Goal: Task Accomplishment & Management: Use online tool/utility

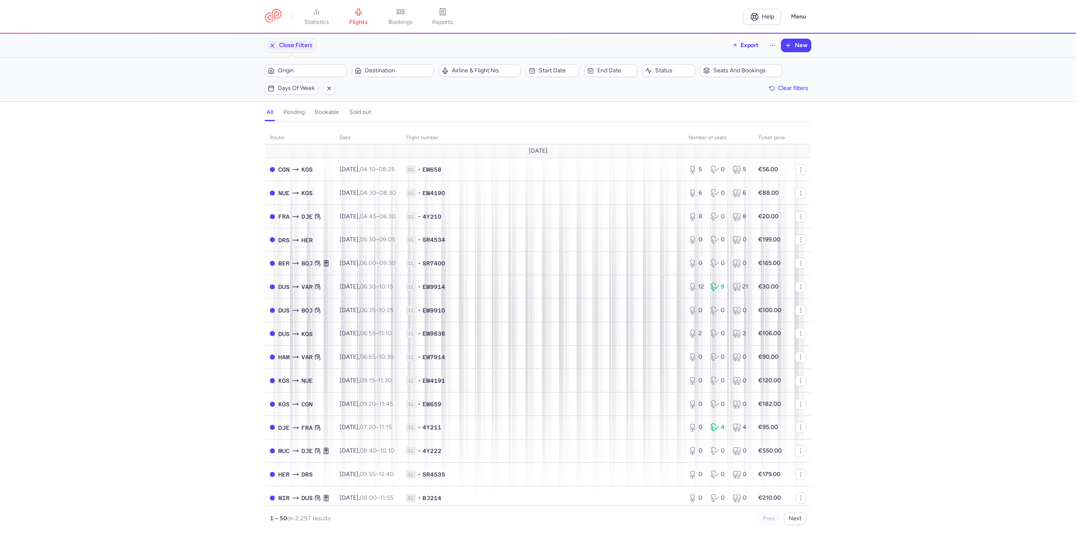
click at [286, 63] on div "Origin Destination" at bounding box center [349, 71] width 174 height 18
click at [287, 68] on span "Origin" at bounding box center [311, 70] width 66 height 7
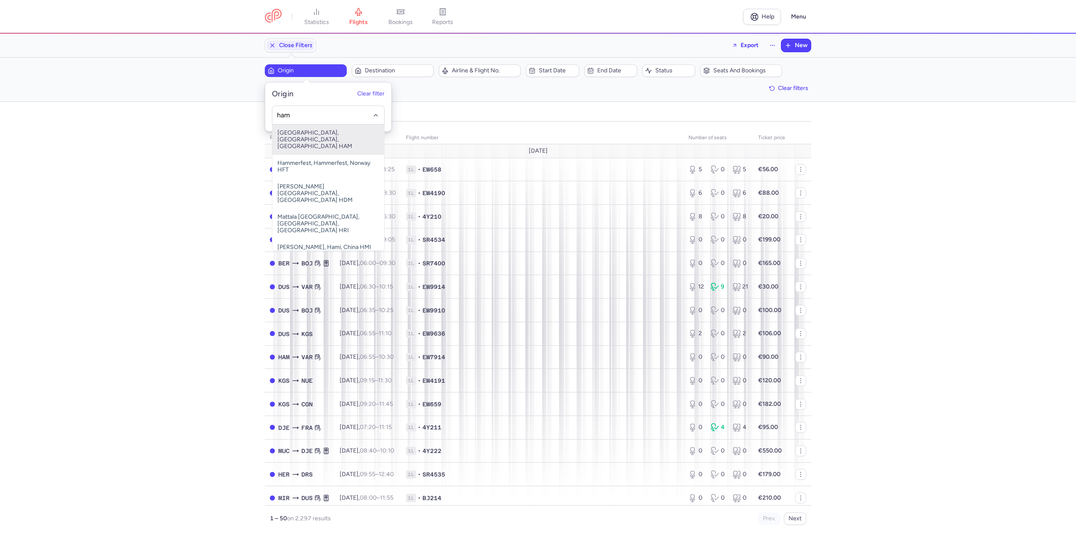
click at [332, 131] on span "[GEOGRAPHIC_DATA], [GEOGRAPHIC_DATA], [GEOGRAPHIC_DATA] HAM" at bounding box center [328, 139] width 112 height 30
type input "ham"
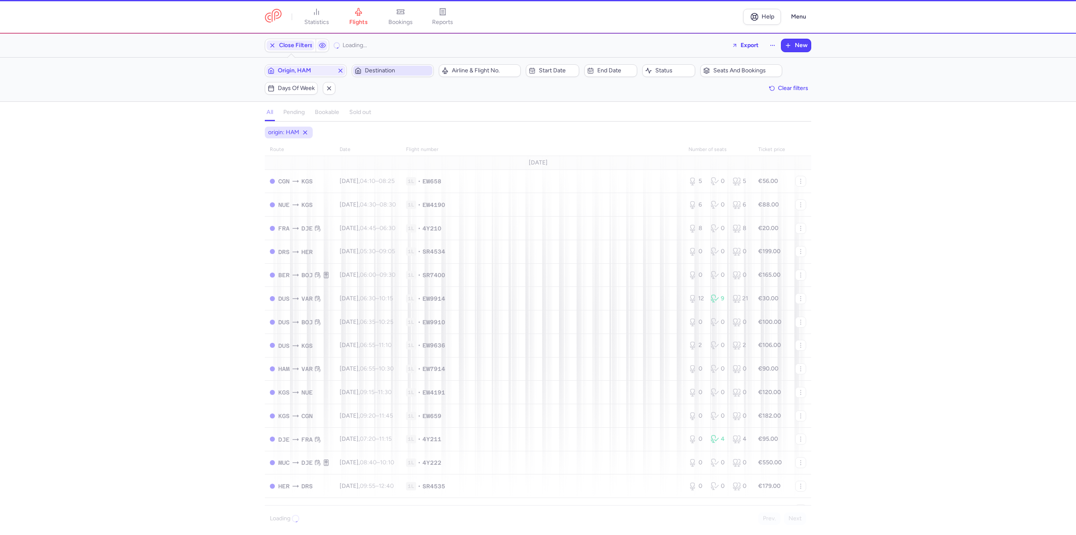
click at [388, 76] on button "Destination" at bounding box center [393, 70] width 82 height 13
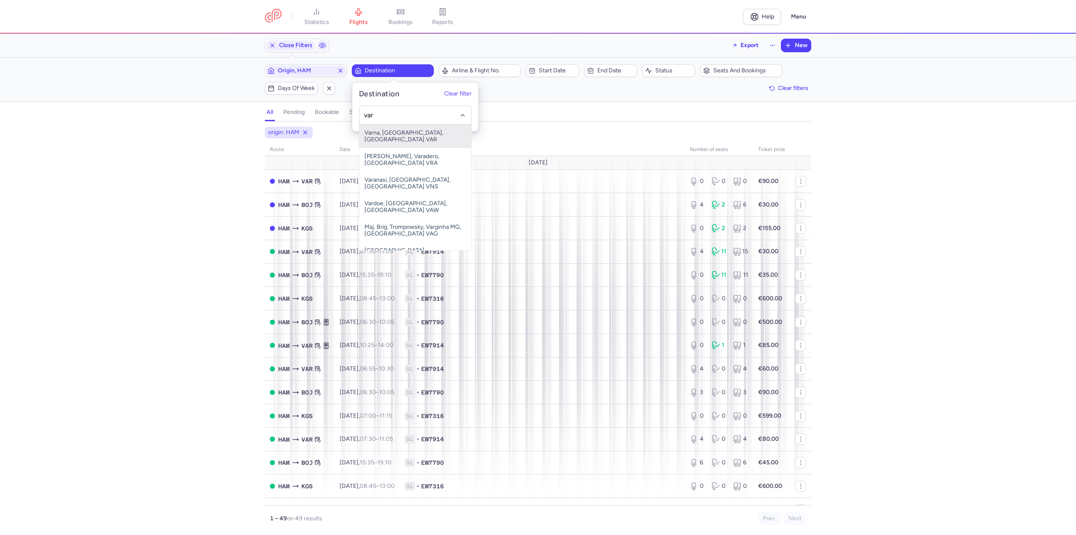
click at [386, 127] on span "Varna, [GEOGRAPHIC_DATA], [GEOGRAPHIC_DATA] VAR" at bounding box center [415, 136] width 112 height 24
type input "var"
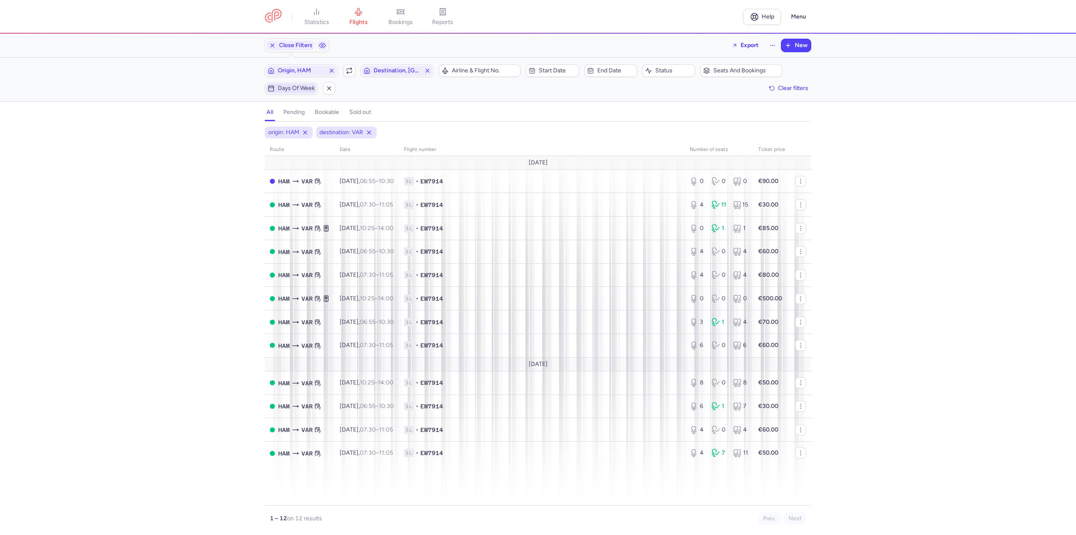
click at [288, 87] on span "Days of week" at bounding box center [296, 88] width 37 height 7
click at [277, 128] on input "F" at bounding box center [272, 129] width 13 height 13
checkbox input "true"
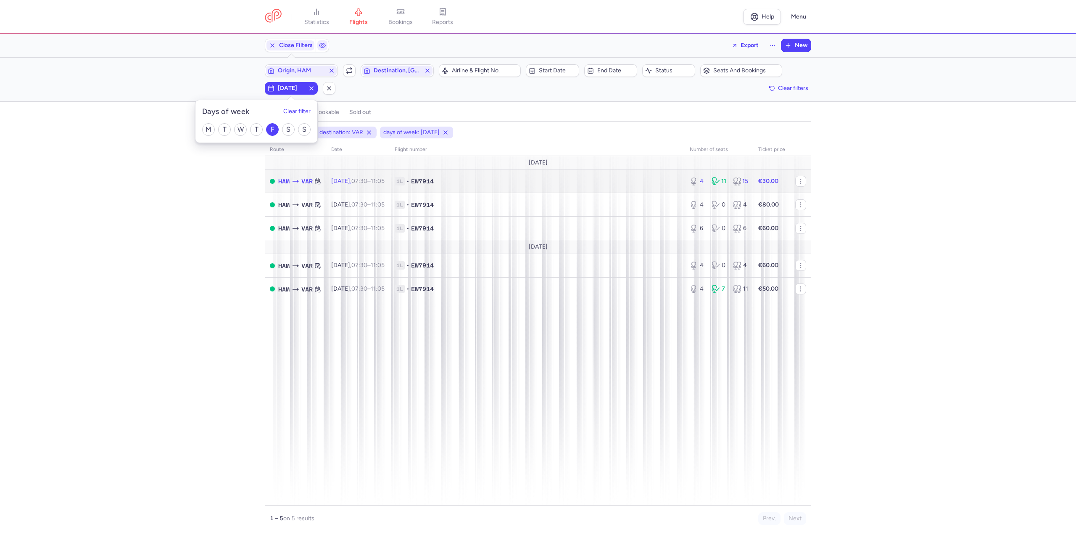
click at [367, 182] on time "07:30" at bounding box center [359, 180] width 16 height 7
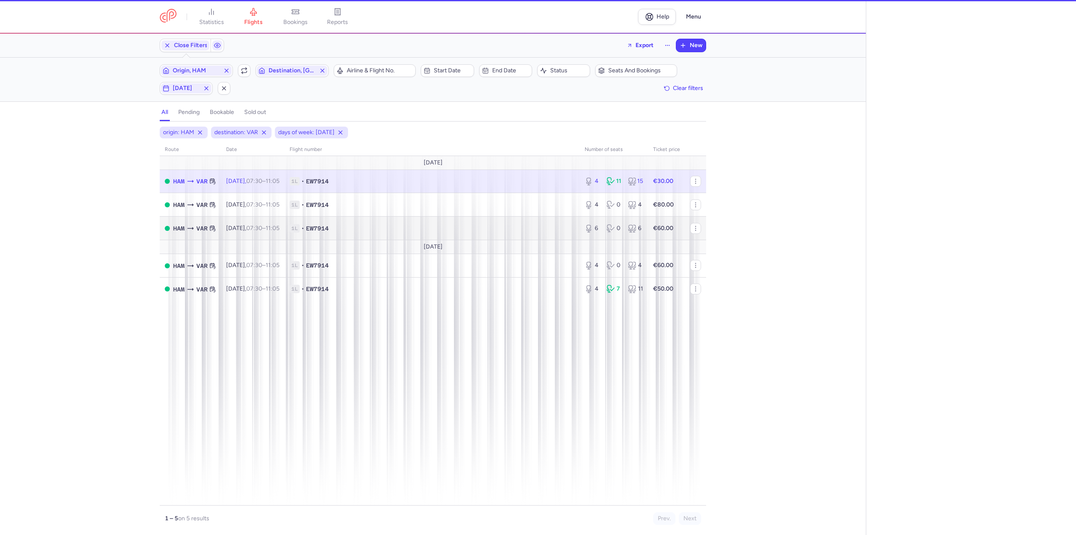
select select "days"
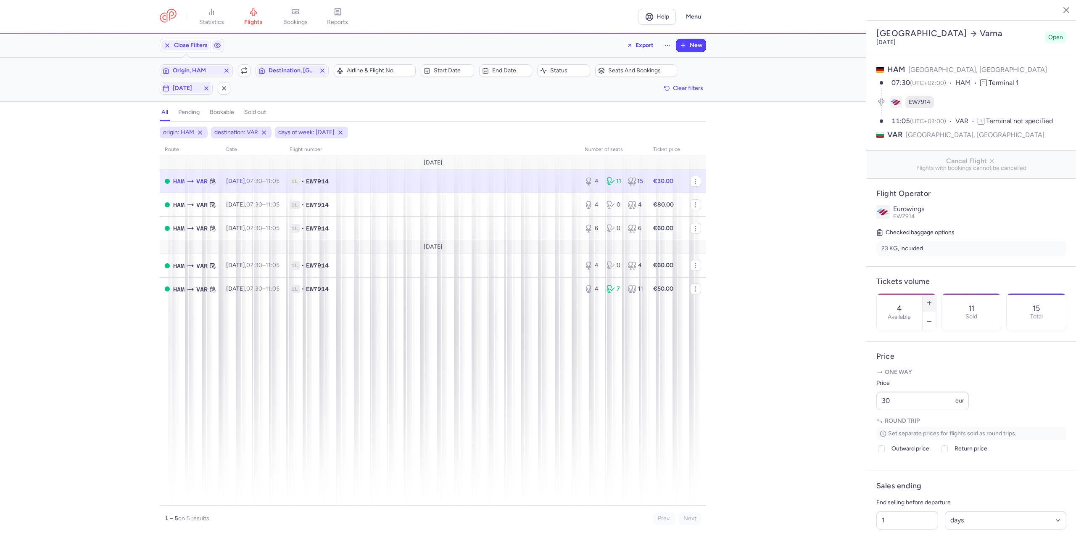
click at [933, 299] on icon "button" at bounding box center [929, 302] width 7 height 7
type input "5"
click at [904, 514] on span "Save changes" at bounding box center [904, 518] width 42 height 8
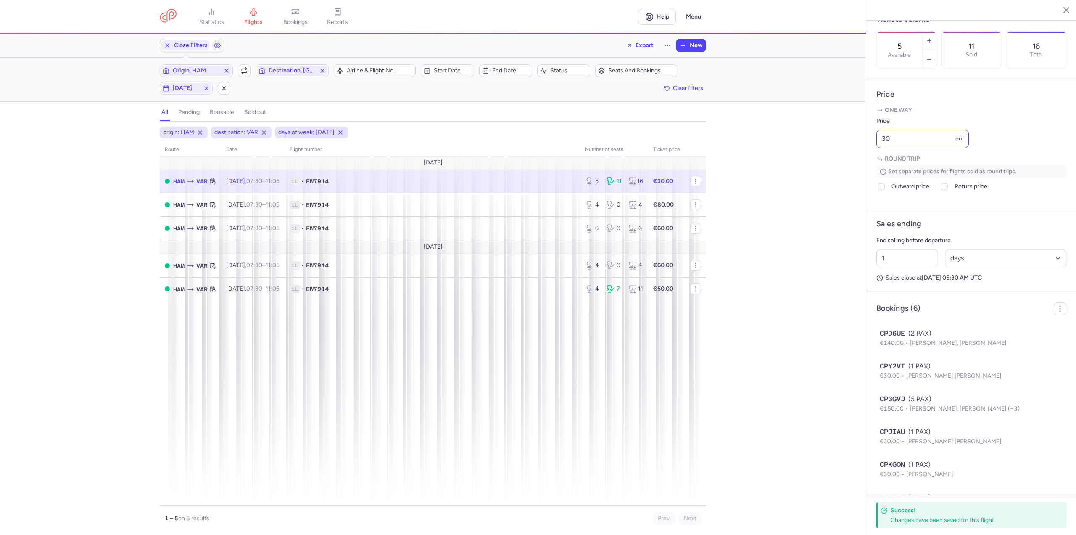
scroll to position [263, 0]
click at [283, 70] on span "Destination, [GEOGRAPHIC_DATA]" at bounding box center [292, 70] width 47 height 7
click at [288, 126] on span "Bourgas, [GEOGRAPHIC_DATA], [GEOGRAPHIC_DATA] BOJ" at bounding box center [319, 136] width 112 height 24
type input "boj"
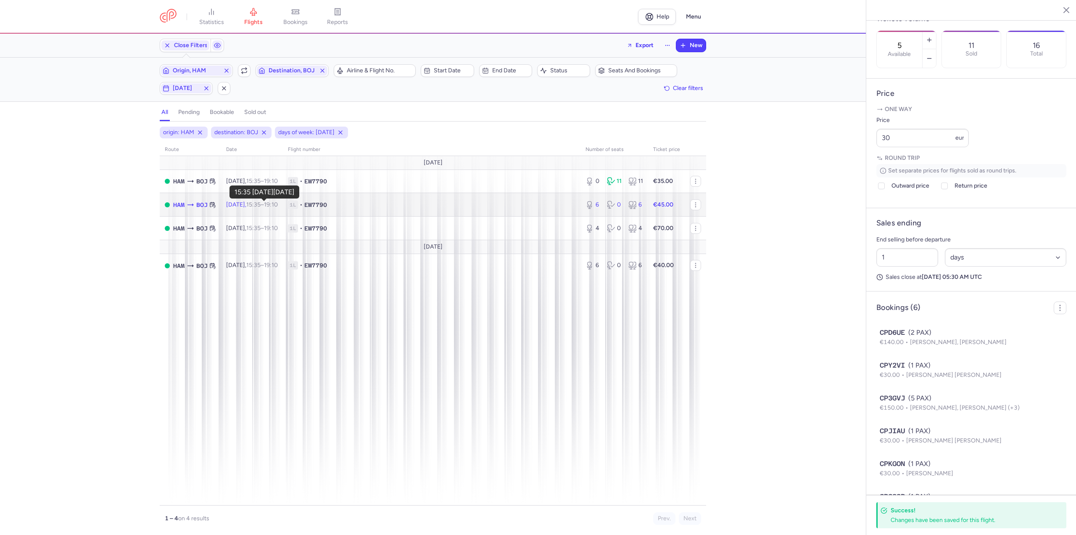
click at [261, 206] on time "15:35" at bounding box center [253, 204] width 14 height 7
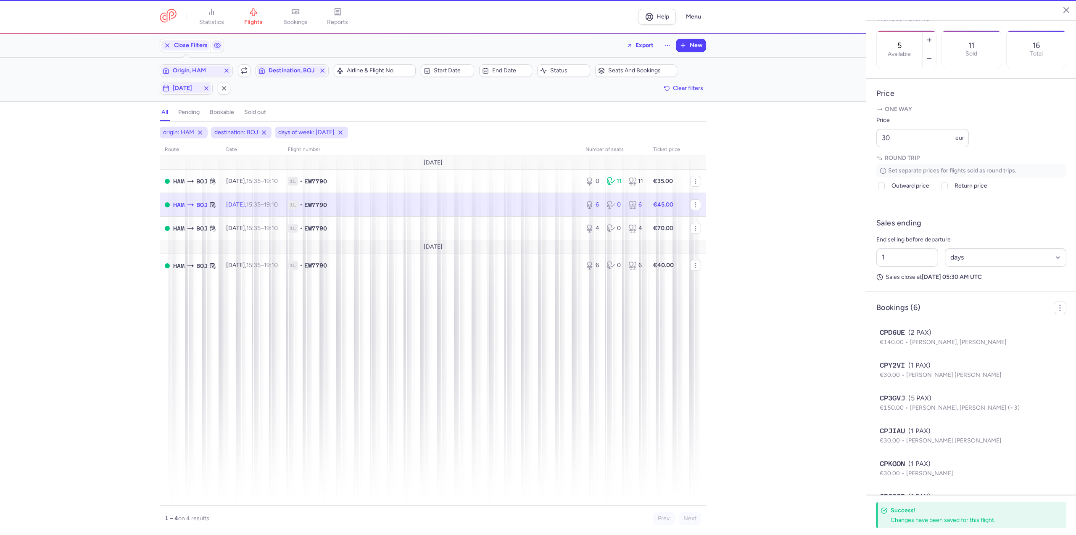
type input "6"
type input "28"
select select "hours"
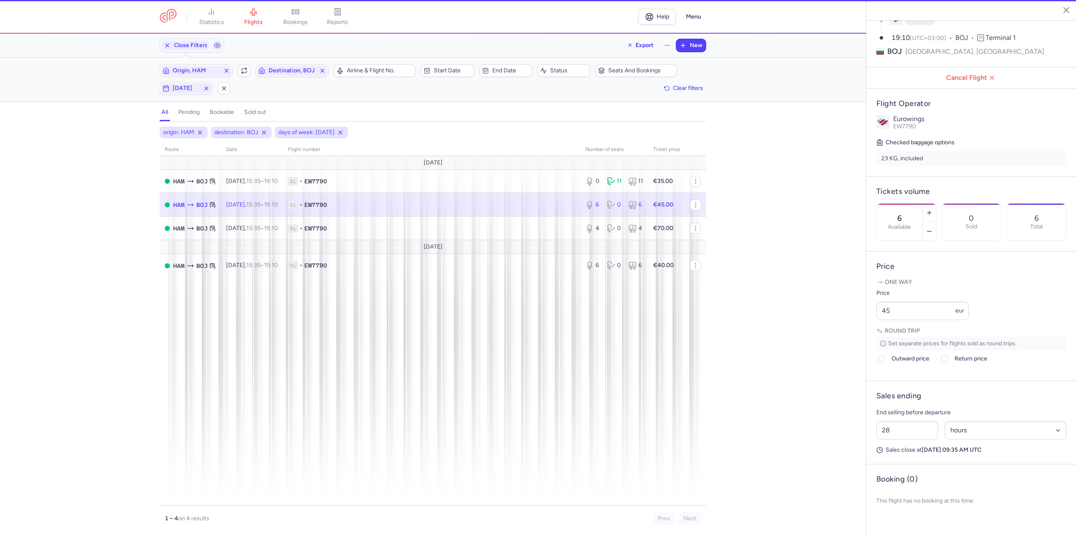
scroll to position [92, 0]
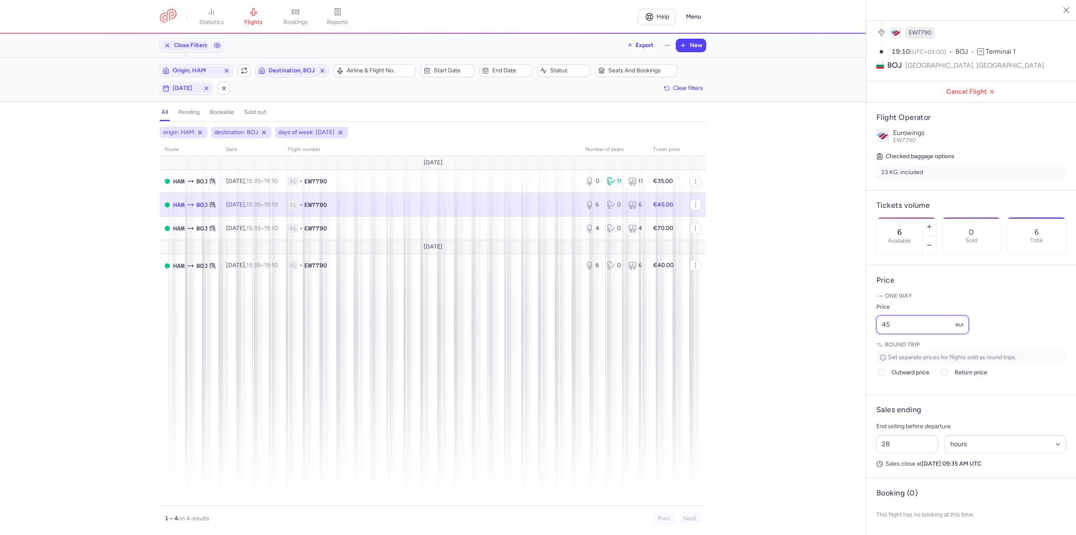
drag, startPoint x: 901, startPoint y: 333, endPoint x: 862, endPoint y: 333, distance: 39.1
click at [862, 333] on div "statistics flights bookings reports Help Menu Close Filters Export New Filters …" at bounding box center [538, 267] width 1076 height 535
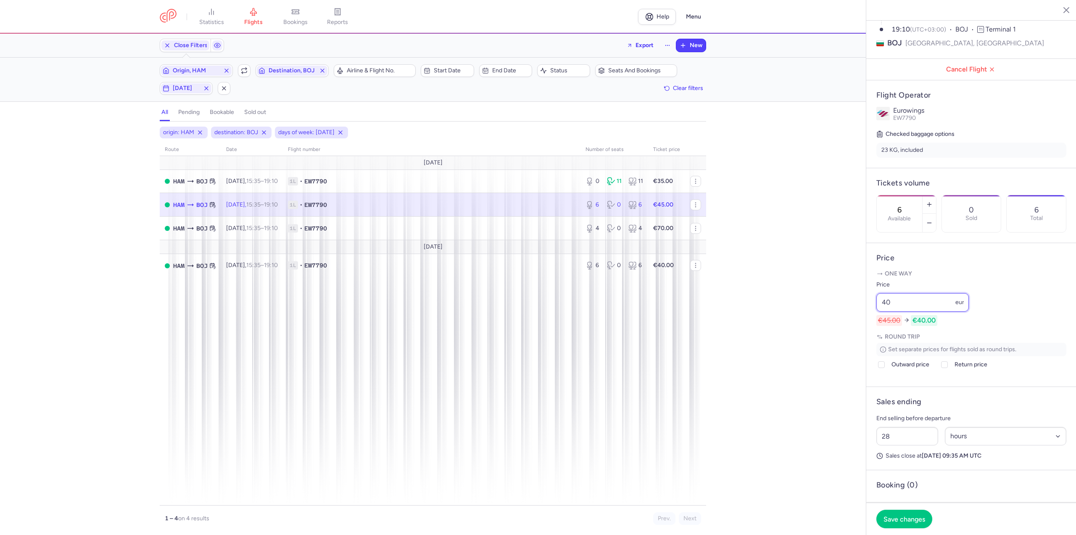
type input "4"
type input "45"
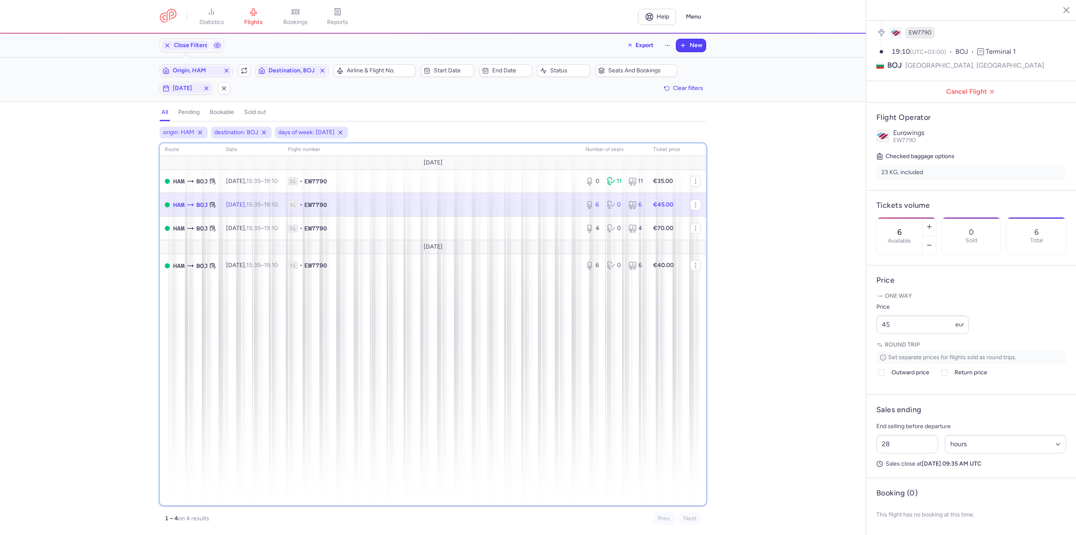
click at [544, 380] on div "route date Flight number number of seats Ticket price [DATE] HAM BOJ [DATE] 15:…" at bounding box center [433, 324] width 546 height 362
click at [193, 64] on button "Origin, HAM" at bounding box center [196, 70] width 73 height 13
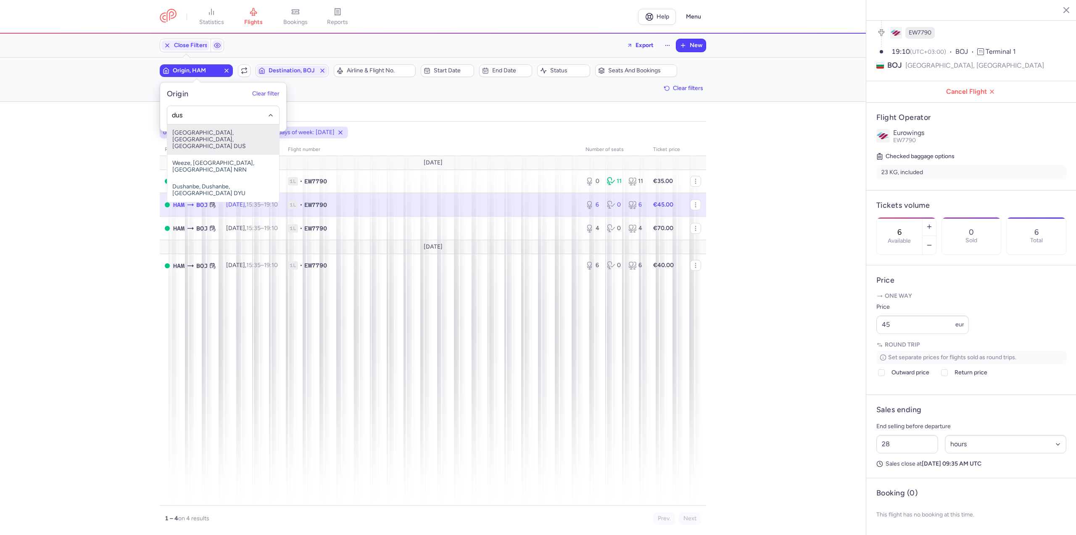
click at [193, 134] on span "[GEOGRAPHIC_DATA], [GEOGRAPHIC_DATA], [GEOGRAPHIC_DATA] DUS" at bounding box center [223, 139] width 112 height 30
type input "dus"
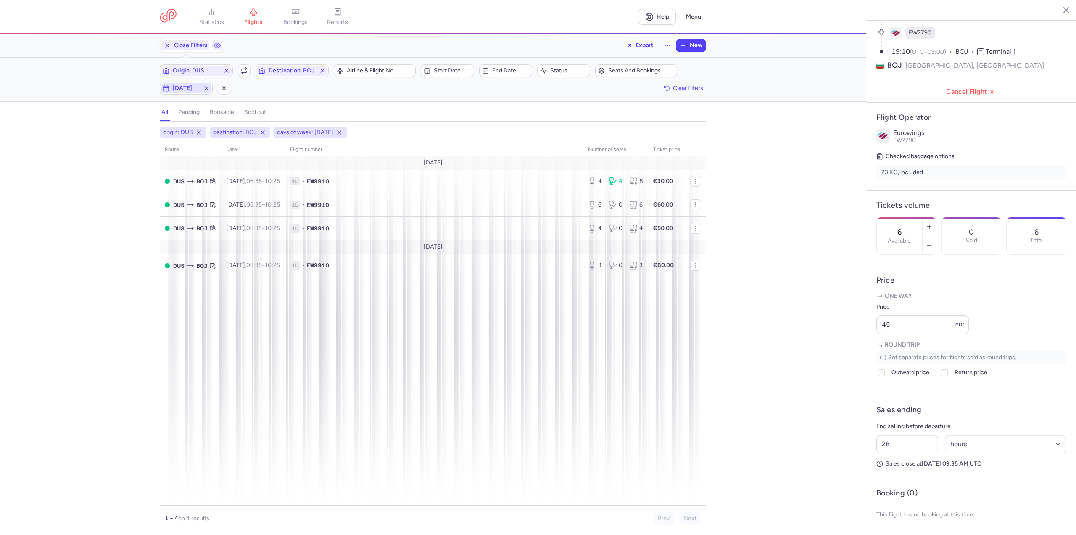
click at [193, 88] on span "[DATE]" at bounding box center [186, 88] width 27 height 7
click at [162, 129] on input "F" at bounding box center [167, 129] width 13 height 13
checkbox input "false"
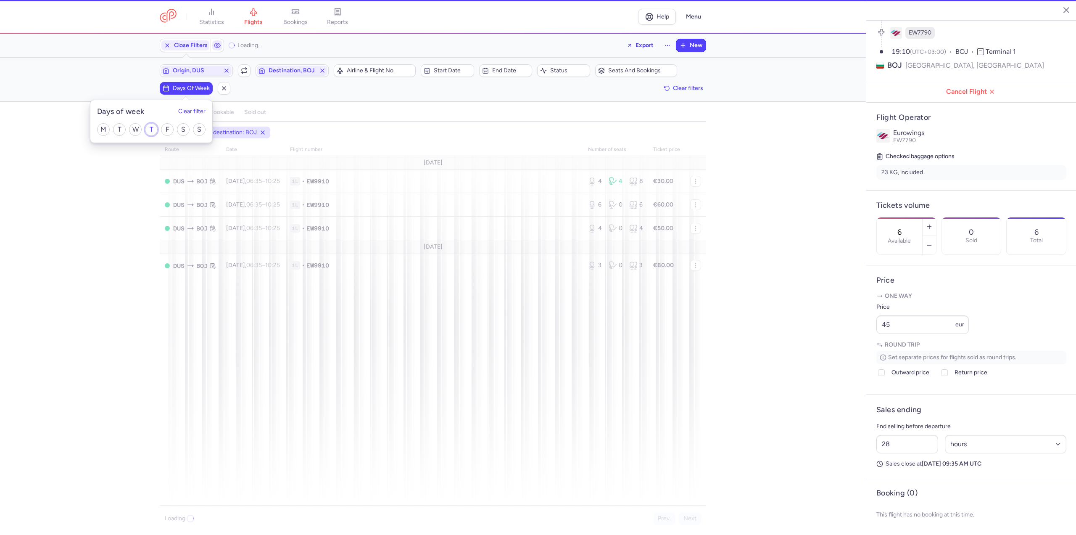
click at [150, 129] on input "T" at bounding box center [151, 129] width 13 height 13
checkbox input "true"
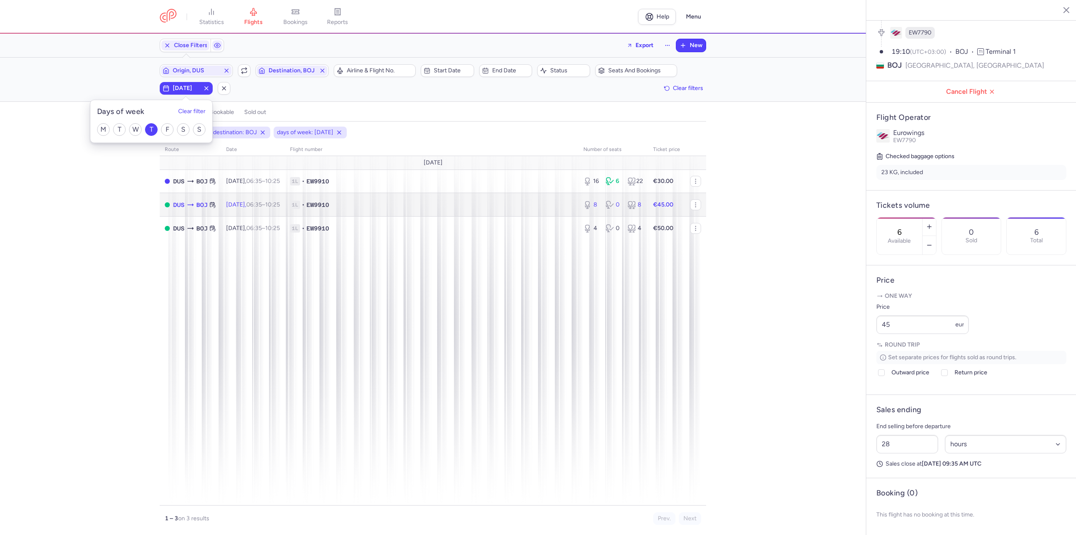
click at [243, 194] on td "[DATE] 06:35 – 10:25 +0" at bounding box center [253, 205] width 64 height 24
type input "8"
type input "1"
select select "days"
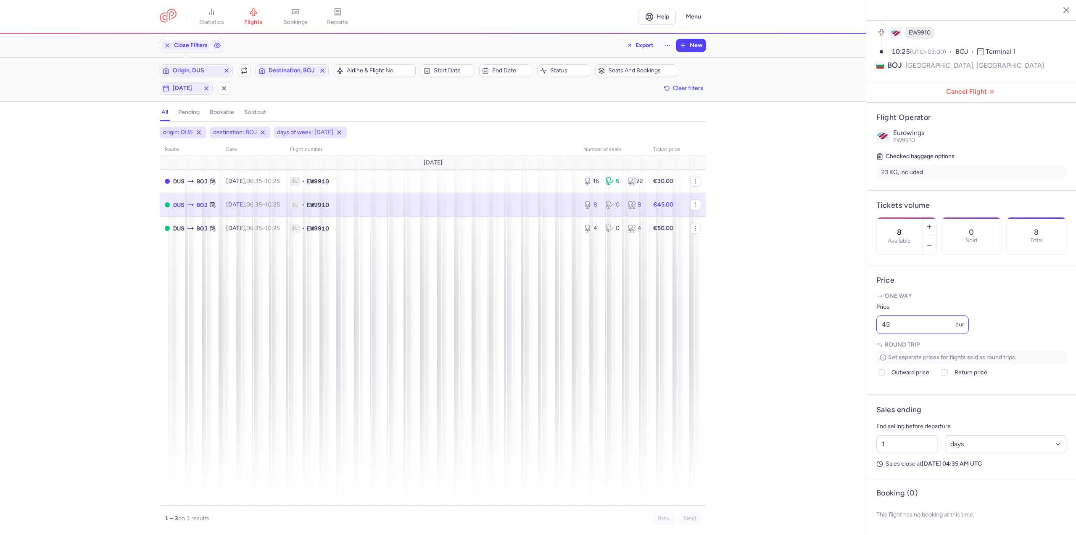
click at [904, 334] on div "One way Price 45 eur Round trip Set separate prices for flights sold as round t…" at bounding box center [971, 338] width 190 height 92
drag, startPoint x: 907, startPoint y: 326, endPoint x: 819, endPoint y: 319, distance: 88.1
click at [824, 319] on div "statistics flights bookings reports Help Menu Close Filters Export New Filters …" at bounding box center [538, 267] width 1076 height 535
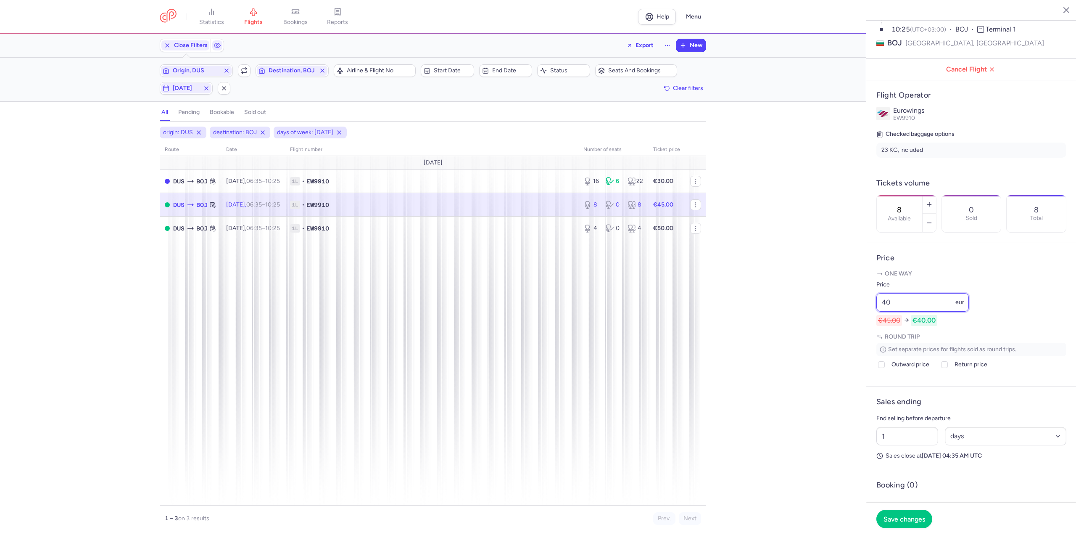
type input "40"
click at [237, 67] on div "Origin, DUS Include return Destination, BOJ" at bounding box center [244, 71] width 174 height 18
click at [240, 73] on span "button" at bounding box center [244, 71] width 10 height 10
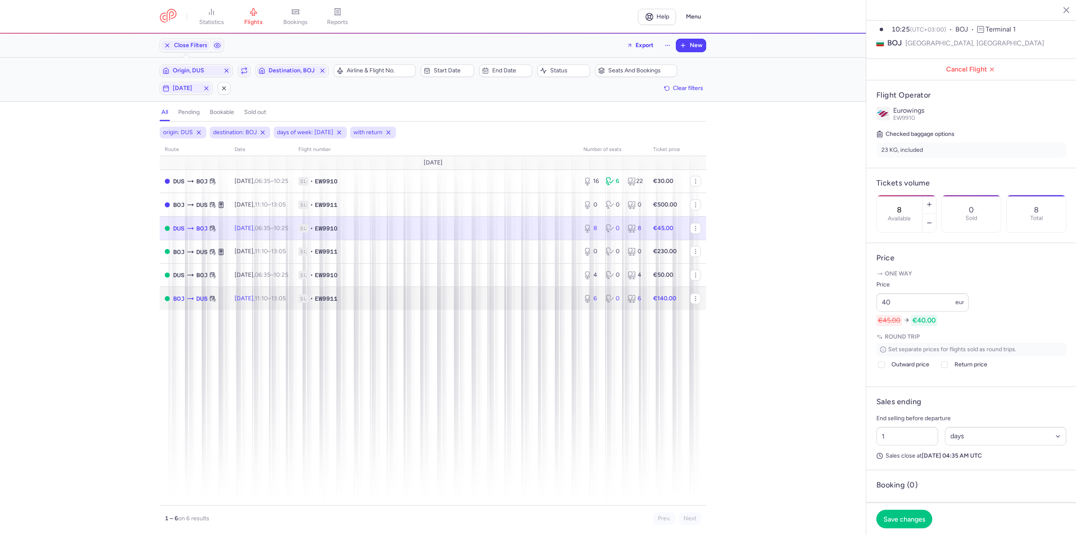
click at [248, 301] on span "[DATE] 11:10 – 13:05 +0" at bounding box center [259, 298] width 51 height 7
type input "6"
type input "2"
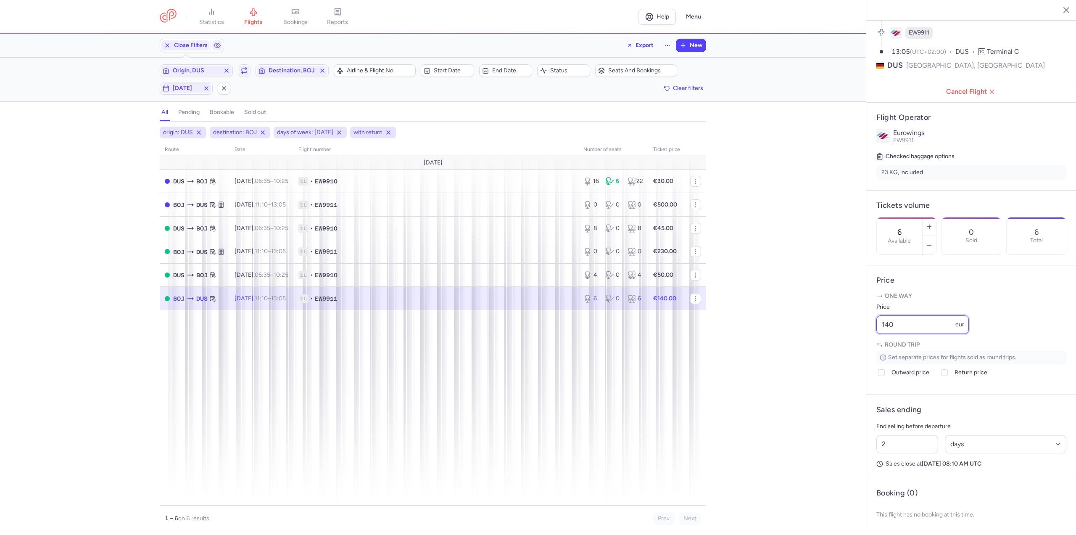
drag, startPoint x: 928, startPoint y: 326, endPoint x: 804, endPoint y: 317, distance: 125.1
click at [804, 317] on div "statistics flights bookings reports Help Menu Close Filters Export New Filters …" at bounding box center [538, 267] width 1076 height 535
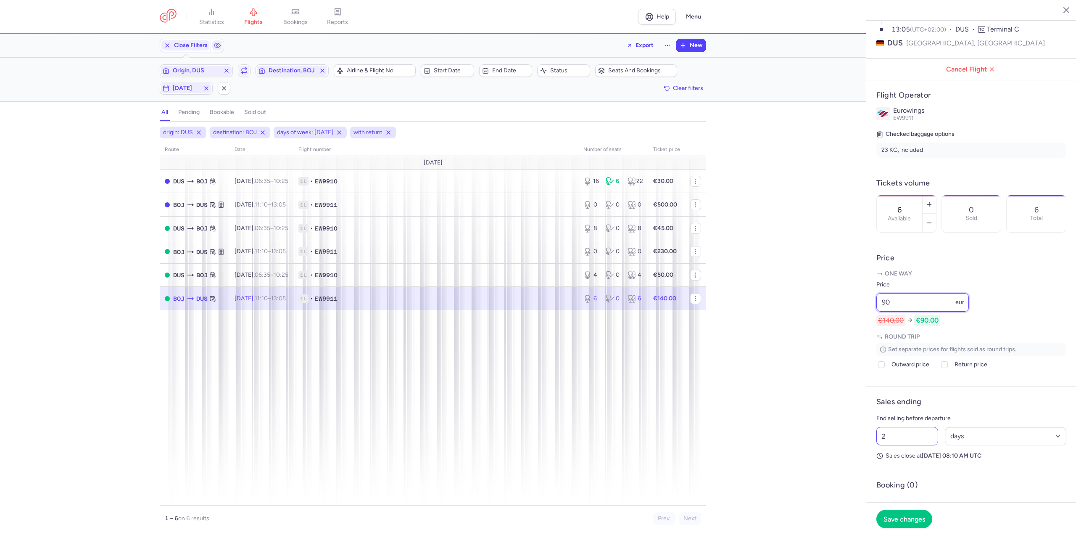
type input "90"
drag, startPoint x: 913, startPoint y: 455, endPoint x: 886, endPoint y: 453, distance: 27.0
click at [886, 445] on input "2" at bounding box center [907, 436] width 62 height 18
type input "2"
type input "1"
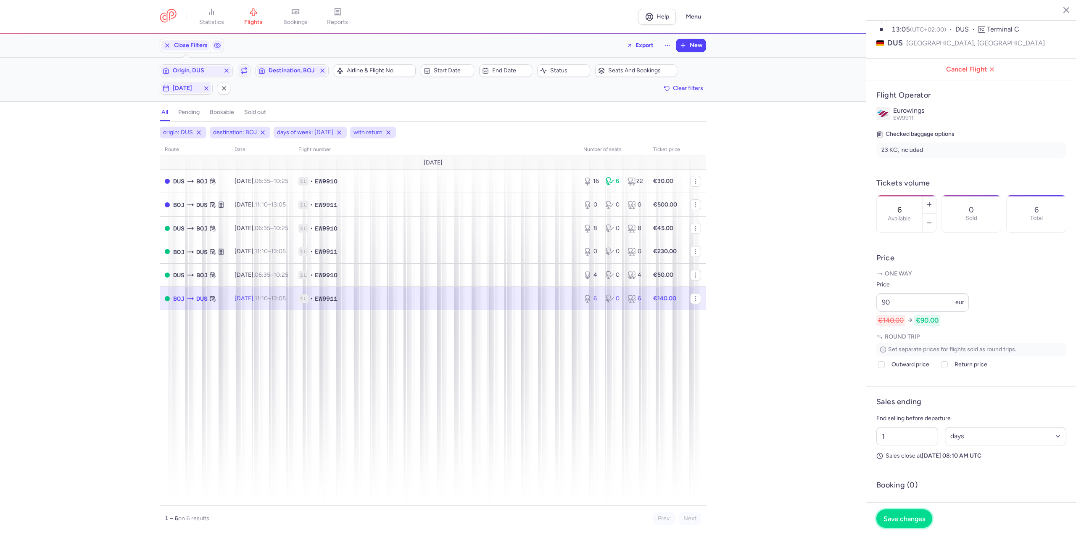
click at [894, 519] on span "Save changes" at bounding box center [904, 518] width 42 height 8
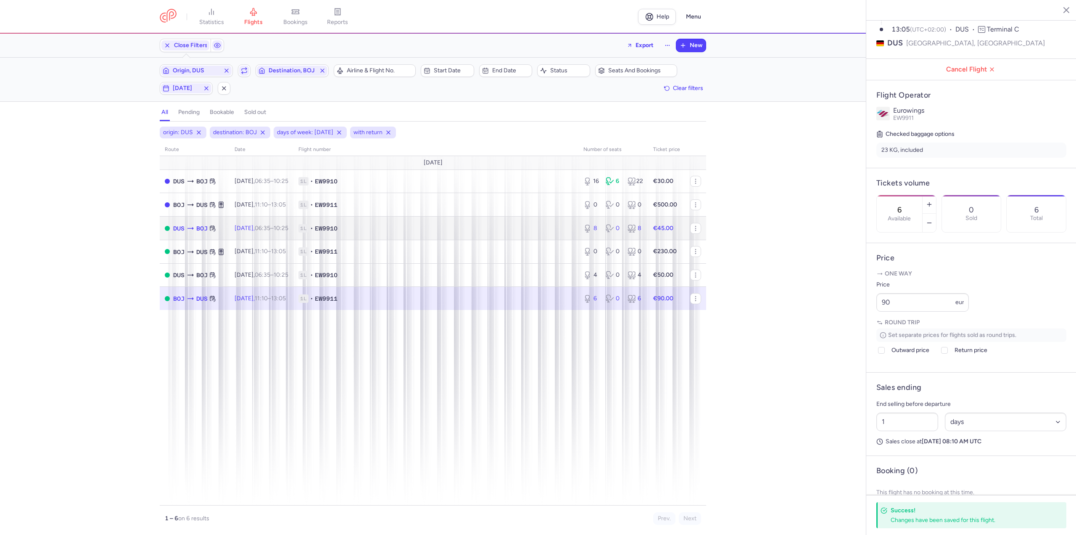
click at [269, 219] on td "[DATE] 06:35 – 10:25 +0" at bounding box center [261, 228] width 64 height 24
type input "8"
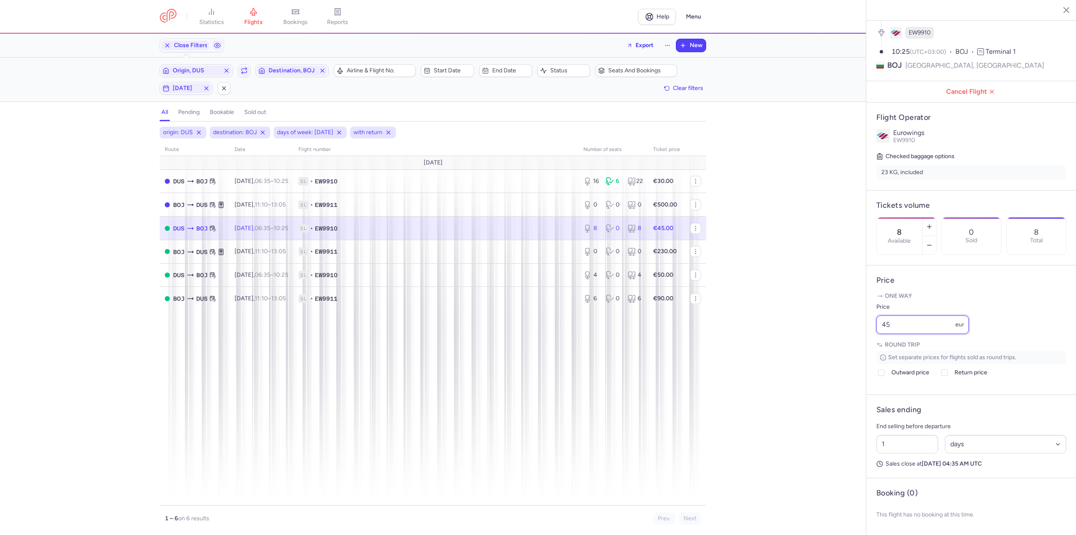
drag, startPoint x: 848, startPoint y: 323, endPoint x: 814, endPoint y: 322, distance: 33.6
click at [814, 322] on div "statistics flights bookings reports Help Menu Close Filters Export New Filters …" at bounding box center [538, 267] width 1076 height 535
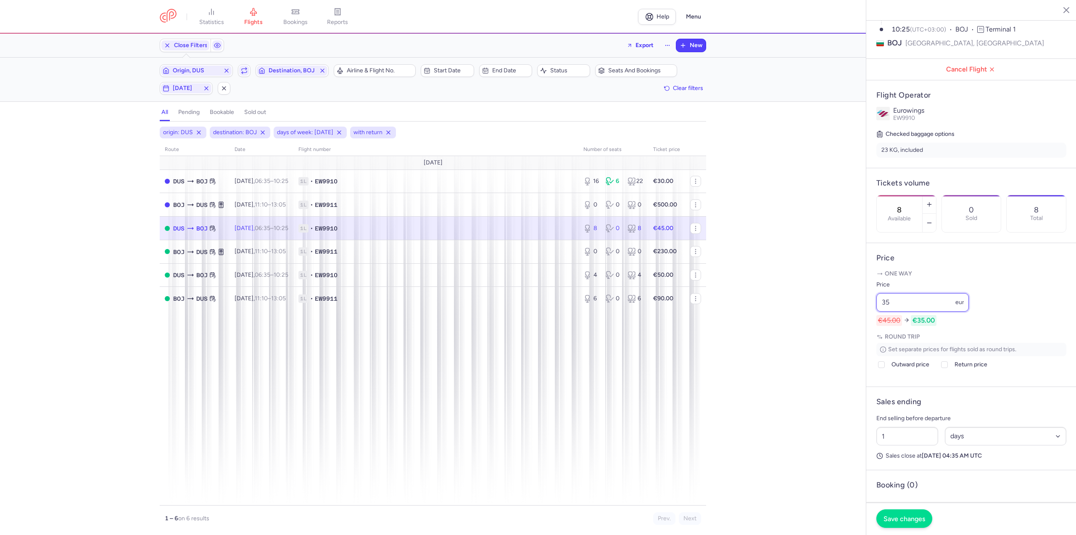
type input "35"
click at [886, 518] on span "Save changes" at bounding box center [904, 518] width 42 height 8
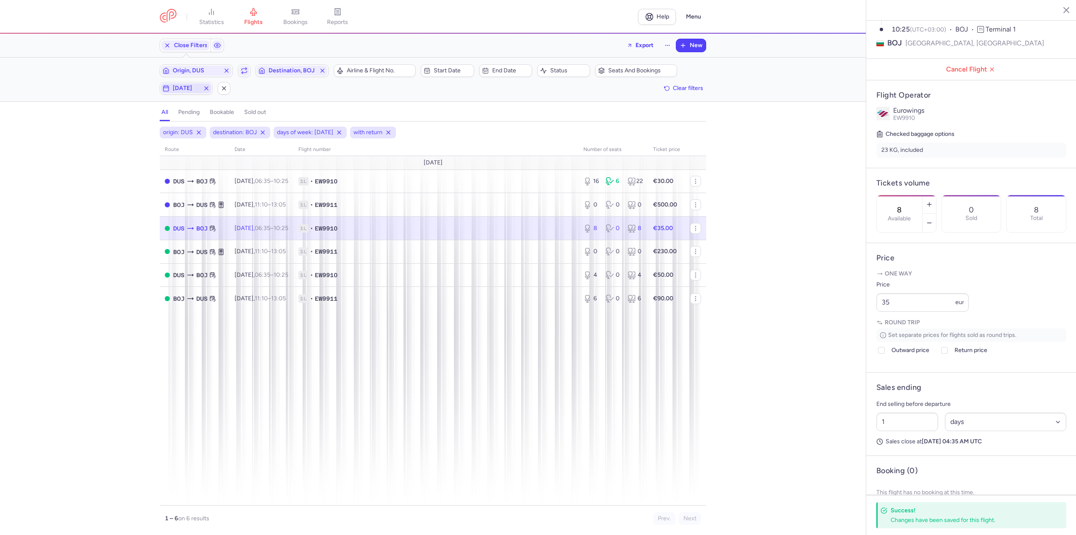
drag, startPoint x: 192, startPoint y: 89, endPoint x: 191, endPoint y: 98, distance: 9.3
click at [192, 89] on span "[DATE]" at bounding box center [186, 88] width 27 height 7
click at [151, 124] on input "T" at bounding box center [151, 129] width 13 height 13
checkbox input "false"
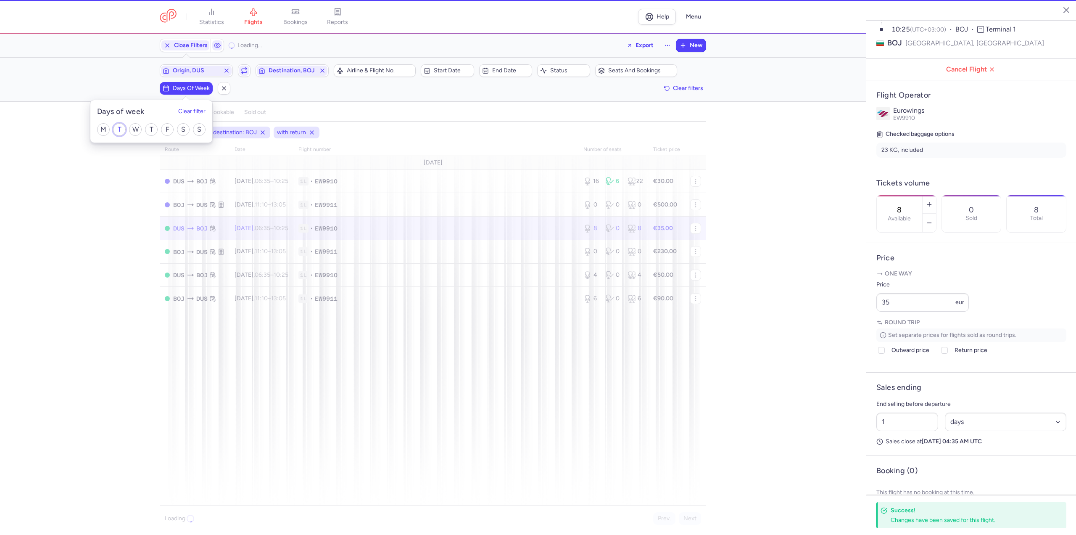
click at [121, 125] on input "T" at bounding box center [119, 129] width 13 height 13
checkbox input "true"
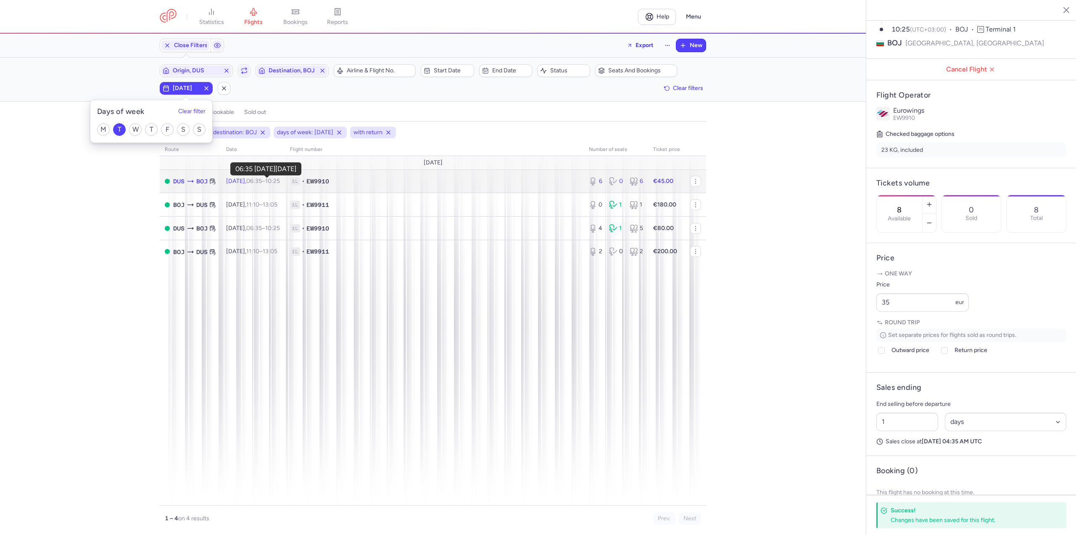
click at [262, 183] on time "06:35" at bounding box center [254, 180] width 16 height 7
type input "6"
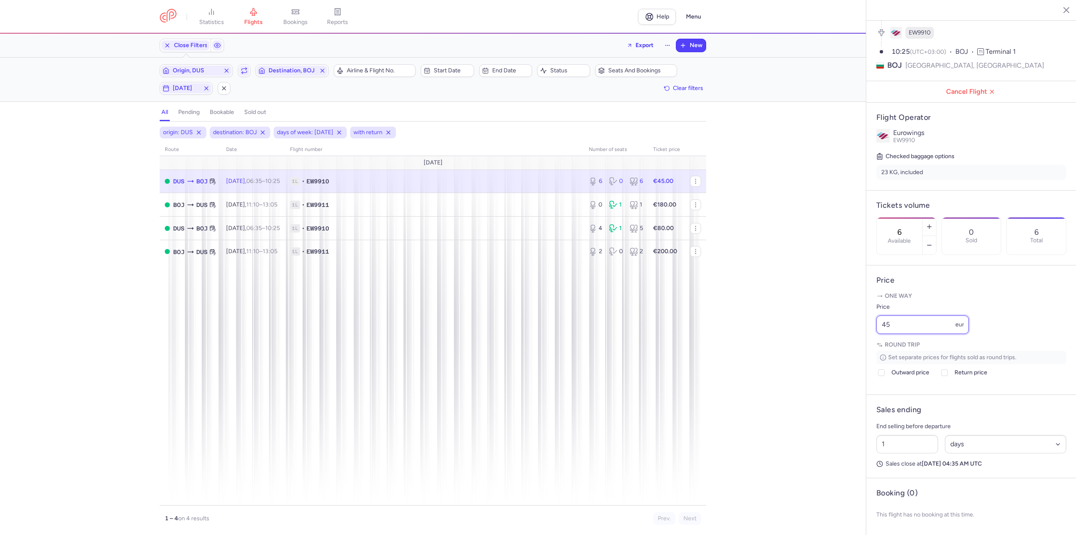
drag, startPoint x: 915, startPoint y: 329, endPoint x: 848, endPoint y: 320, distance: 67.5
click at [848, 320] on div "statistics flights bookings reports Help Menu Close Filters Export New Filters …" at bounding box center [538, 267] width 1076 height 535
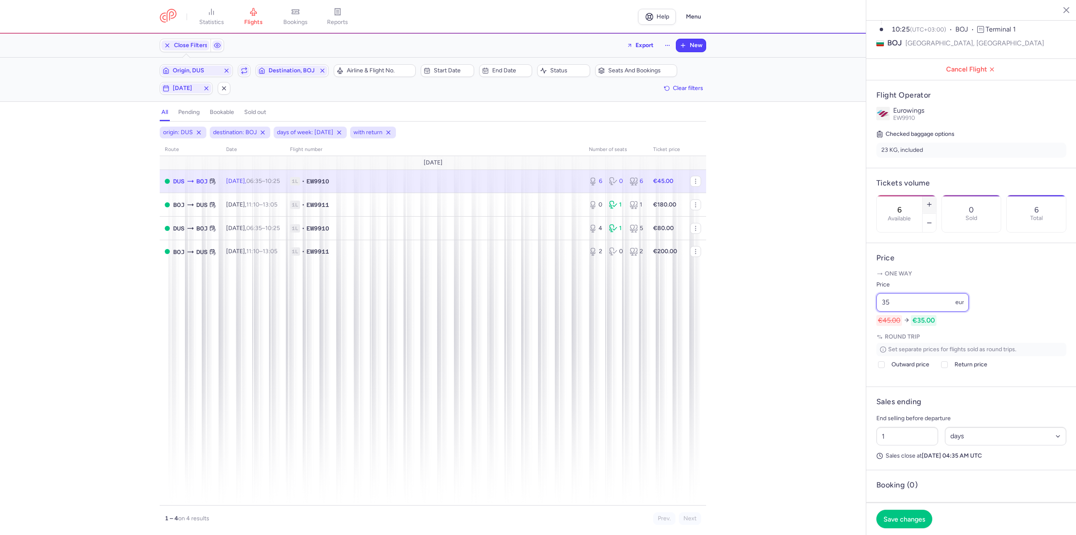
type input "35"
click at [929, 202] on line "button" at bounding box center [929, 204] width 0 height 4
click at [899, 523] on button "Save changes" at bounding box center [904, 518] width 56 height 18
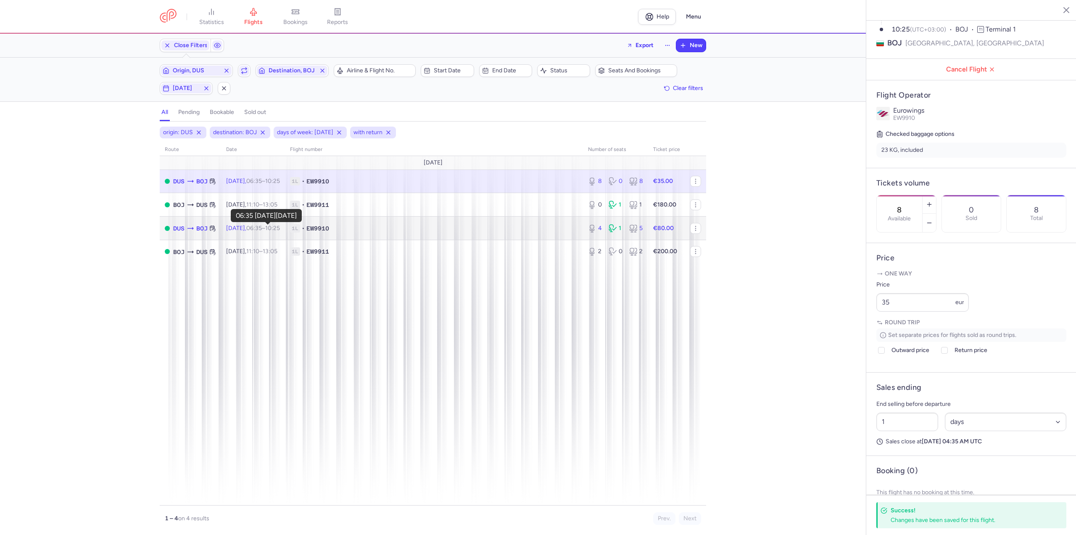
click at [262, 225] on time "06:35" at bounding box center [254, 227] width 16 height 7
type input "4"
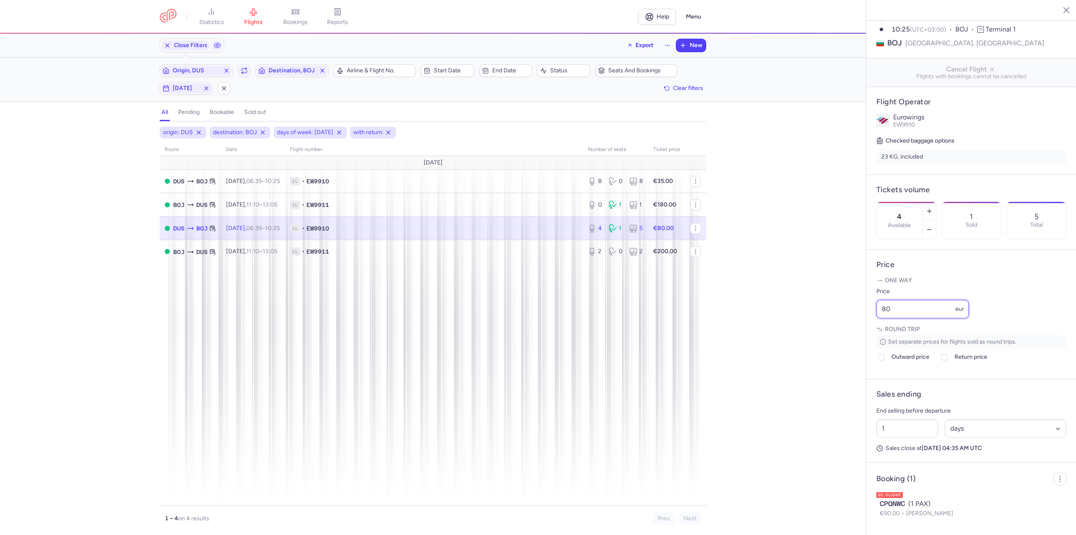
drag, startPoint x: 896, startPoint y: 325, endPoint x: 855, endPoint y: 326, distance: 40.8
click at [856, 326] on div "statistics flights bookings reports Help Menu Close Filters Export New Filters …" at bounding box center [538, 267] width 1076 height 535
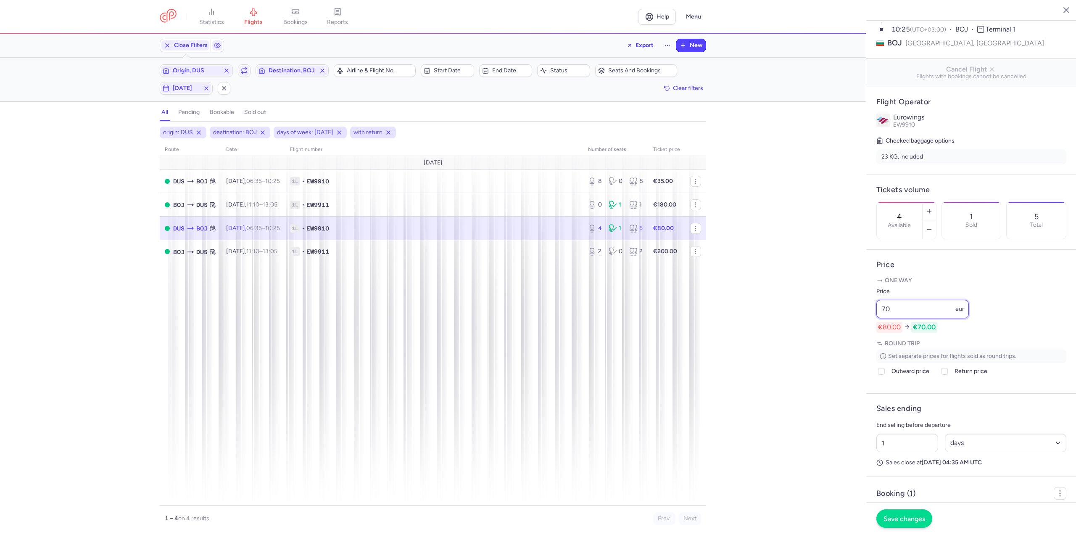
type input "70"
click at [892, 515] on span "Save changes" at bounding box center [904, 518] width 42 height 8
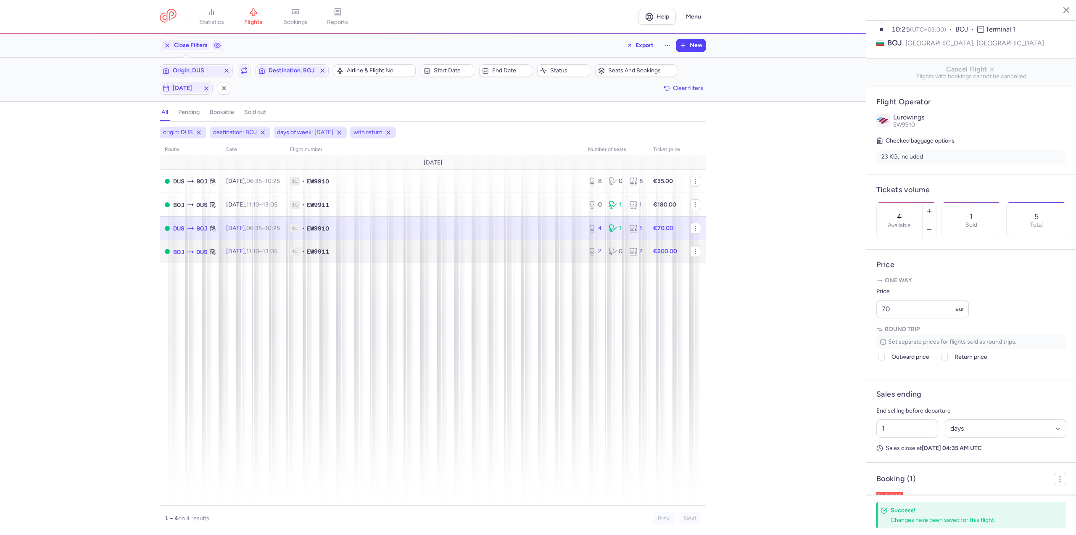
click at [261, 247] on td "[DATE] 11:10 – 13:05 +0" at bounding box center [253, 251] width 64 height 23
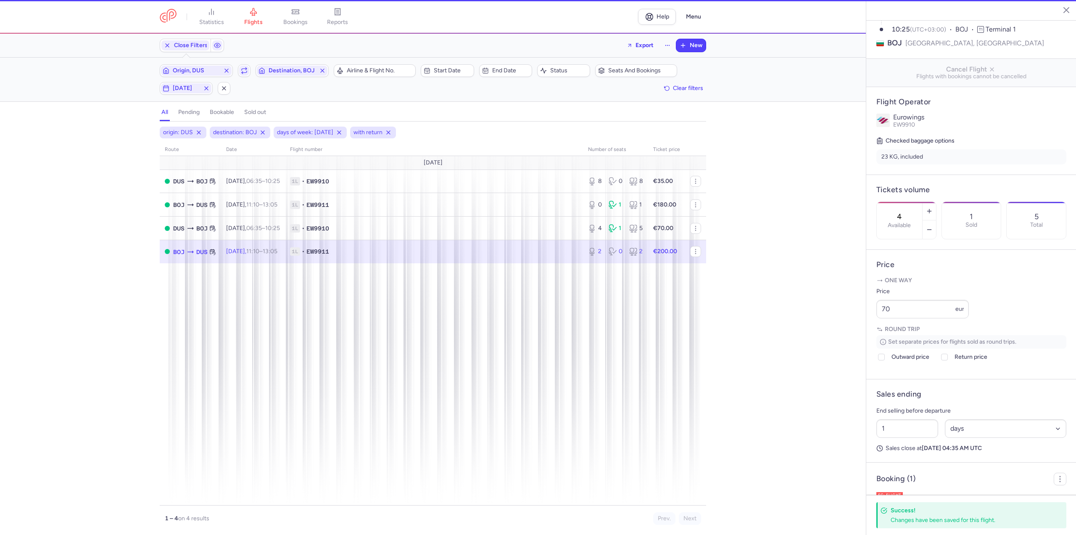
type input "2"
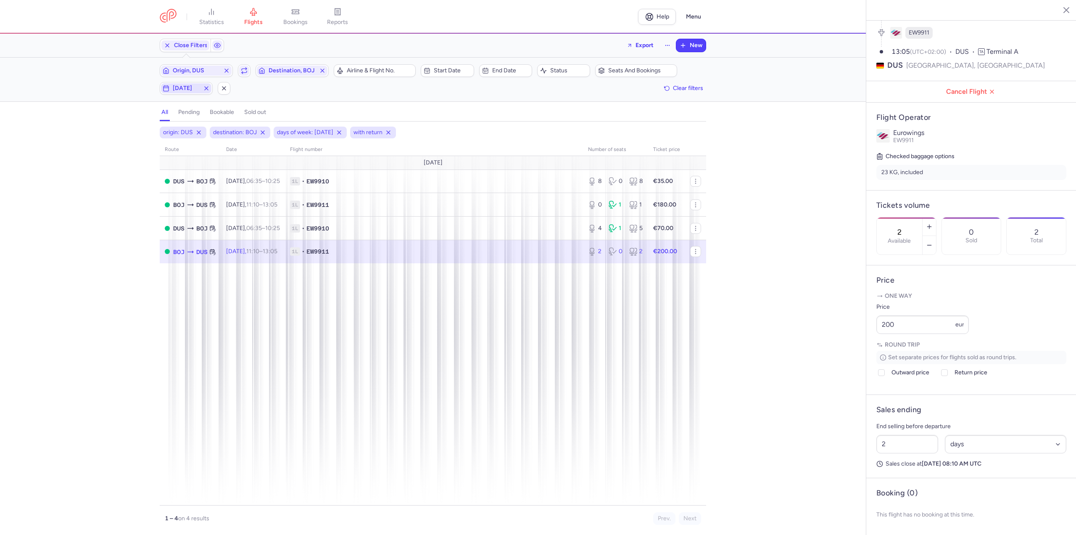
click at [176, 90] on span "[DATE]" at bounding box center [186, 88] width 27 height 7
click at [121, 130] on input "T" at bounding box center [119, 129] width 13 height 13
checkbox input "false"
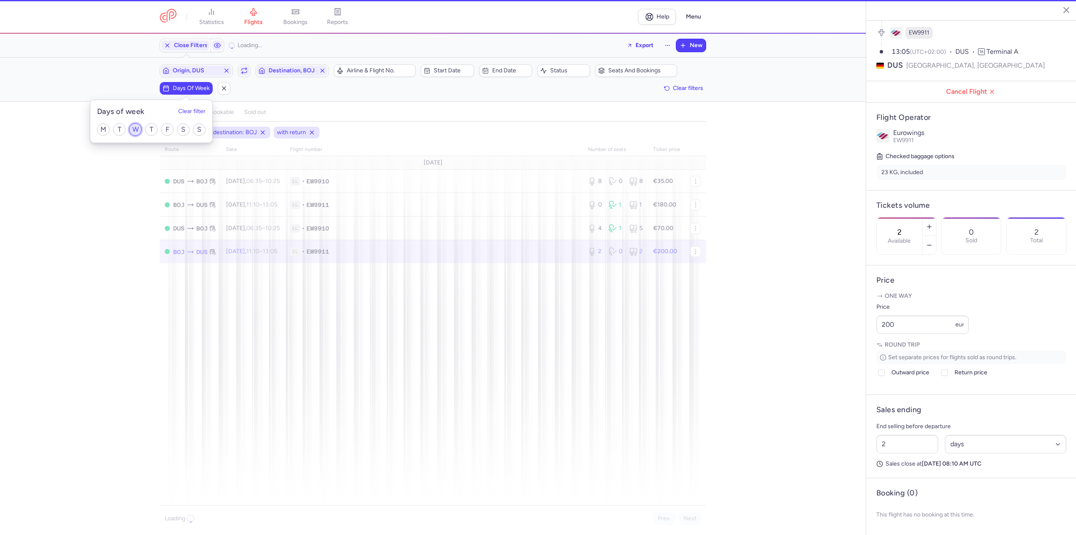
click at [135, 132] on input "W" at bounding box center [135, 129] width 13 height 13
checkbox input "true"
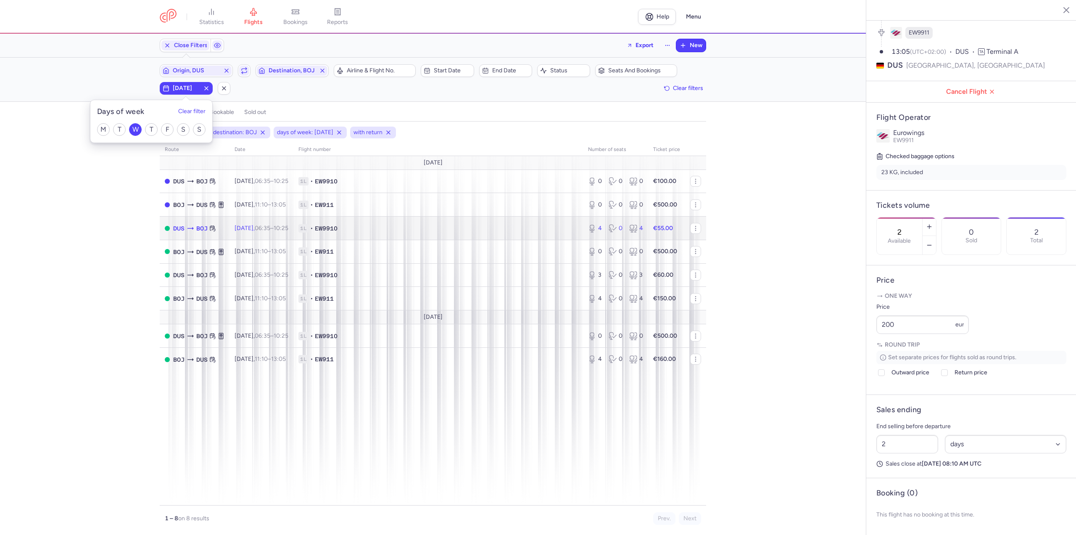
click at [317, 223] on td "1L • EW9910" at bounding box center [438, 228] width 290 height 24
type input "4"
type input "1"
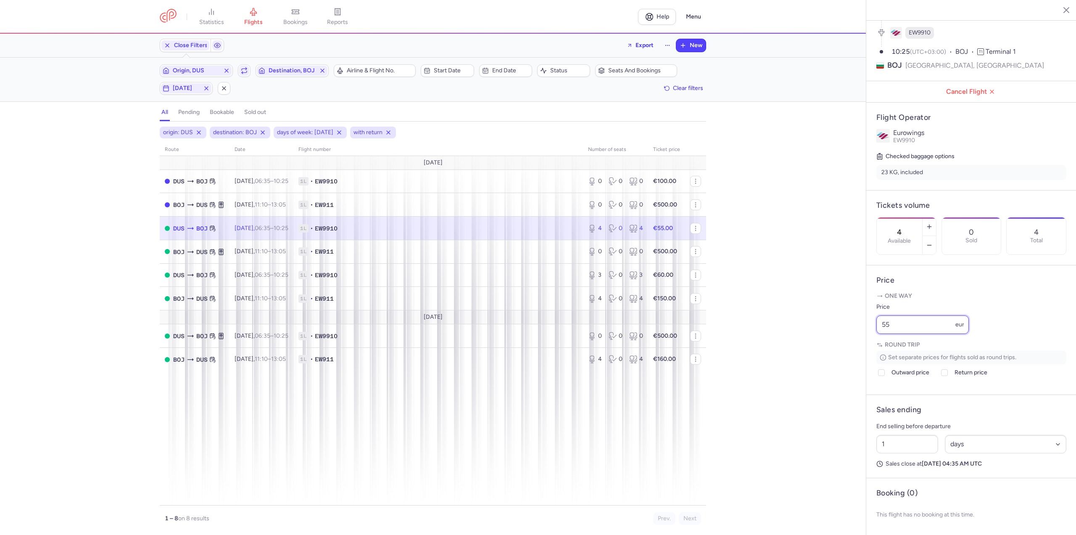
drag, startPoint x: 925, startPoint y: 328, endPoint x: 841, endPoint y: 325, distance: 84.5
click at [841, 325] on div "statistics flights bookings reports Help Menu Close Filters Export New Filters …" at bounding box center [538, 267] width 1076 height 535
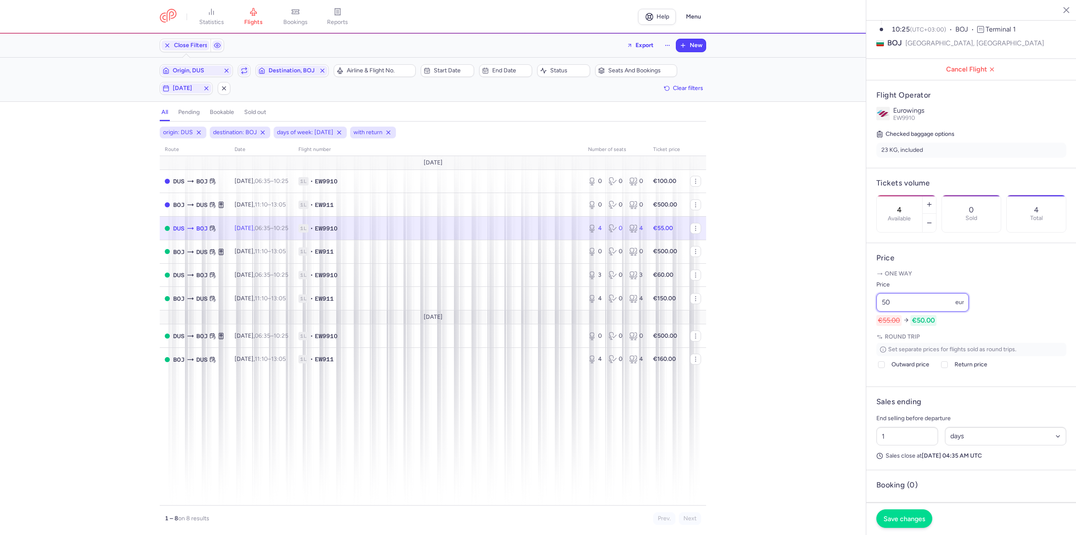
type input "50"
click at [921, 513] on button "Save changes" at bounding box center [904, 518] width 56 height 18
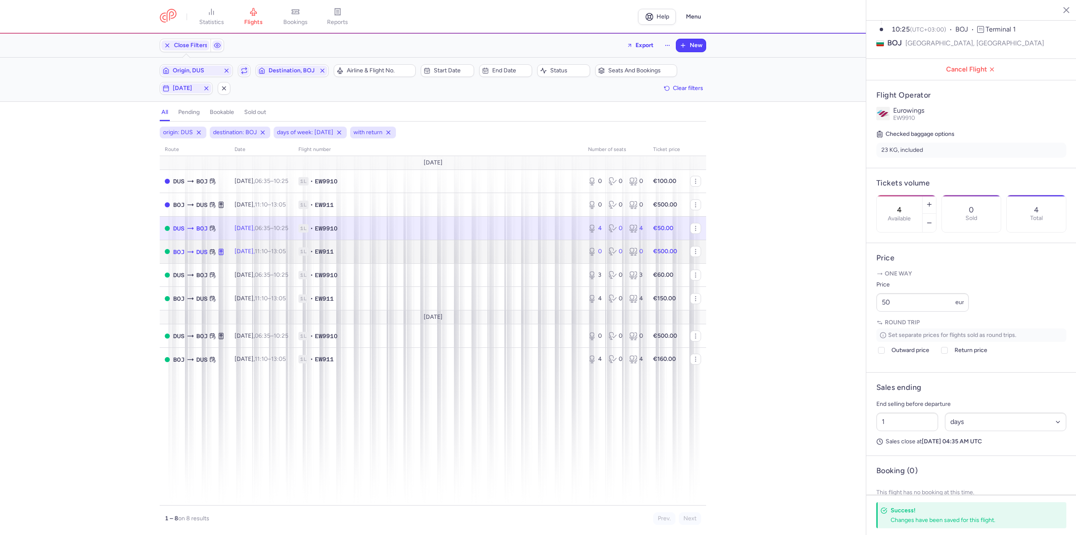
click at [286, 249] on time "13:05 +0" at bounding box center [278, 251] width 15 height 7
type input "0"
type input "2"
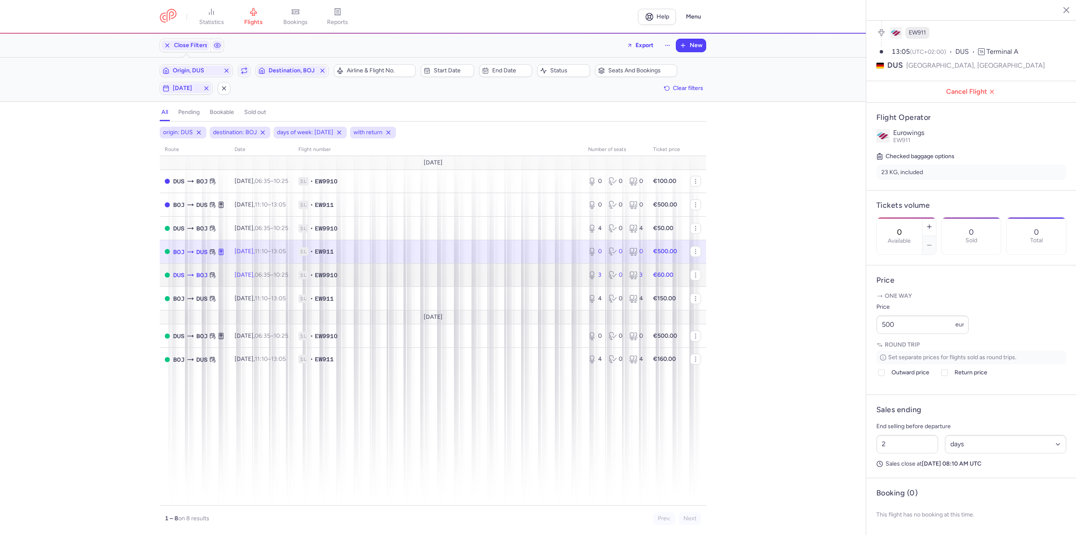
click at [293, 275] on td "[DATE] 06:35 – 10:25 +0" at bounding box center [261, 275] width 64 height 24
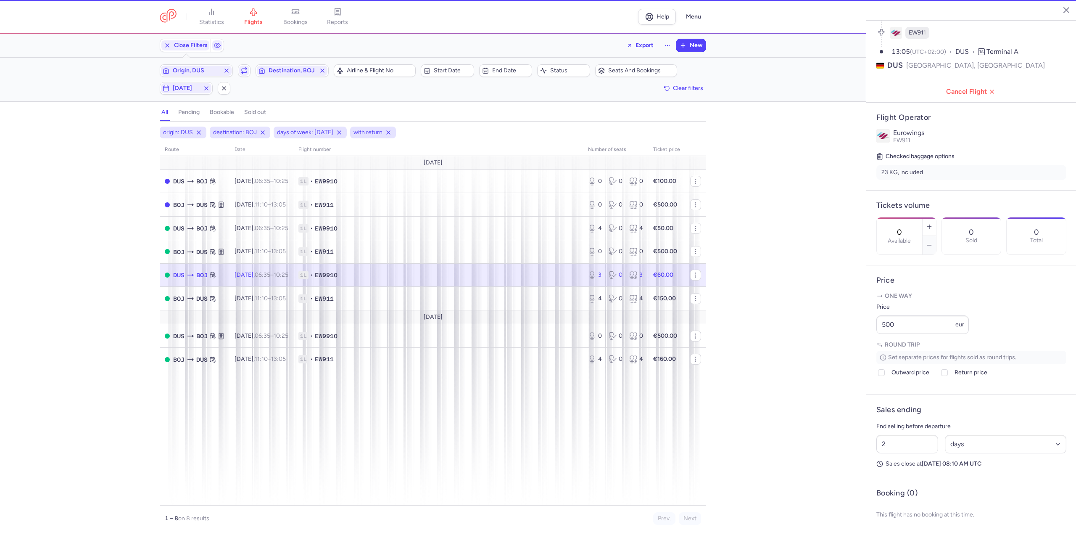
type input "3"
type input "1"
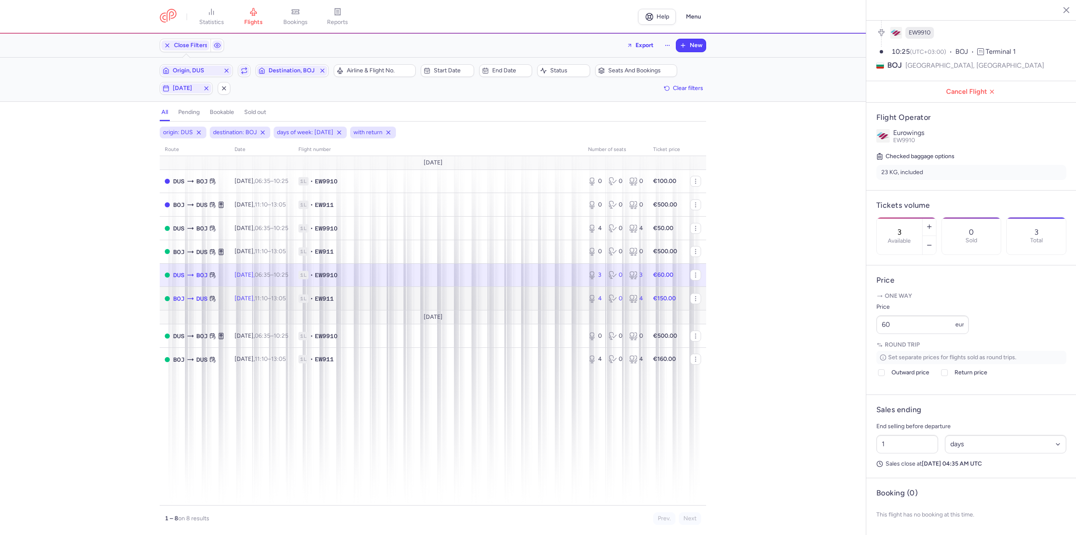
click at [268, 300] on time "11:10" at bounding box center [261, 298] width 13 height 7
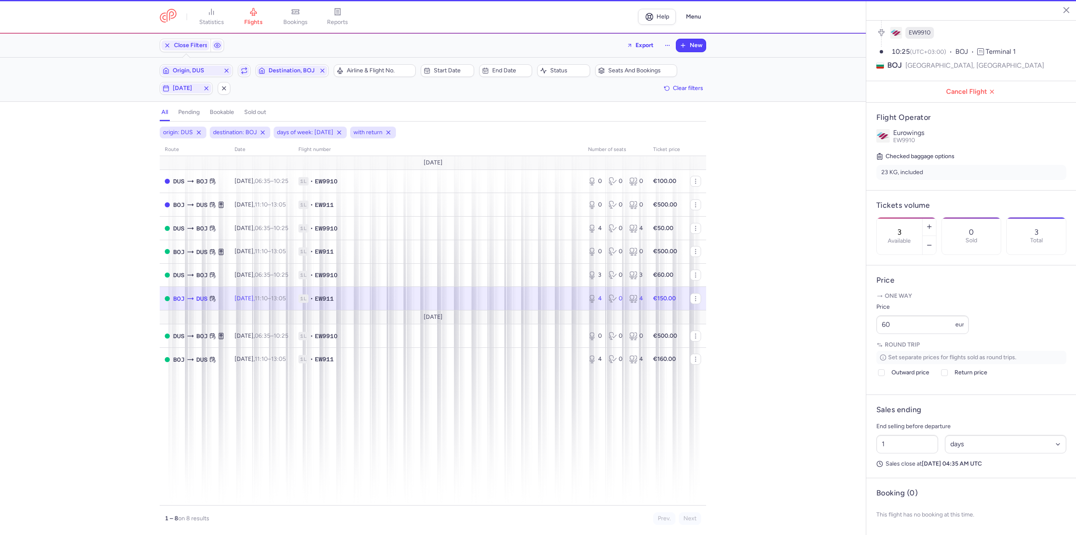
type input "4"
type input "2"
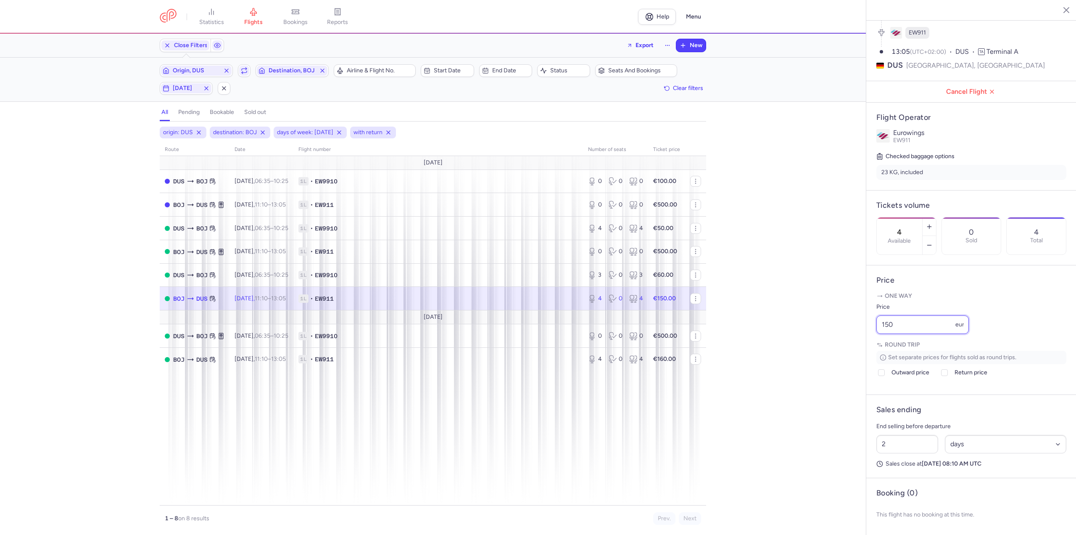
drag, startPoint x: 918, startPoint y: 332, endPoint x: 851, endPoint y: 329, distance: 66.9
click at [851, 329] on div "statistics flights bookings reports Help Menu Close Filters Export New Filters …" at bounding box center [538, 267] width 1076 height 535
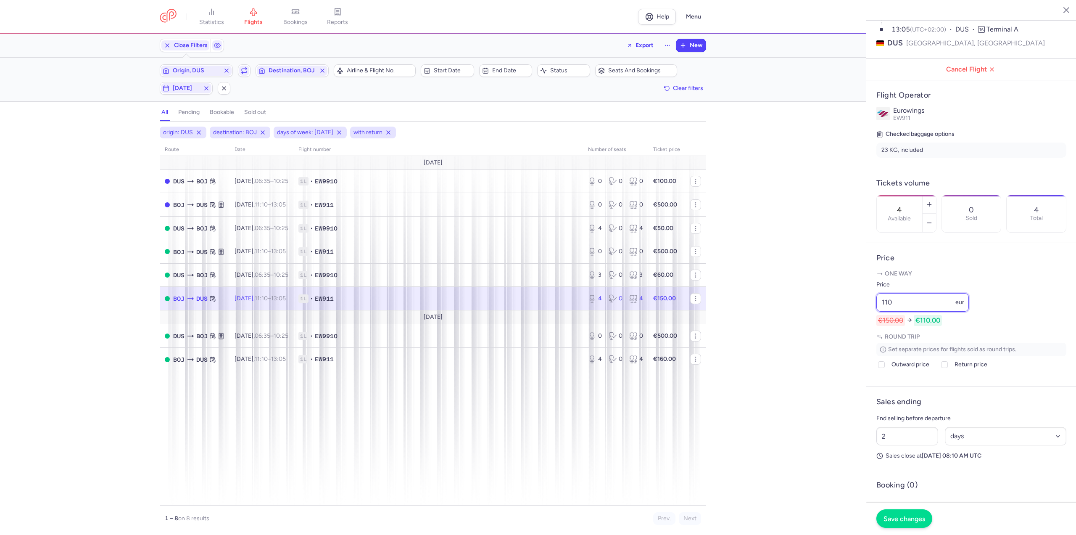
type input "110"
click at [899, 519] on span "Save changes" at bounding box center [904, 518] width 42 height 8
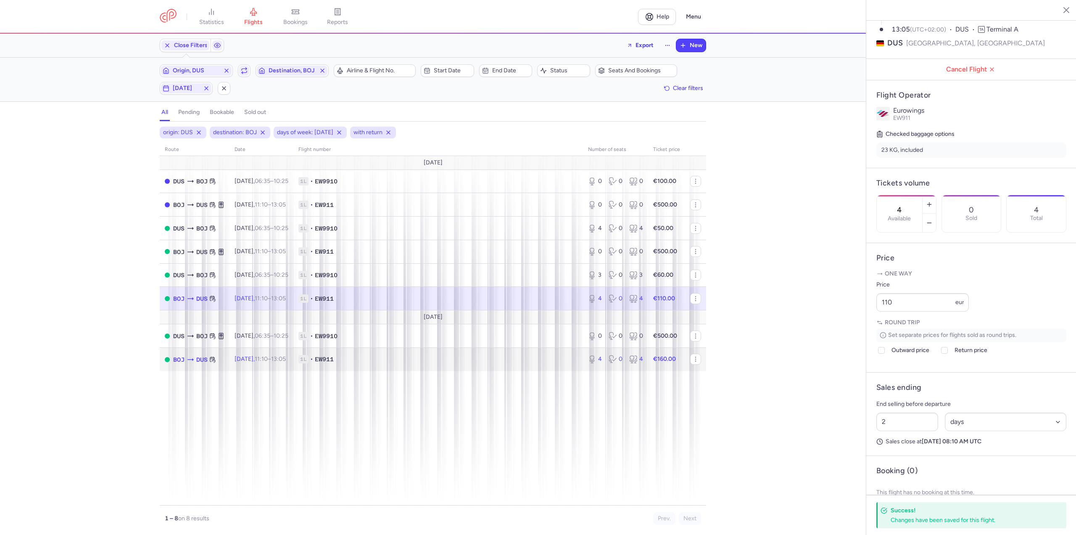
drag, startPoint x: 279, startPoint y: 353, endPoint x: 448, endPoint y: 370, distance: 170.2
click at [279, 353] on td "[DATE] 11:10 – 13:05 +0" at bounding box center [261, 359] width 64 height 23
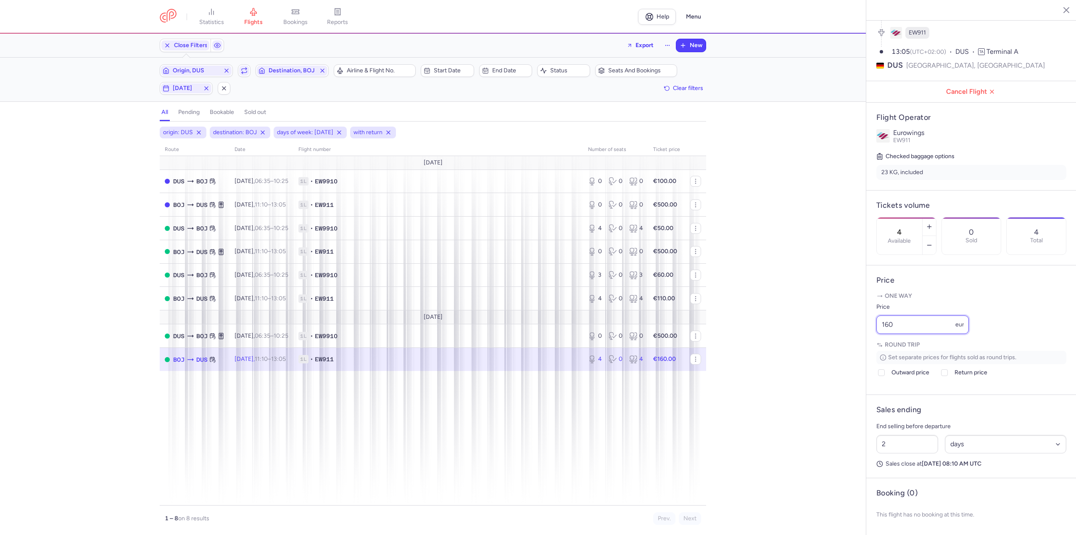
drag, startPoint x: 864, startPoint y: 323, endPoint x: 773, endPoint y: 326, distance: 90.8
click at [790, 323] on div "statistics flights bookings reports Help Menu Close Filters Export New Filters …" at bounding box center [538, 267] width 1076 height 535
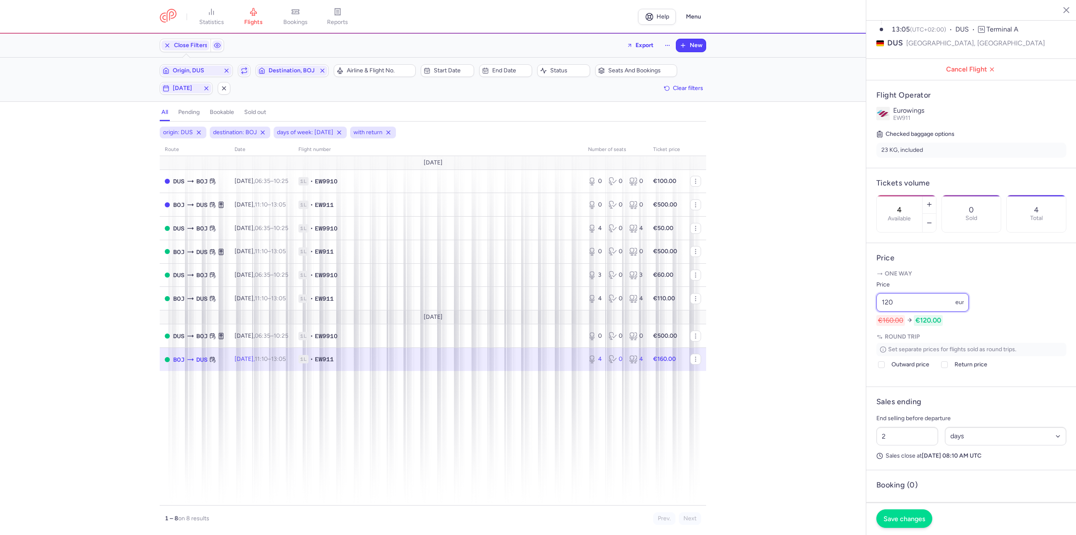
type input "120"
click at [923, 519] on span "Save changes" at bounding box center [904, 518] width 42 height 8
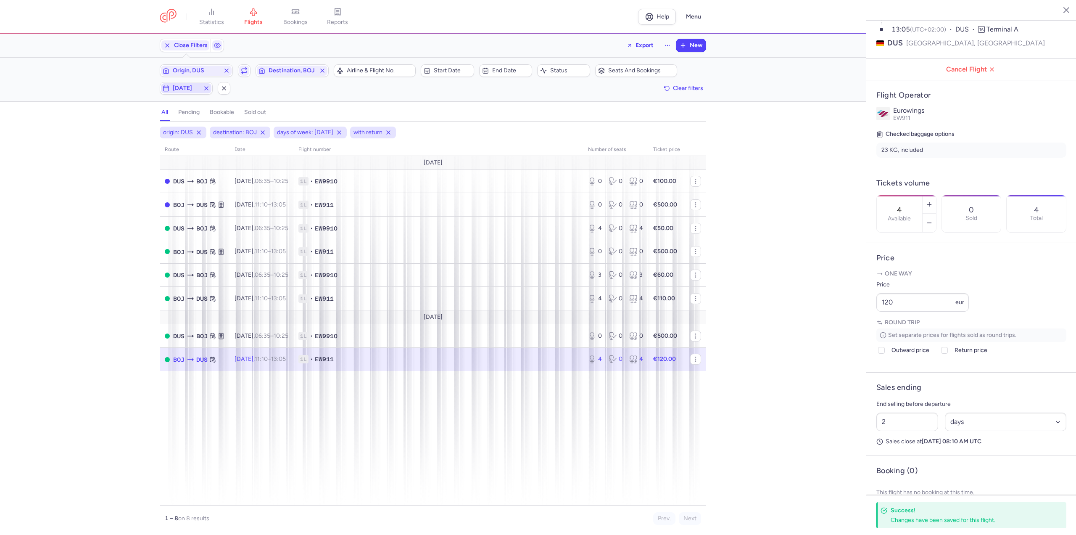
drag, startPoint x: 179, startPoint y: 88, endPoint x: 179, endPoint y: 96, distance: 8.4
click at [179, 88] on span "[DATE]" at bounding box center [186, 88] width 27 height 7
click at [133, 129] on input "W" at bounding box center [135, 129] width 13 height 13
checkbox input "false"
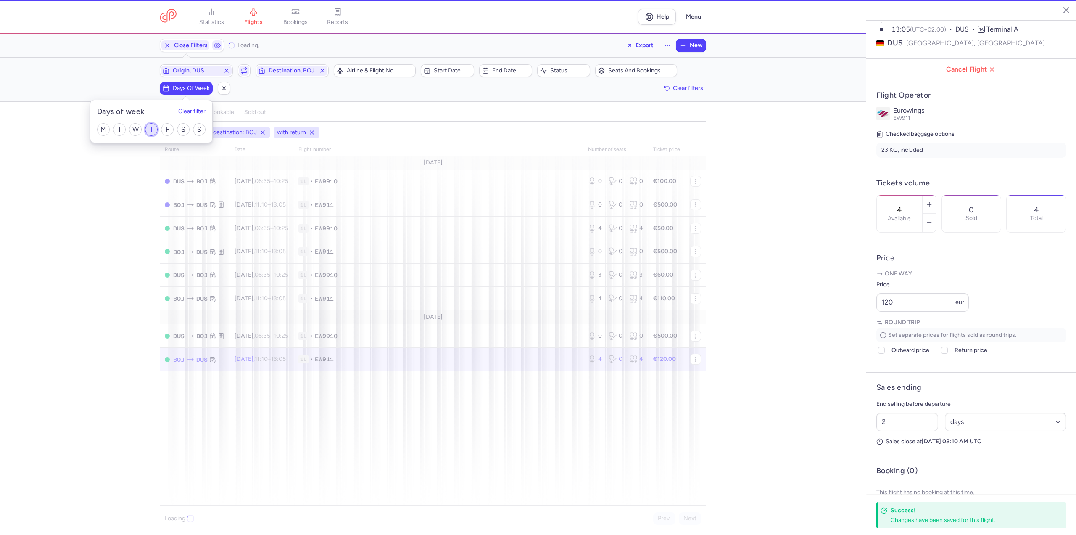
click at [150, 127] on input "T" at bounding box center [151, 129] width 13 height 13
checkbox input "true"
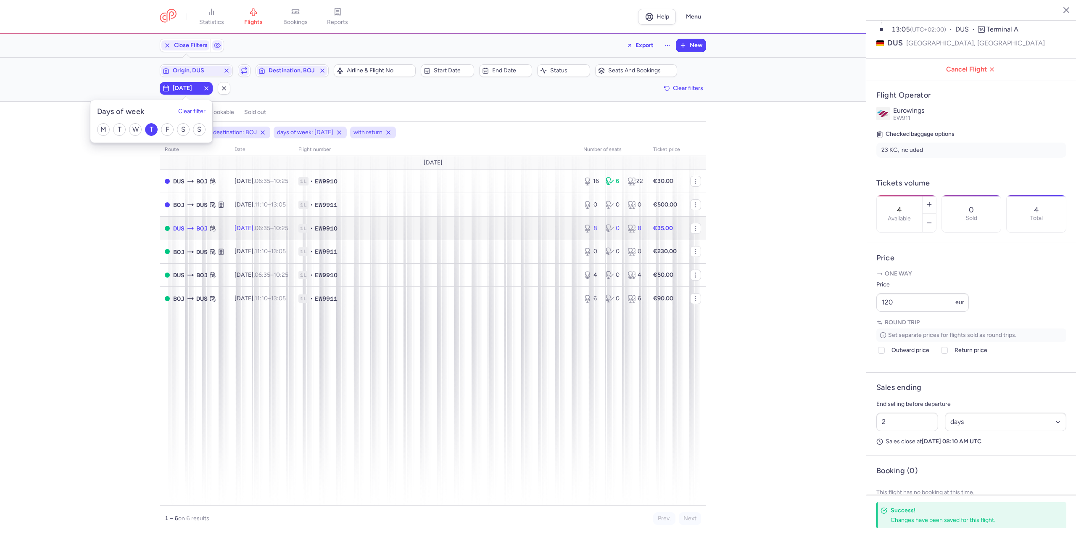
click at [293, 232] on td "[DATE] 06:35 – 10:25 +0" at bounding box center [261, 228] width 64 height 24
type input "8"
type input "1"
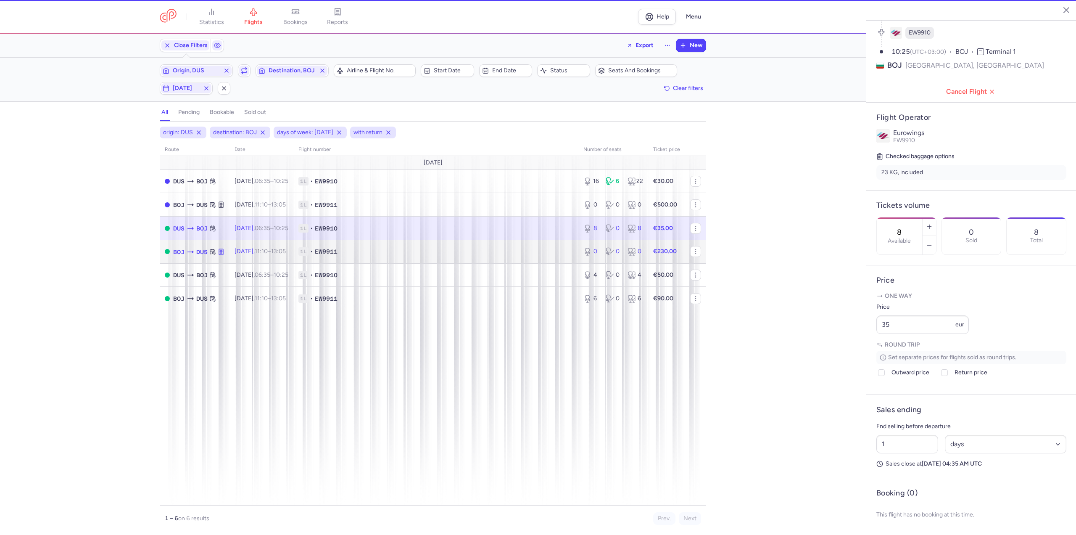
click at [270, 247] on td "[DATE] 11:10 – 13:05 +0" at bounding box center [261, 252] width 64 height 24
type input "0"
type input "2"
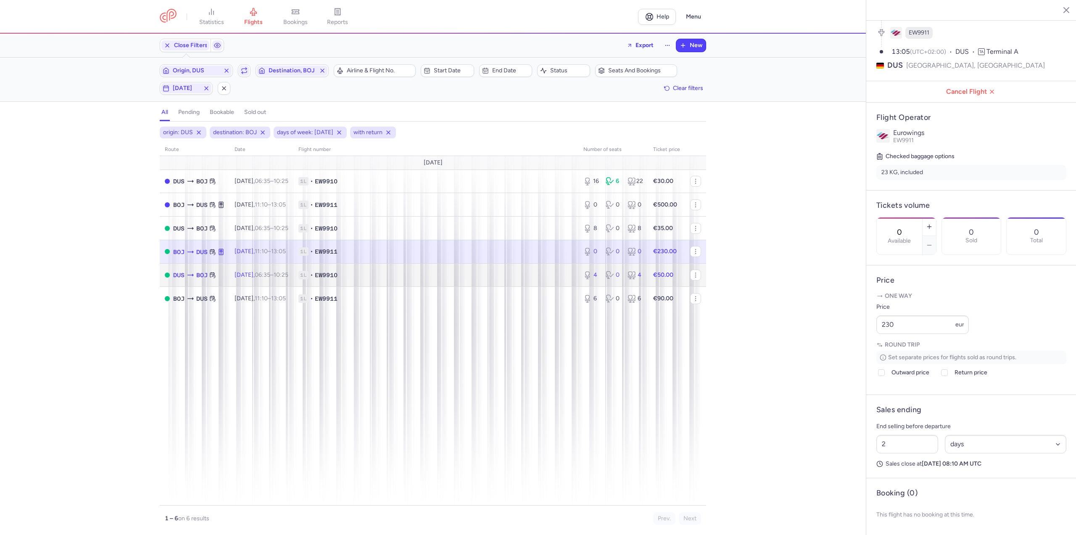
click at [279, 266] on td "[DATE] 06:35 – 10:25 +0" at bounding box center [261, 275] width 64 height 24
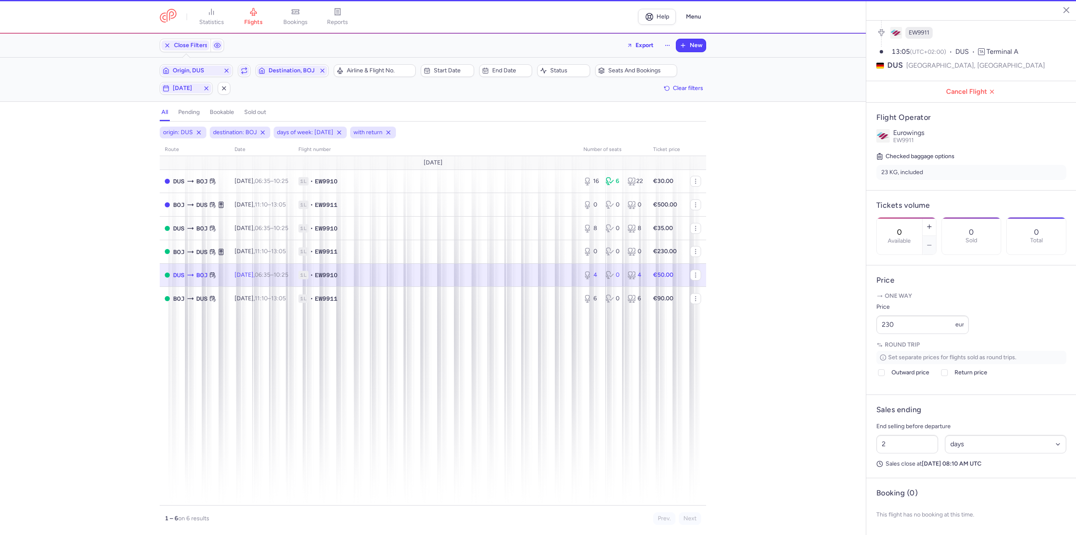
type input "4"
type input "1"
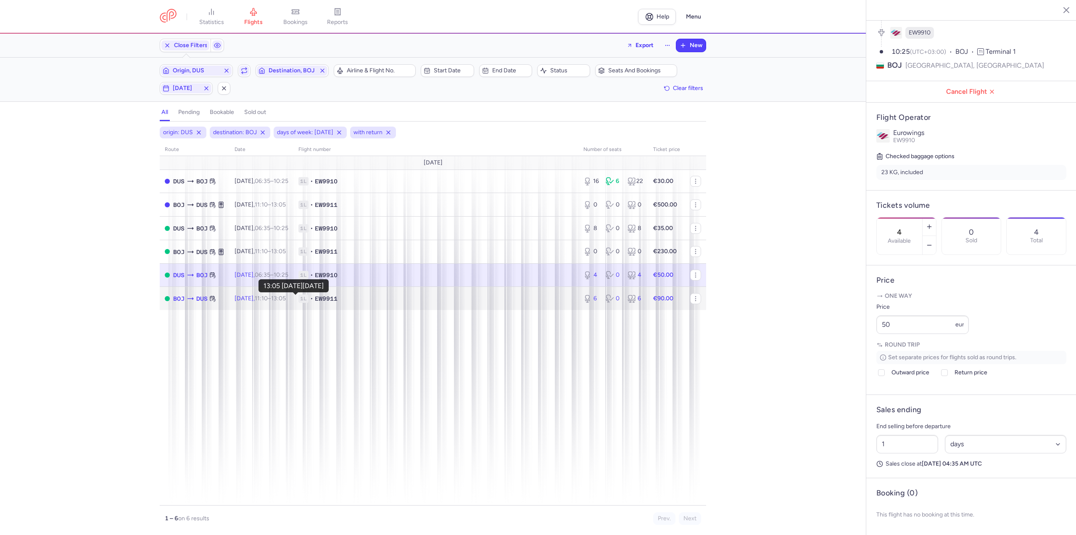
click at [286, 296] on time "13:05 +0" at bounding box center [278, 298] width 15 height 7
type input "6"
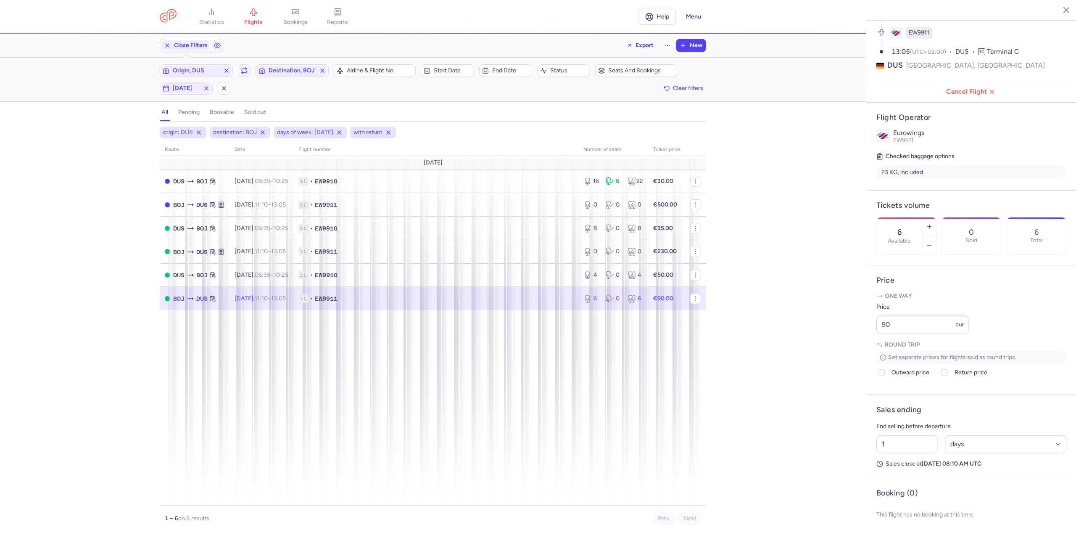
click at [189, 97] on div "Filters (4) – 6 results Origin, DUS Include return Destination, BOJ Airline & F…" at bounding box center [433, 80] width 866 height 44
click at [189, 93] on span "[DATE]" at bounding box center [186, 88] width 50 height 10
click at [143, 130] on div "M T W T F S S" at bounding box center [151, 129] width 122 height 26
click at [152, 129] on input "T" at bounding box center [151, 129] width 13 height 13
checkbox input "false"
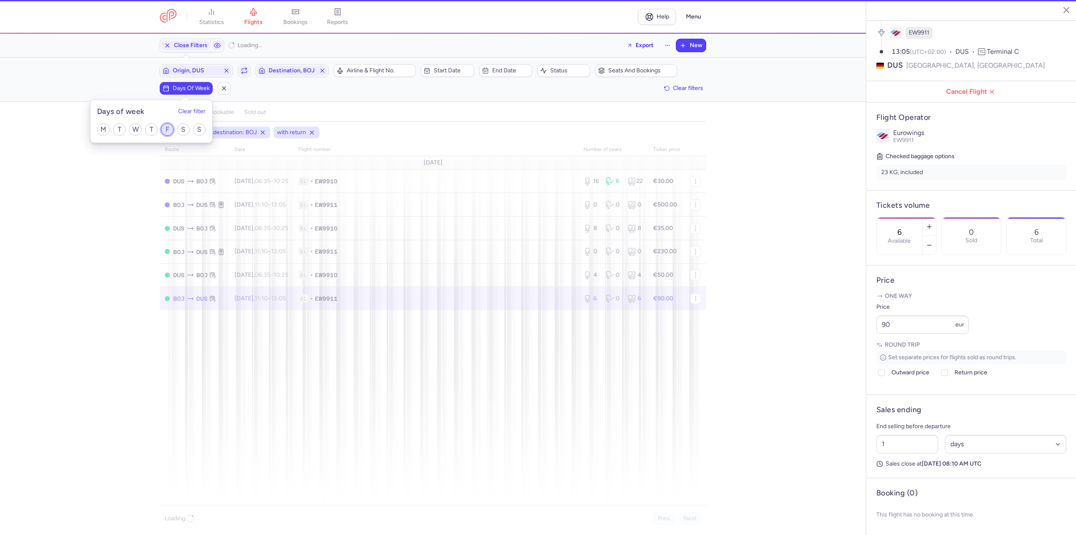
click at [171, 126] on input "F" at bounding box center [167, 129] width 13 height 13
checkbox input "true"
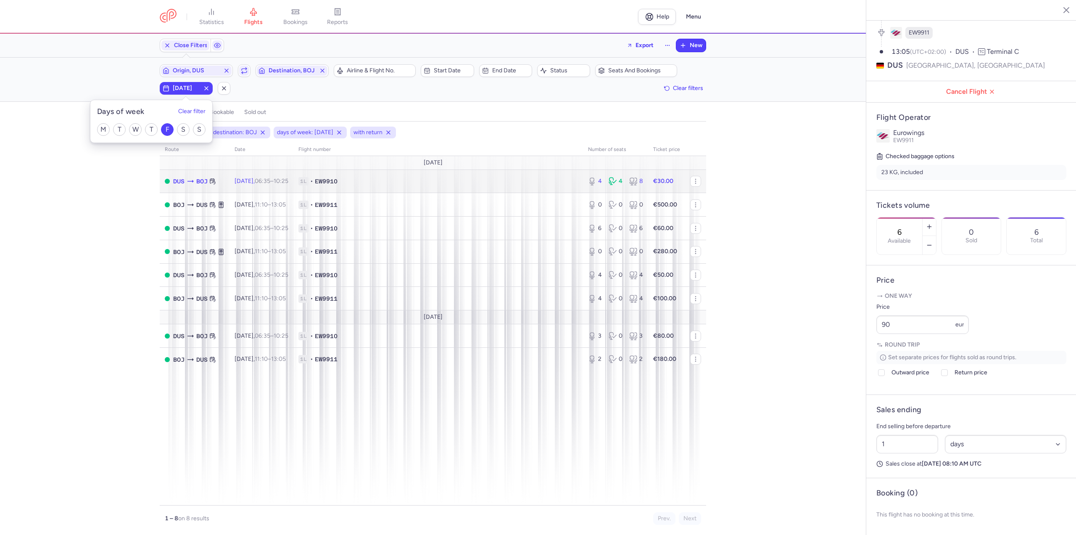
click at [345, 188] on td "1L • EW9910" at bounding box center [438, 181] width 290 height 24
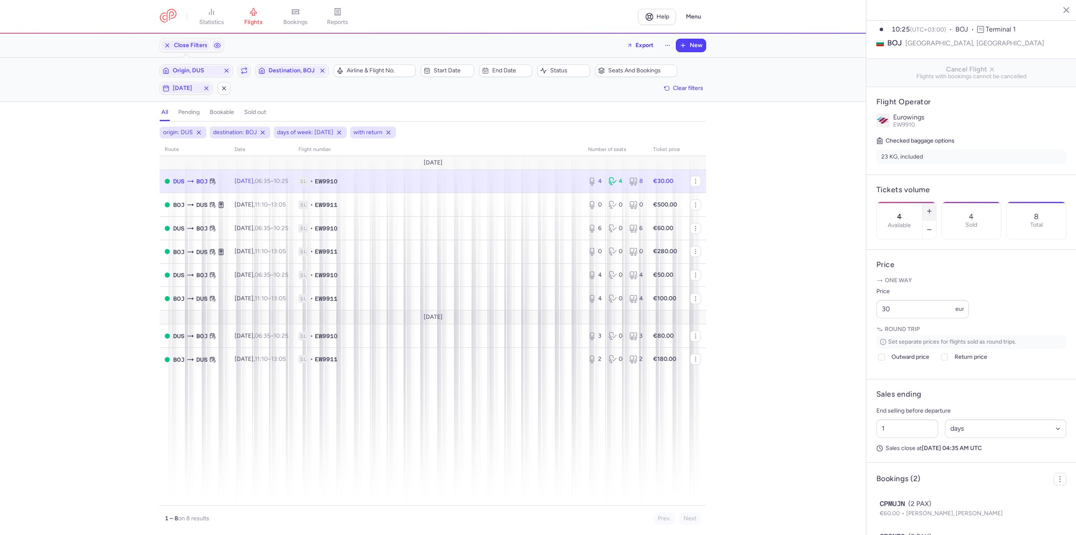
click at [936, 202] on button "button" at bounding box center [928, 211] width 13 height 18
click at [900, 516] on span "Save changes" at bounding box center [904, 518] width 42 height 8
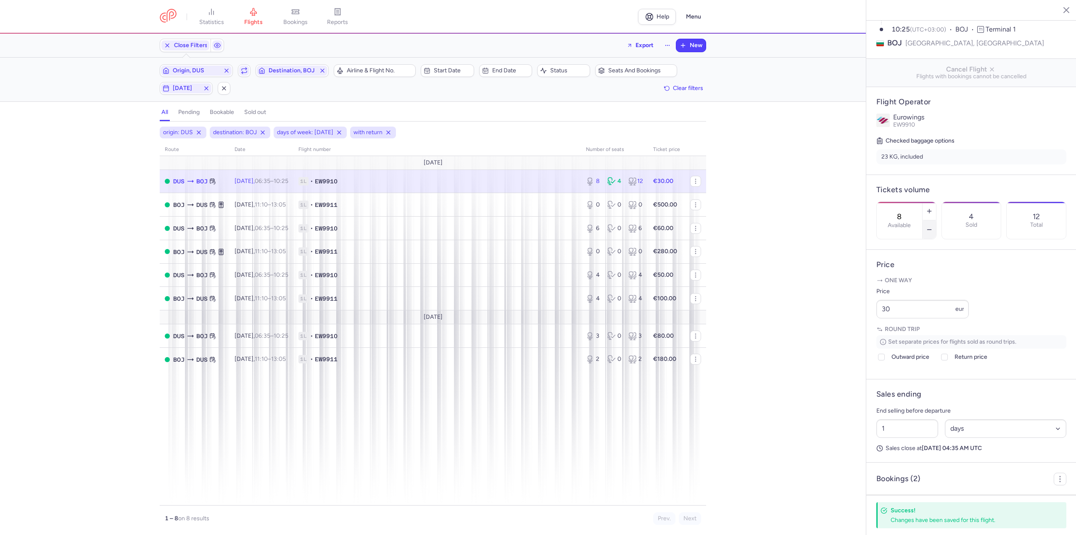
click at [936, 220] on button "button" at bounding box center [928, 229] width 13 height 18
click at [904, 520] on span "Save changes" at bounding box center [904, 518] width 42 height 8
click at [282, 211] on td "[DATE] 11:10 – 13:05 +0" at bounding box center [261, 205] width 64 height 24
type input "0"
type input "2"
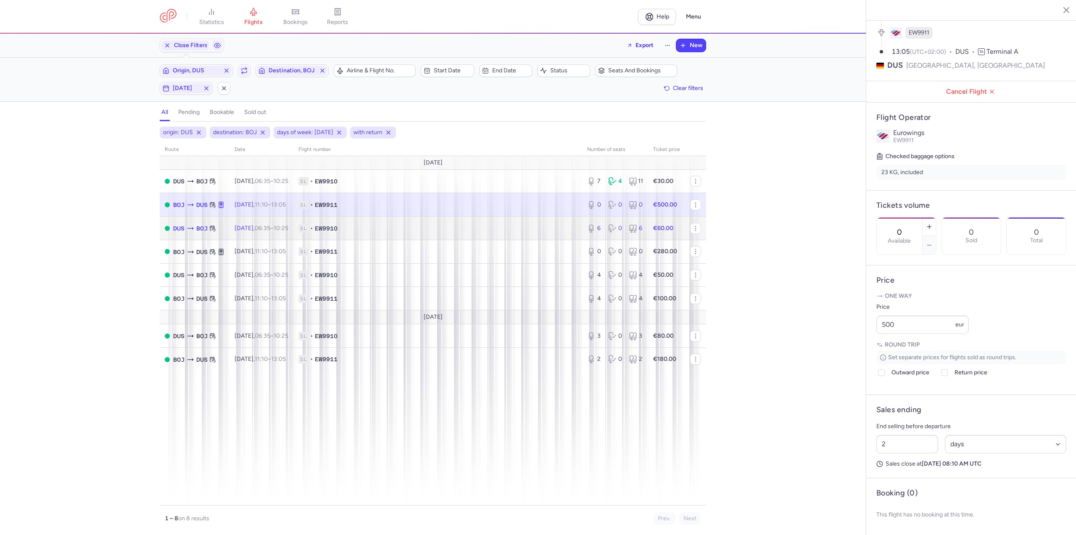
click at [281, 224] on td "[DATE] 06:35 – 10:25 +0" at bounding box center [261, 228] width 64 height 24
type input "6"
type input "1"
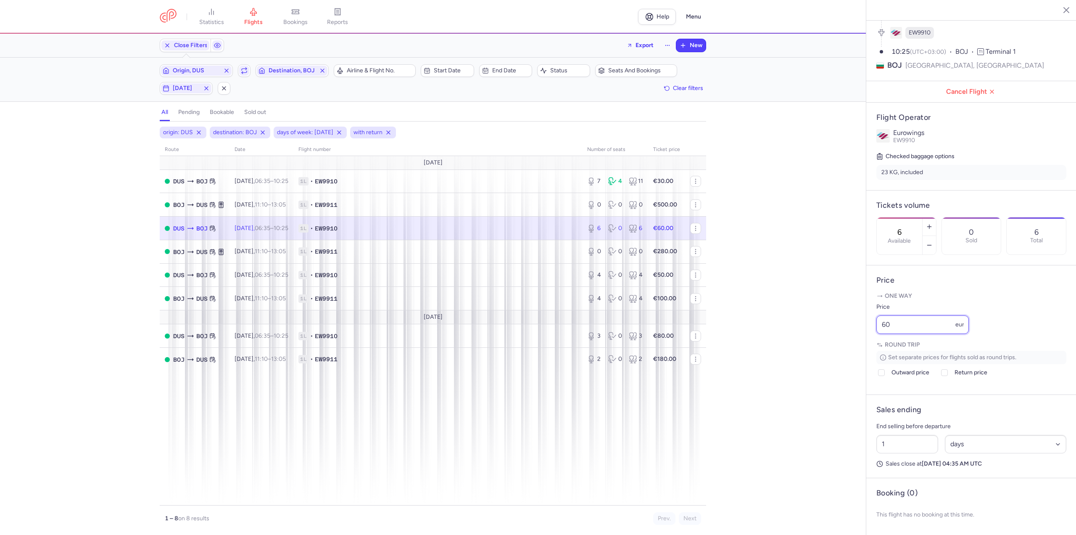
drag, startPoint x: 909, startPoint y: 322, endPoint x: 849, endPoint y: 321, distance: 60.1
click at [849, 321] on div "statistics flights bookings reports Help Menu Close Filters Export New Filters …" at bounding box center [538, 267] width 1076 height 535
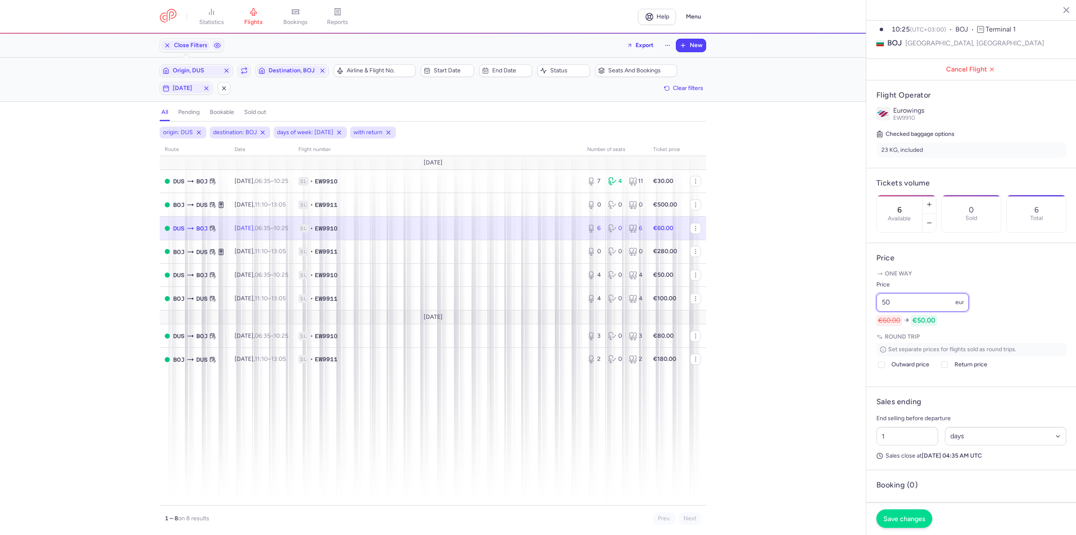
type input "50"
click at [899, 516] on span "Save changes" at bounding box center [904, 518] width 42 height 8
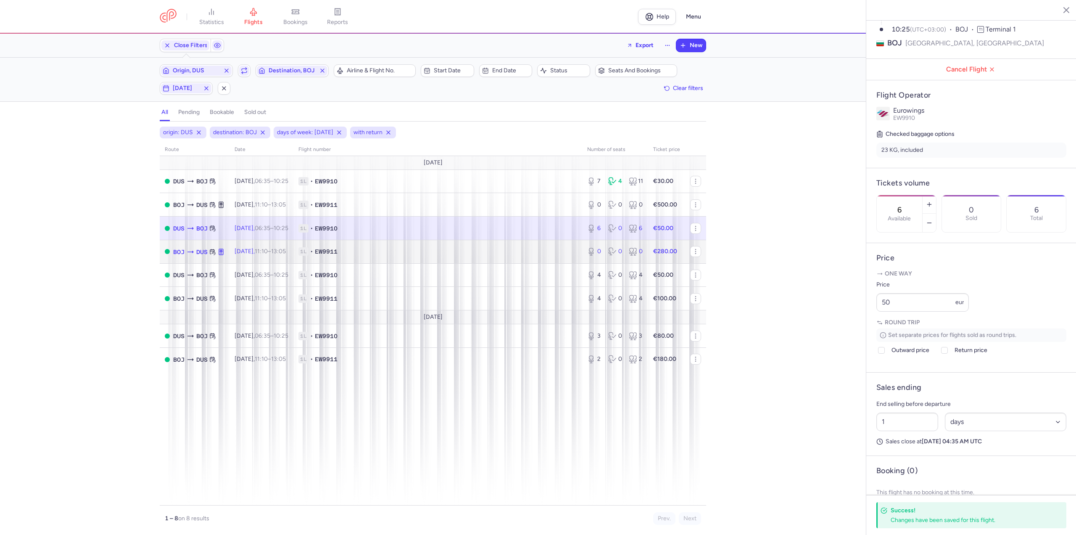
click at [268, 252] on time "11:10" at bounding box center [261, 251] width 13 height 7
type input "0"
type input "2"
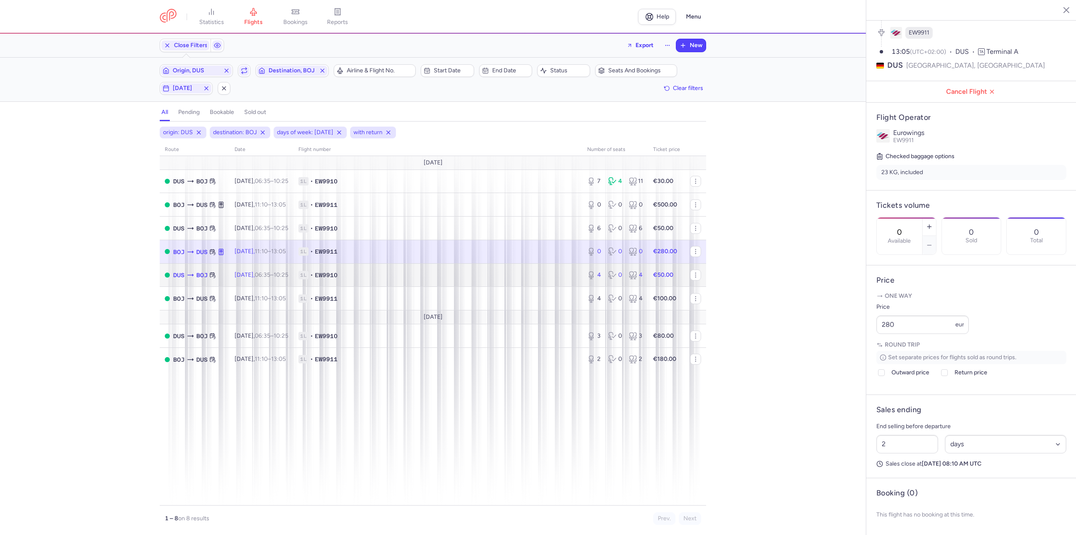
click at [274, 268] on td "[DATE] 06:35 – 10:25 +0" at bounding box center [261, 275] width 64 height 24
type input "4"
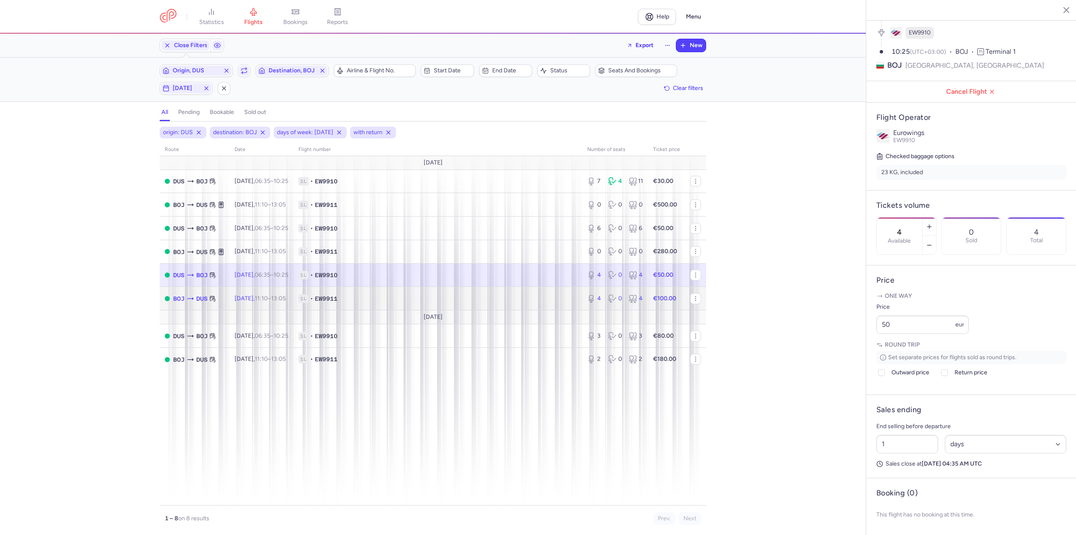
click at [275, 291] on td "[DATE] 11:10 – 13:05 +0" at bounding box center [261, 299] width 64 height 24
type input "2"
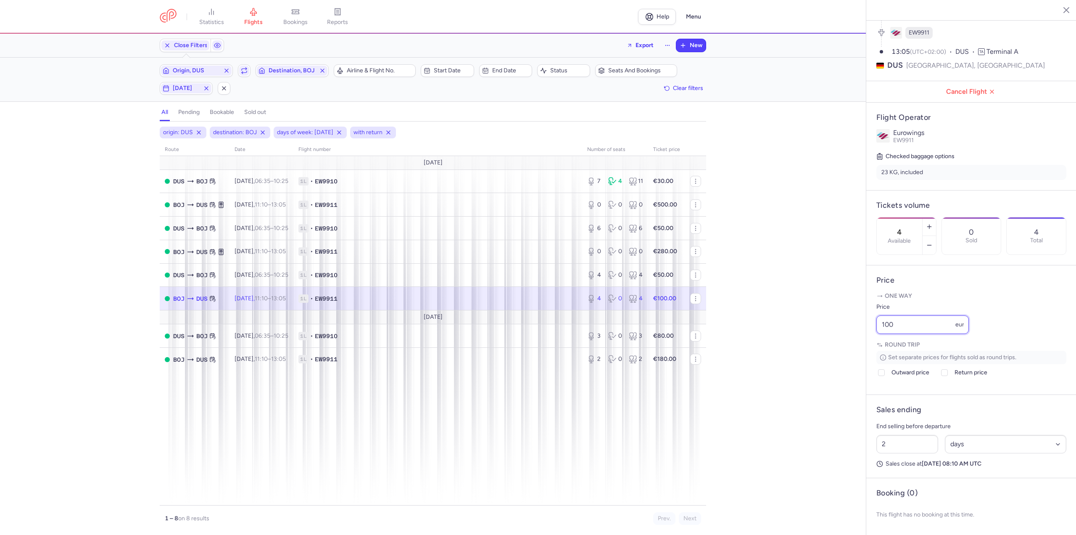
drag, startPoint x: 905, startPoint y: 323, endPoint x: 823, endPoint y: 314, distance: 82.4
click at [823, 314] on div "statistics flights bookings reports Help Menu Close Filters Export New Filters …" at bounding box center [538, 267] width 1076 height 535
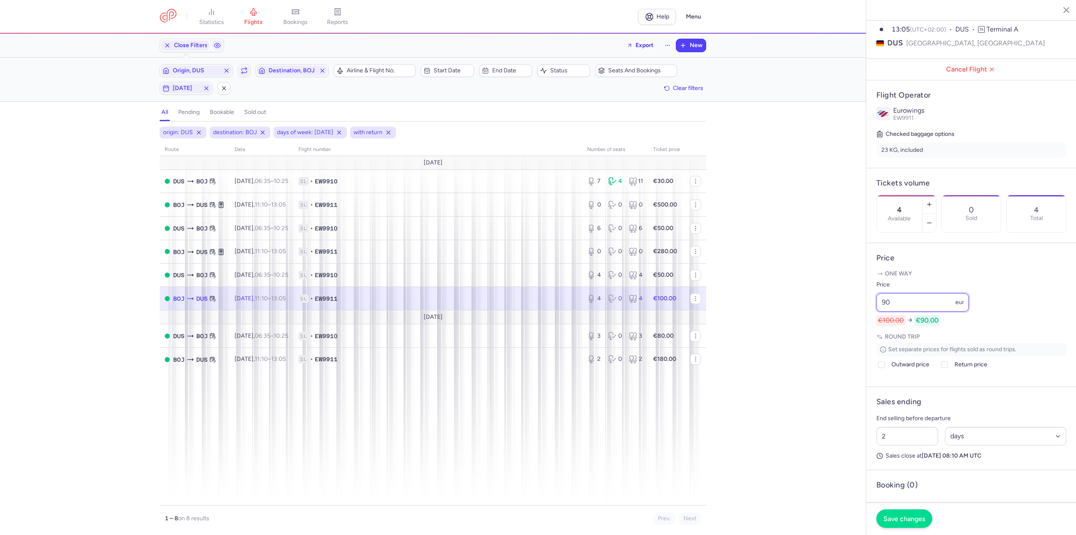
type input "90"
click at [918, 524] on button "Save changes" at bounding box center [904, 518] width 56 height 18
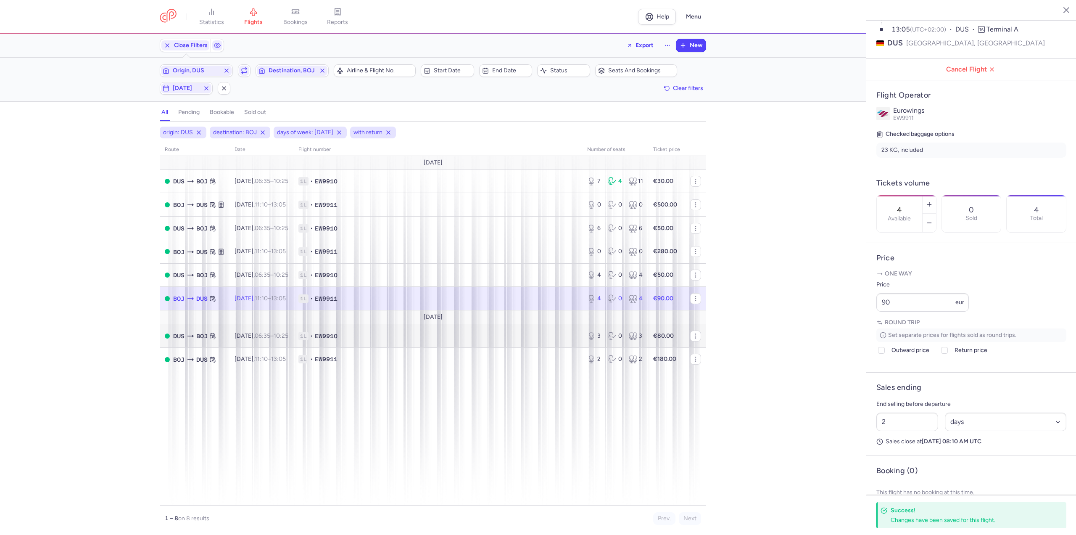
click at [269, 0] on body "statistics flights bookings reports Help Menu Close Filters Export New Filters …" at bounding box center [538, 0] width 1076 height 0
click at [242, 353] on td "[DATE] 11:10 – 13:05 +0" at bounding box center [261, 359] width 64 height 23
type input "2"
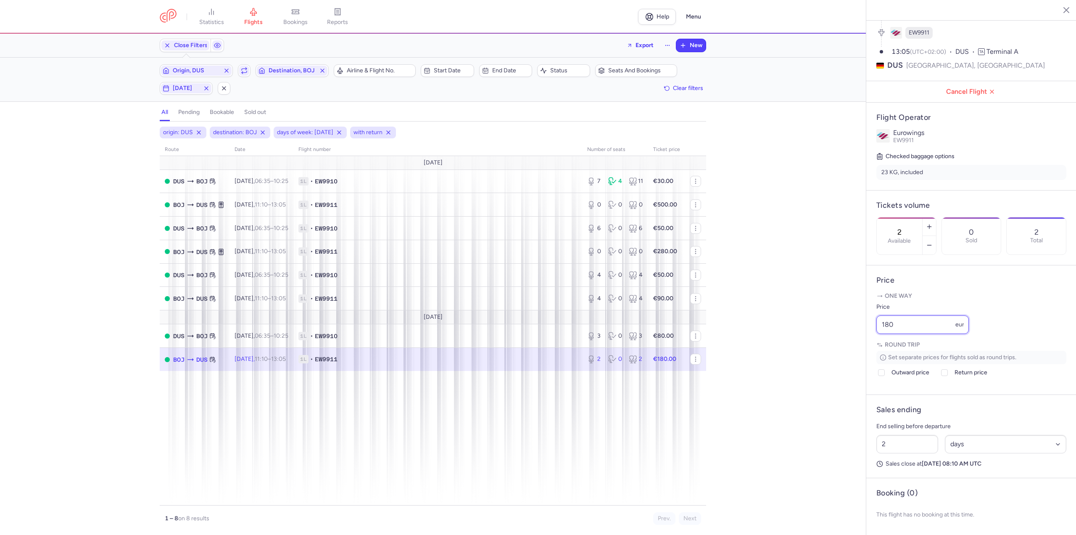
drag, startPoint x: 930, startPoint y: 327, endPoint x: 759, endPoint y: 329, distance: 171.1
click at [759, 329] on div "statistics flights bookings reports Help Menu Close Filters Export New Filters …" at bounding box center [538, 267] width 1076 height 535
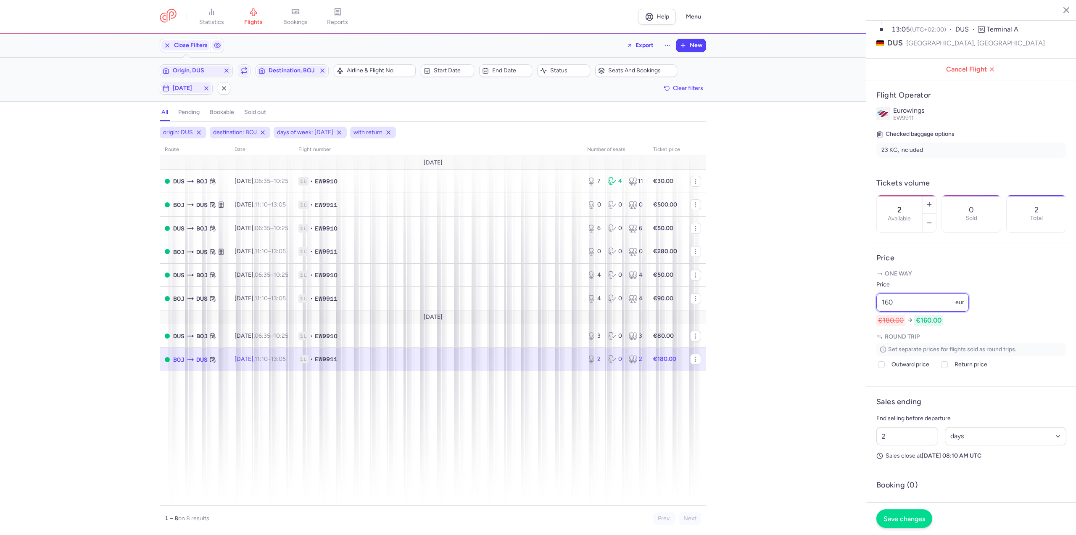
type input "160"
click at [908, 519] on span "Save changes" at bounding box center [904, 518] width 42 height 8
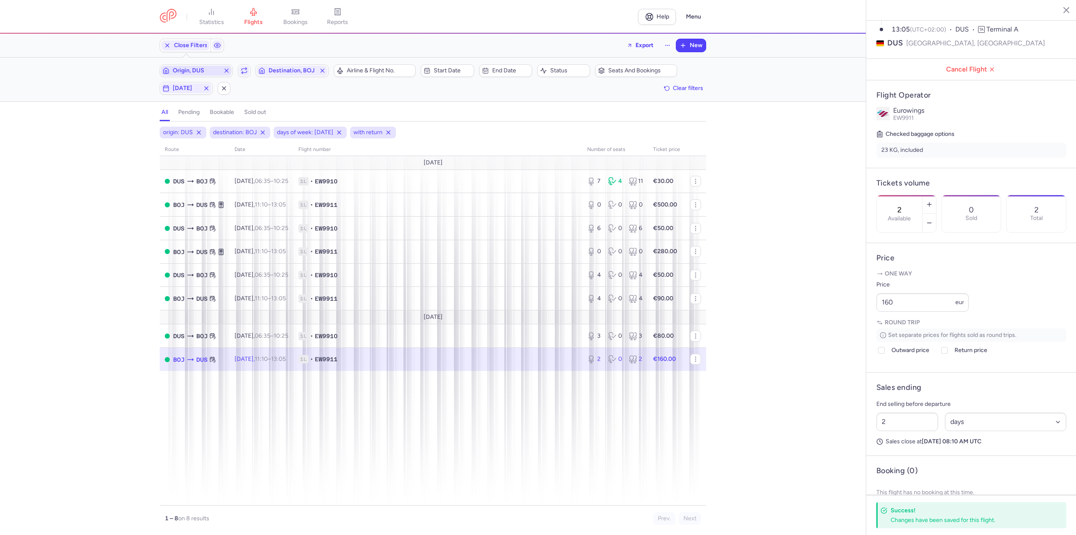
click at [205, 71] on span "Origin, DUS" at bounding box center [196, 70] width 47 height 7
click at [225, 128] on span "Cologne/[GEOGRAPHIC_DATA], [GEOGRAPHIC_DATA], [GEOGRAPHIC_DATA] CGN" at bounding box center [223, 139] width 112 height 30
type input "cgn"
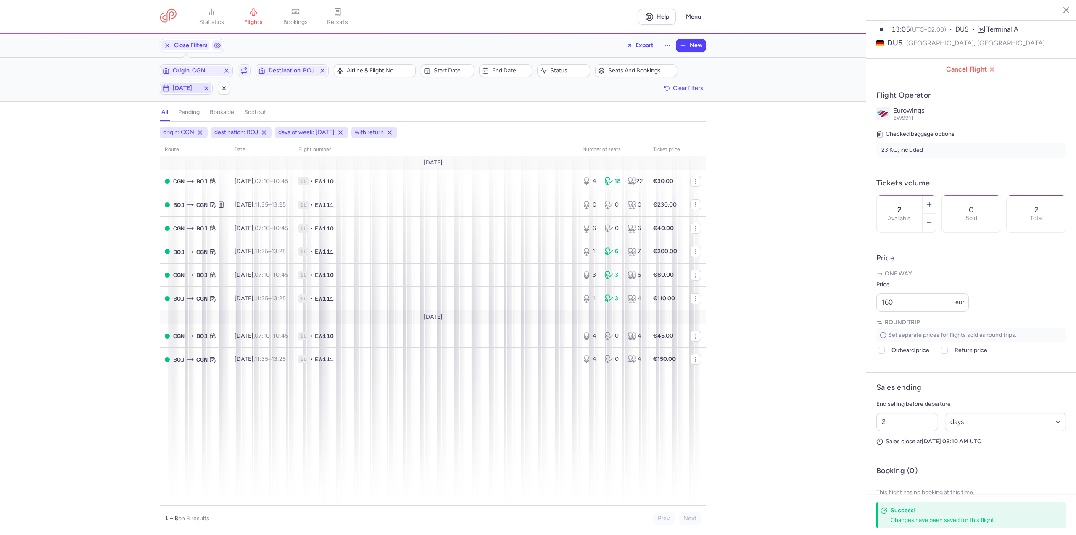
click at [191, 86] on span "[DATE]" at bounding box center [186, 88] width 27 height 7
click at [165, 129] on input "F" at bounding box center [167, 129] width 13 height 13
checkbox input "false"
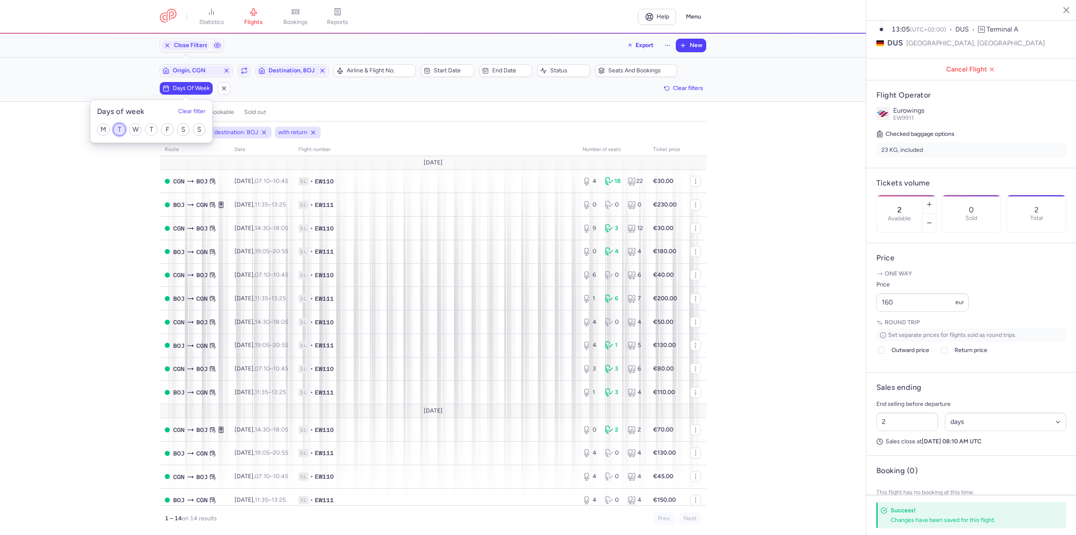
click at [121, 127] on input "T" at bounding box center [119, 129] width 13 height 13
checkbox input "true"
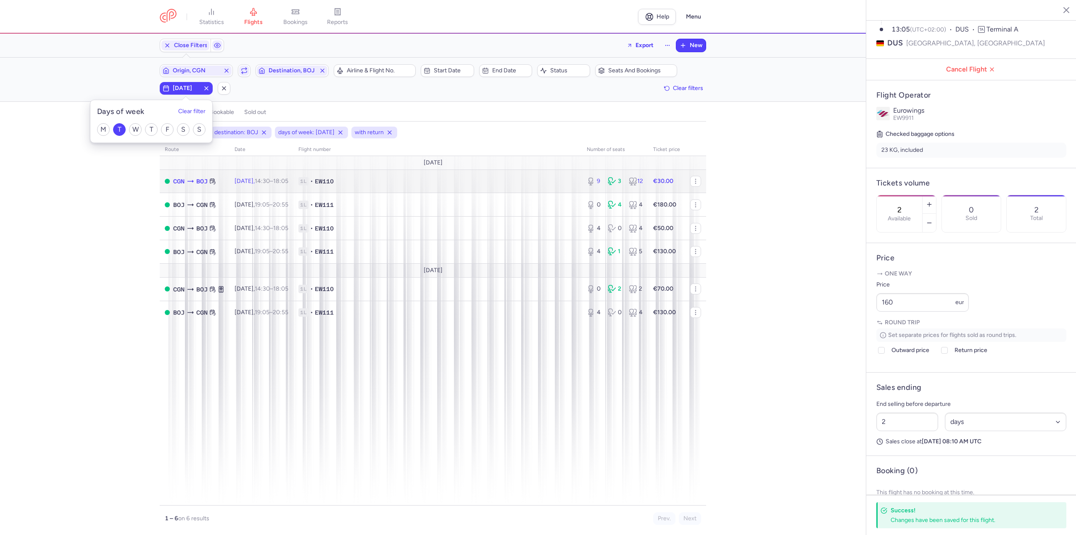
click at [262, 183] on span "[DATE] 14:30 – 18:05 +0" at bounding box center [261, 180] width 54 height 7
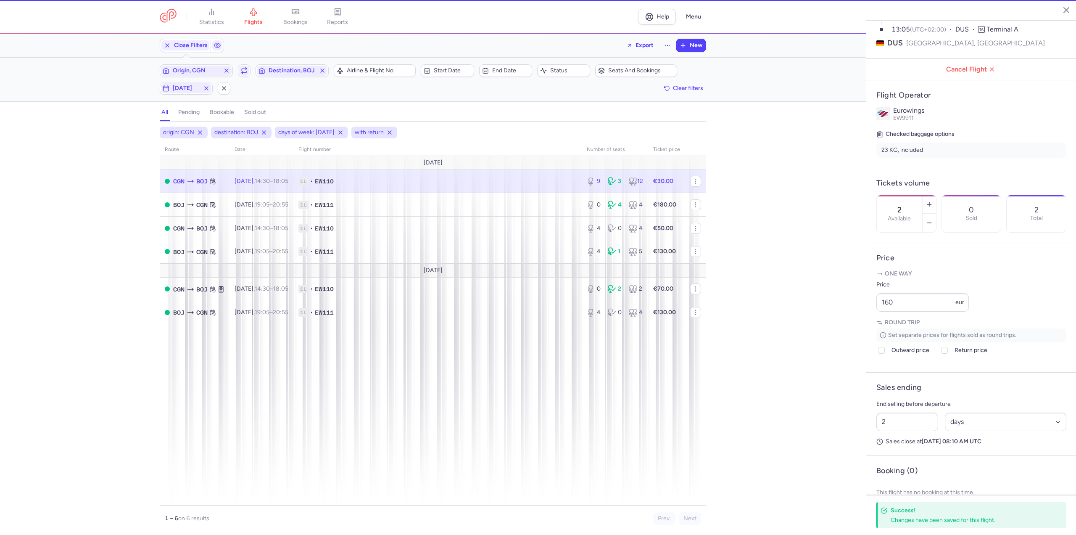
type input "9"
type input "1"
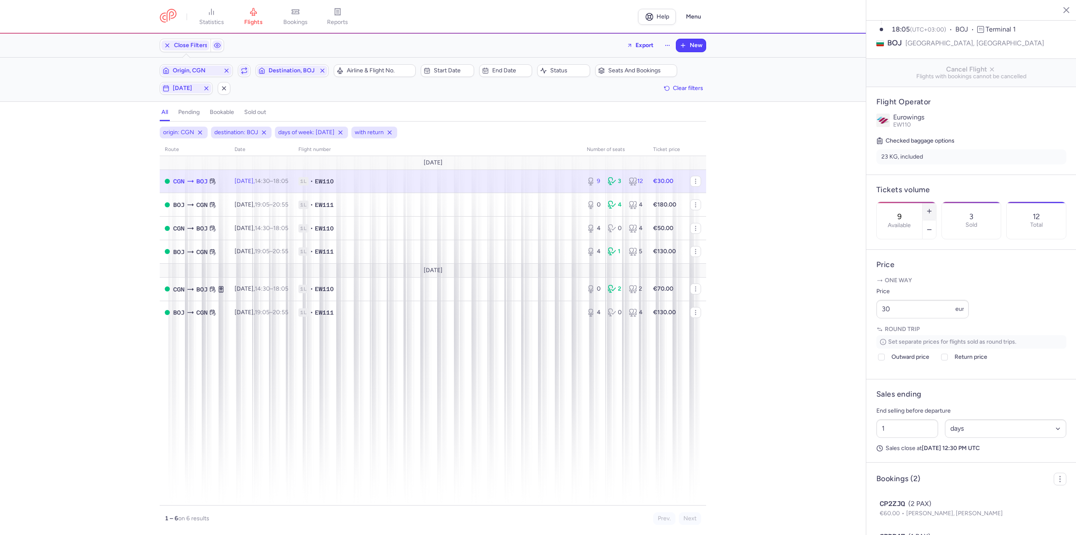
click at [933, 208] on icon "button" at bounding box center [929, 211] width 7 height 7
click at [900, 519] on span "Save changes" at bounding box center [904, 518] width 42 height 8
click at [936, 202] on button "button" at bounding box center [928, 211] width 13 height 18
click at [914, 517] on span "Save changes" at bounding box center [904, 518] width 42 height 8
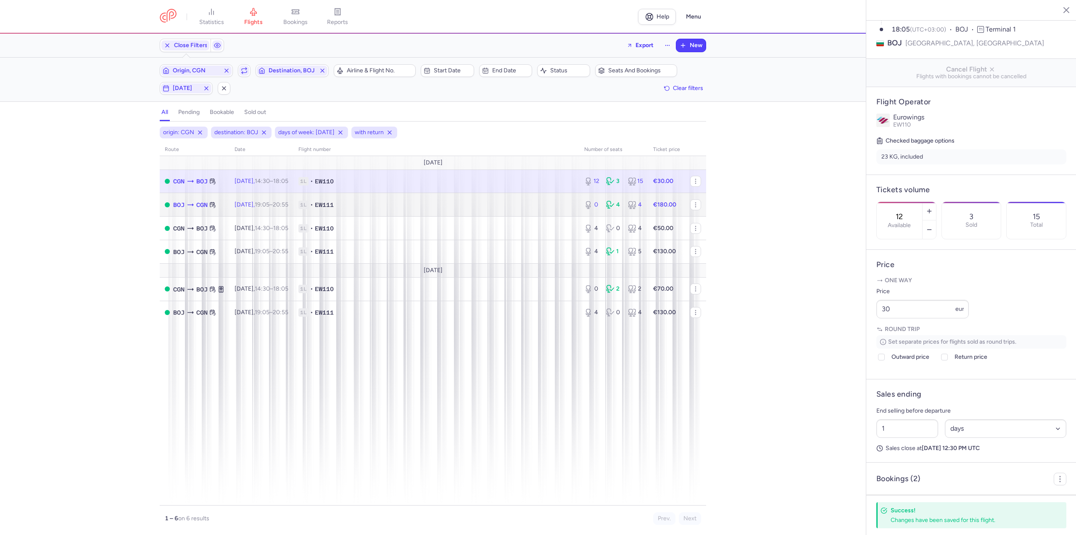
click at [284, 208] on span "19:05 – 20:55 +0" at bounding box center [272, 204] width 34 height 7
type input "0"
type input "2"
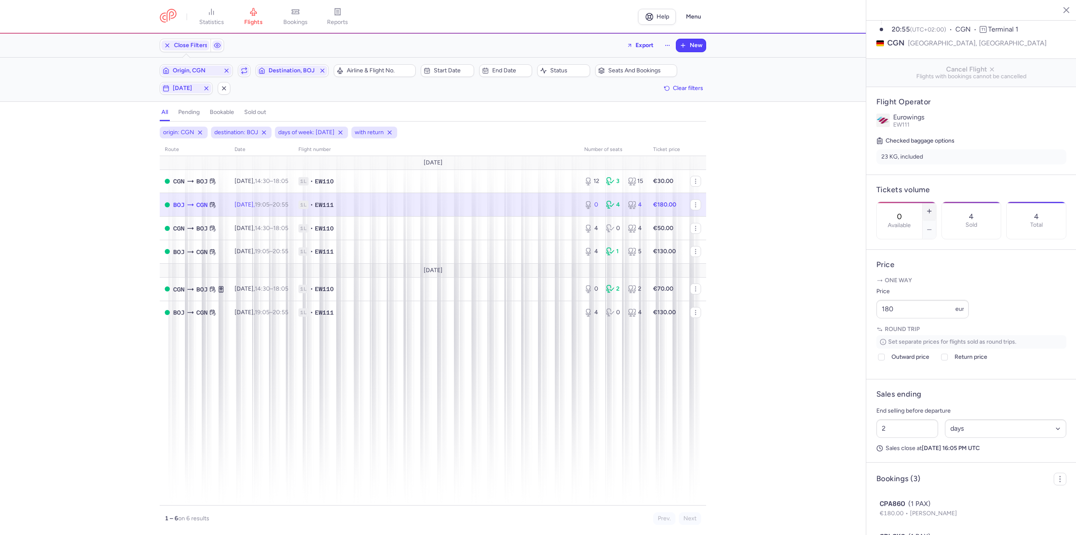
click at [936, 202] on button "button" at bounding box center [928, 211] width 13 height 18
type input "2"
drag, startPoint x: 899, startPoint y: 331, endPoint x: 851, endPoint y: 324, distance: 48.7
click at [851, 324] on div "statistics flights bookings reports Help Menu Close Filters Export New Filters …" at bounding box center [538, 267] width 1076 height 535
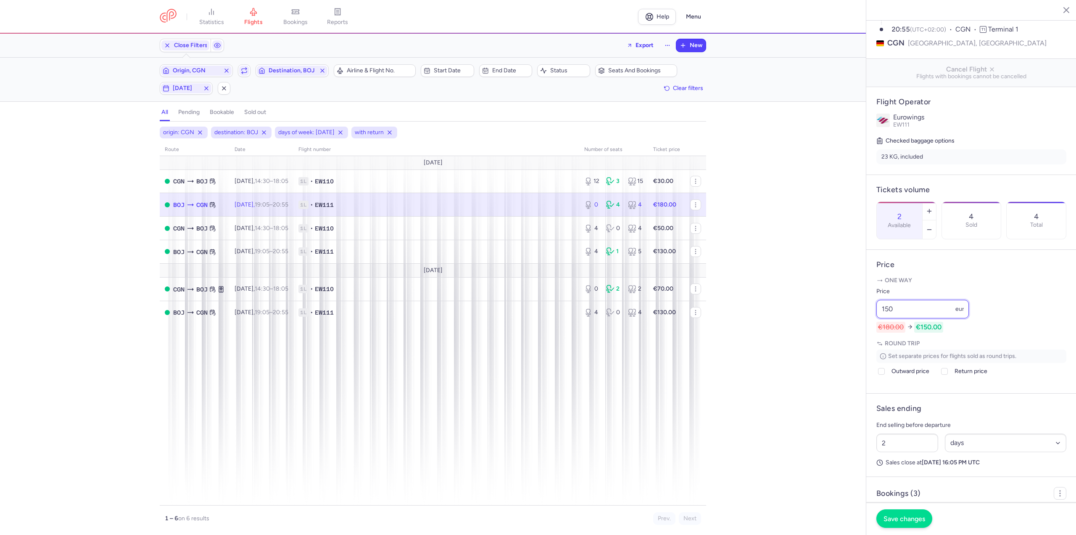
type input "150"
click at [925, 516] on span "Save changes" at bounding box center [904, 518] width 42 height 8
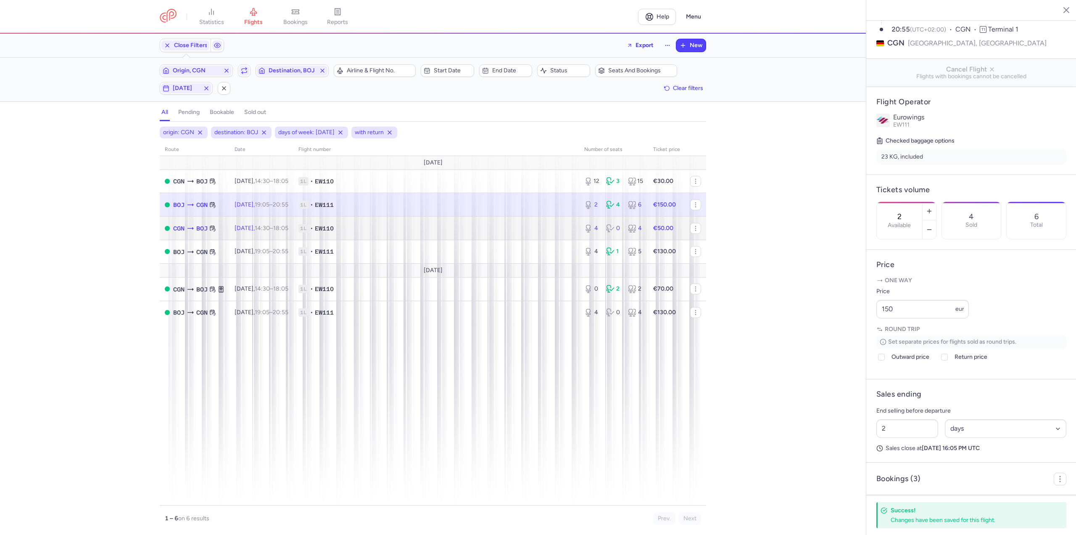
click at [278, 235] on td "[DATE] 14:30 – 18:05 +0" at bounding box center [261, 228] width 64 height 24
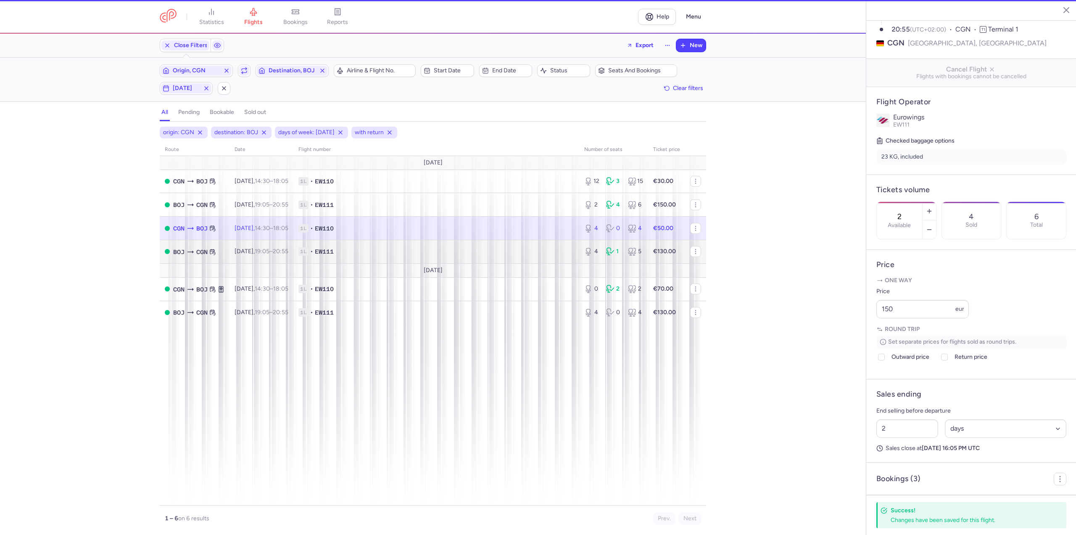
type input "4"
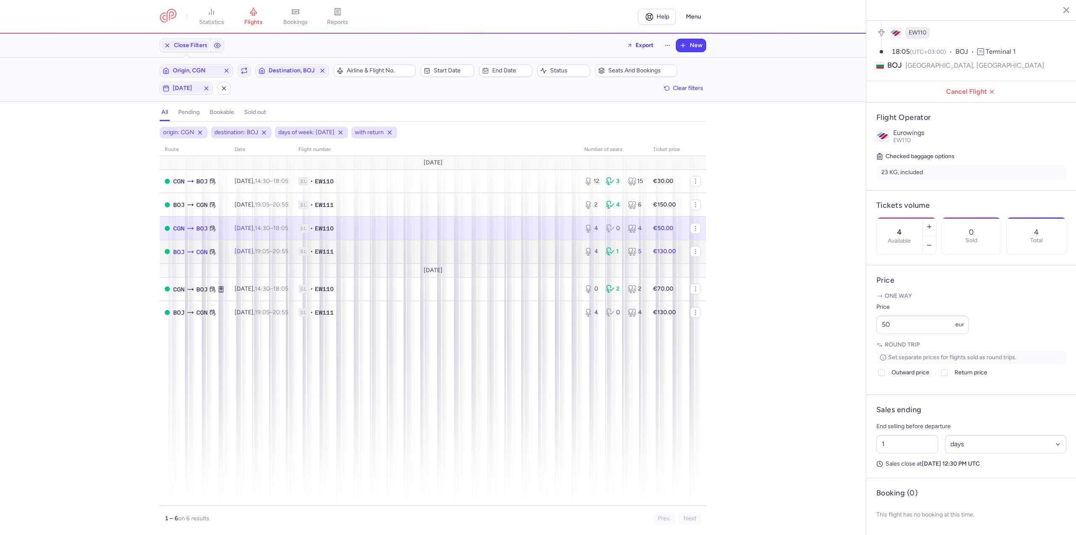
click at [211, 244] on td "BOJ CGN" at bounding box center [195, 252] width 70 height 24
type input "2"
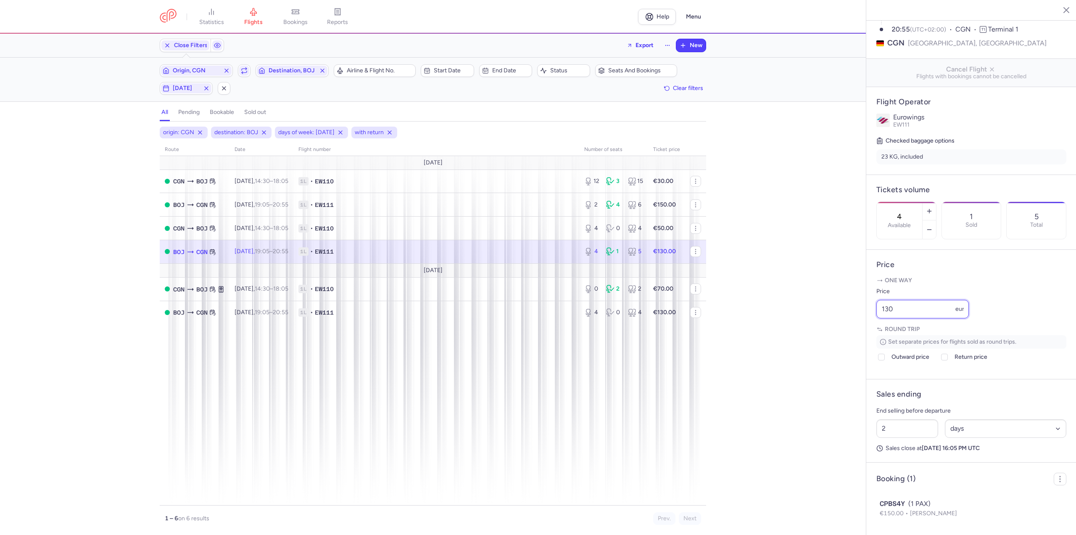
drag, startPoint x: 910, startPoint y: 331, endPoint x: 802, endPoint y: 324, distance: 108.2
click at [802, 324] on div "statistics flights bookings reports Help Menu Close Filters Export New Filters …" at bounding box center [538, 267] width 1076 height 535
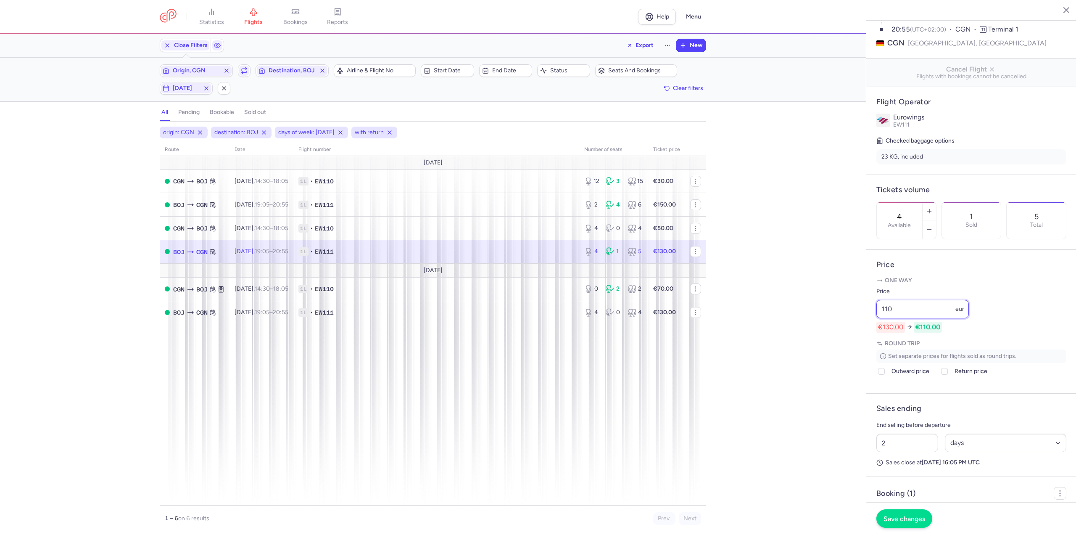
type input "110"
click at [897, 514] on button "Save changes" at bounding box center [904, 518] width 56 height 18
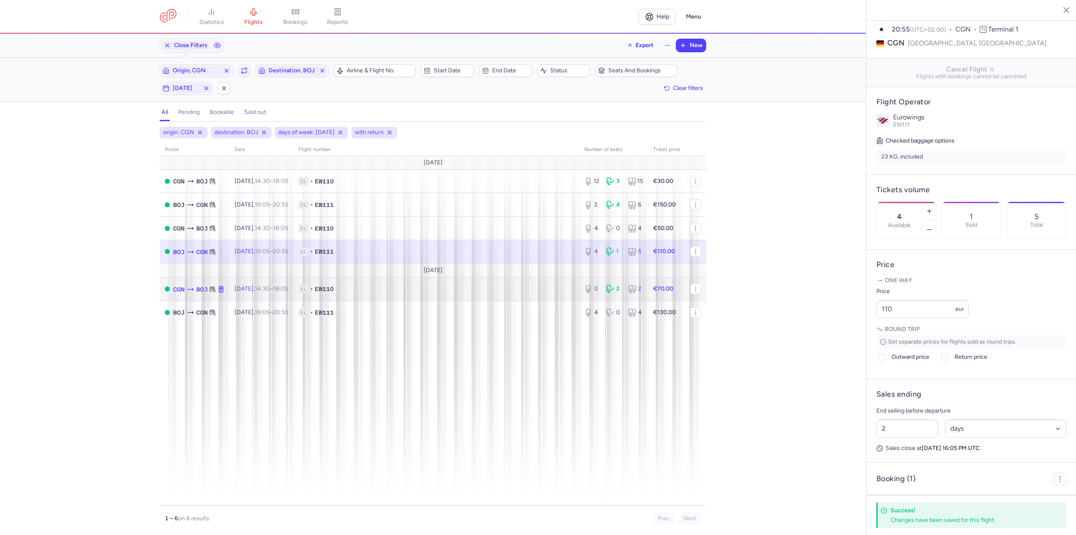
click at [241, 285] on span "[DATE] 14:30 – 18:05 +0" at bounding box center [261, 288] width 54 height 7
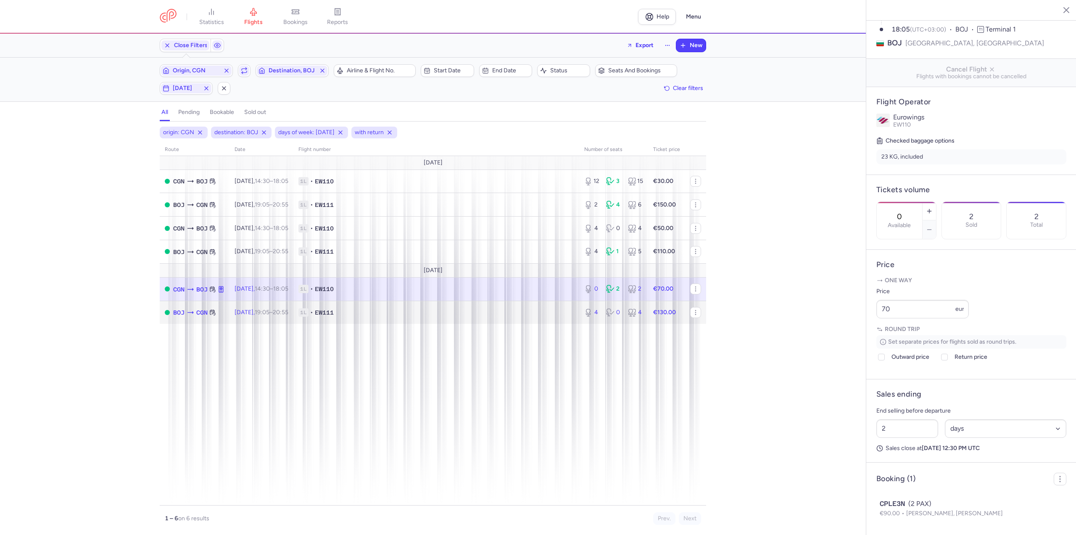
click at [243, 308] on td "[DATE] 19:05 – 20:55 +0" at bounding box center [261, 311] width 64 height 23
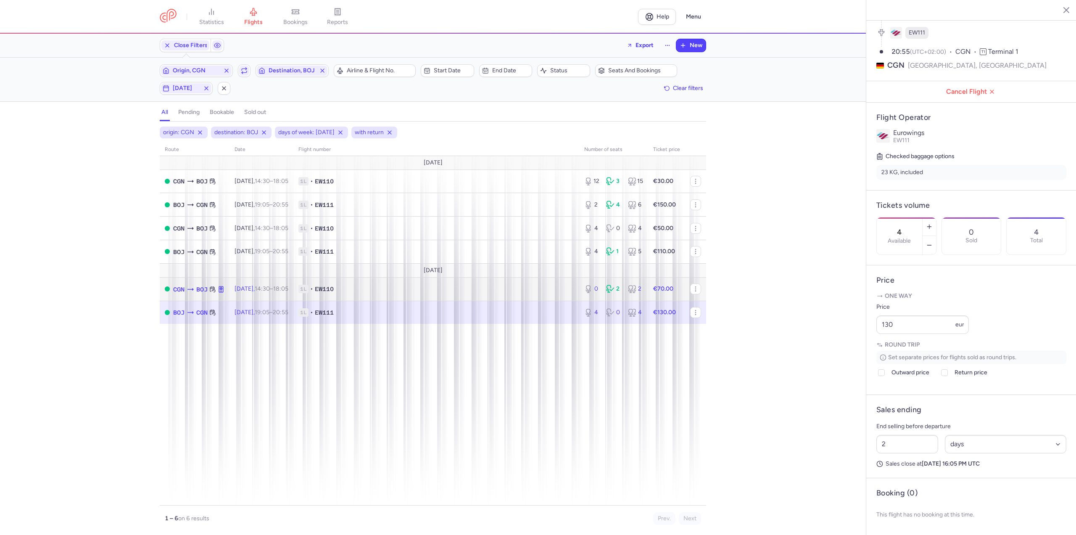
click at [250, 292] on td "[DATE] 14:30 – 18:05 +0" at bounding box center [261, 289] width 64 height 24
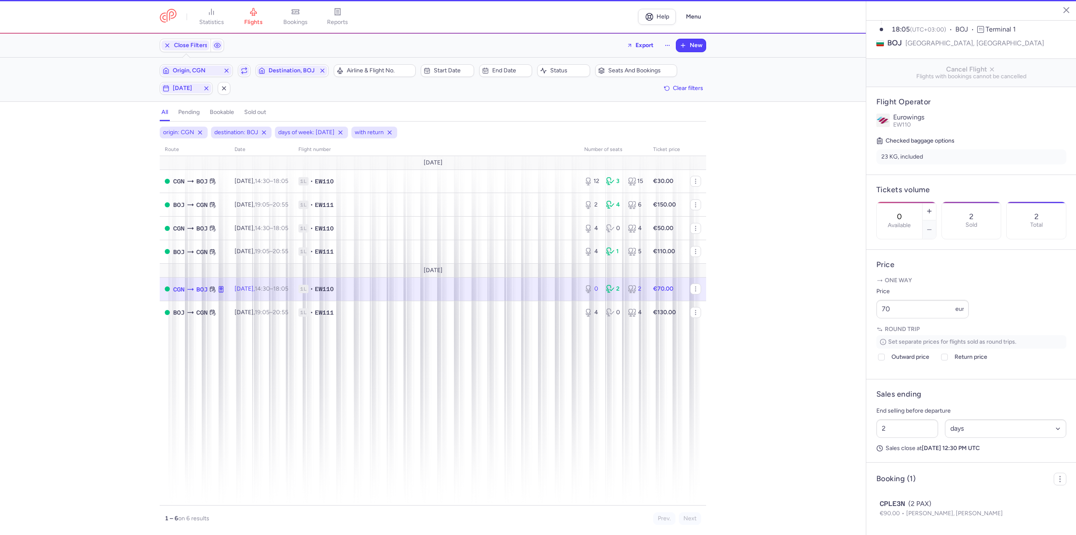
click at [252, 286] on span "[DATE] 14:30 – 18:05 +0" at bounding box center [261, 288] width 54 height 7
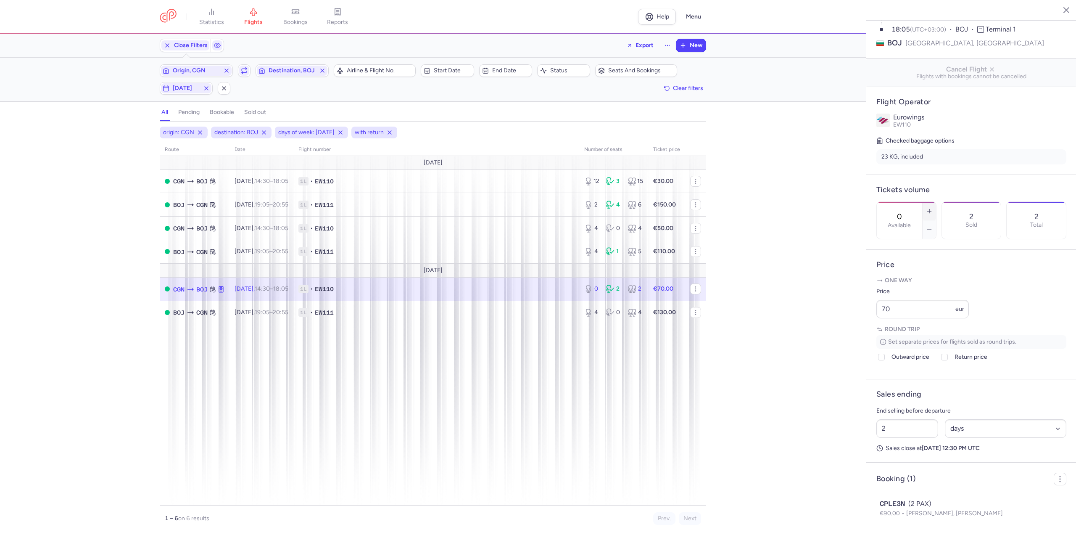
click at [936, 202] on button "button" at bounding box center [928, 211] width 13 height 18
click at [906, 516] on span "Save changes" at bounding box center [904, 518] width 42 height 8
click at [242, 301] on td "[DATE] 19:05 – 20:55 +0" at bounding box center [261, 311] width 64 height 23
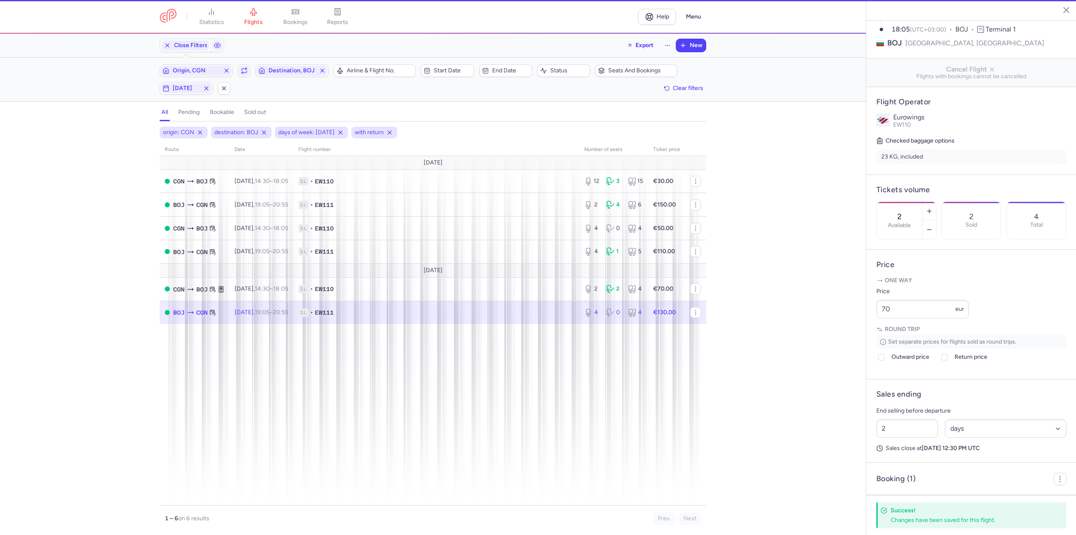
type input "4"
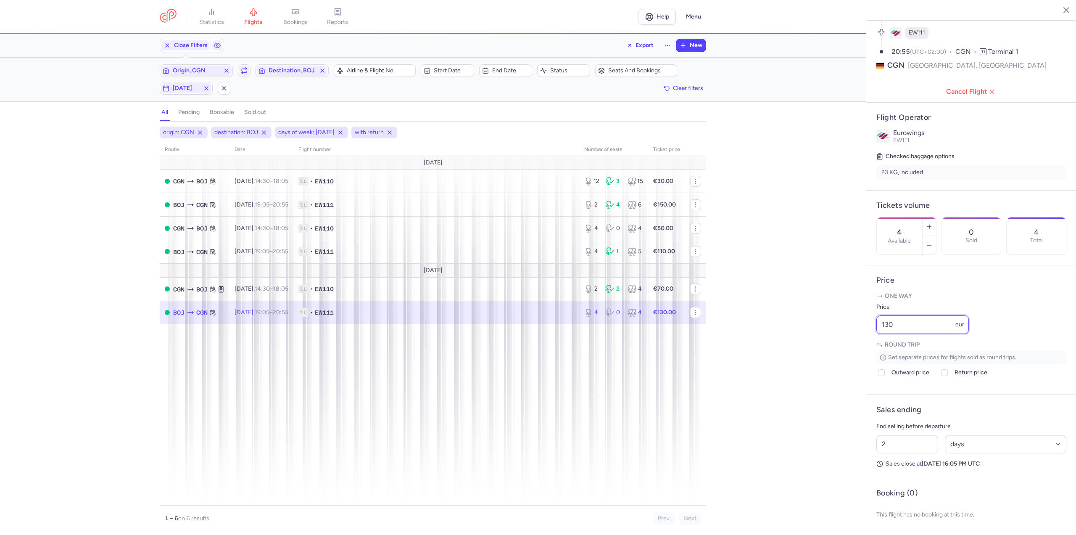
drag, startPoint x: 920, startPoint y: 327, endPoint x: 742, endPoint y: 324, distance: 177.4
click at [742, 324] on div "statistics flights bookings reports Help Menu Close Filters Export New Filters …" at bounding box center [538, 267] width 1076 height 535
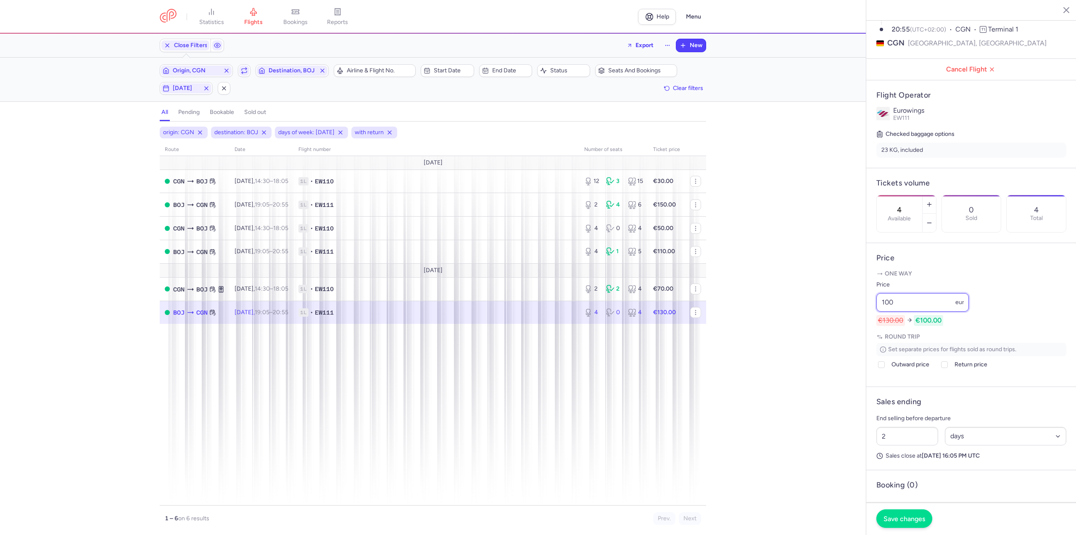
type input "100"
click at [903, 517] on span "Save changes" at bounding box center [904, 518] width 42 height 8
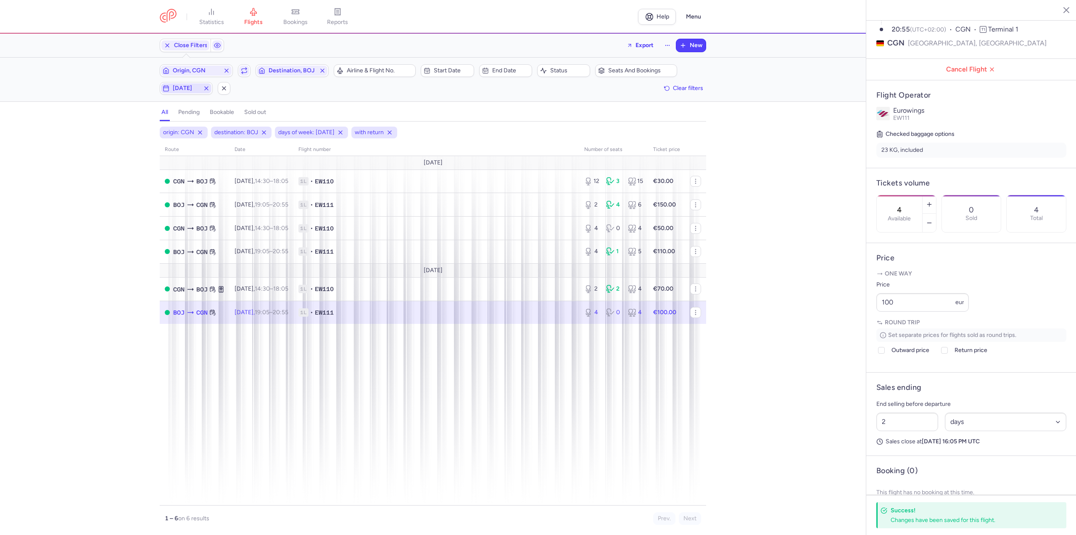
drag, startPoint x: 186, startPoint y: 88, endPoint x: 181, endPoint y: 93, distance: 6.8
click at [186, 88] on span "[DATE]" at bounding box center [186, 88] width 27 height 7
click at [116, 132] on input "T" at bounding box center [119, 129] width 13 height 13
checkbox input "false"
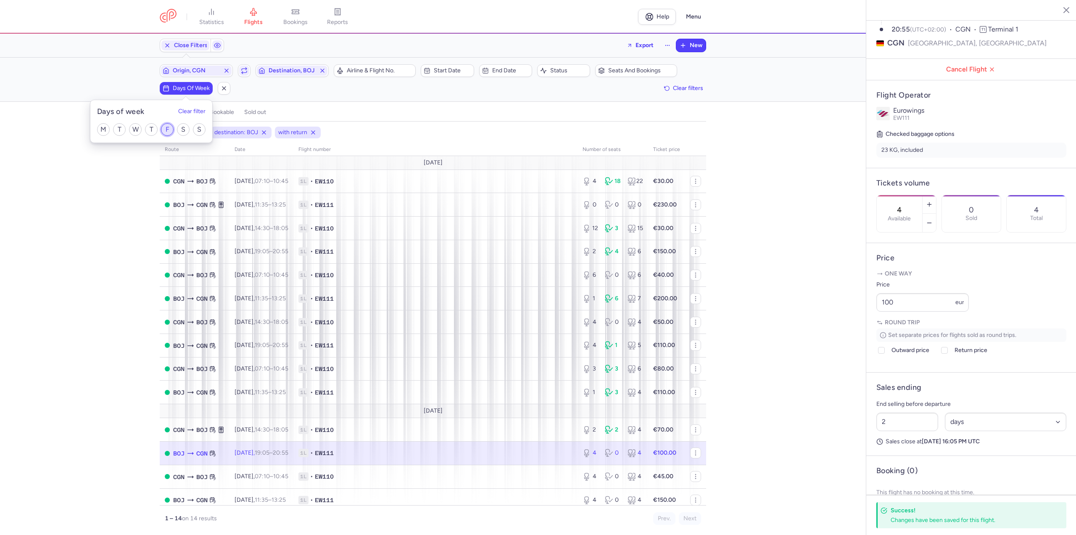
click at [164, 127] on input "F" at bounding box center [167, 129] width 13 height 13
checkbox input "true"
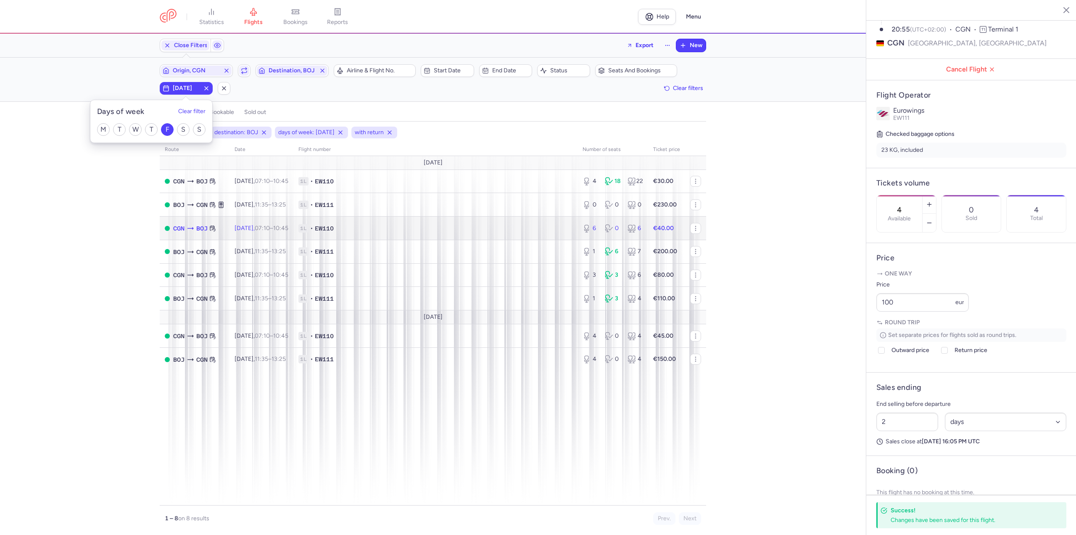
click at [362, 227] on span "1L • EW110" at bounding box center [435, 228] width 274 height 8
type input "6"
type input "1"
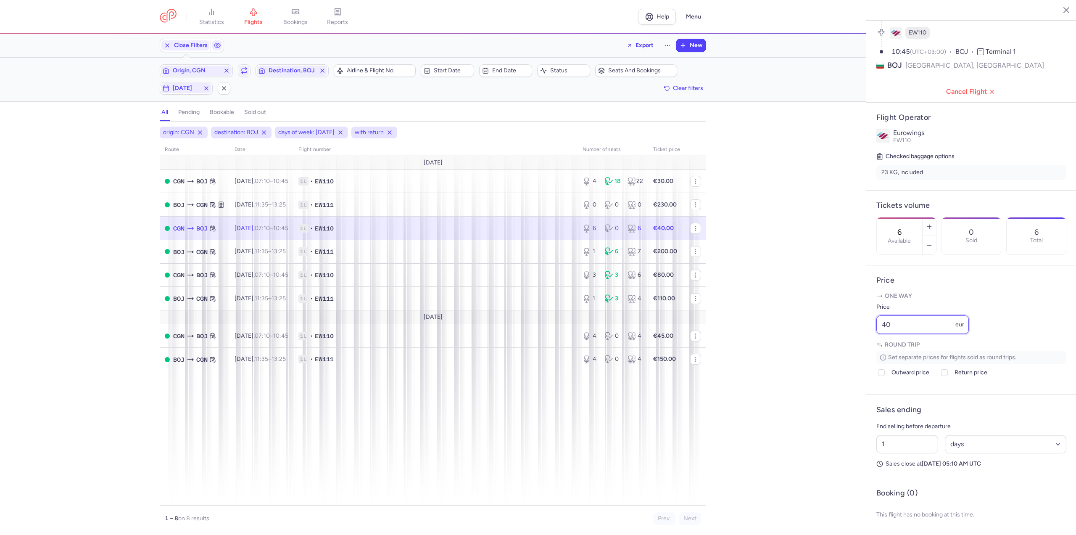
drag, startPoint x: 890, startPoint y: 326, endPoint x: 861, endPoint y: 326, distance: 29.0
click at [861, 326] on div "statistics flights bookings reports Help Menu Close Filters Export New Filters …" at bounding box center [538, 267] width 1076 height 535
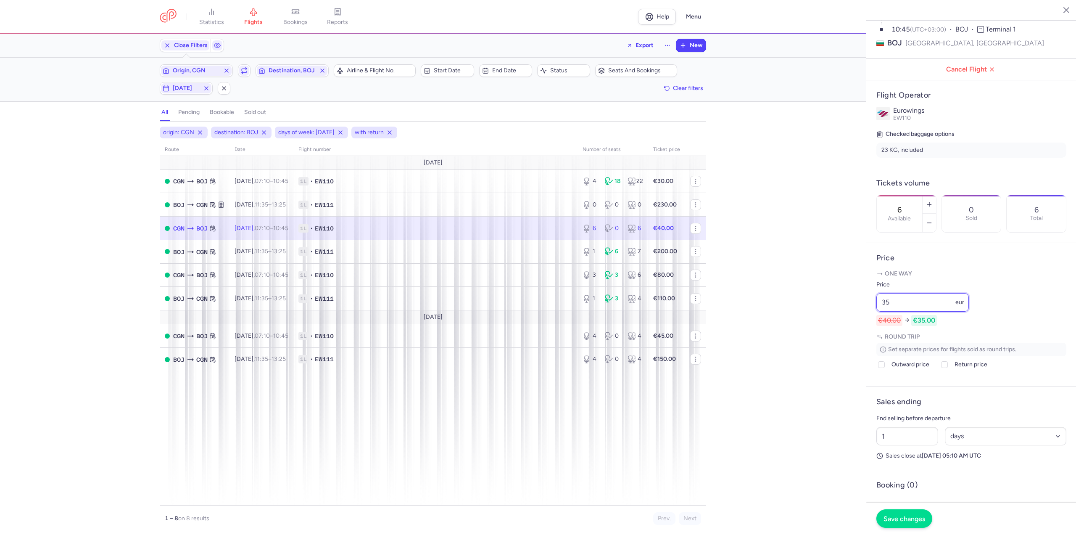
type input "35"
click at [917, 512] on button "Save changes" at bounding box center [904, 518] width 56 height 18
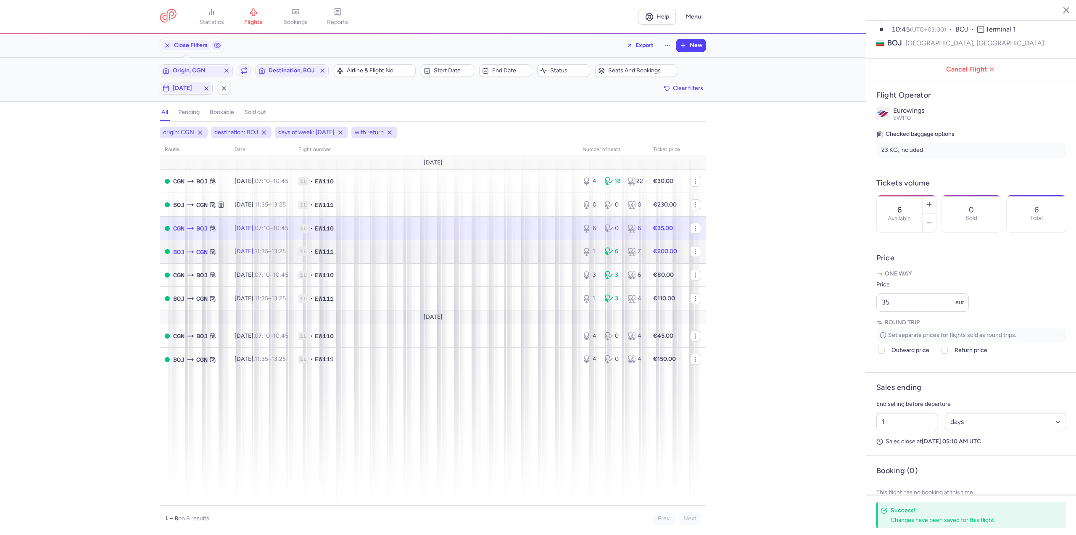
click at [280, 255] on td "[DATE] 11:35 – 13:25 +0" at bounding box center [261, 252] width 64 height 24
type input "1"
type input "2"
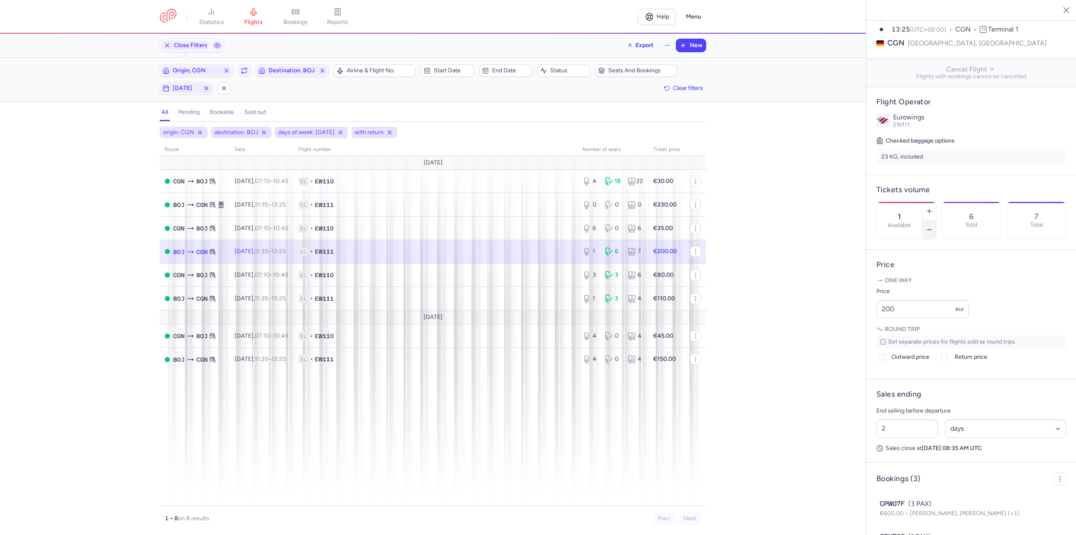
click at [933, 226] on icon "button" at bounding box center [929, 229] width 7 height 7
click at [891, 516] on span "Save changes" at bounding box center [904, 518] width 42 height 8
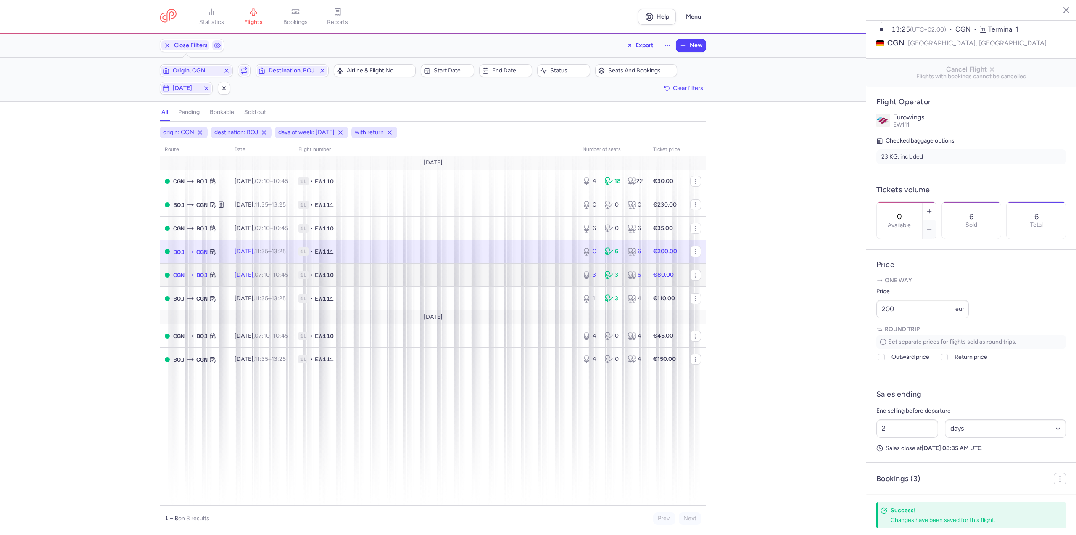
click at [270, 273] on time "07:10" at bounding box center [262, 274] width 15 height 7
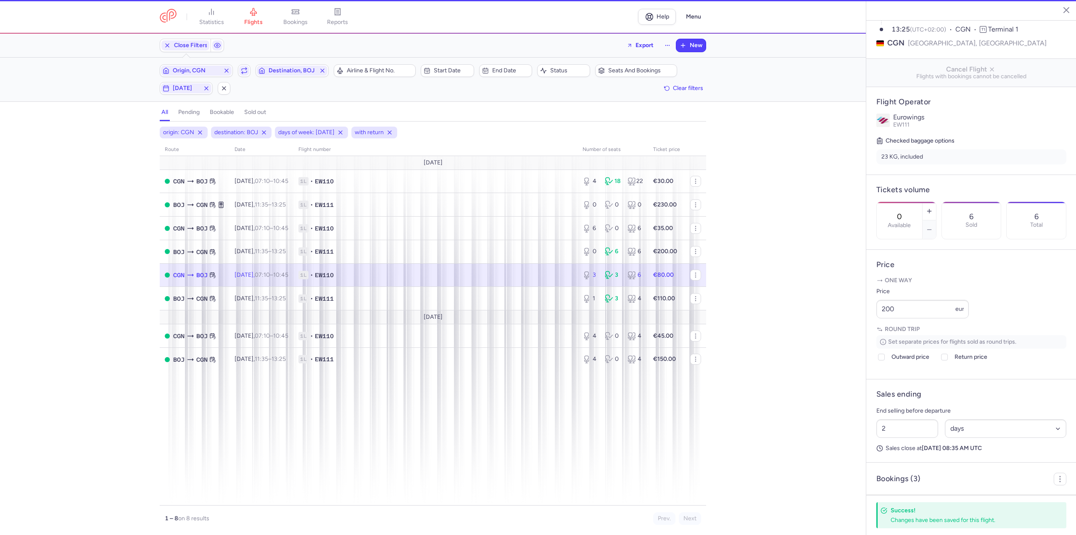
type input "3"
type input "1"
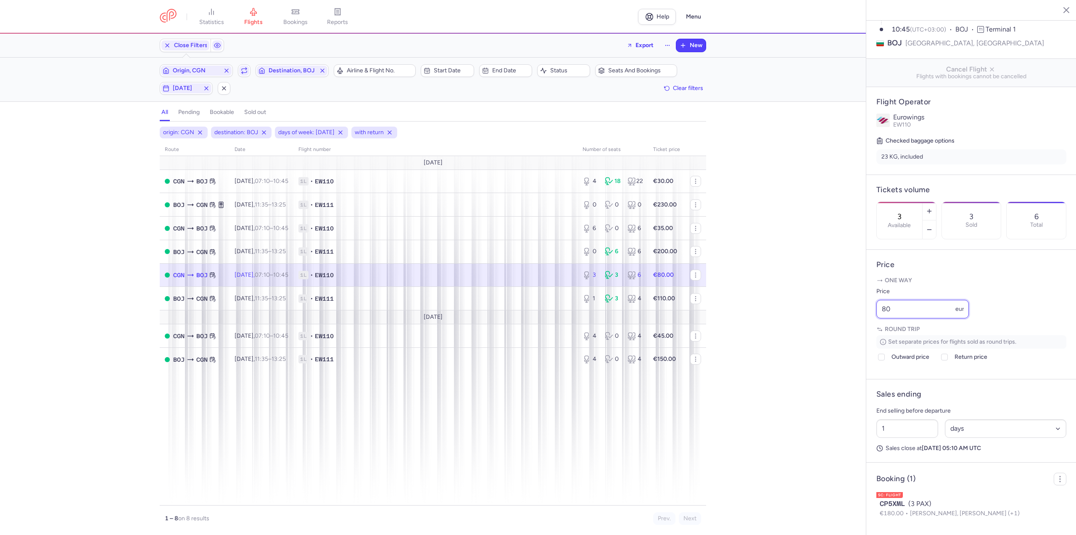
drag, startPoint x: 888, startPoint y: 329, endPoint x: 843, endPoint y: 326, distance: 45.1
click at [843, 326] on div "statistics flights bookings reports Help Menu Close Filters Export New Filters …" at bounding box center [538, 267] width 1076 height 535
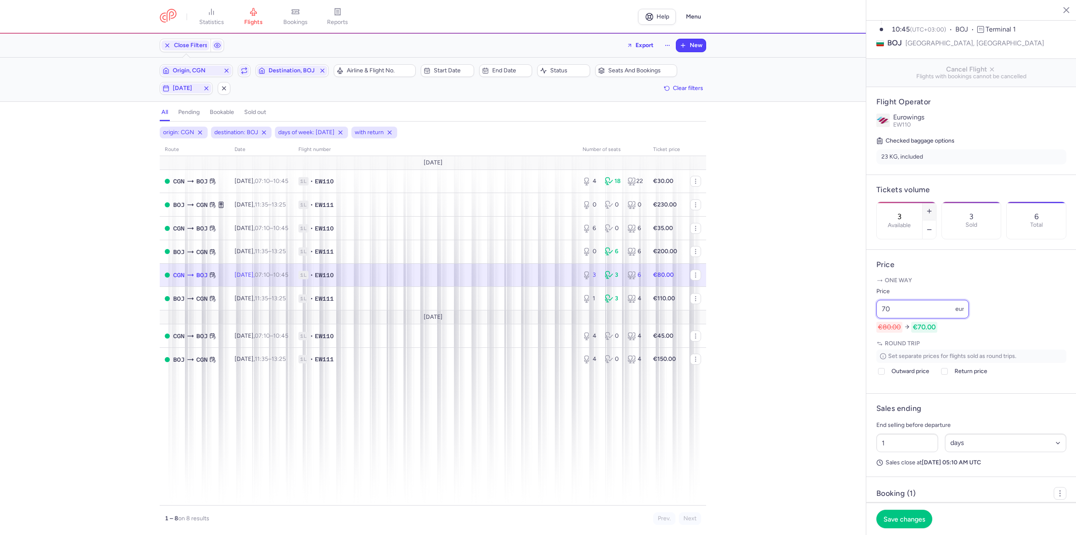
type input "70"
click at [936, 202] on button "button" at bounding box center [928, 211] width 13 height 18
click at [914, 523] on button "Save changes" at bounding box center [904, 518] width 56 height 18
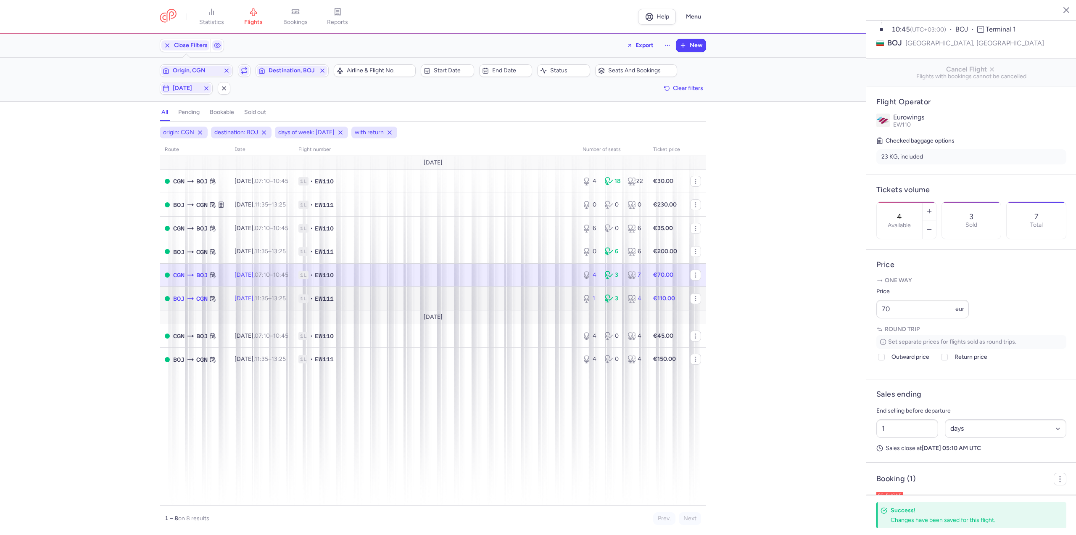
click at [253, 289] on td "[DATE] 11:35 – 13:25 +0" at bounding box center [261, 299] width 64 height 24
type input "1"
type input "2"
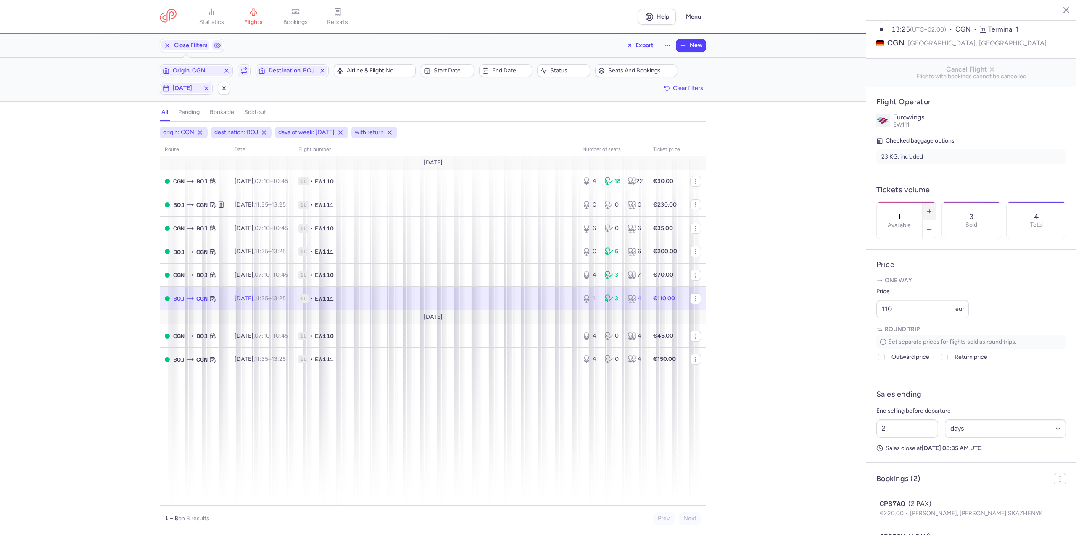
click at [936, 202] on button "button" at bounding box center [928, 211] width 13 height 18
type input "4"
drag, startPoint x: 912, startPoint y: 333, endPoint x: 802, endPoint y: 329, distance: 109.8
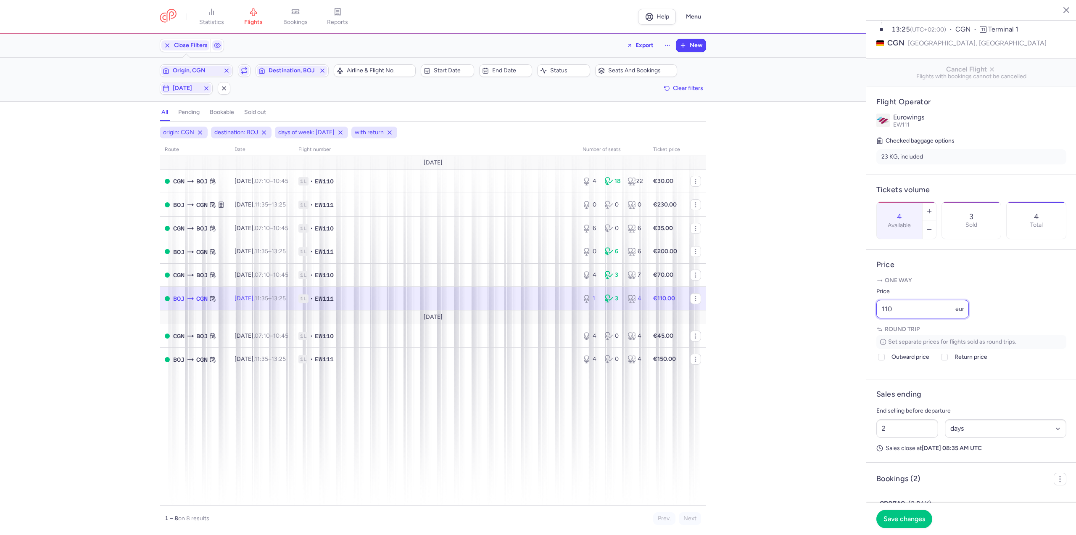
click at [802, 329] on div "statistics flights bookings reports Help Menu Close Filters Export New Filters …" at bounding box center [538, 267] width 1076 height 535
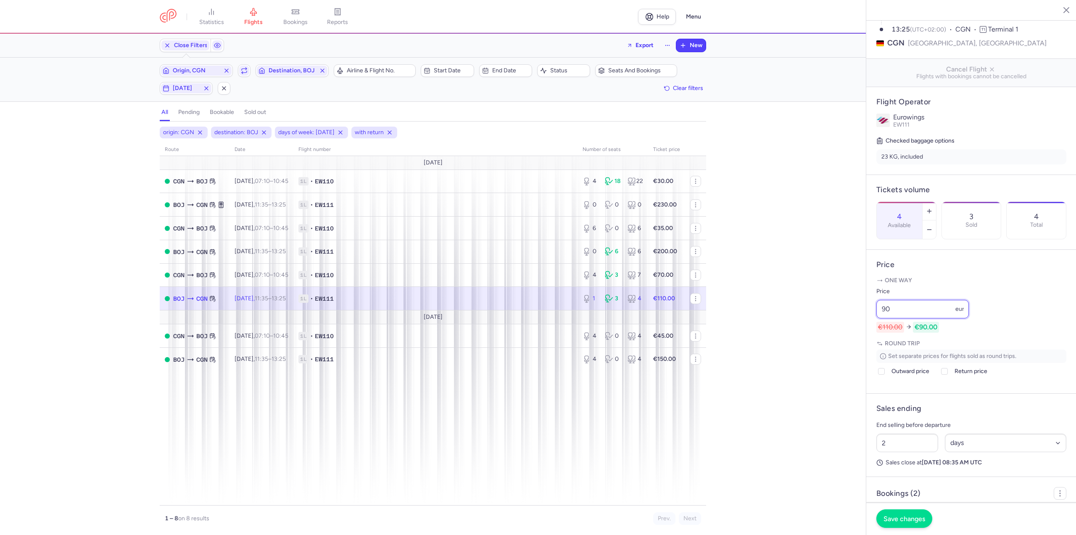
type input "90"
click at [900, 524] on button "Save changes" at bounding box center [904, 518] width 56 height 18
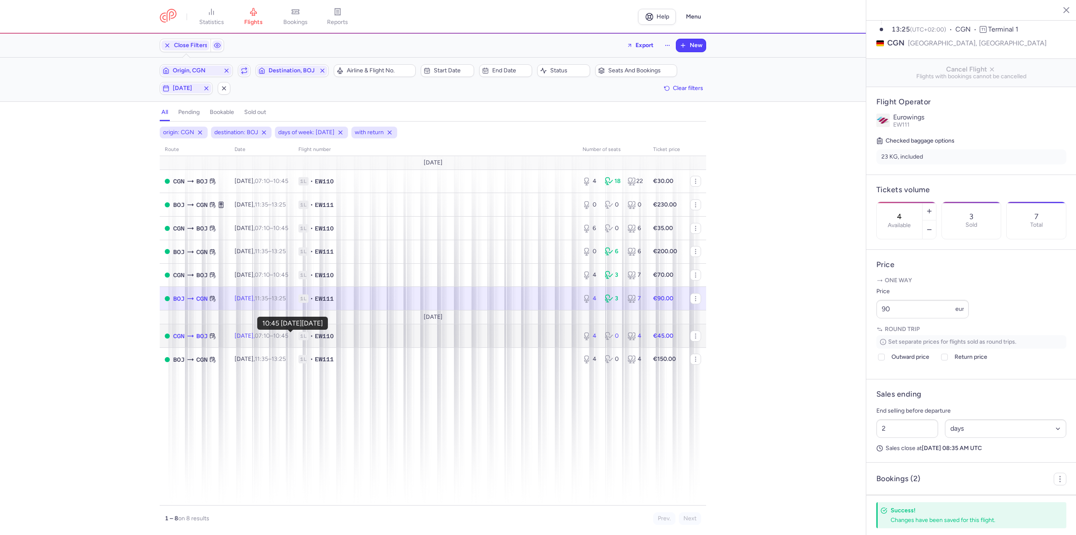
click at [288, 334] on time "10:45 +0" at bounding box center [280, 335] width 15 height 7
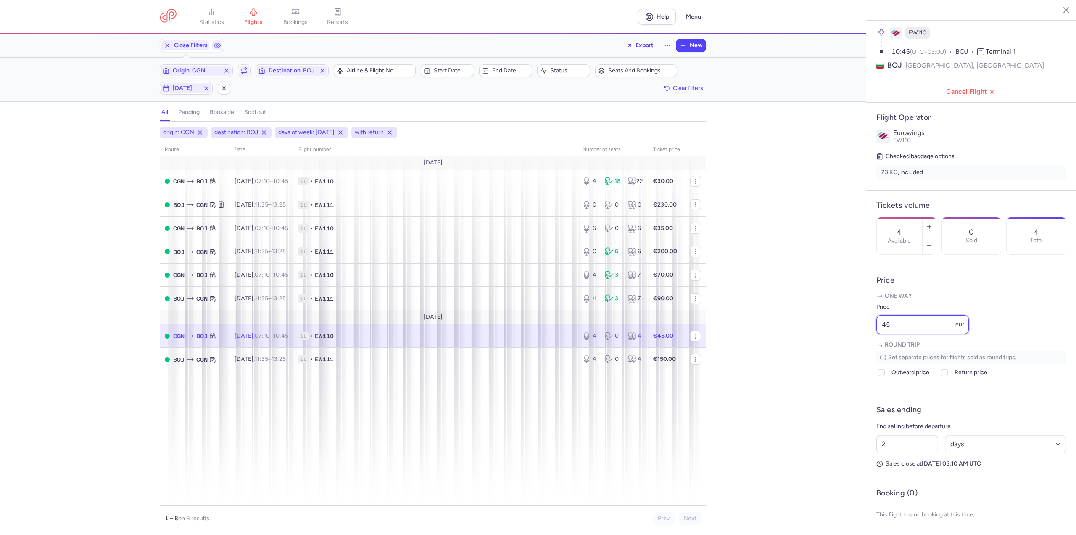
drag, startPoint x: 935, startPoint y: 319, endPoint x: 707, endPoint y: 335, distance: 228.8
click at [707, 335] on div "statistics flights bookings reports Help Menu Close Filters Export New Filters …" at bounding box center [538, 267] width 1076 height 535
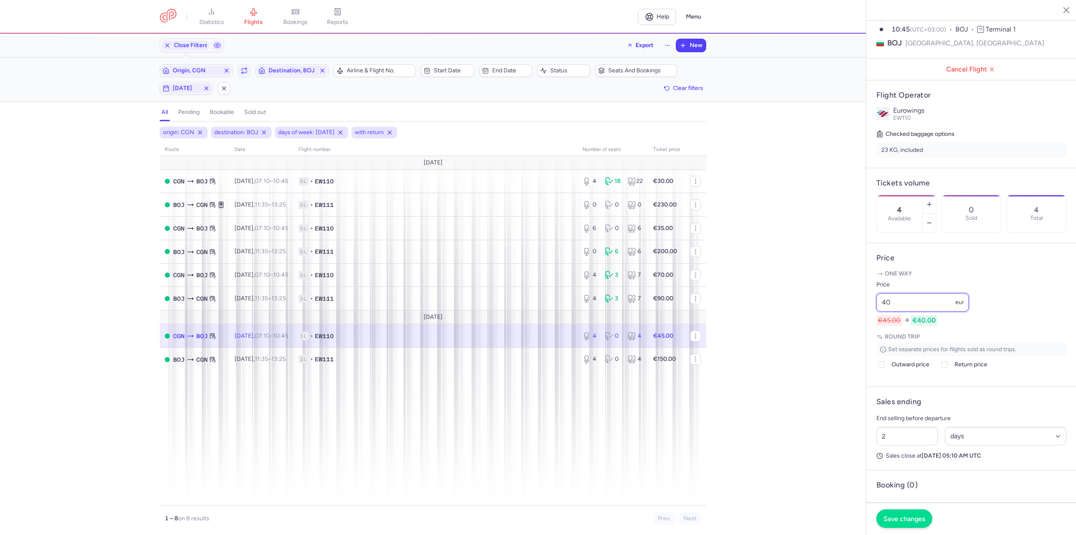
type input "40"
click at [901, 517] on span "Save changes" at bounding box center [904, 518] width 42 height 8
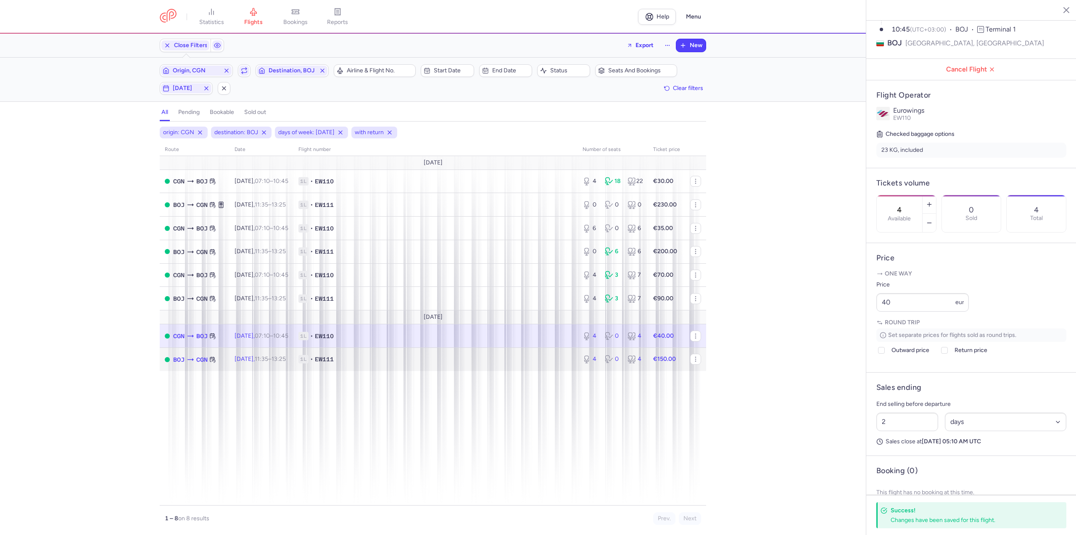
click at [237, 355] on td "[DATE] 11:35 – 13:25 +0" at bounding box center [261, 359] width 64 height 23
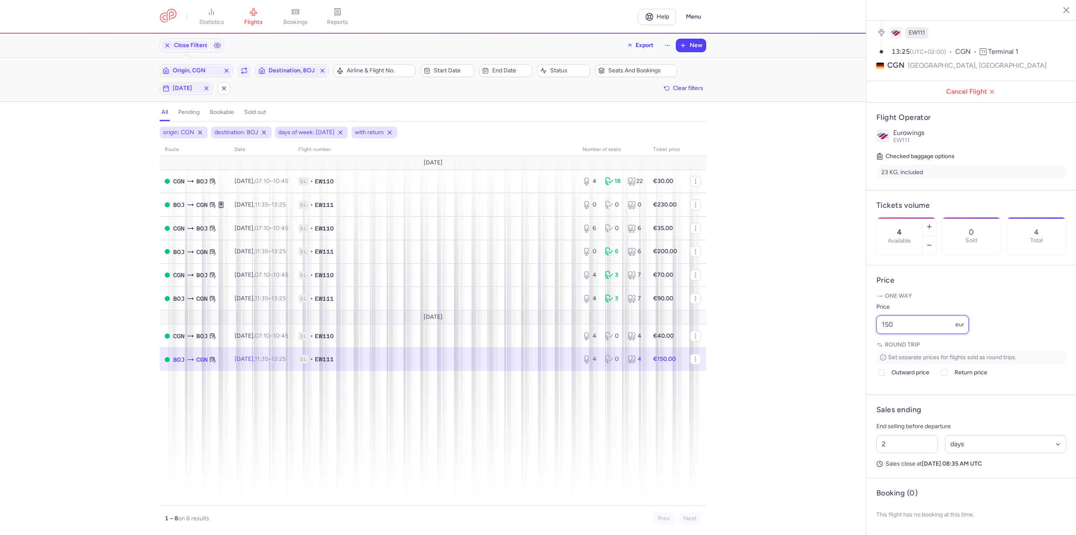
drag, startPoint x: 898, startPoint y: 330, endPoint x: 829, endPoint y: 324, distance: 69.2
click at [829, 324] on div "statistics flights bookings reports Help Menu Close Filters Export New Filters …" at bounding box center [538, 267] width 1076 height 535
click at [907, 329] on input "150" at bounding box center [922, 324] width 92 height 18
drag, startPoint x: 912, startPoint y: 325, endPoint x: 805, endPoint y: 326, distance: 106.3
click at [806, 326] on div "statistics flights bookings reports Help Menu Close Filters Export New Filters …" at bounding box center [538, 267] width 1076 height 535
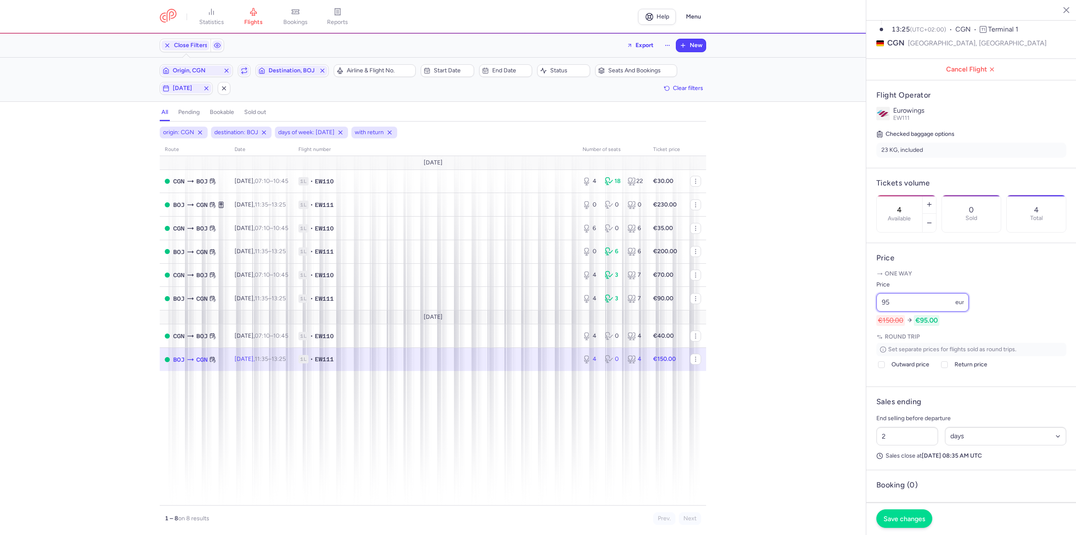
type input "95"
click at [889, 519] on span "Save changes" at bounding box center [904, 518] width 42 height 8
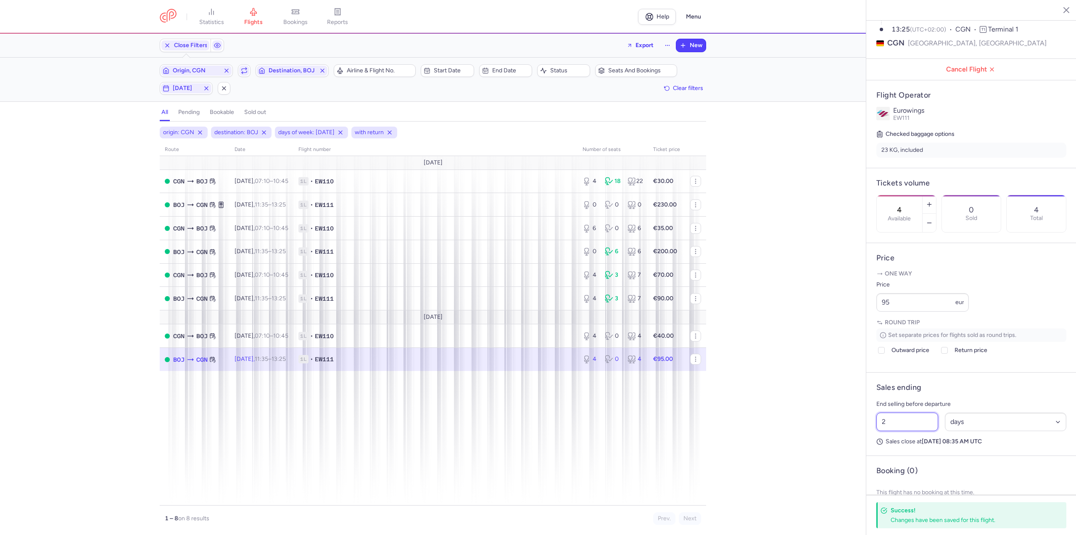
drag, startPoint x: 908, startPoint y: 440, endPoint x: 744, endPoint y: 437, distance: 163.9
click at [744, 437] on div "statistics flights bookings reports Help Menu Close Filters Export New Filters …" at bounding box center [538, 267] width 1076 height 535
type input "1"
click at [899, 514] on button "Save changes" at bounding box center [904, 518] width 56 height 18
click at [203, 67] on span "Origin, CGN" at bounding box center [196, 70] width 47 height 7
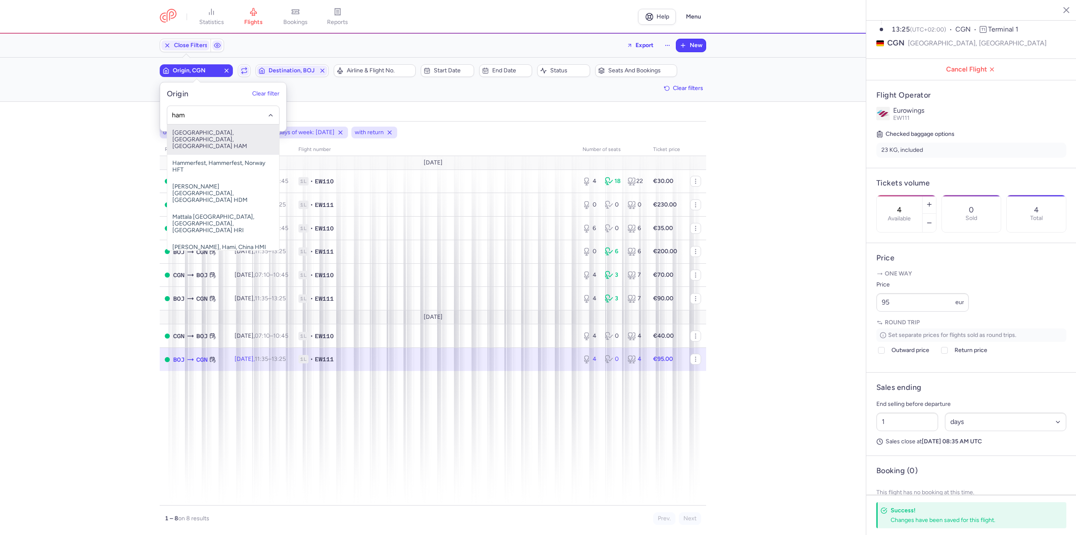
click at [195, 132] on span "[GEOGRAPHIC_DATA], [GEOGRAPHIC_DATA], [GEOGRAPHIC_DATA] HAM" at bounding box center [223, 139] width 112 height 30
type input "ham"
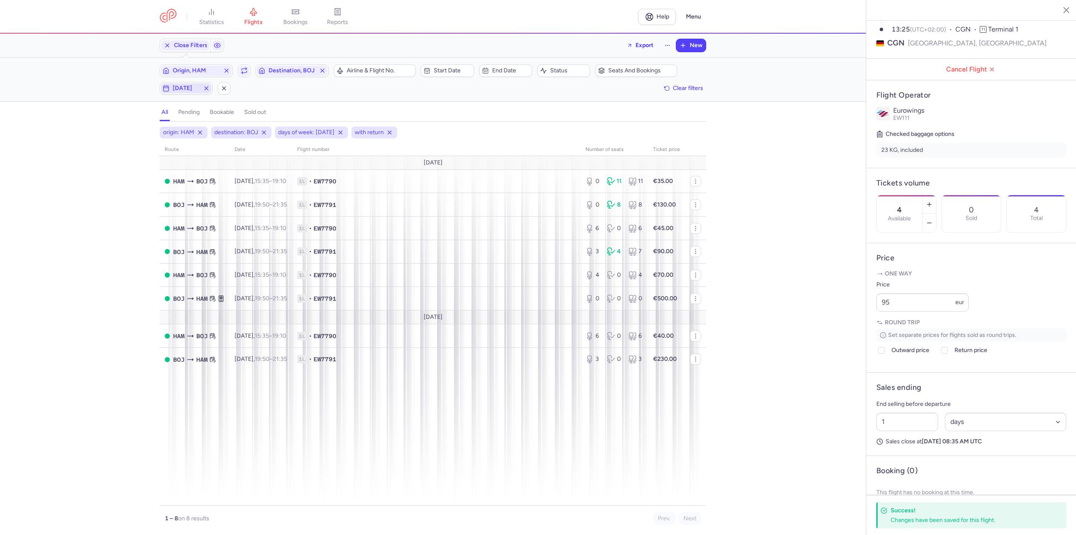
click at [196, 91] on span "[DATE]" at bounding box center [186, 88] width 27 height 7
drag, startPoint x: 176, startPoint y: 130, endPoint x: 171, endPoint y: 130, distance: 4.6
click at [175, 130] on div "M T W T F S S" at bounding box center [151, 129] width 122 height 26
click at [171, 130] on input "F" at bounding box center [167, 129] width 13 height 13
checkbox input "false"
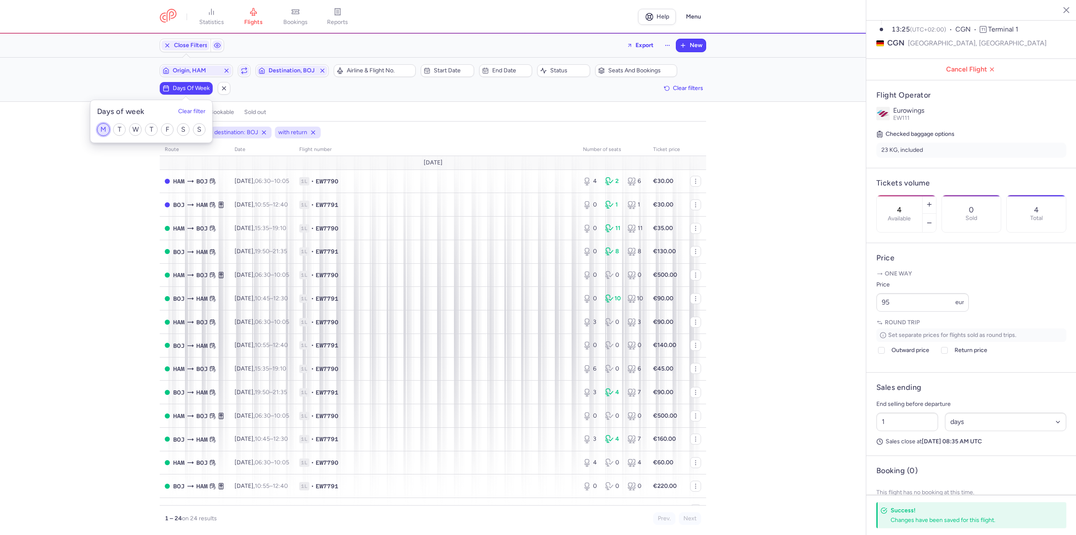
click at [107, 130] on input "M" at bounding box center [103, 129] width 13 height 13
checkbox input "true"
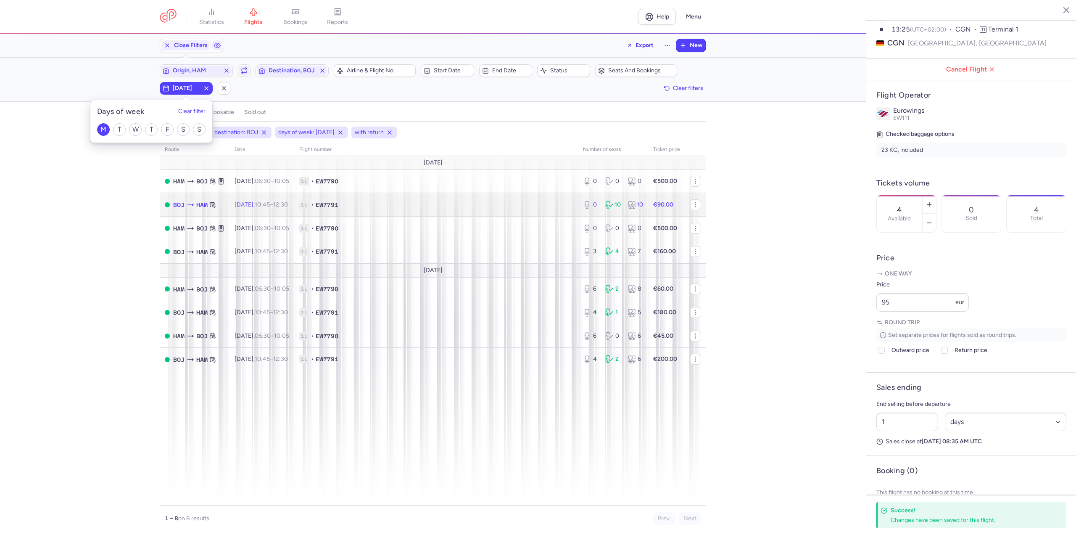
click at [264, 202] on span "[DATE] 10:45 – 12:30 +0" at bounding box center [260, 204] width 53 height 7
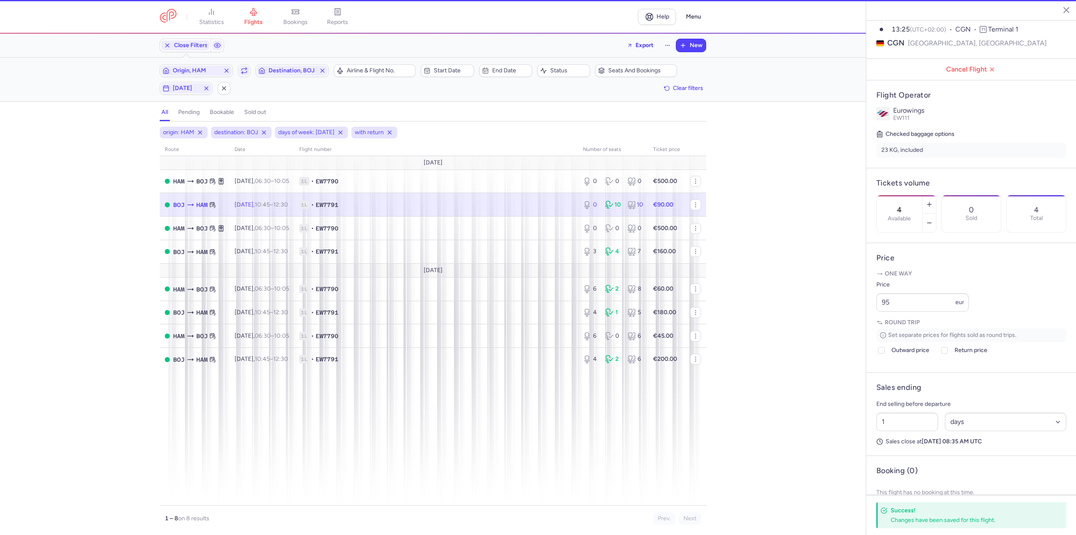
type input "0"
type input "3"
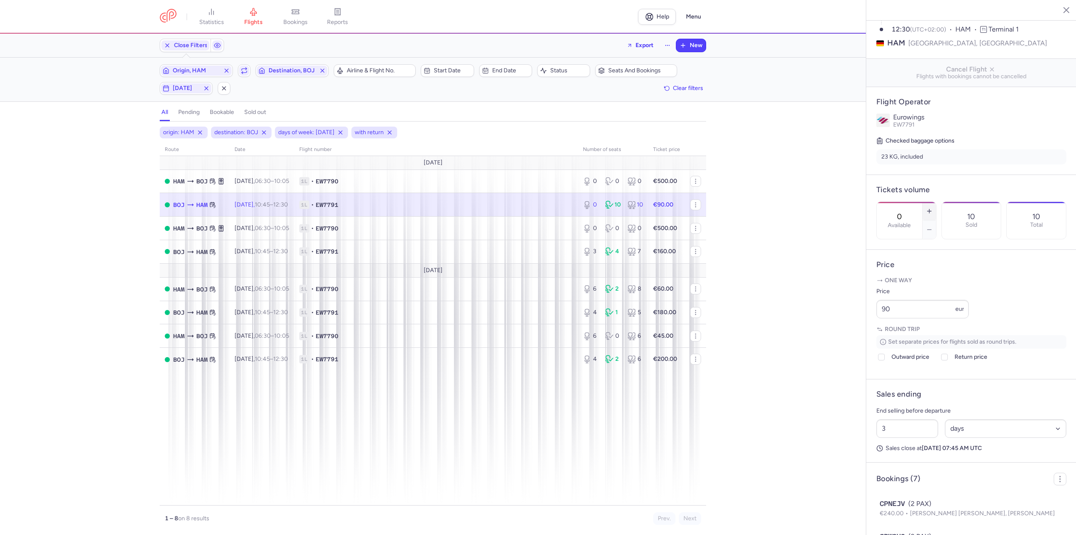
click at [936, 202] on button "button" at bounding box center [928, 211] width 13 height 18
type input "1"
drag, startPoint x: 905, startPoint y: 332, endPoint x: 833, endPoint y: 333, distance: 71.4
click at [833, 333] on div "statistics flights bookings reports Help Menu Close Filters Export New Filters …" at bounding box center [538, 267] width 1076 height 535
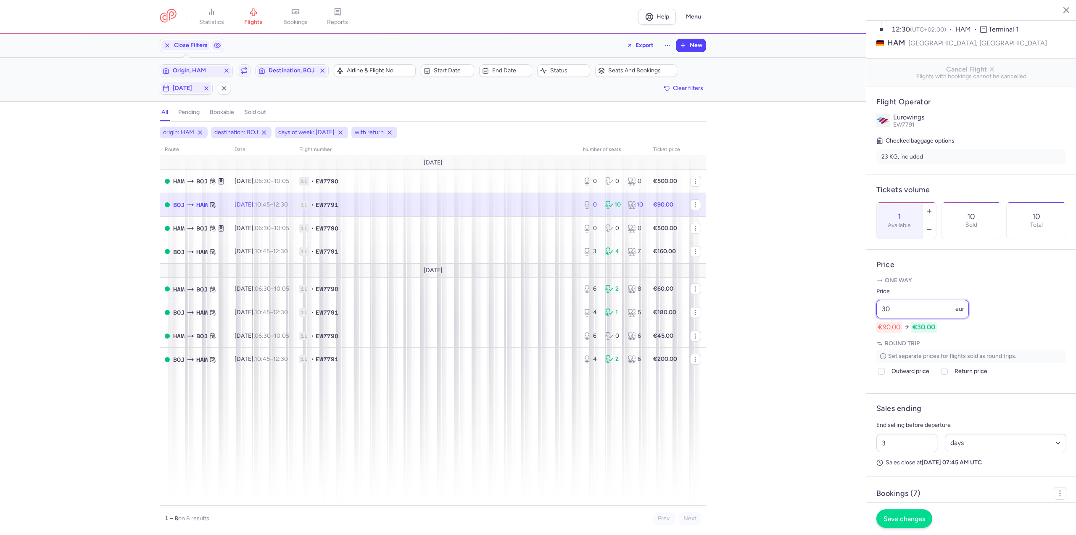
type input "30"
click at [909, 517] on span "Save changes" at bounding box center [904, 518] width 42 height 8
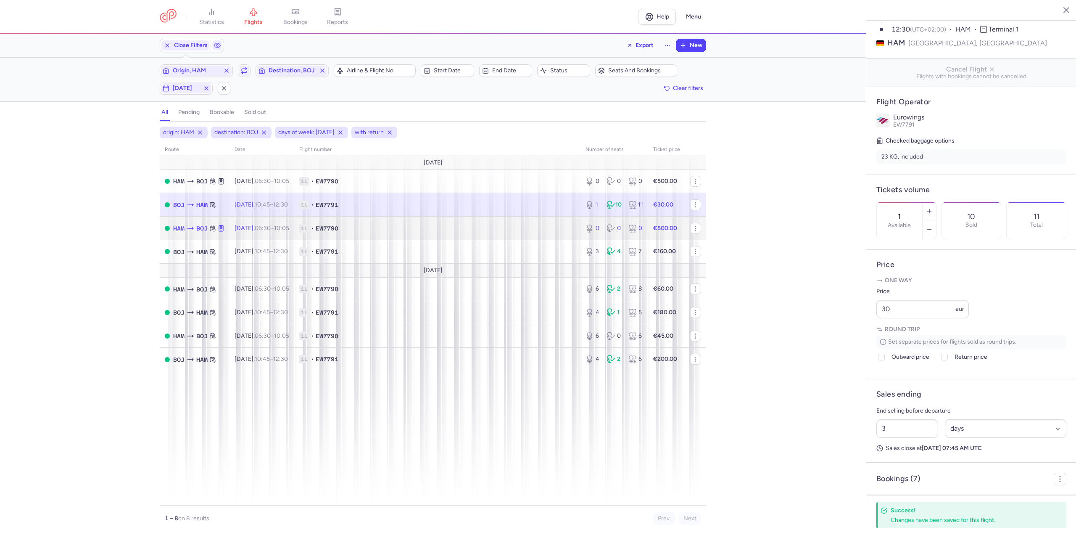
click at [271, 231] on time "06:30" at bounding box center [263, 227] width 16 height 7
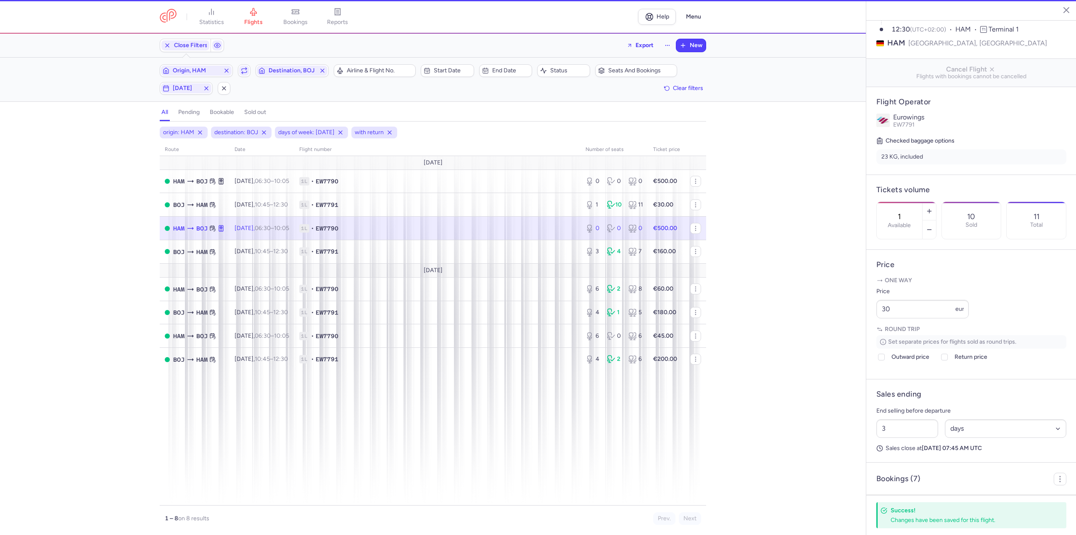
type input "0"
type input "2"
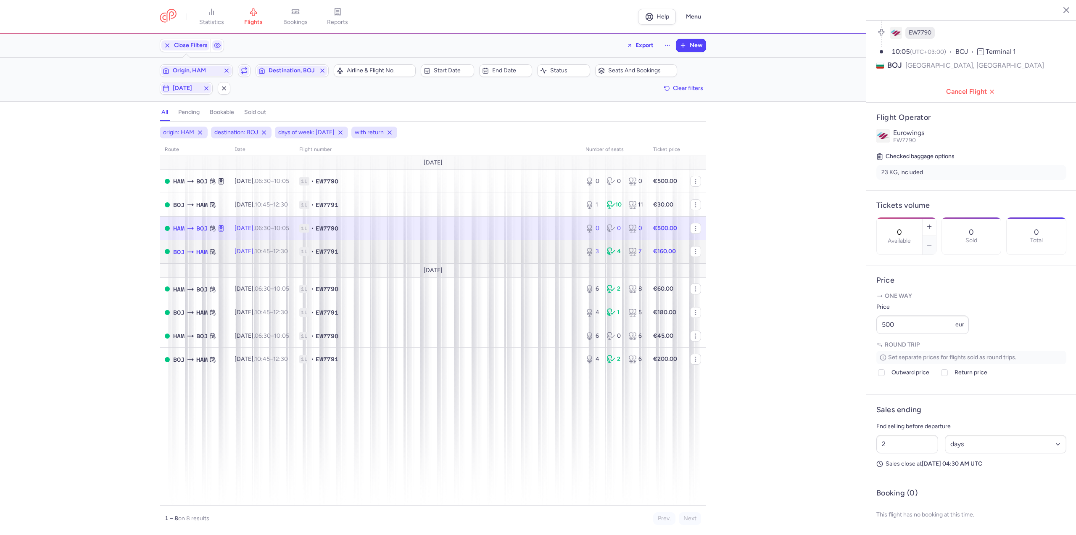
click at [266, 245] on td "[DATE] 10:45 – 12:30 +0" at bounding box center [261, 252] width 65 height 24
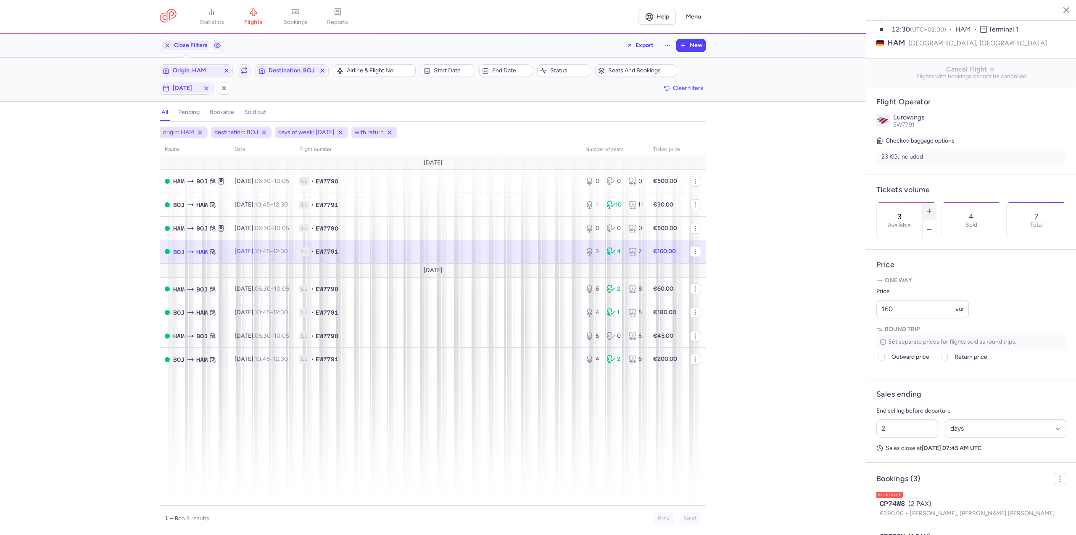
click at [936, 202] on button "button" at bounding box center [928, 211] width 13 height 18
type input "4"
drag, startPoint x: 909, startPoint y: 329, endPoint x: 813, endPoint y: 329, distance: 95.4
click at [813, 329] on div "statistics flights bookings reports Help Menu Close Filters Export New Filters …" at bounding box center [538, 267] width 1076 height 535
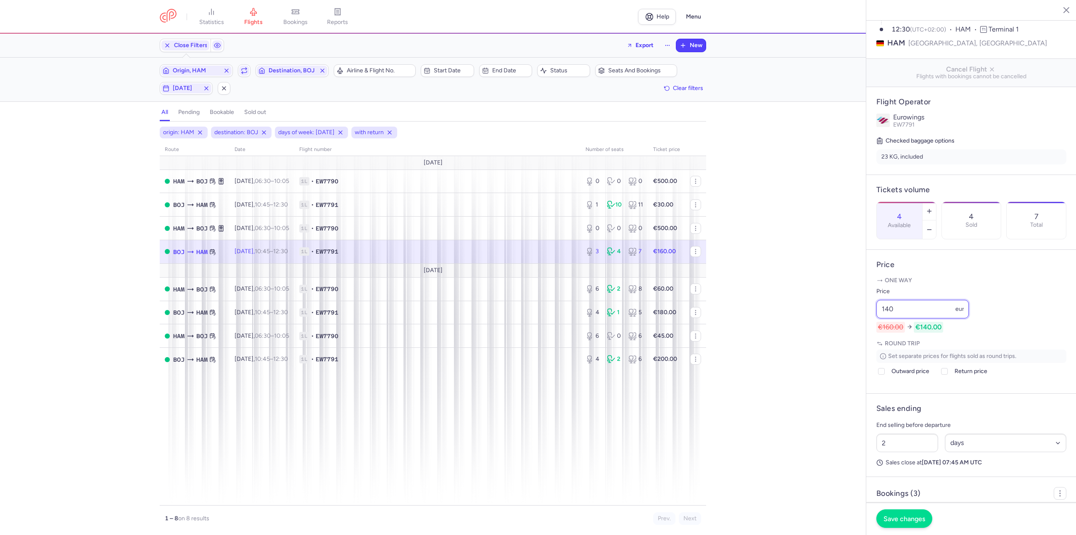
type input "140"
click at [904, 518] on span "Save changes" at bounding box center [904, 518] width 42 height 8
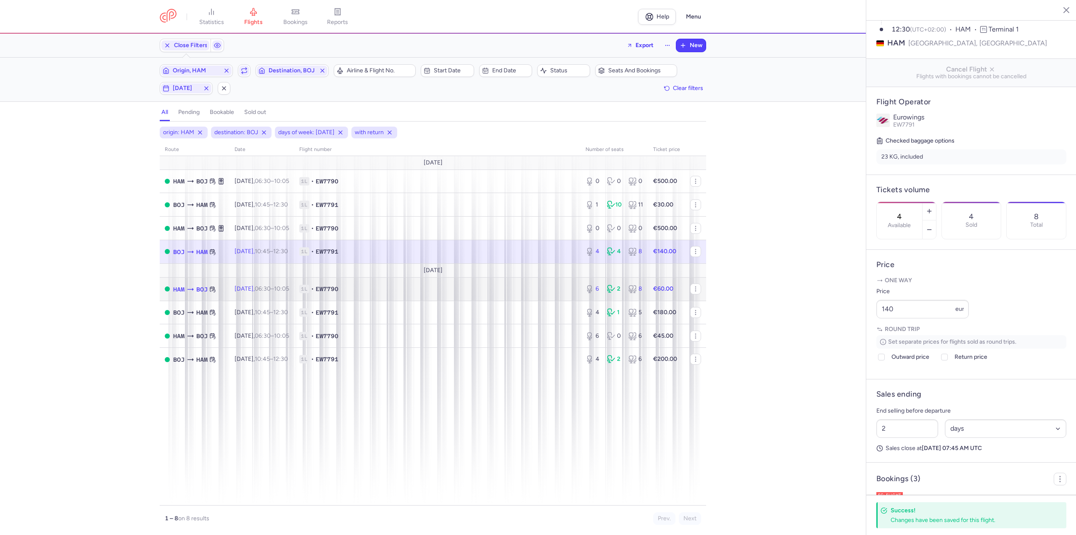
click at [240, 293] on td "[DATE] 06:30 – 10:05 +0" at bounding box center [261, 289] width 65 height 24
type input "6"
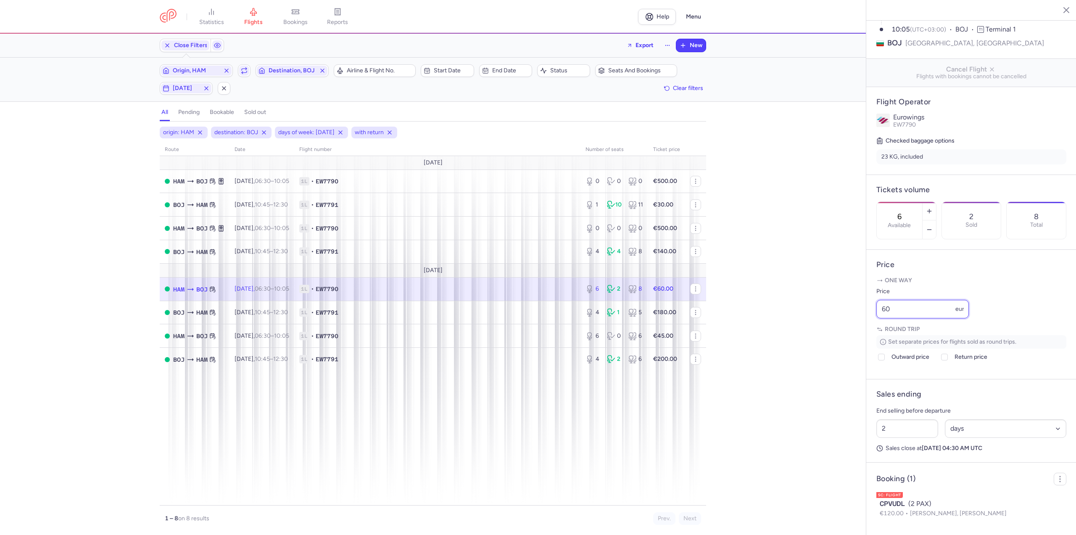
drag, startPoint x: 915, startPoint y: 330, endPoint x: 765, endPoint y: 324, distance: 150.1
click at [765, 324] on div "statistics flights bookings reports Help Menu Close Filters Export New Filters …" at bounding box center [538, 267] width 1076 height 535
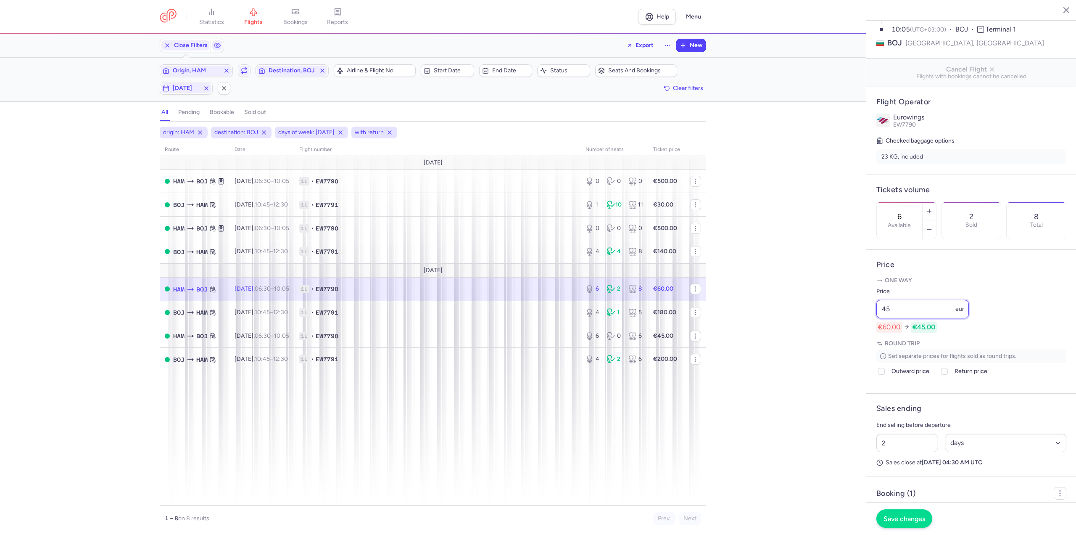
type input "45"
click at [903, 519] on span "Save changes" at bounding box center [904, 518] width 42 height 8
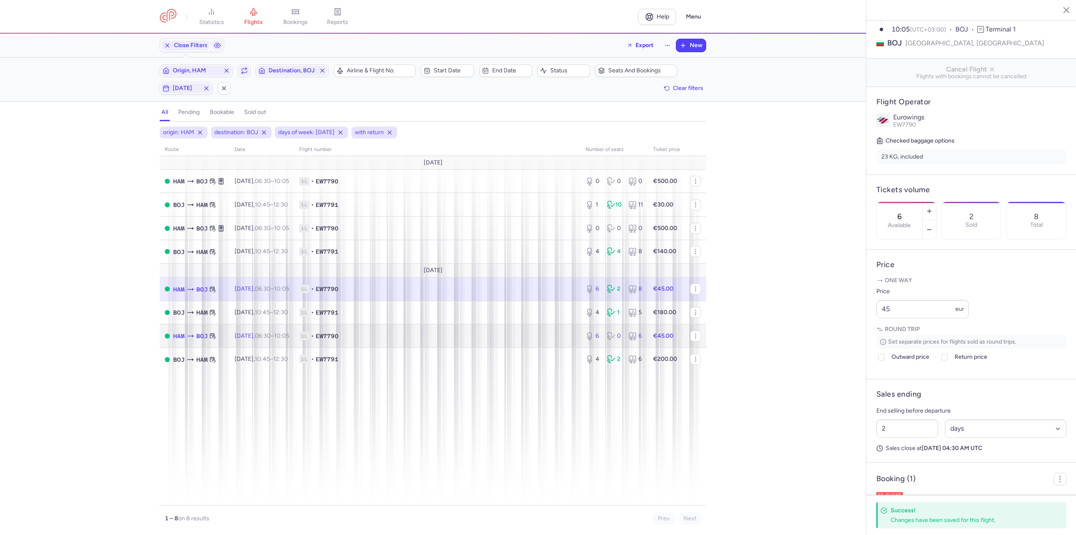
drag, startPoint x: 286, startPoint y: 329, endPoint x: 441, endPoint y: 340, distance: 155.4
click at [286, 329] on td "[DATE] 06:30 – 10:05 +0" at bounding box center [261, 336] width 65 height 24
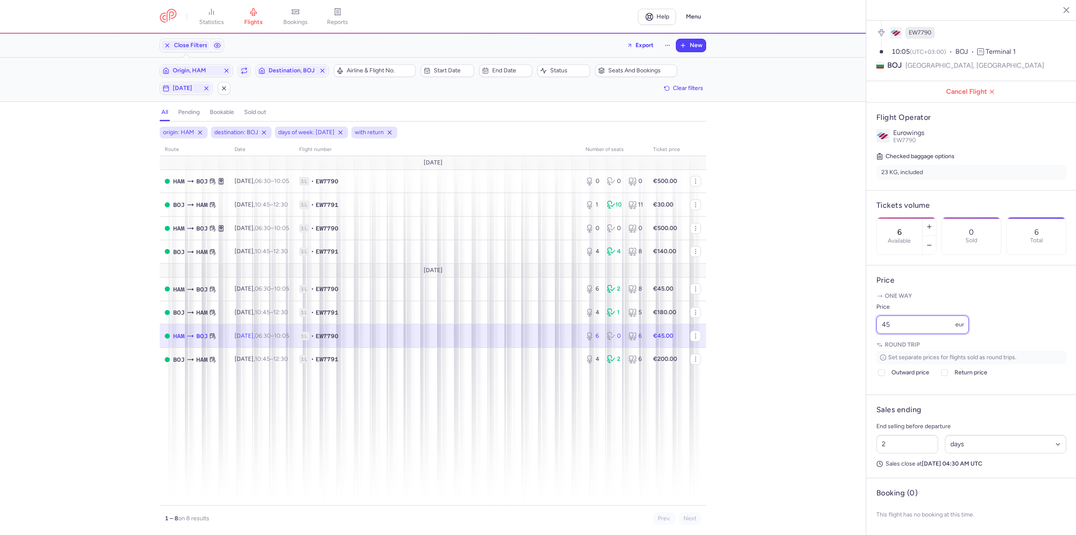
drag, startPoint x: 902, startPoint y: 325, endPoint x: 822, endPoint y: 317, distance: 80.3
click at [822, 317] on div "statistics flights bookings reports Help Menu Close Filters Export New Filters …" at bounding box center [538, 267] width 1076 height 535
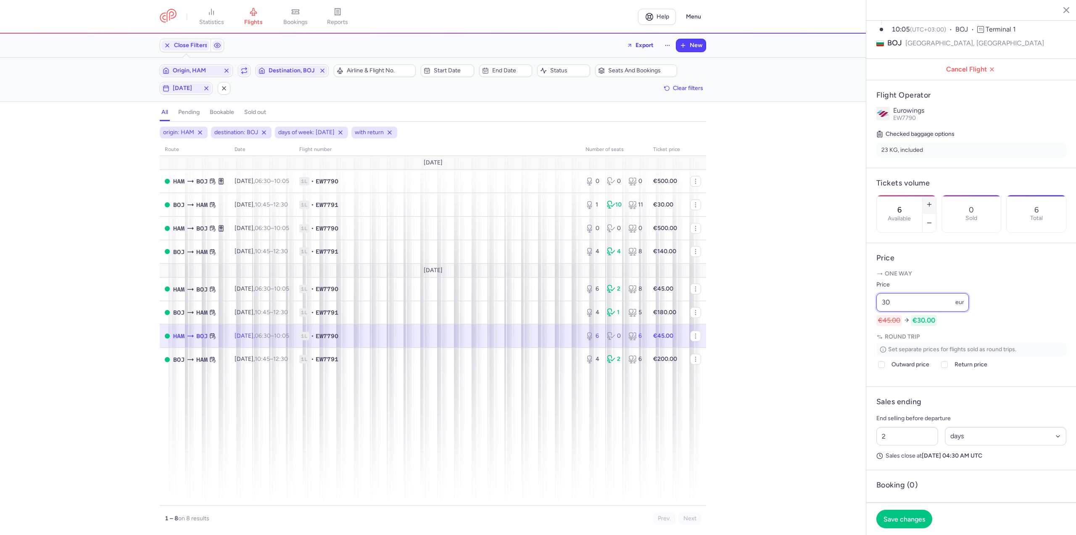
type input "30"
click at [936, 195] on button "button" at bounding box center [928, 204] width 13 height 18
click at [897, 518] on span "Save changes" at bounding box center [904, 518] width 42 height 8
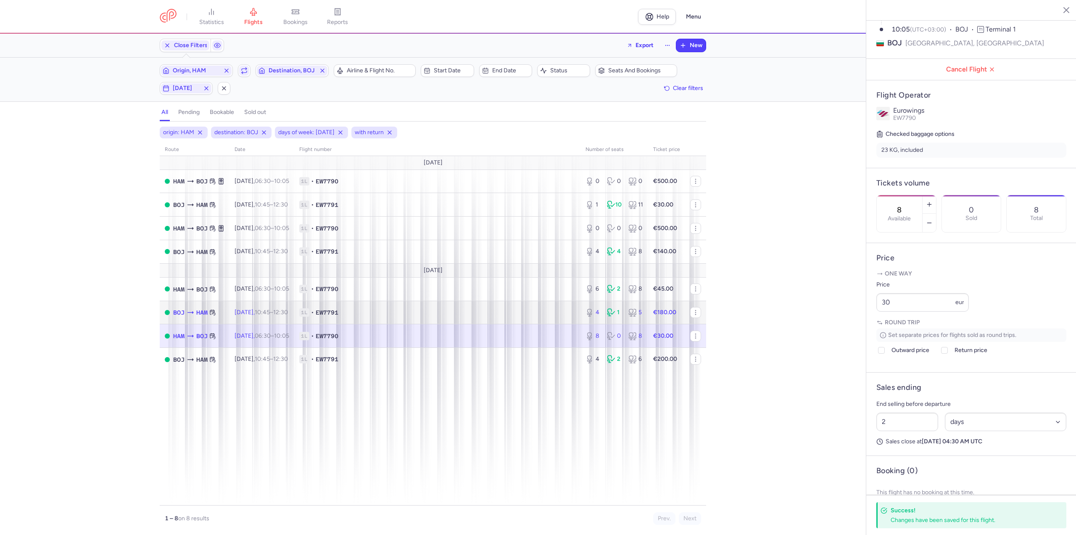
click at [270, 312] on time "10:45" at bounding box center [262, 311] width 15 height 7
type input "4"
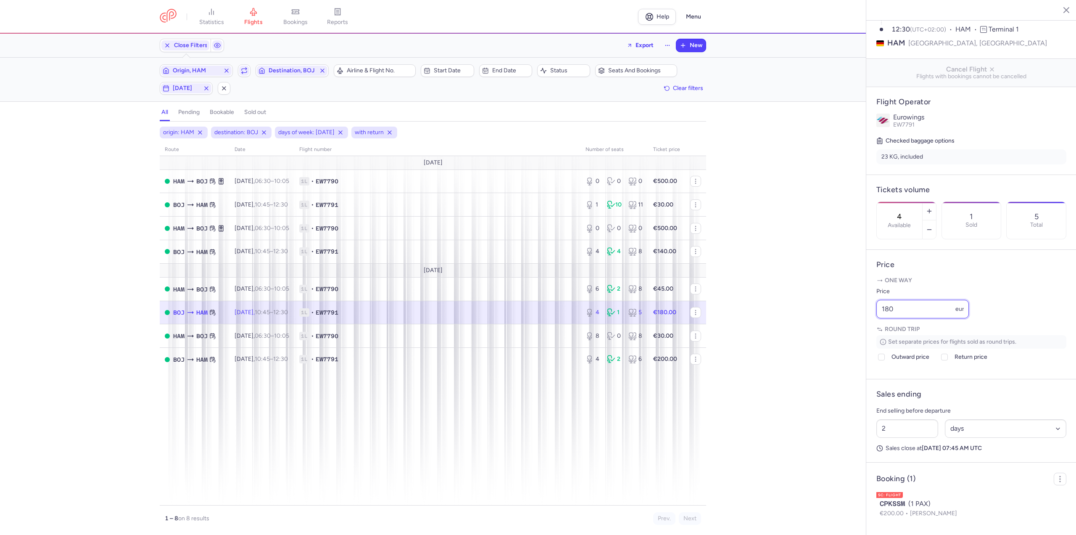
click at [911, 318] on input "180" at bounding box center [922, 309] width 92 height 18
drag, startPoint x: 920, startPoint y: 332, endPoint x: 774, endPoint y: 332, distance: 145.8
click at [774, 332] on div "statistics flights bookings reports Help Menu Close Filters Export New Filters …" at bounding box center [538, 267] width 1076 height 535
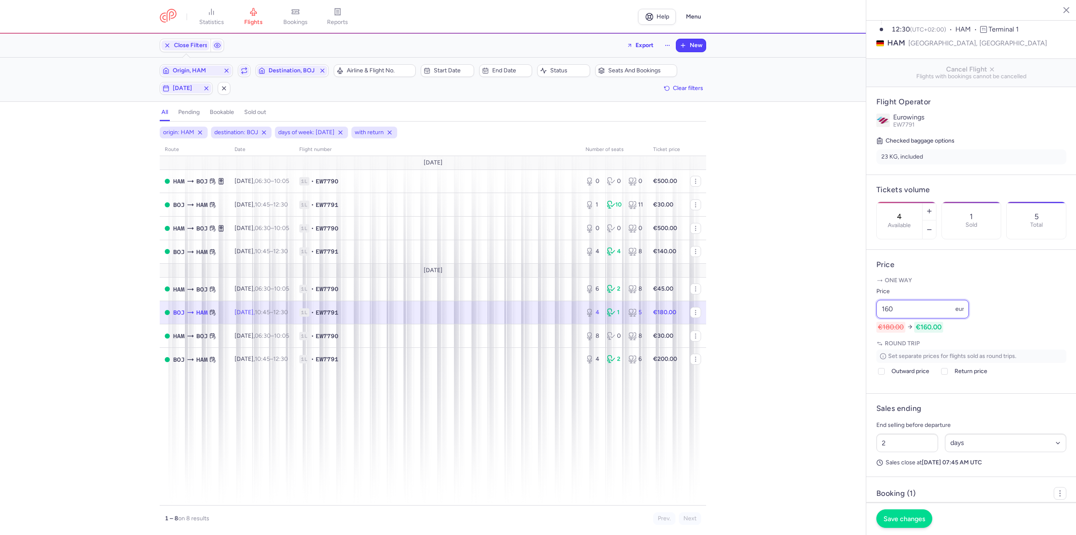
type input "160"
click at [901, 514] on button "Save changes" at bounding box center [904, 518] width 56 height 18
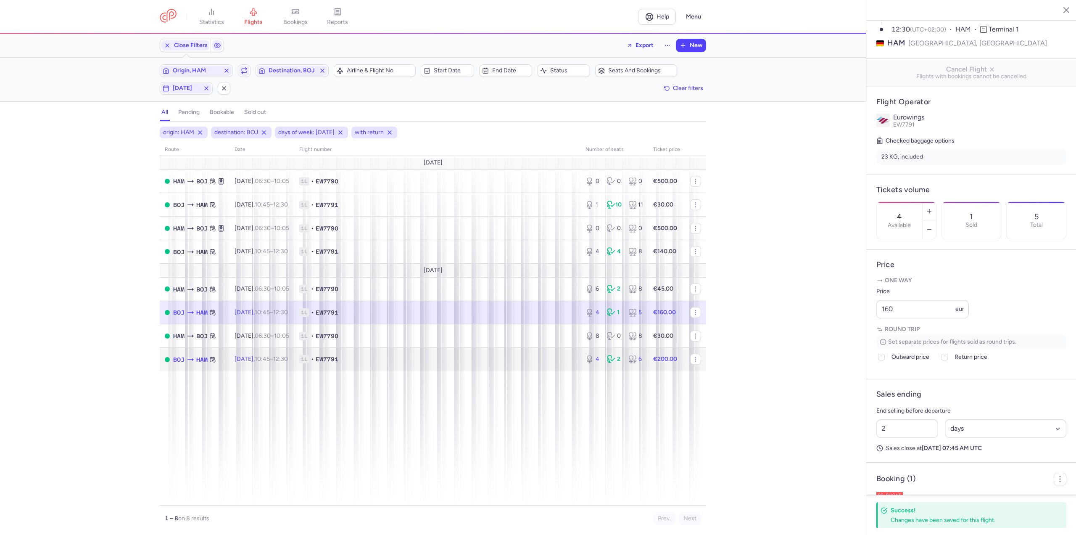
click at [262, 355] on span "[DATE] 10:45 – 12:30 +0" at bounding box center [260, 358] width 53 height 7
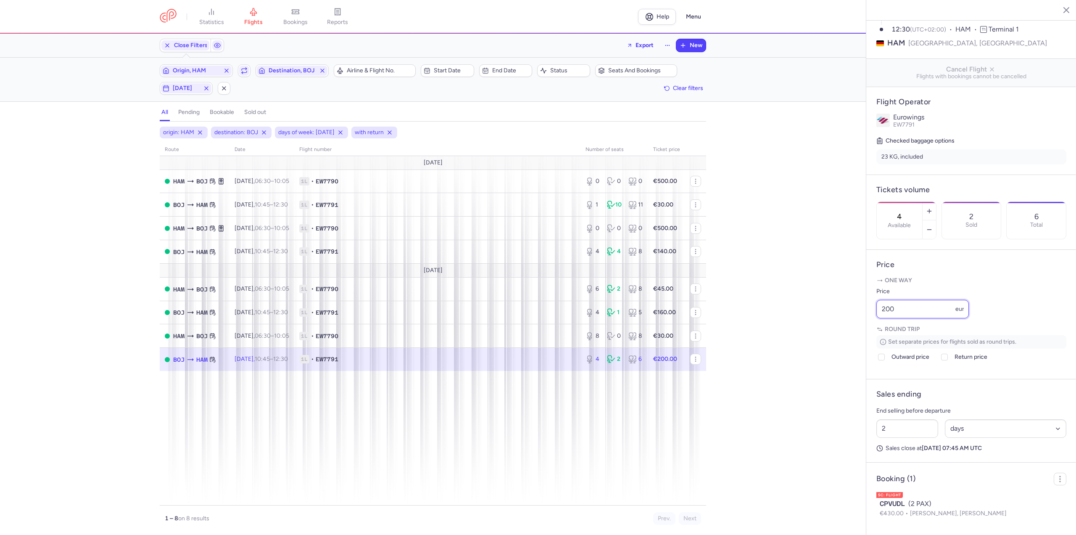
drag, startPoint x: 904, startPoint y: 332, endPoint x: 761, endPoint y: 325, distance: 143.1
click at [761, 325] on div "statistics flights bookings reports Help Menu Close Filters Export New Filters …" at bounding box center [538, 267] width 1076 height 535
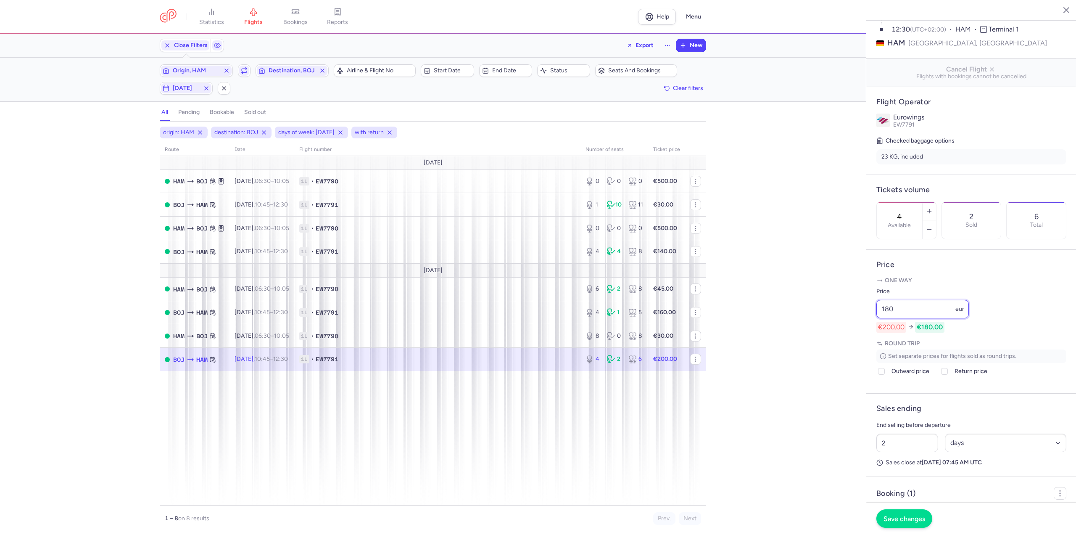
type input "180"
click at [912, 519] on span "Save changes" at bounding box center [904, 518] width 42 height 8
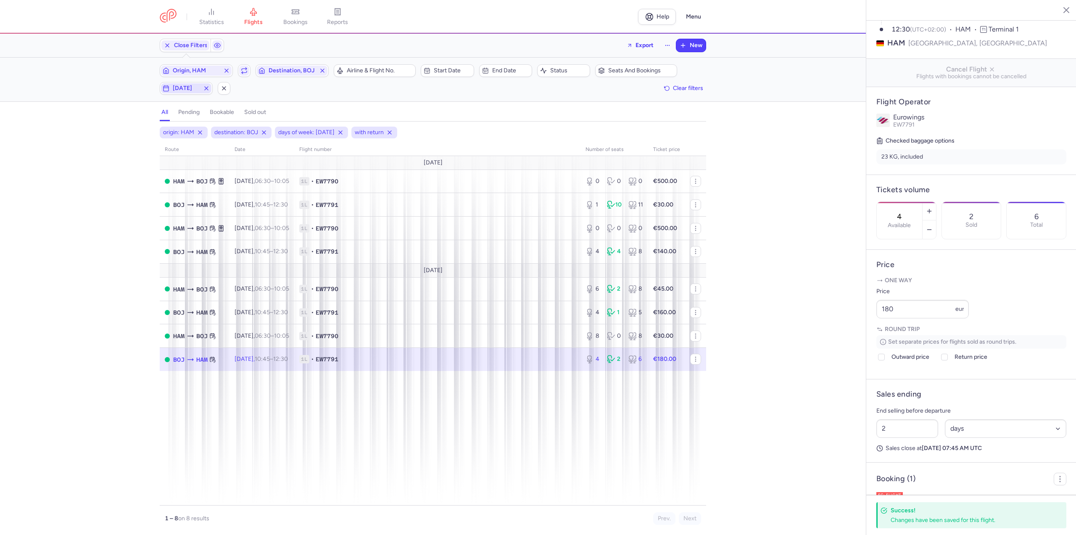
click at [177, 92] on span "[DATE]" at bounding box center [186, 88] width 50 height 10
click at [105, 129] on input "M" at bounding box center [103, 129] width 13 height 13
checkbox input "false"
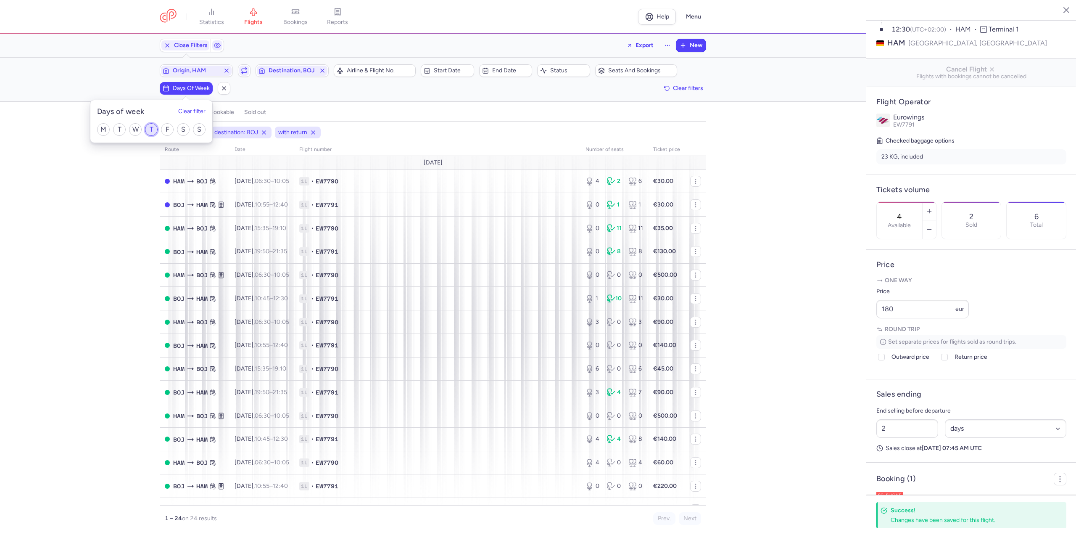
click at [149, 128] on input "T" at bounding box center [151, 129] width 13 height 13
checkbox input "true"
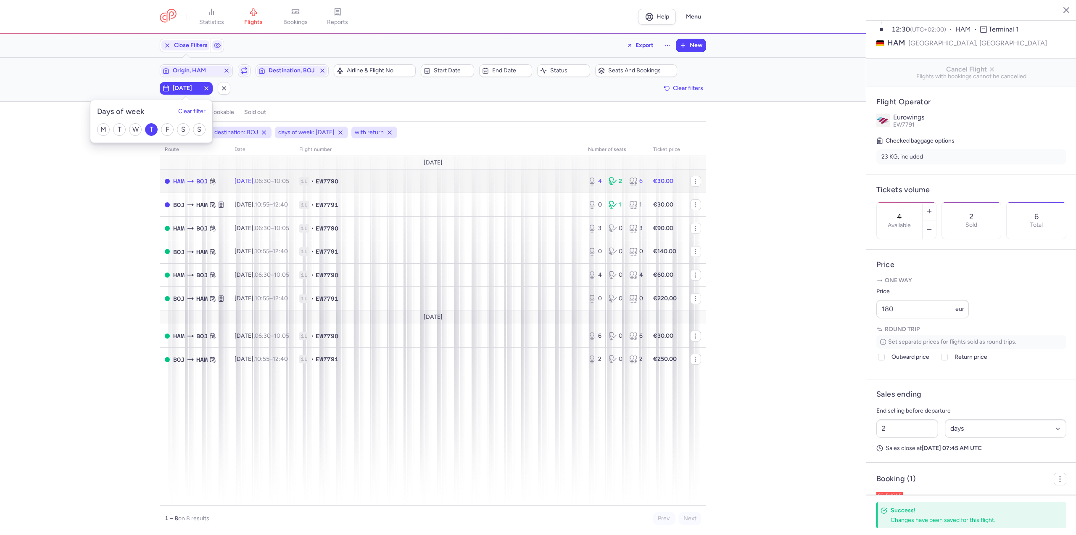
click at [294, 182] on td "[DATE] 06:30 – 10:05 +0" at bounding box center [261, 181] width 65 height 24
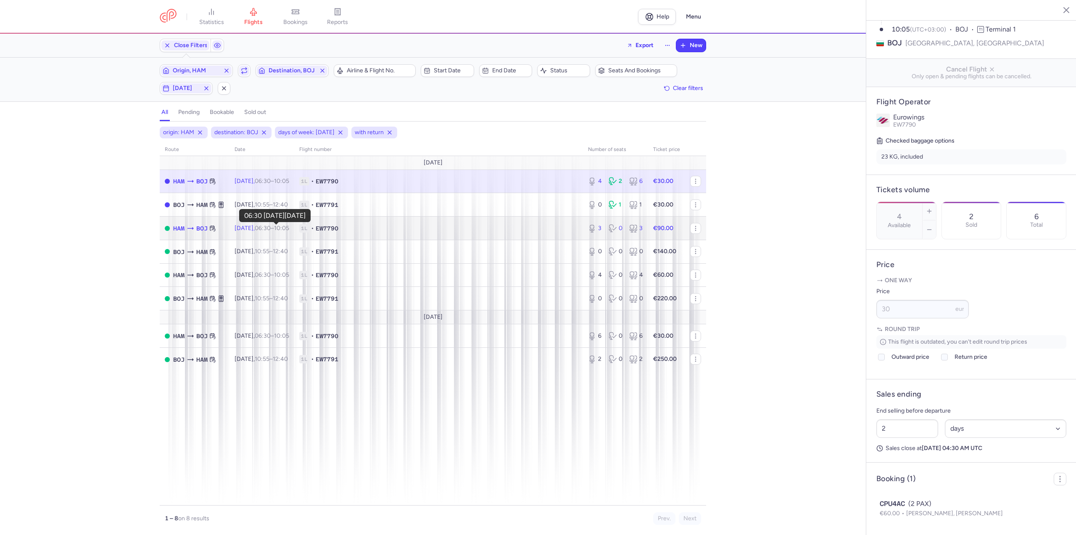
click at [271, 229] on time "06:30" at bounding box center [263, 227] width 16 height 7
type input "3"
type input "1"
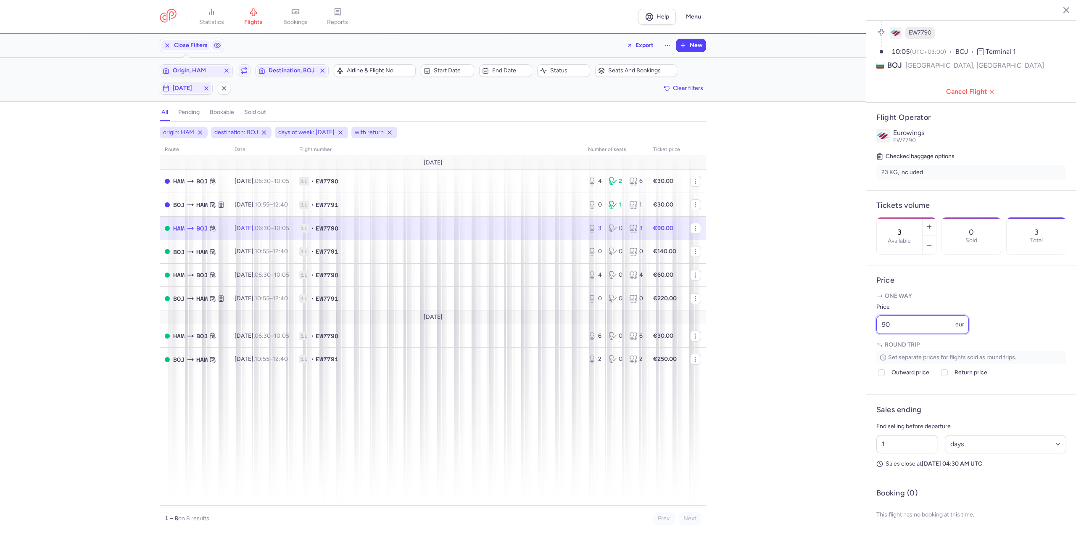
drag, startPoint x: 895, startPoint y: 323, endPoint x: 802, endPoint y: 323, distance: 93.3
click at [802, 323] on div "statistics flights bookings reports Help Menu Close Filters Export New Filters …" at bounding box center [538, 267] width 1076 height 535
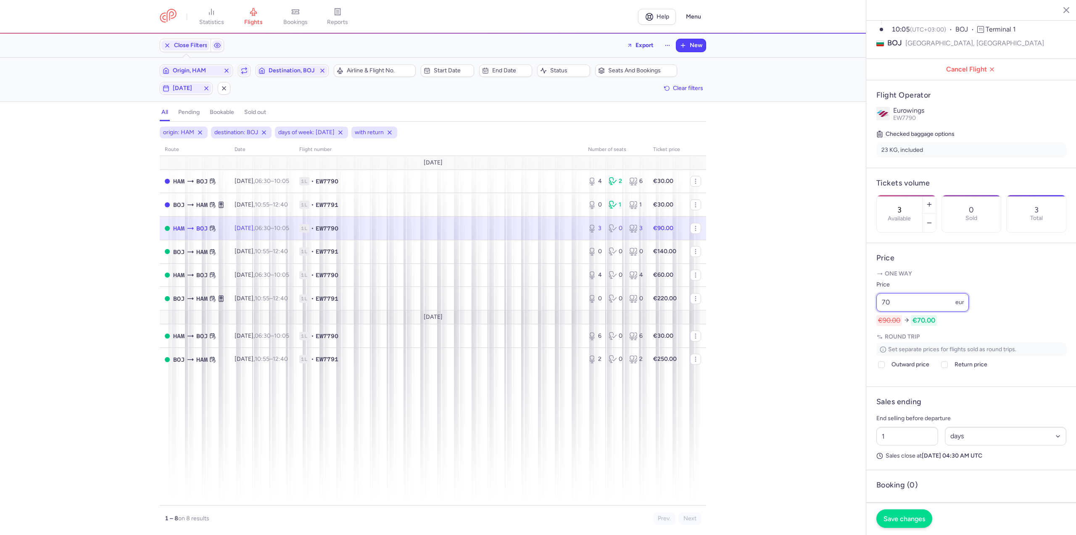
type input "70"
click at [906, 514] on span "Save changes" at bounding box center [904, 518] width 42 height 8
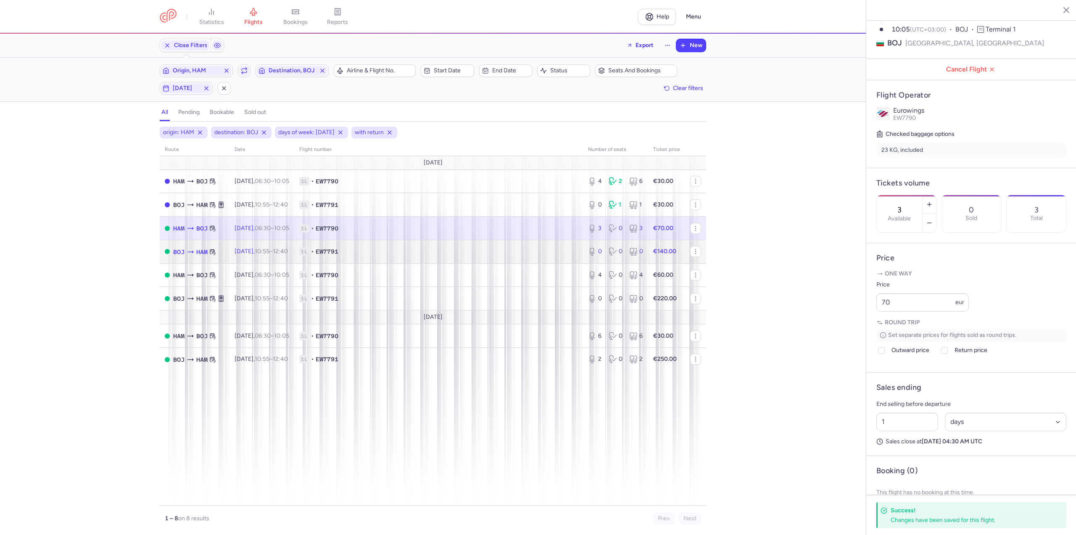
click at [269, 258] on td "[DATE] 10:55 – 12:40 +0" at bounding box center [261, 252] width 65 height 24
type input "0"
type input "2"
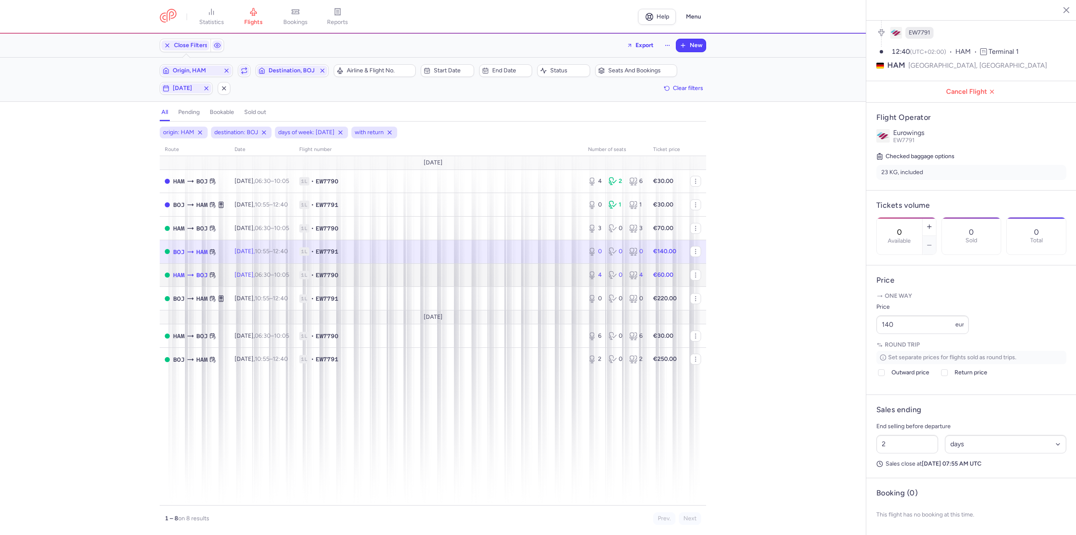
click at [277, 280] on td "[DATE] 06:30 – 10:05 +0" at bounding box center [261, 275] width 65 height 24
type input "4"
type input "1"
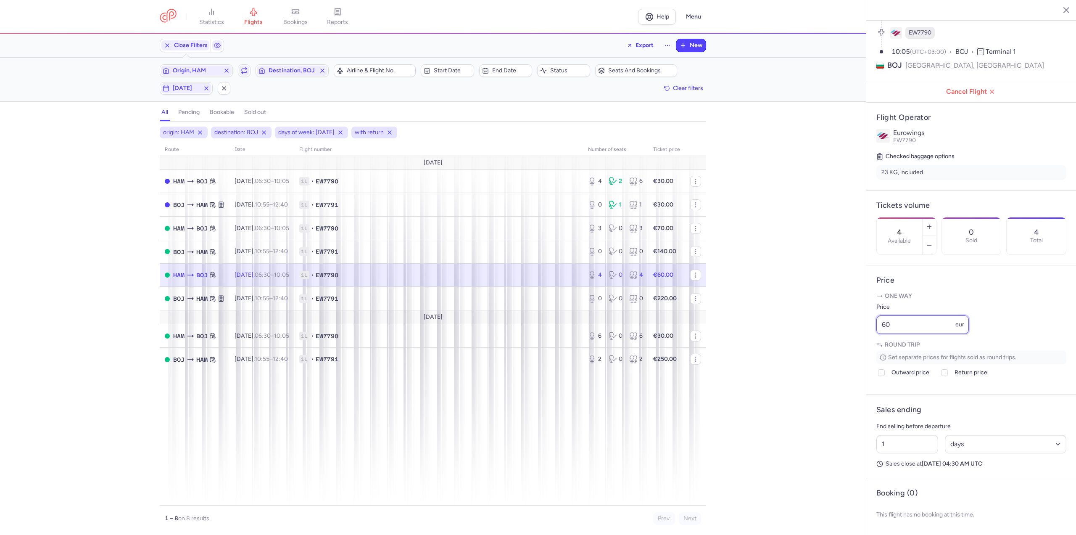
drag, startPoint x: 901, startPoint y: 328, endPoint x: 848, endPoint y: 325, distance: 53.1
click at [848, 325] on div "statistics flights bookings reports Help Menu Close Filters Export New Filters …" at bounding box center [538, 267] width 1076 height 535
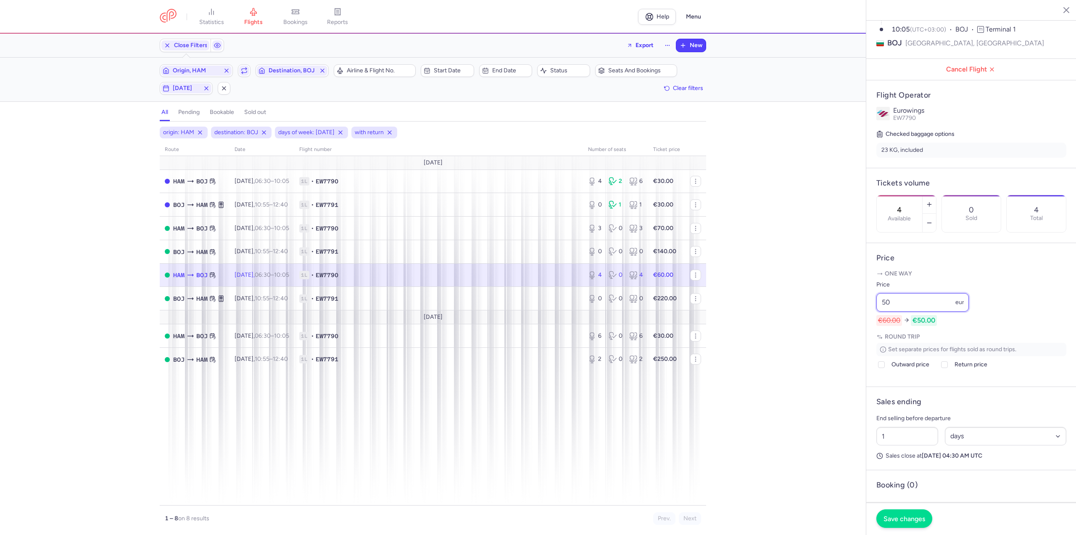
type input "50"
click at [904, 515] on span "Save changes" at bounding box center [904, 518] width 42 height 8
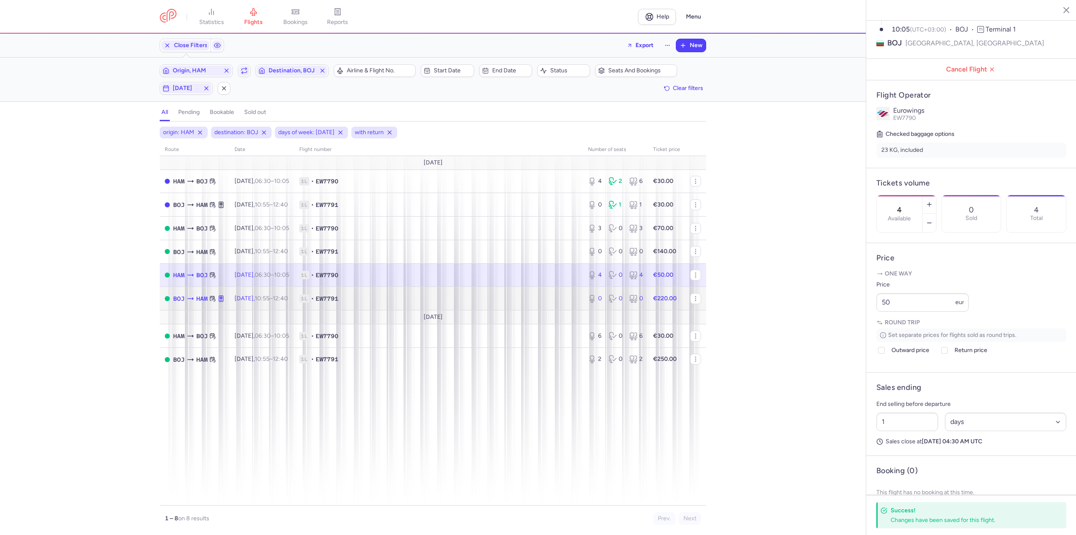
click at [257, 300] on span "[DATE] 10:55 – 12:40 +0" at bounding box center [260, 298] width 53 height 7
type input "0"
type input "2"
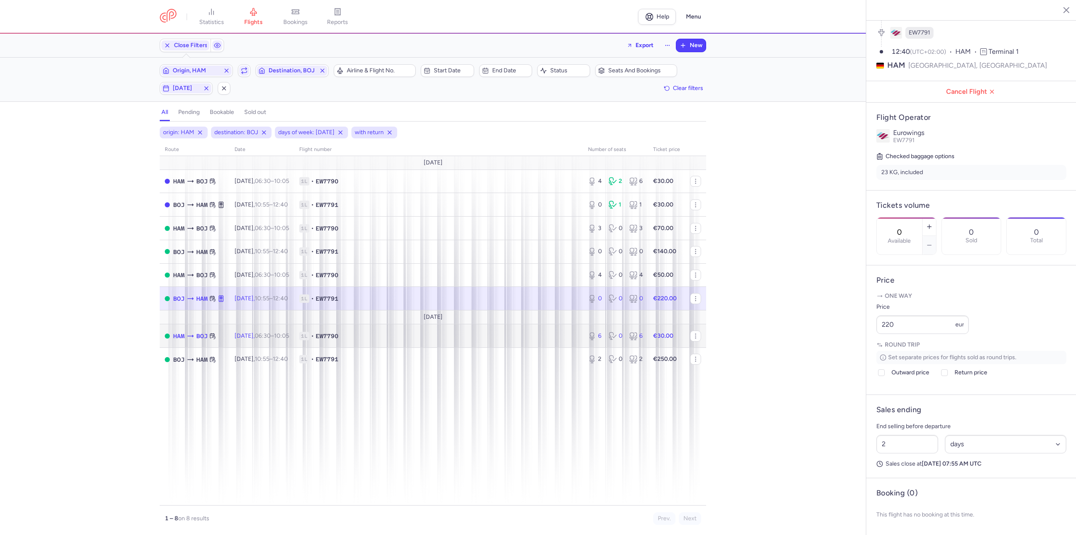
click at [234, 335] on span "[DATE] 06:30 – 10:05 +0" at bounding box center [261, 335] width 55 height 7
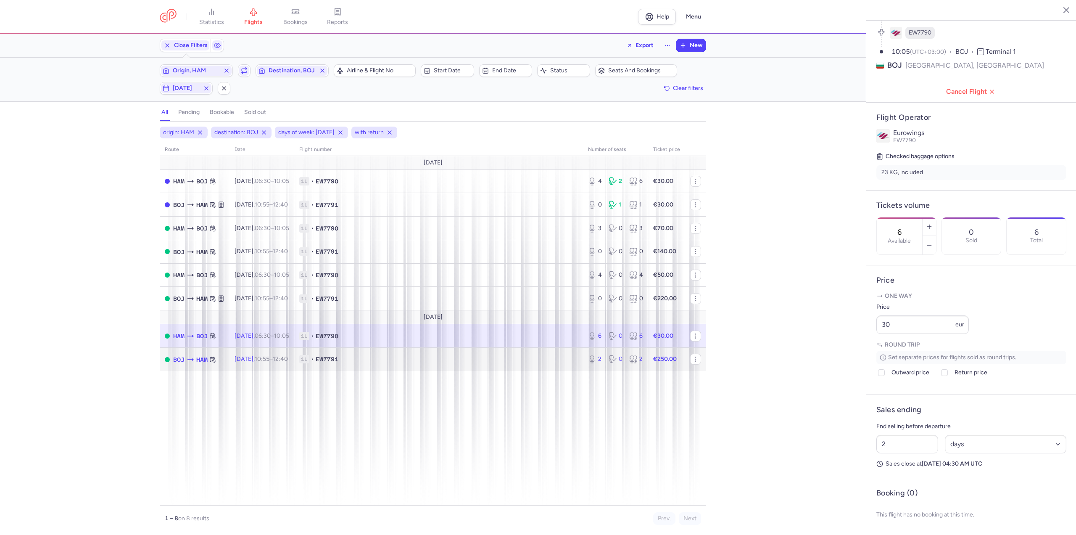
click at [256, 356] on span "[DATE] 10:55 – 12:40 +0" at bounding box center [260, 358] width 53 height 7
type input "2"
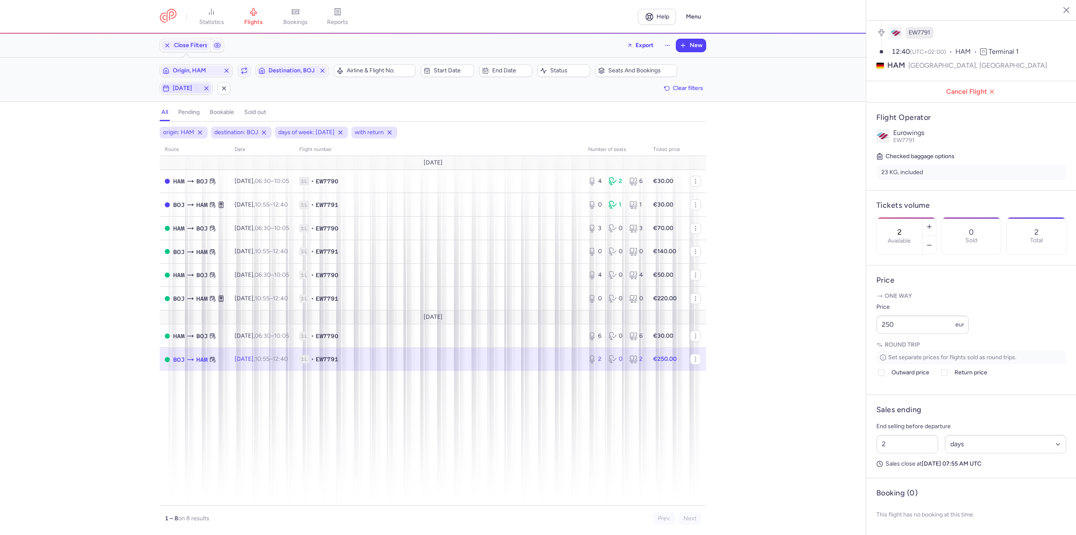
click at [182, 94] on button "[DATE]" at bounding box center [186, 88] width 53 height 13
click at [147, 130] on input "T" at bounding box center [151, 129] width 13 height 13
checkbox input "false"
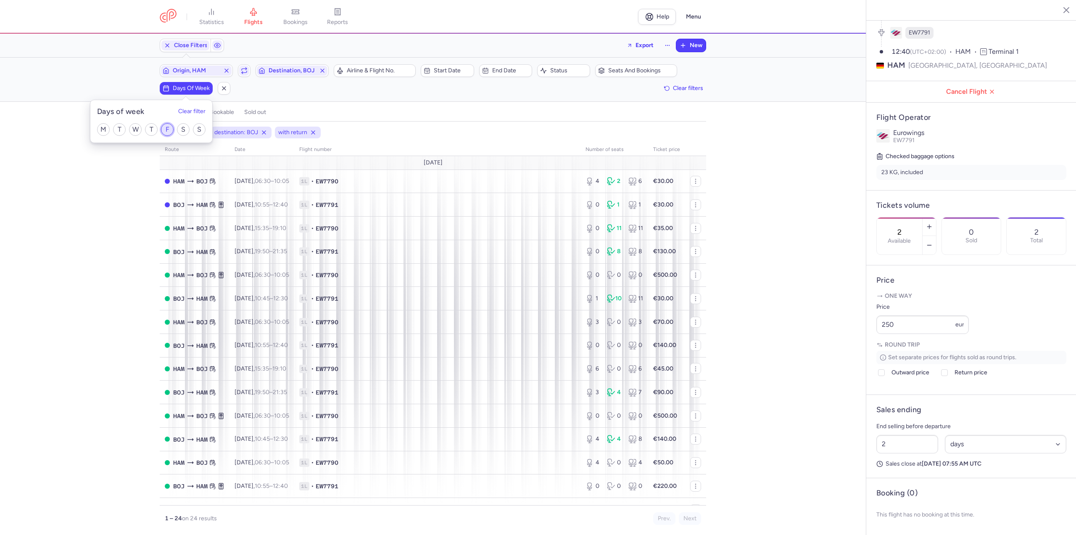
click at [172, 131] on input "F" at bounding box center [167, 129] width 13 height 13
checkbox input "true"
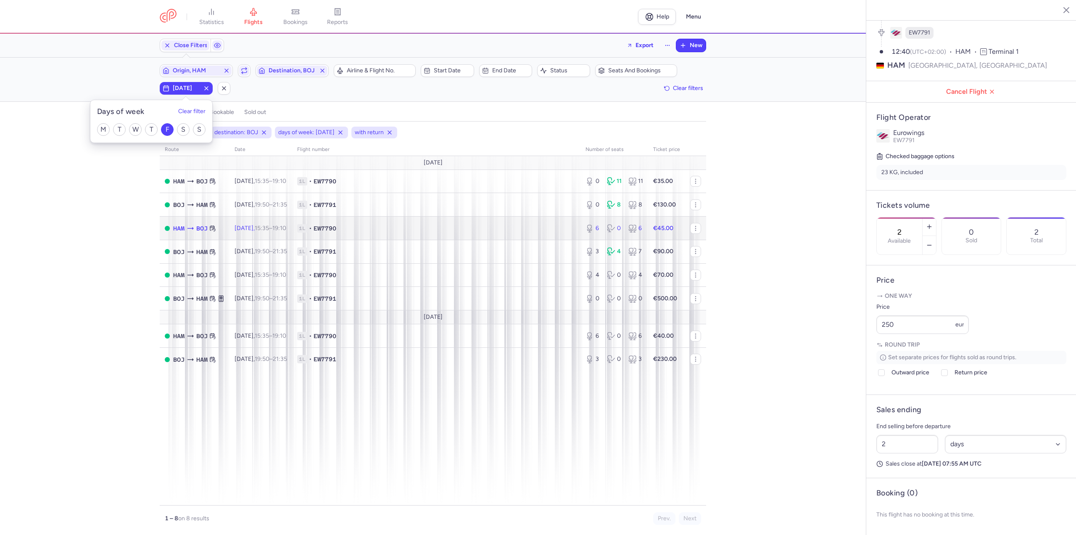
click at [248, 224] on td "[DATE] 15:35 – 19:10 +0" at bounding box center [260, 228] width 63 height 24
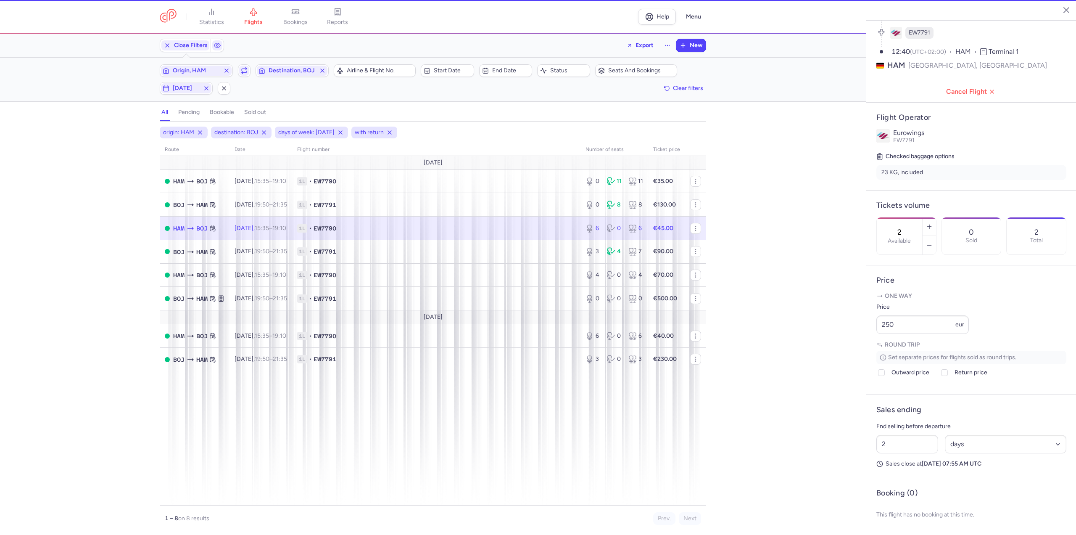
type input "6"
type input "28"
select select "hours"
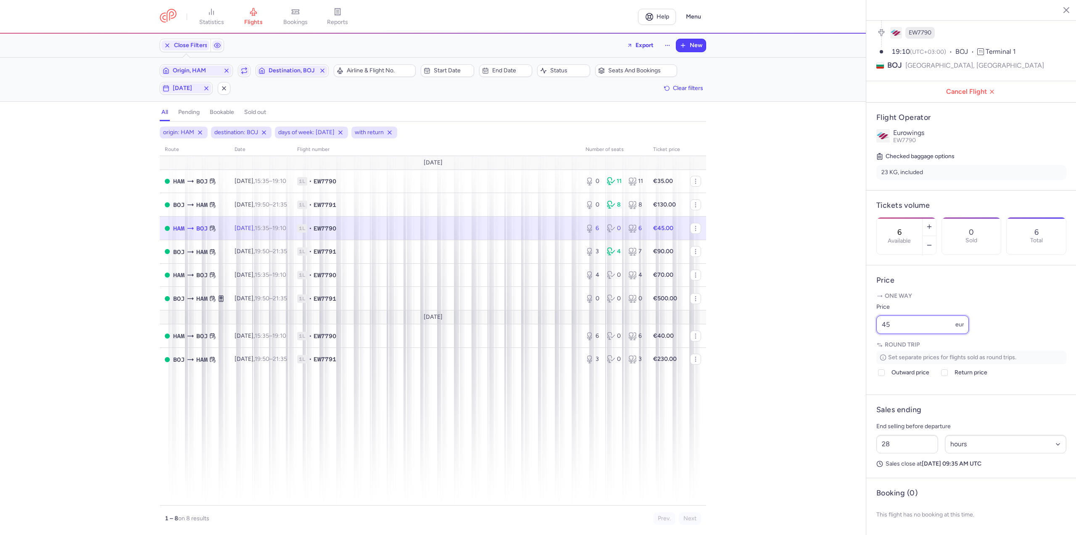
drag, startPoint x: 907, startPoint y: 322, endPoint x: 849, endPoint y: 325, distance: 57.6
click at [851, 327] on div "statistics flights bookings reports Help Menu Close Filters Export New Filters …" at bounding box center [538, 267] width 1076 height 535
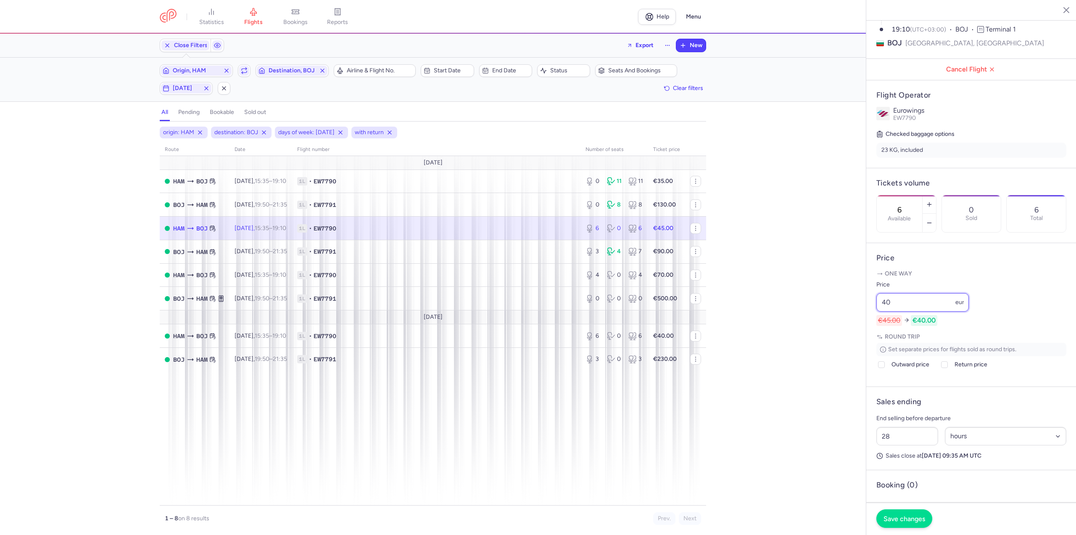
type input "40"
click at [897, 514] on span "Save changes" at bounding box center [904, 518] width 42 height 8
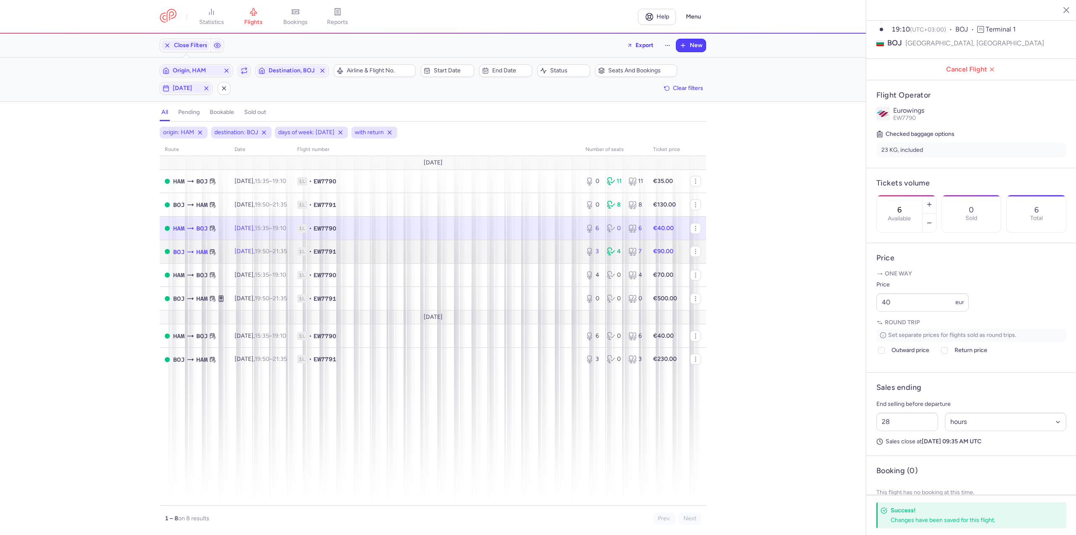
click at [362, 253] on span "1L • EW7791" at bounding box center [436, 251] width 278 height 8
type input "3"
type input "2"
select select "days"
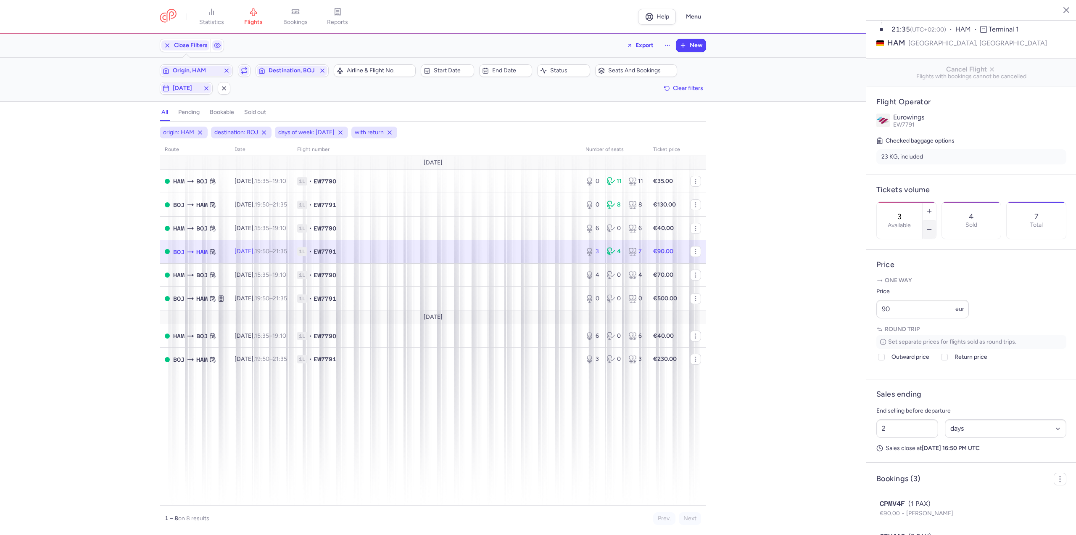
click at [936, 220] on button "button" at bounding box center [928, 229] width 13 height 18
click at [887, 511] on button "Save changes" at bounding box center [904, 518] width 56 height 18
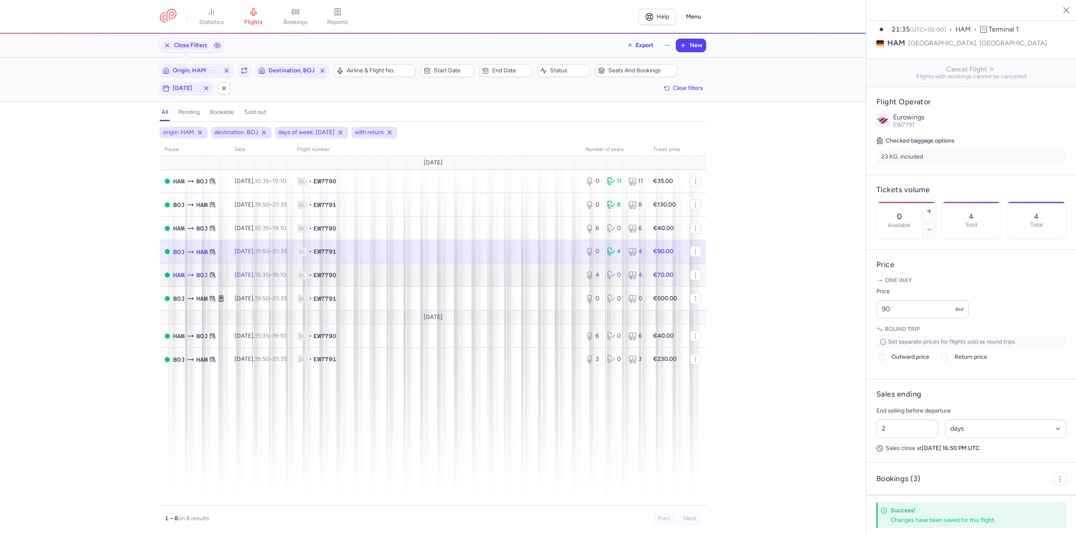
click at [238, 278] on span "[DATE] 15:35 – 19:10 +0" at bounding box center [260, 274] width 52 height 7
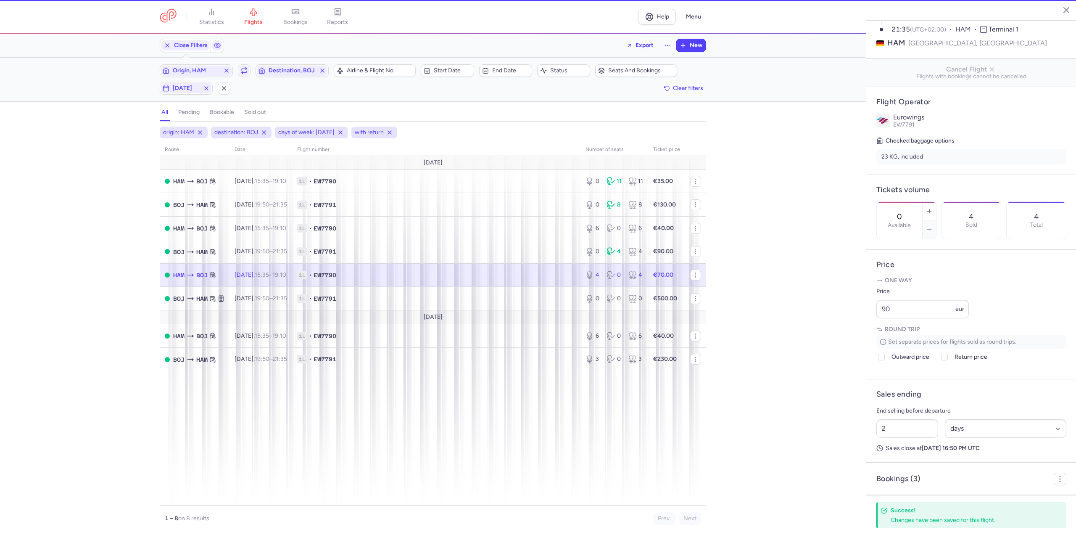
type input "4"
type input "28"
select select "hours"
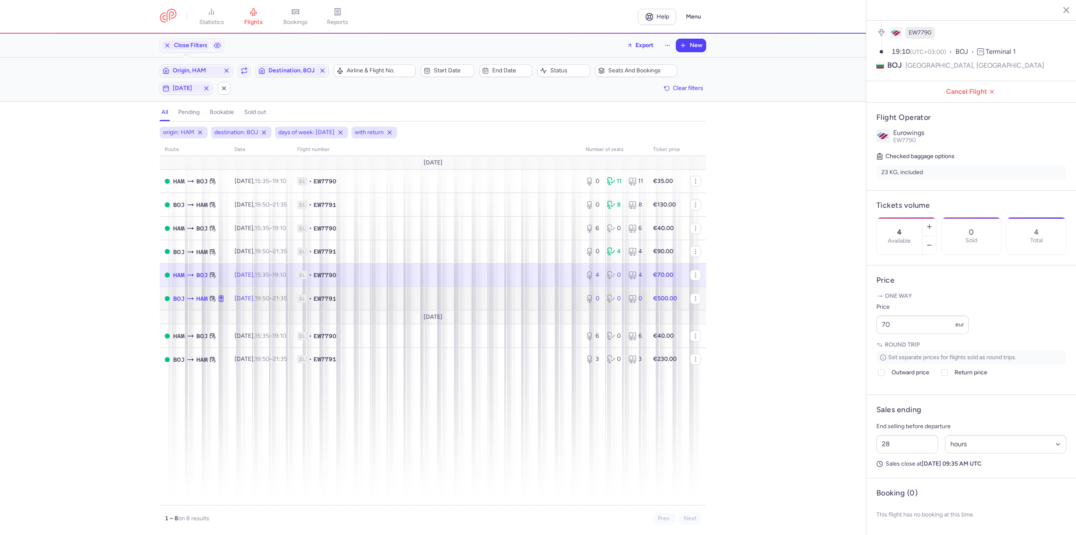
click at [249, 301] on span "[DATE] 19:50 – 21:35 +0" at bounding box center [260, 298] width 53 height 7
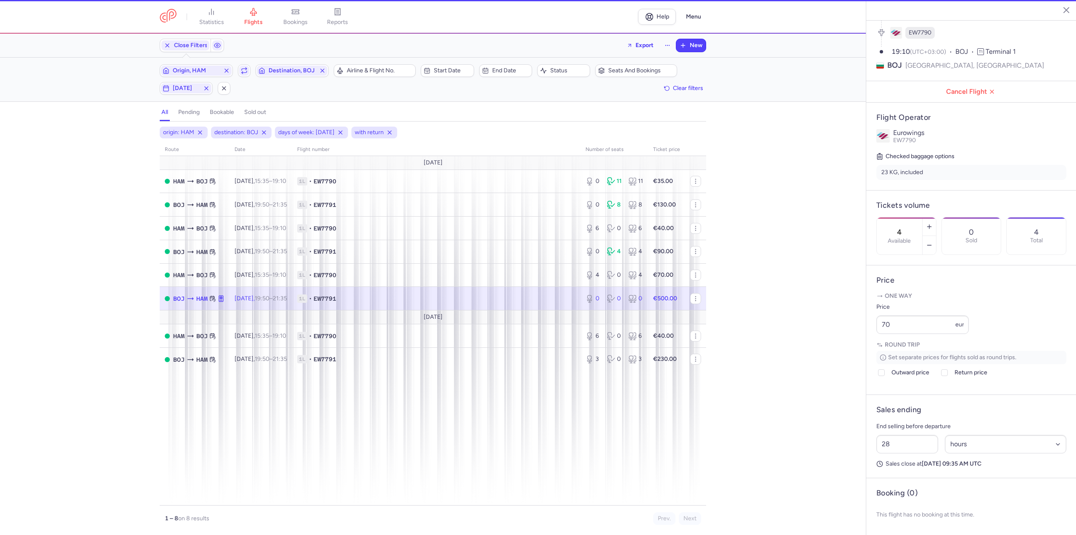
type input "0"
type input "2"
select select "days"
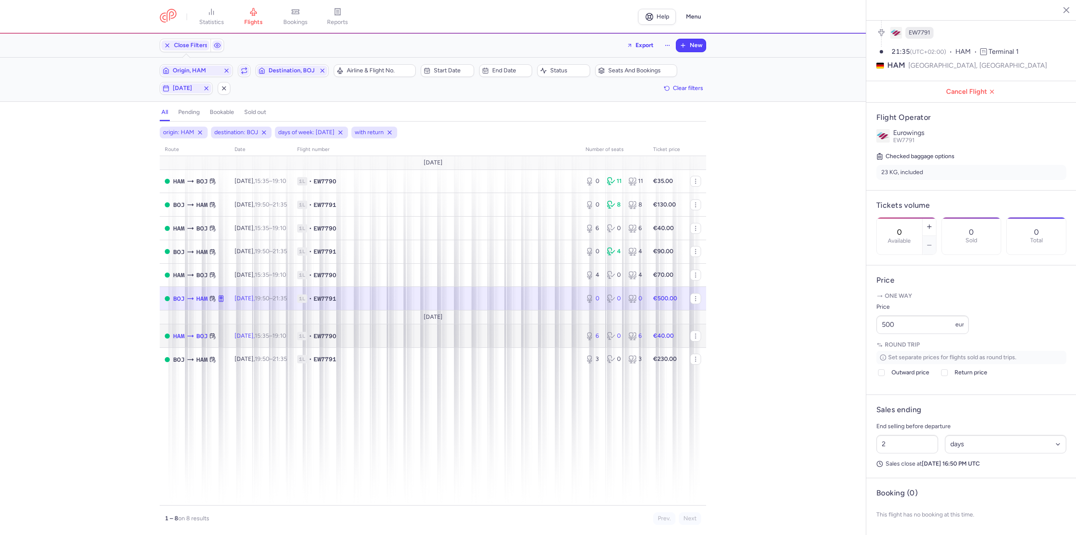
click at [244, 338] on span "[DATE] 15:35 – 19:10 +0" at bounding box center [260, 335] width 52 height 7
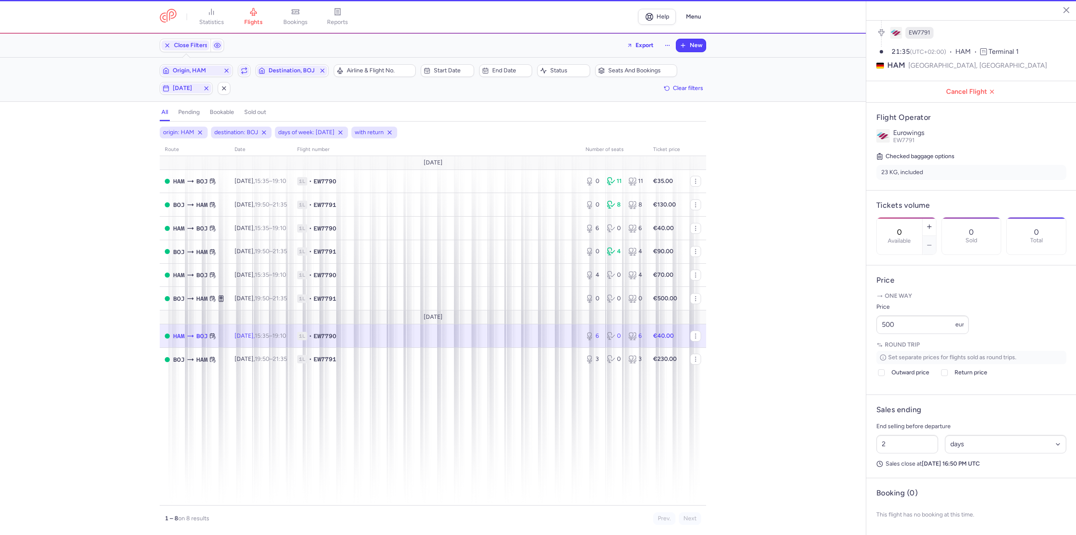
type input "6"
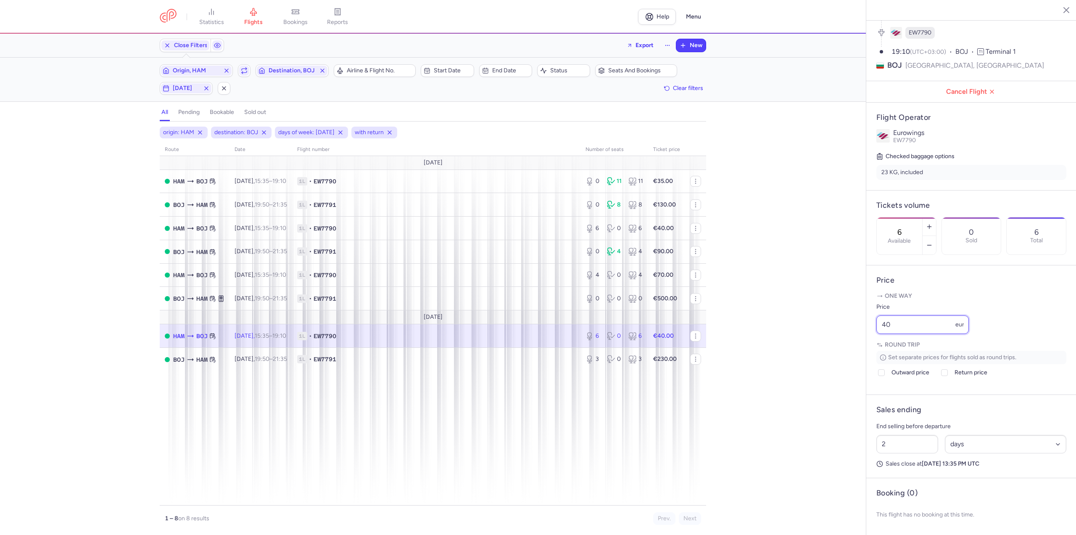
drag, startPoint x: 904, startPoint y: 327, endPoint x: 775, endPoint y: 330, distance: 129.5
click at [775, 330] on div "statistics flights bookings reports Help Menu Close Filters Export New Filters …" at bounding box center [538, 267] width 1076 height 535
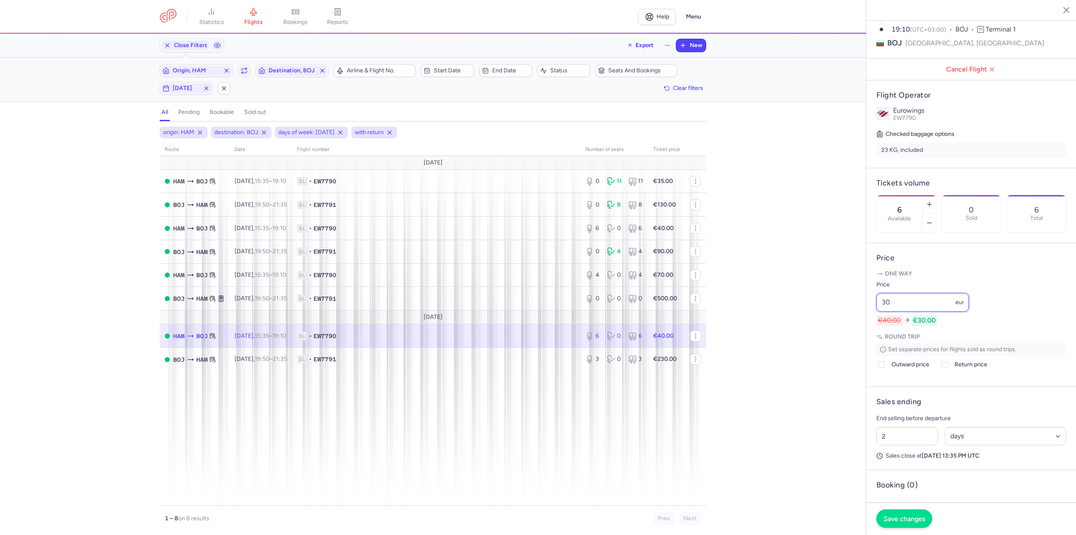
type input "30"
click at [903, 514] on span "Save changes" at bounding box center [904, 518] width 42 height 8
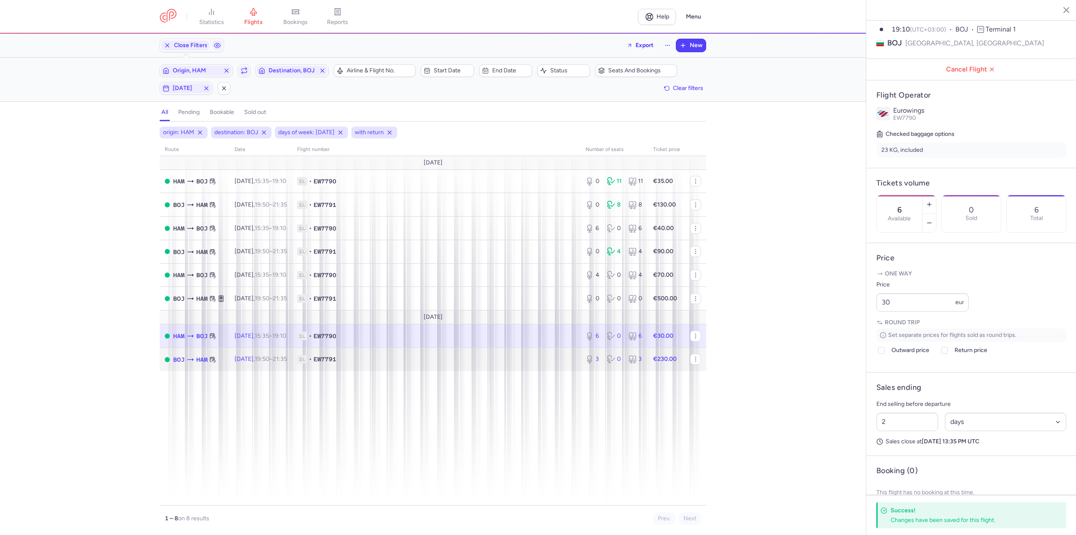
click at [307, 355] on span "1L" at bounding box center [302, 359] width 10 height 8
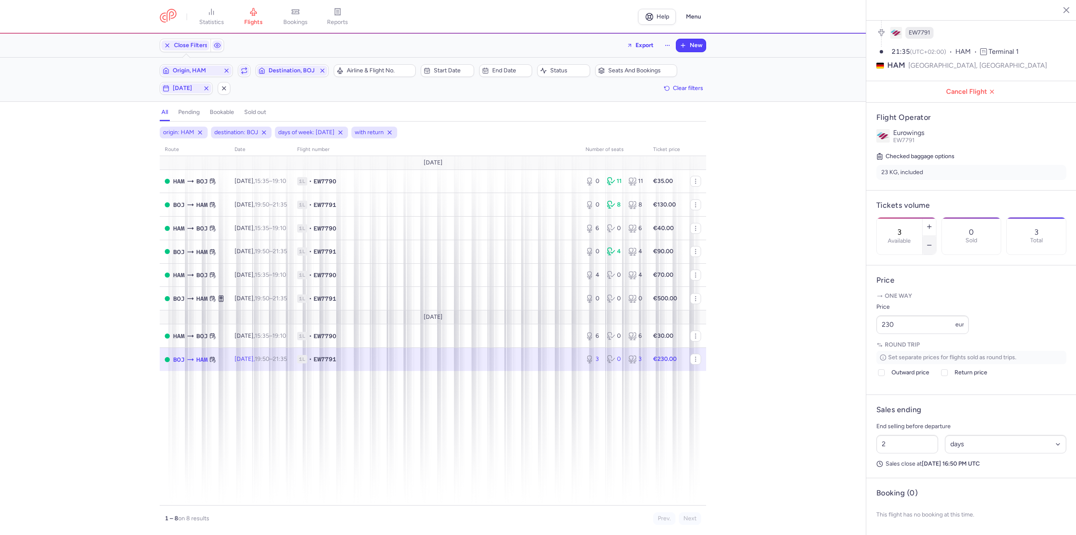
click at [933, 242] on icon "button" at bounding box center [929, 245] width 7 height 7
type input "2"
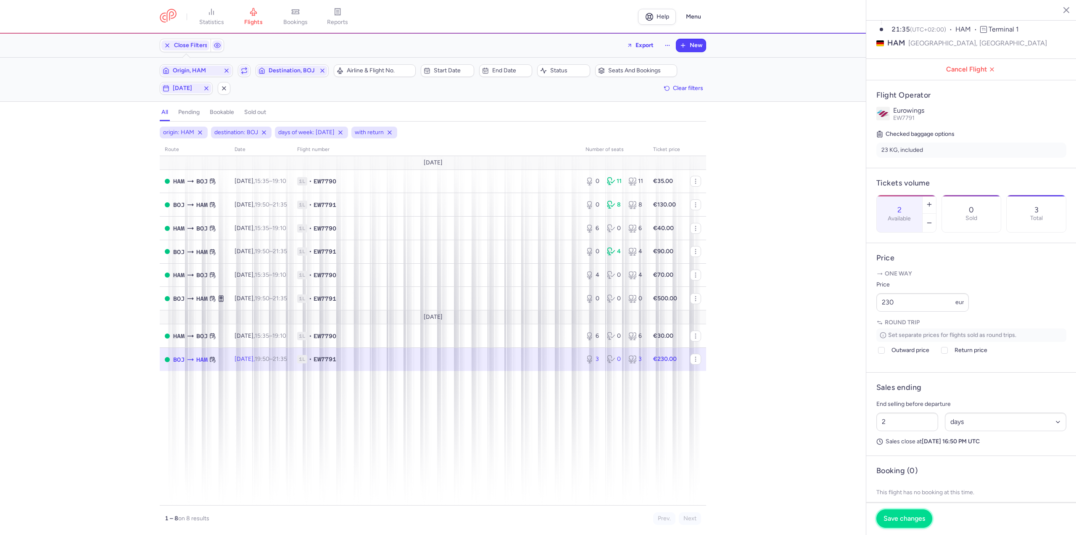
click at [907, 520] on span "Save changes" at bounding box center [904, 518] width 42 height 8
click at [203, 70] on span "Origin, HAM" at bounding box center [196, 70] width 47 height 7
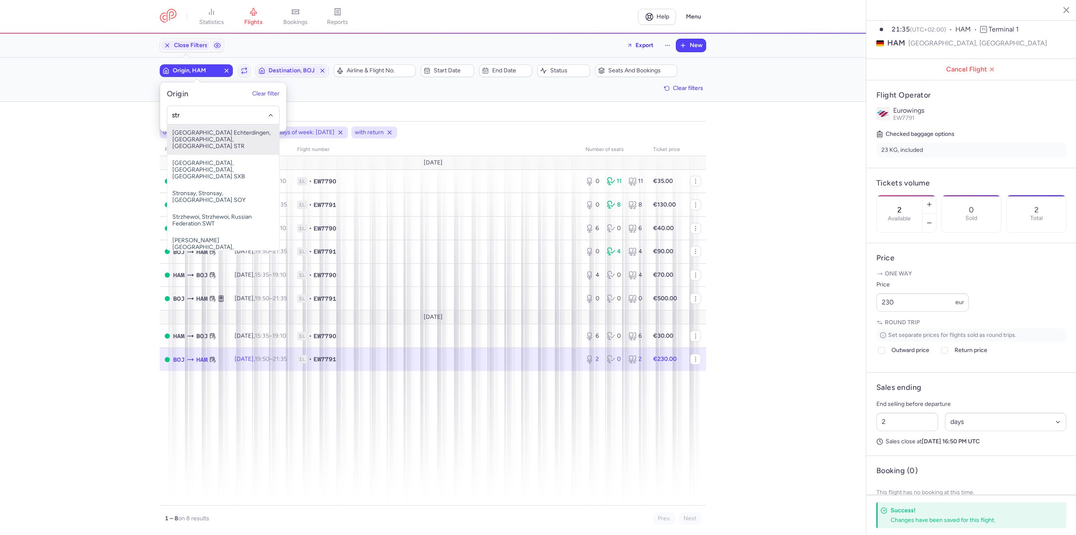
click at [195, 134] on span "[GEOGRAPHIC_DATA] Echterdingen, [GEOGRAPHIC_DATA], [GEOGRAPHIC_DATA] STR" at bounding box center [223, 139] width 112 height 30
type input "str"
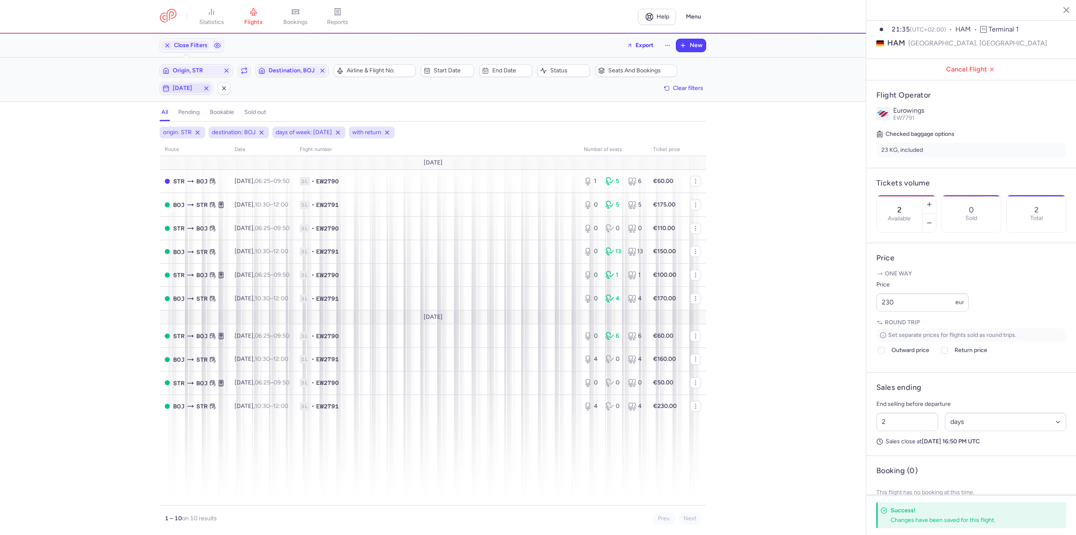
click at [181, 93] on span "[DATE]" at bounding box center [186, 88] width 50 height 10
click at [173, 132] on input "F" at bounding box center [167, 129] width 13 height 13
checkbox input "false"
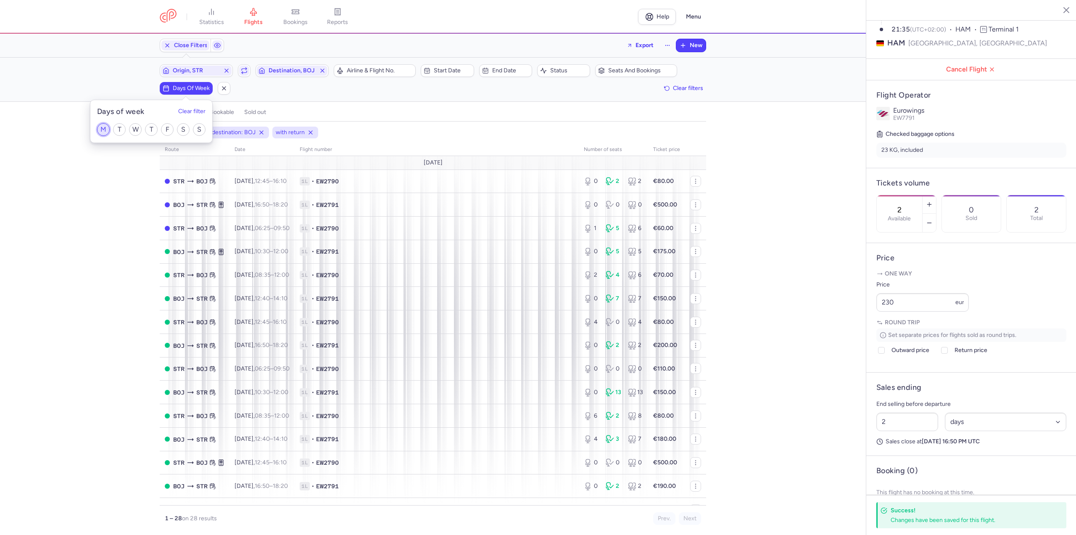
click at [100, 130] on input "M" at bounding box center [103, 129] width 13 height 13
checkbox input "true"
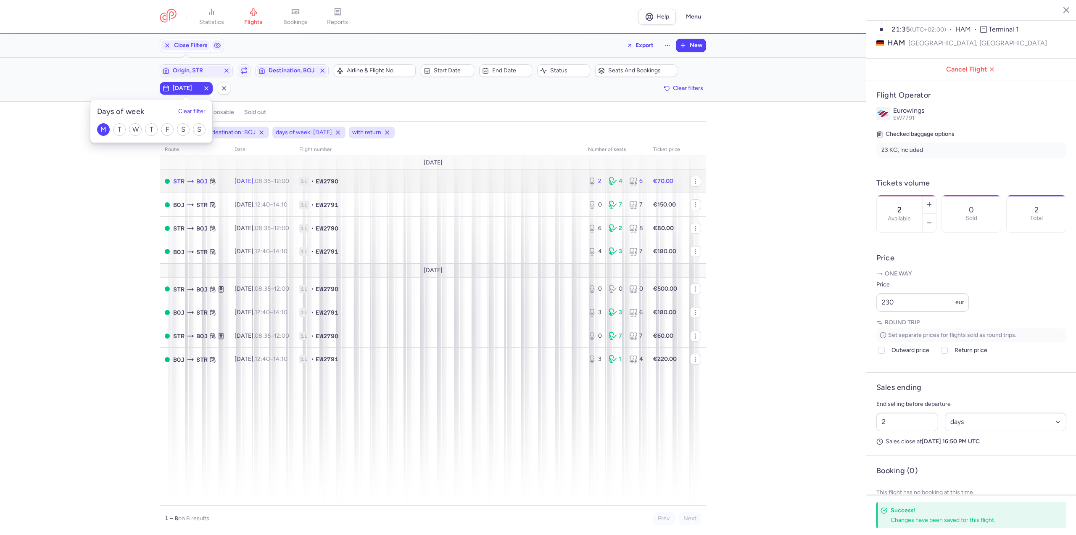
click at [236, 173] on td "[DATE] 08:35 – 12:00 +0" at bounding box center [261, 181] width 65 height 24
type input "3"
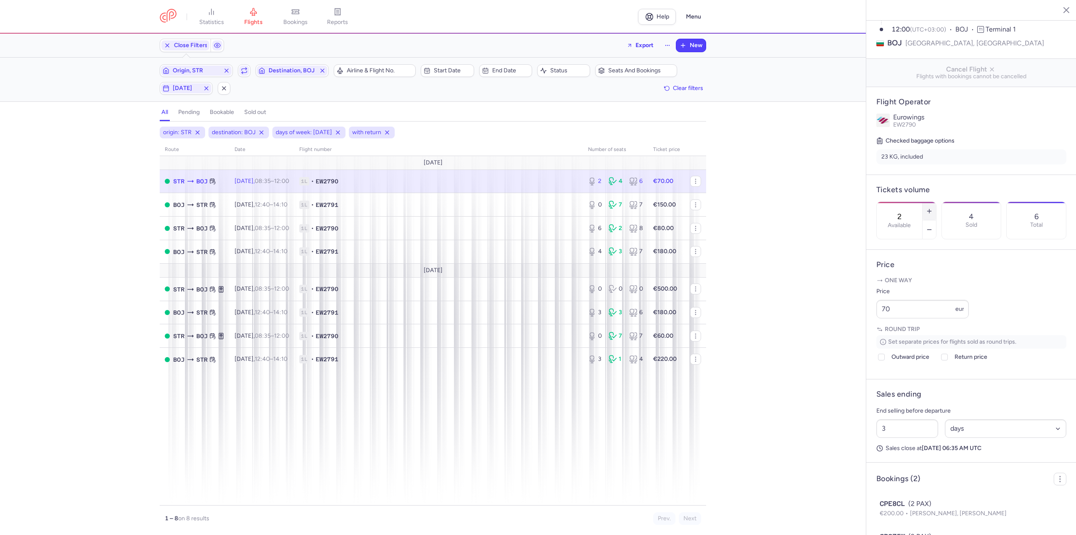
click at [936, 202] on button "button" at bounding box center [928, 211] width 13 height 18
type input "4"
drag, startPoint x: 901, startPoint y: 326, endPoint x: 846, endPoint y: 324, distance: 54.3
click at [846, 324] on div "statistics flights bookings reports Help Menu Close Filters Export New Filters …" at bounding box center [538, 267] width 1076 height 535
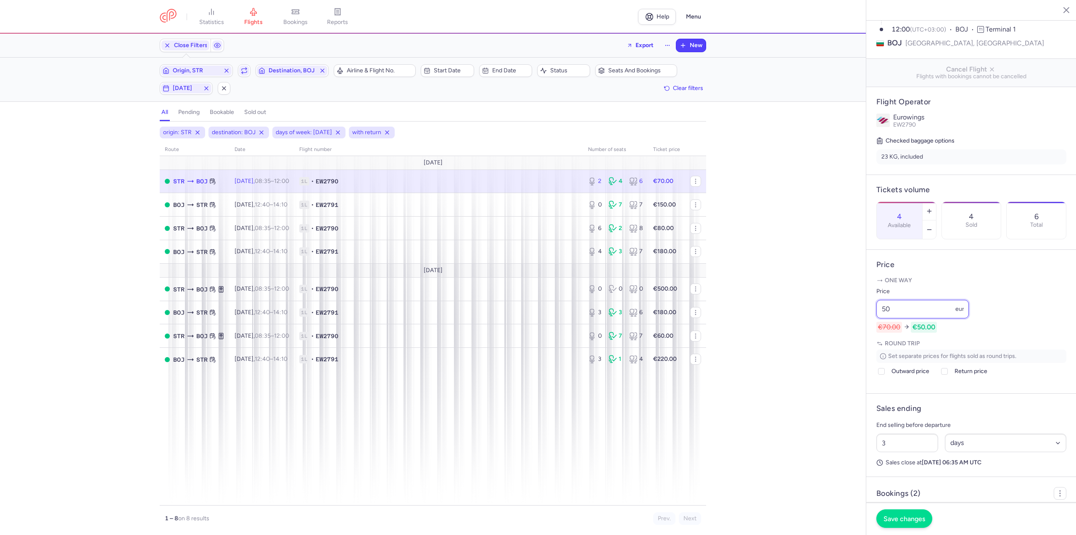
type input "50"
click at [914, 514] on button "Save changes" at bounding box center [904, 518] width 56 height 18
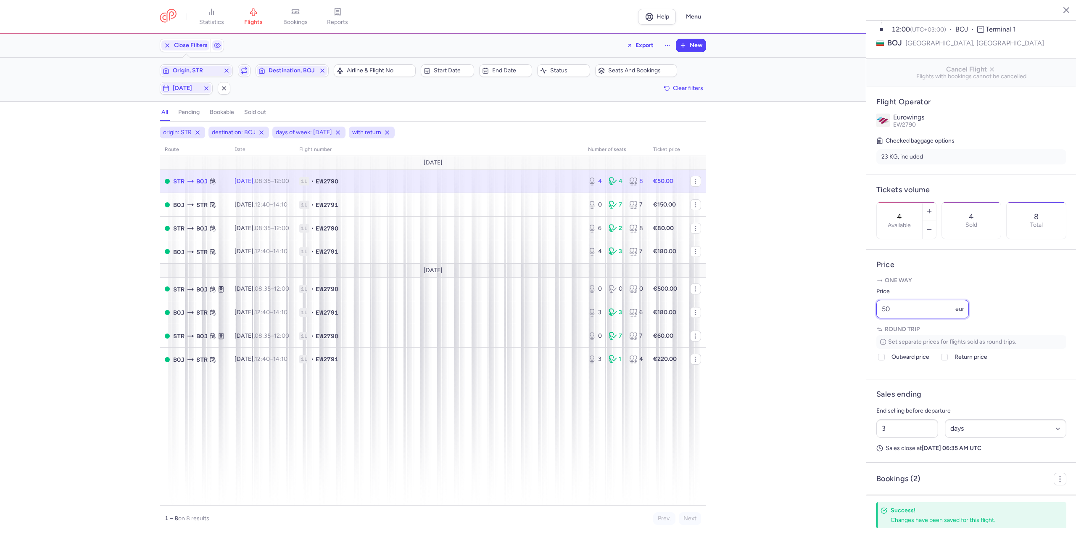
drag, startPoint x: 913, startPoint y: 327, endPoint x: 863, endPoint y: 332, distance: 49.8
click at [863, 332] on div "statistics flights bookings reports Help Menu Close Filters Export New Filters …" at bounding box center [538, 267] width 1076 height 535
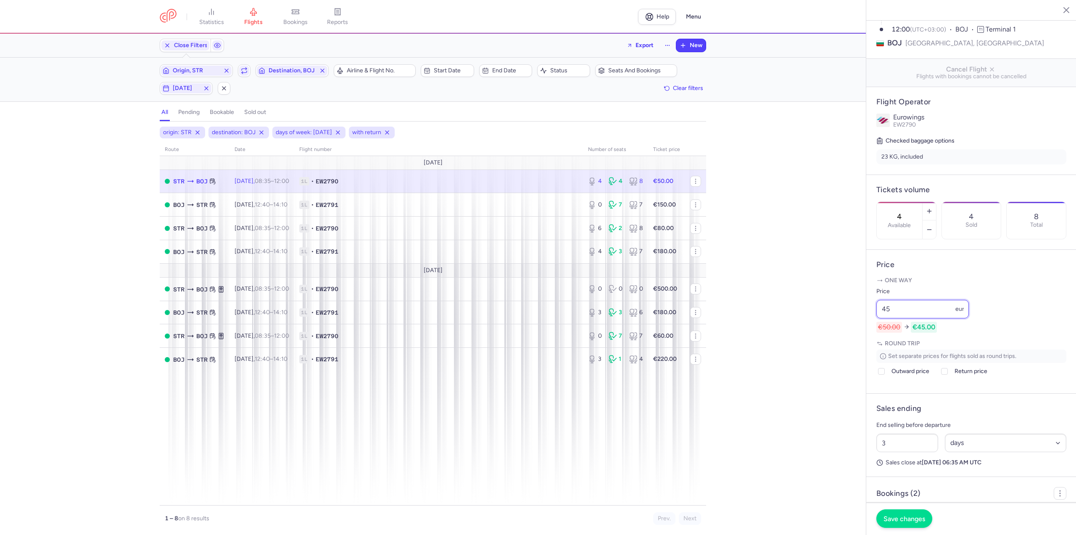
type input "45"
click at [916, 521] on span "Save changes" at bounding box center [904, 518] width 42 height 8
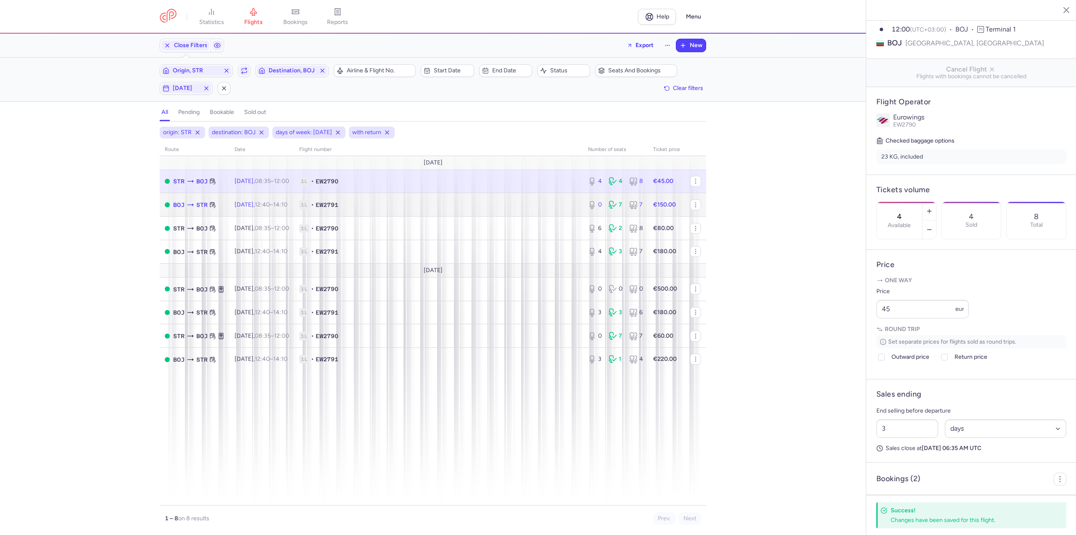
click at [294, 198] on td "[DATE] 12:40 – 14:10 +0" at bounding box center [261, 205] width 65 height 24
type input "0"
type input "2"
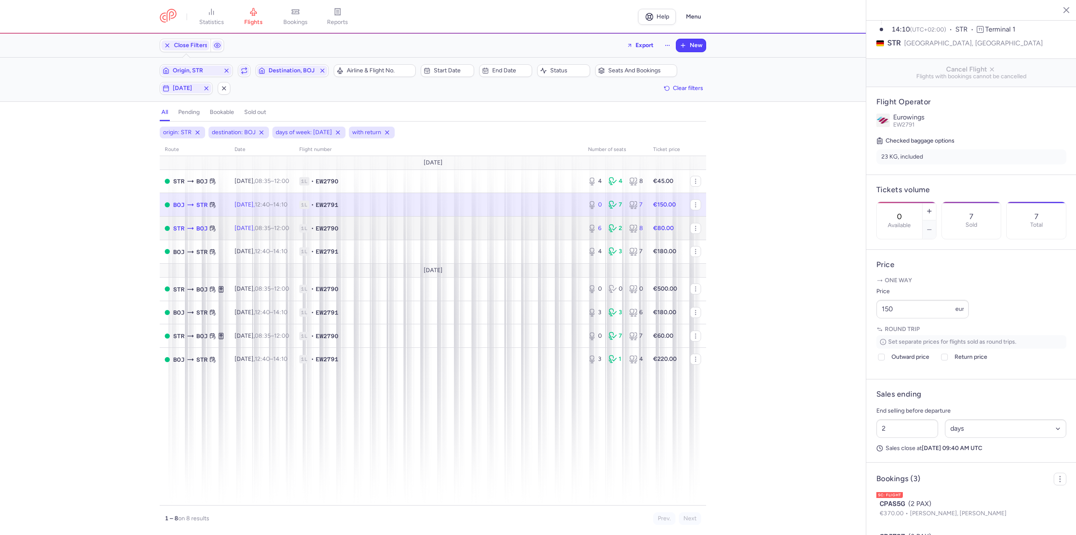
click at [291, 217] on td "[DATE] 08:35 – 12:00 +0" at bounding box center [261, 228] width 65 height 24
type input "6"
type input "3"
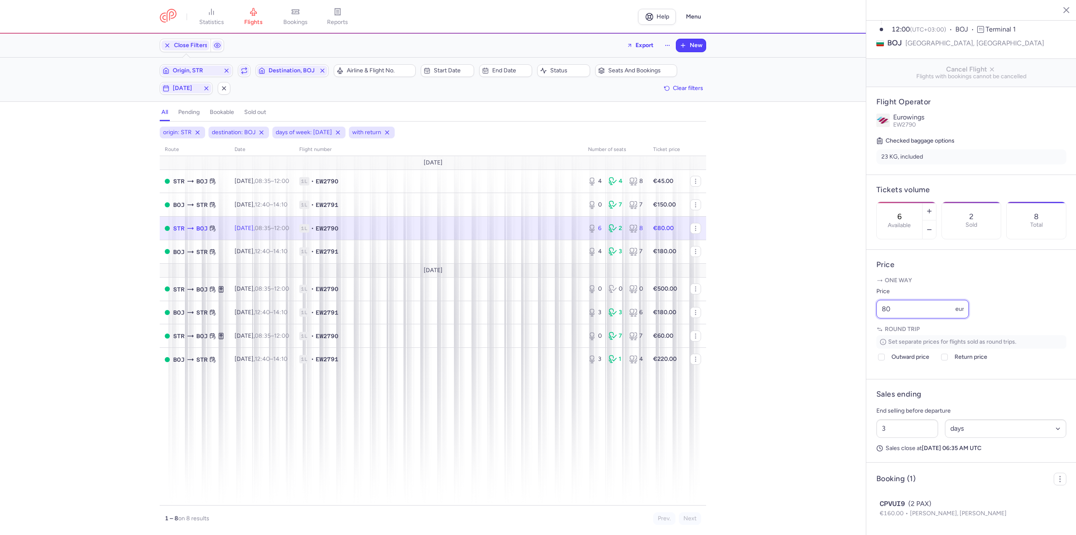
drag, startPoint x: 930, startPoint y: 328, endPoint x: 861, endPoint y: 334, distance: 70.0
click at [861, 334] on div "statistics flights bookings reports Help Menu Close Filters Export New Filters …" at bounding box center [538, 267] width 1076 height 535
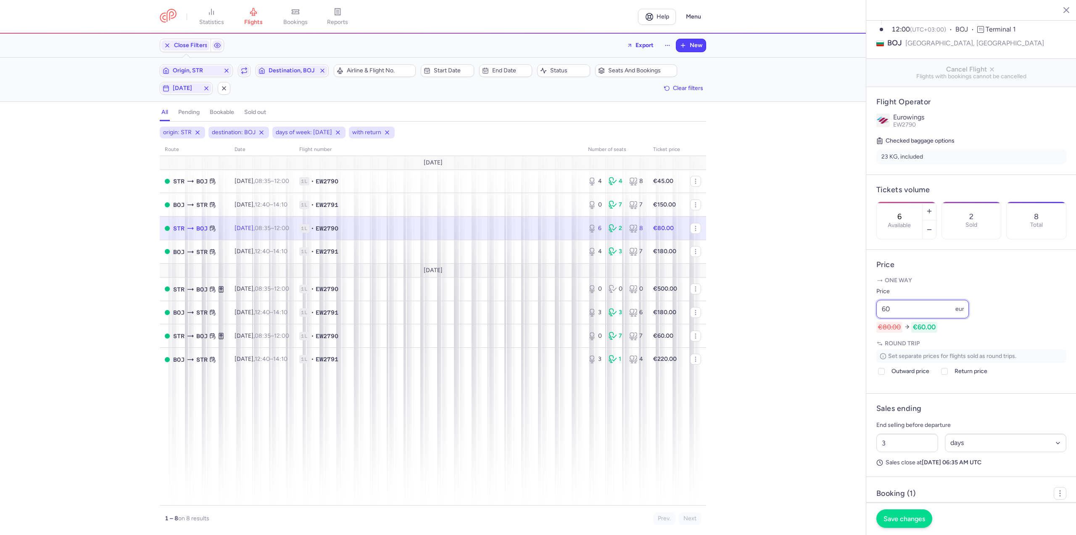
type input "60"
click at [901, 516] on span "Save changes" at bounding box center [904, 518] width 42 height 8
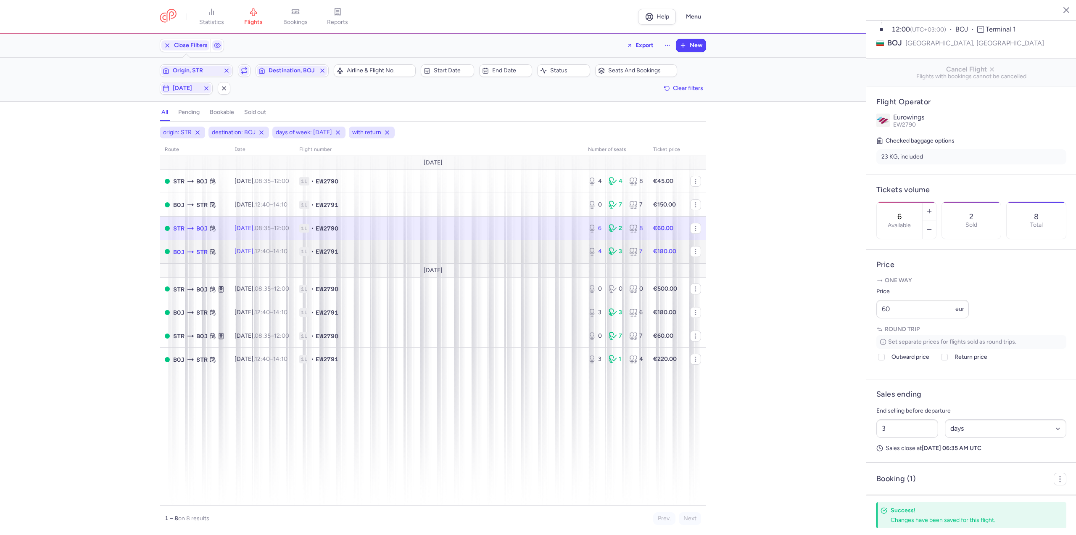
drag, startPoint x: 292, startPoint y: 244, endPoint x: 520, endPoint y: 251, distance: 227.9
click at [292, 244] on td "[DATE] 12:40 – 14:10 +0" at bounding box center [261, 252] width 65 height 24
type input "4"
type input "2"
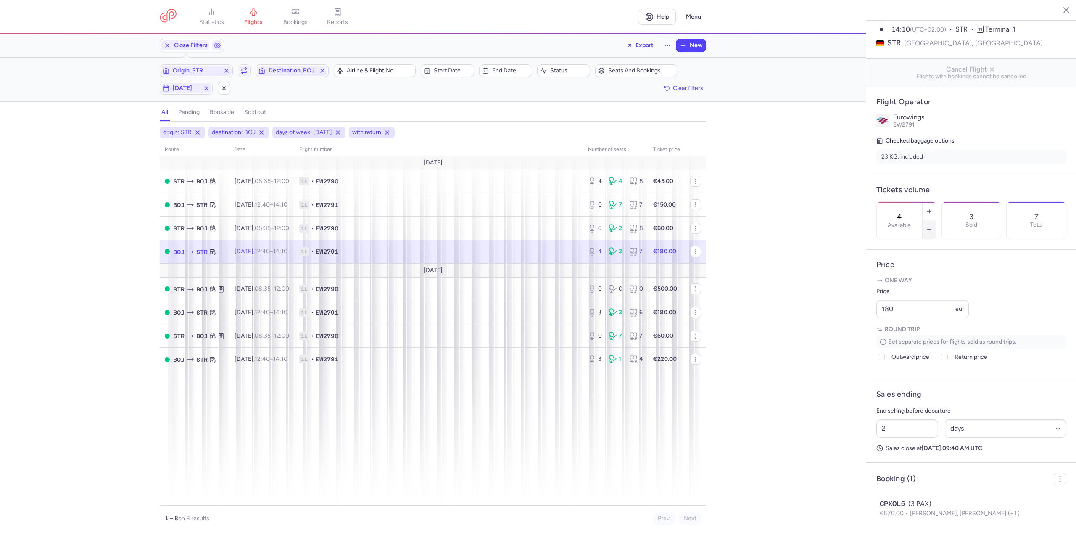
click at [936, 220] on button "button" at bounding box center [928, 229] width 13 height 18
click at [912, 518] on span "Save changes" at bounding box center [904, 518] width 42 height 8
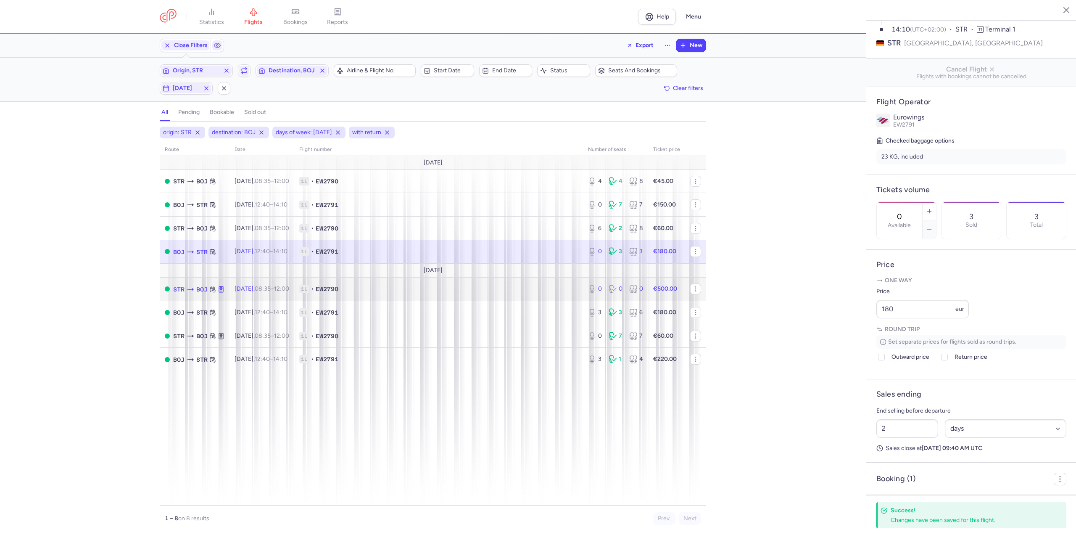
click at [256, 285] on span "[DATE] 08:35 – 12:00 +0" at bounding box center [261, 288] width 55 height 7
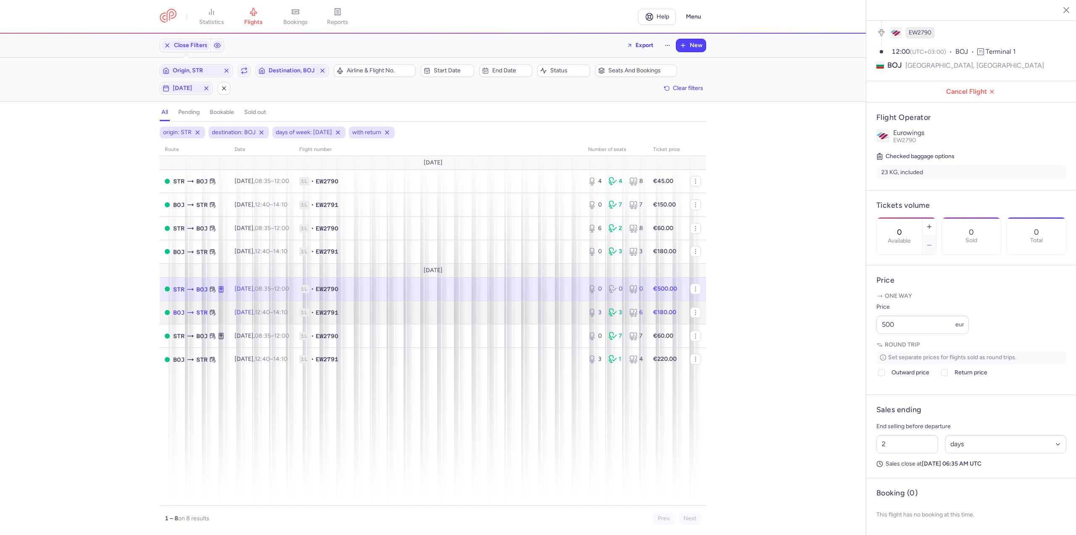
click at [259, 310] on span "[DATE] 12:40 – 14:10 +0" at bounding box center [260, 311] width 53 height 7
type input "3"
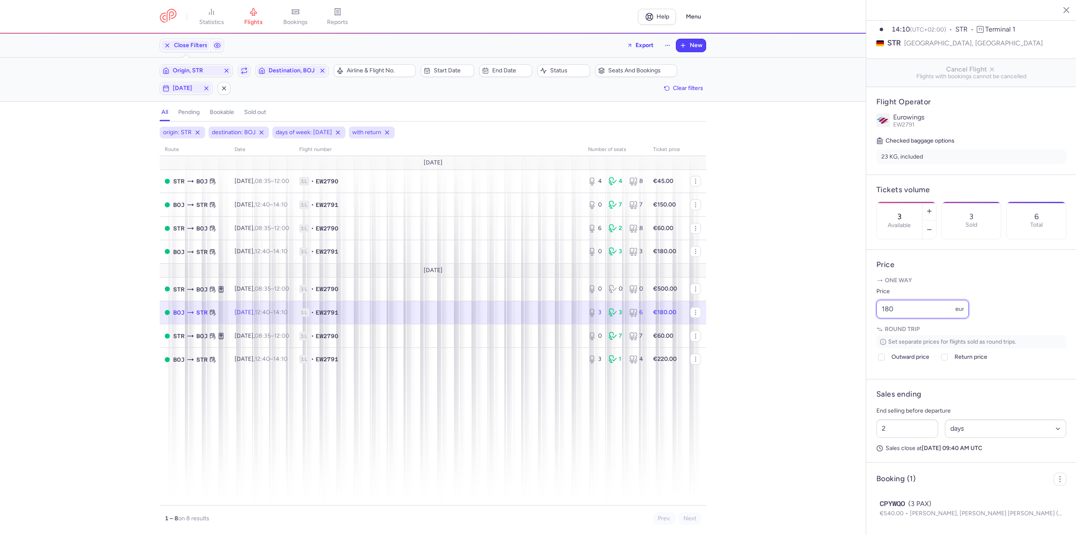
drag, startPoint x: 854, startPoint y: 323, endPoint x: 828, endPoint y: 324, distance: 25.7
click at [828, 324] on div "statistics flights bookings reports Help Menu Close Filters Export New Filters …" at bounding box center [538, 267] width 1076 height 535
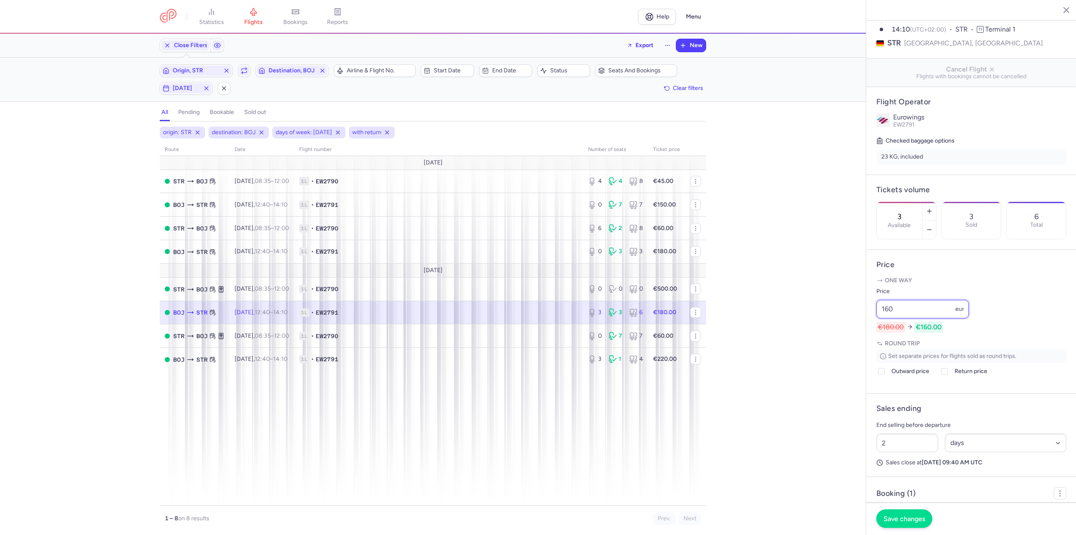
type input "160"
click at [904, 512] on button "Save changes" at bounding box center [904, 518] width 56 height 18
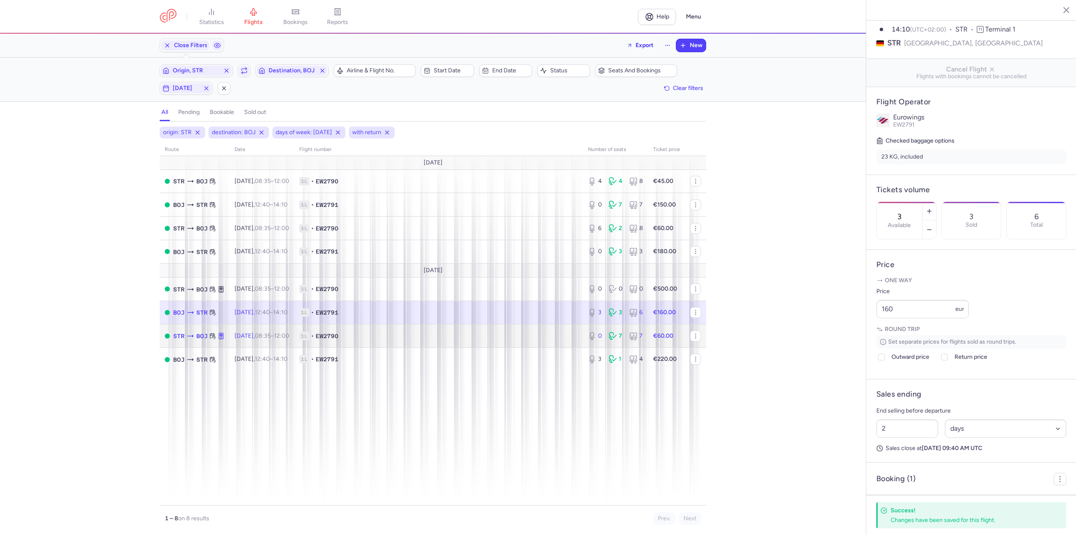
click at [285, 340] on td "[DATE] 08:35 – 12:00 +0" at bounding box center [261, 336] width 65 height 24
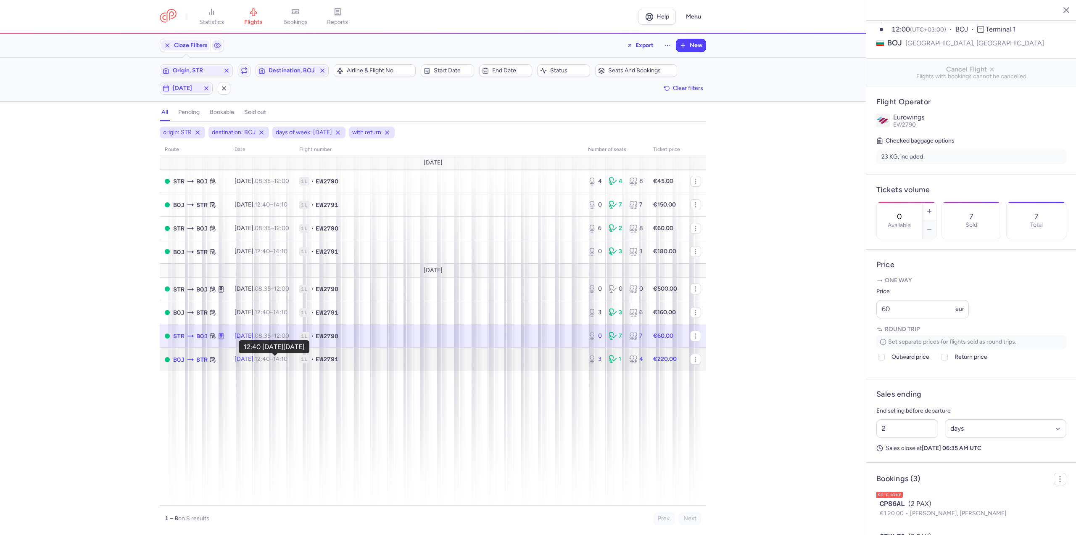
click at [270, 361] on time "12:40" at bounding box center [262, 358] width 15 height 7
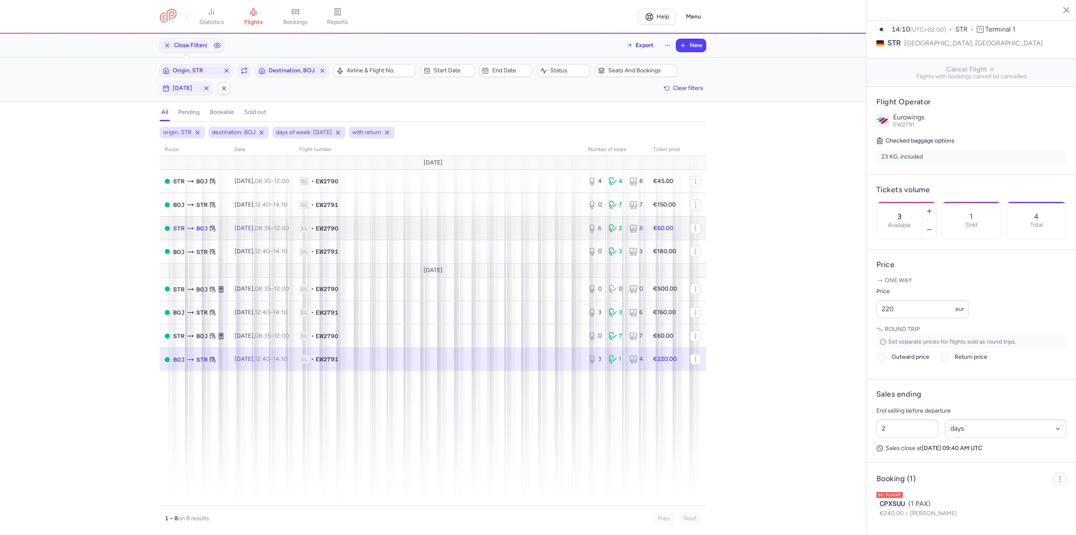
click at [379, 233] on td "1L • EW2790" at bounding box center [438, 228] width 289 height 24
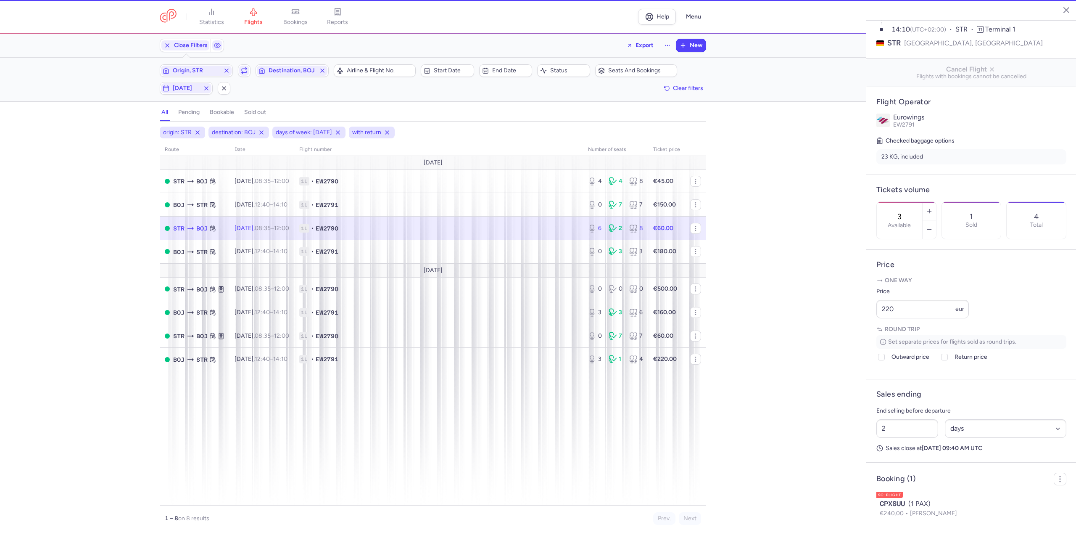
type input "6"
type input "3"
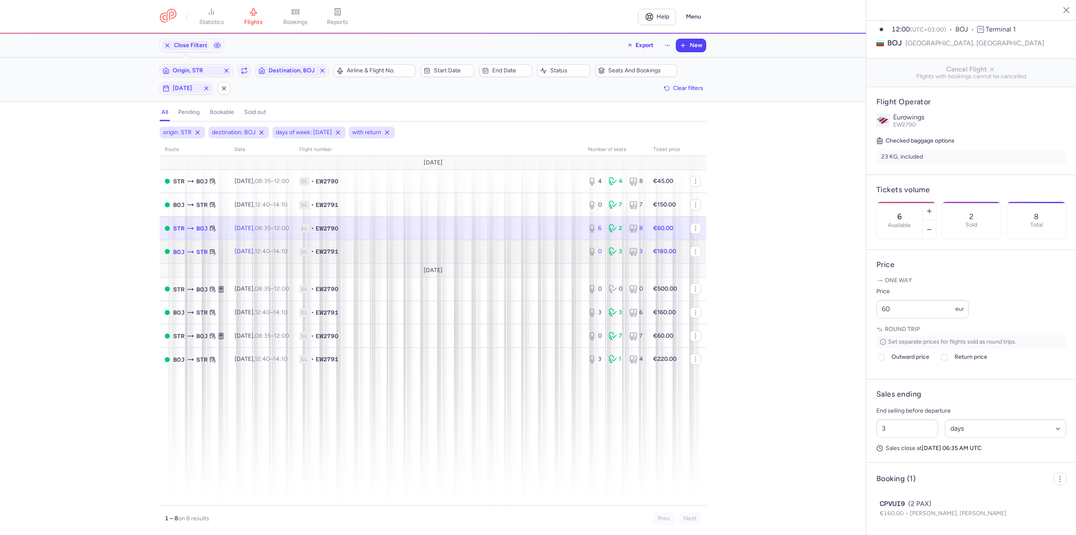
click at [236, 247] on td "[DATE] 12:40 – 14:10 +0" at bounding box center [261, 252] width 65 height 24
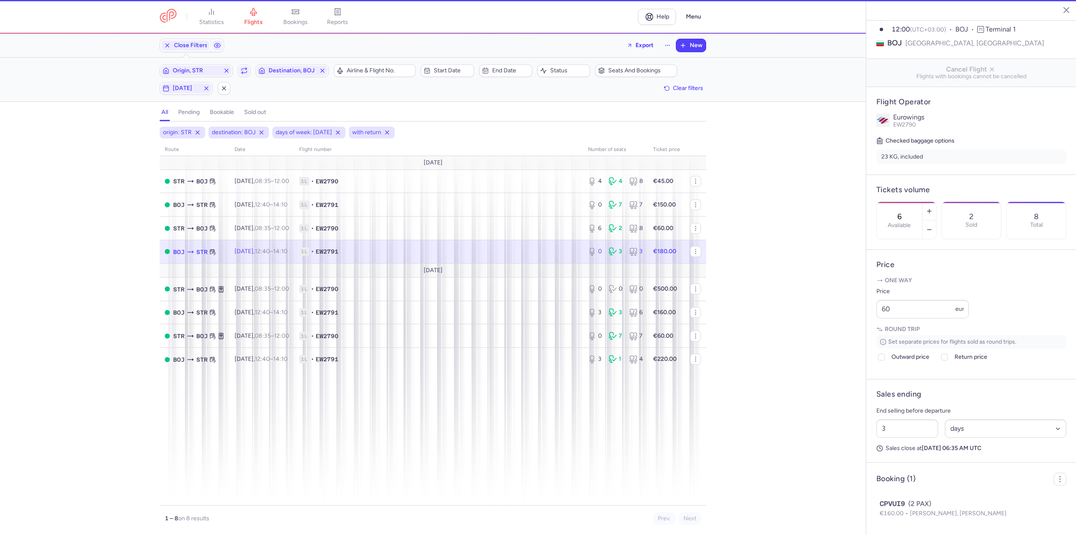
type input "0"
type input "2"
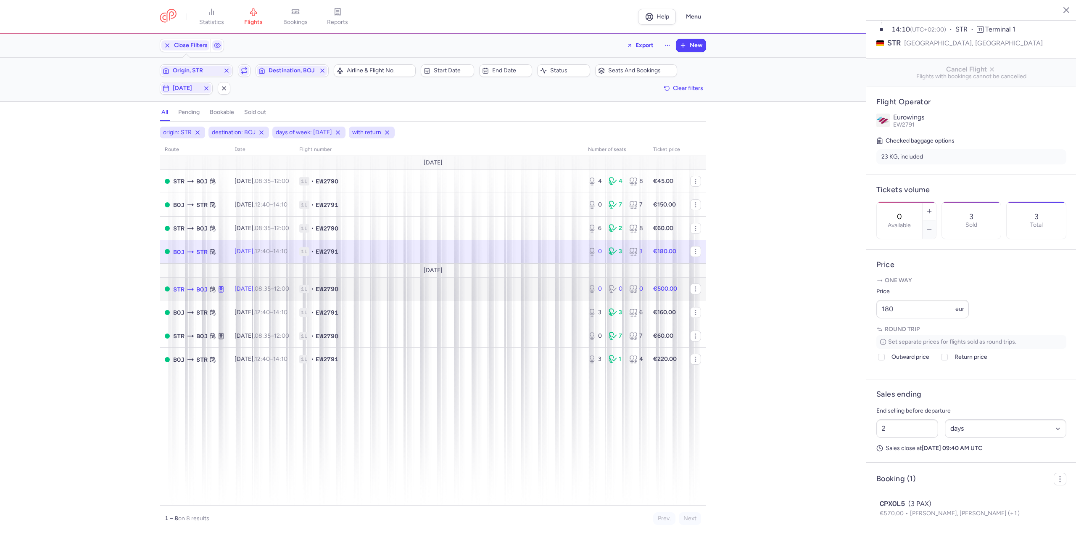
click at [250, 292] on td "[DATE] 08:35 – 12:00 +0" at bounding box center [261, 289] width 65 height 24
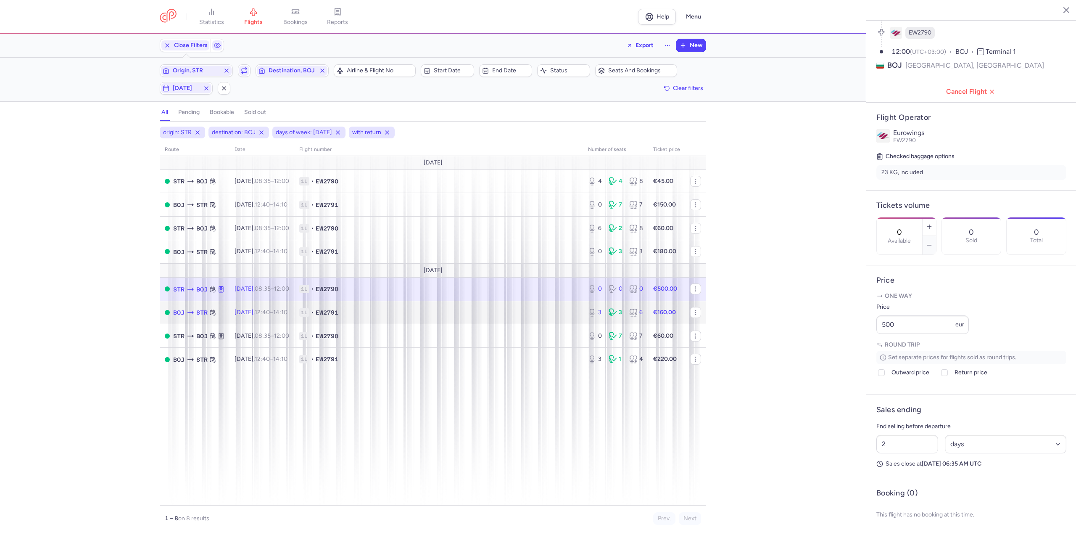
click at [233, 317] on td "[DATE] 12:40 – 14:10 +0" at bounding box center [261, 312] width 65 height 24
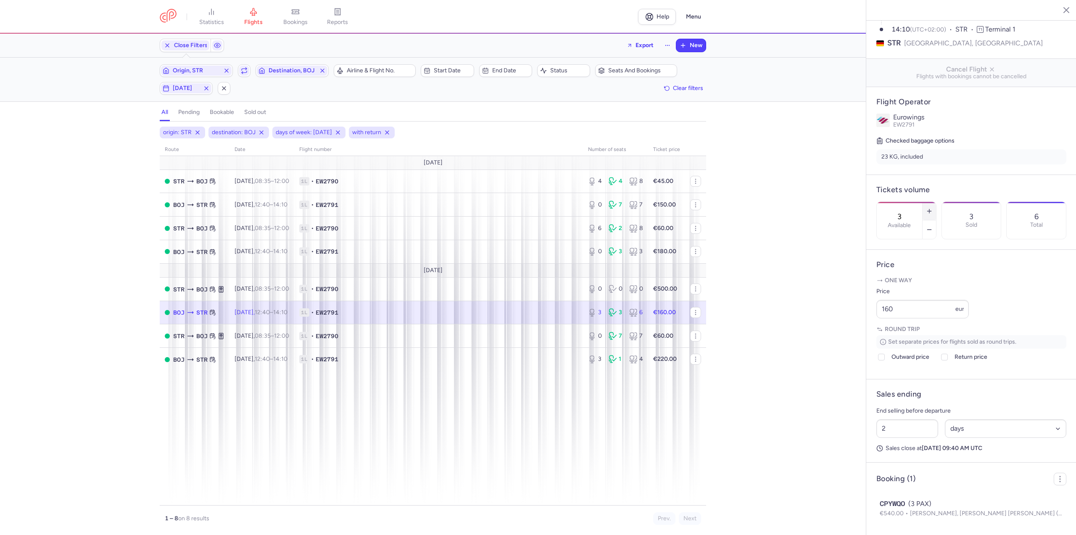
click at [933, 208] on icon "button" at bounding box center [929, 211] width 7 height 7
type input "4"
drag, startPoint x: 902, startPoint y: 336, endPoint x: 845, endPoint y: 334, distance: 57.2
click at [845, 334] on div "statistics flights bookings reports Help Menu Close Filters Export New Filters …" at bounding box center [538, 267] width 1076 height 535
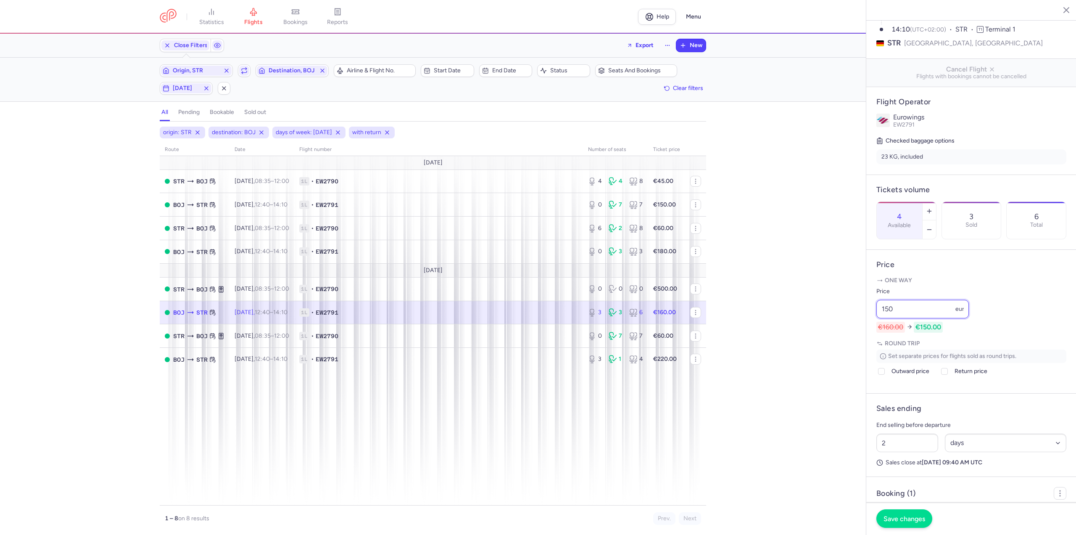
type input "150"
click at [913, 517] on span "Save changes" at bounding box center [904, 518] width 42 height 8
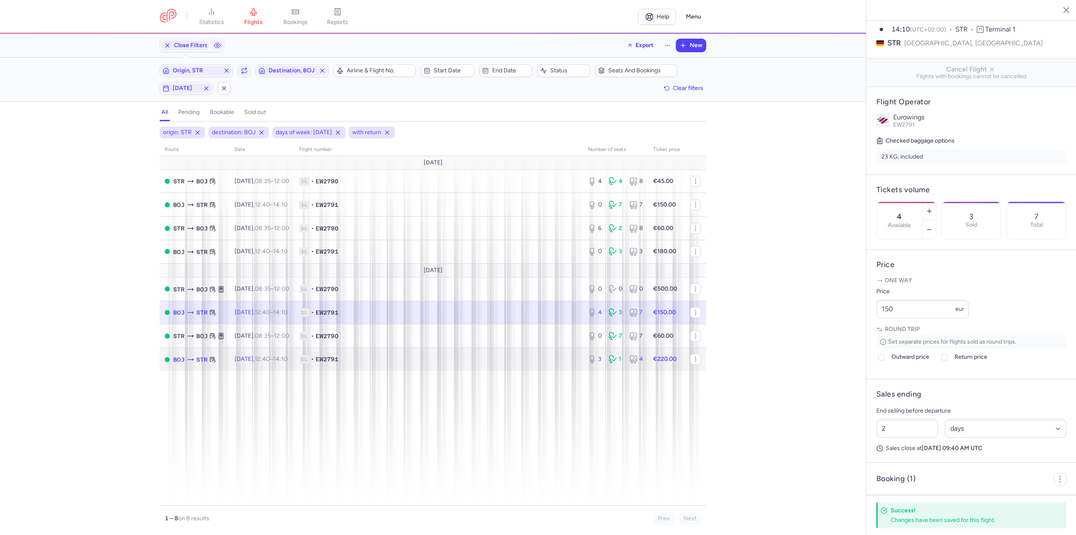
click at [323, 348] on td "1L • EW2791" at bounding box center [438, 359] width 289 height 23
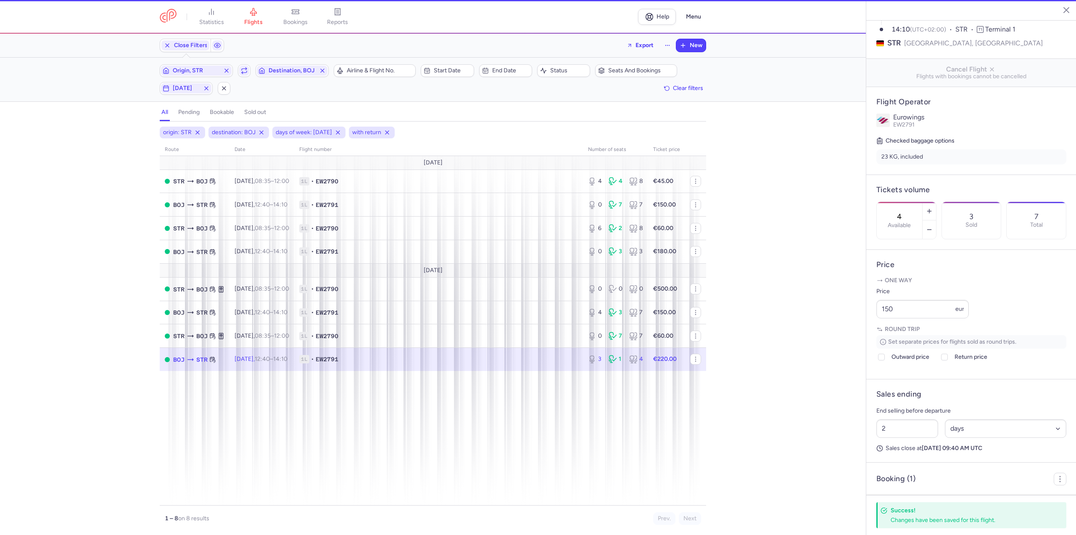
type input "3"
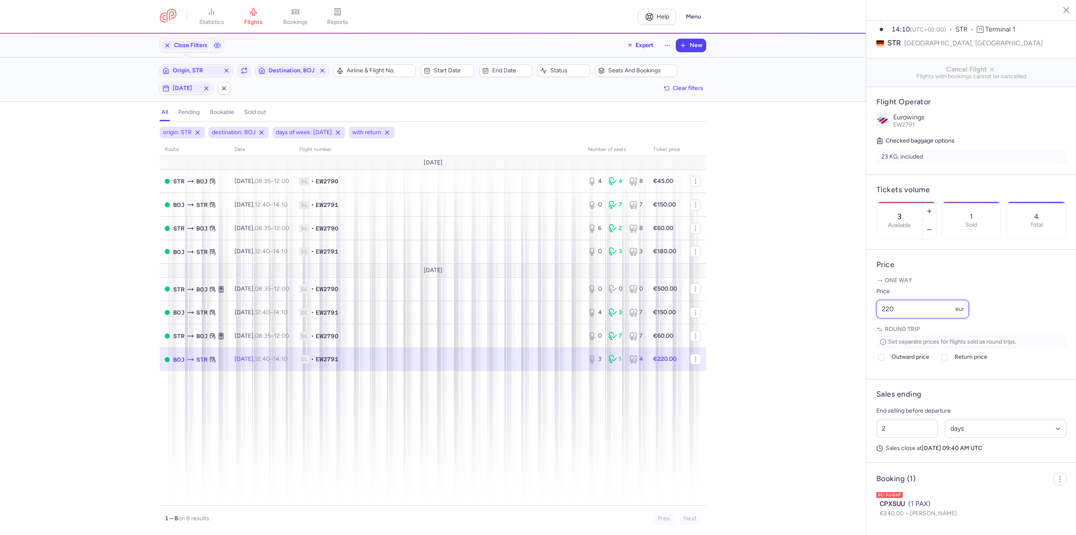
drag, startPoint x: 914, startPoint y: 332, endPoint x: 719, endPoint y: 313, distance: 196.4
click at [719, 313] on div "statistics flights bookings reports Help Menu Close Filters Export New Filters …" at bounding box center [538, 267] width 1076 height 535
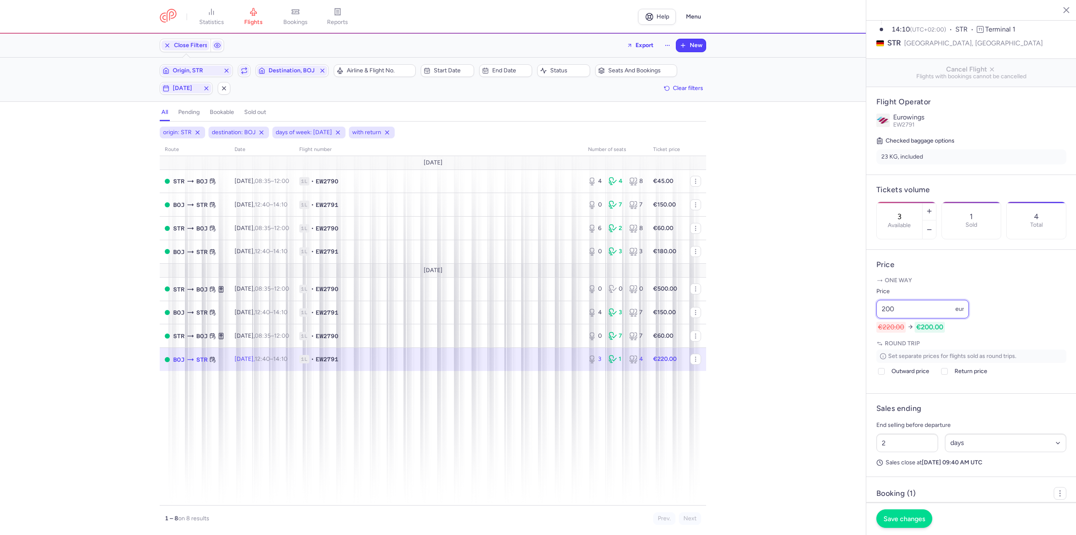
type input "200"
click at [901, 510] on button "Save changes" at bounding box center [904, 518] width 56 height 18
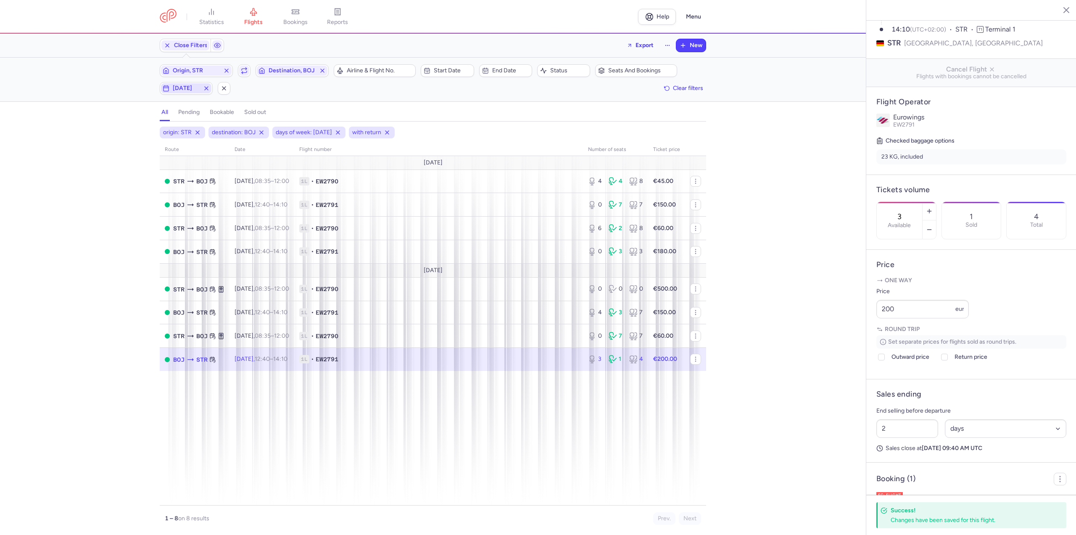
click at [191, 88] on span "[DATE]" at bounding box center [186, 88] width 27 height 7
click at [108, 131] on input "M" at bounding box center [103, 129] width 13 height 13
checkbox input "false"
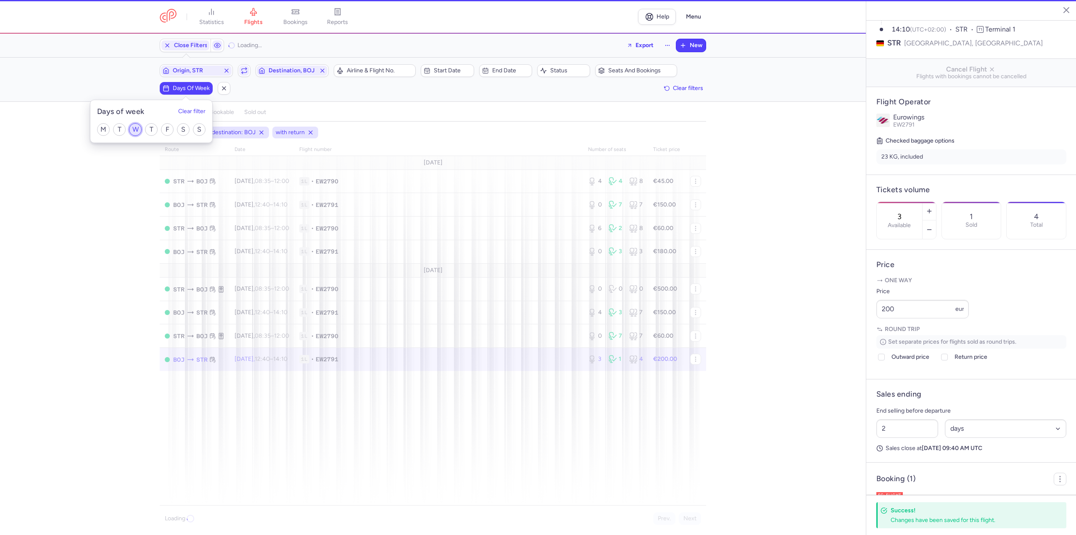
click at [133, 130] on input "W" at bounding box center [135, 129] width 13 height 13
checkbox input "true"
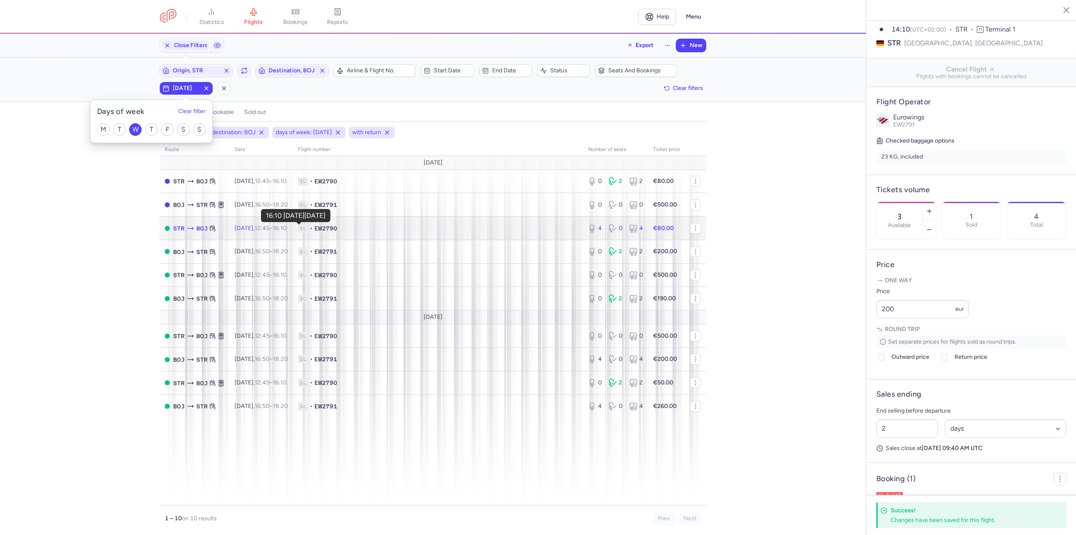
click at [287, 226] on time "16:10 +0" at bounding box center [280, 227] width 14 height 7
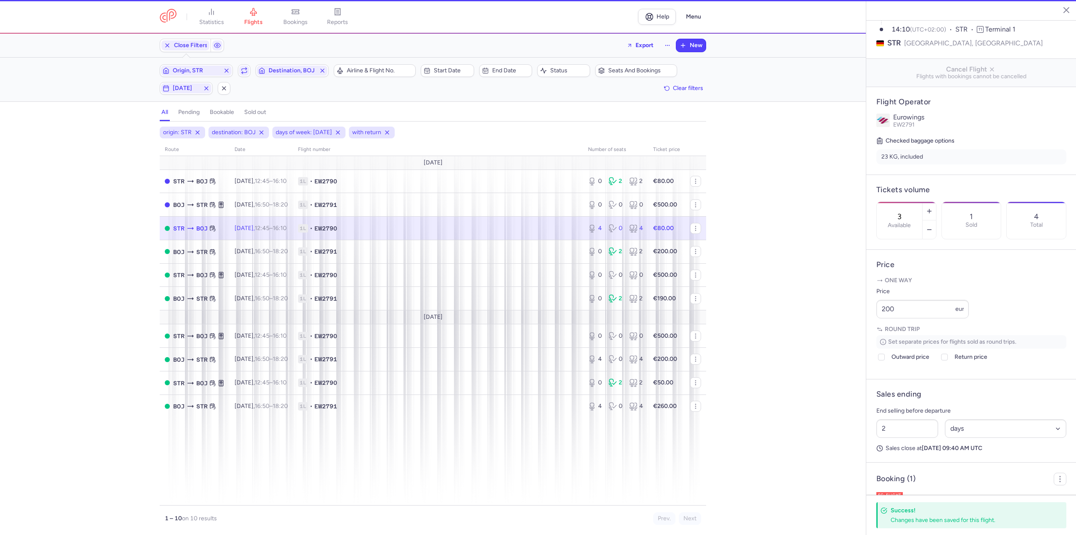
type input "4"
type input "1"
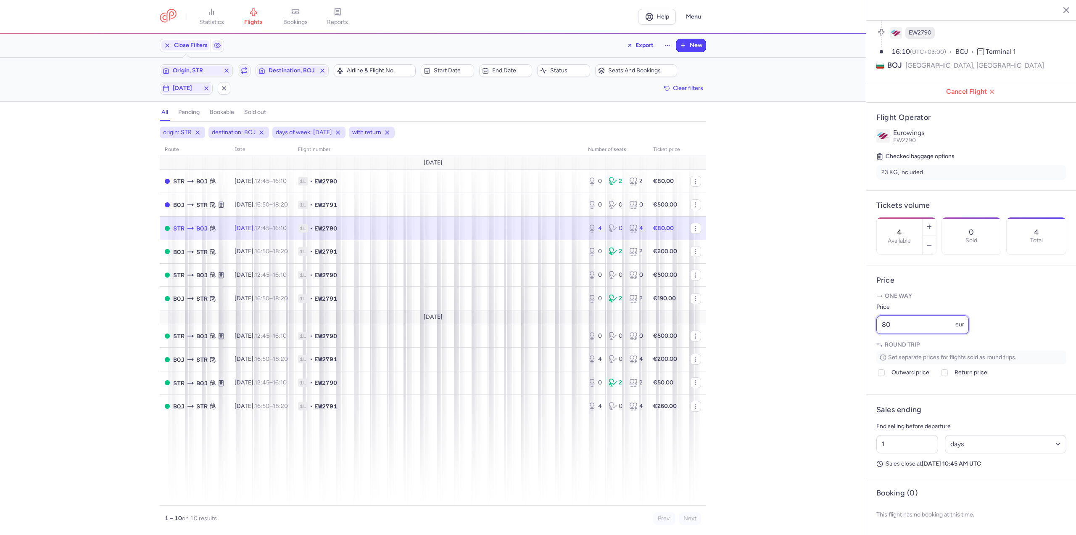
drag, startPoint x: 939, startPoint y: 326, endPoint x: 692, endPoint y: 314, distance: 247.4
click at [692, 314] on div "statistics flights bookings reports Help Menu Close Filters Export New Filters …" at bounding box center [538, 267] width 1076 height 535
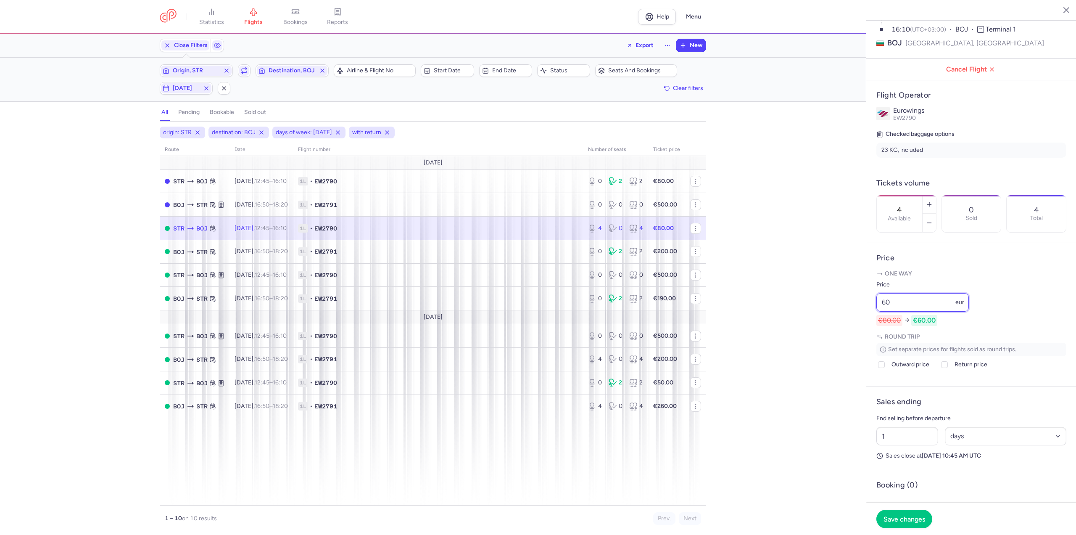
type input "60"
click at [905, 507] on footer "Save changes" at bounding box center [971, 518] width 210 height 32
click at [904, 518] on span "Save changes" at bounding box center [904, 518] width 42 height 8
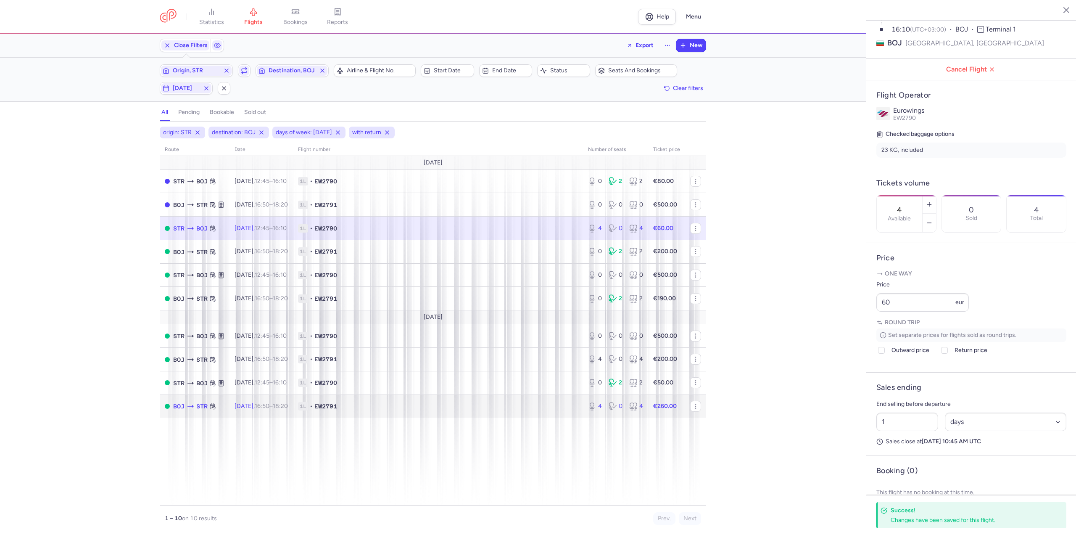
click at [271, 412] on td "[DATE] 16:50 – 18:20 +0" at bounding box center [260, 405] width 63 height 23
type input "2"
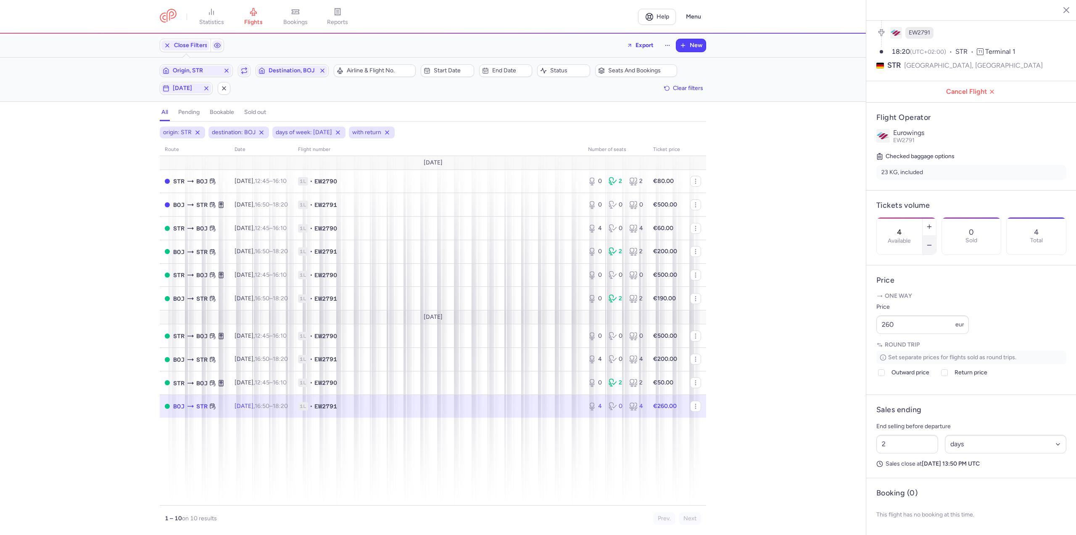
click at [936, 236] on button "button" at bounding box center [928, 245] width 13 height 18
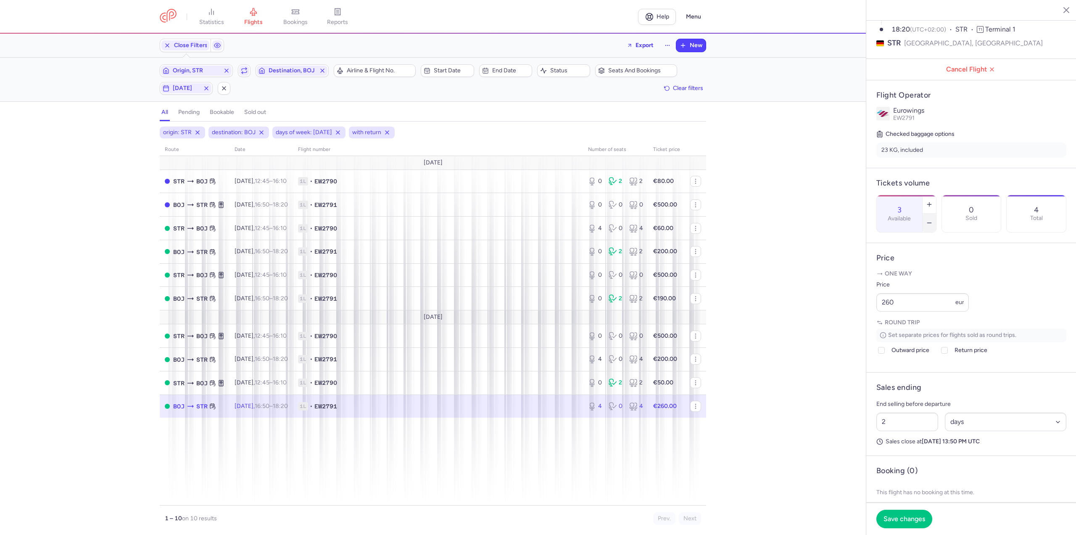
click at [936, 213] on button "button" at bounding box center [928, 222] width 13 height 18
type input "2"
click at [897, 523] on button "Save changes" at bounding box center [904, 518] width 56 height 18
drag, startPoint x: 172, startPoint y: 91, endPoint x: 170, endPoint y: 96, distance: 6.0
click at [172, 91] on span "[DATE]" at bounding box center [186, 88] width 50 height 10
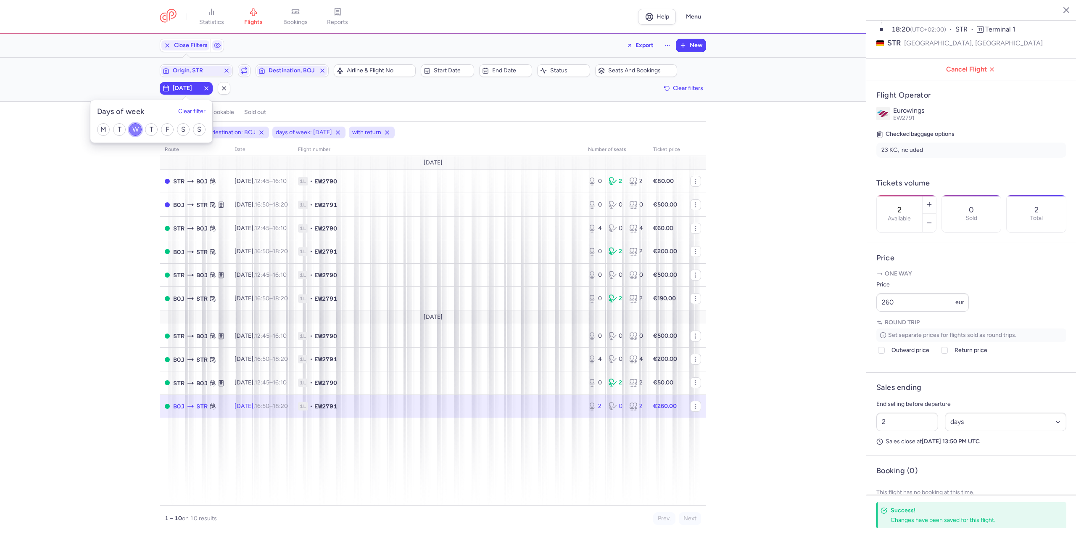
click at [132, 131] on input "W" at bounding box center [135, 129] width 13 height 13
checkbox input "false"
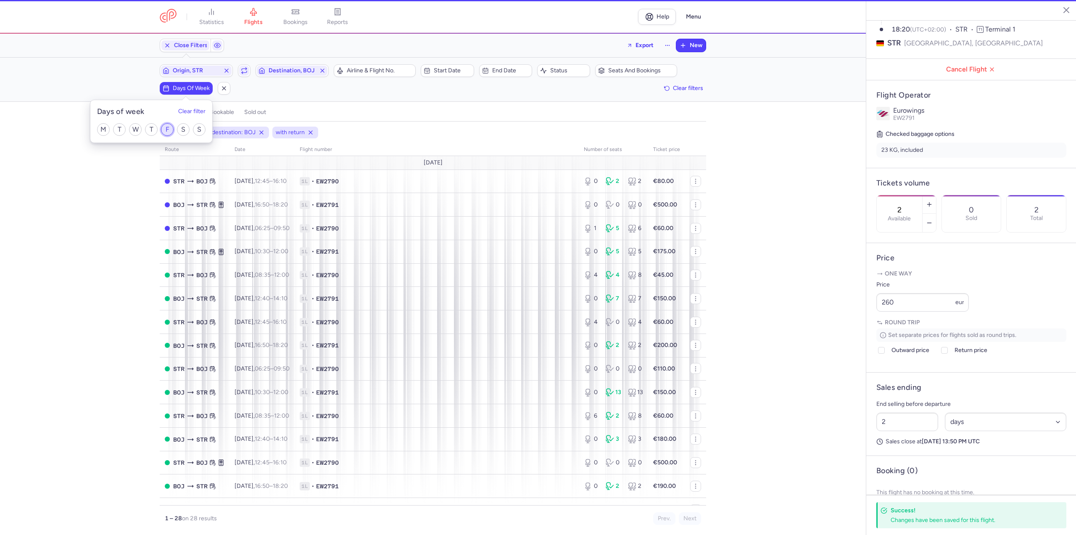
click at [168, 129] on input "F" at bounding box center [167, 129] width 13 height 13
checkbox input "true"
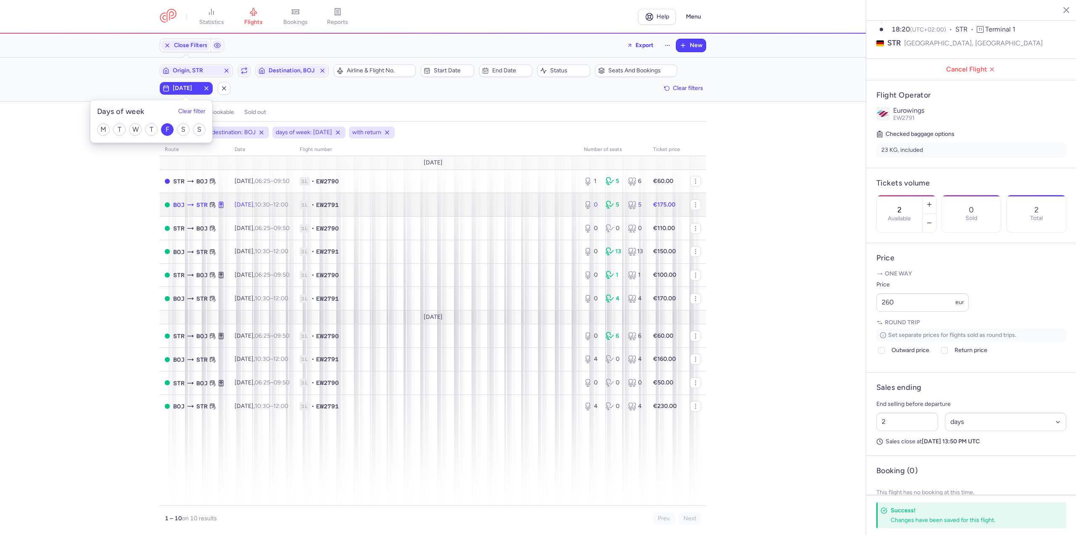
click at [284, 203] on span "10:30 – 12:00 +0" at bounding box center [272, 204] width 34 height 7
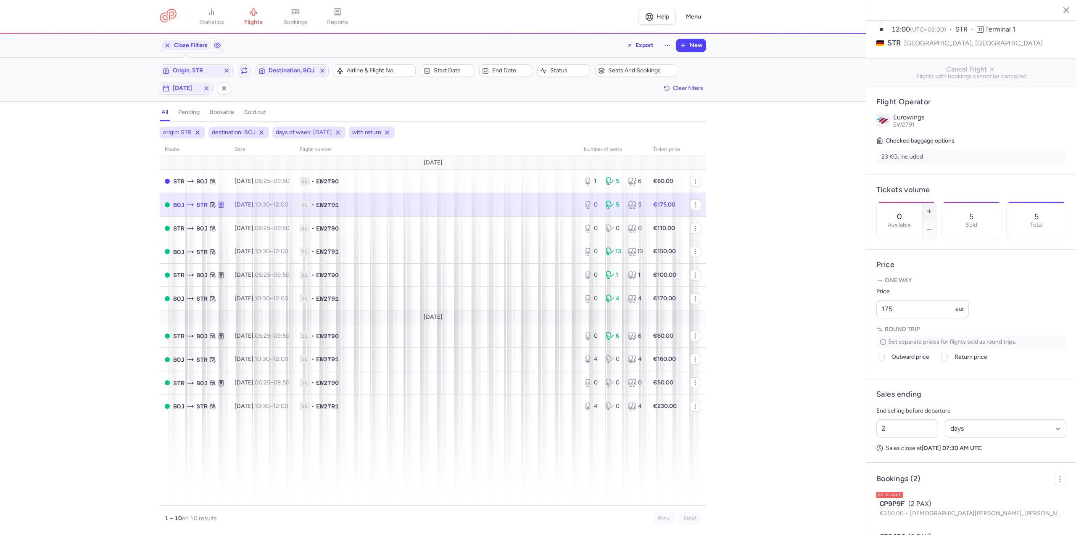
click at [936, 202] on button "button" at bounding box center [928, 211] width 13 height 18
type input "1"
drag, startPoint x: 917, startPoint y: 338, endPoint x: 814, endPoint y: 337, distance: 103.4
click at [814, 337] on div "statistics flights bookings reports Help Menu Close Filters Export New Filters …" at bounding box center [538, 267] width 1076 height 535
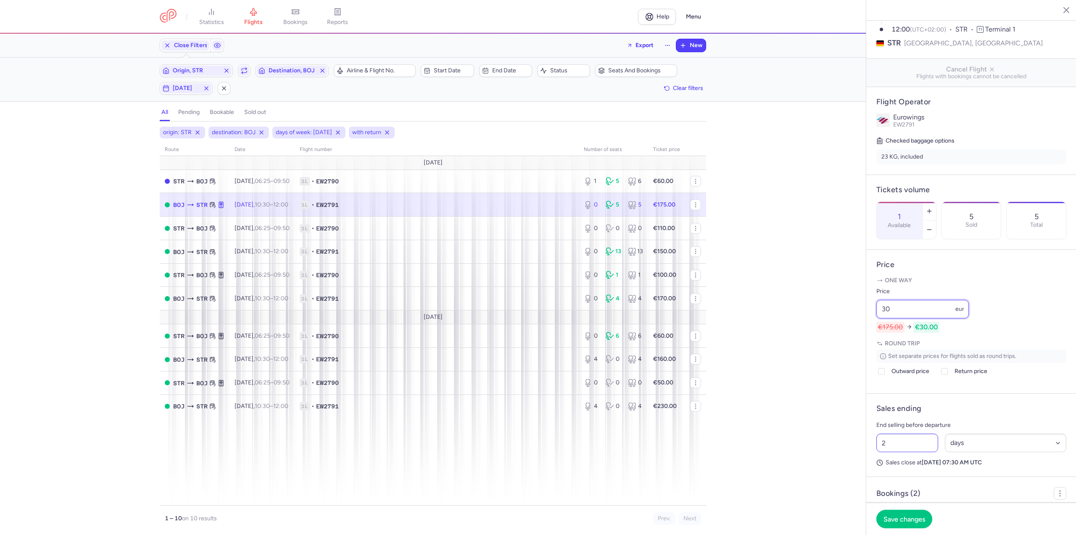
type input "30"
drag, startPoint x: 898, startPoint y: 464, endPoint x: 869, endPoint y: 466, distance: 29.5
click at [869, 466] on article "Sales ending End selling before departure 2 Select an option hours days Sales c…" at bounding box center [971, 434] width 210 height 83
type input "1"
click at [920, 520] on span "Save changes" at bounding box center [904, 518] width 42 height 8
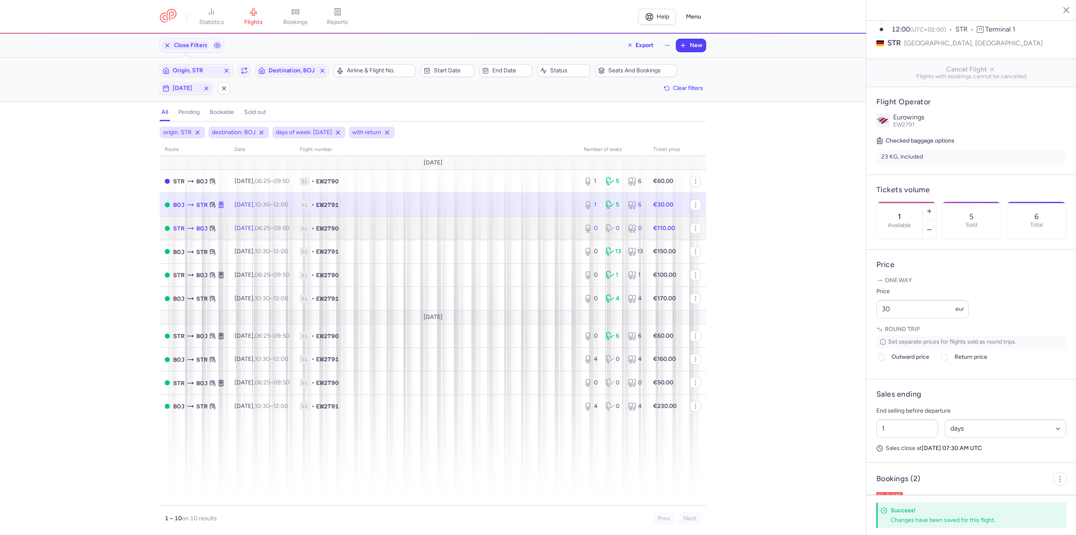
click at [270, 225] on time "06:25" at bounding box center [263, 227] width 16 height 7
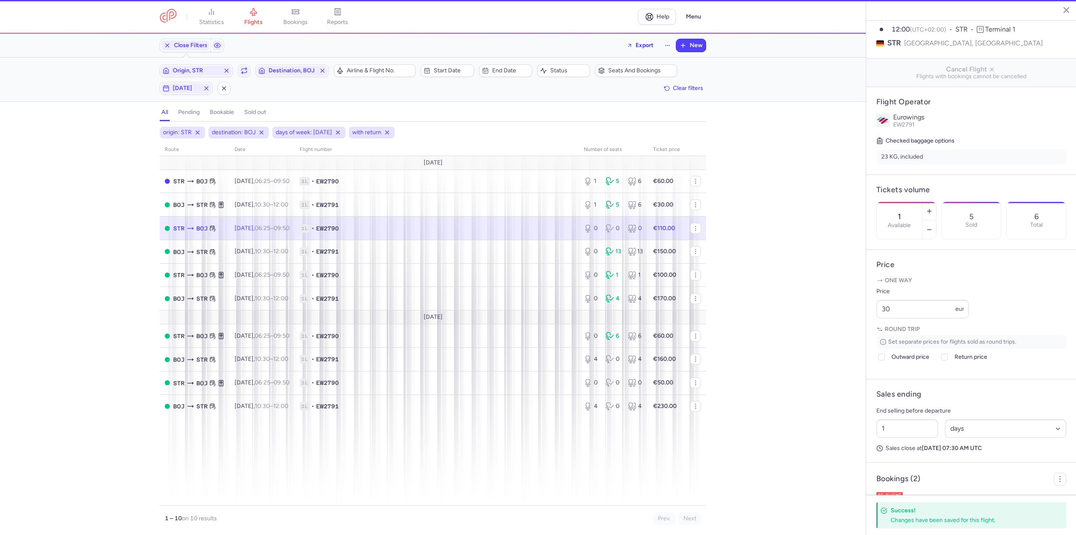
type input "0"
type input "2"
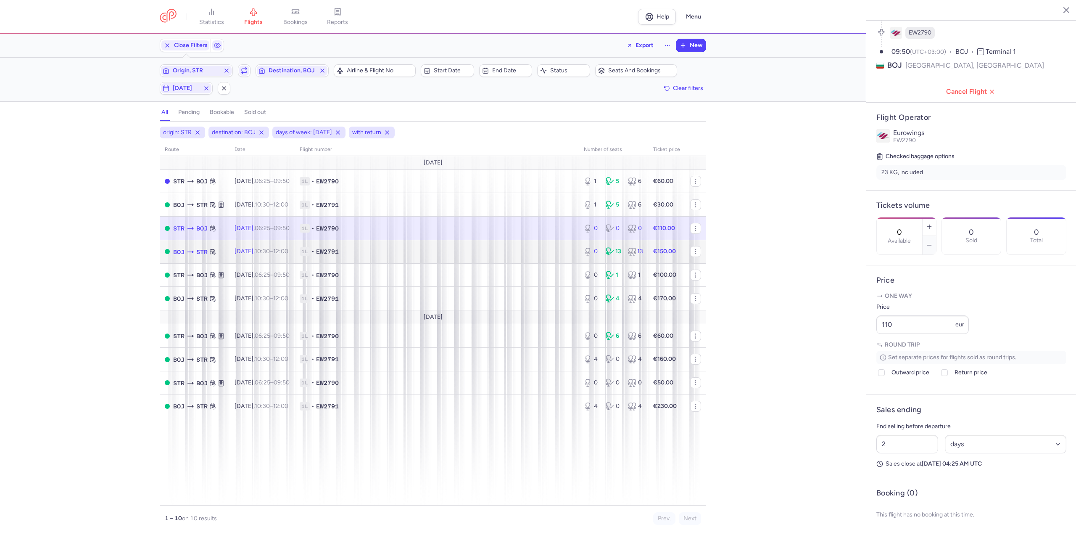
click at [268, 247] on td "[DATE] 10:30 – 12:00 +0" at bounding box center [261, 252] width 65 height 24
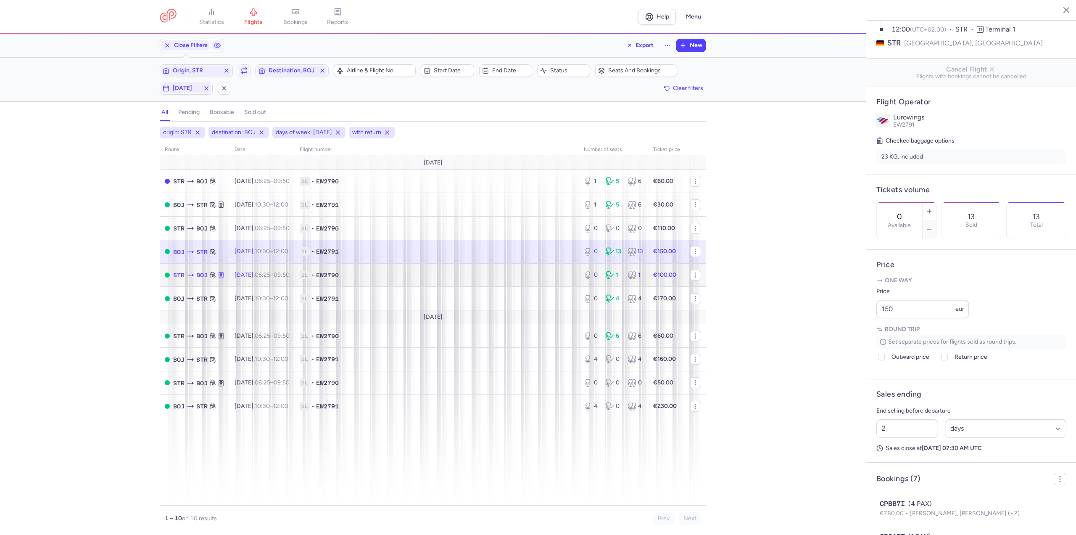
click at [274, 263] on td "[DATE] 06:25 – 09:50 +0" at bounding box center [261, 275] width 65 height 24
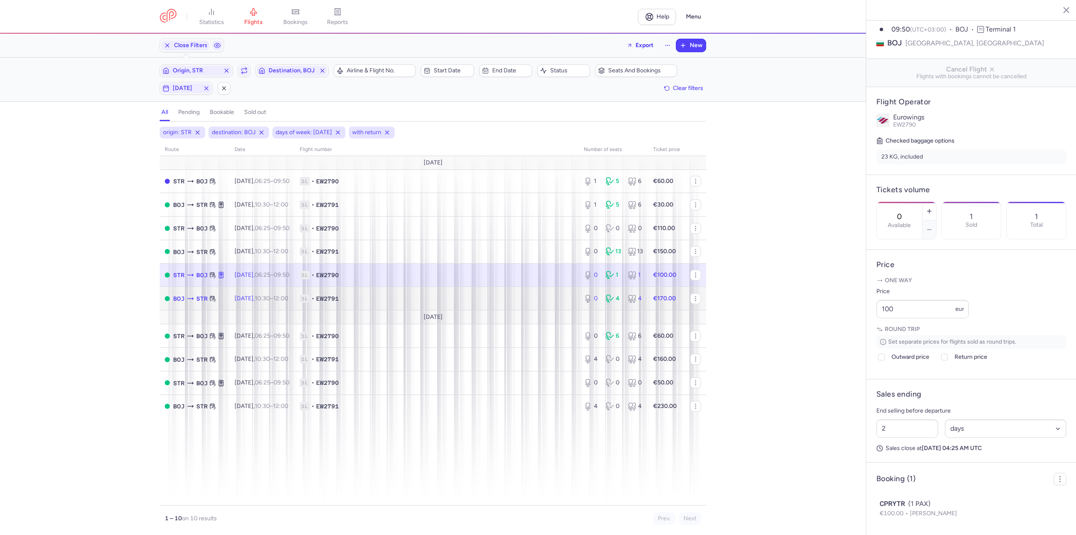
click at [270, 295] on time "10:30" at bounding box center [262, 298] width 15 height 7
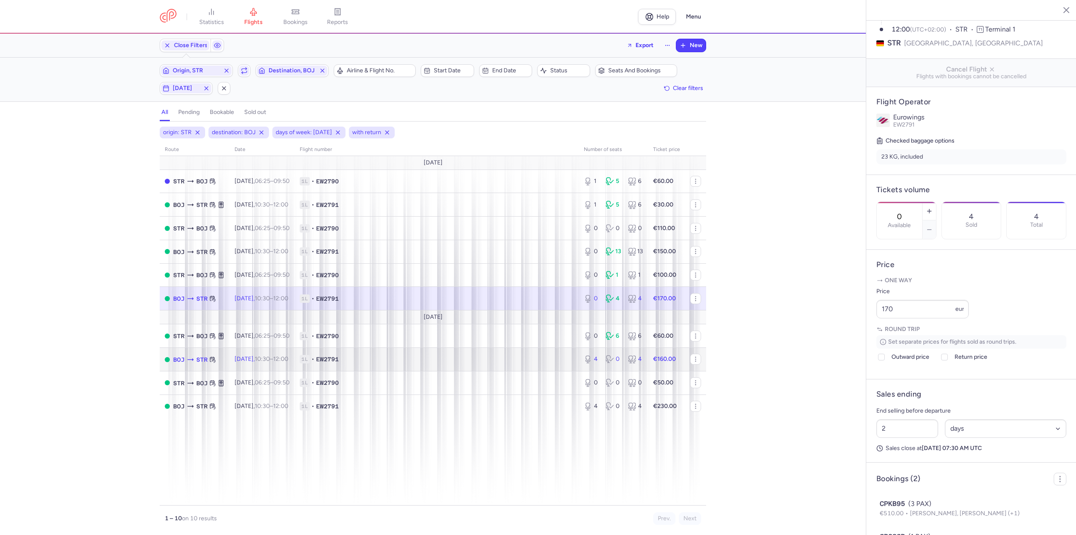
click at [245, 360] on span "[DATE] 10:30 – 12:00 +0" at bounding box center [261, 358] width 54 height 7
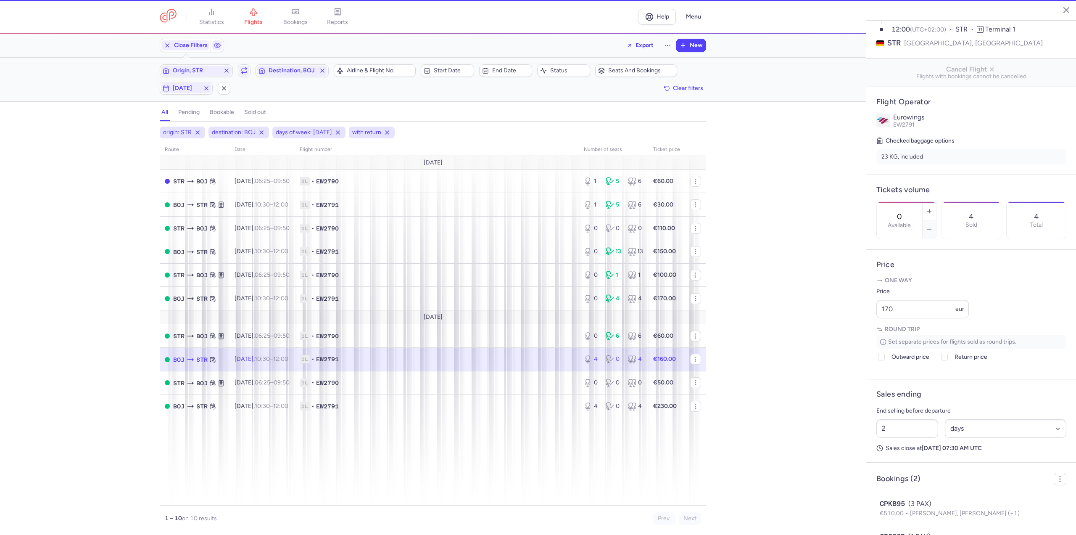
type input "4"
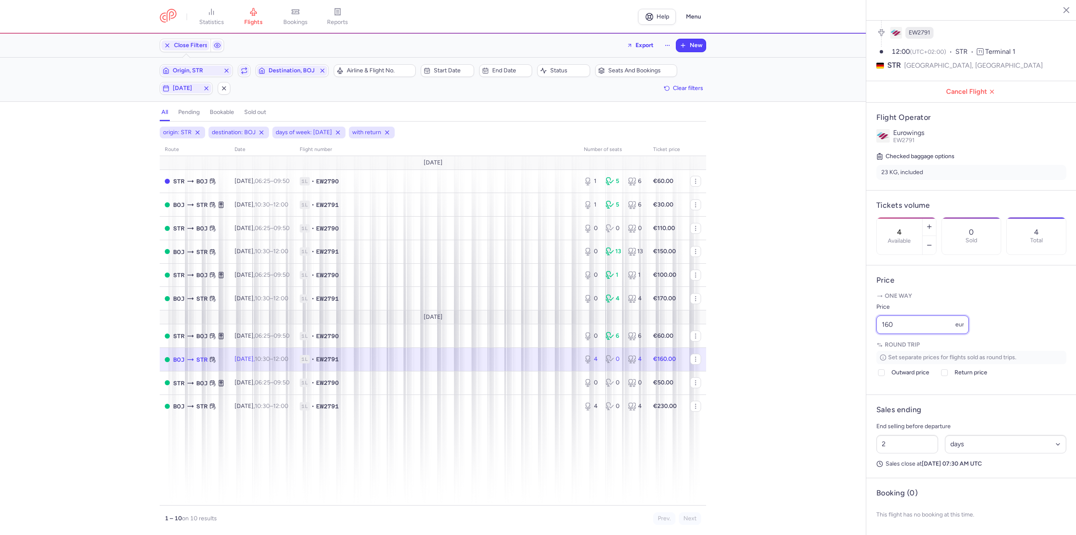
drag, startPoint x: 920, startPoint y: 328, endPoint x: 777, endPoint y: 327, distance: 143.3
click at [778, 327] on div "statistics flights bookings reports Help Menu Close Filters Export New Filters …" at bounding box center [538, 267] width 1076 height 535
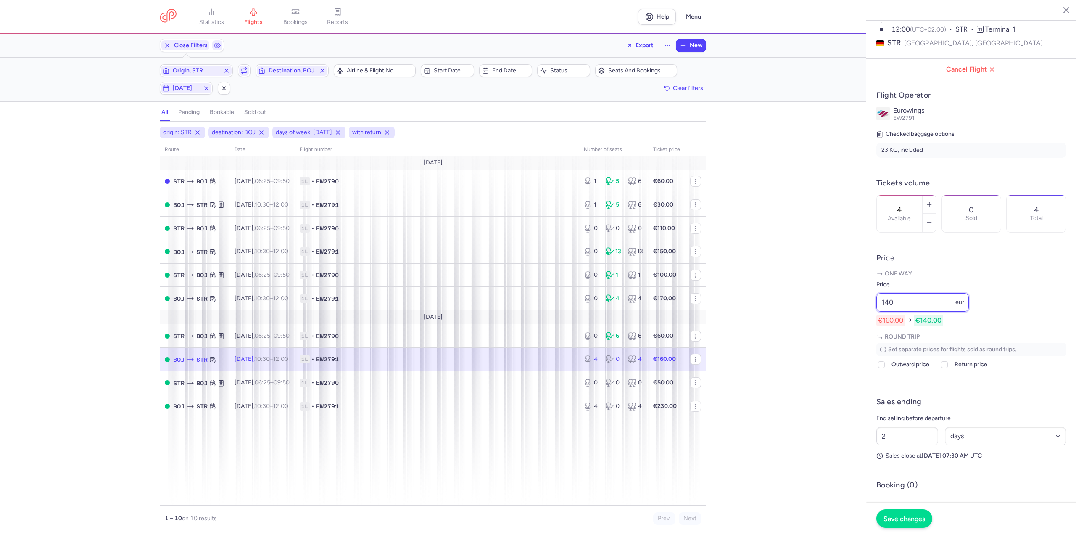
type input "140"
click at [914, 522] on span "Save changes" at bounding box center [904, 518] width 42 height 8
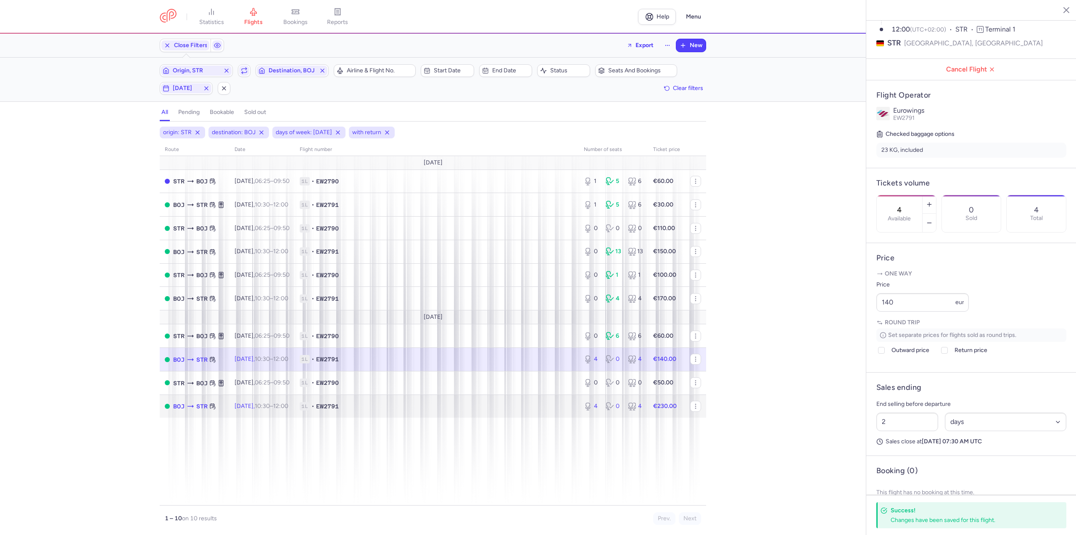
drag, startPoint x: 278, startPoint y: 395, endPoint x: 277, endPoint y: 407, distance: 11.4
click at [277, 396] on td "[DATE] 10:30 – 12:00 +0" at bounding box center [261, 405] width 65 height 23
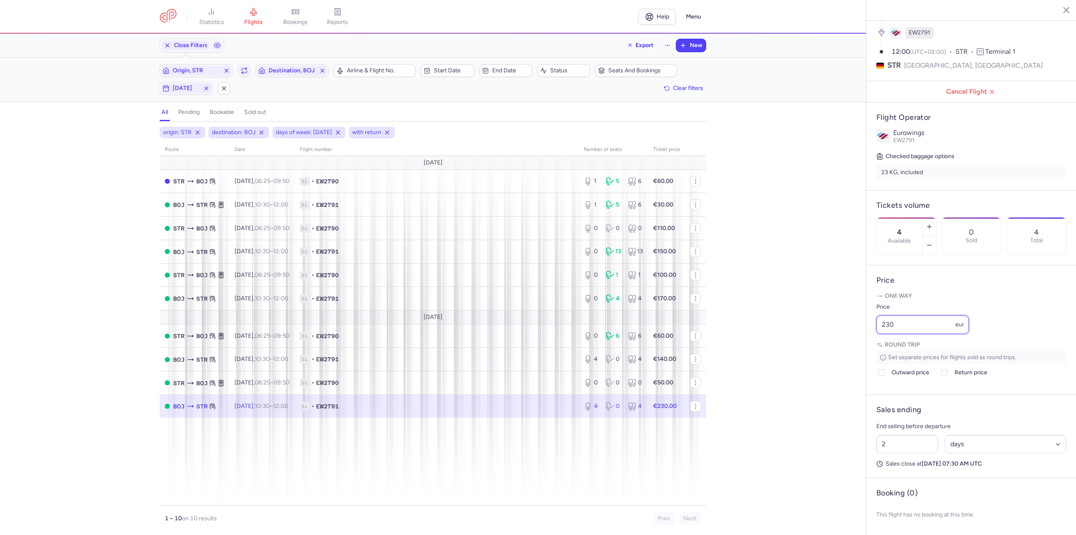
drag, startPoint x: 927, startPoint y: 326, endPoint x: 783, endPoint y: 321, distance: 144.2
click at [783, 321] on div "statistics flights bookings reports Help Menu Close Filters Export New Filters …" at bounding box center [538, 267] width 1076 height 535
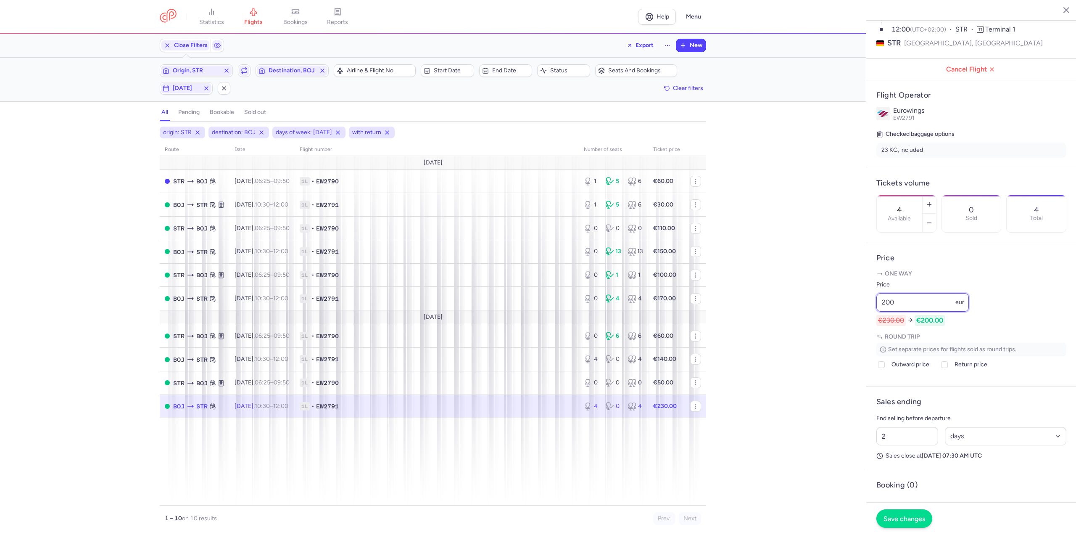
type input "200"
click at [920, 511] on button "Save changes" at bounding box center [904, 518] width 56 height 18
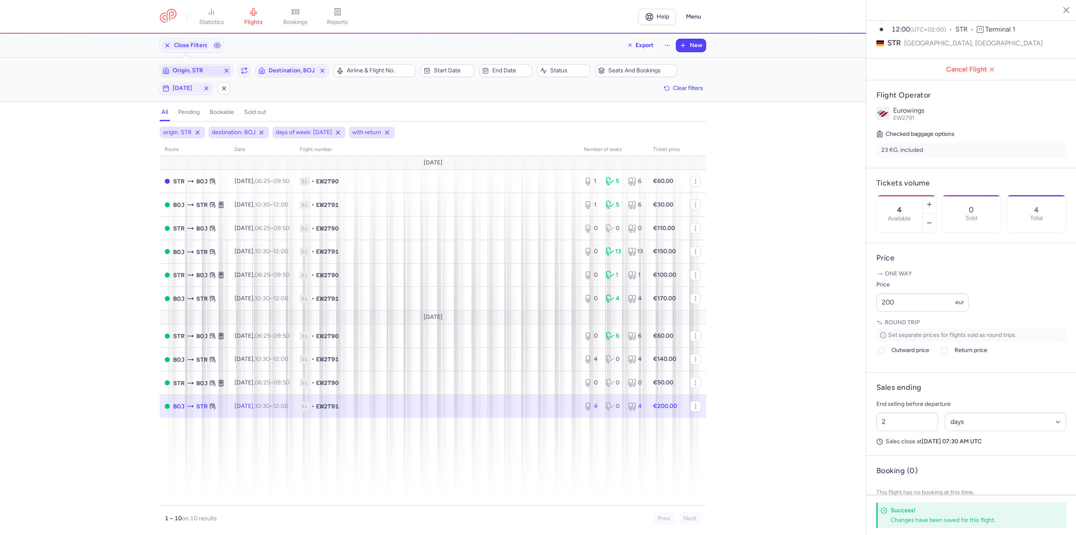
click at [200, 69] on span "Origin, STR" at bounding box center [196, 70] width 47 height 7
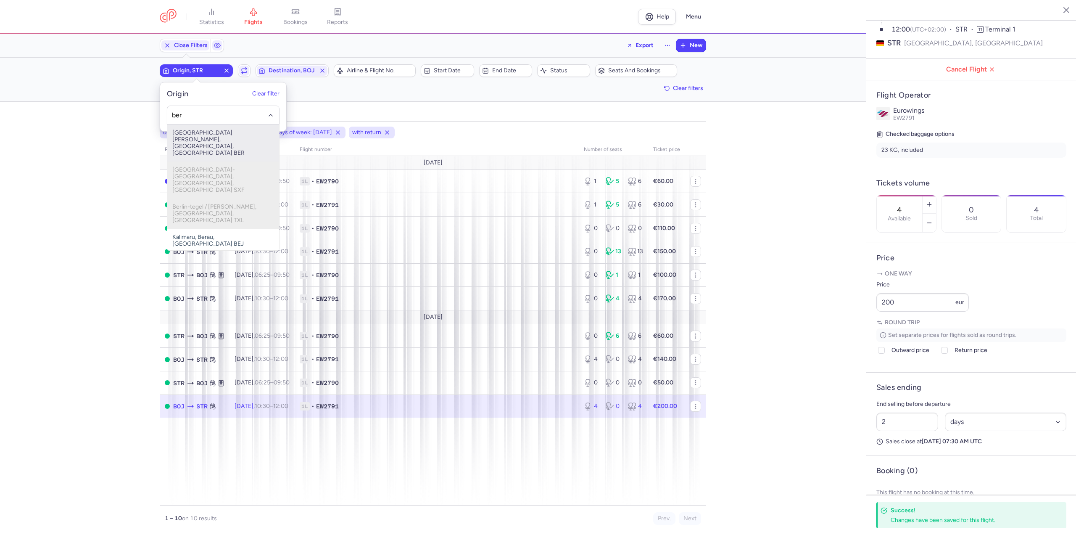
click at [199, 132] on span "[GEOGRAPHIC_DATA][PERSON_NAME], [GEOGRAPHIC_DATA], [GEOGRAPHIC_DATA] BER" at bounding box center [223, 142] width 112 height 37
type input "ber"
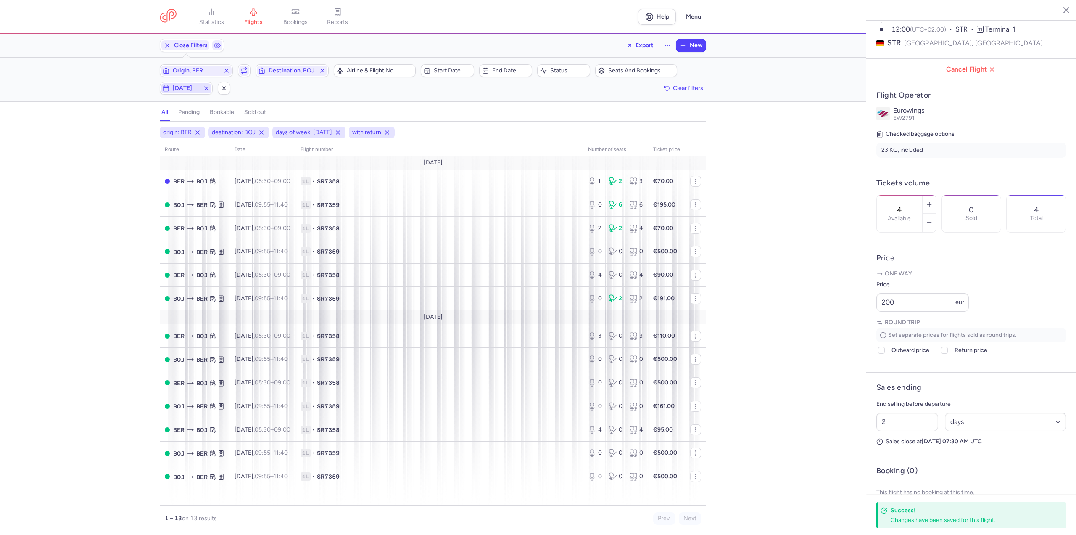
click at [173, 92] on span "[DATE]" at bounding box center [186, 88] width 27 height 7
click at [169, 132] on input "F" at bounding box center [167, 129] width 13 height 13
checkbox input "false"
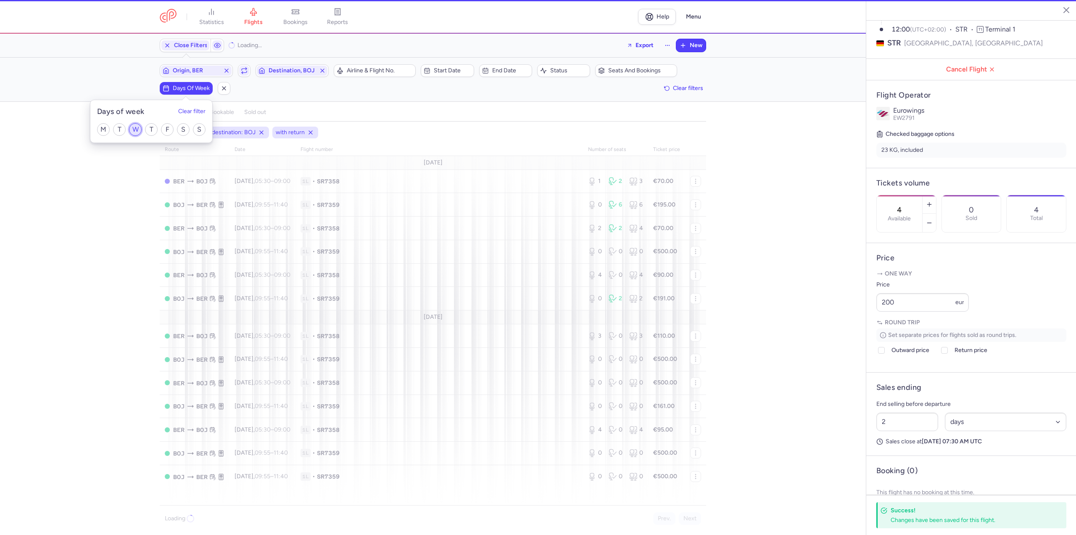
click at [137, 129] on input "W" at bounding box center [135, 129] width 13 height 13
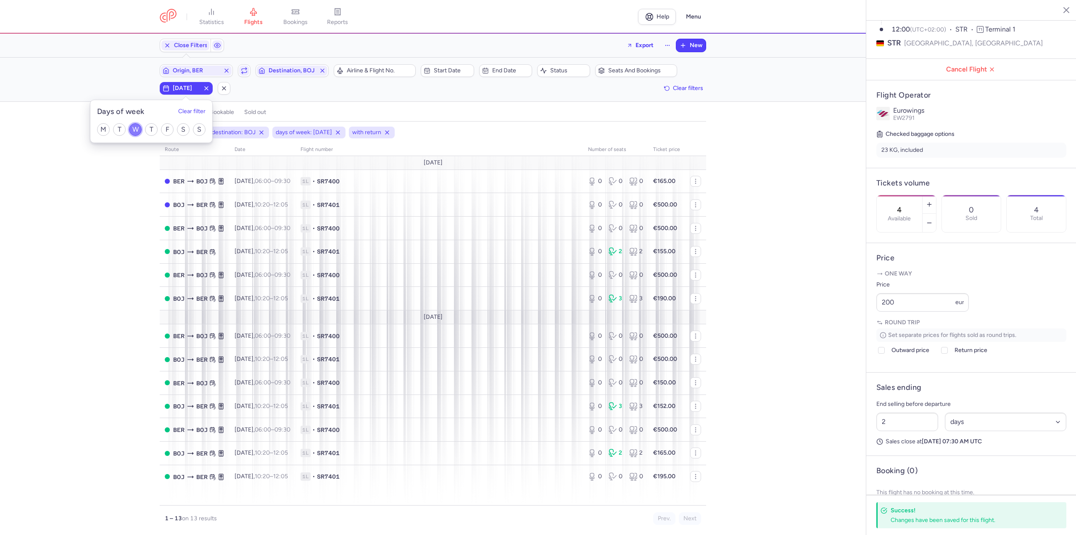
click at [135, 128] on input "W" at bounding box center [135, 129] width 13 height 13
checkbox input "false"
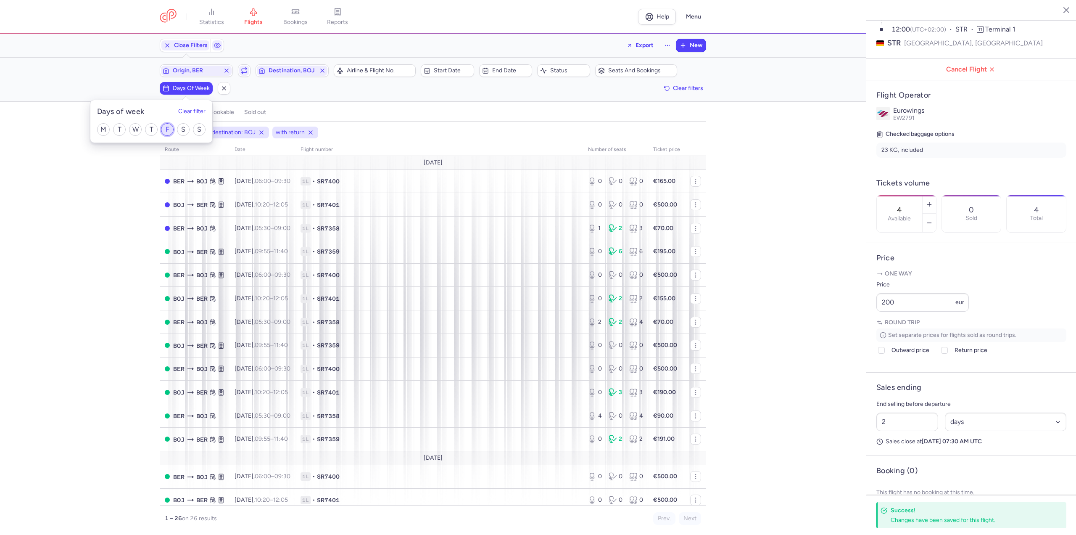
click at [170, 130] on input "F" at bounding box center [167, 129] width 13 height 13
checkbox input "true"
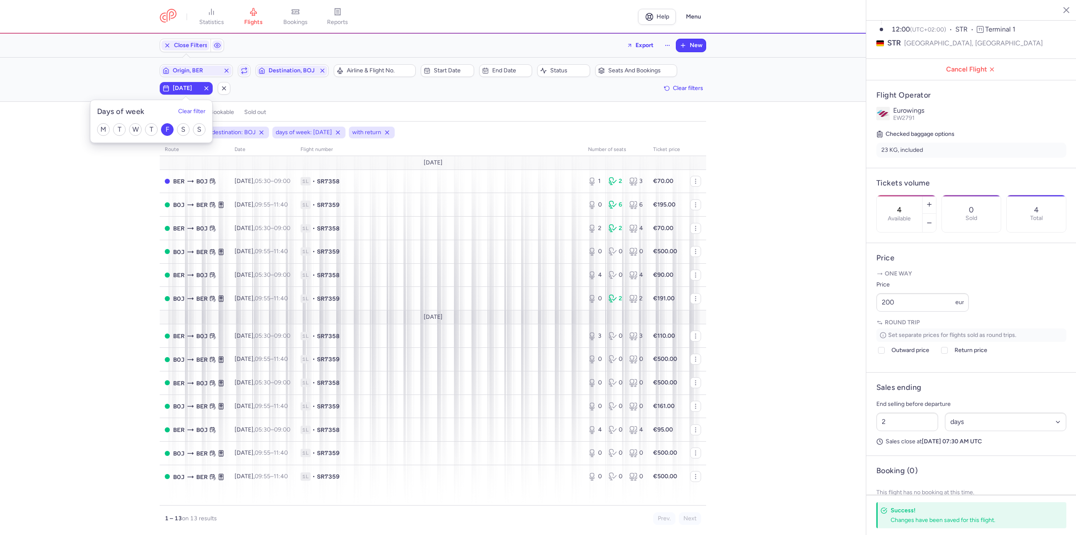
drag, startPoint x: 44, startPoint y: 297, endPoint x: 151, endPoint y: 231, distance: 126.0
click at [44, 297] on div "origin: BER destination: BOJ days of week: [DATE] with return route date Flight…" at bounding box center [433, 330] width 866 height 408
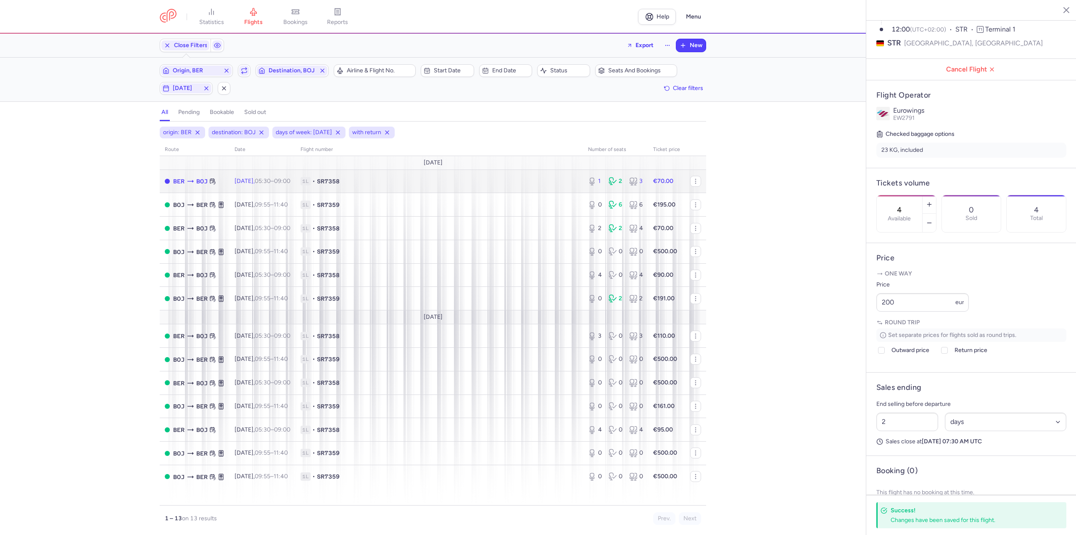
click at [242, 185] on td "[DATE] 05:30 – 09:00 +0" at bounding box center [262, 181] width 66 height 24
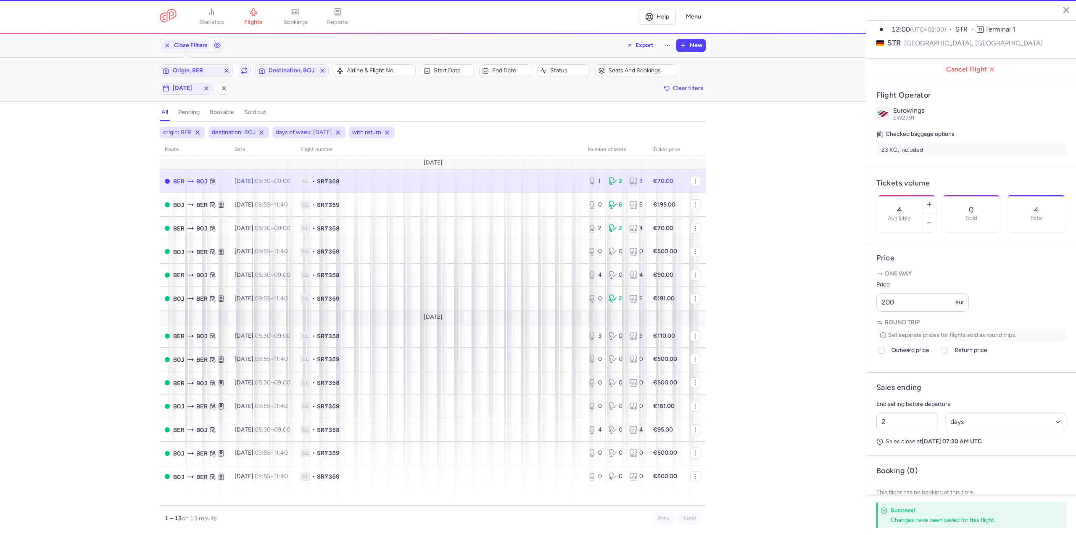
type input "1"
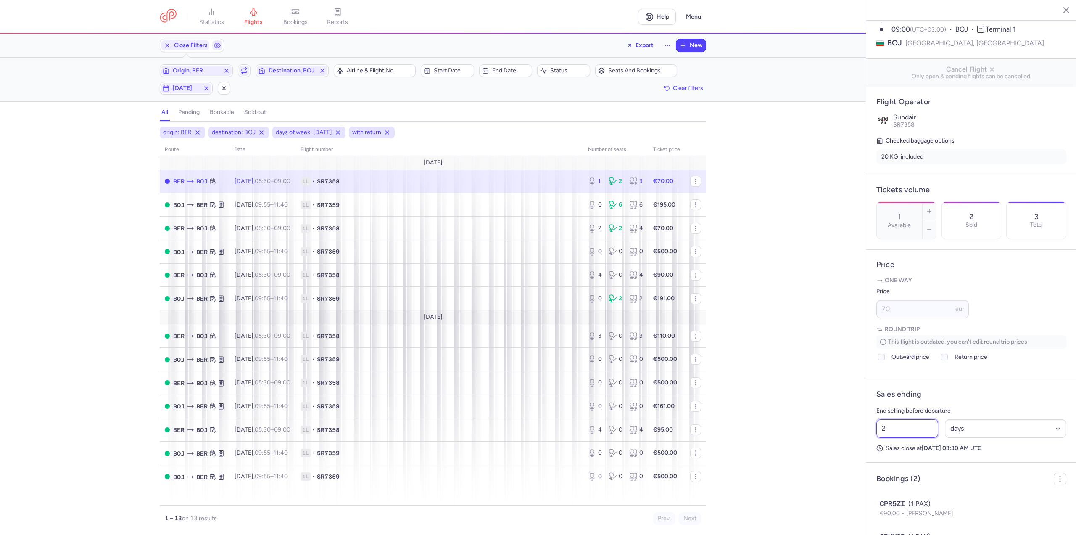
drag, startPoint x: 906, startPoint y: 450, endPoint x: 859, endPoint y: 453, distance: 47.6
click at [859, 453] on div "statistics flights bookings reports Help Menu Close Filters Export New Filters …" at bounding box center [538, 267] width 1076 height 535
type input "1"
click at [898, 520] on span "Save changes" at bounding box center [904, 518] width 42 height 8
click at [936, 202] on button "button" at bounding box center [928, 211] width 13 height 18
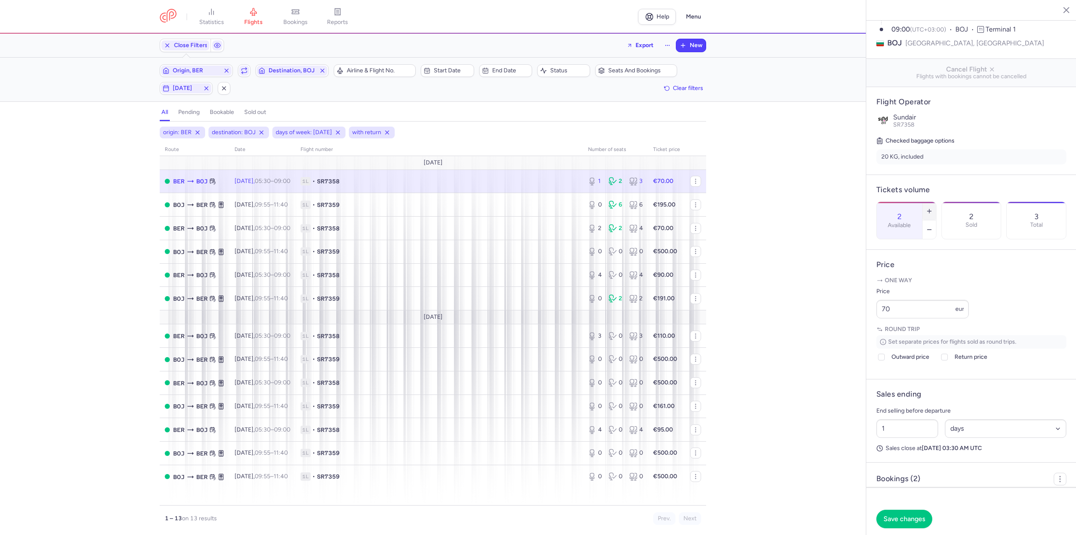
click at [936, 202] on button "button" at bounding box center [928, 211] width 13 height 18
type input "3"
drag, startPoint x: 925, startPoint y: 328, endPoint x: 840, endPoint y: 327, distance: 84.5
click at [840, 327] on div "statistics flights bookings reports Help Menu Close Filters Export New Filters …" at bounding box center [538, 267] width 1076 height 535
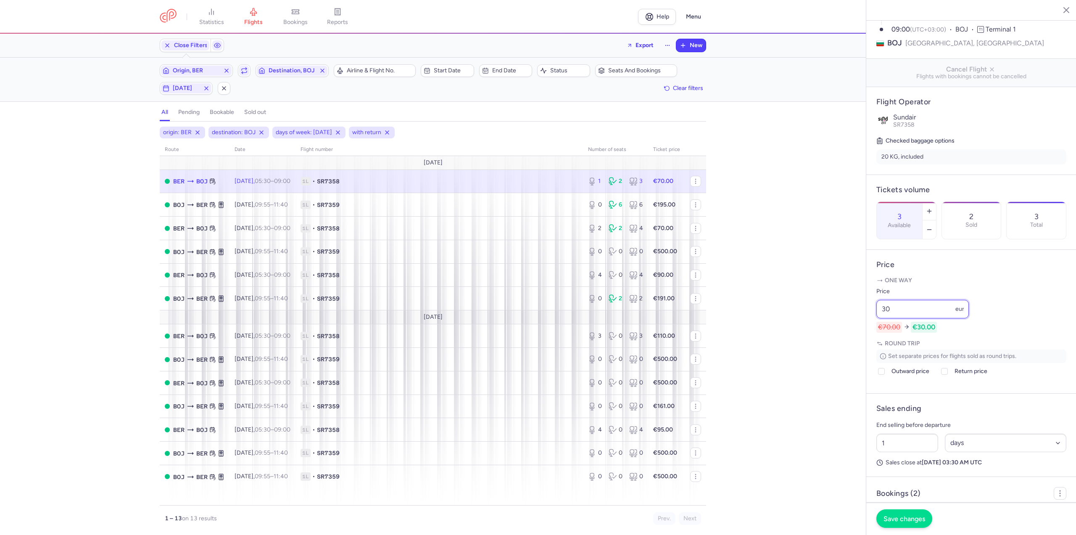
type input "30"
click at [891, 516] on span "Save changes" at bounding box center [904, 518] width 42 height 8
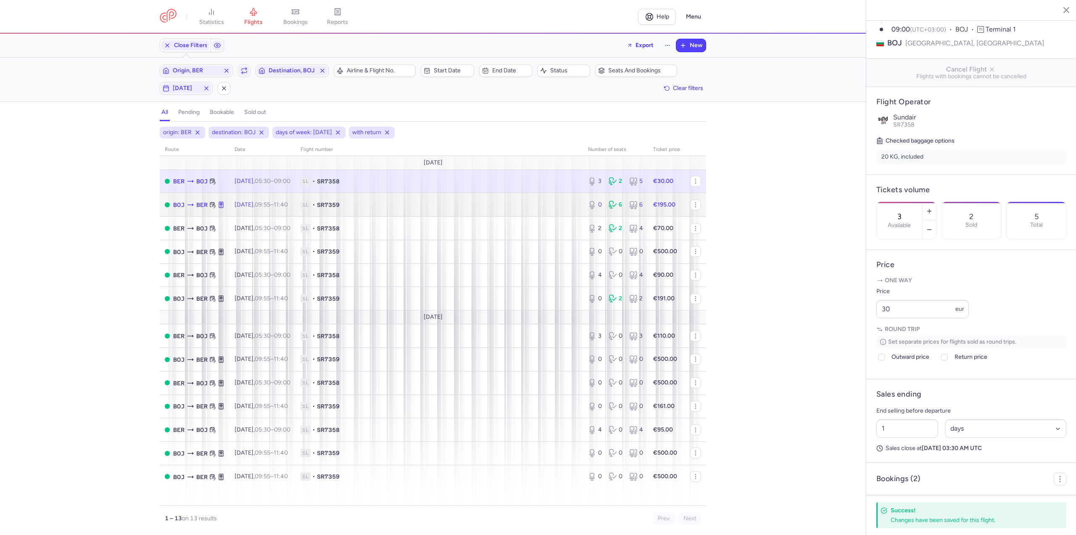
click at [295, 206] on td "[DATE] 09:55 – 11:40 +0" at bounding box center [262, 205] width 66 height 24
type input "0"
type input "2"
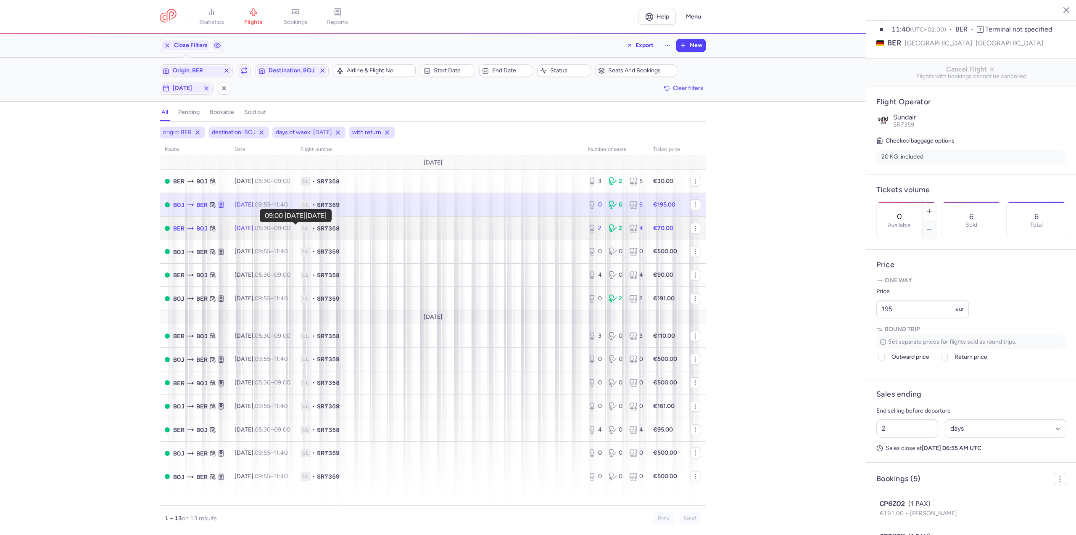
click at [288, 229] on time "09:00 +0" at bounding box center [282, 227] width 16 height 7
type input "2"
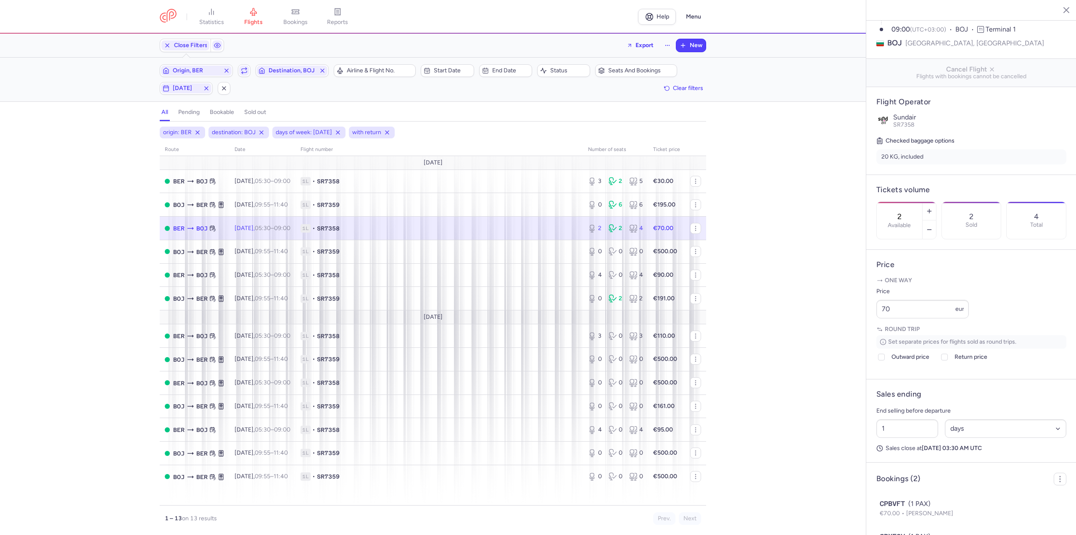
click at [967, 201] on section "2 Available 2 Sold 4 Total" at bounding box center [971, 220] width 190 height 38
click at [936, 202] on button "button" at bounding box center [928, 211] width 13 height 18
click at [906, 519] on span "Save changes" at bounding box center [904, 518] width 42 height 8
drag, startPoint x: 908, startPoint y: 326, endPoint x: 846, endPoint y: 335, distance: 62.8
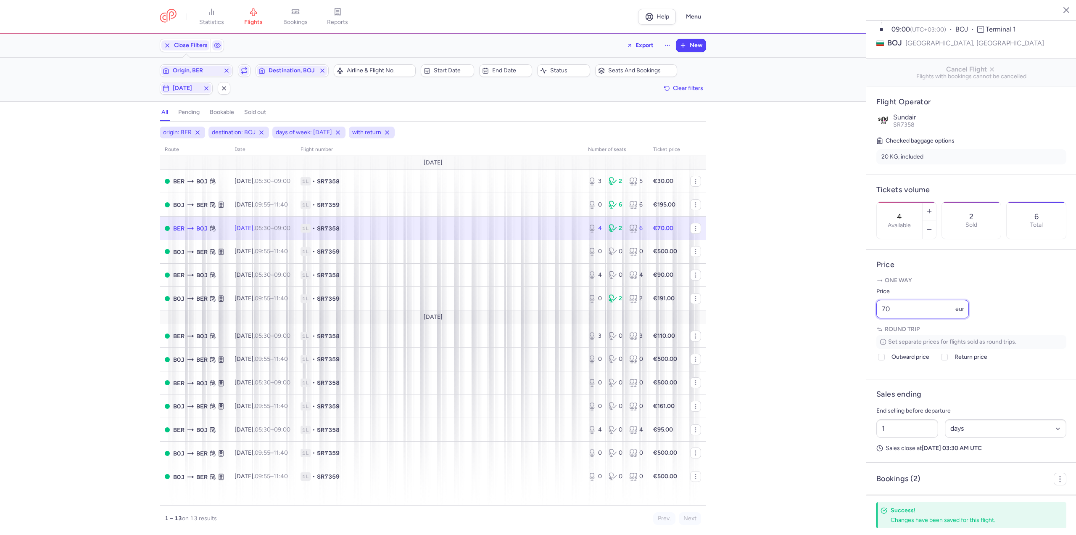
click at [846, 335] on div "statistics flights bookings reports Help Menu Close Filters Export New Filters …" at bounding box center [538, 267] width 1076 height 535
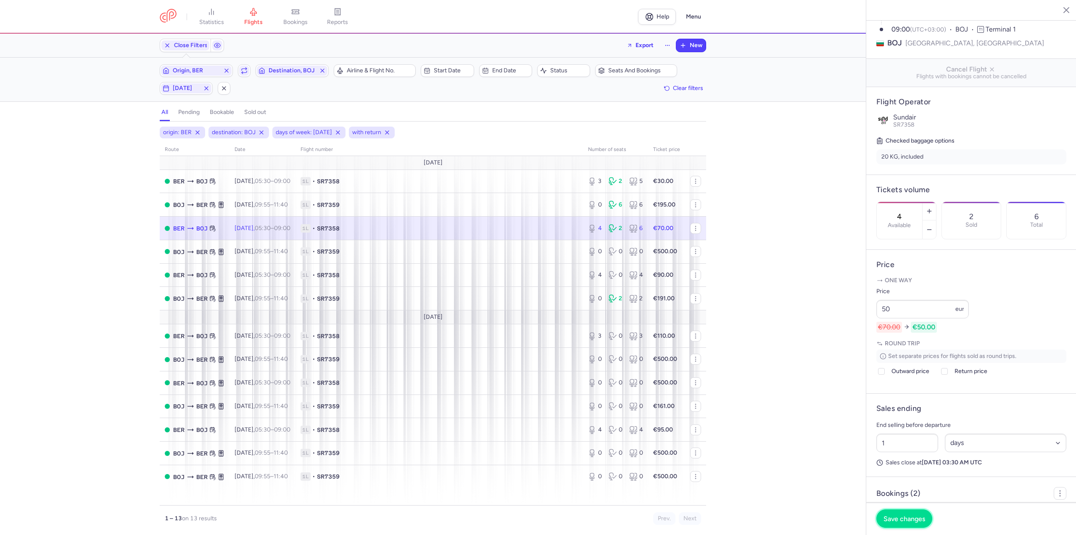
click at [907, 523] on button "Save changes" at bounding box center [904, 518] width 56 height 18
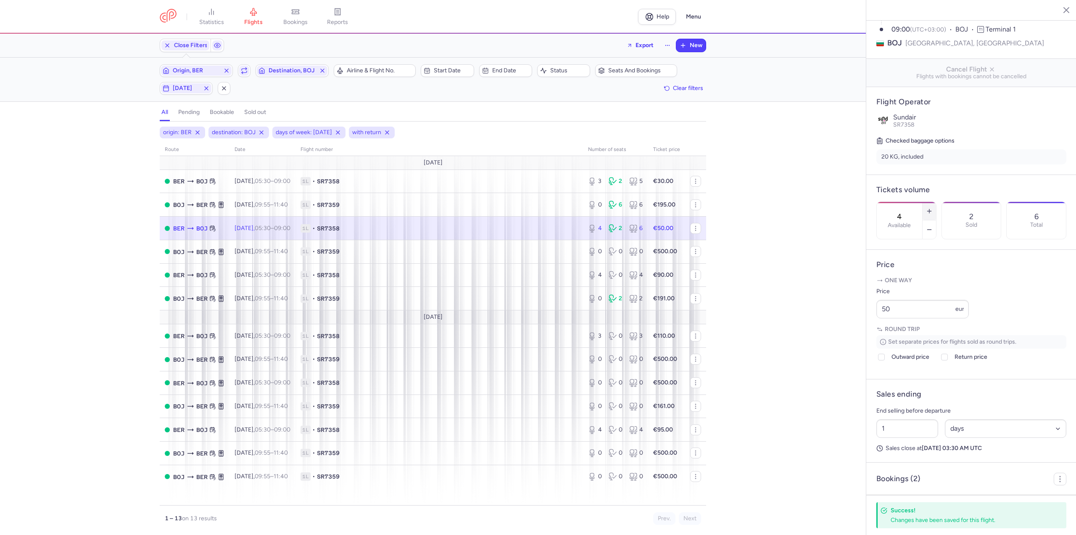
click at [936, 202] on button "button" at bounding box center [928, 211] width 13 height 18
click at [916, 516] on span "Save changes" at bounding box center [904, 518] width 42 height 8
click at [266, 244] on td "[DATE] 09:55 – 11:40 +0" at bounding box center [262, 252] width 66 height 24
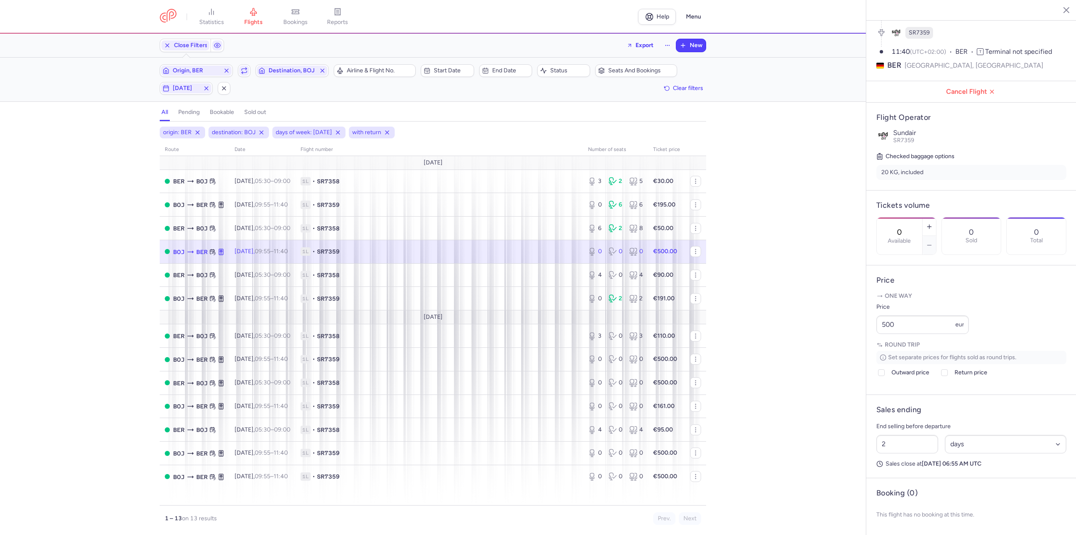
click at [223, 252] on icon at bounding box center [221, 251] width 5 height 6
click at [274, 282] on td "[DATE] 05:30 – 09:00 +0" at bounding box center [262, 275] width 66 height 24
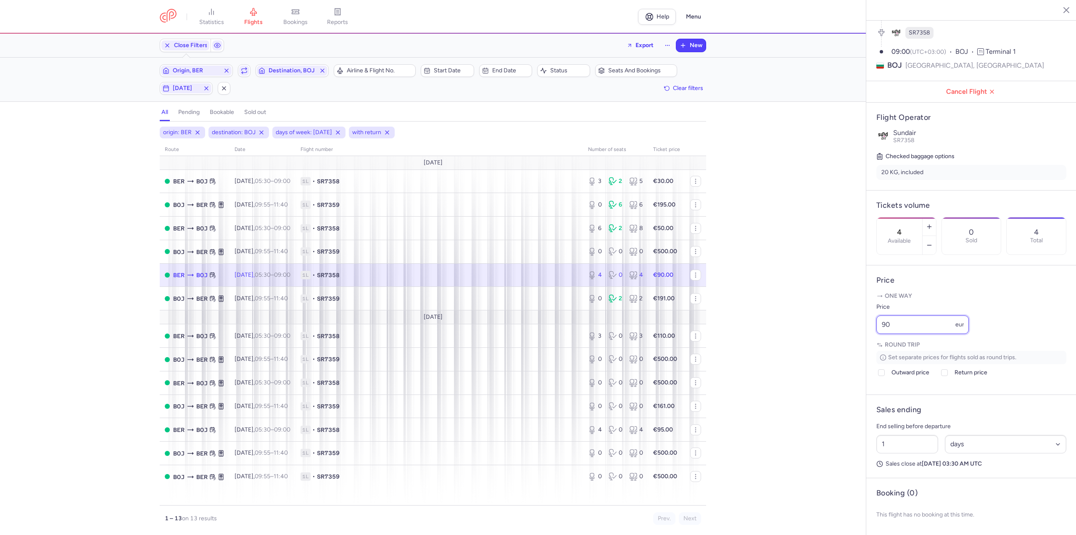
drag, startPoint x: 907, startPoint y: 326, endPoint x: 840, endPoint y: 328, distance: 66.9
click at [840, 328] on div "statistics flights bookings reports Help Menu Close Filters Export New Filters …" at bounding box center [538, 267] width 1076 height 535
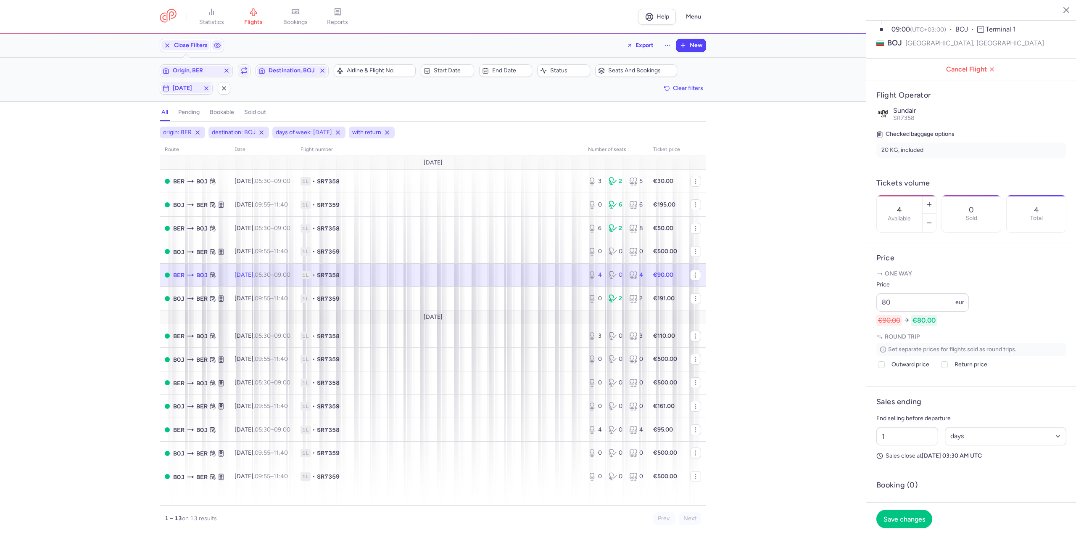
click at [898, 530] on footer "Save changes" at bounding box center [971, 518] width 210 height 32
click at [921, 523] on button "Save changes" at bounding box center [904, 518] width 56 height 18
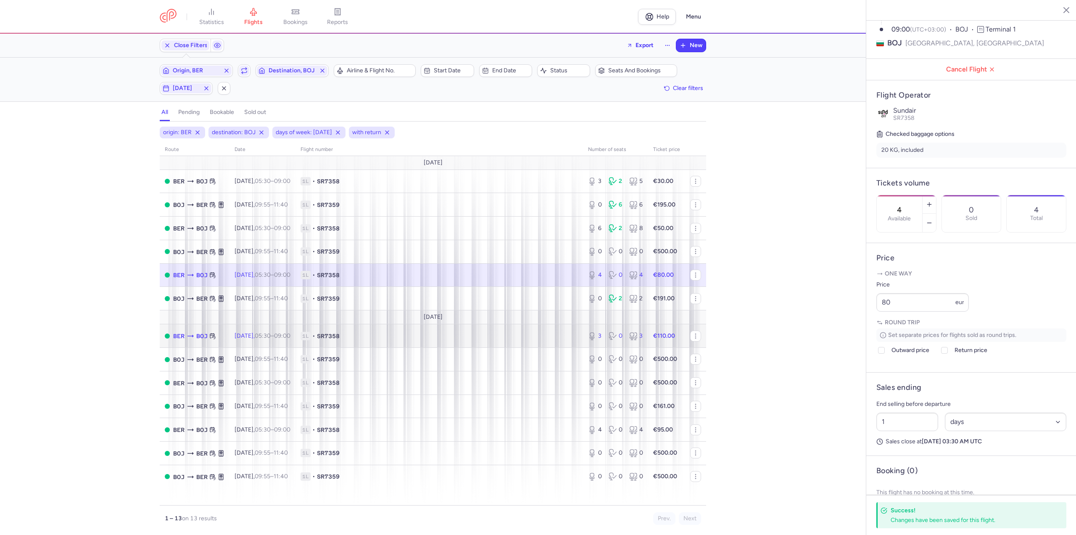
click at [295, 332] on td "[DATE] 05:30 – 09:00 +0" at bounding box center [262, 336] width 66 height 24
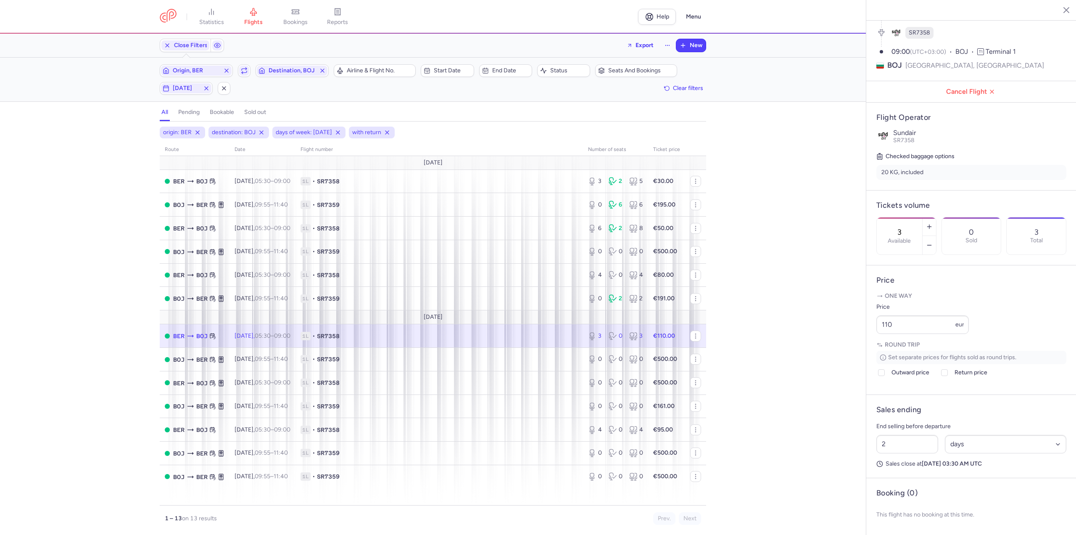
drag, startPoint x: 917, startPoint y: 334, endPoint x: 875, endPoint y: 330, distance: 41.4
click at [875, 332] on article "Price One way Price 110 eur Round trip Set separate prices for flights sold as …" at bounding box center [971, 329] width 210 height 129
click at [899, 327] on input "110" at bounding box center [922, 324] width 92 height 18
click at [908, 323] on input "110" at bounding box center [922, 324] width 92 height 18
drag, startPoint x: 906, startPoint y: 326, endPoint x: 842, endPoint y: 325, distance: 64.3
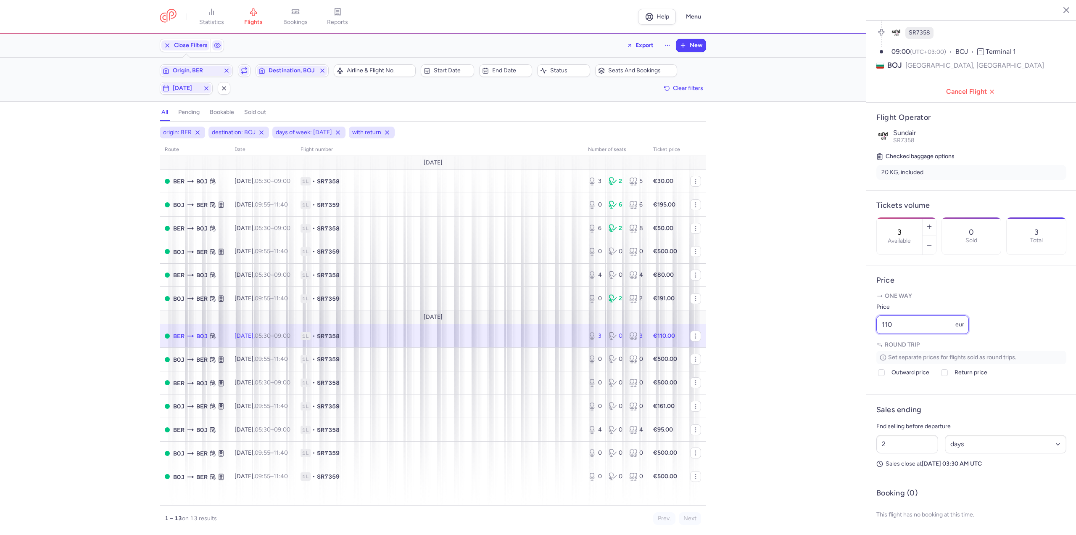
click at [842, 325] on div "statistics flights bookings reports Help Menu Close Filters Export New Filters …" at bounding box center [538, 267] width 1076 height 535
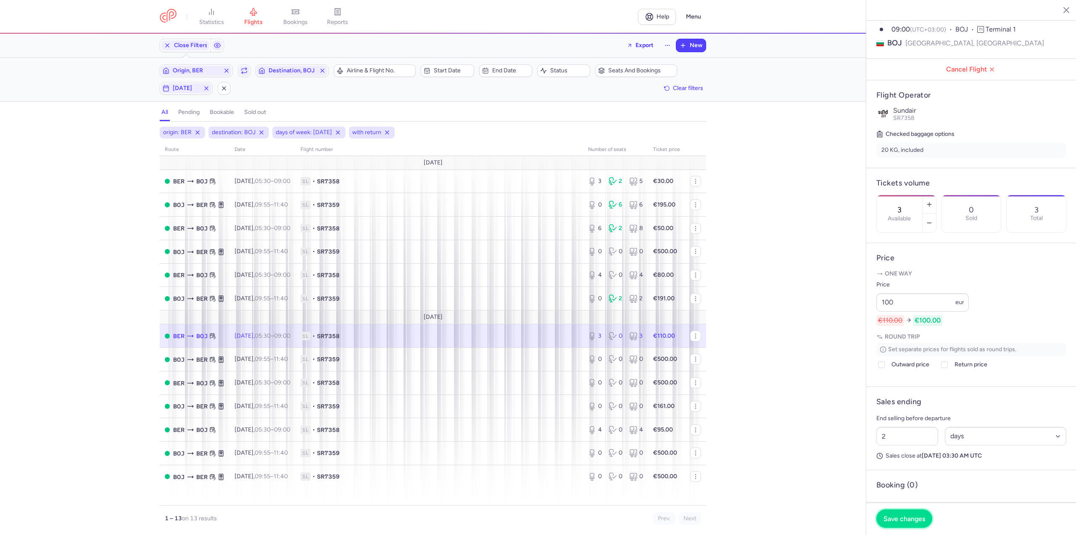
click at [904, 514] on span "Save changes" at bounding box center [904, 518] width 42 height 8
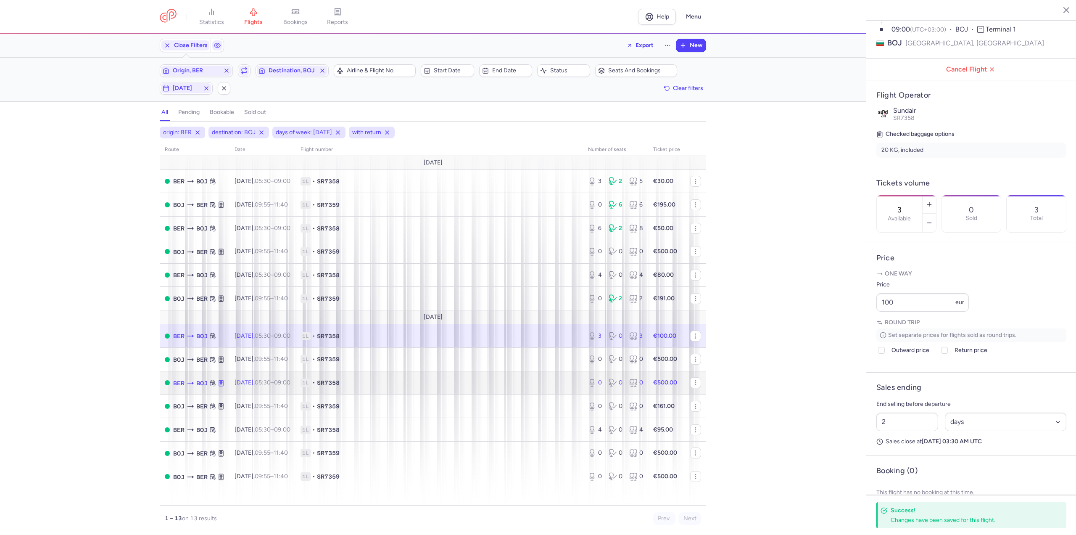
click at [361, 372] on td "1L • SR7358" at bounding box center [438, 383] width 287 height 24
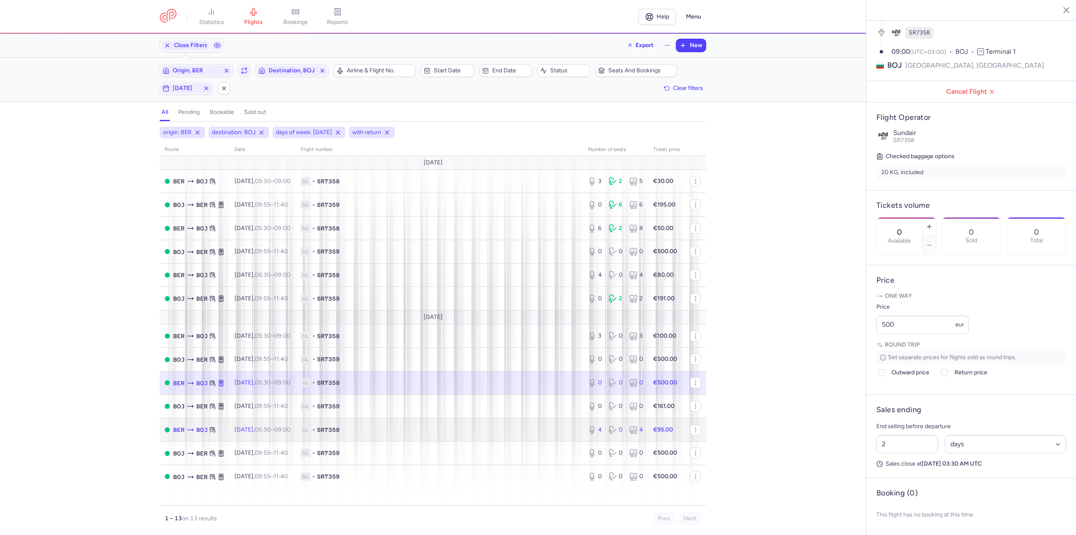
click at [332, 422] on td "1L • SR7358" at bounding box center [438, 430] width 287 height 24
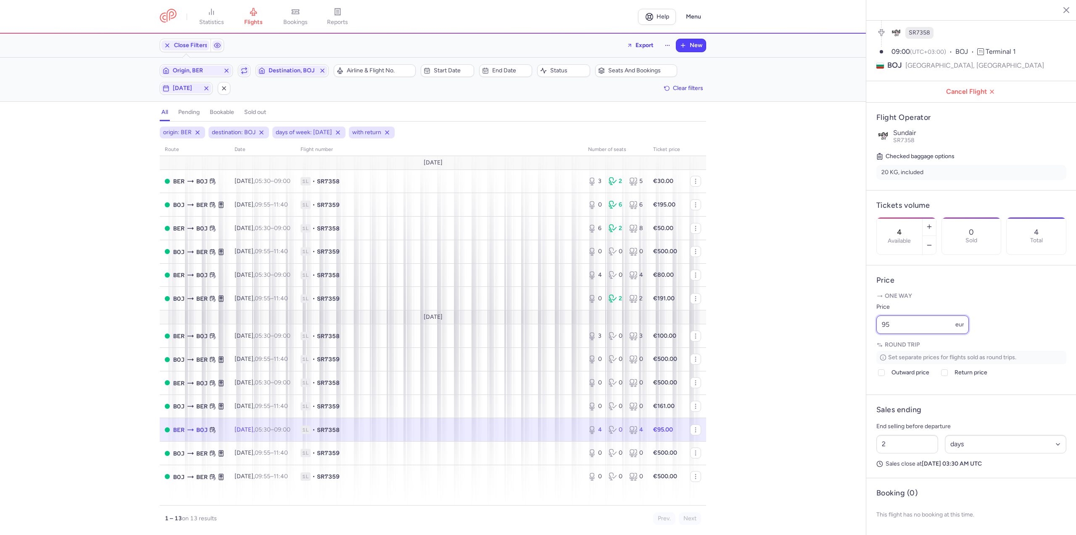
drag, startPoint x: 935, startPoint y: 319, endPoint x: 749, endPoint y: 328, distance: 186.8
click at [749, 328] on div "statistics flights bookings reports Help Menu Close Filters Export New Filters …" at bounding box center [538, 267] width 1076 height 535
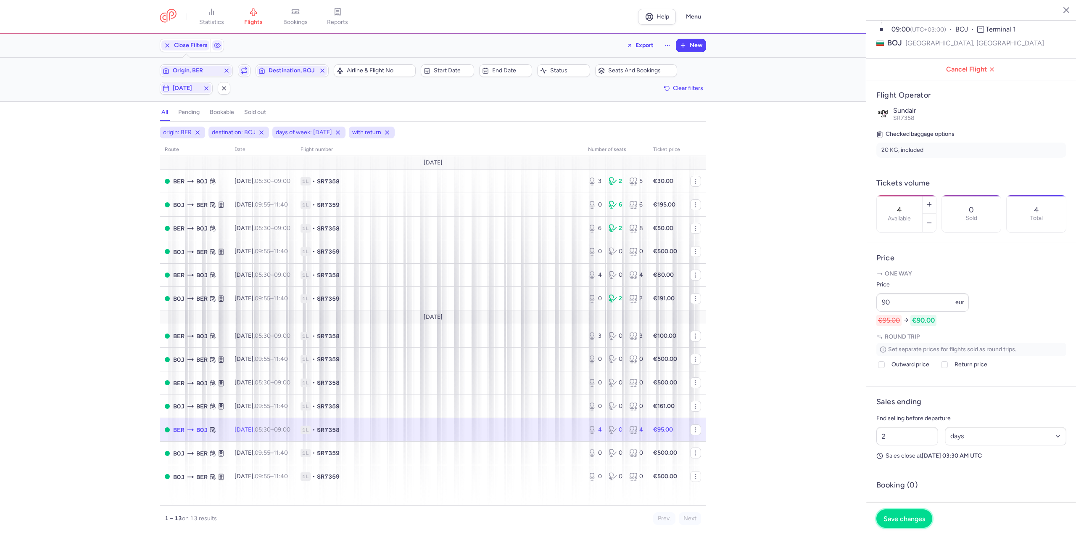
click at [919, 519] on span "Save changes" at bounding box center [904, 518] width 42 height 8
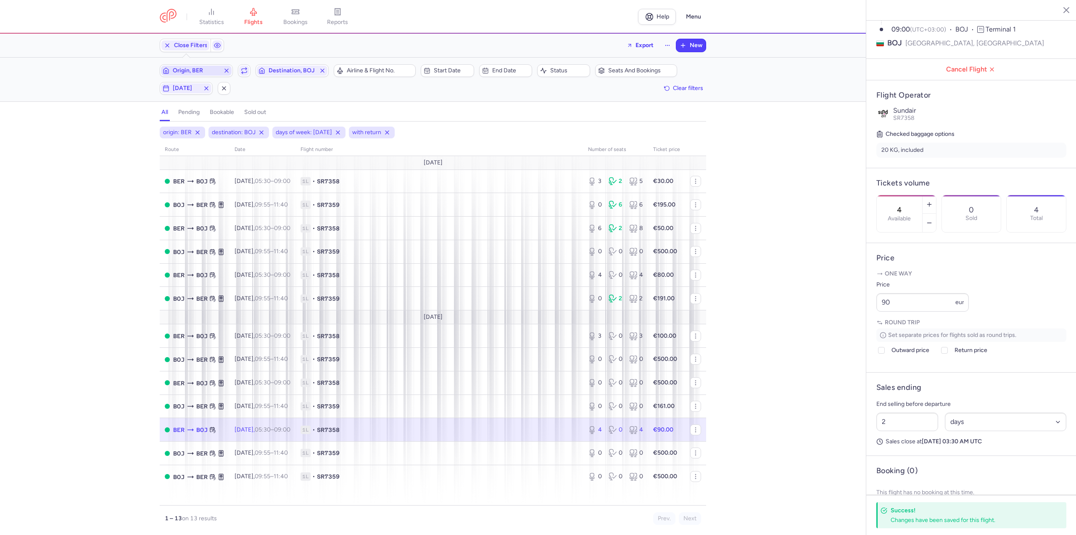
click at [204, 73] on span "Origin, BER" at bounding box center [196, 70] width 47 height 7
click at [217, 134] on span "[GEOGRAPHIC_DATA], [GEOGRAPHIC_DATA], [GEOGRAPHIC_DATA] DRS" at bounding box center [223, 139] width 112 height 30
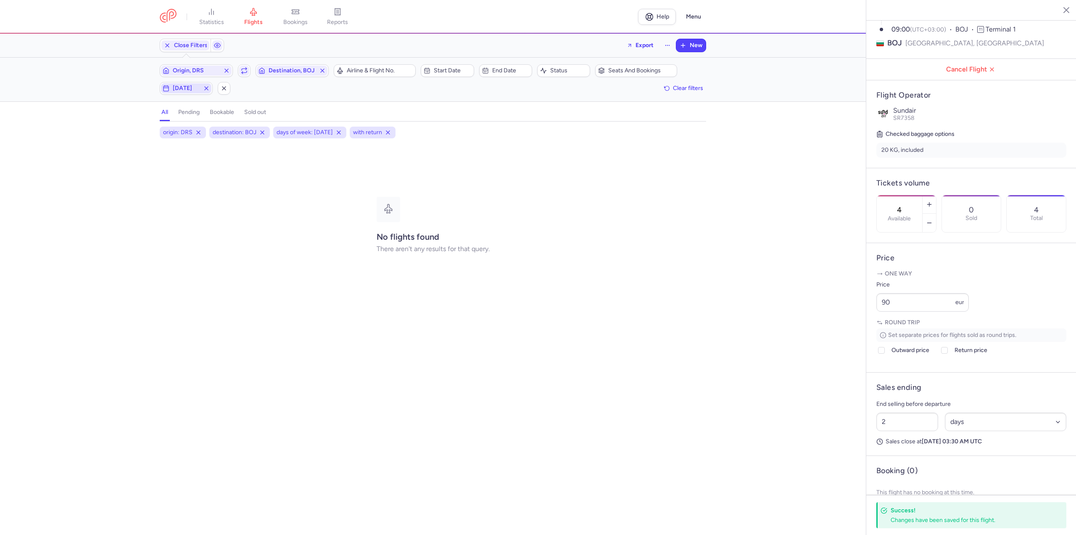
click at [197, 92] on span "[DATE]" at bounding box center [186, 88] width 27 height 7
click at [167, 129] on input "F" at bounding box center [167, 129] width 13 height 13
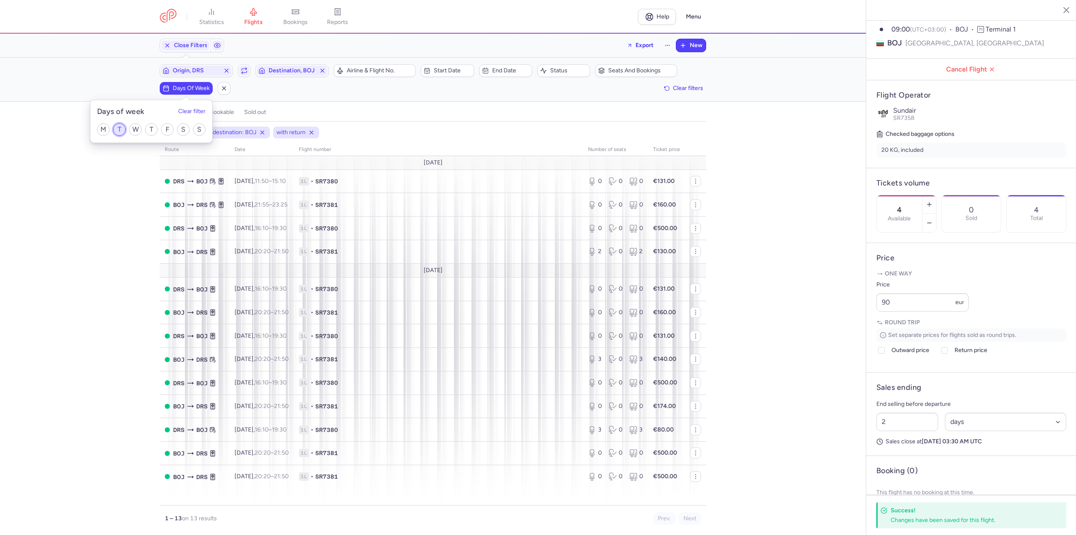
click at [116, 130] on input "T" at bounding box center [119, 129] width 13 height 13
click at [66, 302] on div "origin: DRS destination: BOJ days of week: [DATE] with return route date Flight…" at bounding box center [433, 330] width 866 height 408
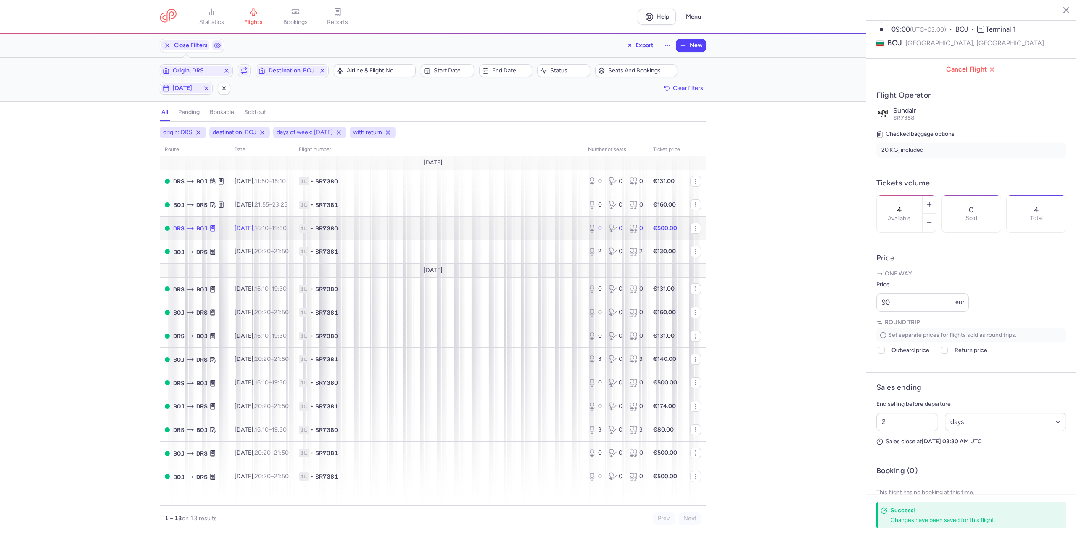
click at [294, 233] on td "[DATE] 16:10 – 19:30 +0" at bounding box center [261, 228] width 64 height 24
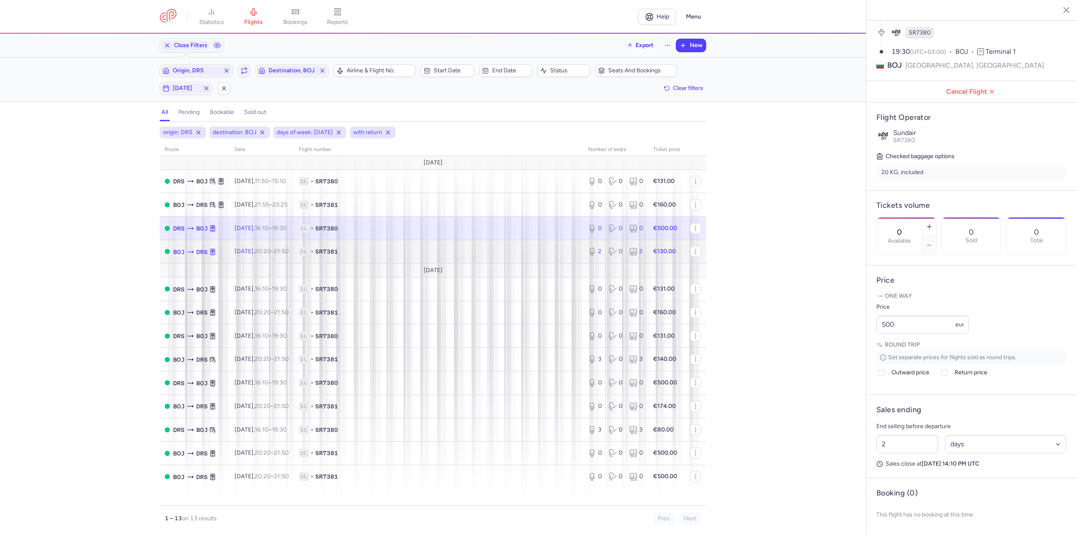
click at [289, 250] on time "21:50 +0" at bounding box center [281, 251] width 15 height 7
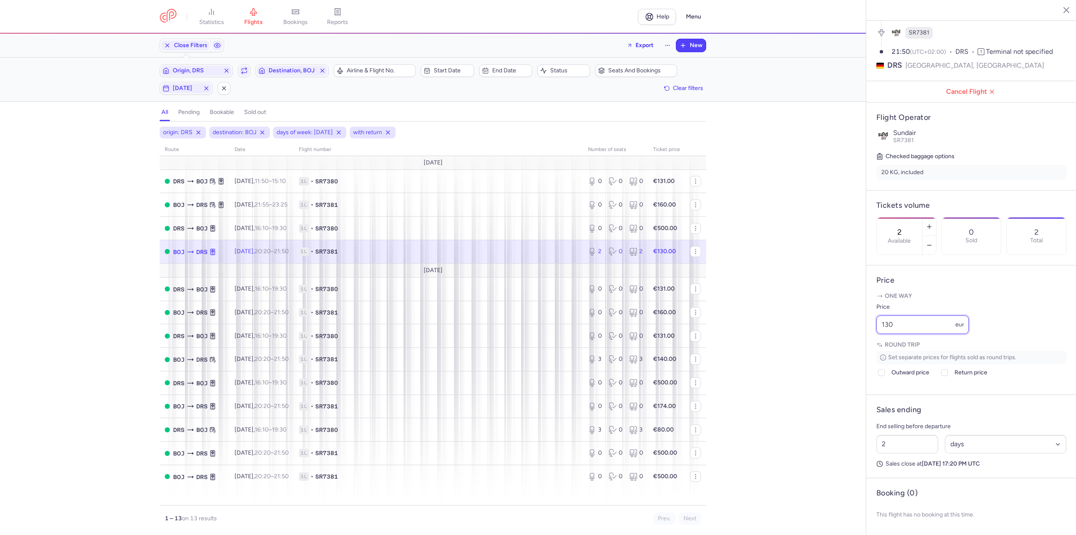
drag, startPoint x: 914, startPoint y: 326, endPoint x: 824, endPoint y: 323, distance: 90.0
click at [824, 323] on div "statistics flights bookings reports Help Menu Close Filters Export New Filters …" at bounding box center [538, 267] width 1076 height 535
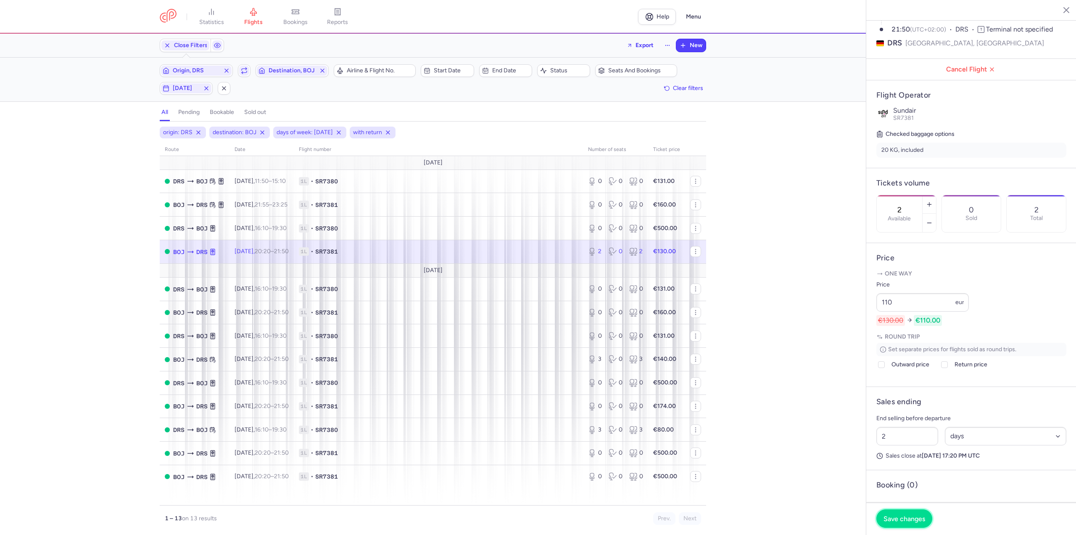
click at [888, 521] on span "Save changes" at bounding box center [904, 518] width 42 height 8
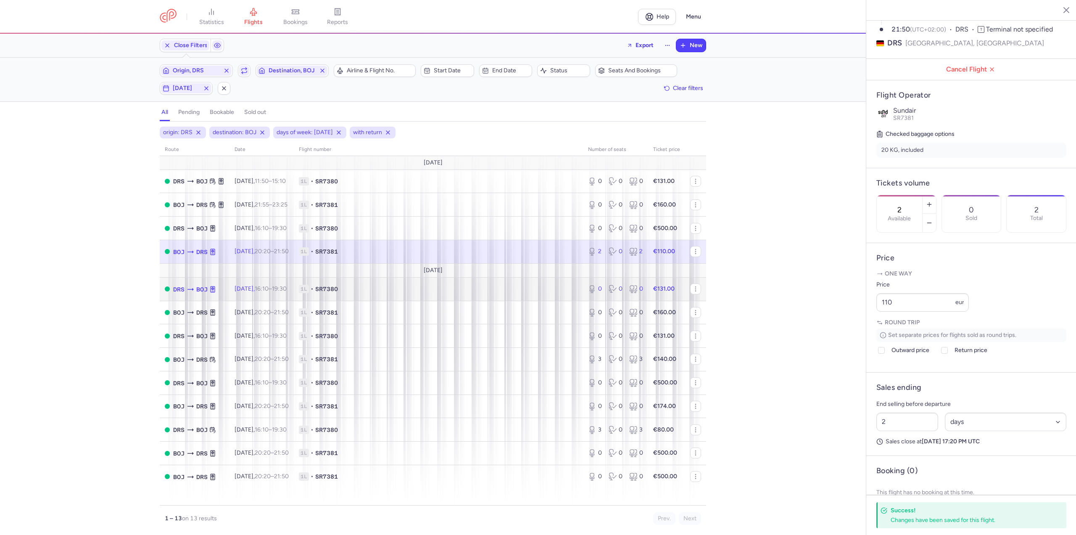
click at [245, 295] on td "[DATE] 16:10 – 19:30 +0" at bounding box center [261, 289] width 64 height 24
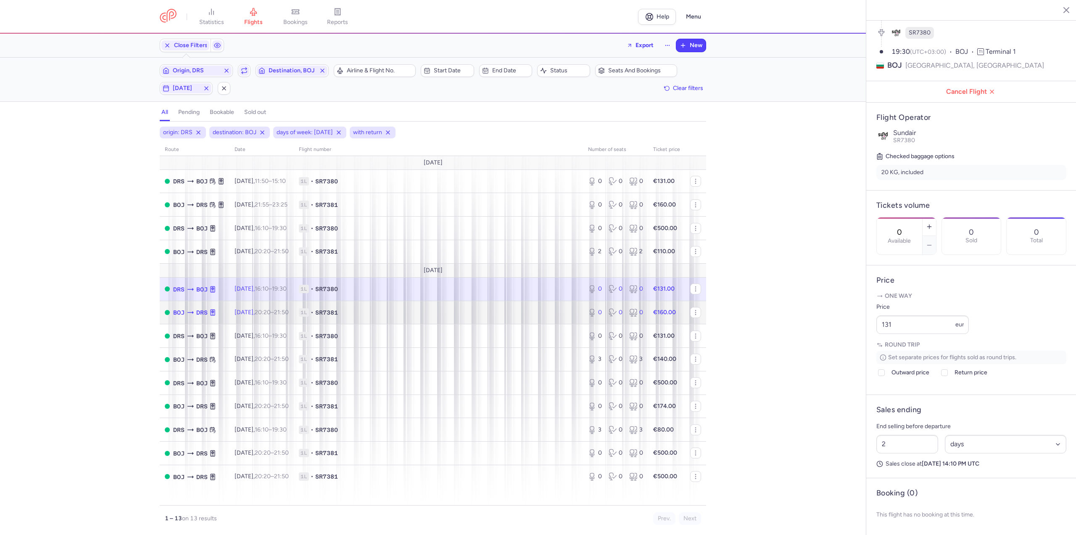
click at [241, 309] on td "[DATE] 20:20 – 21:50 +0" at bounding box center [261, 312] width 64 height 24
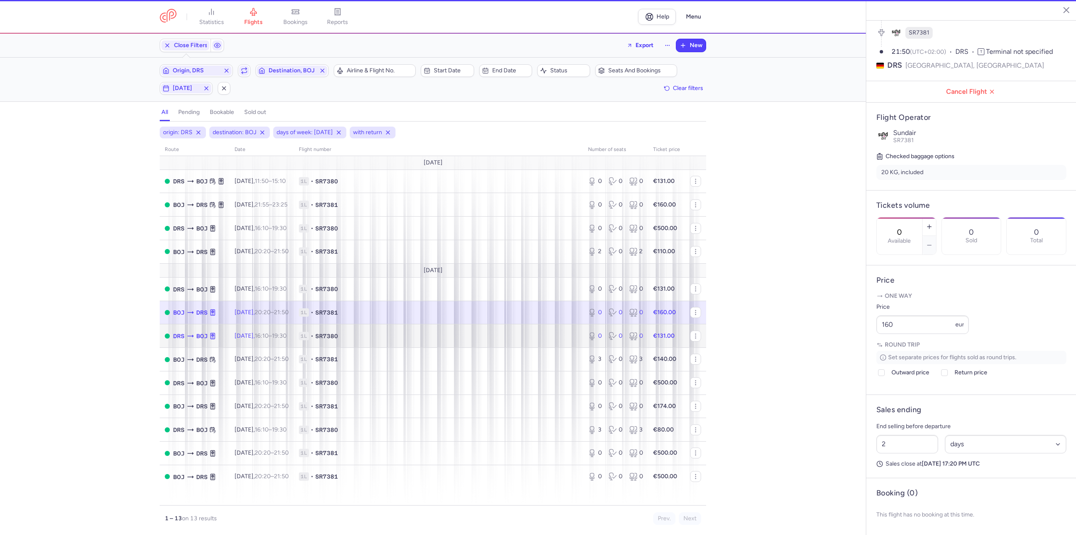
click at [237, 329] on td "[DATE] 16:10 – 19:30 +0" at bounding box center [261, 336] width 64 height 24
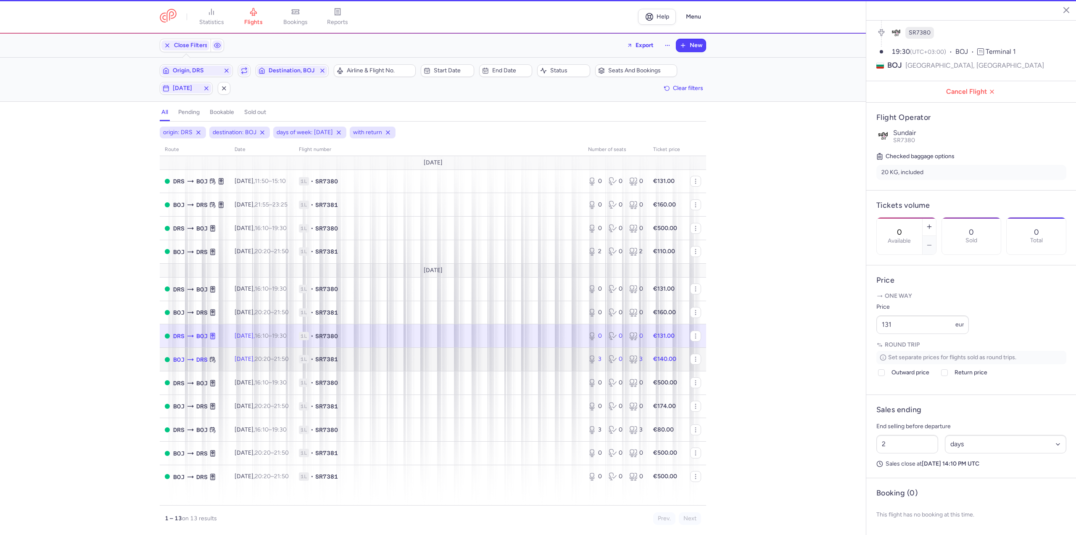
click at [235, 350] on td "[DATE] 20:20 – 21:50 +0" at bounding box center [261, 360] width 64 height 24
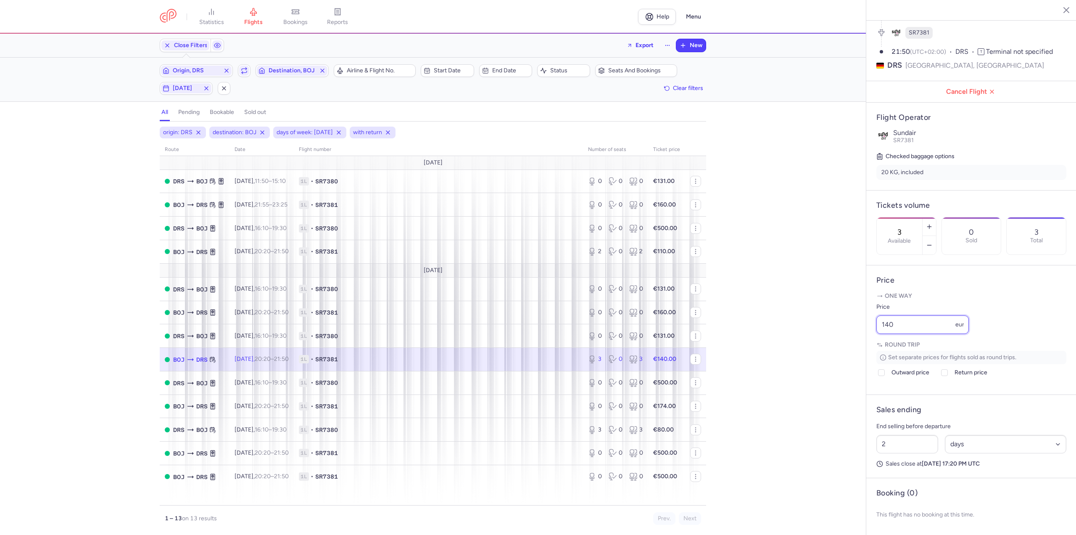
drag, startPoint x: 806, startPoint y: 311, endPoint x: 797, endPoint y: 311, distance: 8.4
click at [798, 311] on div "statistics flights bookings reports Help Menu Close Filters Export New Filters …" at bounding box center [538, 267] width 1076 height 535
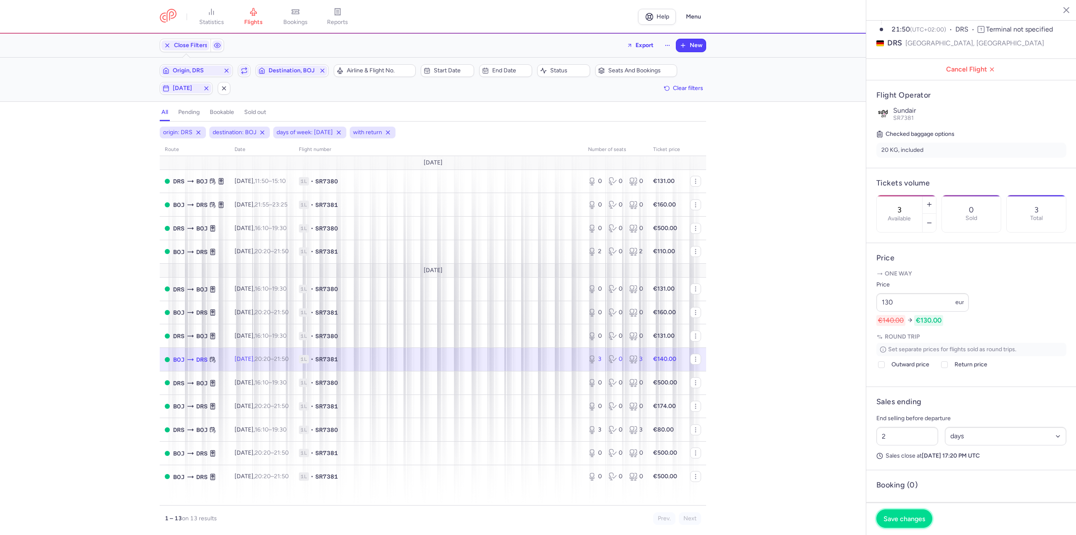
click at [889, 516] on span "Save changes" at bounding box center [904, 518] width 42 height 8
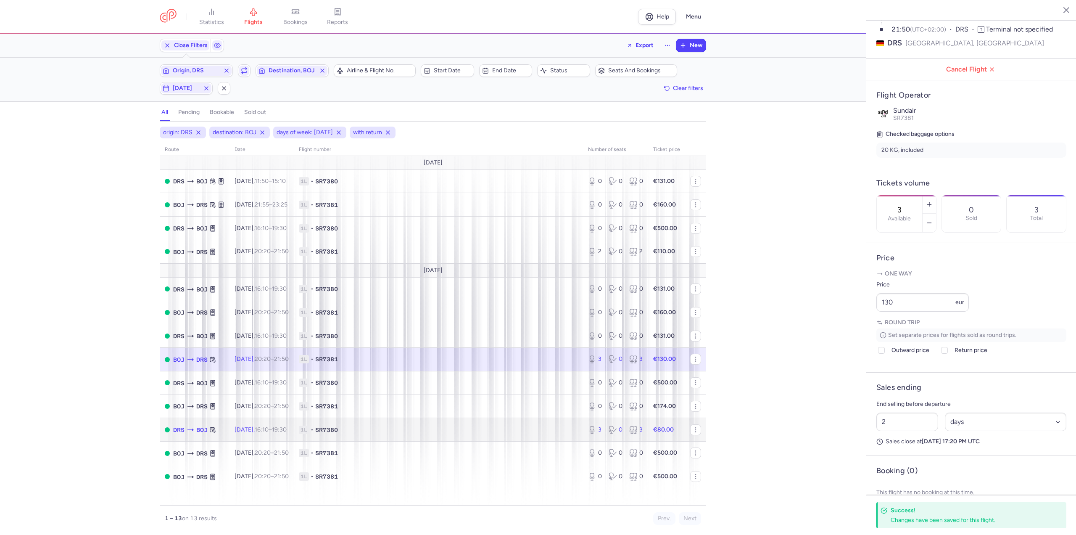
click at [261, 422] on td "[DATE] 16:10 – 19:30 +0" at bounding box center [261, 430] width 64 height 24
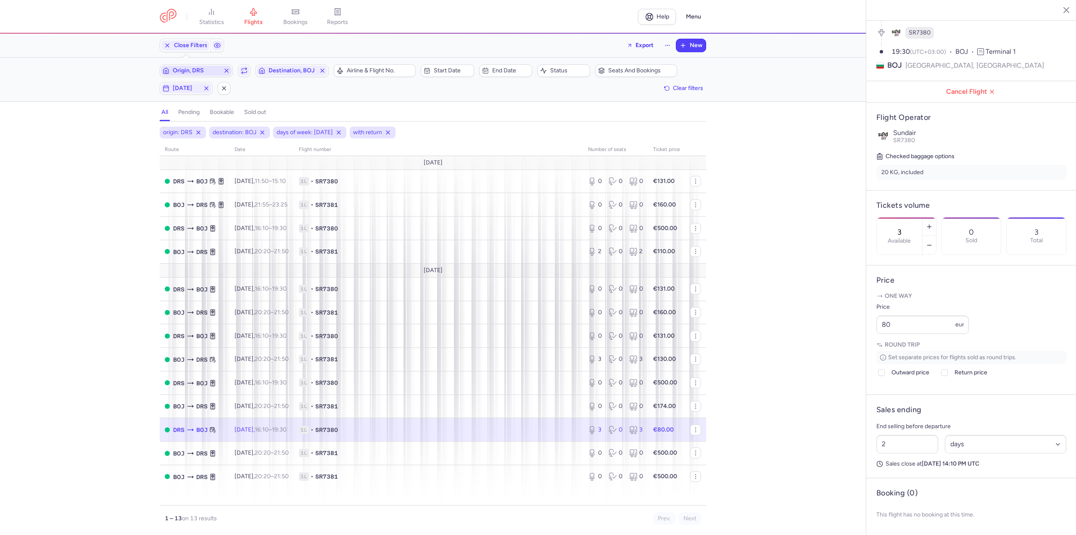
click at [188, 64] on button "Origin, DRS" at bounding box center [196, 70] width 73 height 13
click at [193, 129] on span "Cologne/[GEOGRAPHIC_DATA], [GEOGRAPHIC_DATA], [GEOGRAPHIC_DATA] CGN" at bounding box center [223, 139] width 112 height 30
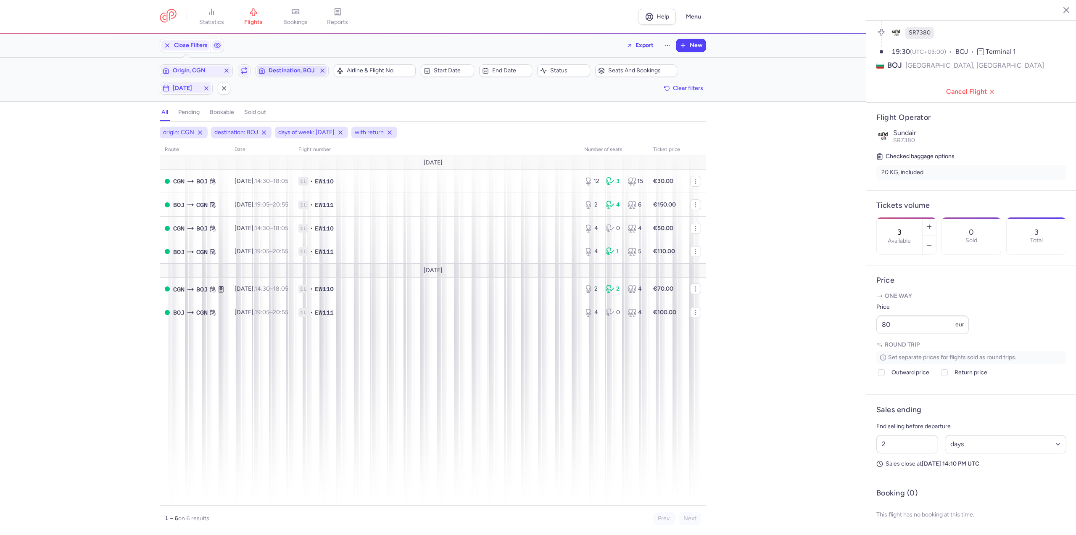
click at [285, 66] on span "Destination, BOJ" at bounding box center [292, 71] width 71 height 10
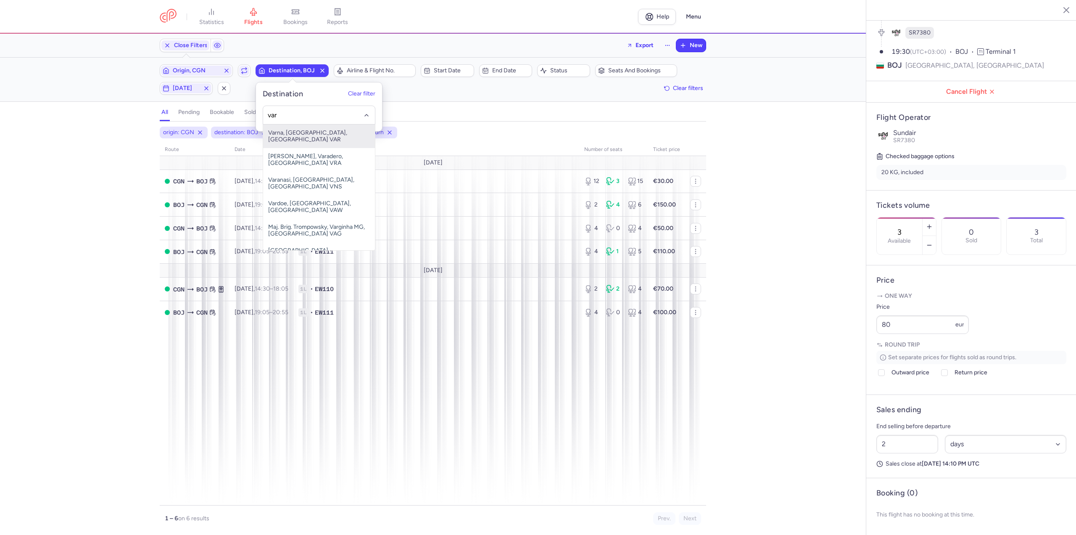
click at [286, 132] on span "Varna, [GEOGRAPHIC_DATA], [GEOGRAPHIC_DATA] VAR" at bounding box center [319, 136] width 112 height 24
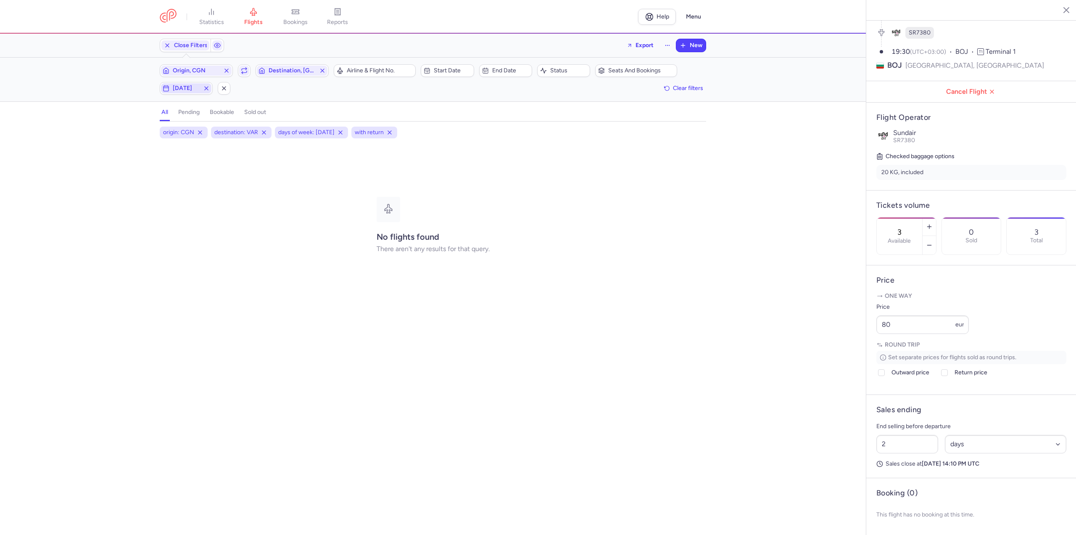
click at [185, 85] on span "[DATE]" at bounding box center [186, 88] width 27 height 7
click at [119, 129] on input "T" at bounding box center [119, 129] width 13 height 13
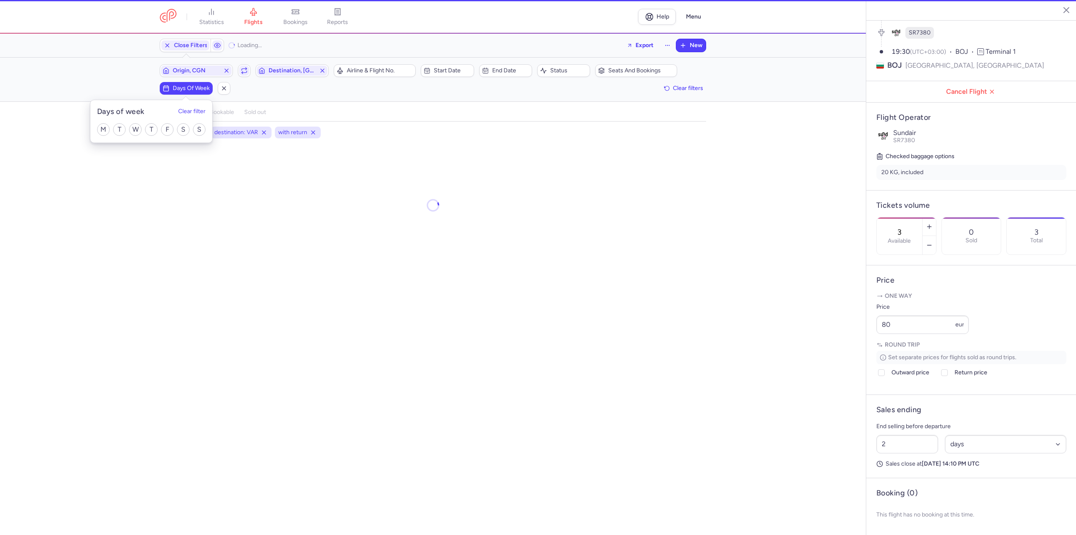
click at [97, 129] on div "M T W T F S S" at bounding box center [151, 129] width 122 height 26
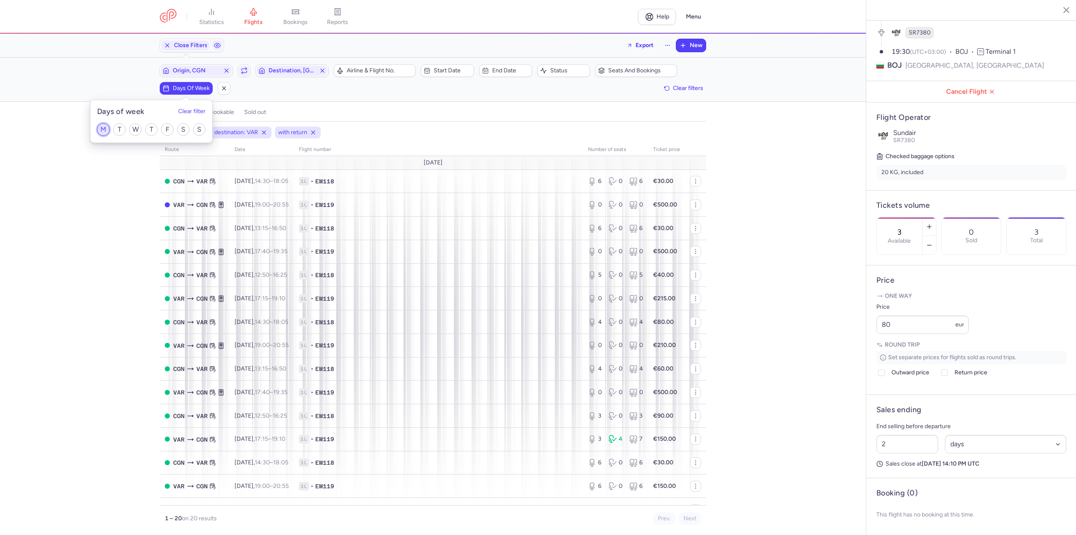
click at [99, 129] on input "M" at bounding box center [103, 129] width 13 height 13
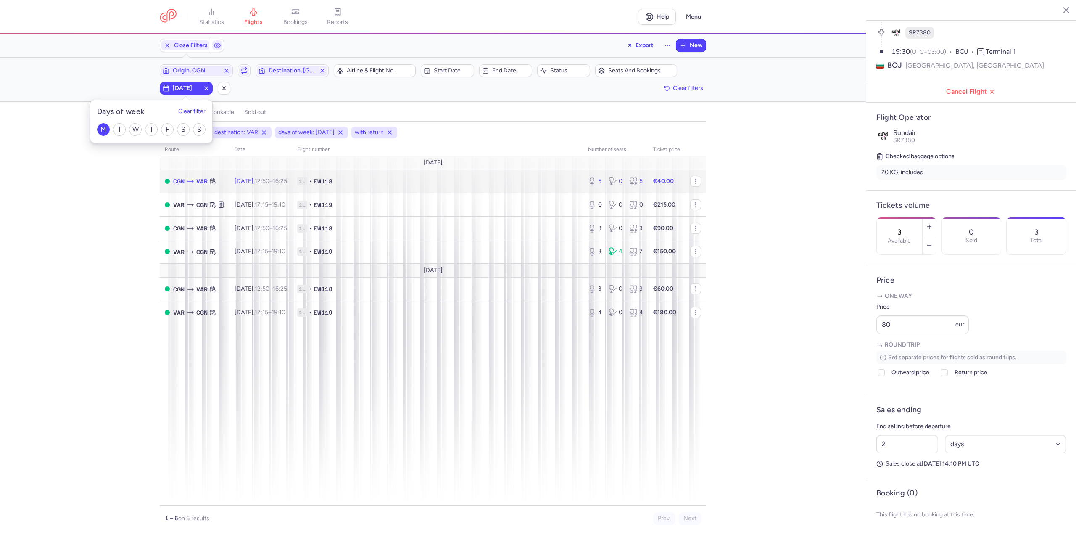
click at [249, 181] on span "[DATE] 12:50 – 16:25 +0" at bounding box center [260, 180] width 53 height 7
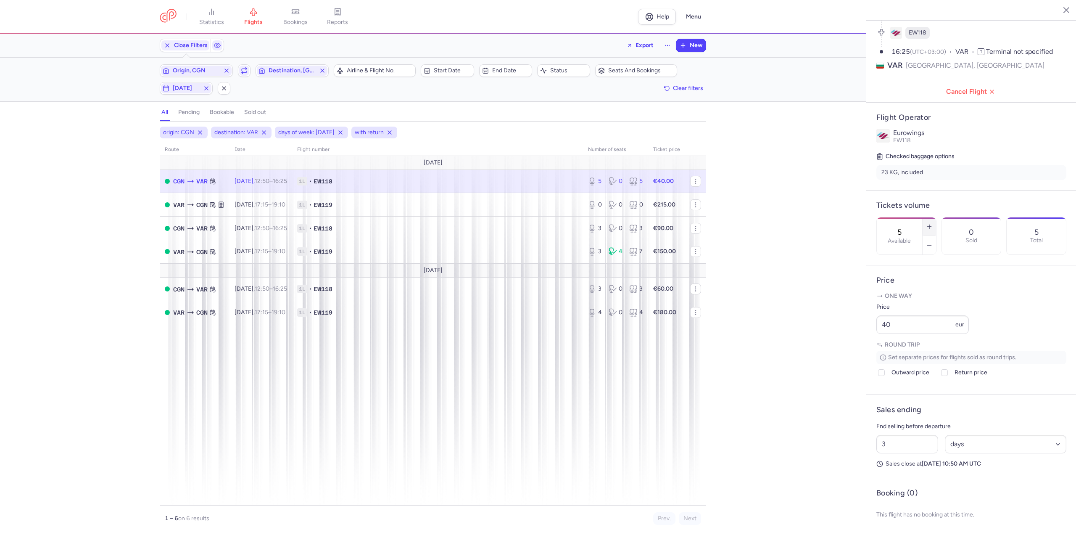
click at [933, 223] on icon "button" at bounding box center [929, 226] width 7 height 7
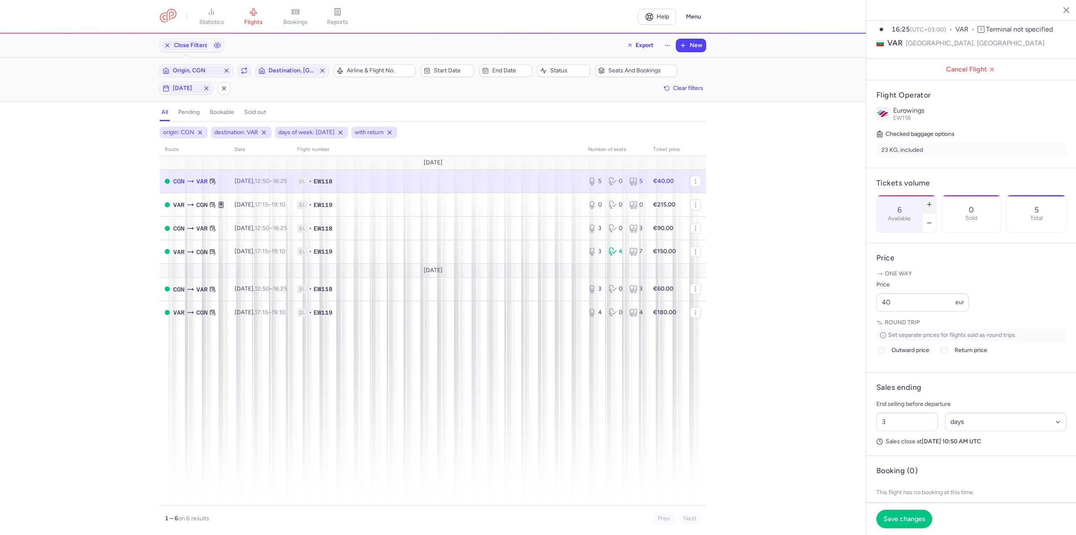
click at [933, 201] on icon "button" at bounding box center [929, 204] width 7 height 7
drag, startPoint x: 910, startPoint y: 328, endPoint x: 833, endPoint y: 331, distance: 76.5
click at [833, 331] on div "statistics flights bookings reports Help Menu Close Filters Export New Filters …" at bounding box center [538, 267] width 1076 height 535
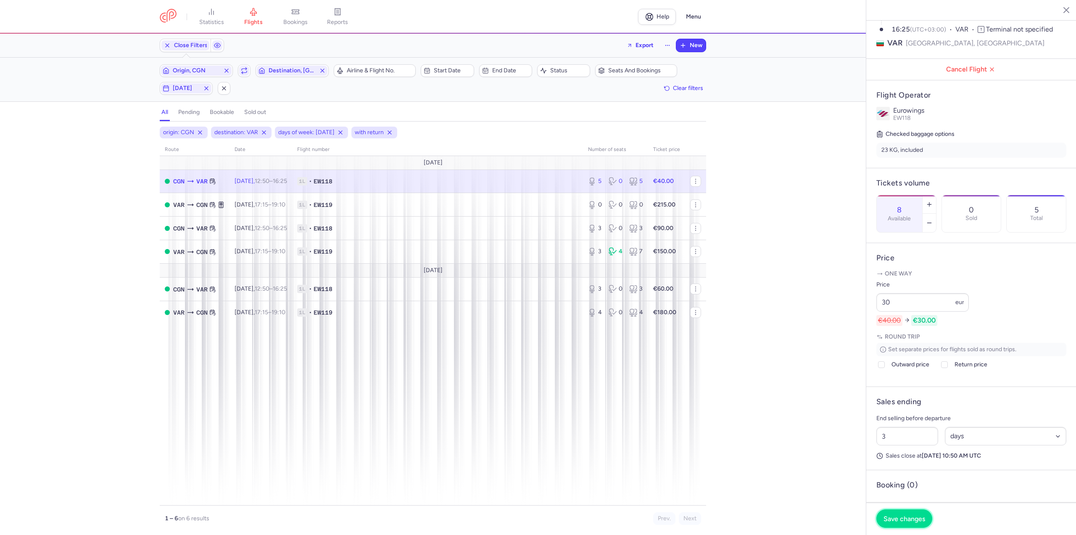
click at [905, 515] on span "Save changes" at bounding box center [904, 518] width 42 height 8
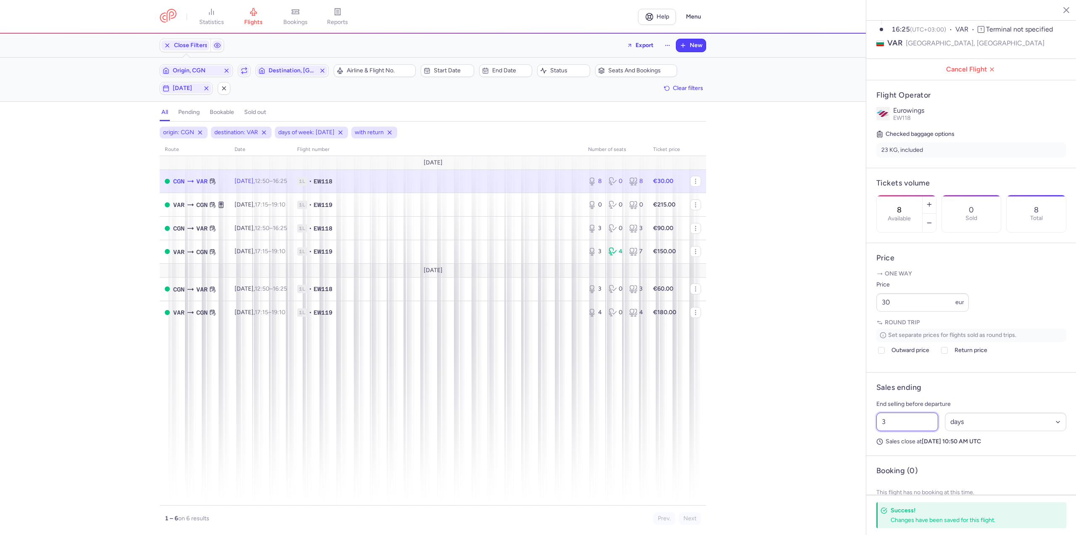
drag, startPoint x: 924, startPoint y: 448, endPoint x: 795, endPoint y: 444, distance: 129.1
click at [795, 444] on div "statistics flights bookings reports Help Menu Close Filters Export New Filters …" at bounding box center [538, 267] width 1076 height 535
click at [952, 431] on select "Select an option hours days" at bounding box center [1006, 421] width 122 height 18
click at [945, 431] on select "Select an option hours days" at bounding box center [1006, 421] width 122 height 18
drag, startPoint x: 908, startPoint y: 447, endPoint x: 866, endPoint y: 455, distance: 42.4
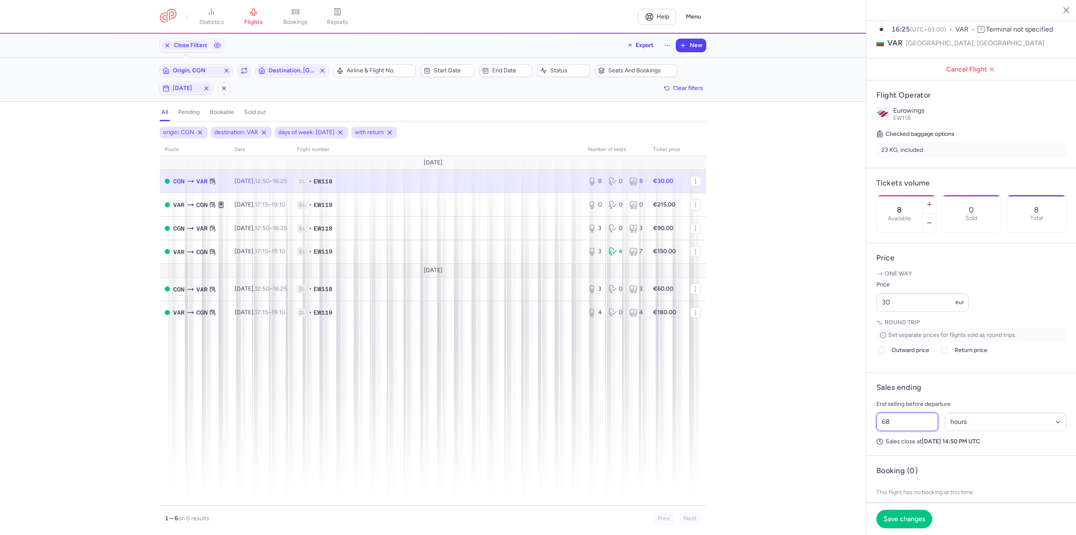
click at [866, 455] on article "Sales ending End selling before departure 68 Select an option hours days Sales …" at bounding box center [971, 413] width 210 height 83
click at [893, 524] on button "Save changes" at bounding box center [904, 518] width 56 height 18
click at [719, 458] on div "origin: CGN destination: VAR days of week: [DATE] with return route date Flight…" at bounding box center [433, 330] width 866 height 408
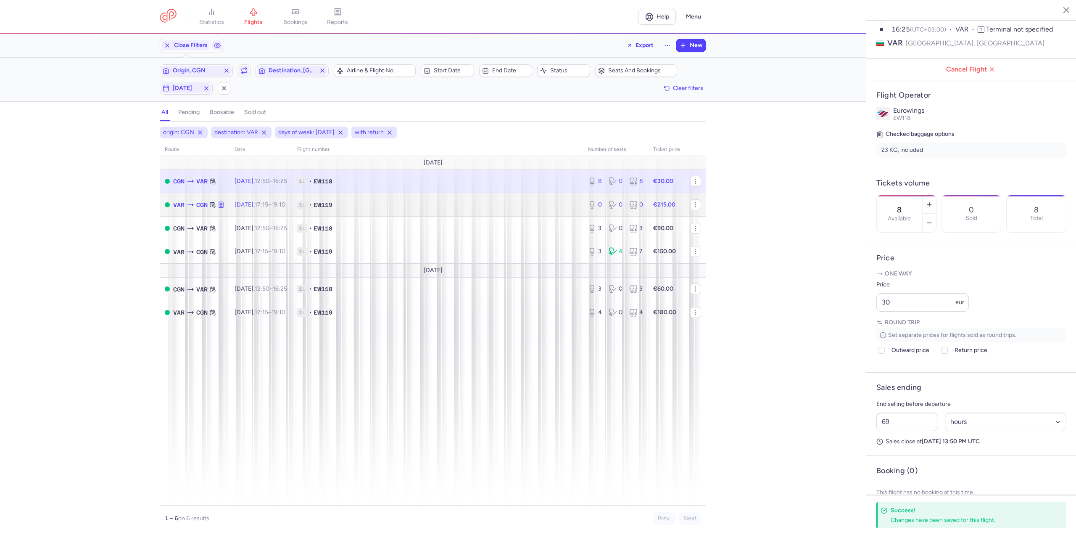
click at [240, 204] on span "[DATE] 17:15 – 19:10 +0" at bounding box center [259, 204] width 51 height 7
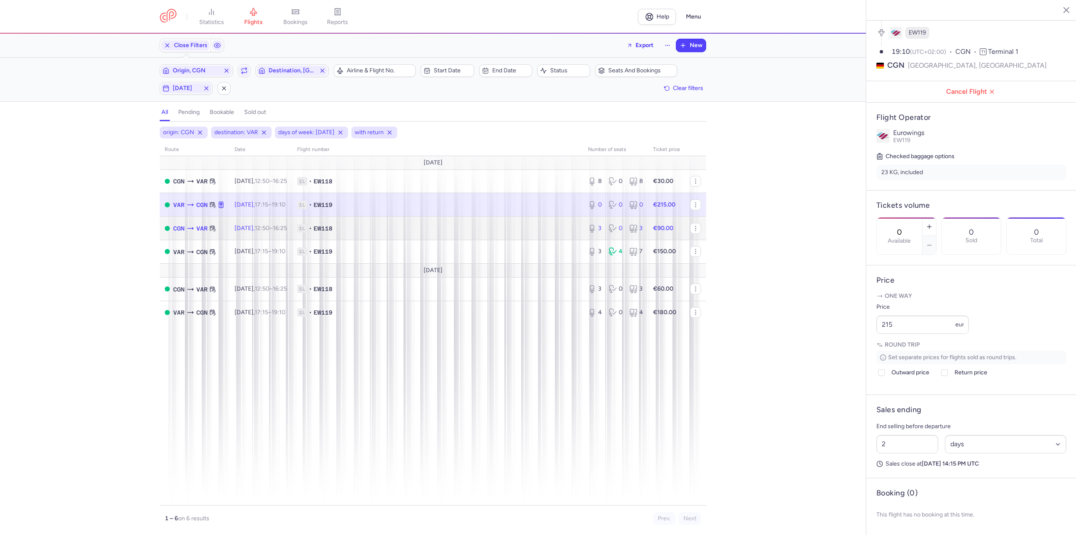
click at [287, 227] on time "16:25 +0" at bounding box center [280, 227] width 14 height 7
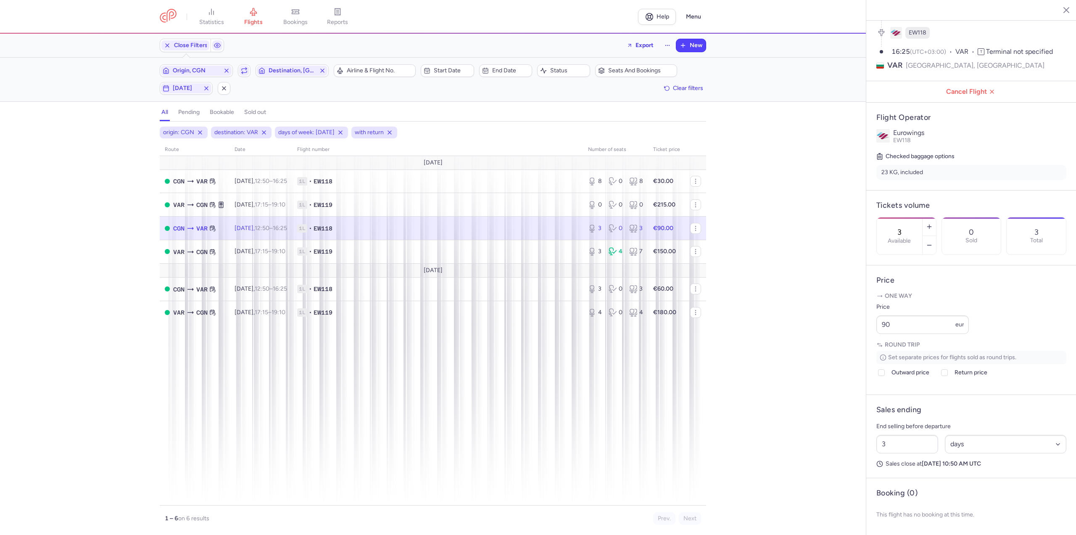
click at [287, 229] on time "16:25 +0" at bounding box center [280, 227] width 14 height 7
click at [936, 236] on button "button" at bounding box center [928, 245] width 13 height 18
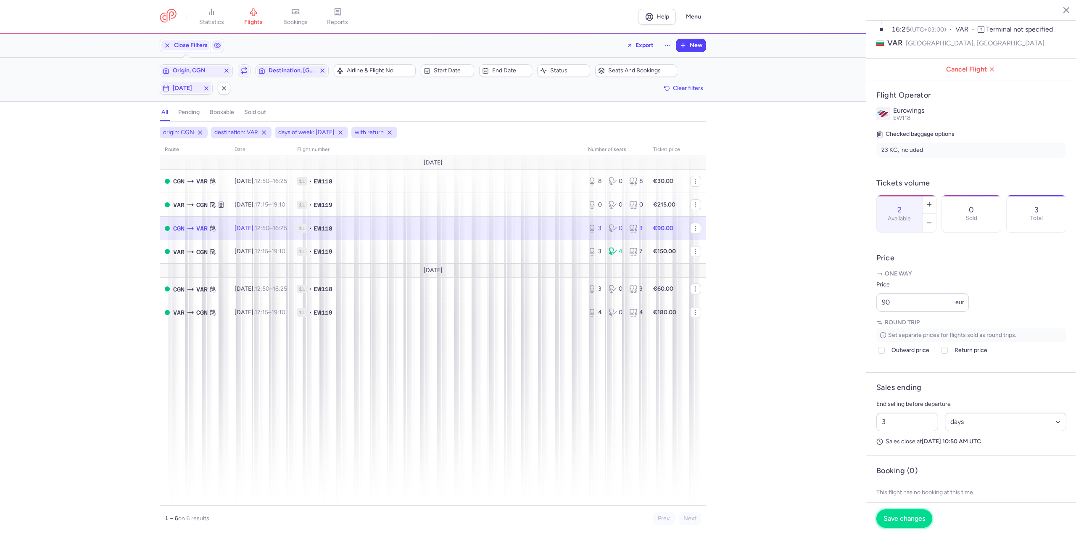
click at [899, 511] on button "Save changes" at bounding box center [904, 518] width 56 height 18
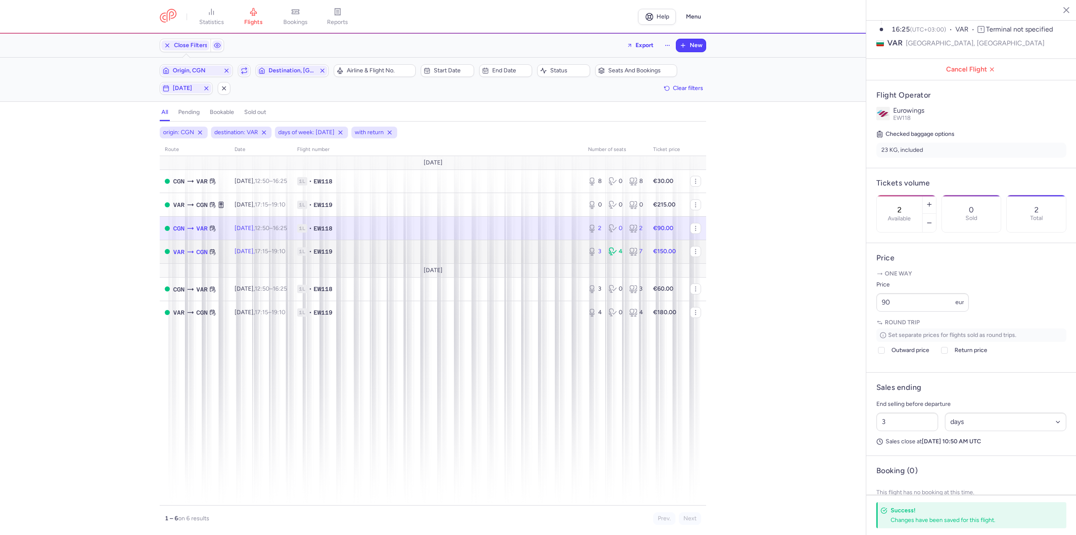
click at [230, 246] on td "[DATE] 17:15 – 19:10 +0" at bounding box center [260, 252] width 63 height 24
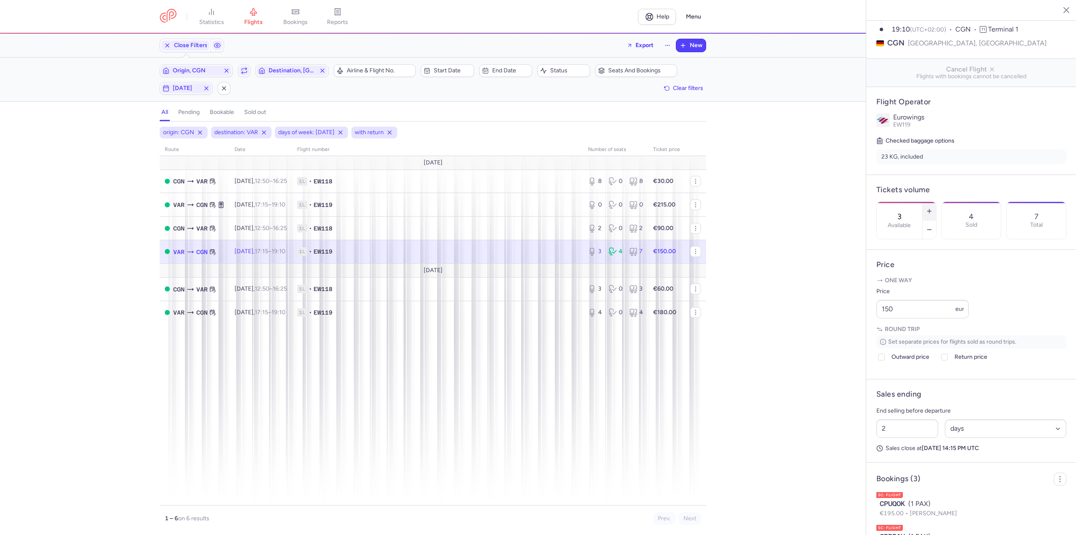
click at [933, 208] on icon "button" at bounding box center [929, 211] width 7 height 7
drag, startPoint x: 904, startPoint y: 328, endPoint x: 838, endPoint y: 329, distance: 66.0
click at [839, 329] on div "statistics flights bookings reports Help Menu Close Filters Export New Filters …" at bounding box center [538, 267] width 1076 height 535
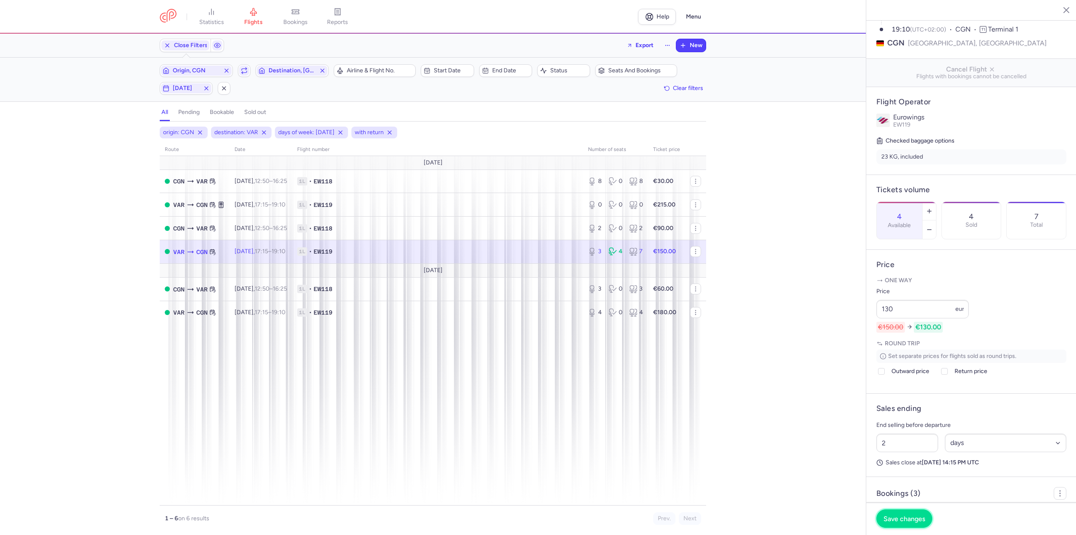
click at [918, 519] on span "Save changes" at bounding box center [904, 518] width 42 height 8
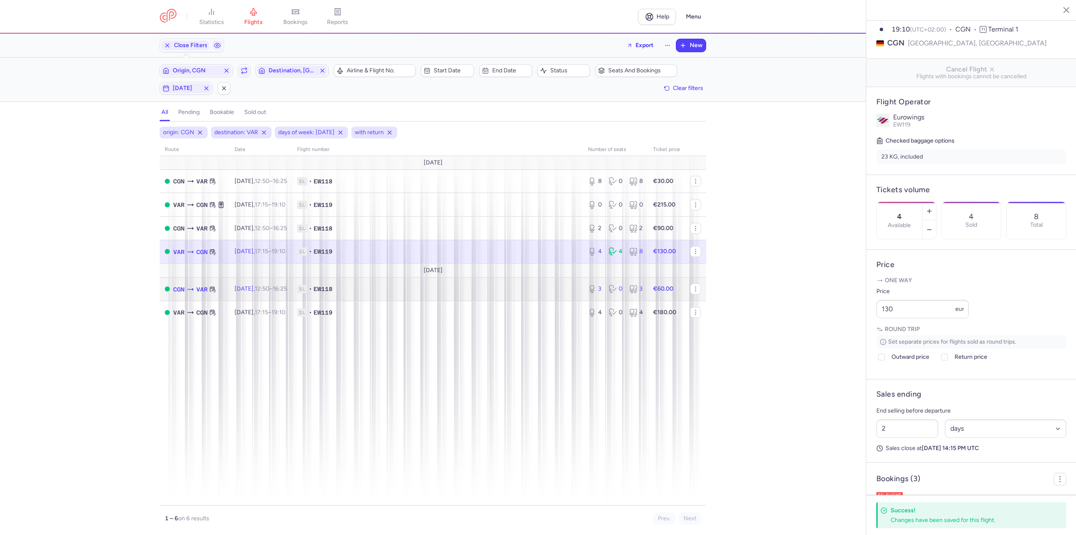
click at [217, 291] on td "CGN VAR" at bounding box center [195, 289] width 70 height 24
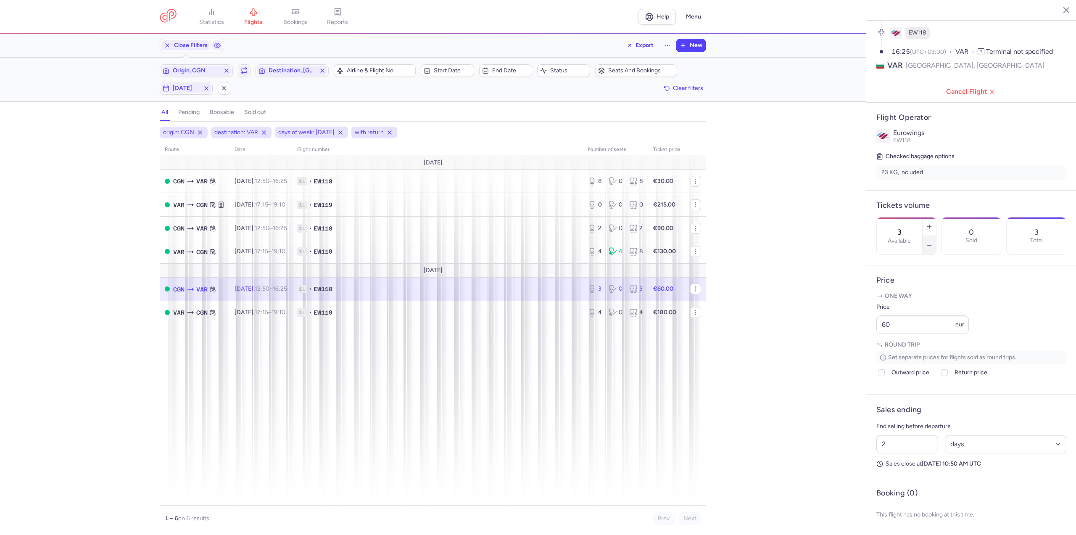
click at [933, 242] on icon "button" at bounding box center [929, 245] width 7 height 7
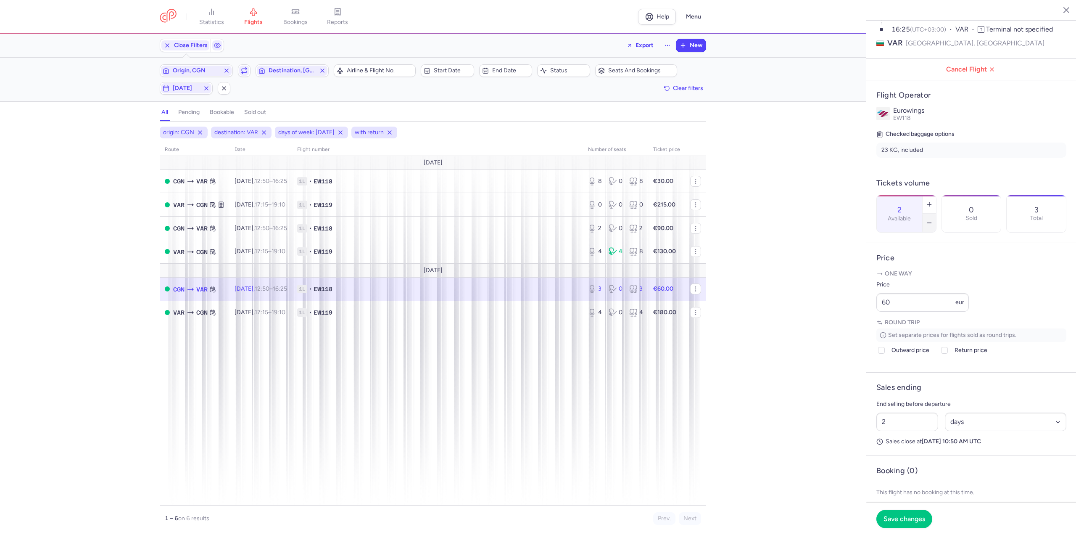
click at [933, 219] on icon "button" at bounding box center [929, 222] width 7 height 7
click at [926, 525] on button "Save changes" at bounding box center [904, 518] width 56 height 18
click at [242, 306] on td "[DATE] 17:15 – 19:10 +0" at bounding box center [260, 311] width 63 height 23
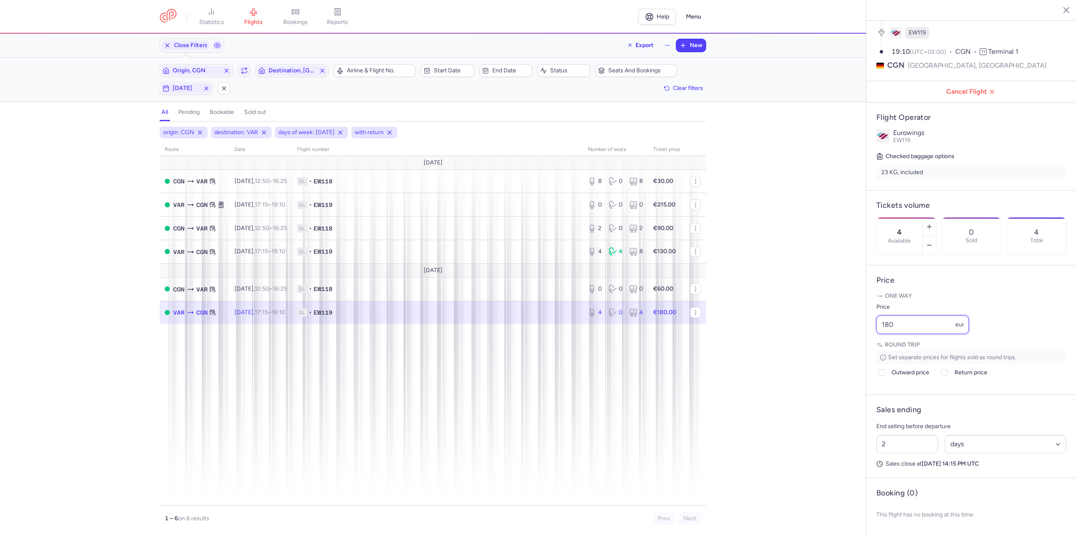
drag, startPoint x: 905, startPoint y: 321, endPoint x: 781, endPoint y: 322, distance: 124.0
click at [781, 322] on div "statistics flights bookings reports Help Menu Close Filters Export New Filters …" at bounding box center [538, 267] width 1076 height 535
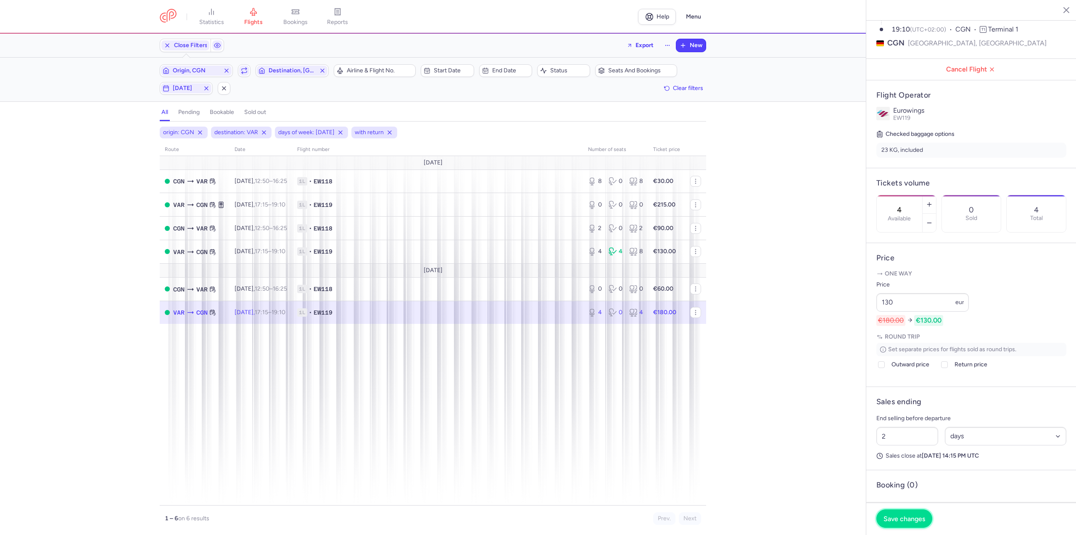
click at [908, 519] on span "Save changes" at bounding box center [904, 518] width 42 height 8
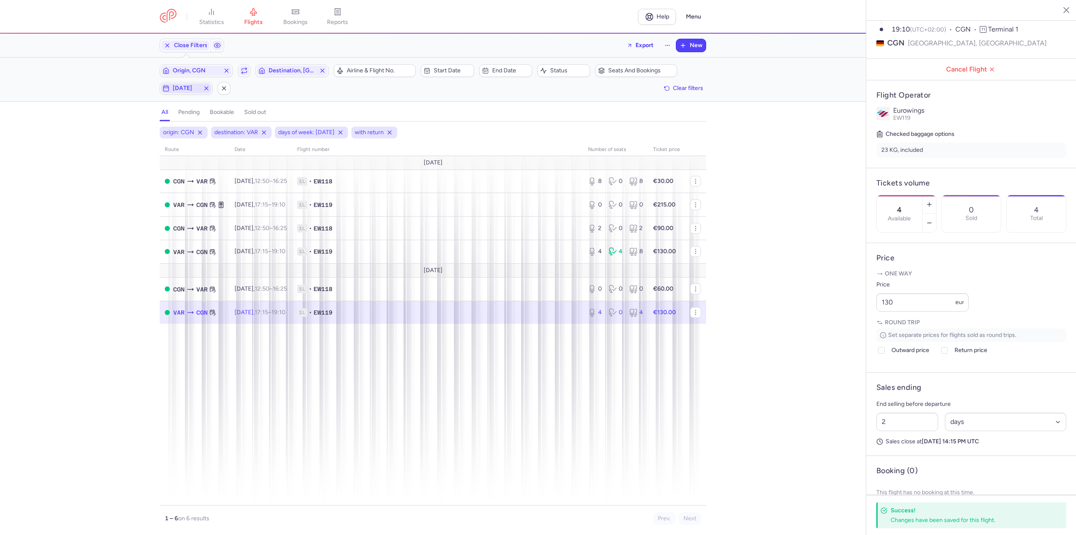
click at [165, 86] on line "button" at bounding box center [165, 86] width 0 height 1
click at [103, 126] on input "M" at bounding box center [103, 129] width 13 height 13
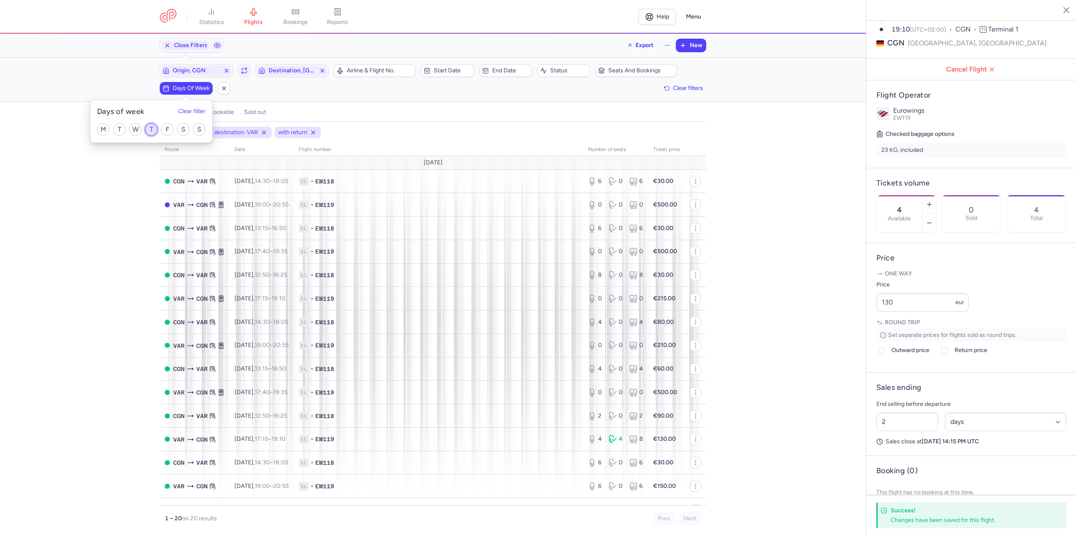
click at [150, 126] on input "T" at bounding box center [151, 129] width 13 height 13
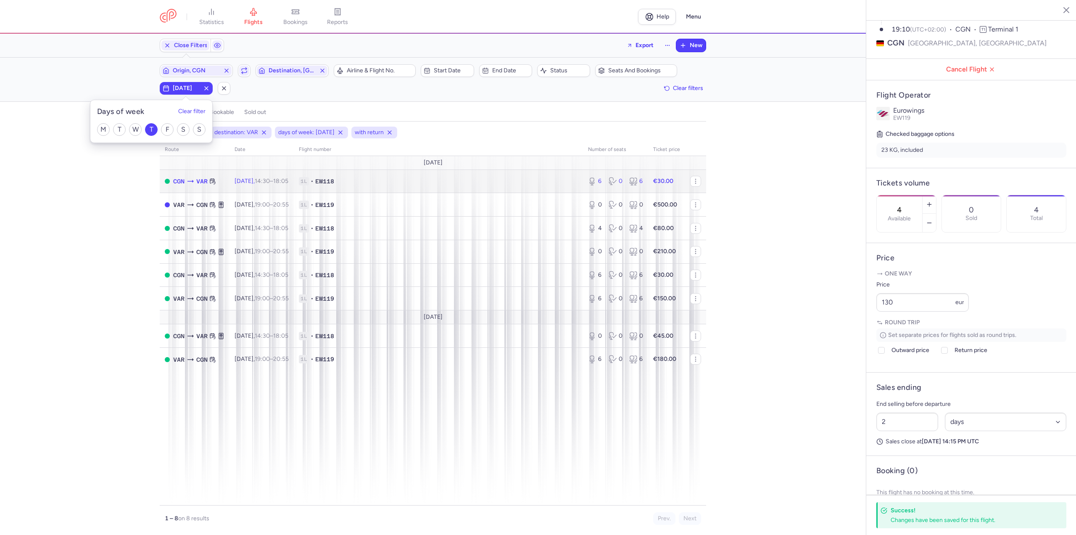
click at [272, 188] on td "[DATE] 14:30 – 18:05 +0" at bounding box center [261, 181] width 64 height 24
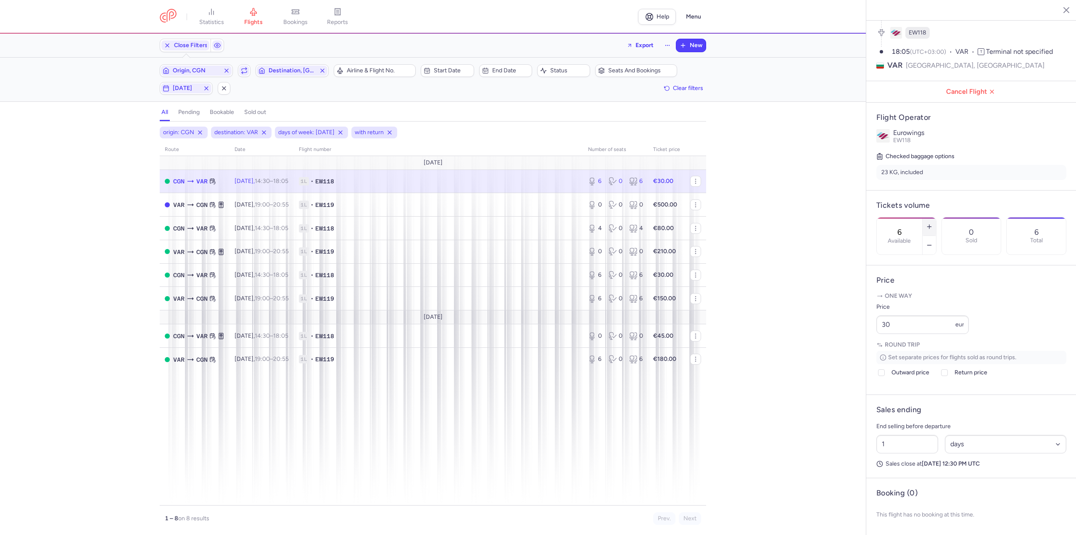
click at [936, 217] on button "button" at bounding box center [928, 226] width 13 height 18
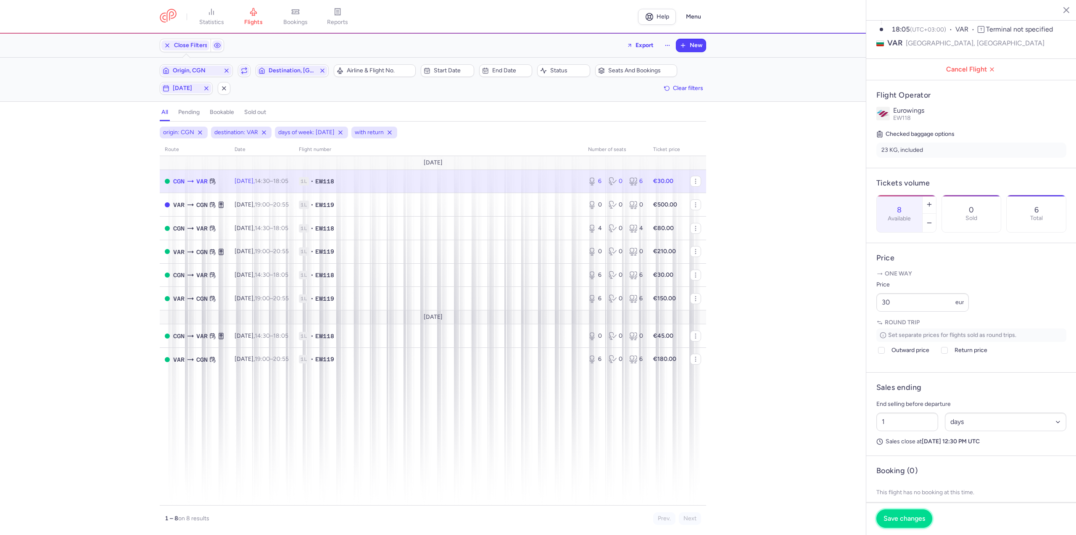
click at [905, 519] on span "Save changes" at bounding box center [904, 518] width 42 height 8
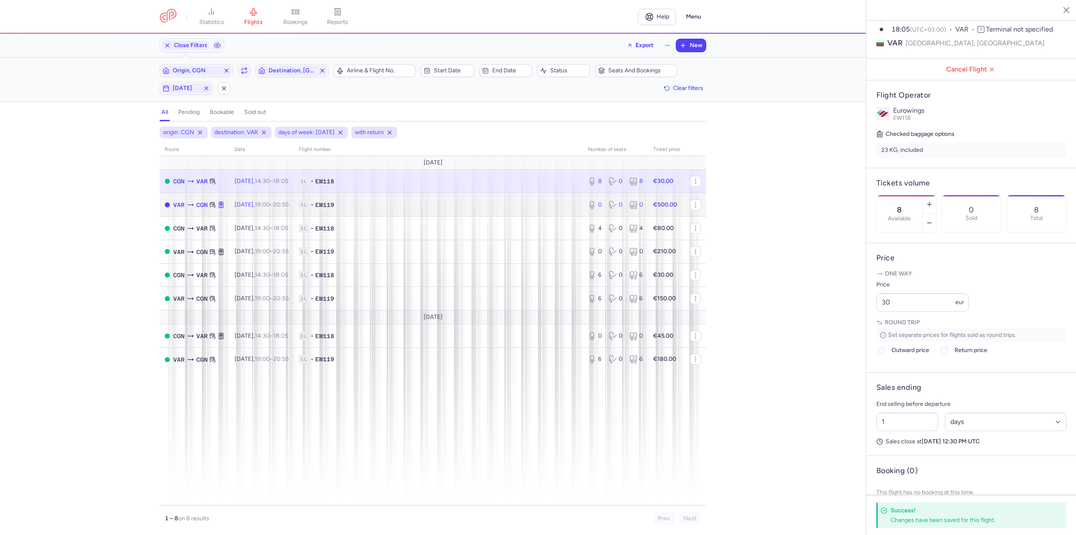
click at [252, 208] on td "[DATE] 19:00 – 20:55 +0" at bounding box center [261, 205] width 64 height 24
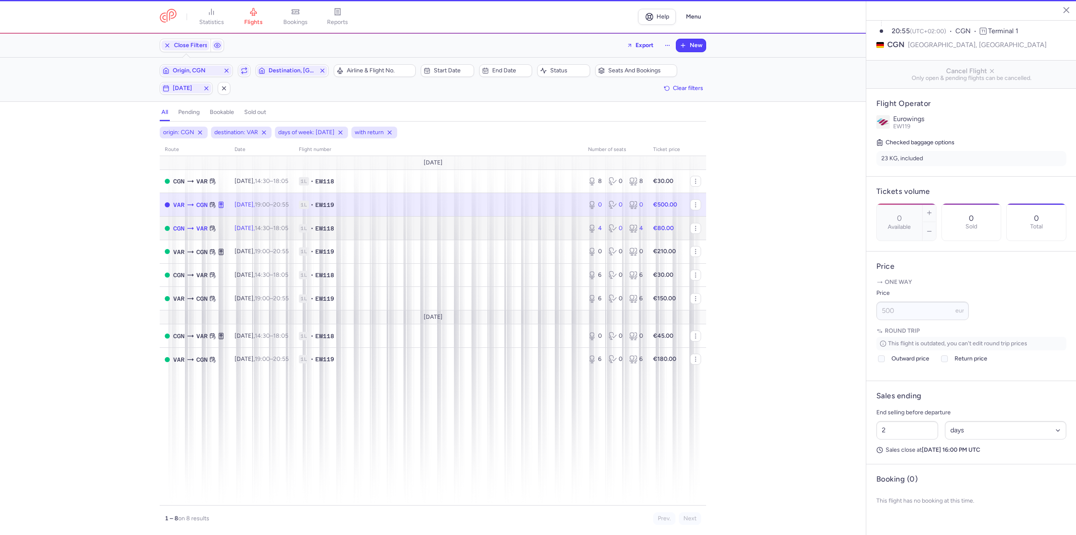
click at [247, 237] on td "[DATE] 14:30 – 18:05 +0" at bounding box center [261, 228] width 64 height 24
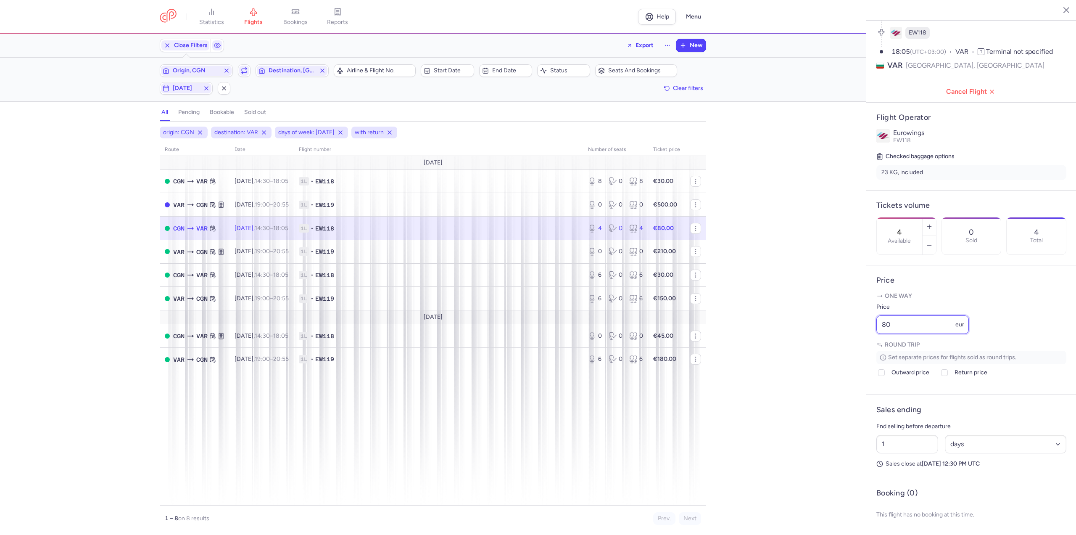
drag, startPoint x: 911, startPoint y: 324, endPoint x: 736, endPoint y: 331, distance: 175.0
click at [736, 331] on div "statistics flights bookings reports Help Menu Close Filters Export New Filters …" at bounding box center [538, 267] width 1076 height 535
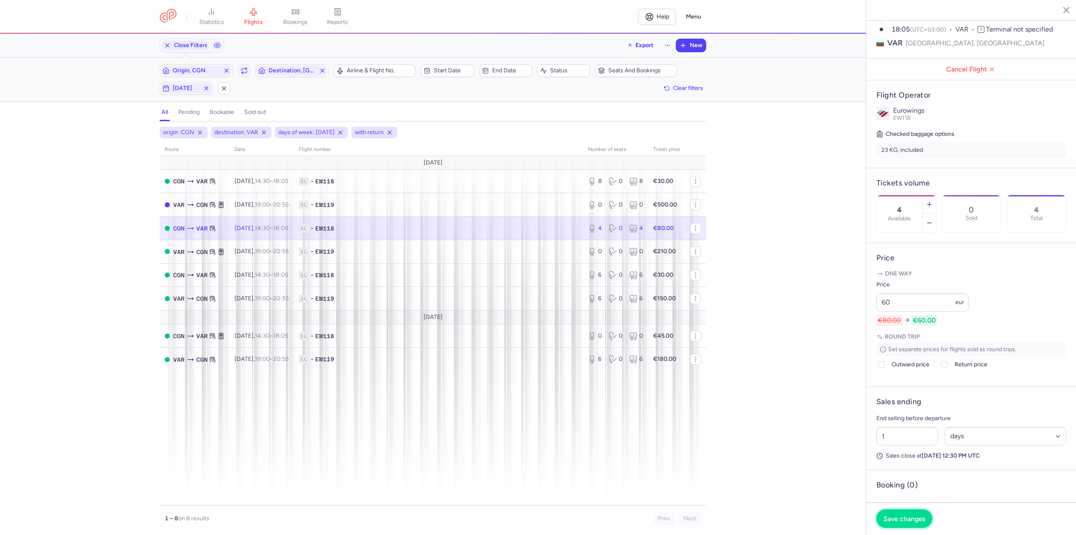
click at [910, 515] on span "Save changes" at bounding box center [904, 518] width 42 height 8
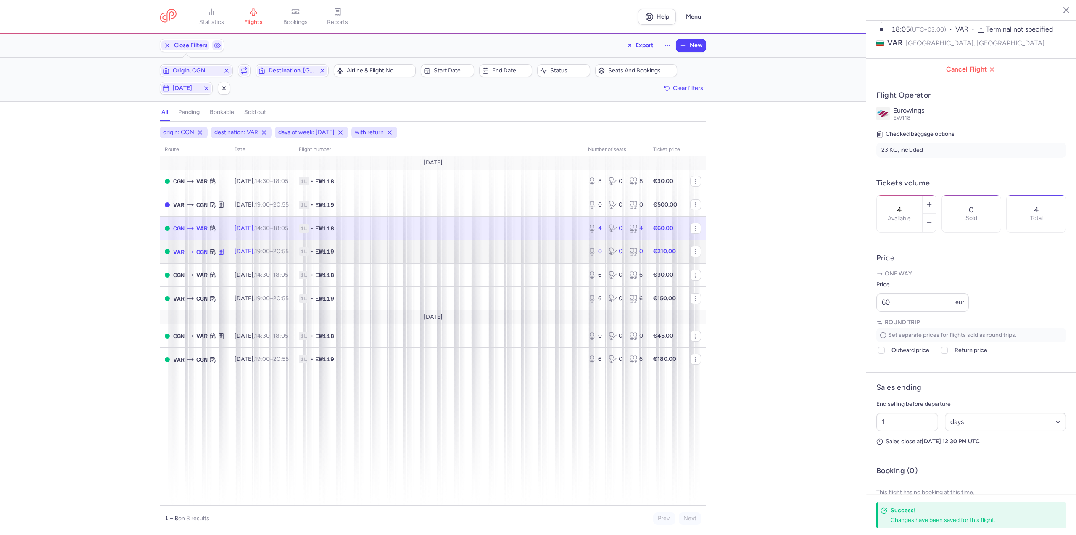
click at [266, 254] on span "[DATE] 19:00 – 20:55 +0" at bounding box center [261, 251] width 54 height 7
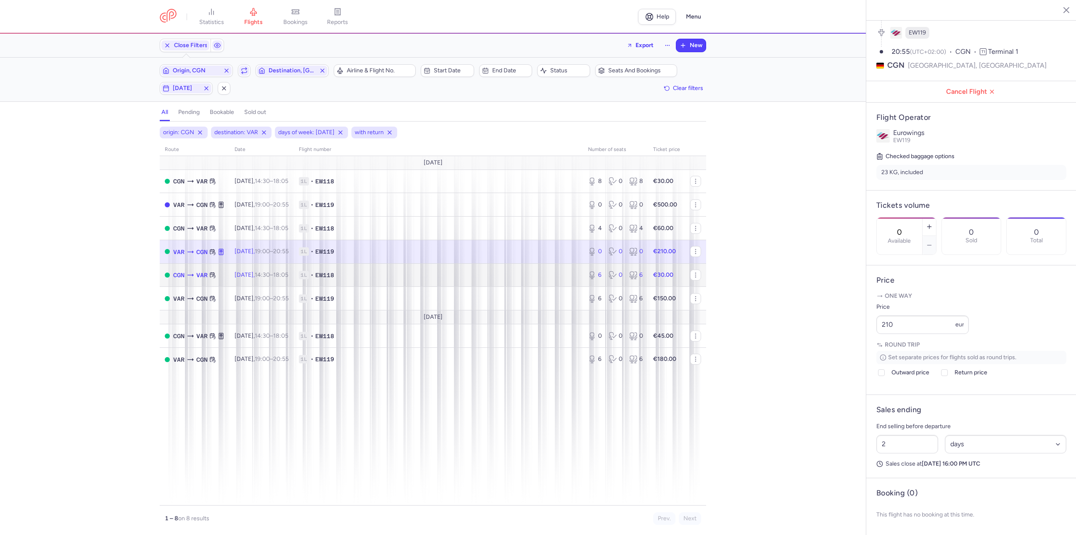
click at [291, 281] on td "[DATE] 14:30 – 18:05 +0" at bounding box center [261, 275] width 64 height 24
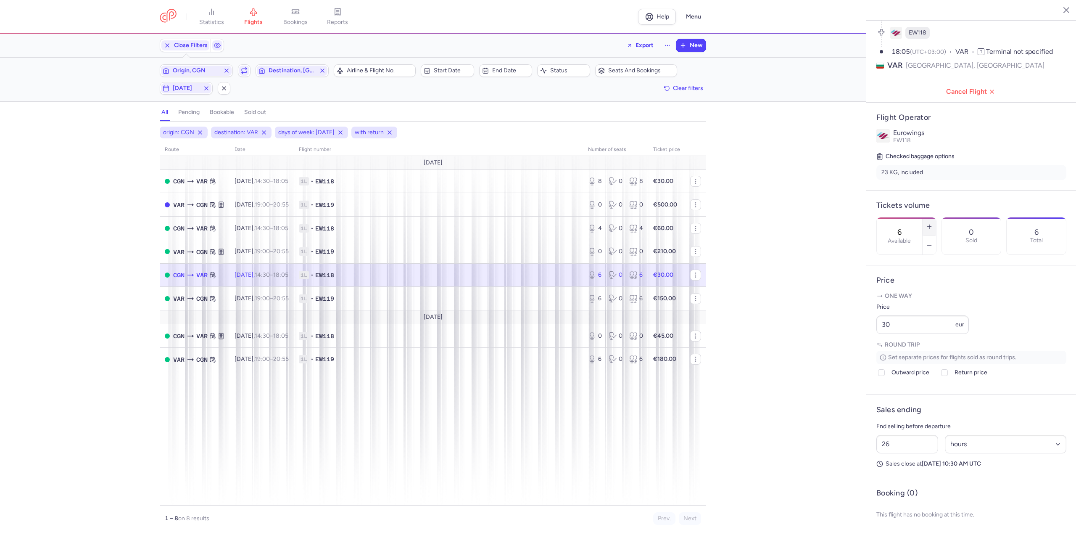
click at [936, 217] on button "button" at bounding box center [928, 226] width 13 height 18
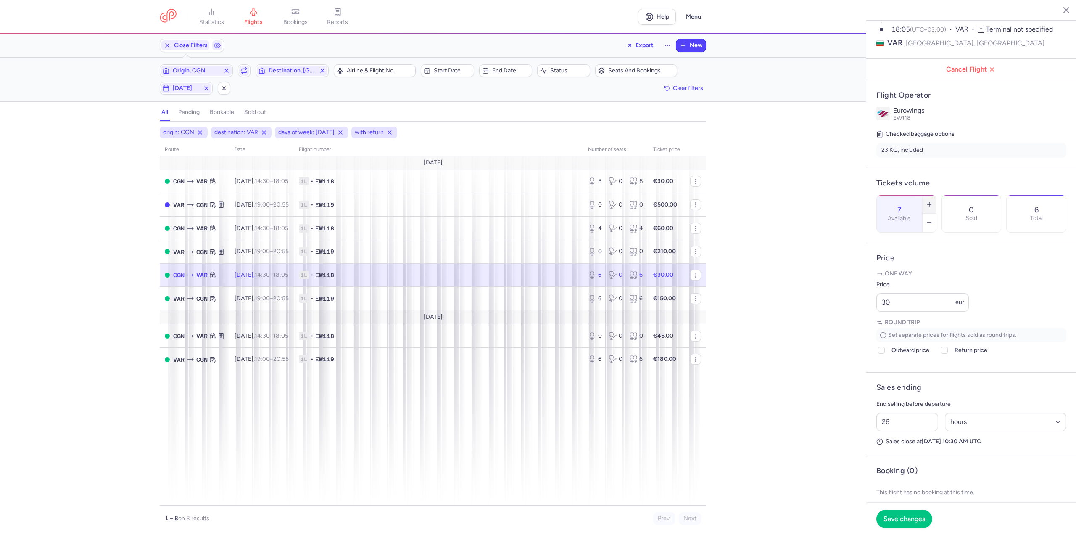
click at [936, 195] on button "button" at bounding box center [928, 204] width 13 height 18
click at [916, 519] on span "Save changes" at bounding box center [904, 518] width 42 height 8
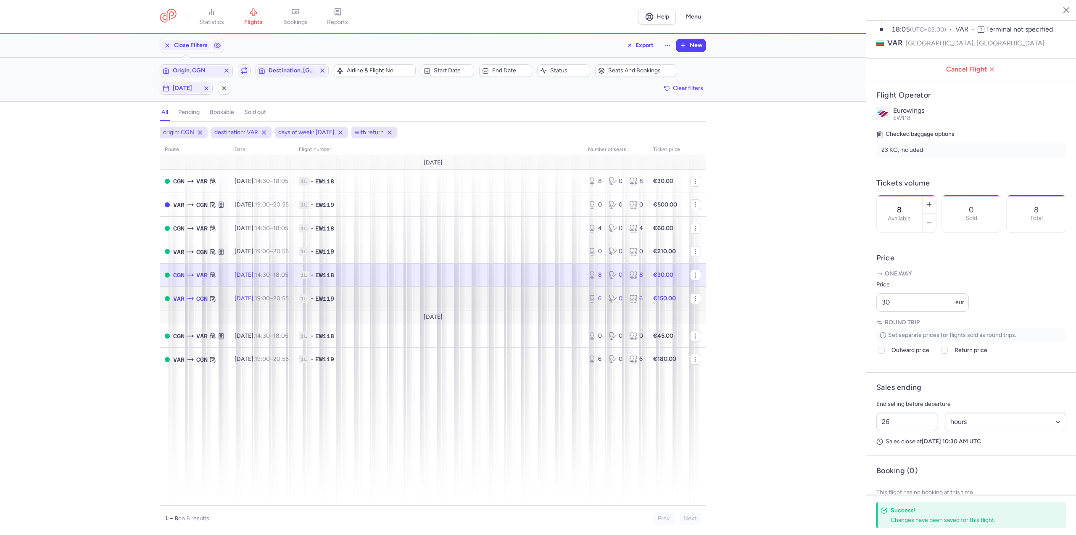
click at [289, 301] on time "20:55 +0" at bounding box center [281, 298] width 16 height 7
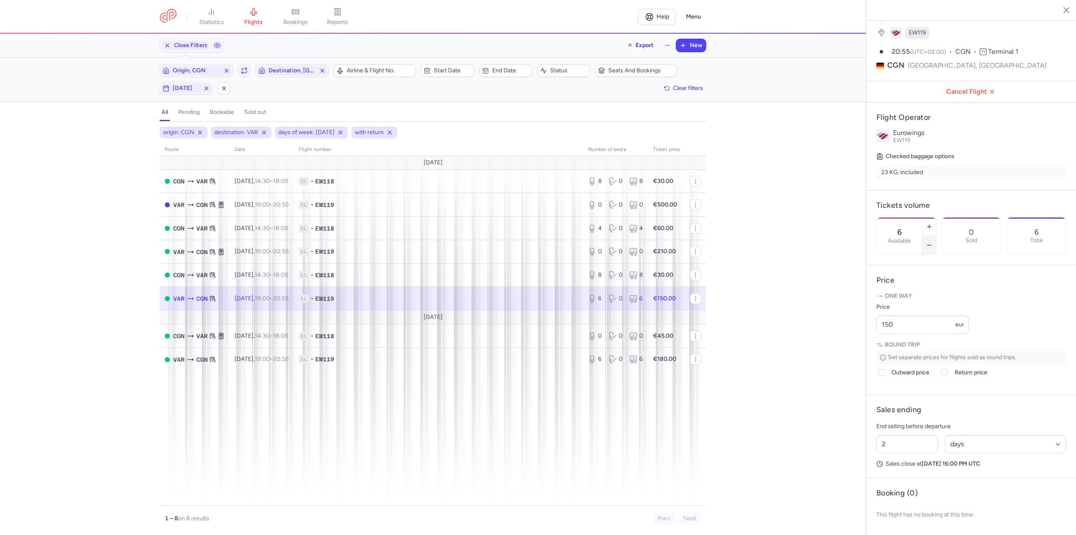
click at [936, 236] on button "button" at bounding box center [928, 245] width 13 height 18
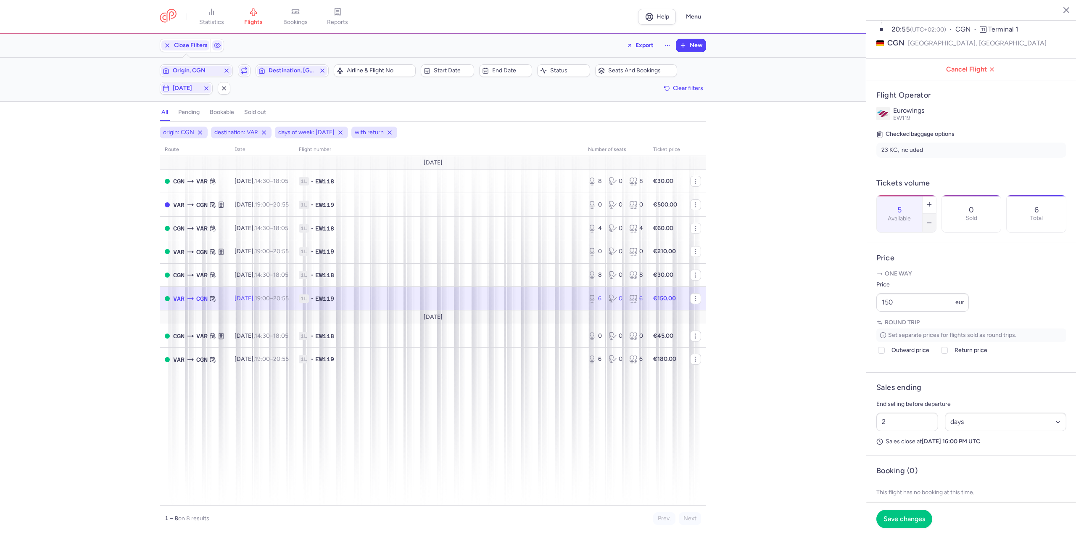
click at [936, 213] on button "button" at bounding box center [928, 222] width 13 height 18
drag, startPoint x: 914, startPoint y: 329, endPoint x: 803, endPoint y: 332, distance: 111.8
click at [803, 332] on div "statistics flights bookings reports Help Menu Close Filters Export New Filters …" at bounding box center [538, 267] width 1076 height 535
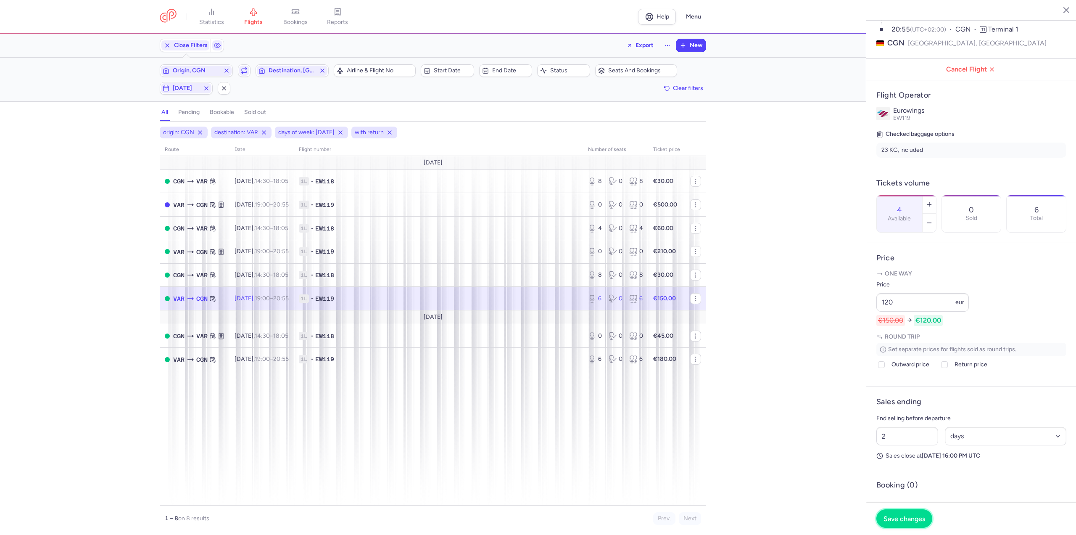
click at [908, 520] on span "Save changes" at bounding box center [904, 518] width 42 height 8
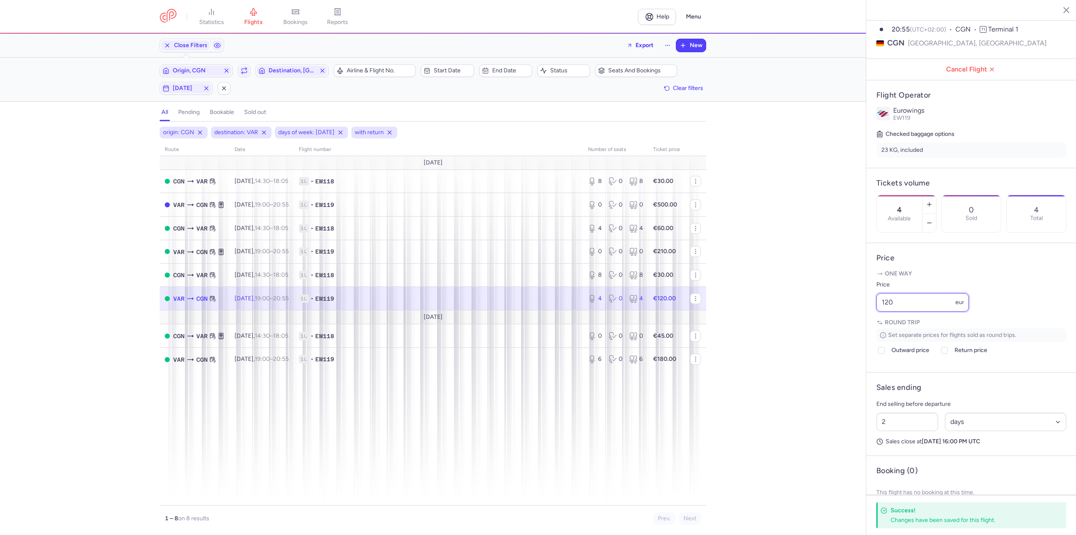
drag, startPoint x: 922, startPoint y: 327, endPoint x: 789, endPoint y: 321, distance: 132.5
click at [789, 321] on div "statistics flights bookings reports Help Menu Close Filters Export New Filters …" at bounding box center [538, 267] width 1076 height 535
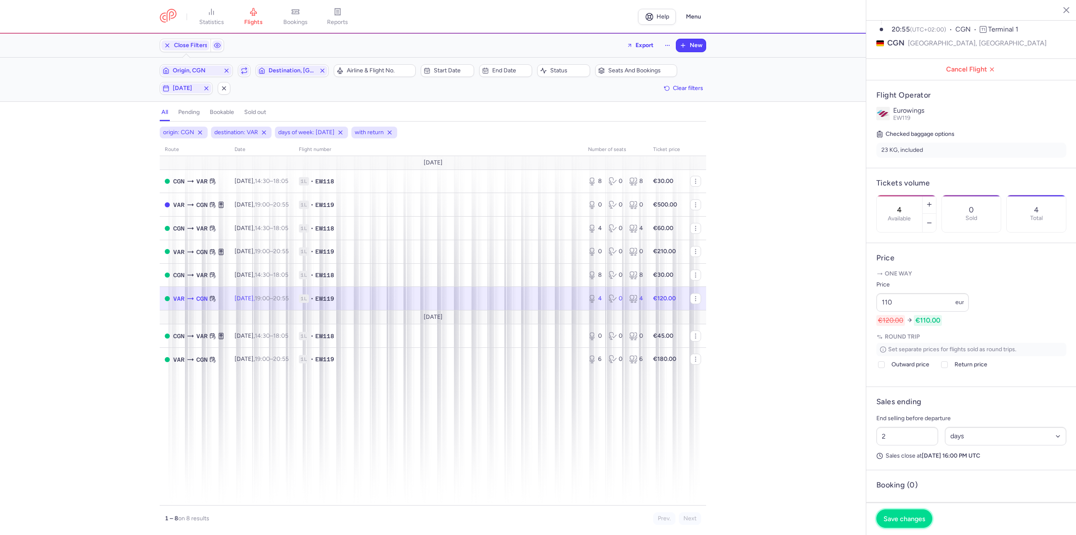
click at [906, 512] on button "Save changes" at bounding box center [904, 518] width 56 height 18
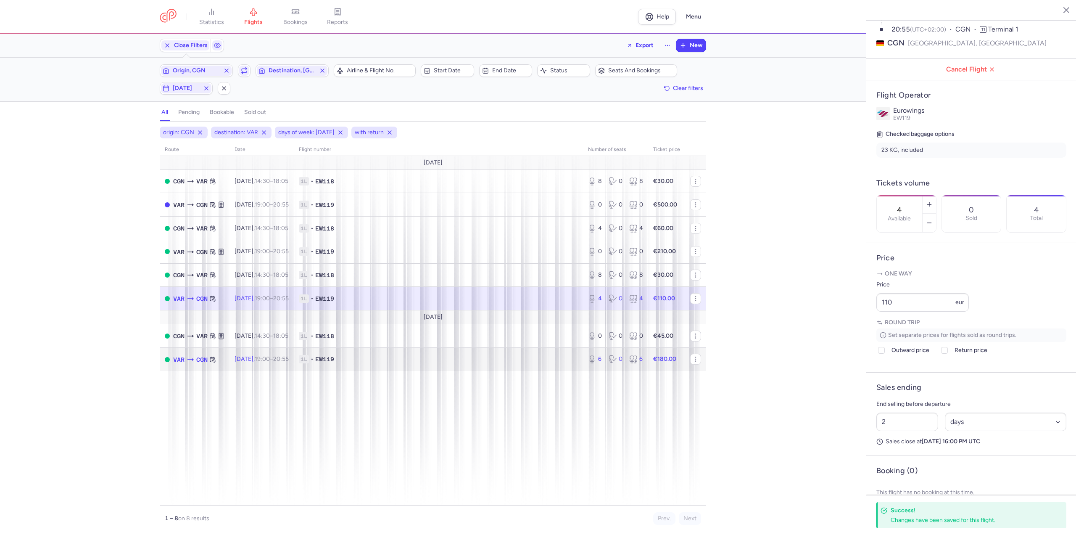
click at [313, 348] on td "1L • EW119" at bounding box center [438, 359] width 289 height 23
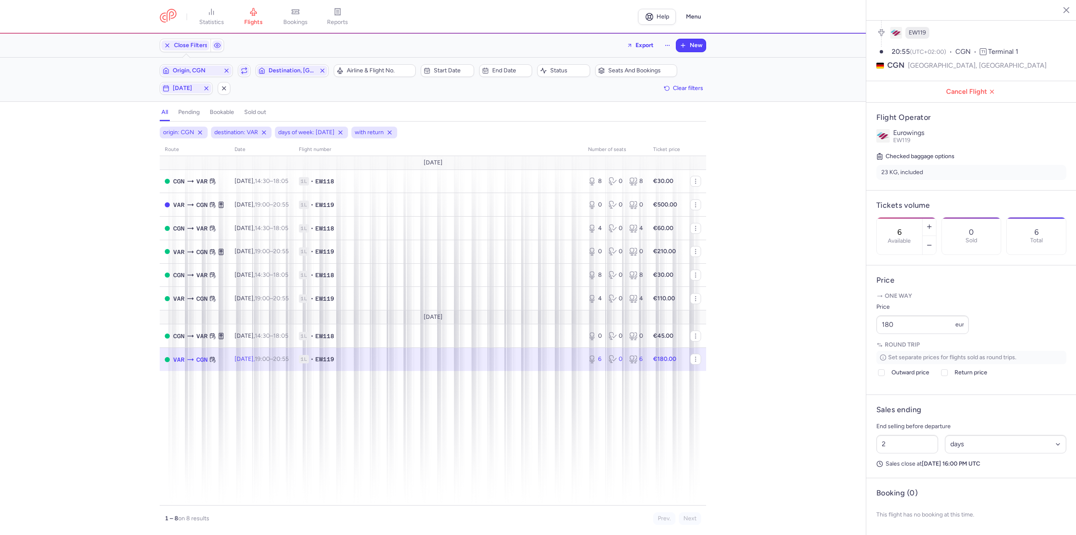
click at [583, 352] on td "[DATE] 19:00 – 20:55 +0" at bounding box center [615, 359] width 65 height 23
drag, startPoint x: 913, startPoint y: 329, endPoint x: 766, endPoint y: 321, distance: 146.9
click at [766, 321] on div "statistics flights bookings reports Help Menu Close Filters Export New Filters …" at bounding box center [538, 267] width 1076 height 535
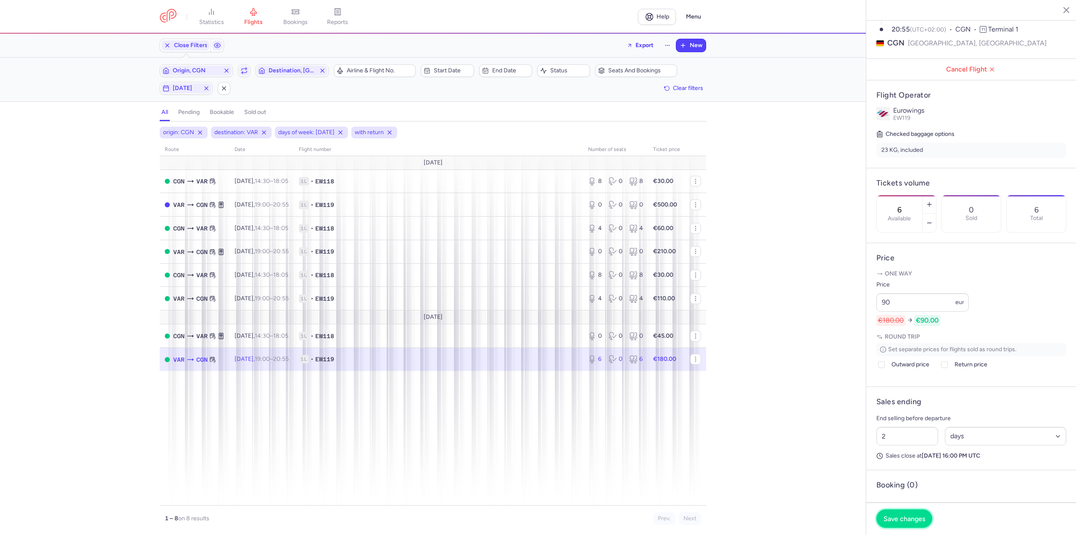
click at [891, 517] on span "Save changes" at bounding box center [904, 518] width 42 height 8
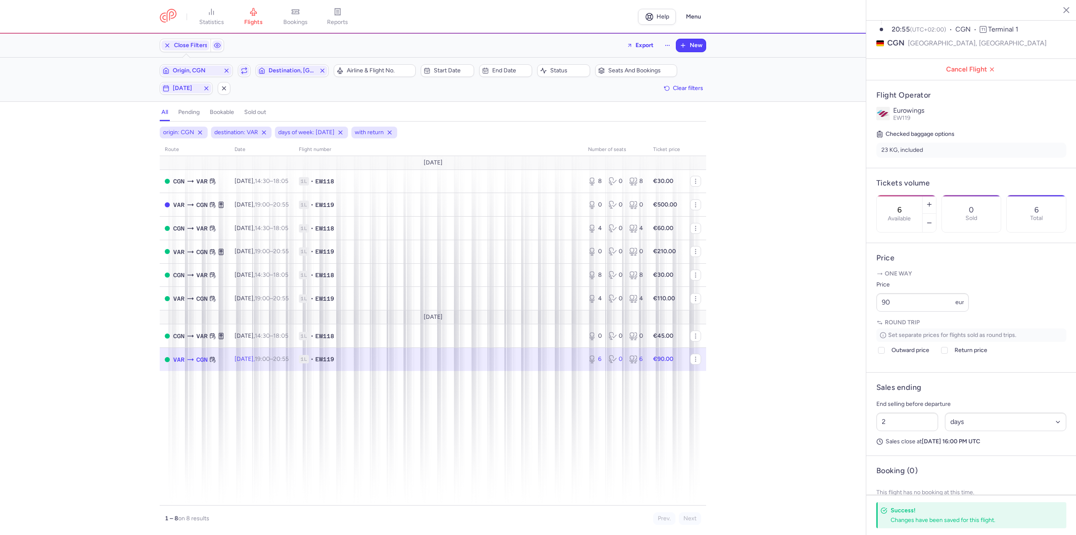
drag, startPoint x: 190, startPoint y: 89, endPoint x: 188, endPoint y: 97, distance: 8.7
click at [190, 89] on span "[DATE]" at bounding box center [186, 88] width 27 height 7
click at [148, 128] on input "T" at bounding box center [151, 129] width 13 height 13
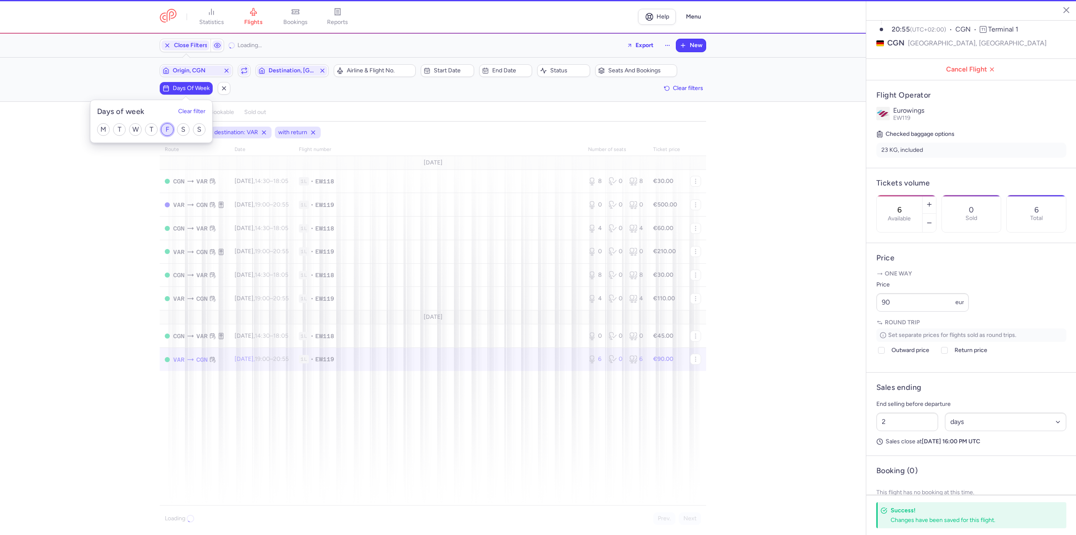
click at [171, 128] on input "F" at bounding box center [167, 129] width 13 height 13
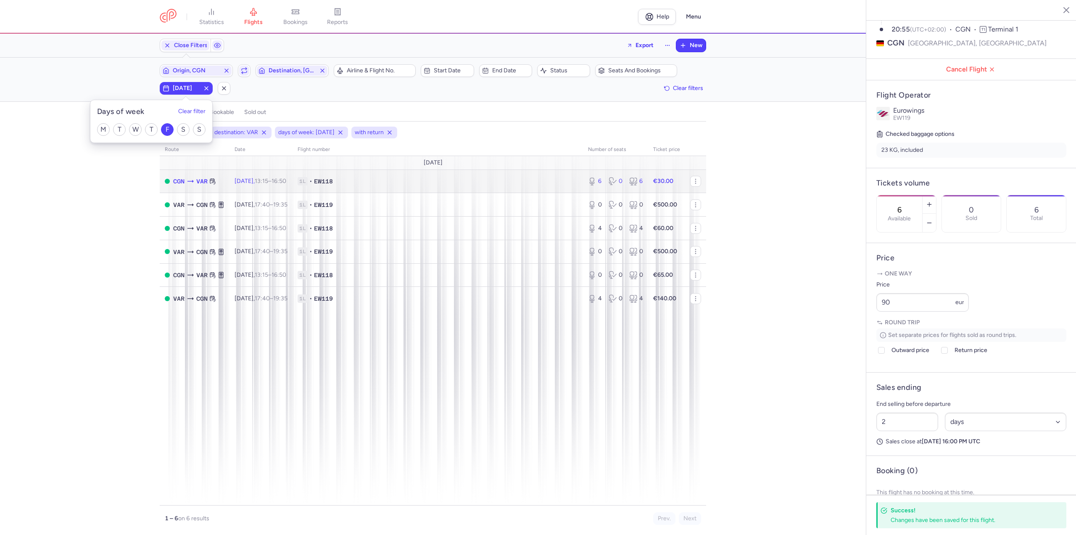
click at [330, 181] on span "EW118" at bounding box center [323, 181] width 19 height 8
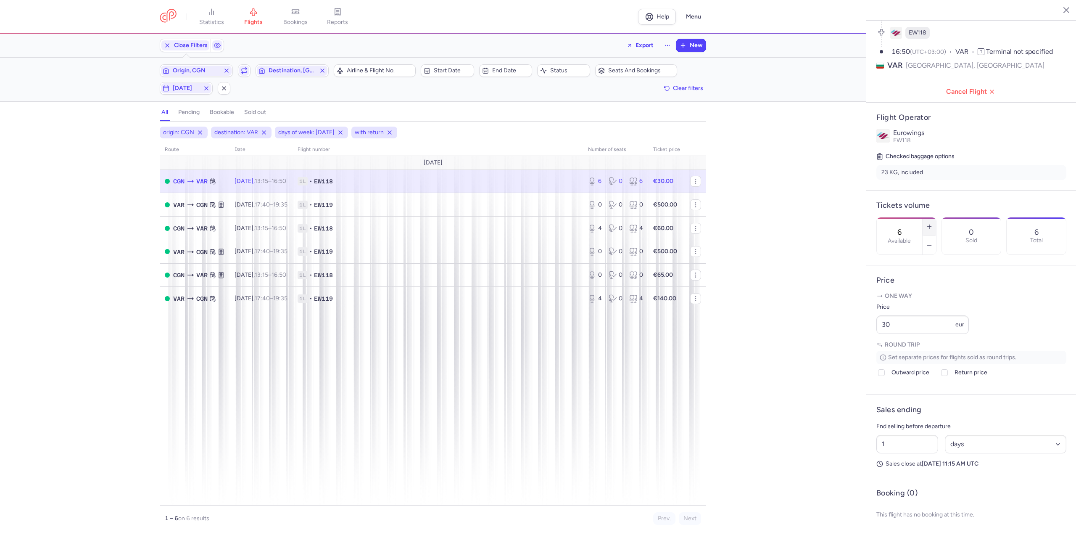
click at [933, 223] on icon "button" at bounding box center [929, 226] width 7 height 7
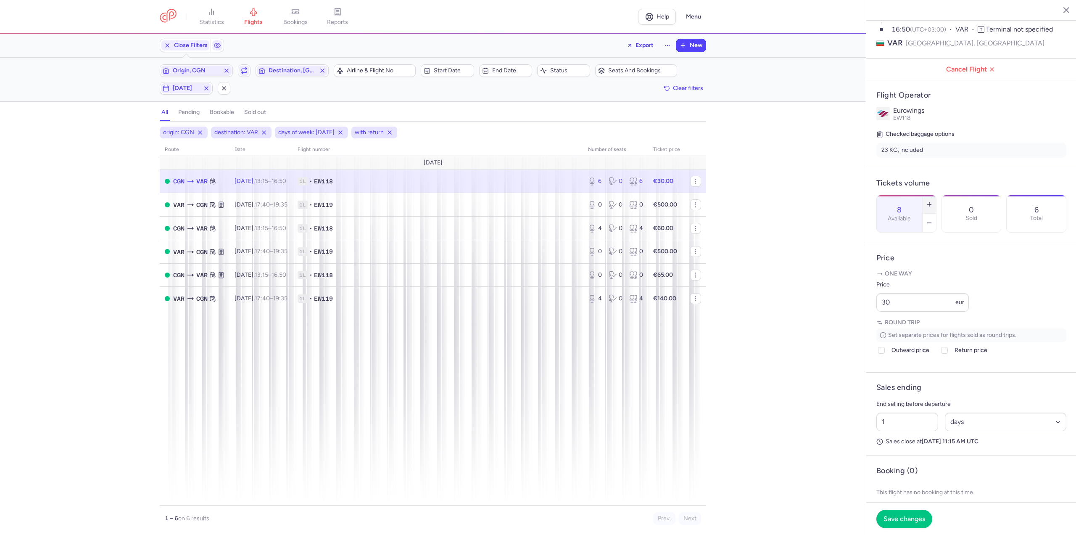
click at [933, 201] on icon "button" at bounding box center [929, 204] width 7 height 7
click at [920, 518] on span "Save changes" at bounding box center [904, 518] width 42 height 8
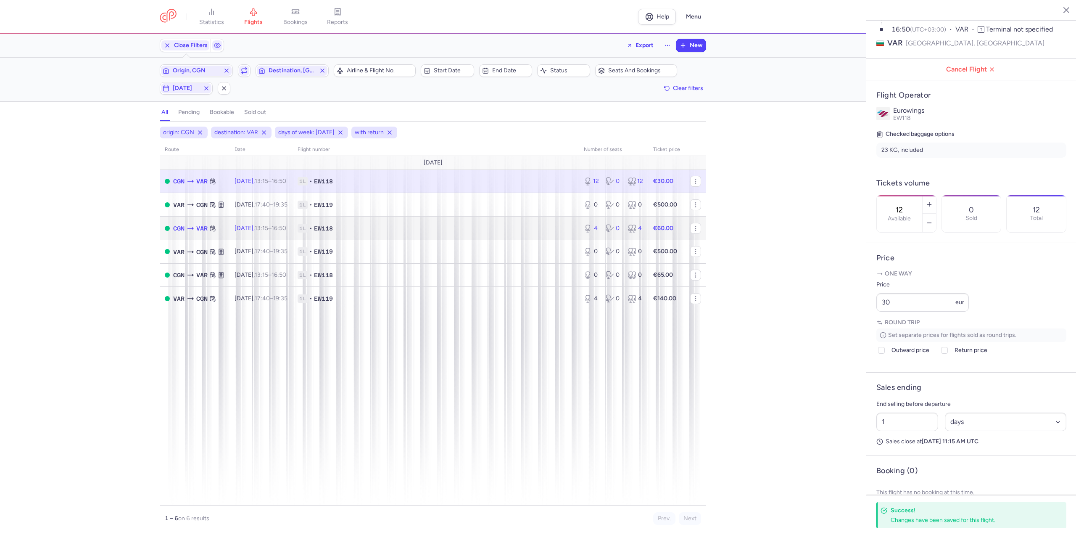
click at [333, 226] on span "EW118" at bounding box center [323, 228] width 19 height 8
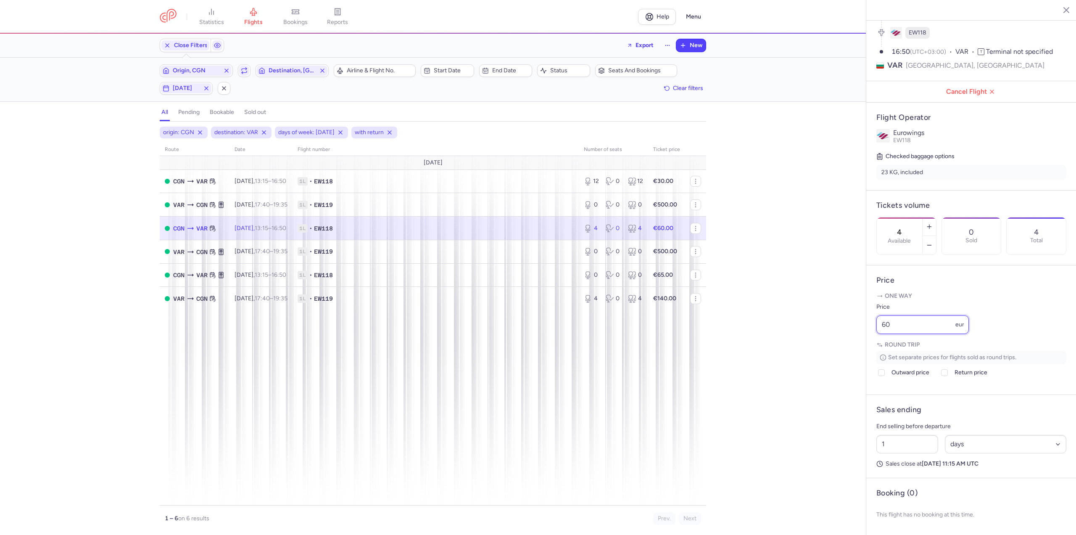
drag, startPoint x: 904, startPoint y: 328, endPoint x: 790, endPoint y: 329, distance: 113.1
click at [790, 329] on div "statistics flights bookings reports Help Menu Close Filters Export New Filters …" at bounding box center [538, 267] width 1076 height 535
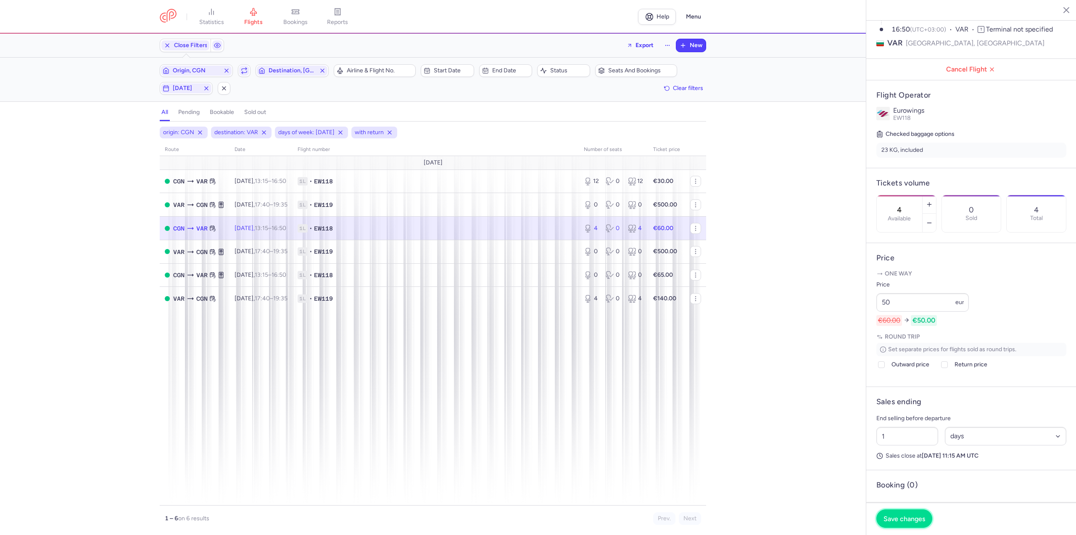
click at [901, 518] on span "Save changes" at bounding box center [904, 518] width 42 height 8
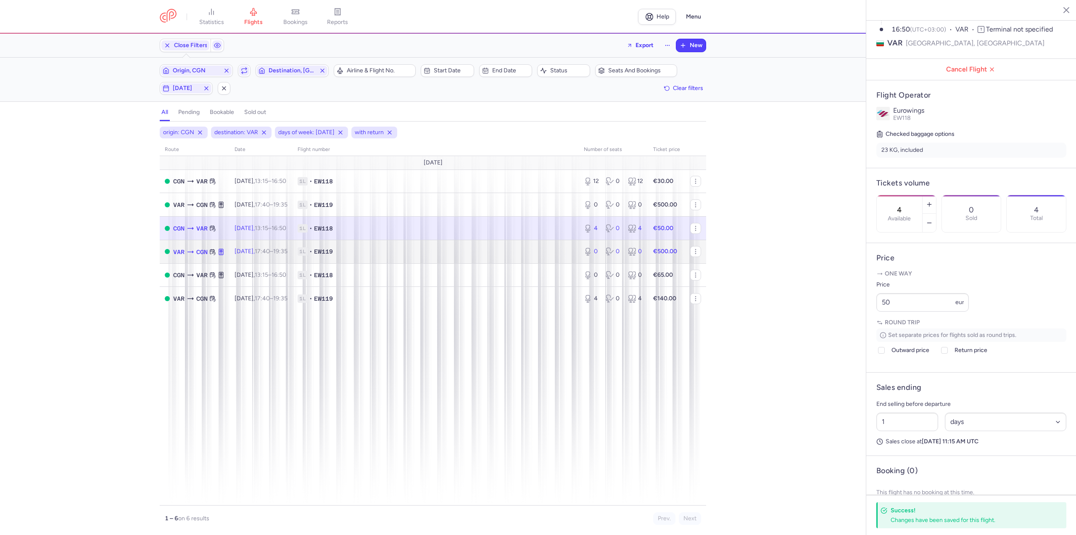
click at [287, 254] on time "19:35 +0" at bounding box center [280, 251] width 14 height 7
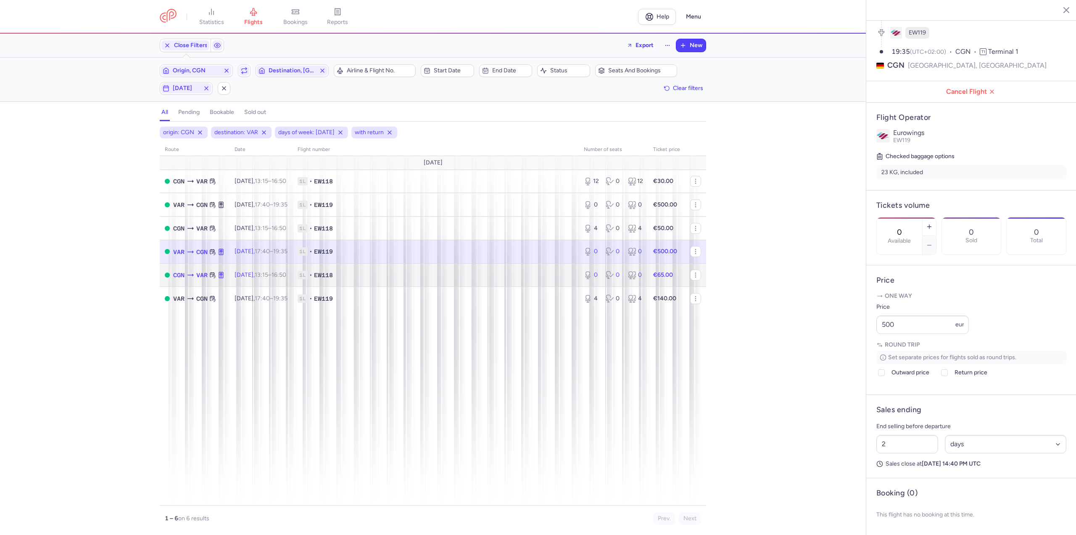
click at [268, 273] on time "13:15" at bounding box center [261, 274] width 13 height 7
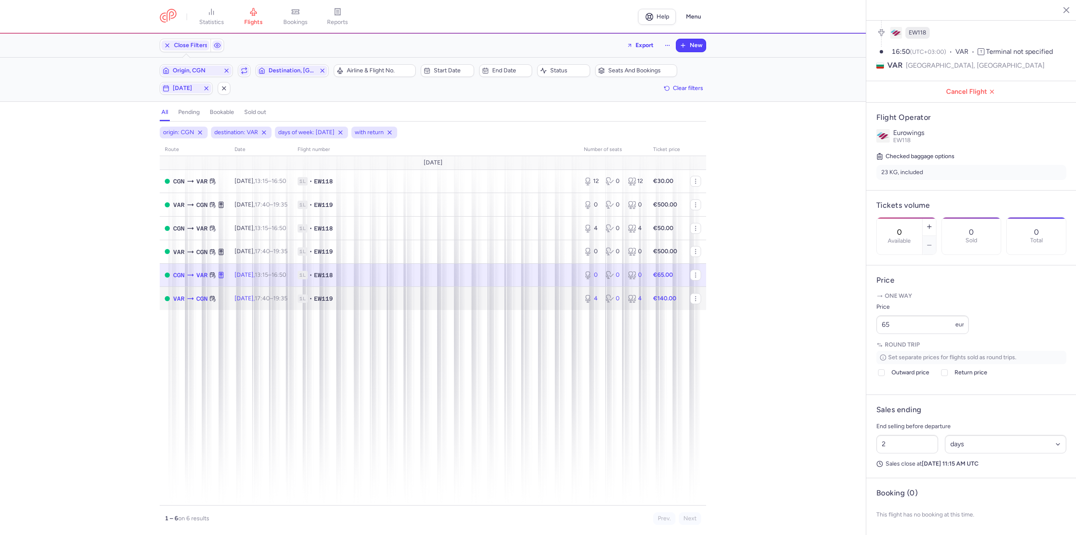
click at [277, 287] on td "[DATE] 17:40 – 19:35 +0" at bounding box center [260, 298] width 63 height 23
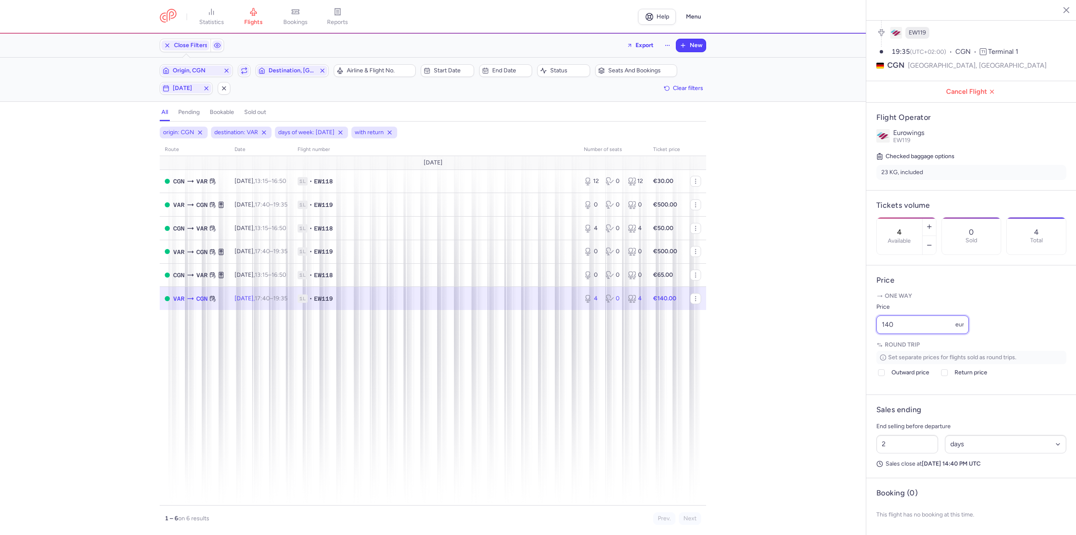
drag, startPoint x: 909, startPoint y: 326, endPoint x: 768, endPoint y: 324, distance: 140.4
click at [768, 324] on div "statistics flights bookings reports Help Menu Close Filters Export New Filters …" at bounding box center [538, 267] width 1076 height 535
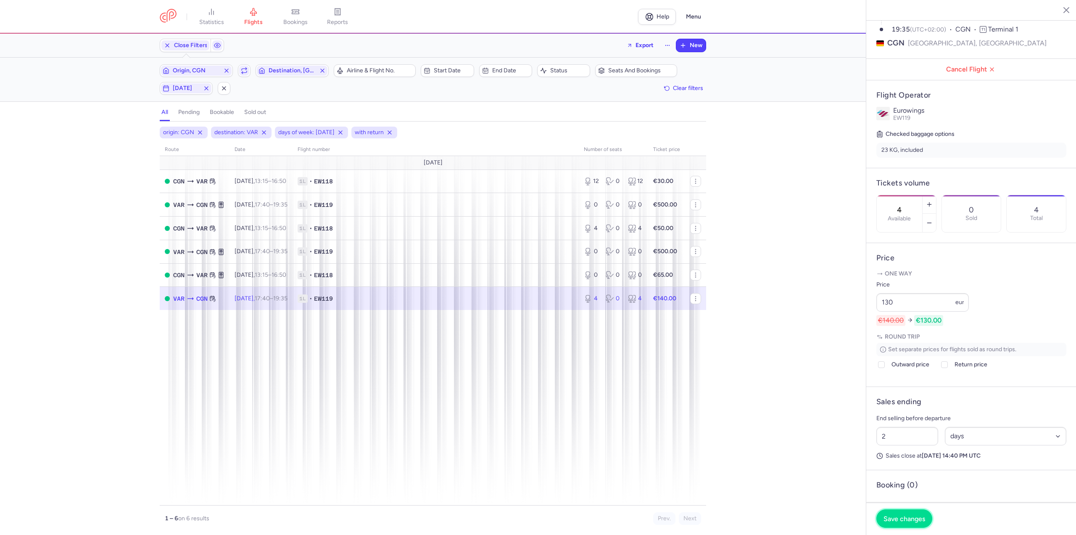
click at [908, 521] on span "Save changes" at bounding box center [904, 518] width 42 height 8
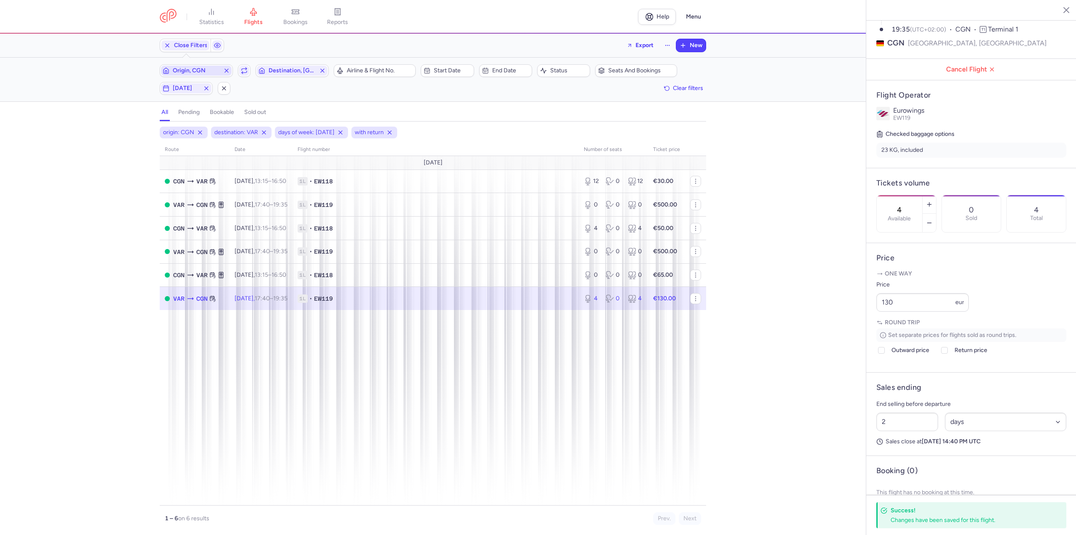
click at [208, 73] on span "Origin, CGN" at bounding box center [196, 70] width 47 height 7
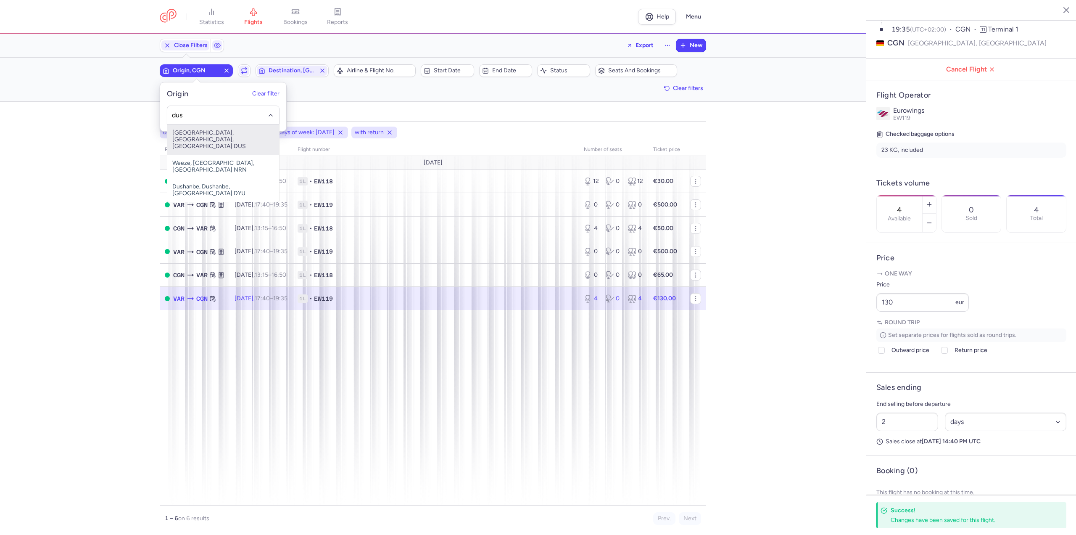
click at [227, 126] on span "[GEOGRAPHIC_DATA], [GEOGRAPHIC_DATA], [GEOGRAPHIC_DATA] DUS" at bounding box center [223, 139] width 112 height 30
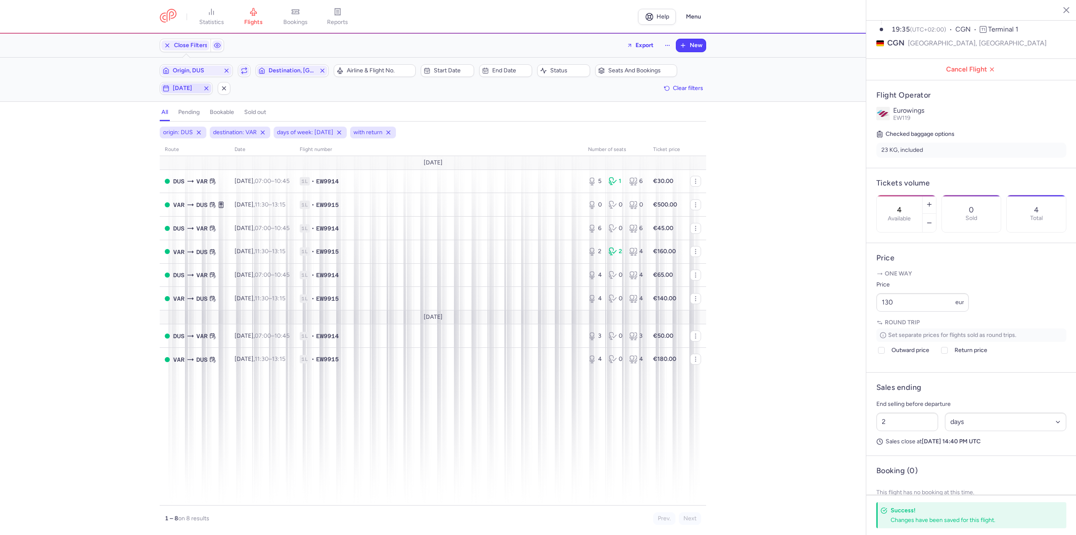
click at [193, 86] on span "[DATE]" at bounding box center [186, 88] width 27 height 7
click at [167, 125] on input "F" at bounding box center [167, 129] width 13 height 13
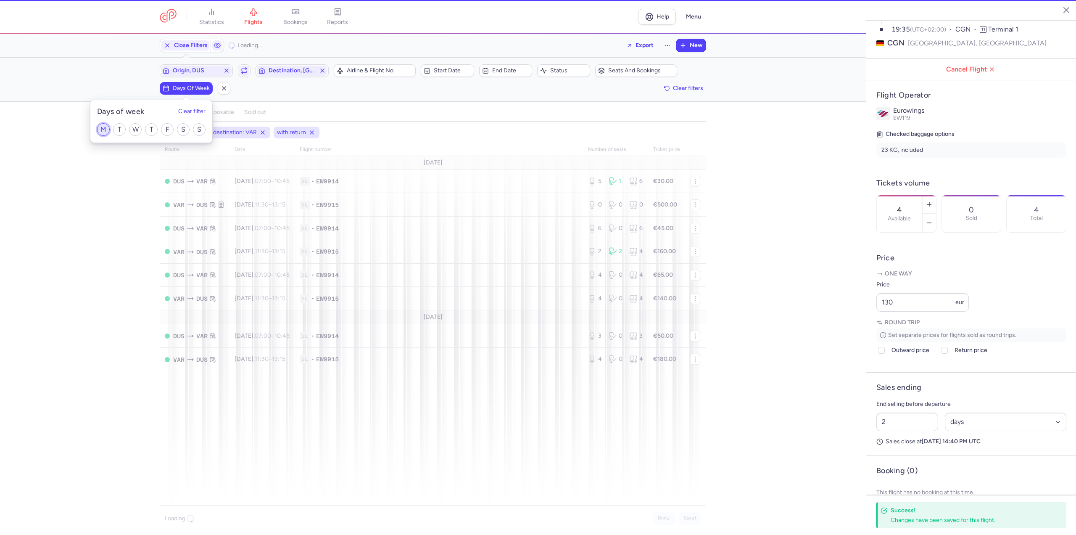
click at [100, 127] on input "M" at bounding box center [103, 129] width 13 height 13
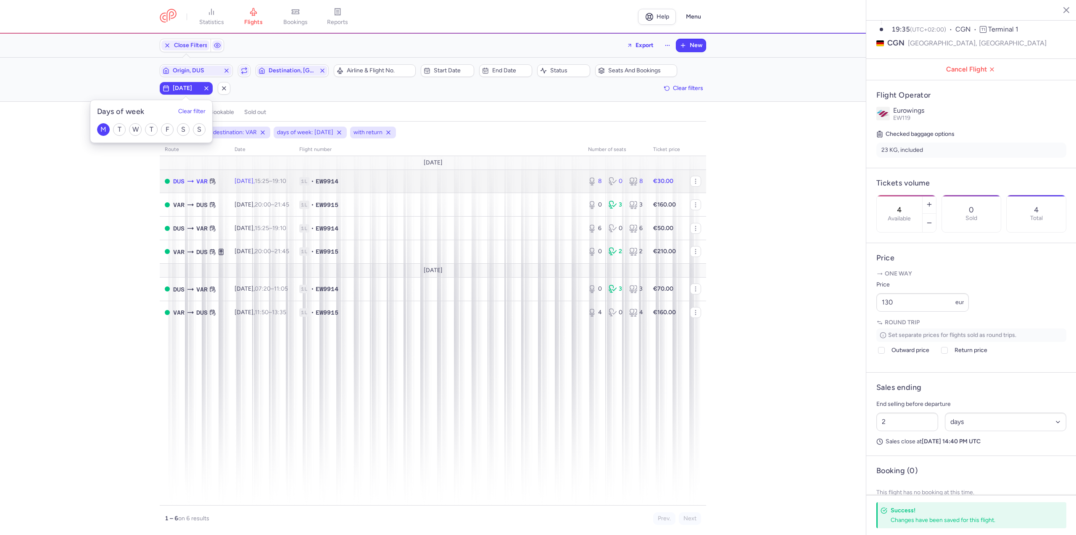
click at [261, 182] on span "[DATE] 15:25 – 19:10 +0" at bounding box center [260, 180] width 52 height 7
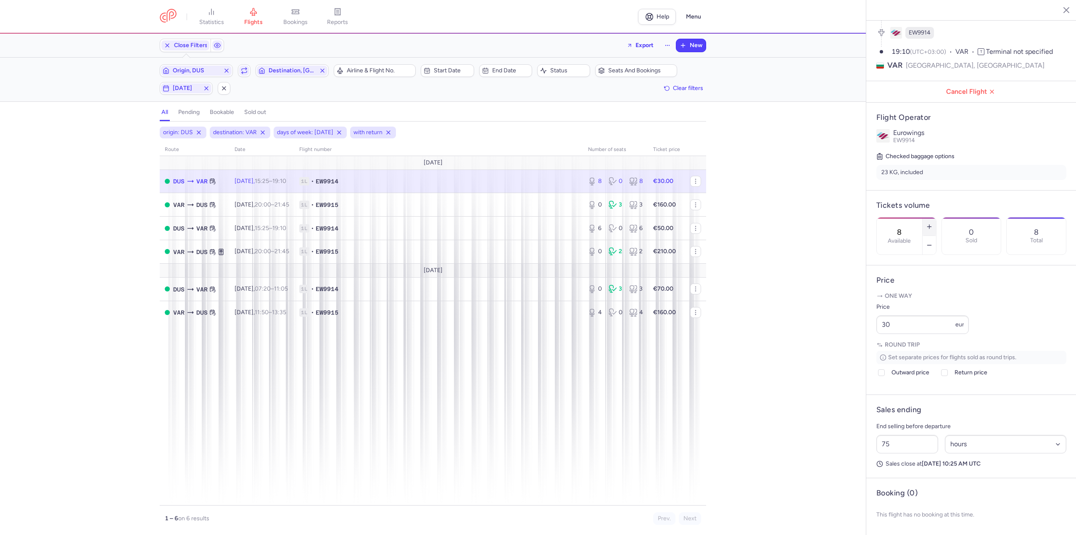
click at [936, 217] on button "button" at bounding box center [928, 226] width 13 height 18
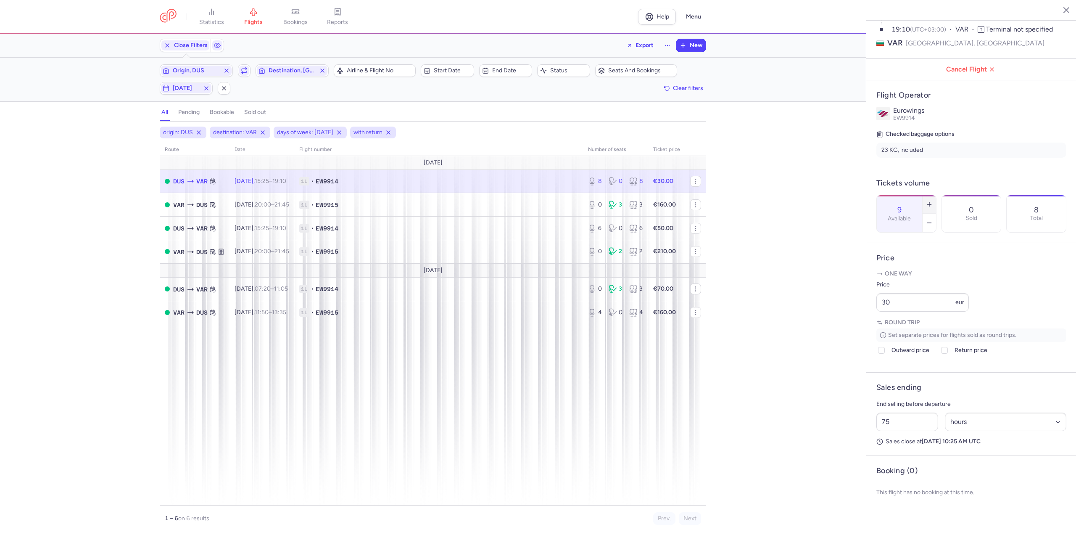
click at [933, 201] on icon "button" at bounding box center [929, 204] width 7 height 7
click at [909, 519] on span "Save changes" at bounding box center [904, 518] width 42 height 8
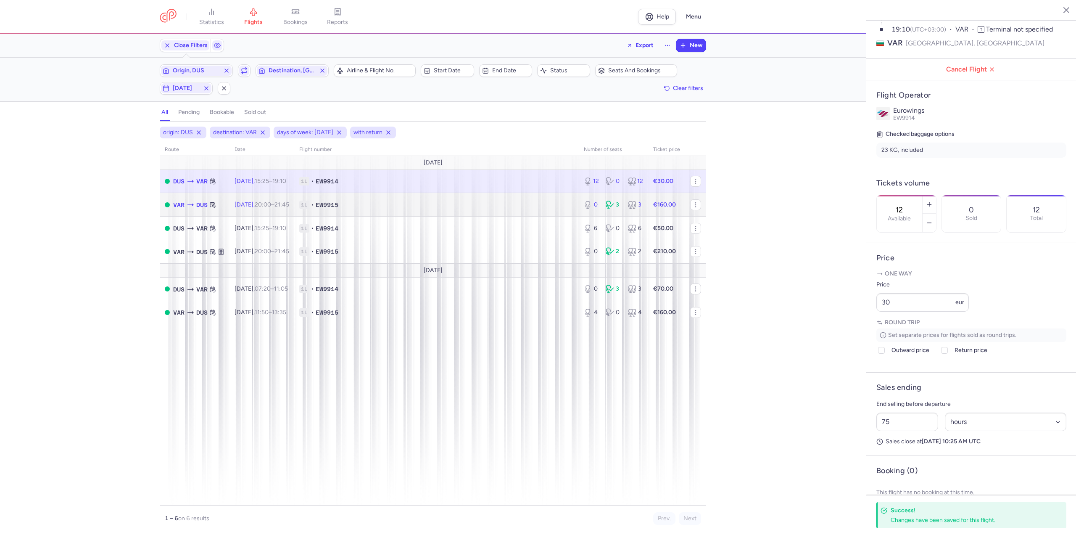
click at [248, 205] on span "[DATE] 20:00 – 21:45 +0" at bounding box center [261, 204] width 55 height 7
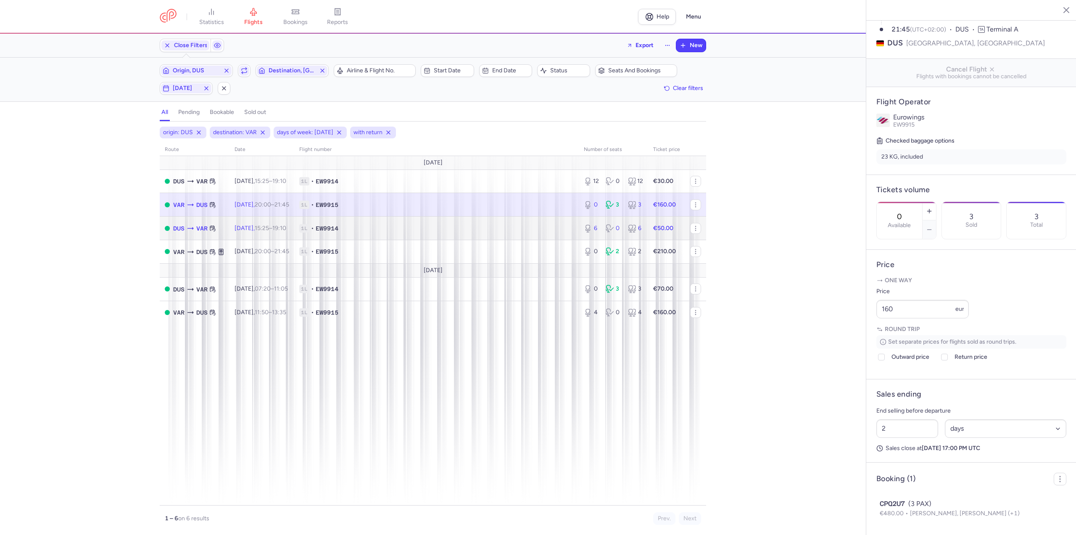
click at [254, 227] on span "[DATE] 15:25 – 19:10 +0" at bounding box center [260, 227] width 52 height 7
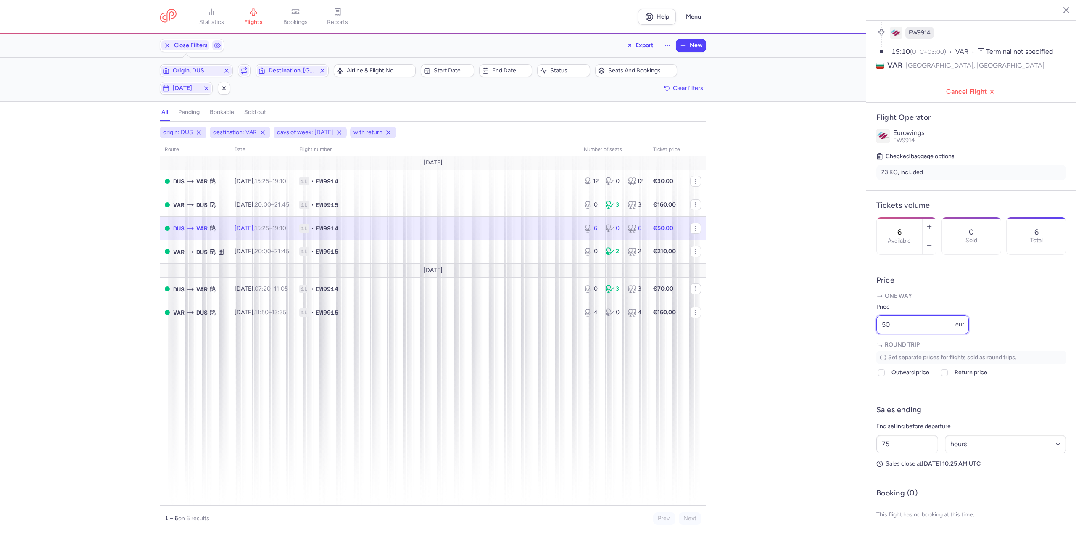
drag, startPoint x: 917, startPoint y: 329, endPoint x: 851, endPoint y: 329, distance: 65.1
click at [851, 329] on div "statistics flights bookings reports Help Menu Close Filters Export New Filters …" at bounding box center [538, 267] width 1076 height 535
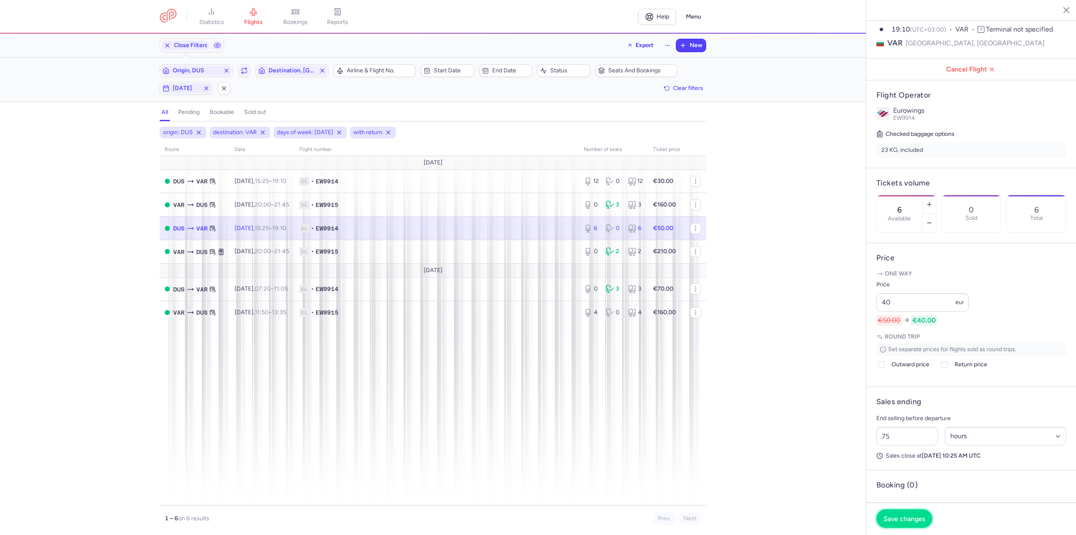
click at [897, 519] on span "Save changes" at bounding box center [904, 518] width 42 height 8
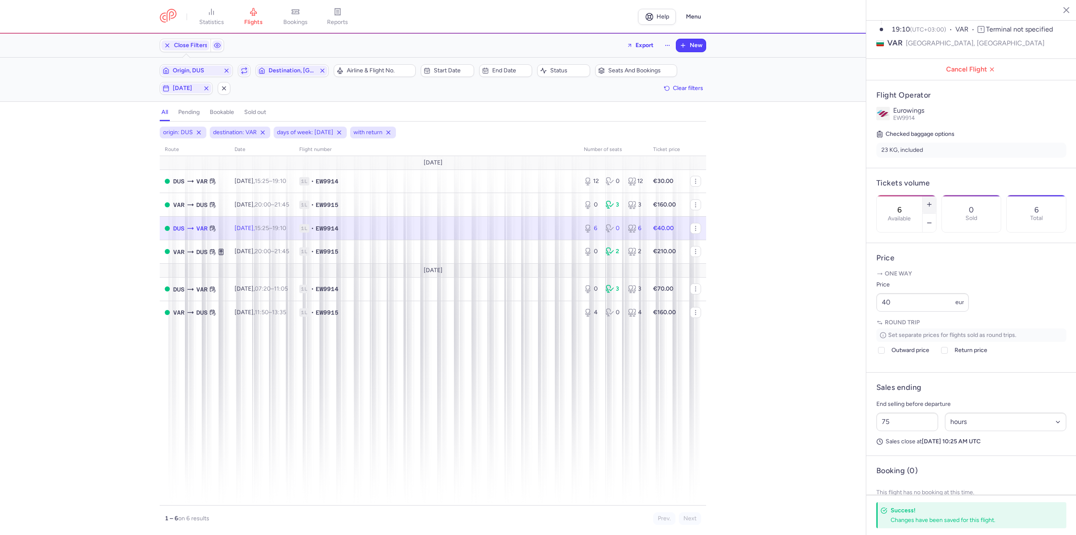
click at [936, 195] on button "button" at bounding box center [928, 204] width 13 height 18
click at [911, 522] on span "Save changes" at bounding box center [904, 518] width 42 height 8
click at [271, 250] on time "20:00" at bounding box center [263, 251] width 16 height 7
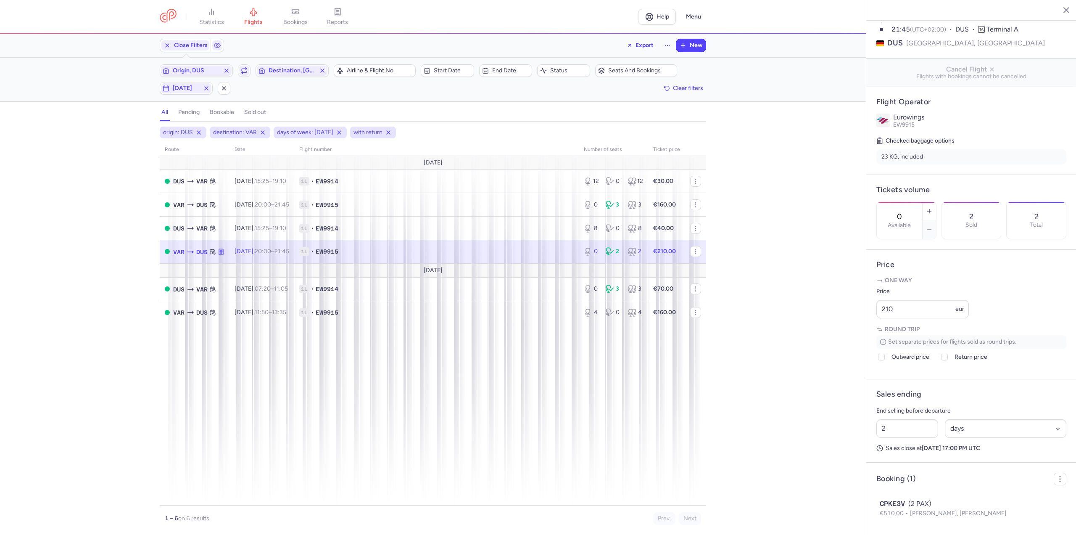
click at [261, 272] on td "[DATE]" at bounding box center [433, 270] width 546 height 14
click at [259, 290] on span "[DATE] 07:20 – 11:05 +0" at bounding box center [260, 288] width 53 height 7
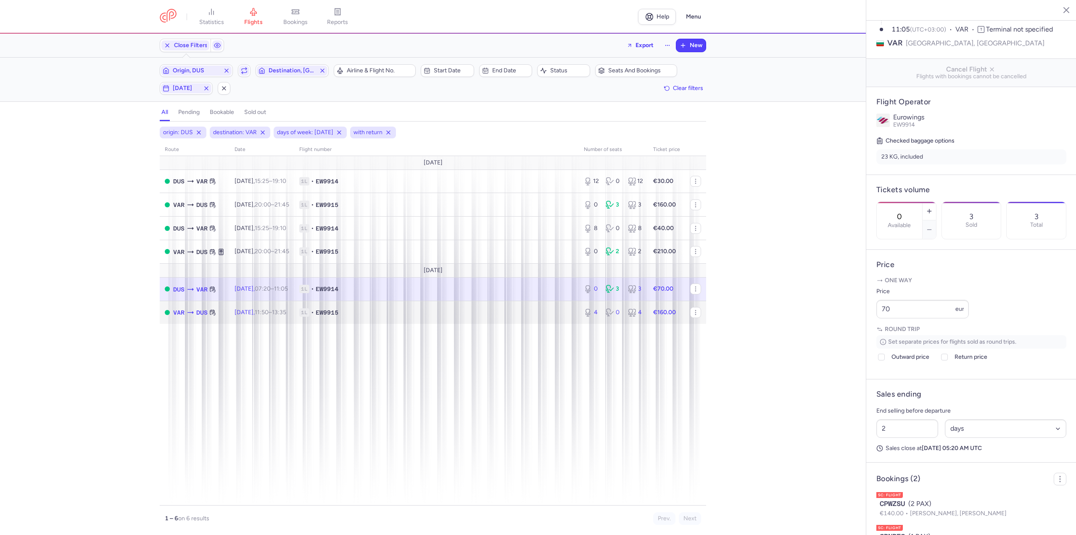
click at [294, 306] on td "[DATE] 11:50 – 13:35 +0" at bounding box center [261, 311] width 65 height 23
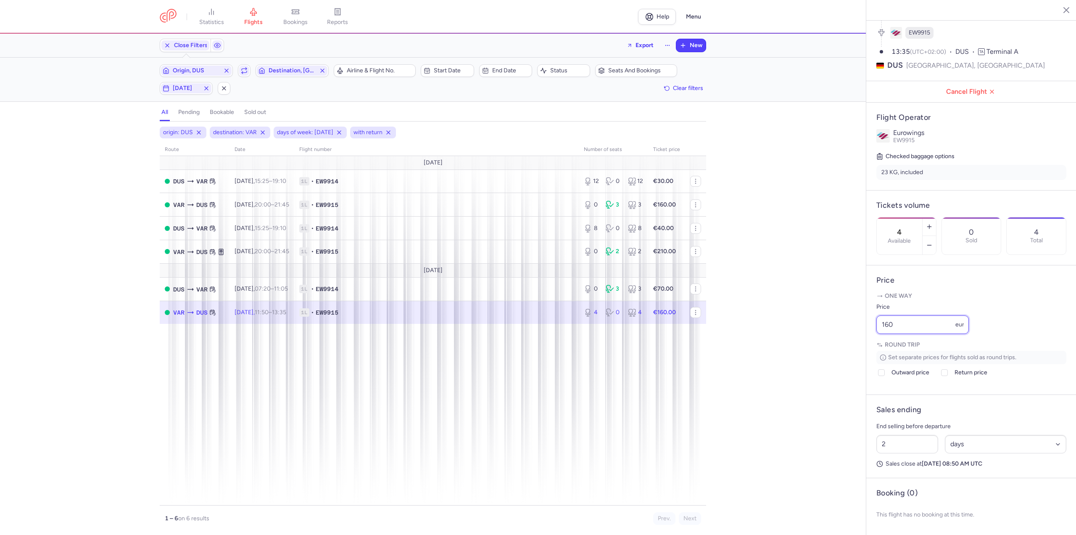
drag, startPoint x: 923, startPoint y: 325, endPoint x: 736, endPoint y: 344, distance: 187.5
click at [736, 344] on div "statistics flights bookings reports Help Menu Close Filters Export New Filters …" at bounding box center [538, 267] width 1076 height 535
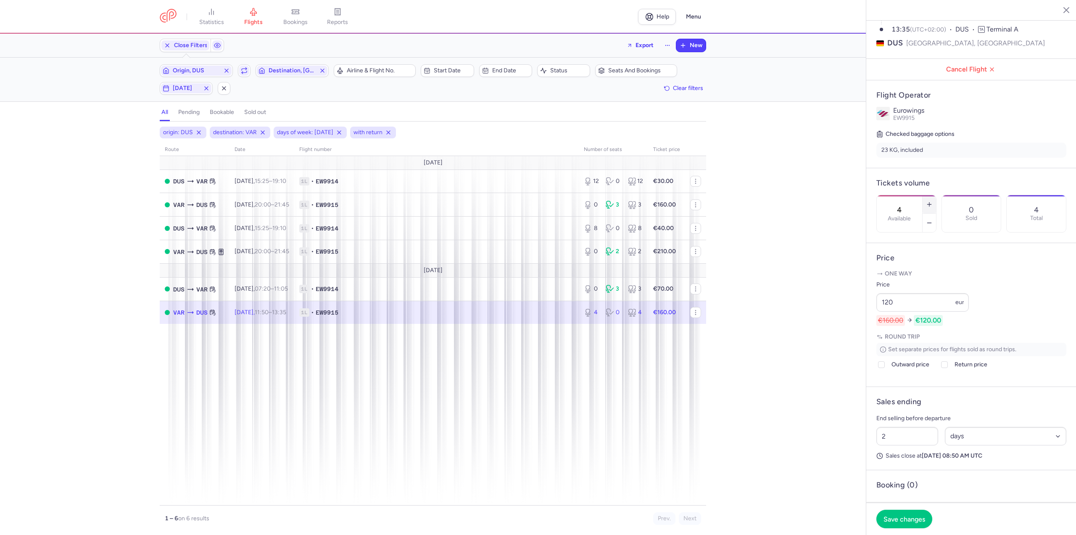
click at [933, 201] on icon "button" at bounding box center [929, 204] width 7 height 7
click at [903, 514] on button "Save changes" at bounding box center [904, 518] width 56 height 18
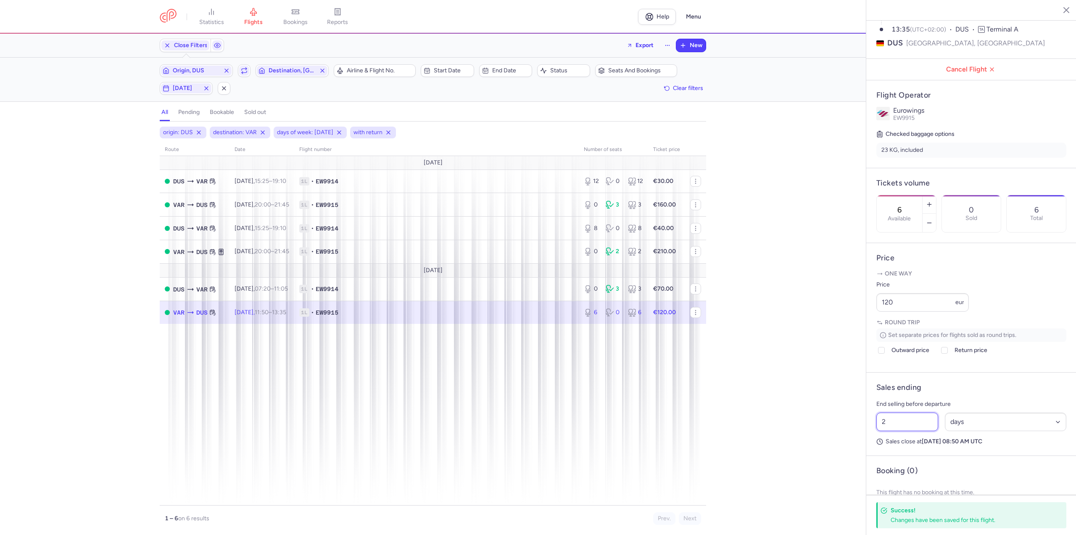
drag, startPoint x: 916, startPoint y: 438, endPoint x: 833, endPoint y: 440, distance: 82.4
click at [833, 440] on div "statistics flights bookings reports Help Menu Close Filters Export New Filters …" at bounding box center [538, 267] width 1076 height 535
click at [913, 522] on span "Save changes" at bounding box center [904, 518] width 42 height 8
drag, startPoint x: 174, startPoint y: 87, endPoint x: 174, endPoint y: 95, distance: 8.4
click at [174, 87] on span "[DATE]" at bounding box center [186, 88] width 27 height 7
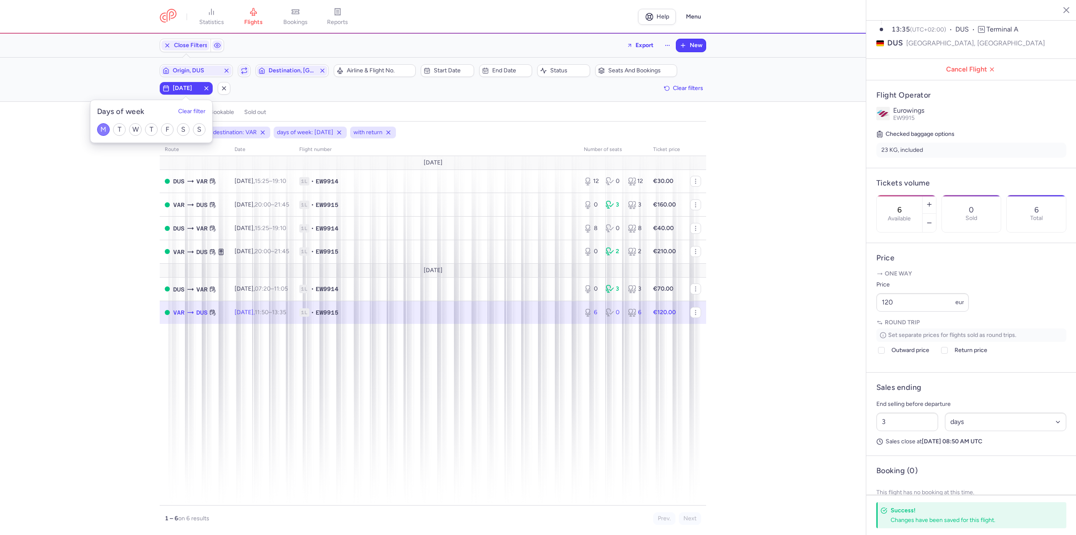
click at [105, 128] on input "M" at bounding box center [103, 129] width 13 height 13
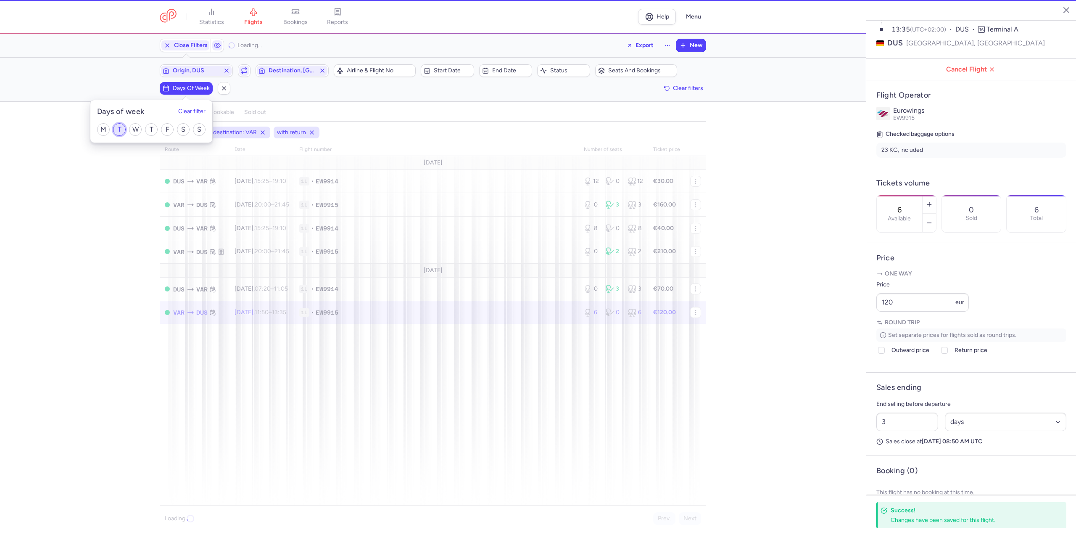
click at [116, 127] on input "T" at bounding box center [119, 129] width 13 height 13
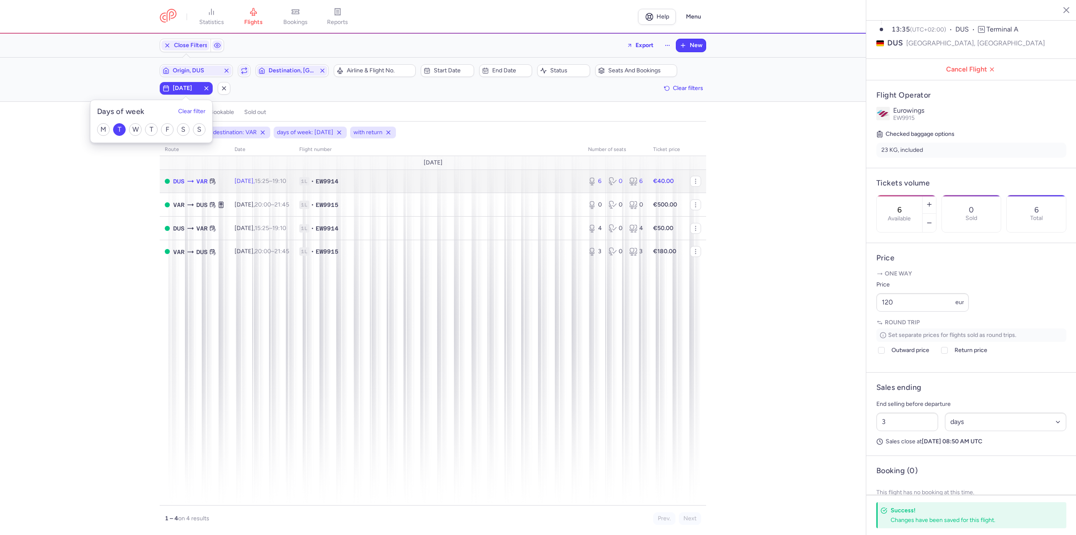
click at [290, 186] on td "[DATE] 15:25 – 19:10 +0" at bounding box center [261, 181] width 65 height 24
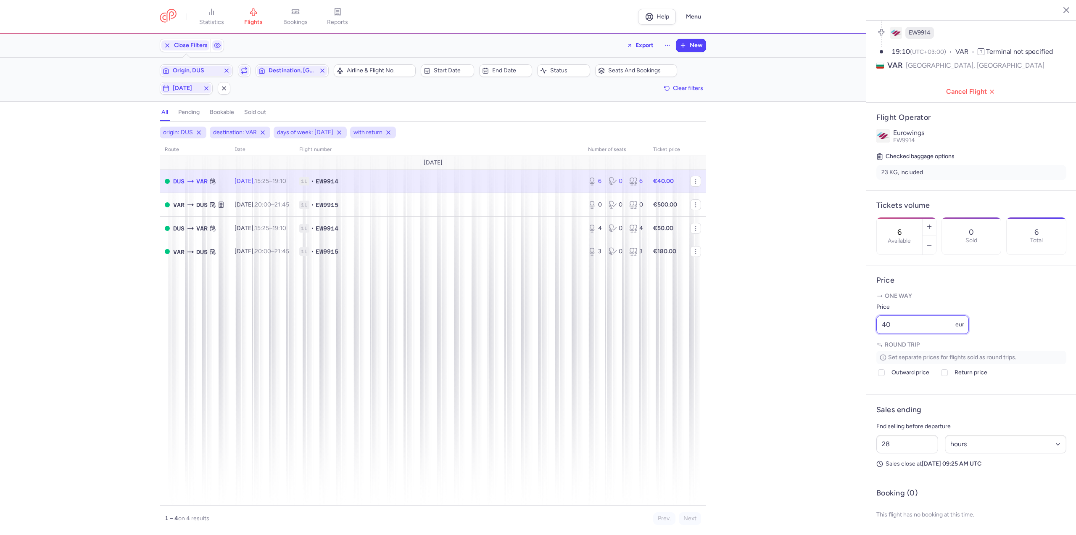
drag, startPoint x: 920, startPoint y: 328, endPoint x: 825, endPoint y: 332, distance: 94.7
click at [825, 332] on div "statistics flights bookings reports Help Menu Close Filters Export New Filters …" at bounding box center [538, 267] width 1076 height 535
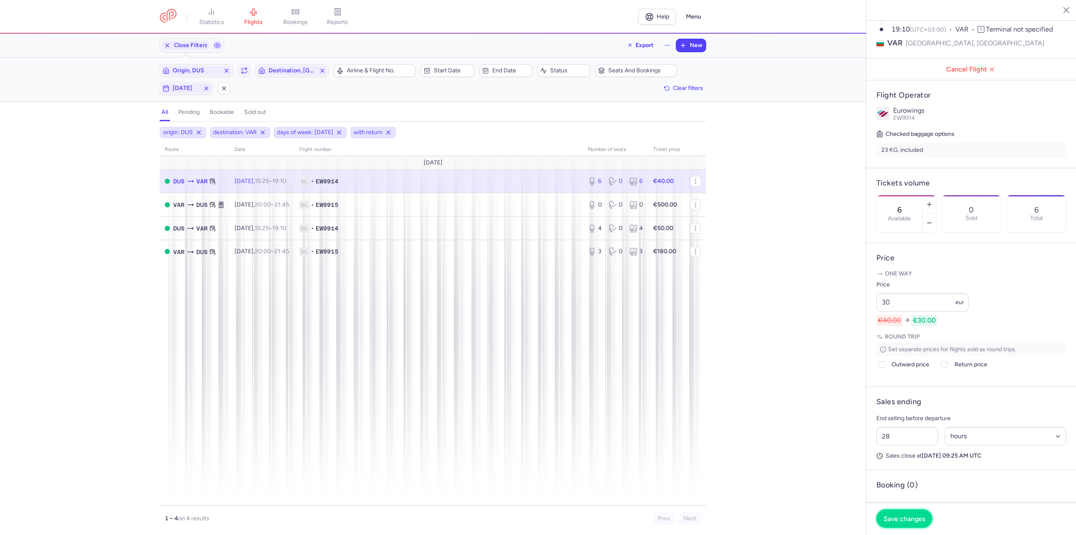
click at [916, 520] on span "Save changes" at bounding box center [904, 518] width 42 height 8
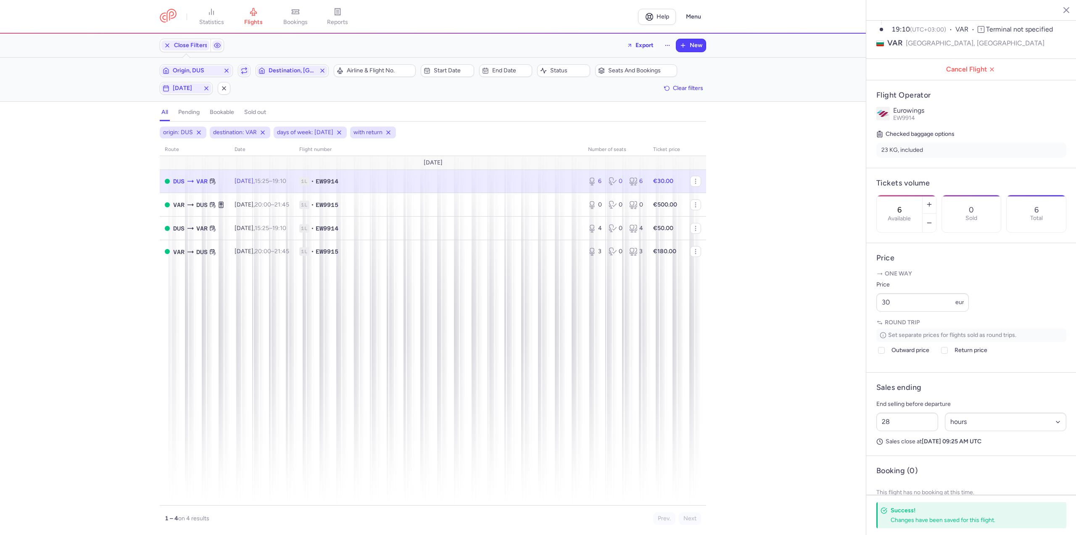
click at [246, 178] on span "[DATE] 15:25 – 19:10 +0" at bounding box center [260, 180] width 52 height 7
click at [936, 213] on button "button" at bounding box center [928, 222] width 13 height 18
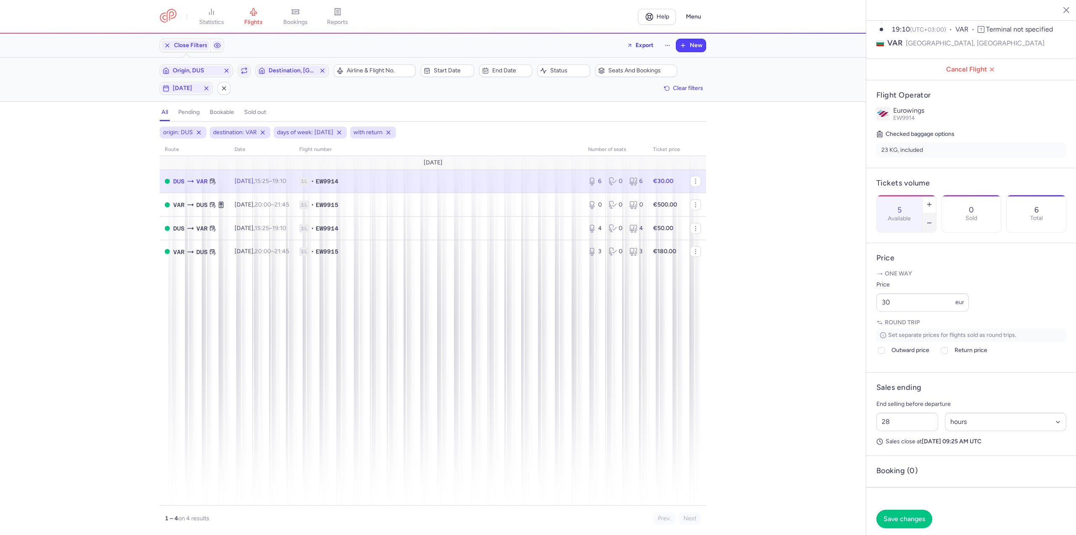
click at [933, 219] on icon "button" at bounding box center [929, 222] width 7 height 7
click at [905, 521] on span "Save changes" at bounding box center [904, 518] width 42 height 8
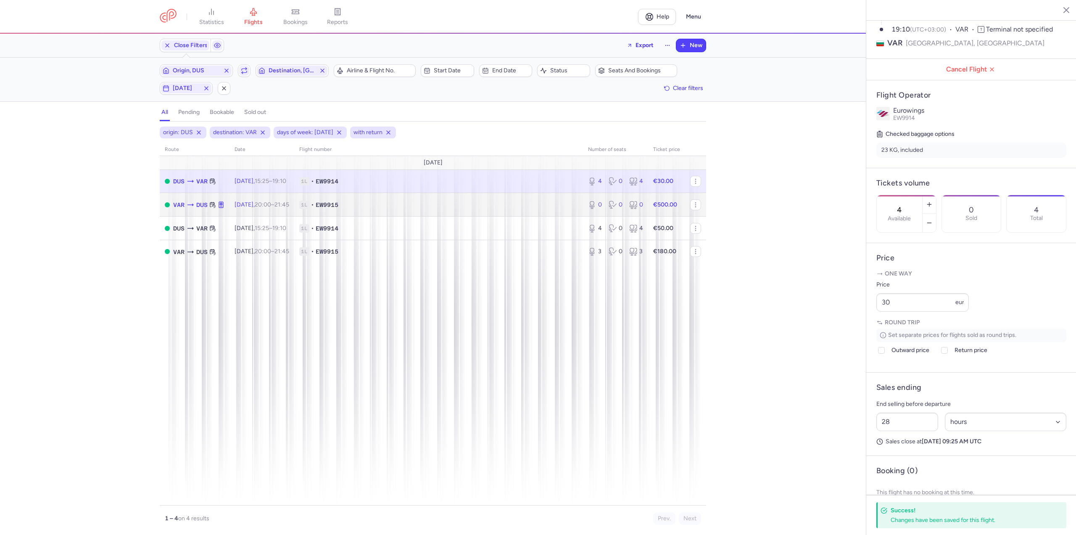
click at [278, 211] on td "[DATE] 20:00 – 21:45 +0" at bounding box center [261, 205] width 65 height 24
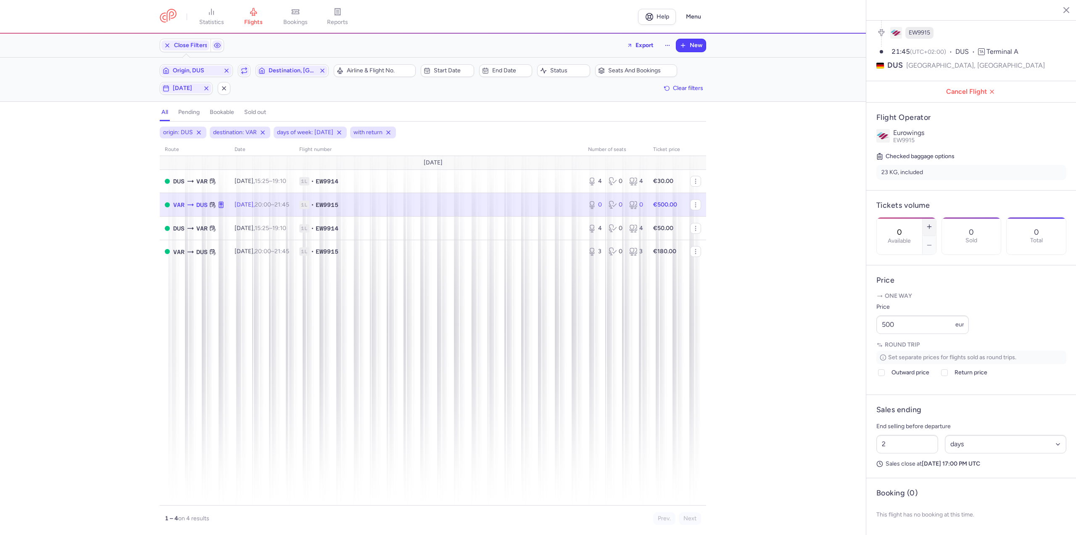
click at [933, 223] on icon "button" at bounding box center [929, 226] width 7 height 7
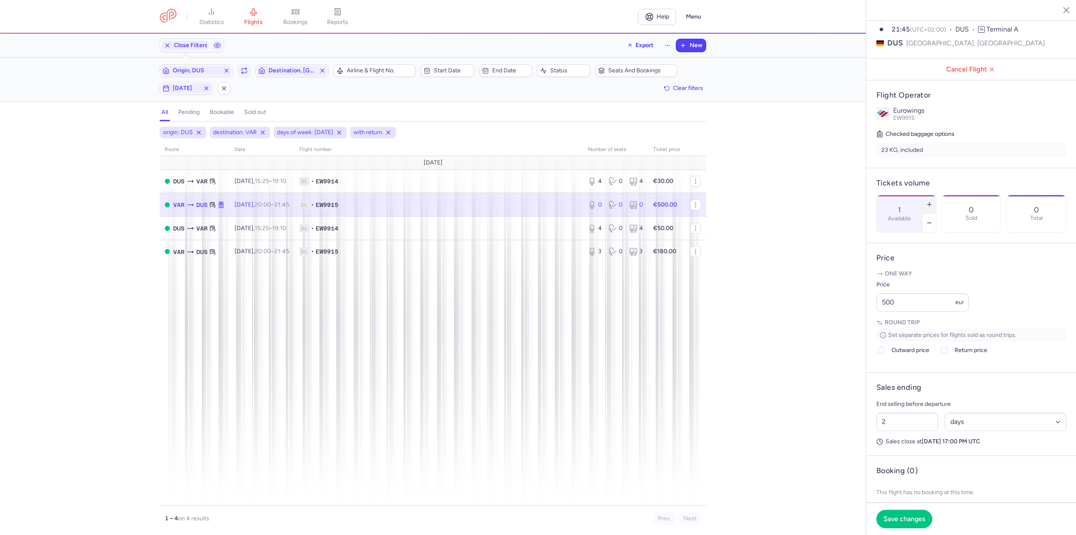
click at [933, 201] on icon "button" at bounding box center [929, 204] width 7 height 7
drag, startPoint x: 906, startPoint y: 332, endPoint x: 840, endPoint y: 328, distance: 66.1
click at [840, 328] on div "statistics flights bookings reports Help Menu Close Filters Export New Filters …" at bounding box center [538, 267] width 1076 height 535
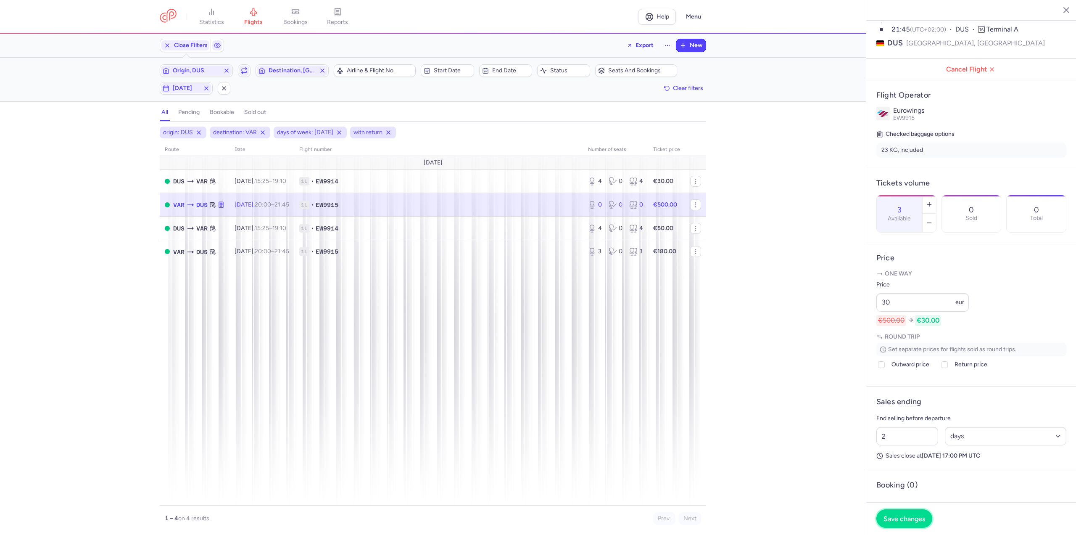
click at [916, 517] on span "Save changes" at bounding box center [904, 518] width 42 height 8
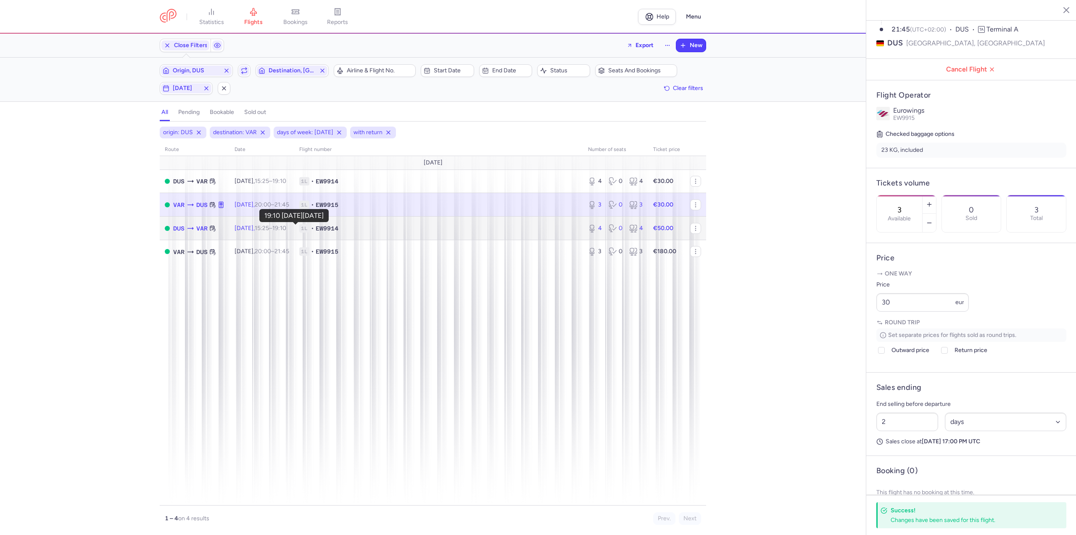
click at [286, 228] on time "19:10 +0" at bounding box center [279, 227] width 14 height 7
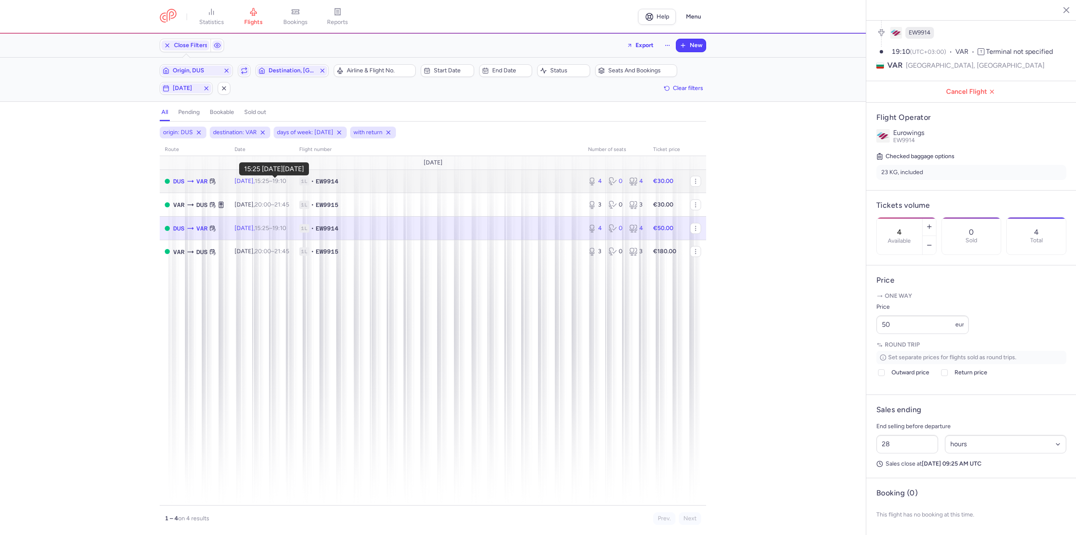
click at [269, 177] on time "15:25" at bounding box center [262, 180] width 14 height 7
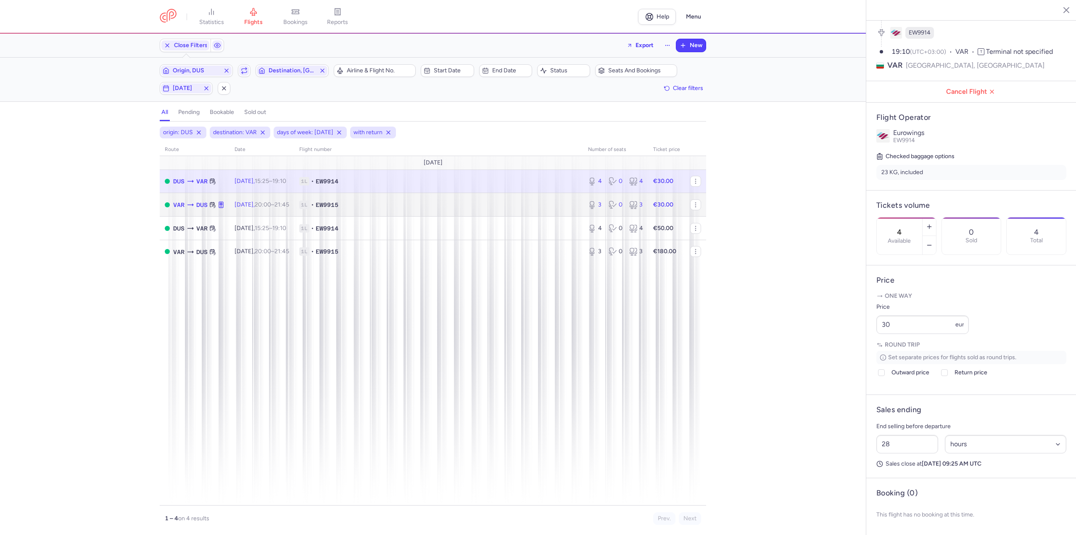
click at [264, 204] on span "[DATE] 20:00 – 21:45 +0" at bounding box center [261, 204] width 55 height 7
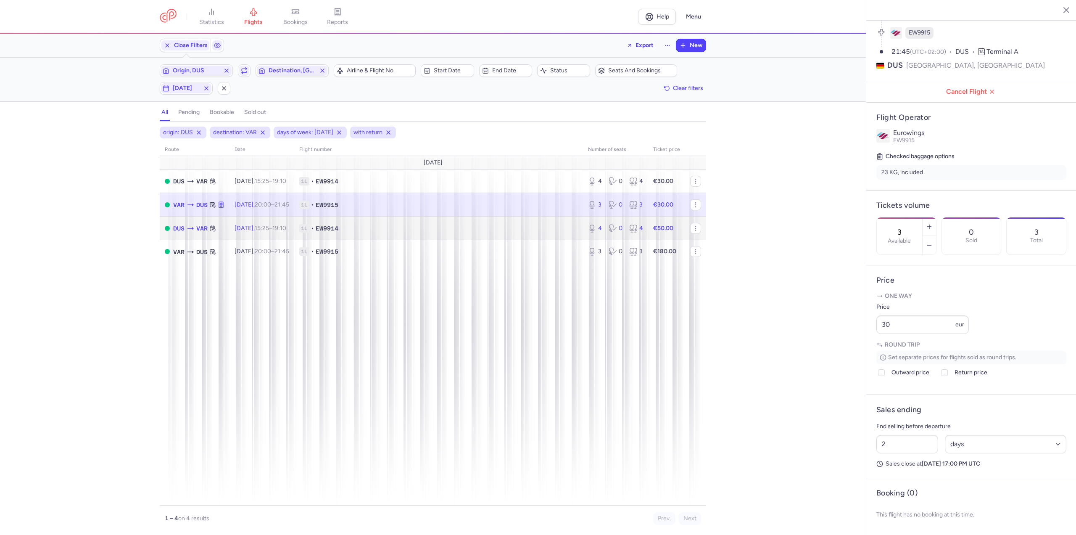
click at [279, 236] on td "[DATE] 15:25 – 19:10 +0" at bounding box center [261, 228] width 65 height 24
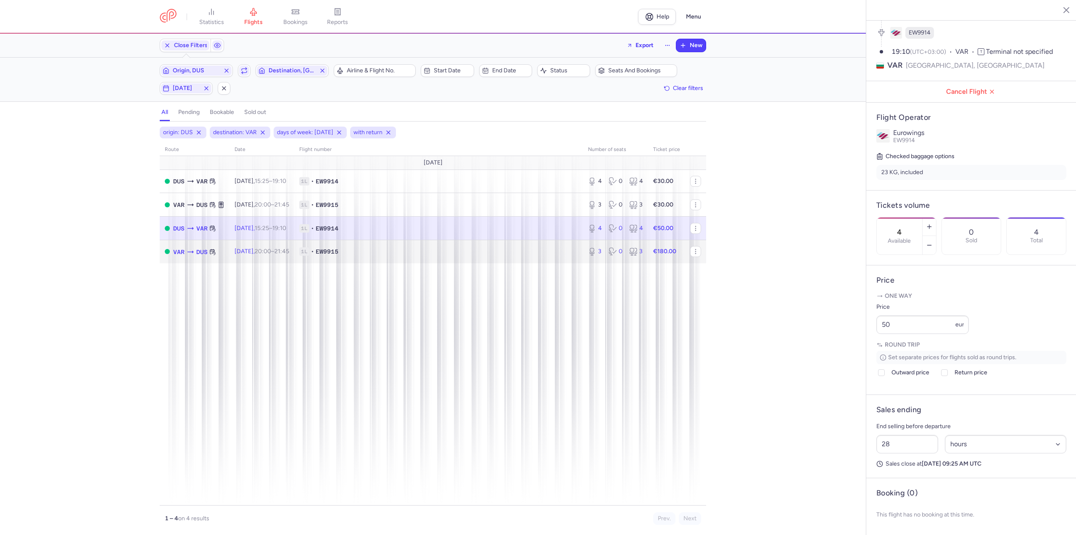
click at [281, 255] on td "[DATE] 20:00 – 21:45 +0" at bounding box center [261, 251] width 65 height 23
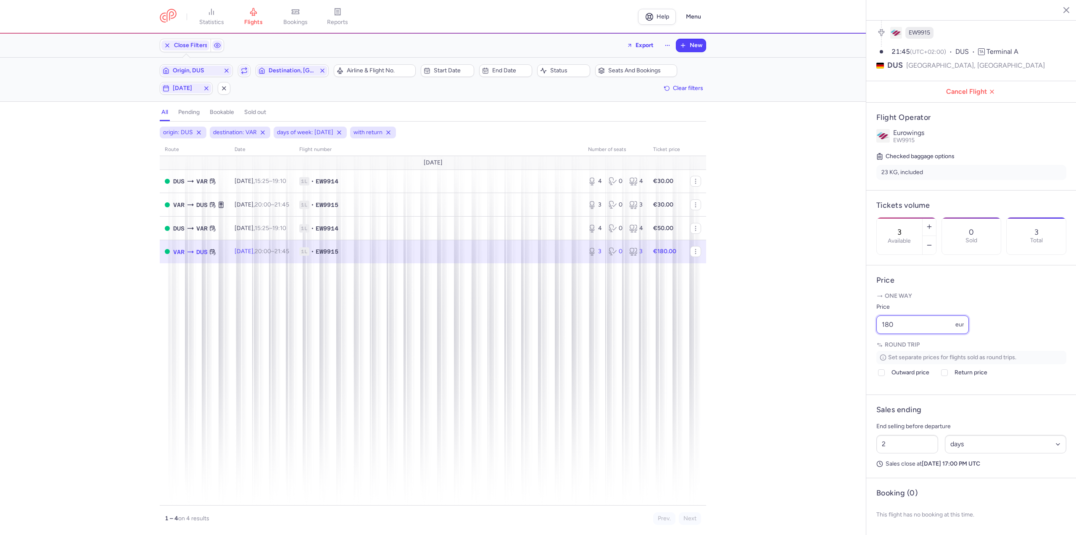
drag, startPoint x: 909, startPoint y: 329, endPoint x: 836, endPoint y: 328, distance: 72.3
click at [836, 328] on div "statistics flights bookings reports Help Menu Close Filters Export New Filters …" at bounding box center [538, 267] width 1076 height 535
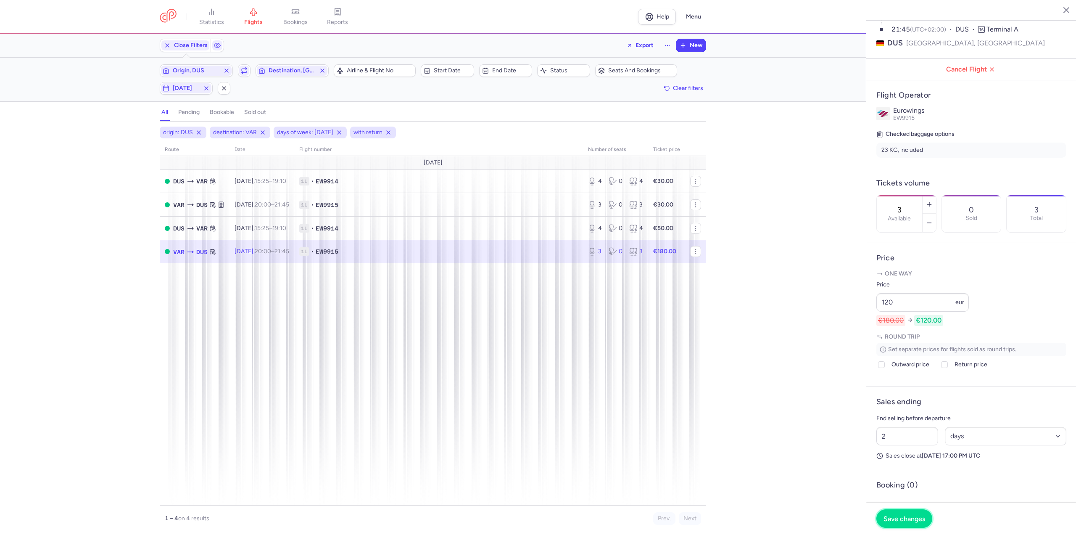
click at [909, 519] on span "Save changes" at bounding box center [904, 518] width 42 height 8
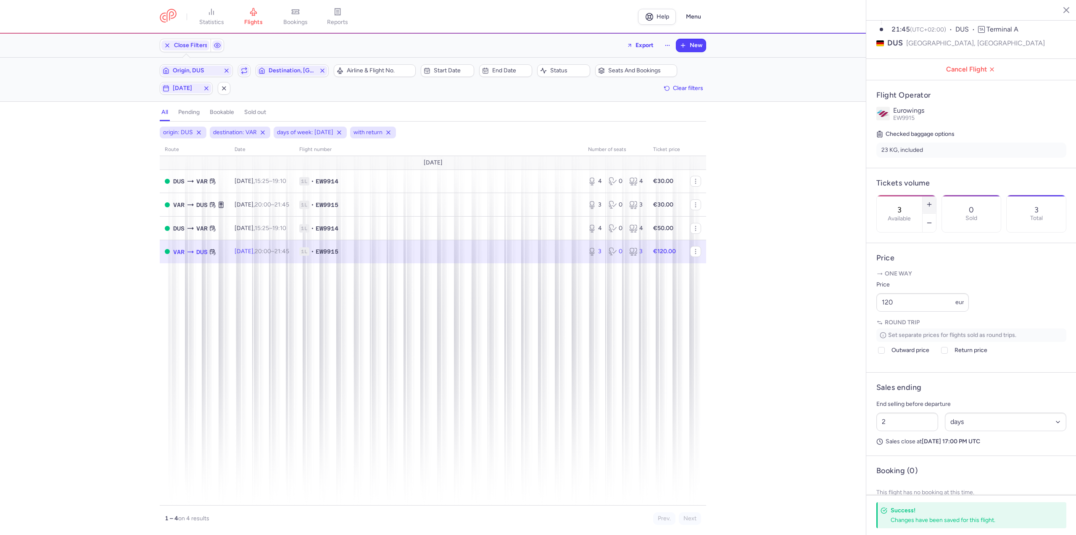
click at [933, 201] on icon "button" at bounding box center [929, 204] width 7 height 7
click at [911, 513] on button "Save changes" at bounding box center [904, 518] width 56 height 18
click at [184, 85] on span "[DATE]" at bounding box center [186, 88] width 27 height 7
click at [117, 129] on input "T" at bounding box center [119, 129] width 13 height 13
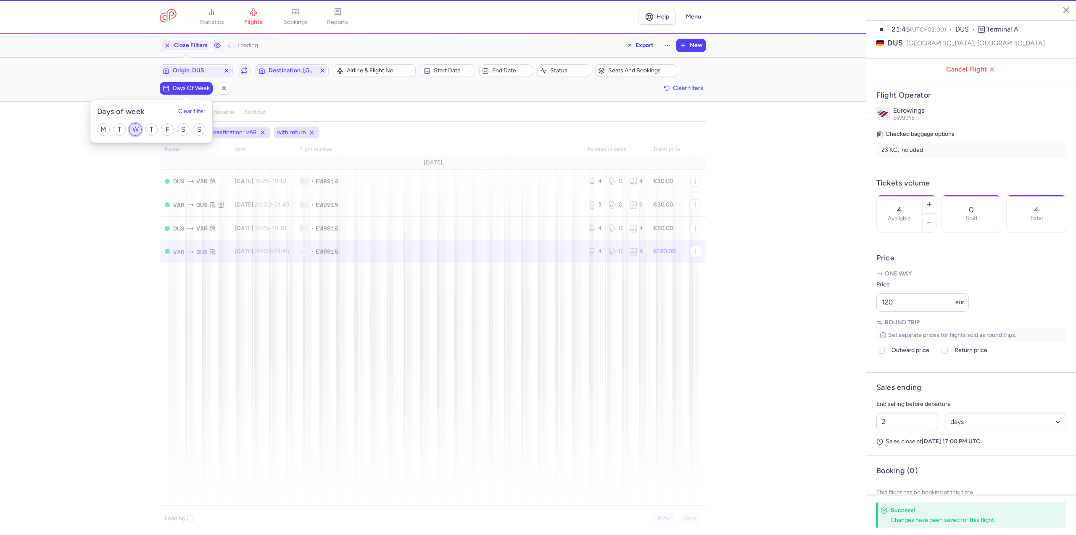
click at [134, 129] on input "W" at bounding box center [135, 129] width 13 height 13
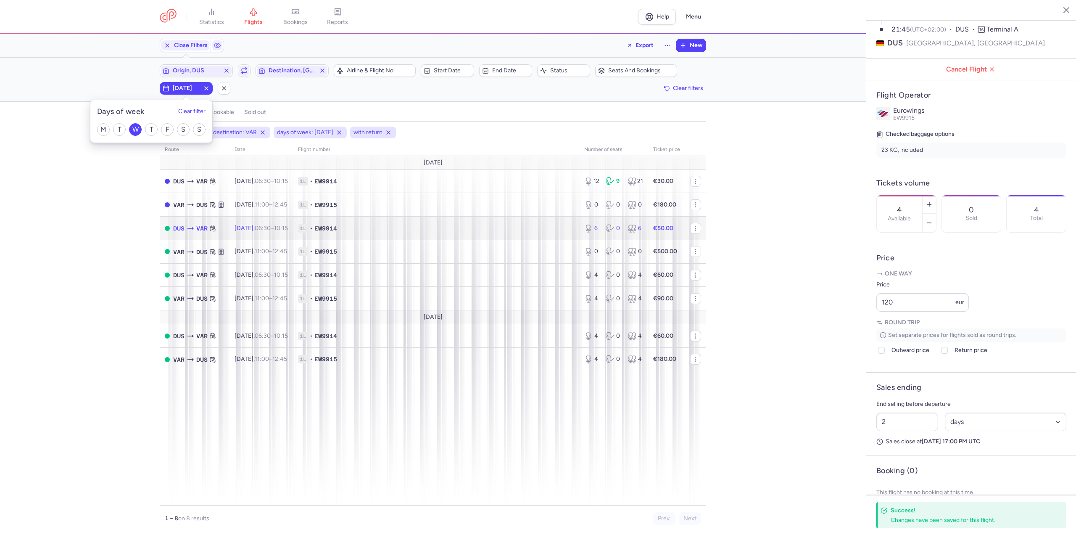
click at [234, 227] on td "[DATE] 06:30 – 10:15 +0" at bounding box center [260, 228] width 63 height 24
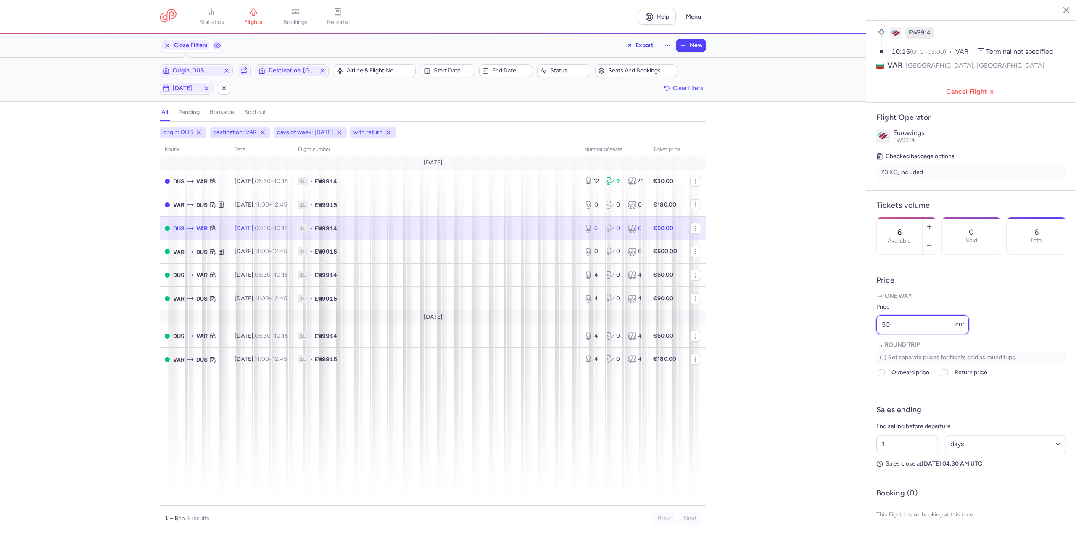
drag, startPoint x: 930, startPoint y: 323, endPoint x: 820, endPoint y: 319, distance: 109.3
click at [820, 319] on div "statistics flights bookings reports Help Menu Close Filters Export New Filters …" at bounding box center [538, 267] width 1076 height 535
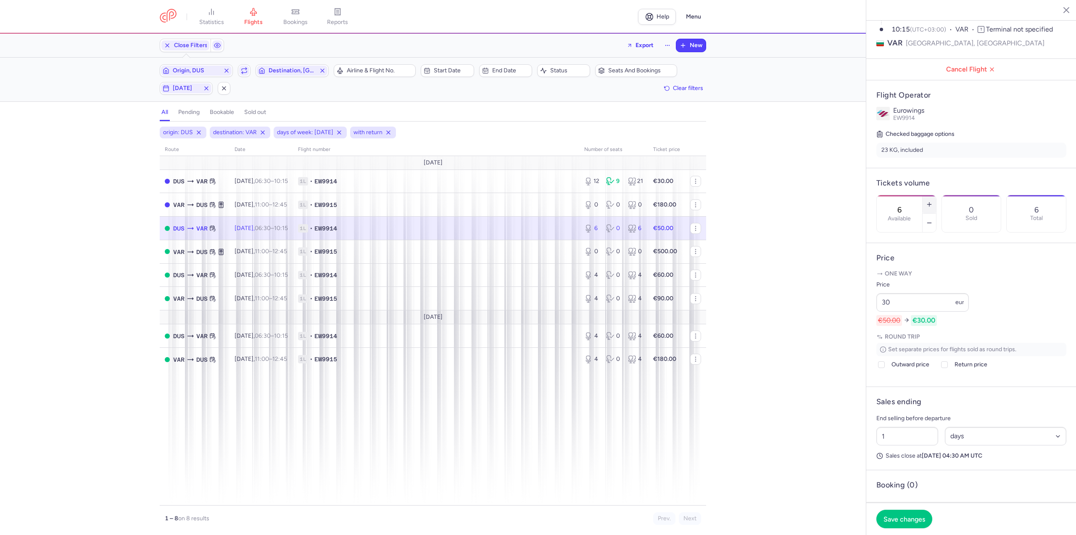
click at [933, 201] on icon "button" at bounding box center [929, 204] width 7 height 7
click at [904, 512] on button "Save changes" at bounding box center [904, 518] width 56 height 18
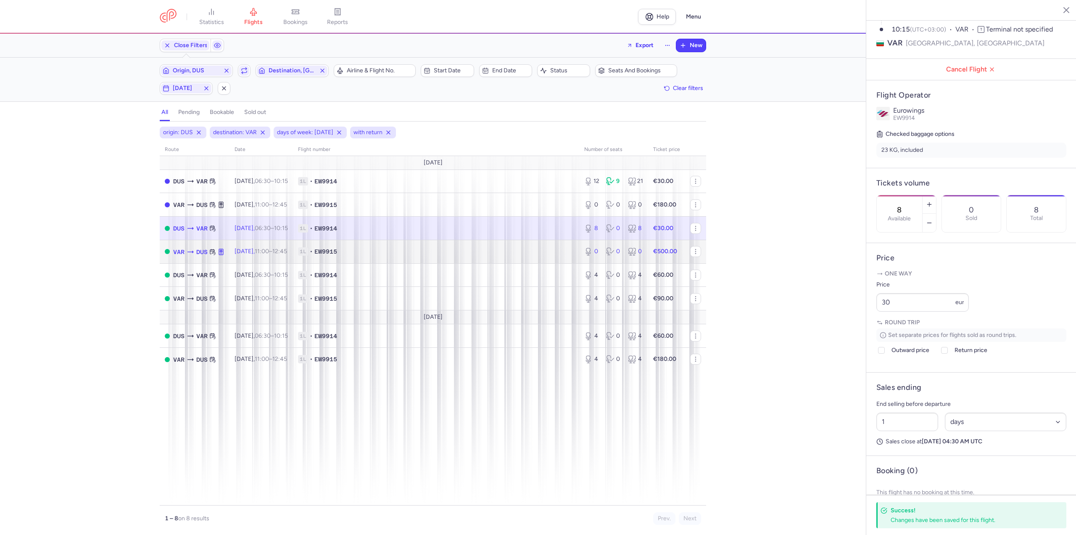
click at [293, 248] on td "[DATE] 11:00 – 12:45 +0" at bounding box center [260, 252] width 63 height 24
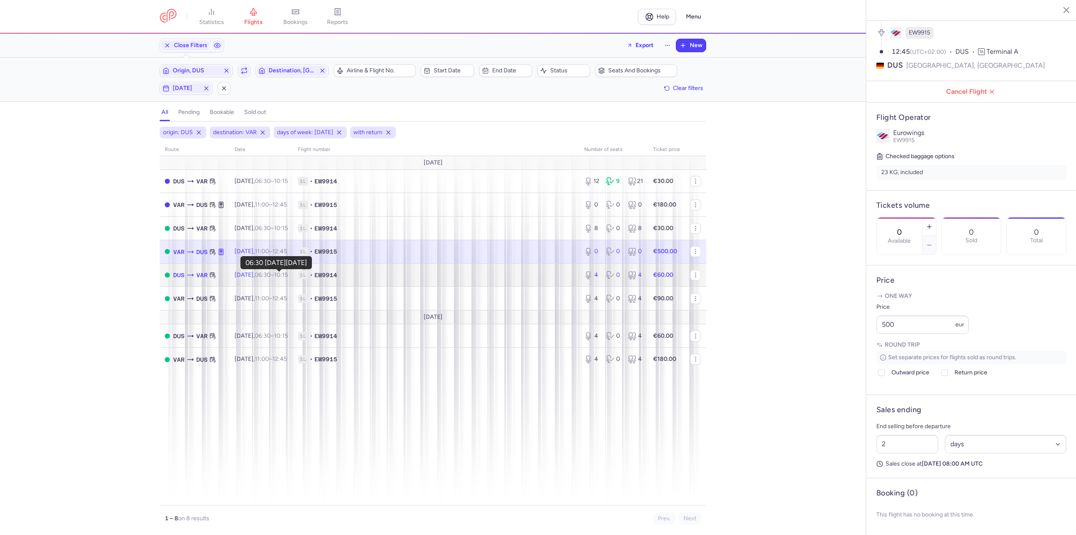
click at [271, 272] on time "06:30" at bounding box center [263, 274] width 16 height 7
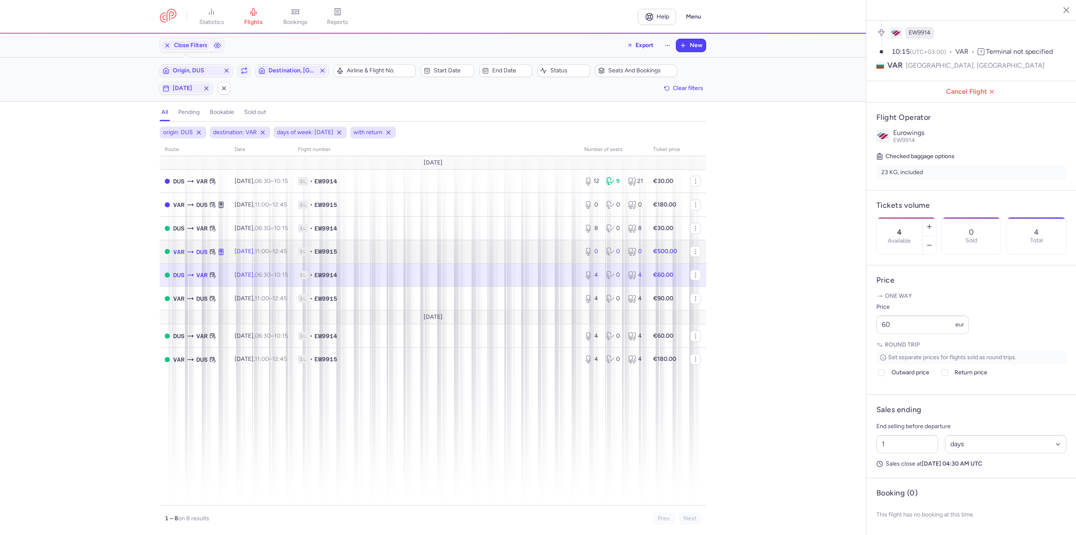
click at [278, 256] on td "[DATE] 11:00 – 12:45 +0" at bounding box center [260, 252] width 63 height 24
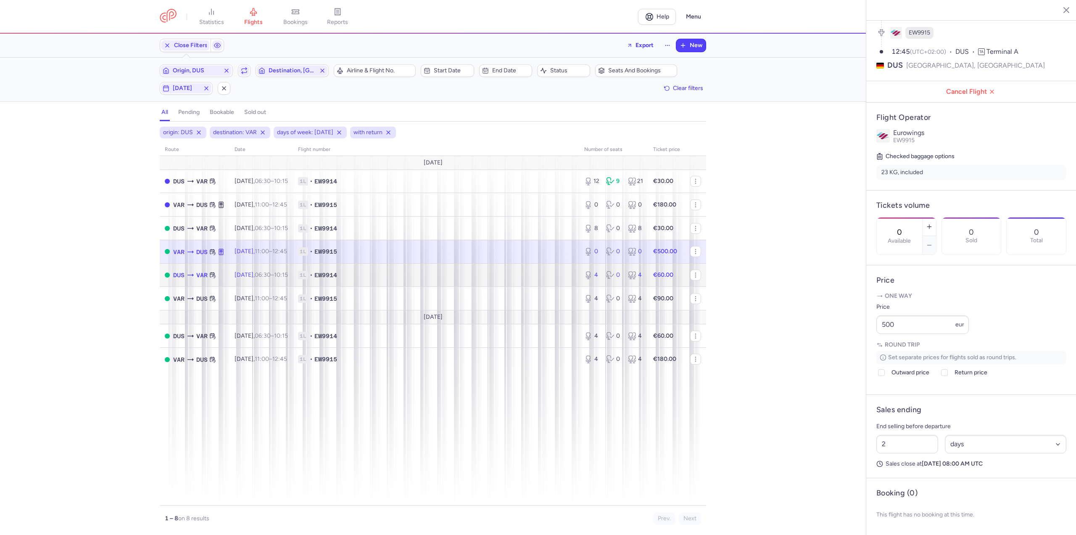
click at [271, 275] on time "06:30" at bounding box center [263, 274] width 16 height 7
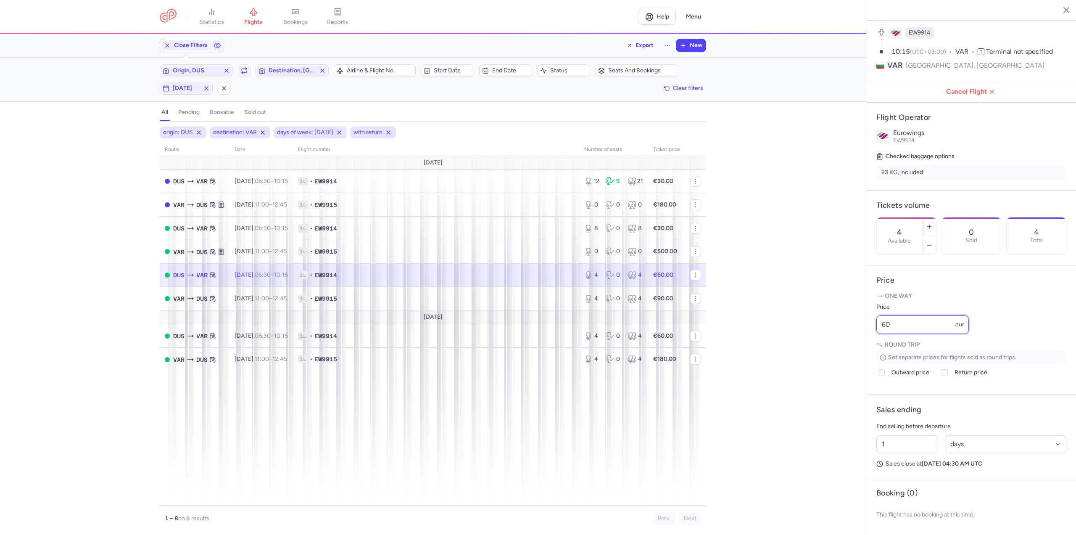
drag, startPoint x: 941, startPoint y: 329, endPoint x: 869, endPoint y: 331, distance: 72.3
click at [869, 331] on article "Price One way Price 60 eur Round trip Set separate prices for flights sold as r…" at bounding box center [971, 329] width 210 height 129
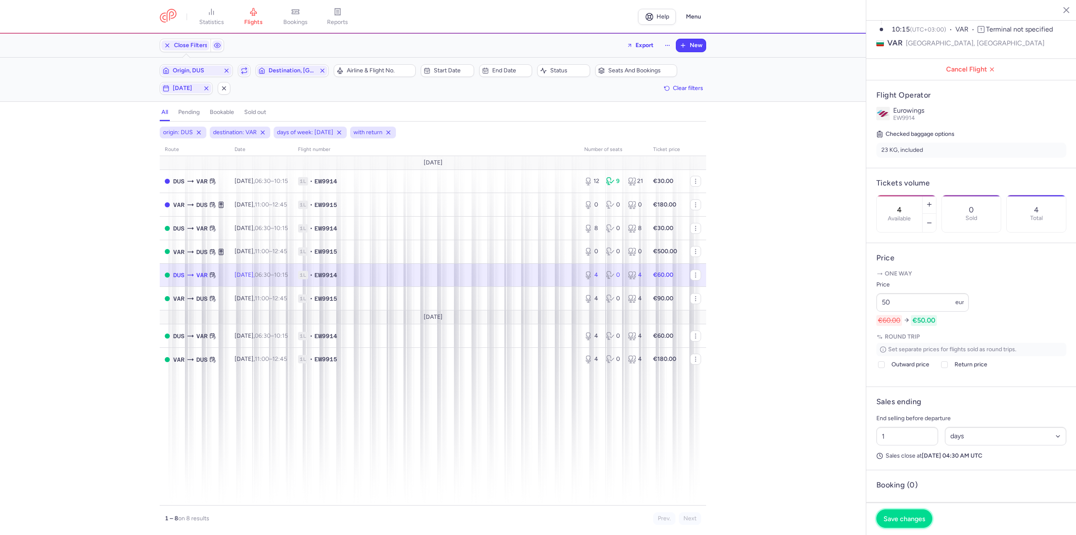
click at [893, 516] on span "Save changes" at bounding box center [904, 518] width 42 height 8
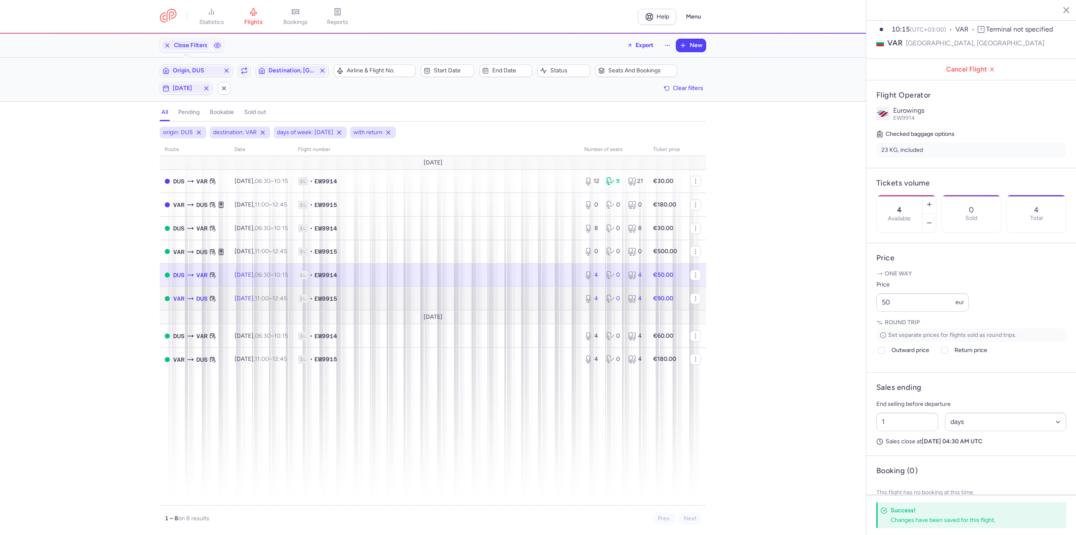
click at [263, 299] on span "[DATE] 11:00 – 12:45 +0" at bounding box center [260, 298] width 53 height 7
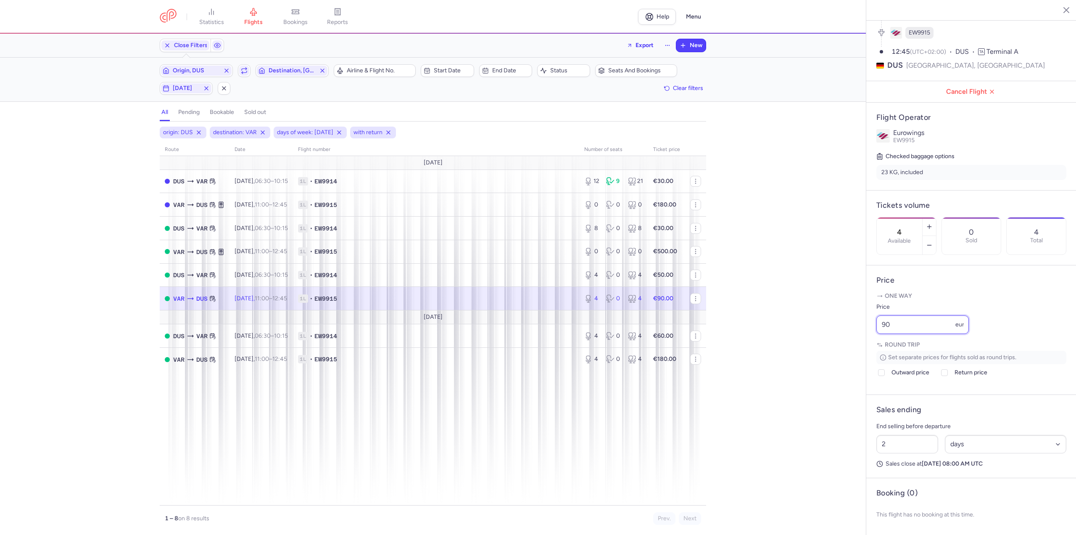
drag, startPoint x: 909, startPoint y: 321, endPoint x: 830, endPoint y: 319, distance: 78.2
click at [830, 319] on div "statistics flights bookings reports Help Menu Close Filters Export New Filters …" at bounding box center [538, 267] width 1076 height 535
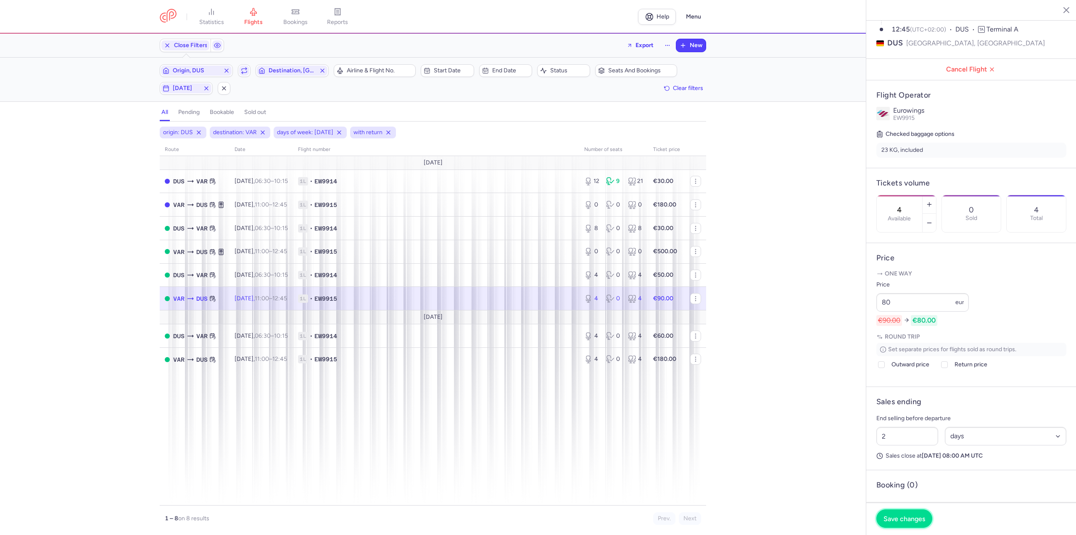
click at [891, 519] on span "Save changes" at bounding box center [904, 518] width 42 height 8
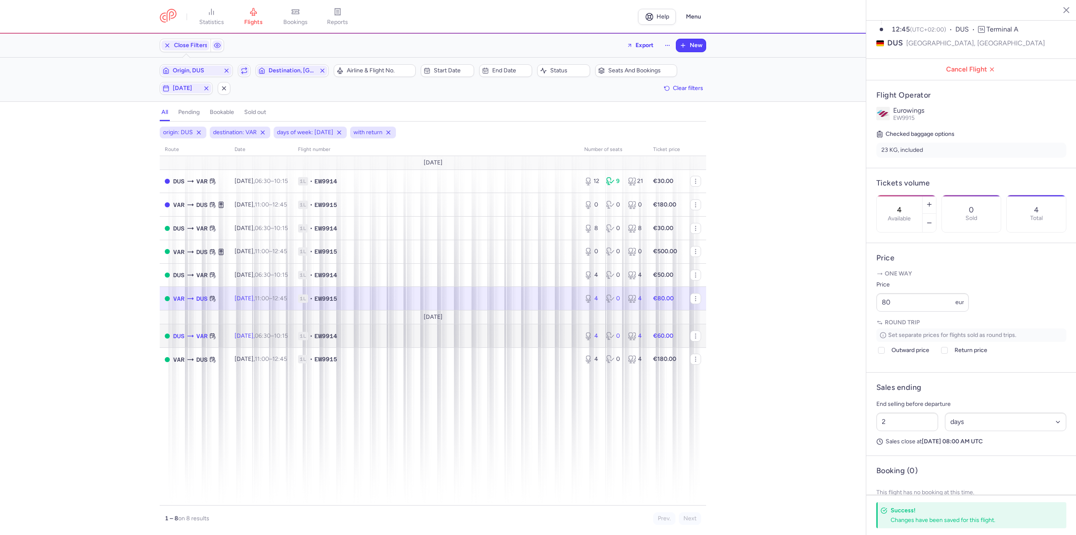
click at [333, 328] on td "1L • EW9914" at bounding box center [436, 336] width 286 height 24
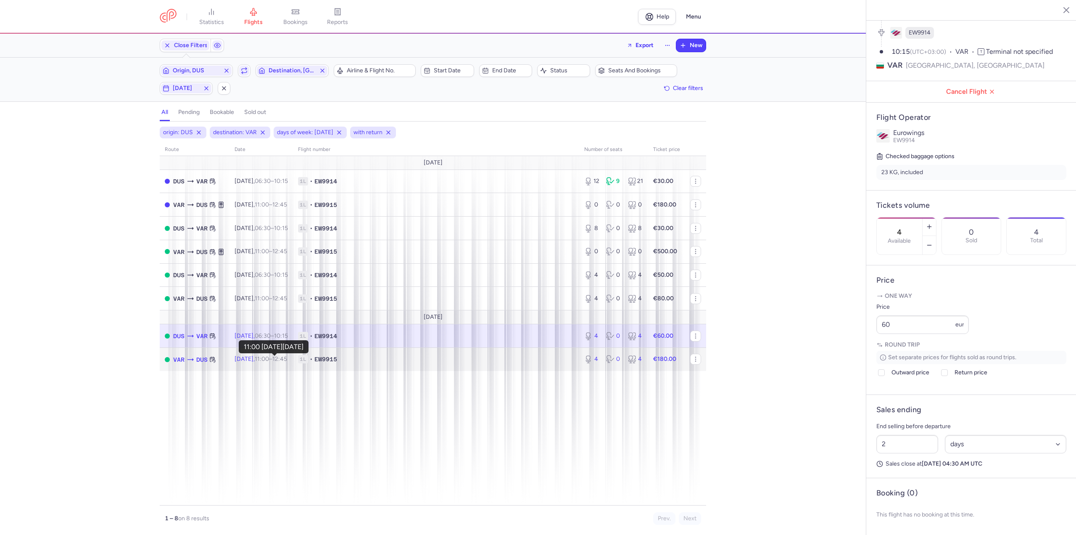
click at [267, 356] on time "11:00" at bounding box center [262, 358] width 14 height 7
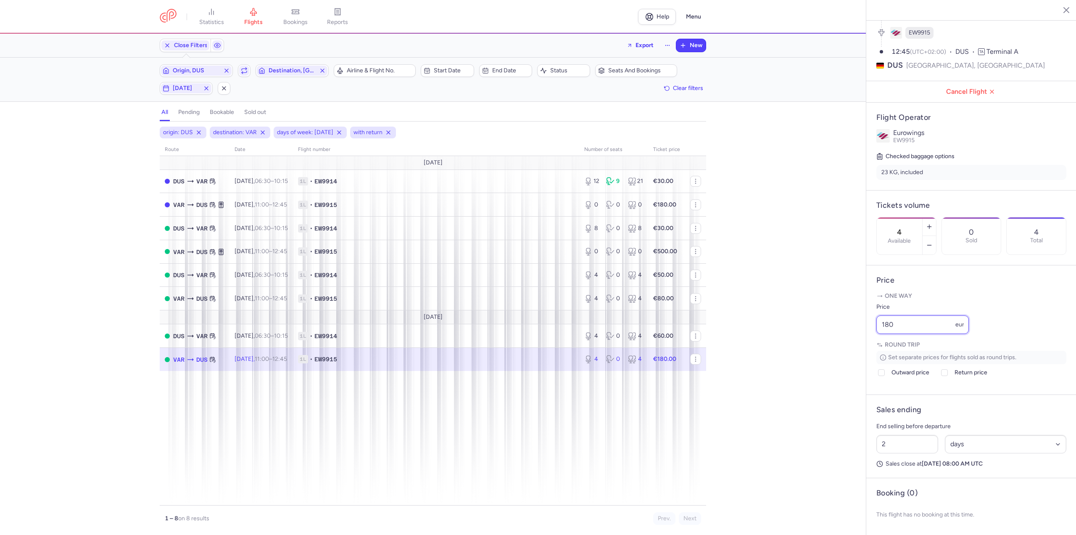
drag, startPoint x: 920, startPoint y: 325, endPoint x: 798, endPoint y: 326, distance: 121.5
click at [798, 326] on div "statistics flights bookings reports Help Menu Close Filters Export New Filters …" at bounding box center [538, 267] width 1076 height 535
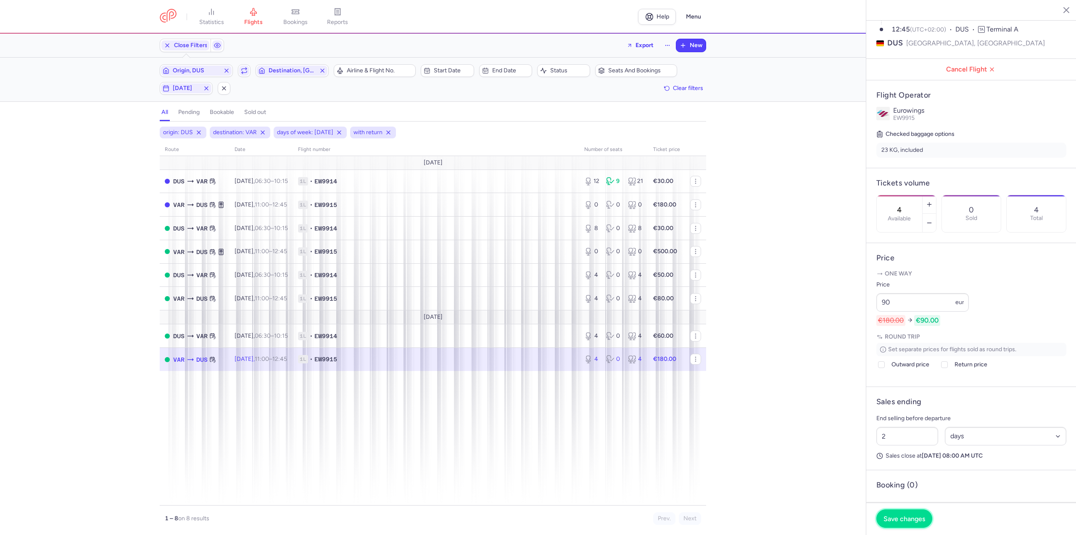
click at [910, 522] on span "Save changes" at bounding box center [904, 518] width 42 height 8
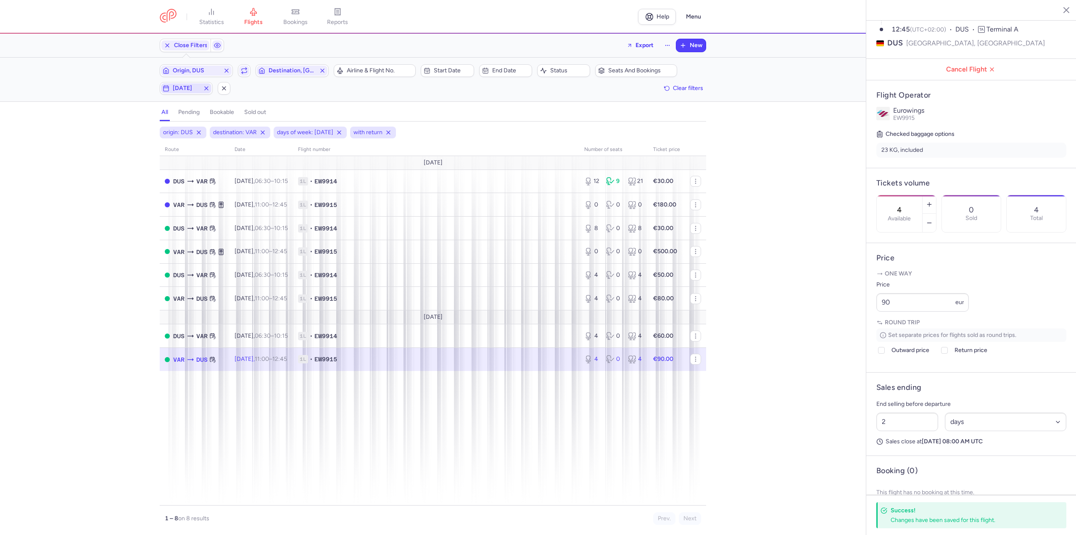
click at [195, 85] on span "[DATE]" at bounding box center [186, 88] width 27 height 7
click at [132, 128] on input "W" at bounding box center [135, 129] width 13 height 13
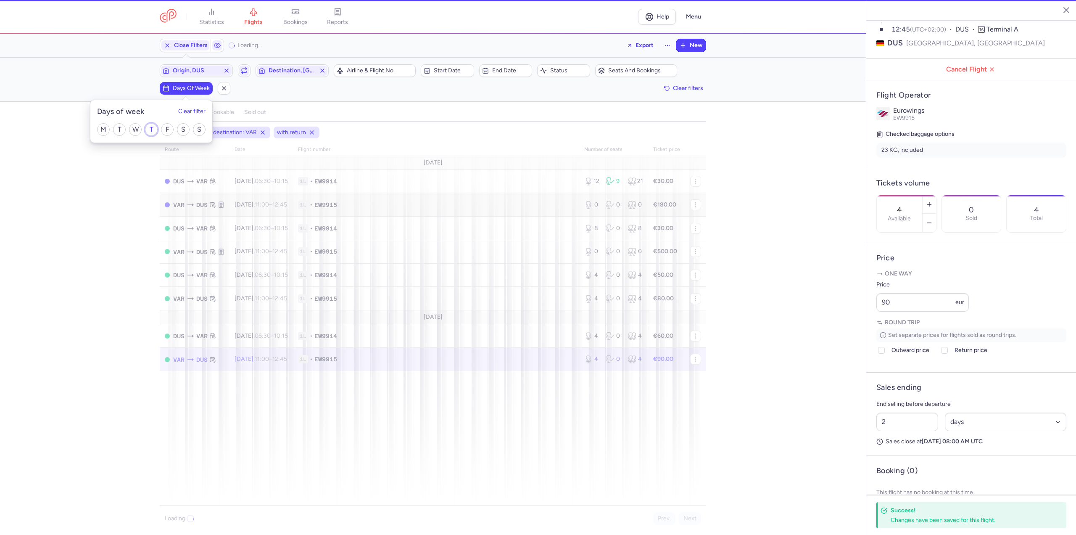
click at [155, 125] on input "T" at bounding box center [151, 129] width 13 height 13
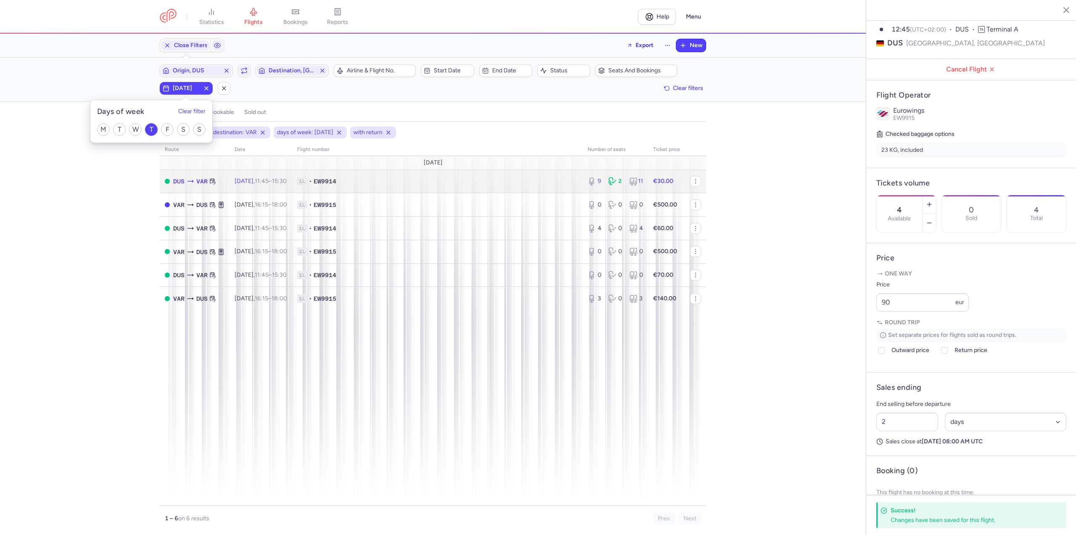
click at [292, 183] on td "[DATE] 11:45 – 15:30 +0" at bounding box center [260, 181] width 63 height 24
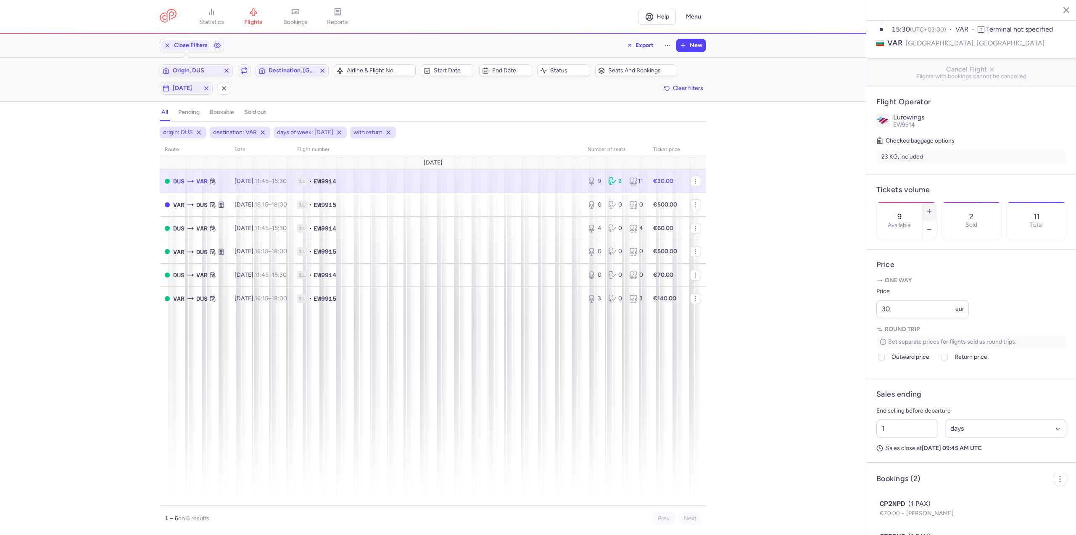
click at [936, 202] on button "button" at bounding box center [928, 211] width 13 height 18
click at [910, 511] on button "Save changes" at bounding box center [904, 518] width 56 height 18
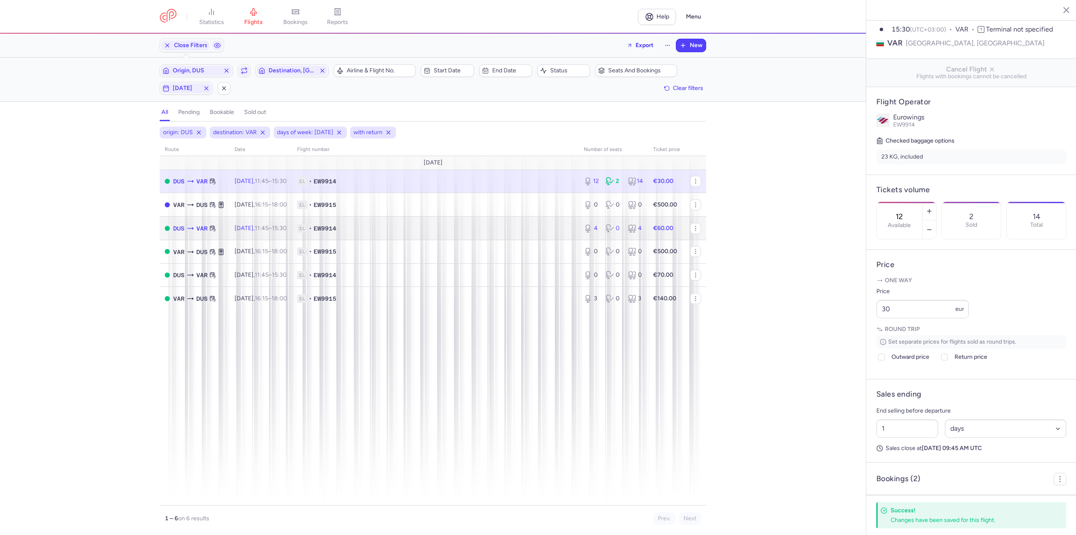
click at [205, 216] on td "DUS VAR" at bounding box center [195, 228] width 70 height 24
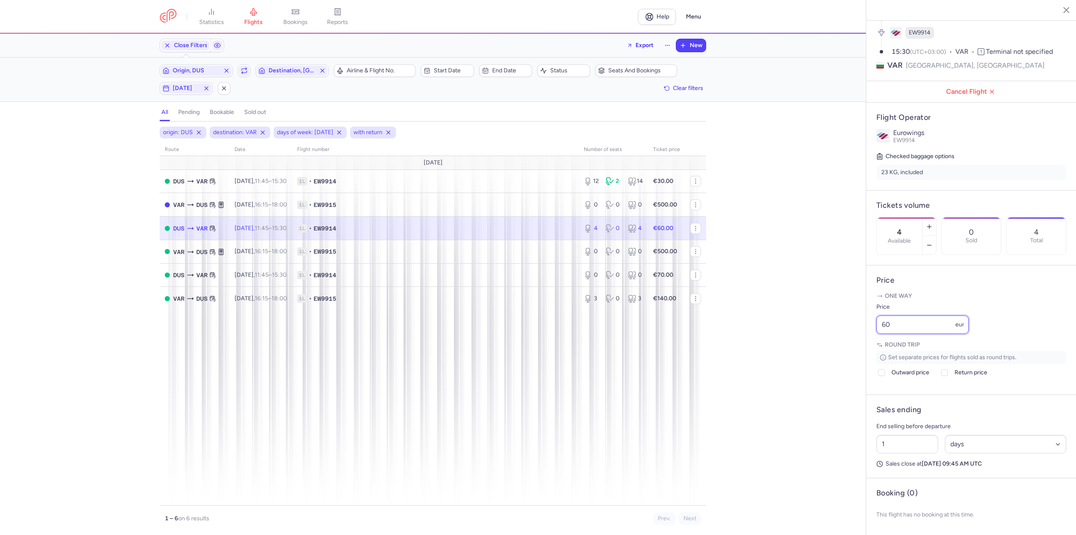
drag, startPoint x: 899, startPoint y: 322, endPoint x: 874, endPoint y: 324, distance: 25.7
click at [874, 324] on article "Price One way Price 60 eur Round trip Set separate prices for flights sold as r…" at bounding box center [971, 329] width 210 height 129
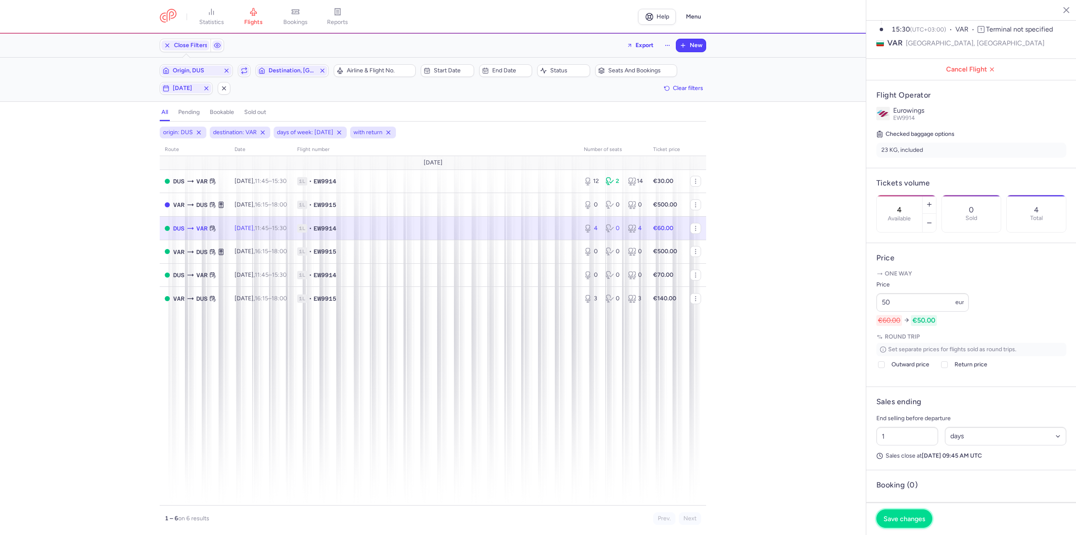
click at [915, 519] on span "Save changes" at bounding box center [904, 518] width 42 height 8
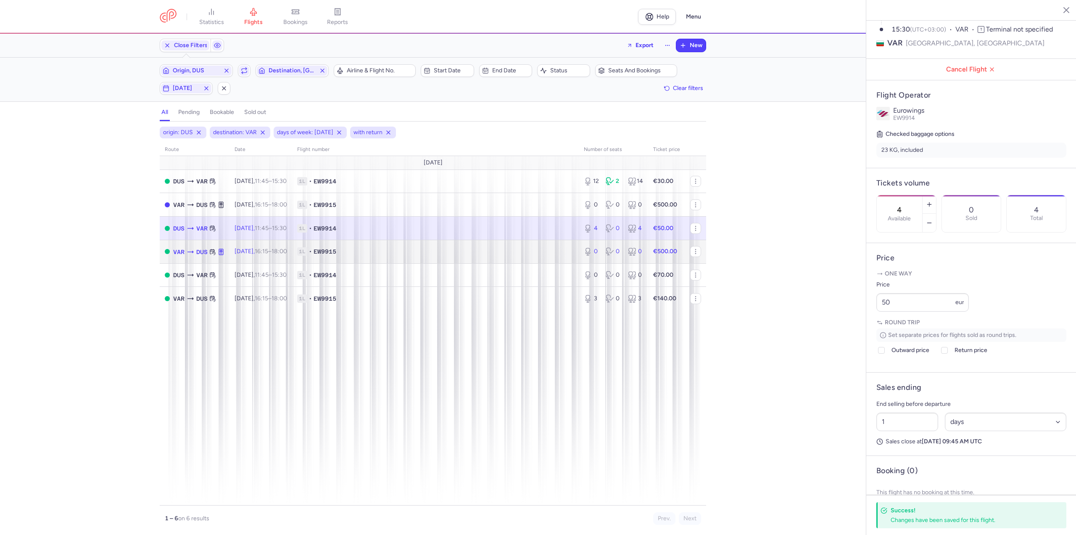
click at [268, 253] on time "16:15" at bounding box center [261, 251] width 13 height 7
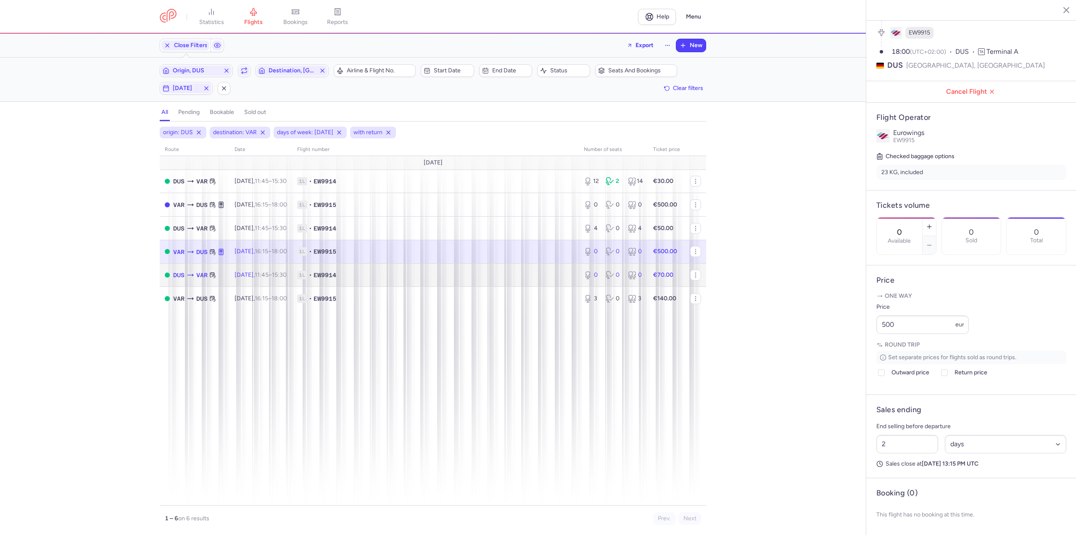
click at [269, 274] on time "11:45" at bounding box center [262, 274] width 14 height 7
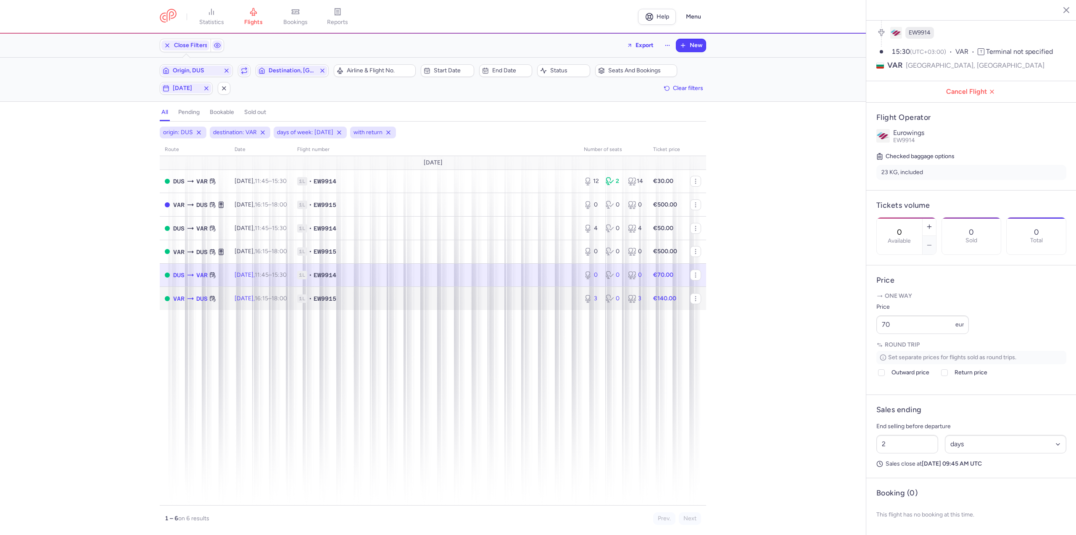
click at [274, 306] on td "[DATE] 16:15 – 18:00 +0" at bounding box center [260, 298] width 63 height 23
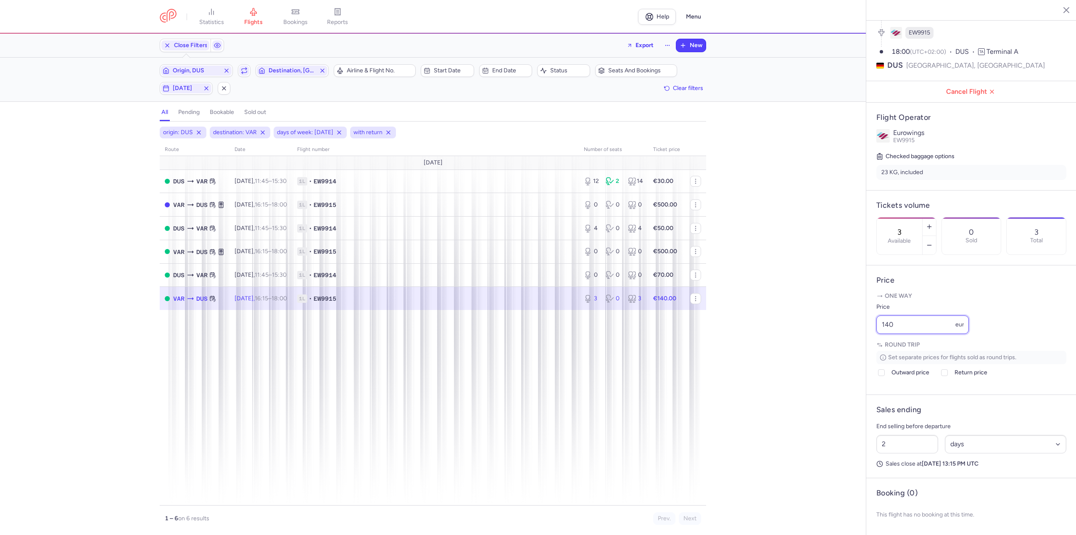
drag, startPoint x: 923, startPoint y: 327, endPoint x: 757, endPoint y: 334, distance: 166.2
click at [759, 334] on div "statistics flights bookings reports Help Menu Close Filters Export New Filters …" at bounding box center [538, 267] width 1076 height 535
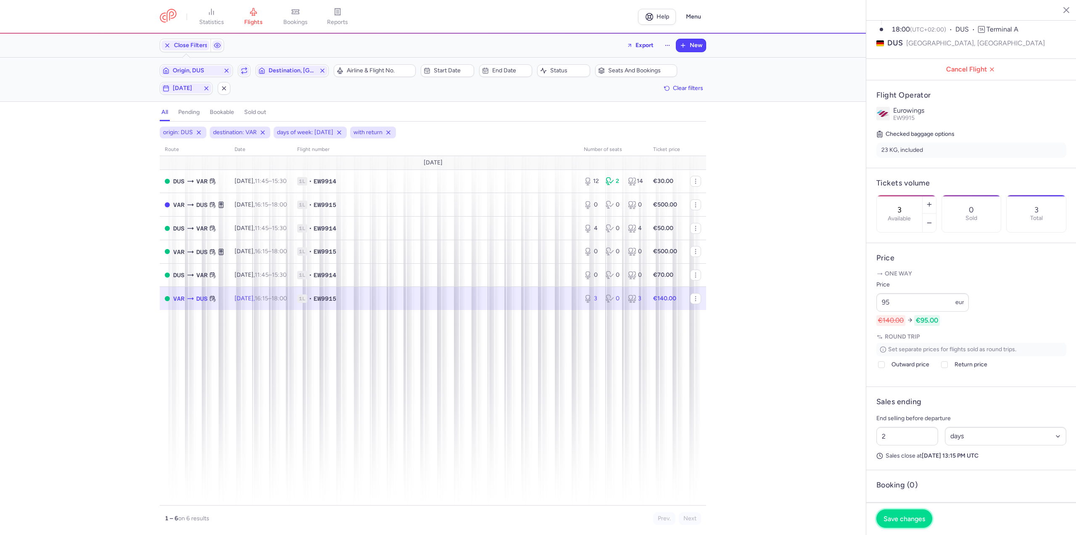
click at [899, 516] on span "Save changes" at bounding box center [904, 518] width 42 height 8
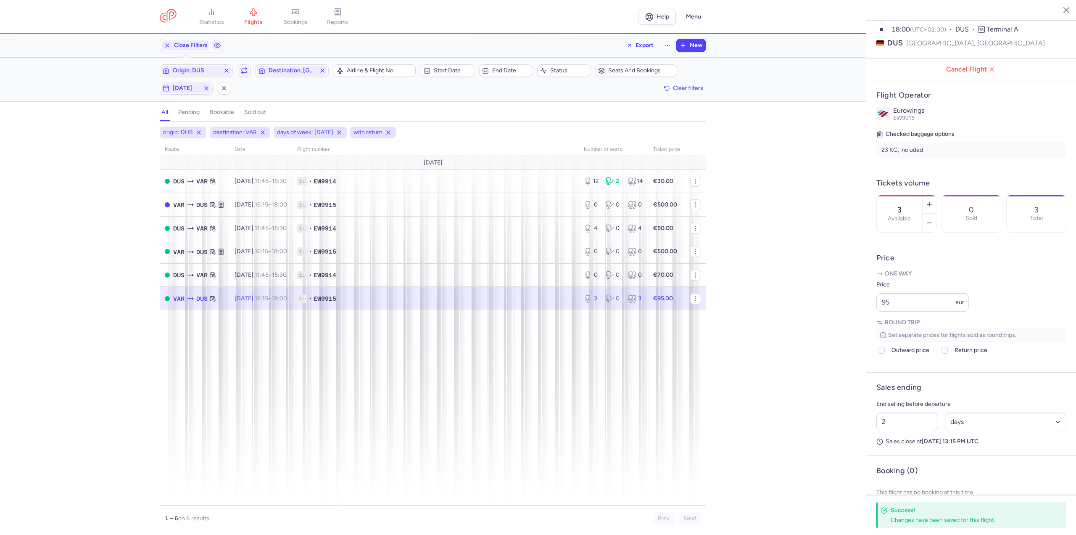
drag, startPoint x: 166, startPoint y: 89, endPoint x: 169, endPoint y: 96, distance: 7.9
click at [166, 89] on icon "button" at bounding box center [166, 88] width 7 height 7
click at [152, 134] on input "T" at bounding box center [151, 129] width 13 height 13
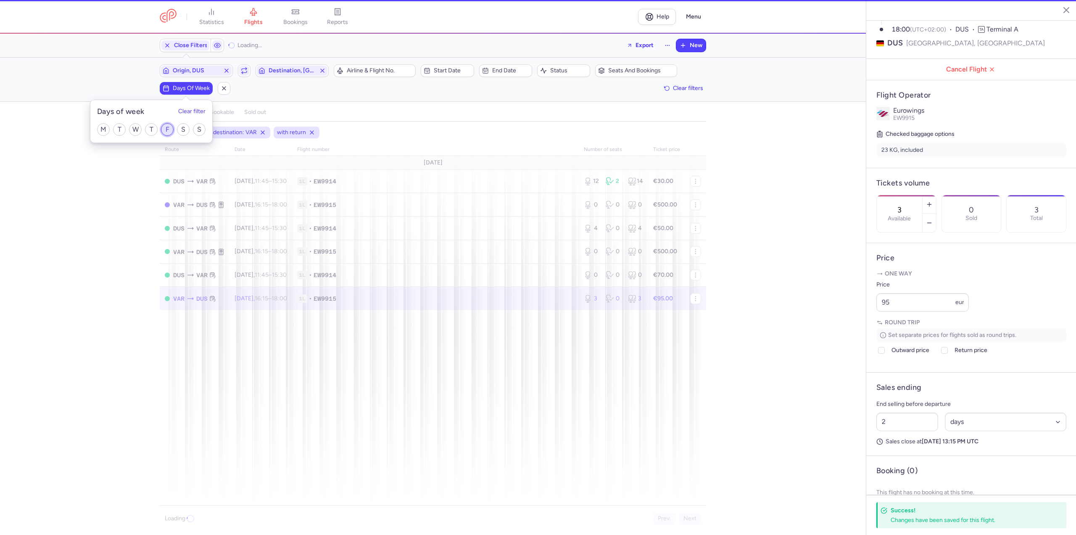
click at [165, 130] on input "F" at bounding box center [167, 129] width 13 height 13
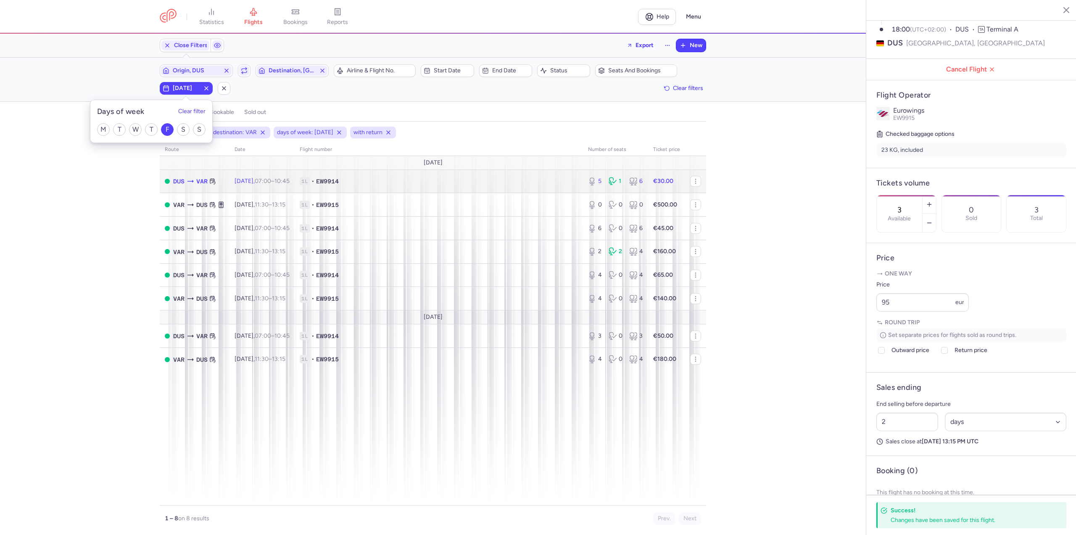
click at [264, 182] on span "[DATE] 07:00 – 10:45 +0" at bounding box center [261, 180] width 55 height 7
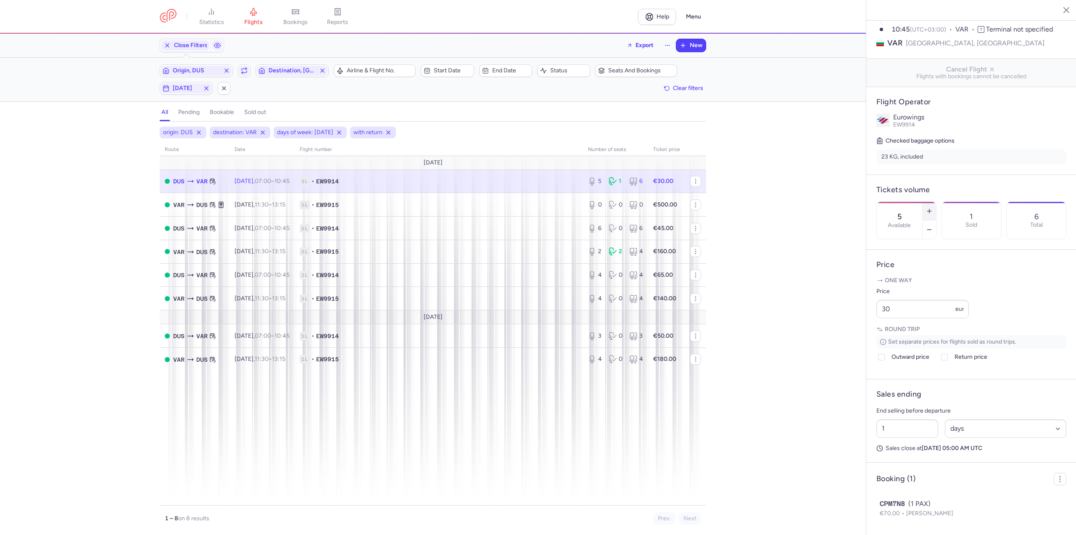
click at [933, 208] on icon "button" at bounding box center [929, 211] width 7 height 7
click at [936, 202] on button "button" at bounding box center [928, 211] width 13 height 18
click at [901, 524] on button "Save changes" at bounding box center [904, 518] width 56 height 18
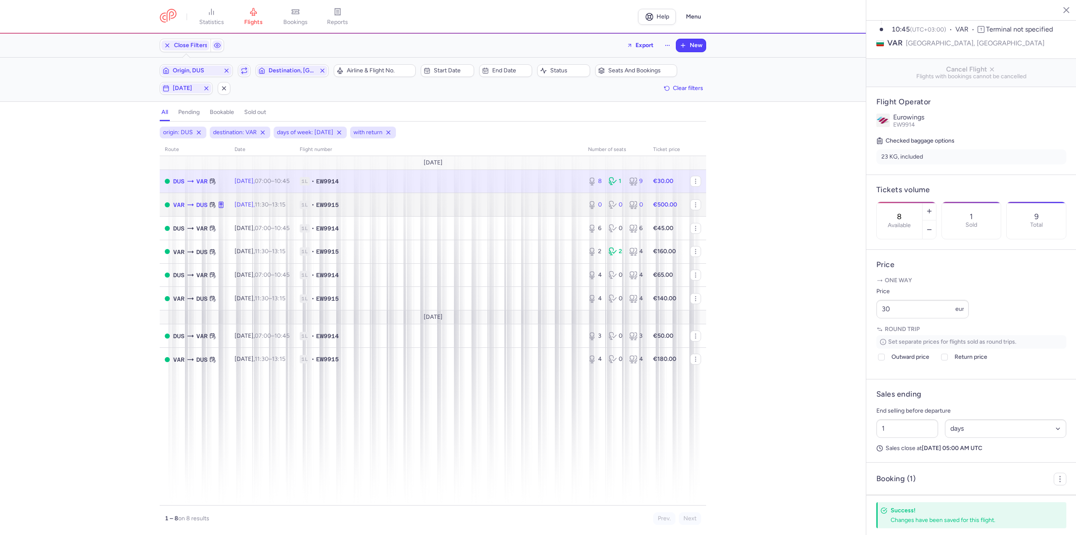
click at [272, 209] on td "[DATE] 11:30 – 13:15 +0" at bounding box center [261, 205] width 65 height 24
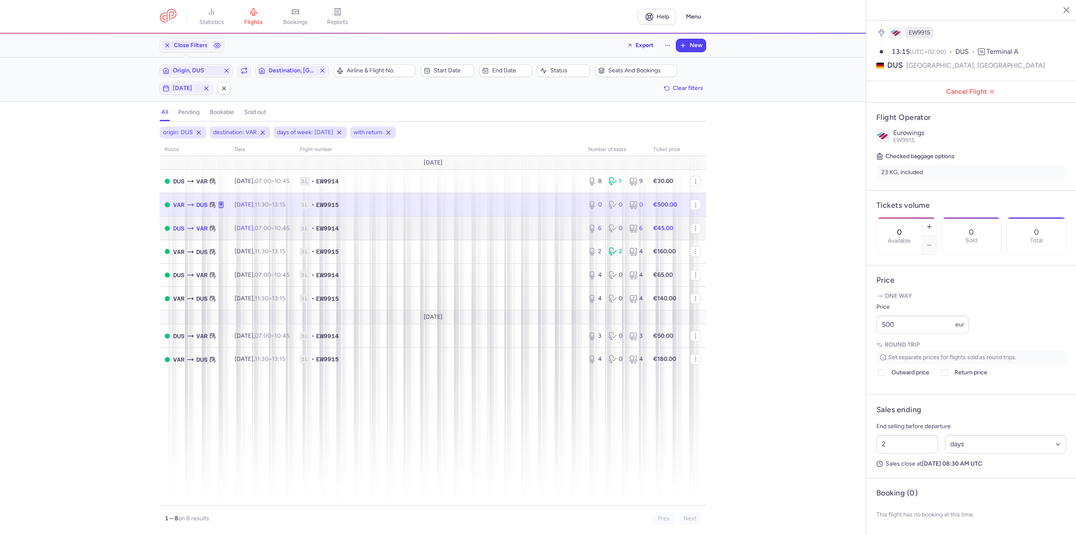
click at [273, 222] on td "[DATE] 07:00 – 10:45 +0" at bounding box center [261, 228] width 65 height 24
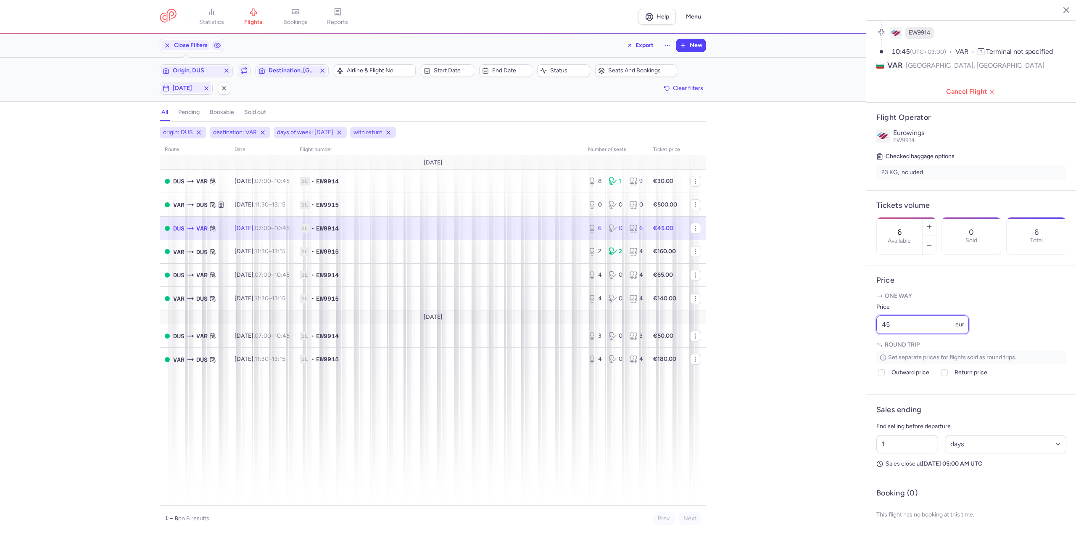
drag, startPoint x: 906, startPoint y: 325, endPoint x: 833, endPoint y: 318, distance: 74.3
click at [835, 316] on div "statistics flights bookings reports Help Menu Close Filters Export New Filters …" at bounding box center [538, 267] width 1076 height 535
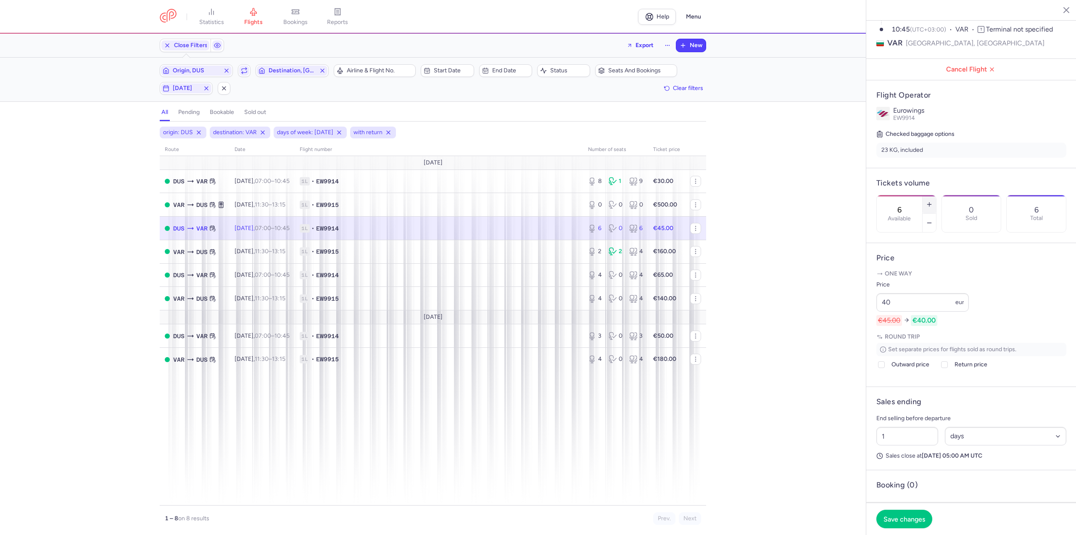
click at [936, 195] on button "button" at bounding box center [928, 204] width 13 height 18
click at [902, 516] on span "Save changes" at bounding box center [904, 518] width 42 height 8
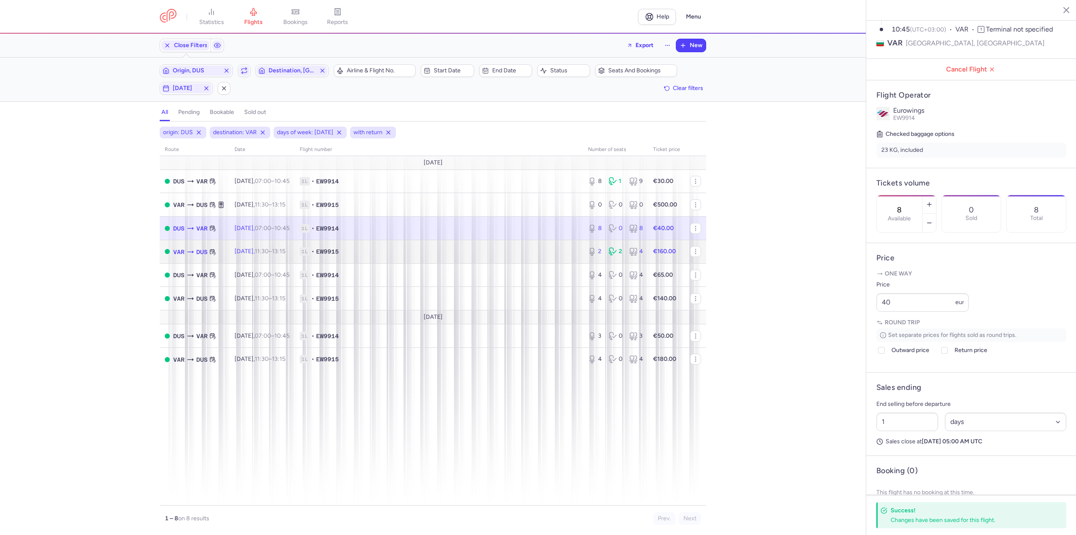
click at [269, 250] on time "11:30" at bounding box center [262, 251] width 14 height 7
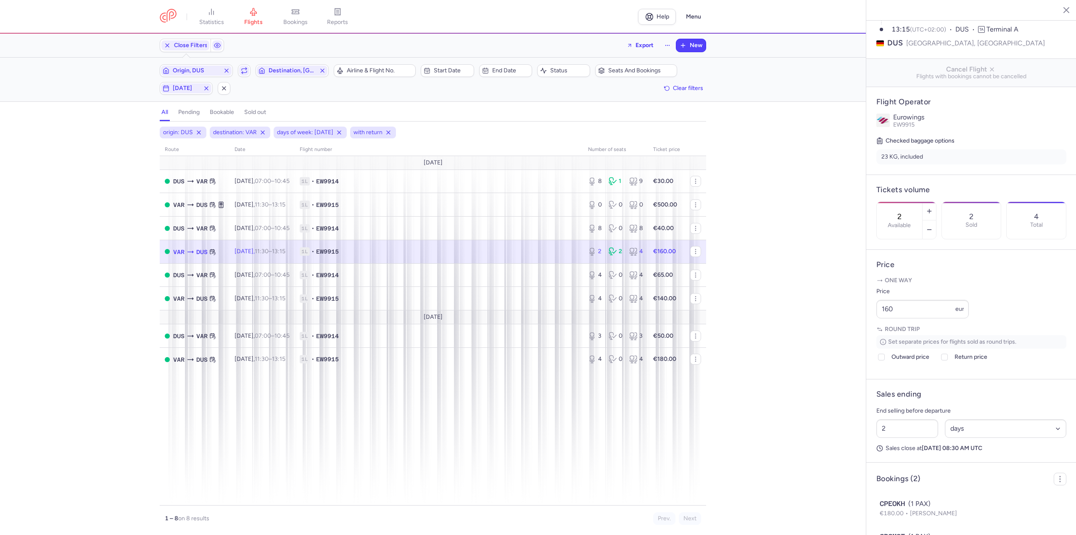
click at [922, 202] on div "2 Available" at bounding box center [899, 220] width 45 height 37
click at [936, 202] on button "button" at bounding box center [928, 211] width 13 height 18
drag, startPoint x: 924, startPoint y: 332, endPoint x: 815, endPoint y: 327, distance: 108.9
click at [815, 327] on div "statistics flights bookings reports Help Menu Close Filters Export New Filters …" at bounding box center [538, 267] width 1076 height 535
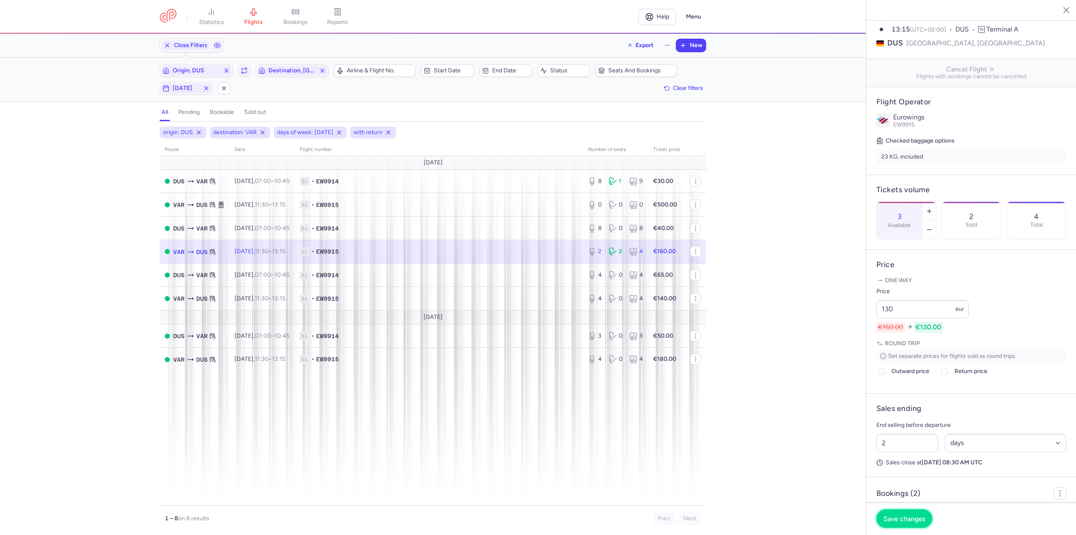
click at [912, 524] on button "Save changes" at bounding box center [904, 518] width 56 height 18
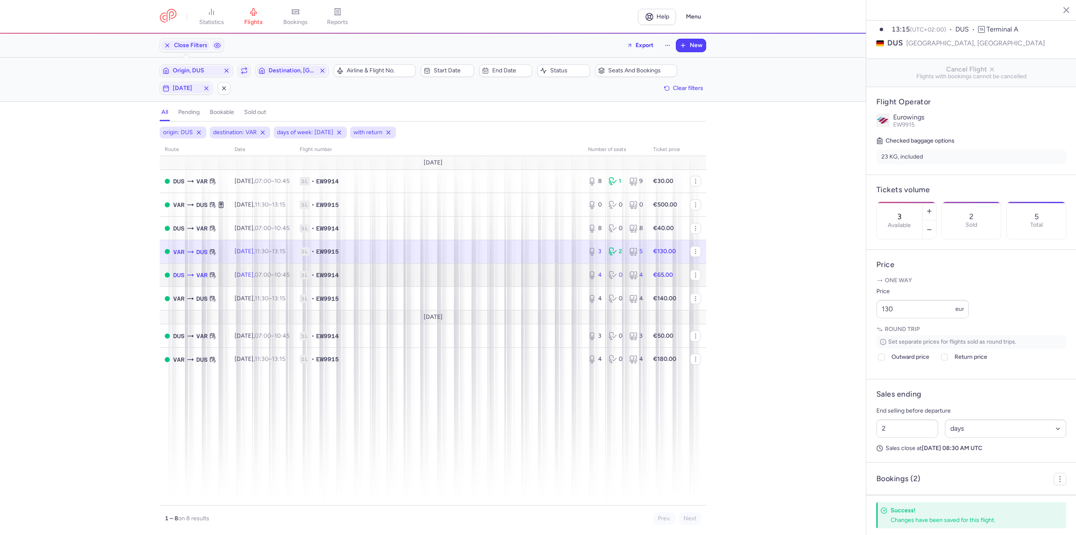
click at [243, 265] on td "[DATE] 07:00 – 10:45 +0" at bounding box center [261, 275] width 65 height 24
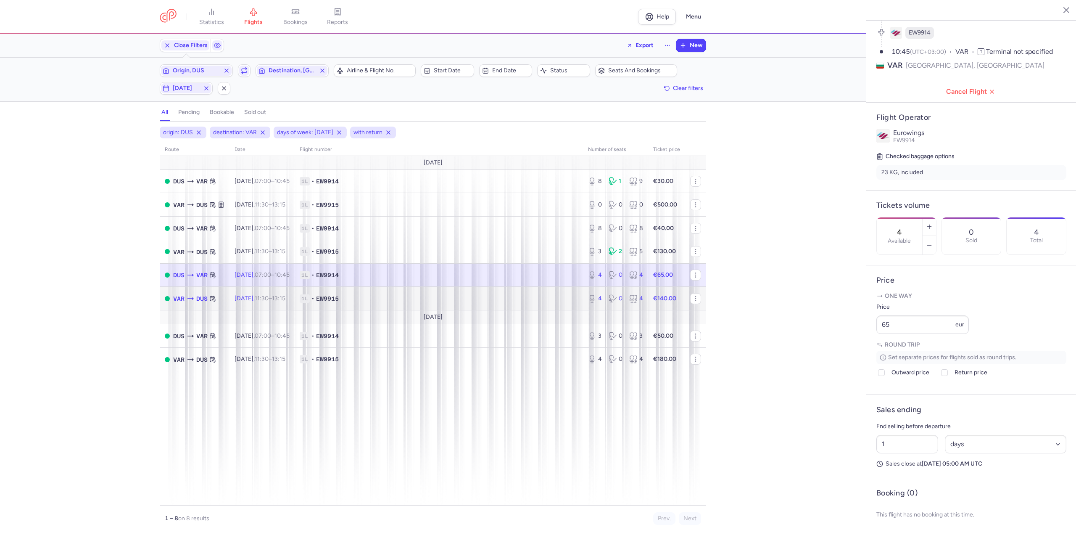
click at [248, 298] on span "[DATE] 11:30 – 13:15 +0" at bounding box center [259, 298] width 51 height 7
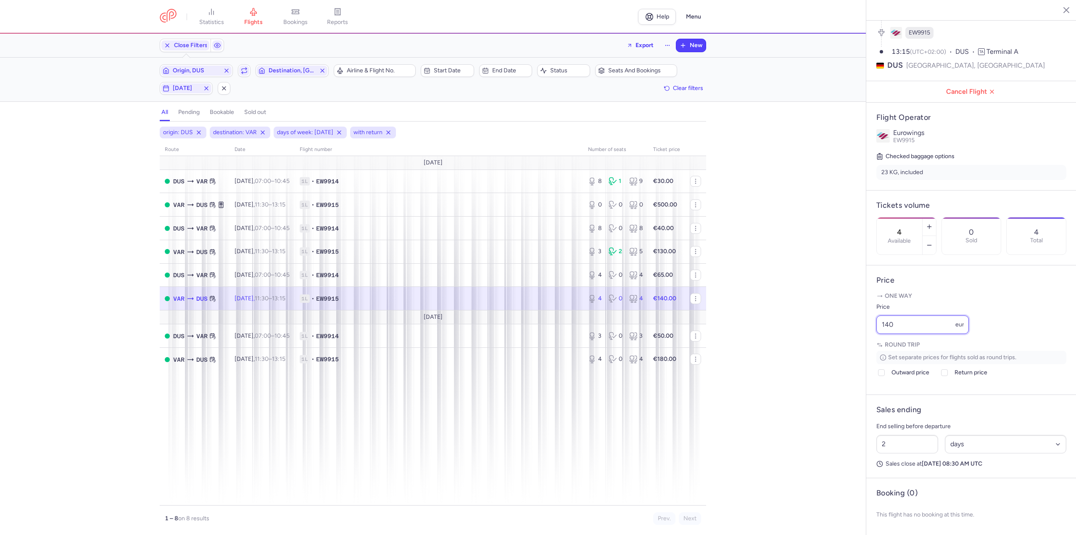
drag, startPoint x: 919, startPoint y: 328, endPoint x: 829, endPoint y: 324, distance: 90.0
click at [829, 324] on div "statistics flights bookings reports Help Menu Close Filters Export New Filters …" at bounding box center [538, 267] width 1076 height 535
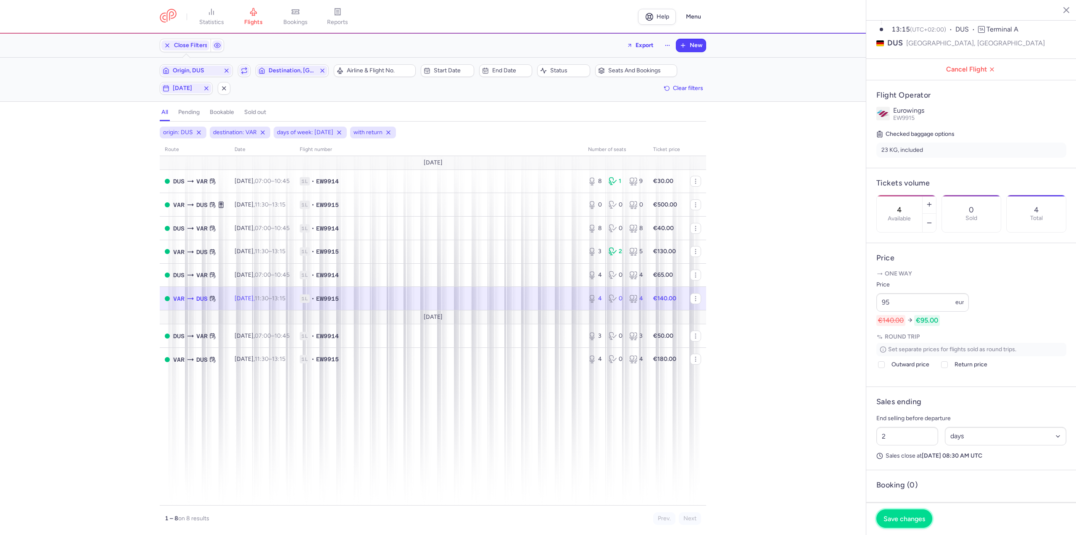
click at [908, 521] on span "Save changes" at bounding box center [904, 518] width 42 height 8
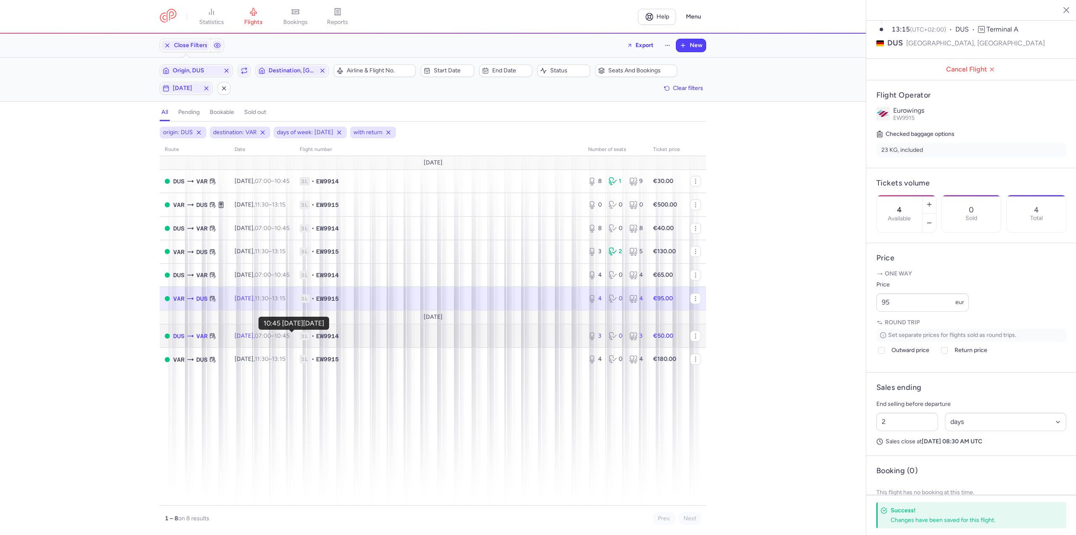
click at [290, 338] on time "10:45 +0" at bounding box center [281, 335] width 15 height 7
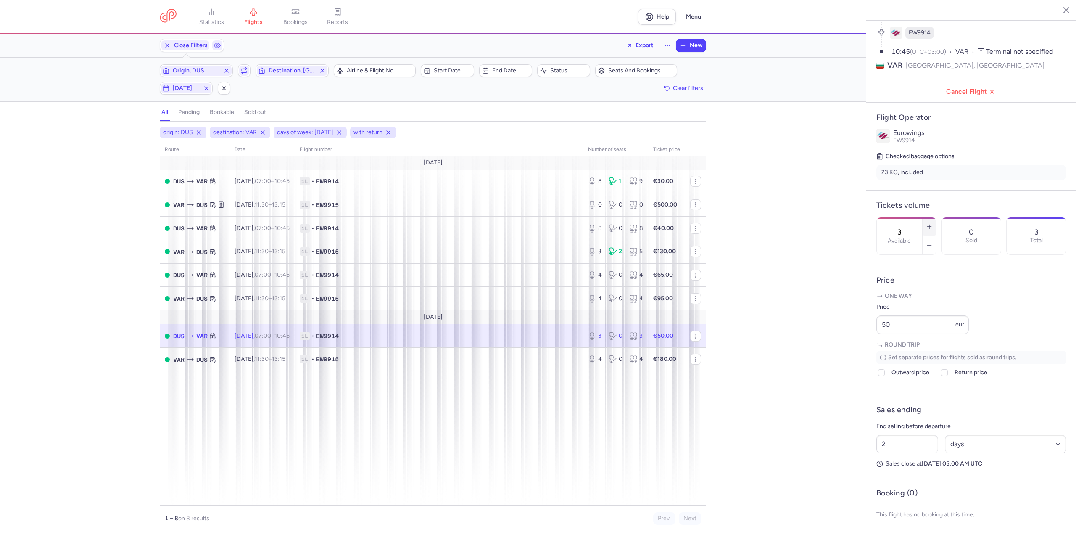
click at [936, 217] on button "button" at bounding box center [928, 226] width 13 height 18
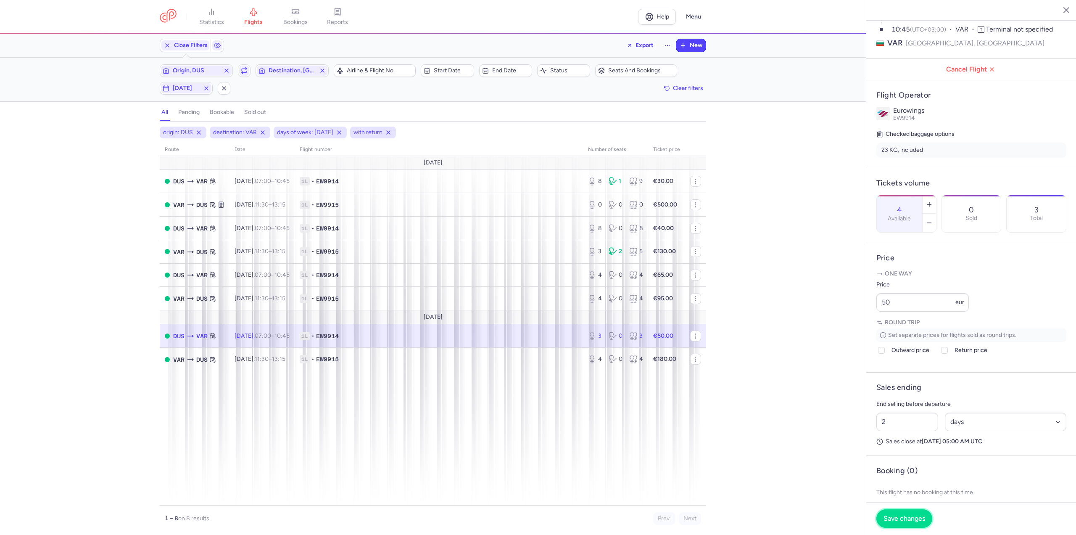
click at [911, 525] on button "Save changes" at bounding box center [904, 518] width 56 height 18
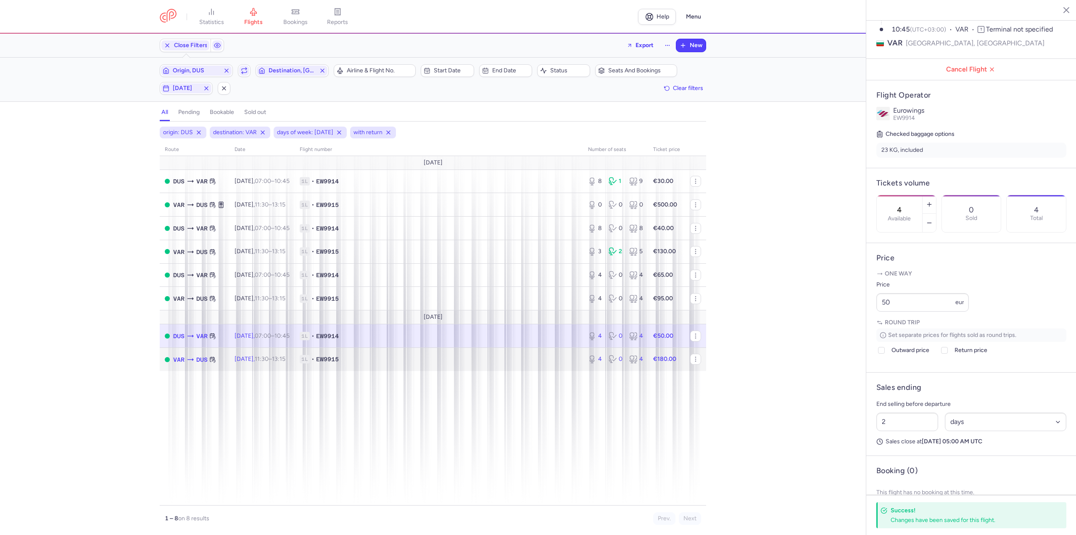
click at [277, 361] on span "11:30 – 13:15 +0" at bounding box center [270, 358] width 31 height 7
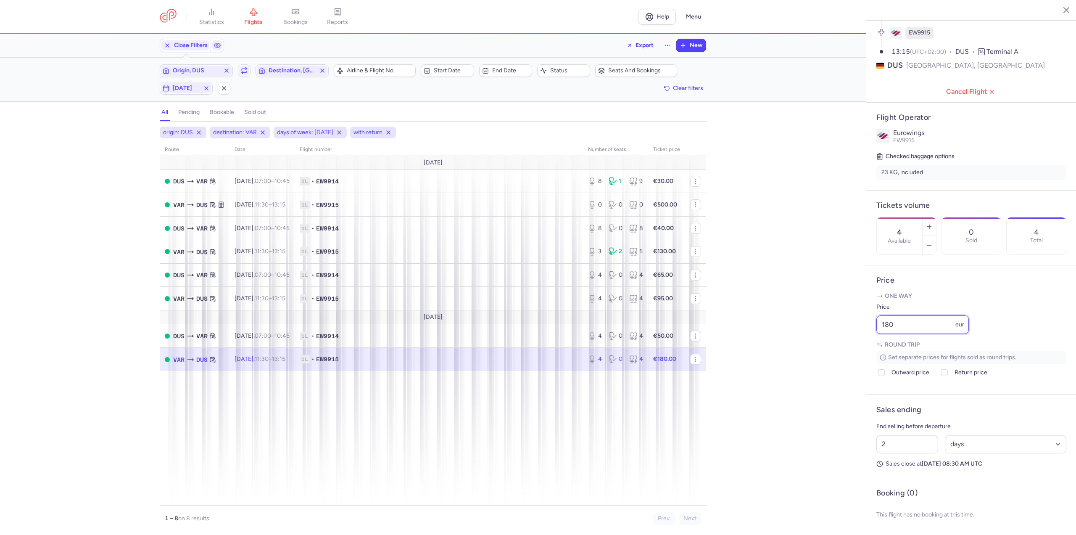
drag, startPoint x: 921, startPoint y: 327, endPoint x: 789, endPoint y: 313, distance: 132.7
click at [789, 313] on div "statistics flights bookings reports Help Menu Close Filters Export New Filters …" at bounding box center [538, 267] width 1076 height 535
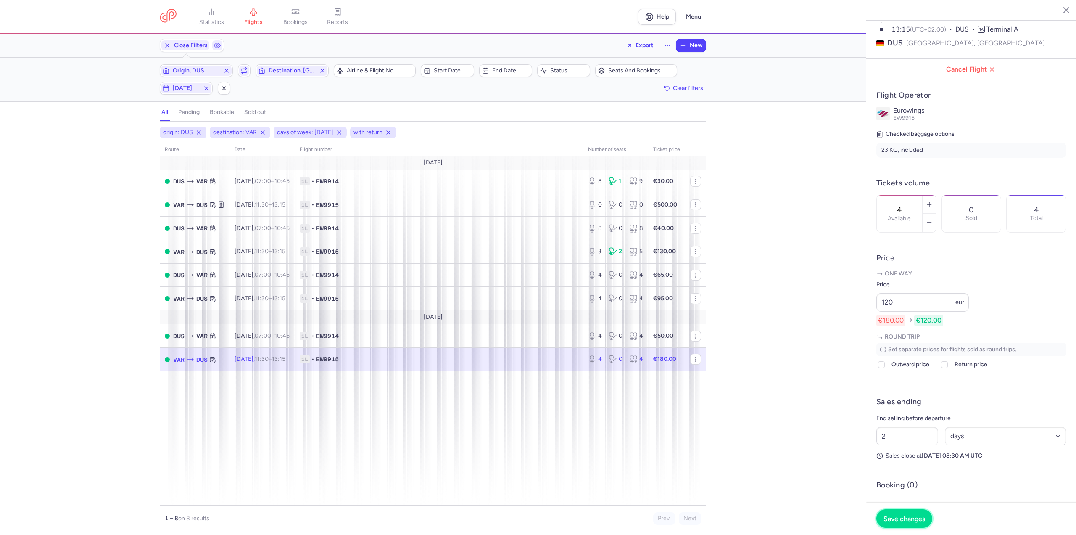
click at [905, 516] on span "Save changes" at bounding box center [904, 518] width 42 height 8
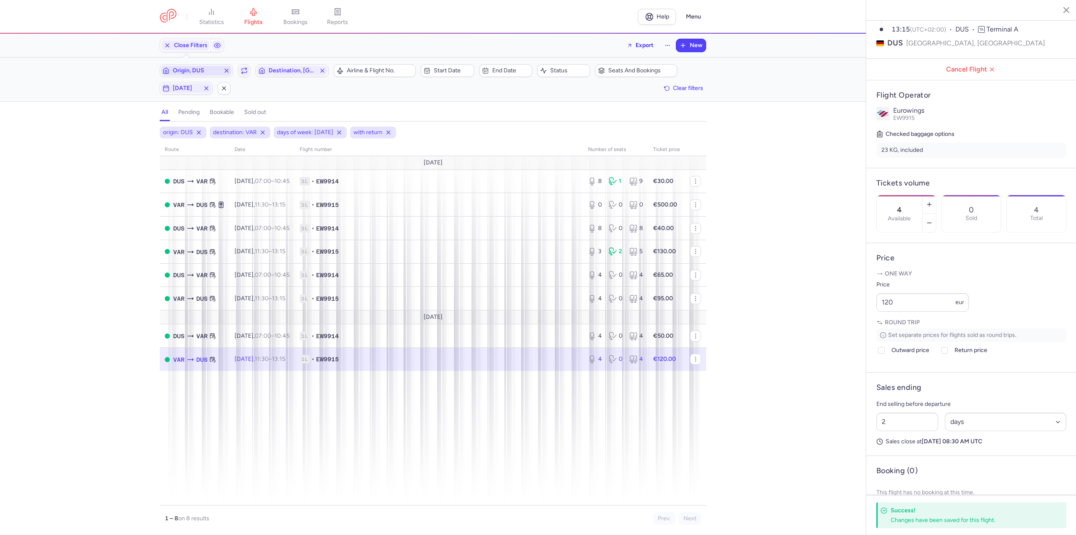
click at [188, 75] on span "Origin, DUS" at bounding box center [196, 71] width 71 height 10
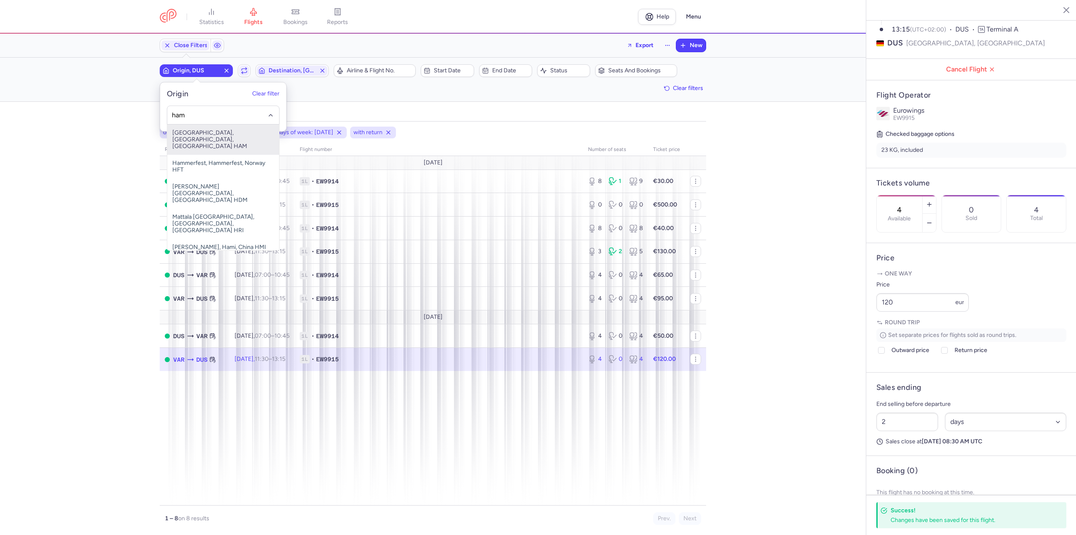
click at [206, 139] on span "[GEOGRAPHIC_DATA], [GEOGRAPHIC_DATA], [GEOGRAPHIC_DATA] HAM" at bounding box center [223, 139] width 112 height 30
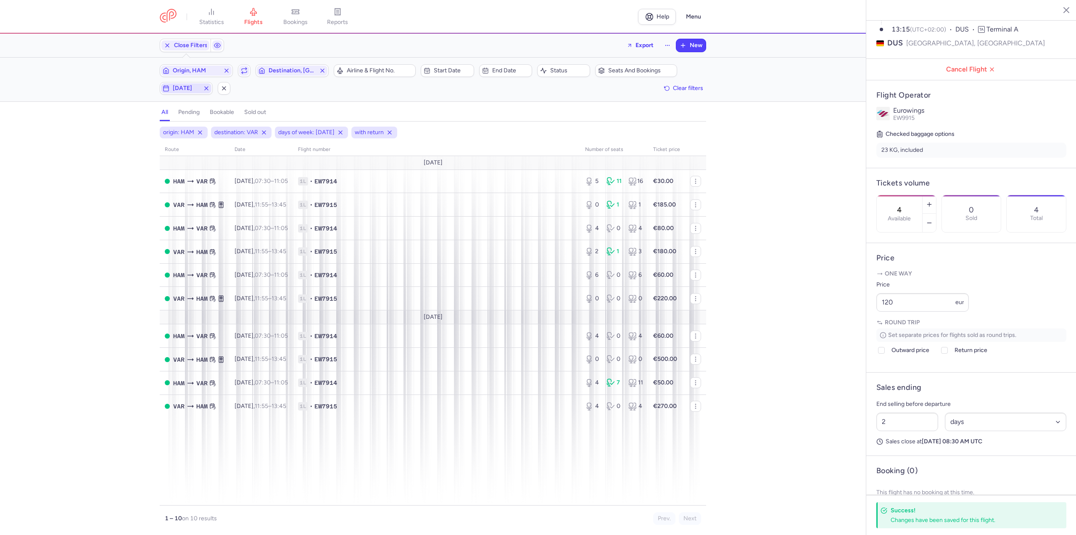
click at [203, 90] on span "[DATE]" at bounding box center [186, 88] width 50 height 10
click at [170, 126] on input "F" at bounding box center [167, 129] width 13 height 13
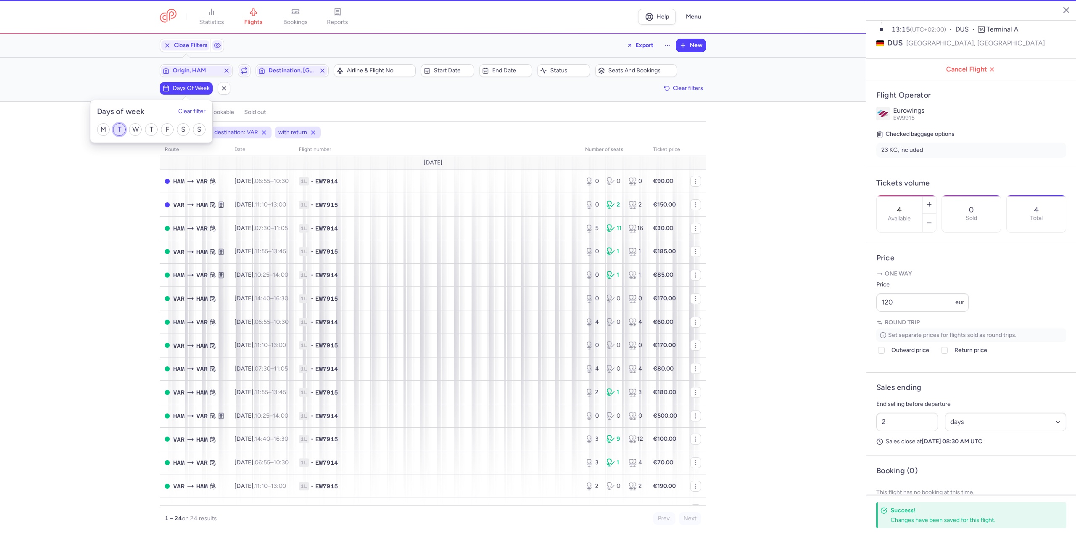
click at [116, 127] on input "T" at bounding box center [119, 129] width 13 height 13
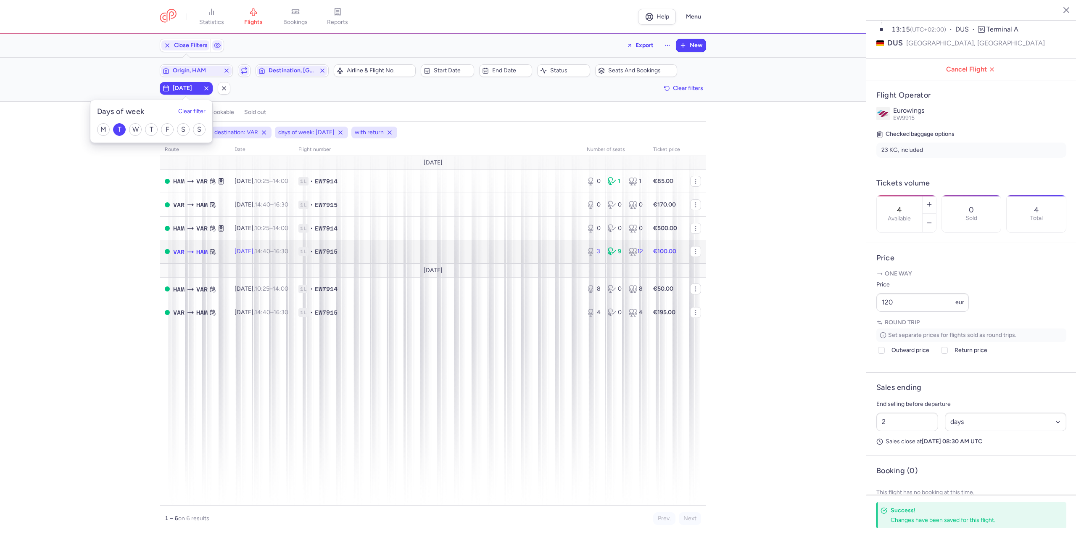
click at [293, 260] on td "[DATE] 14:40 – 16:30 +0" at bounding box center [261, 252] width 64 height 24
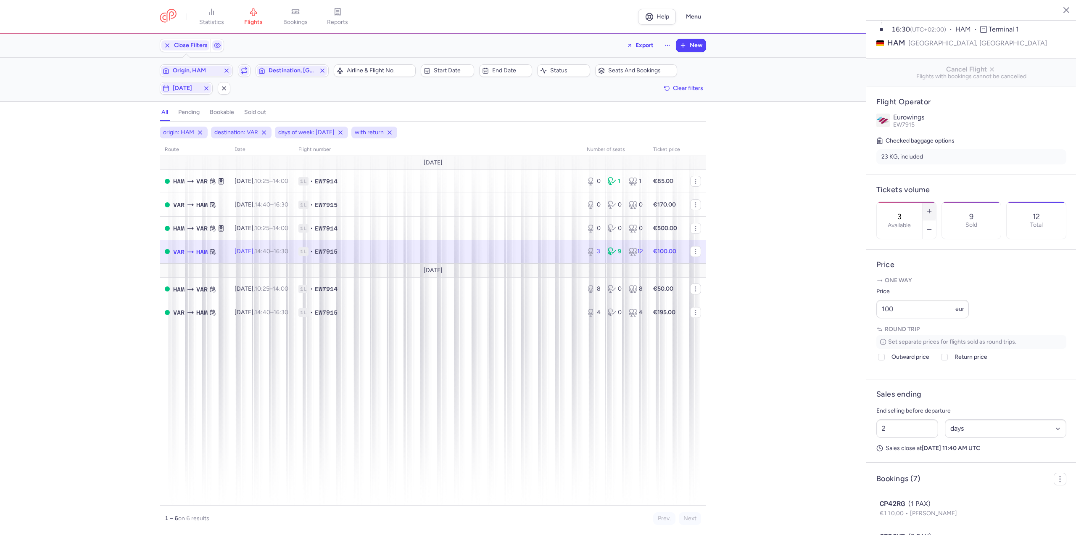
click at [933, 208] on icon "button" at bounding box center [929, 211] width 7 height 7
drag, startPoint x: 925, startPoint y: 333, endPoint x: 737, endPoint y: 331, distance: 188.3
click at [737, 331] on div "statistics flights bookings reports Help Menu Close Filters Export New Filters …" at bounding box center [538, 267] width 1076 height 535
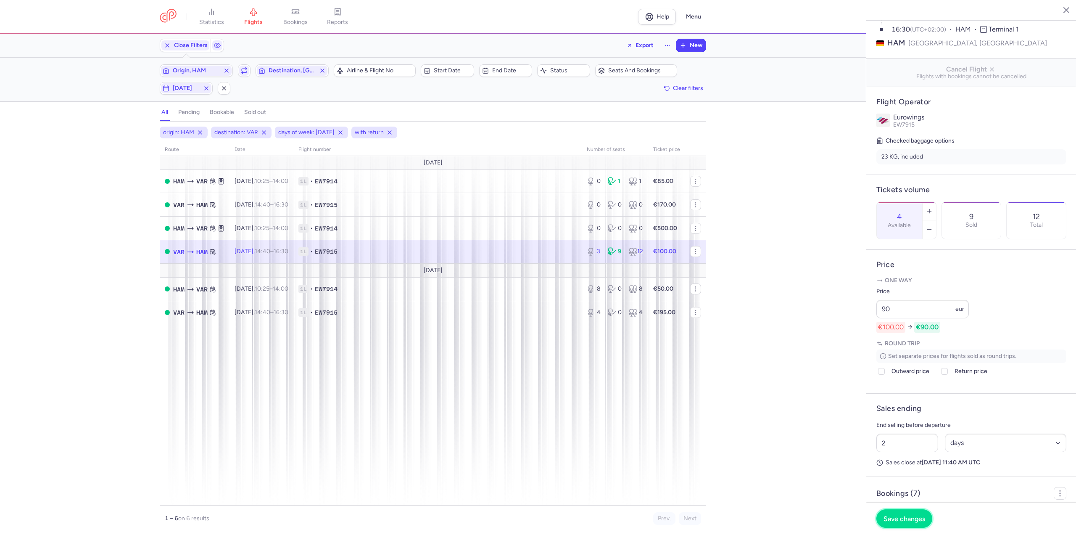
click at [912, 523] on button "Save changes" at bounding box center [904, 518] width 56 height 18
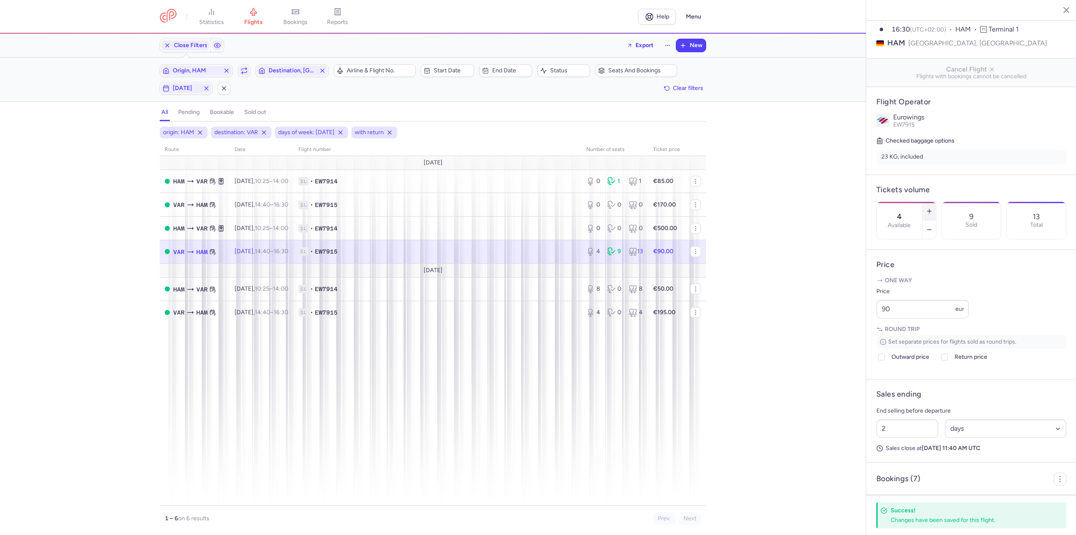
click at [936, 202] on button "button" at bounding box center [928, 211] width 13 height 18
click at [908, 523] on button "Save changes" at bounding box center [904, 518] width 56 height 18
drag, startPoint x: 266, startPoint y: 285, endPoint x: 283, endPoint y: 292, distance: 17.7
click at [266, 285] on time "10:25" at bounding box center [262, 288] width 15 height 7
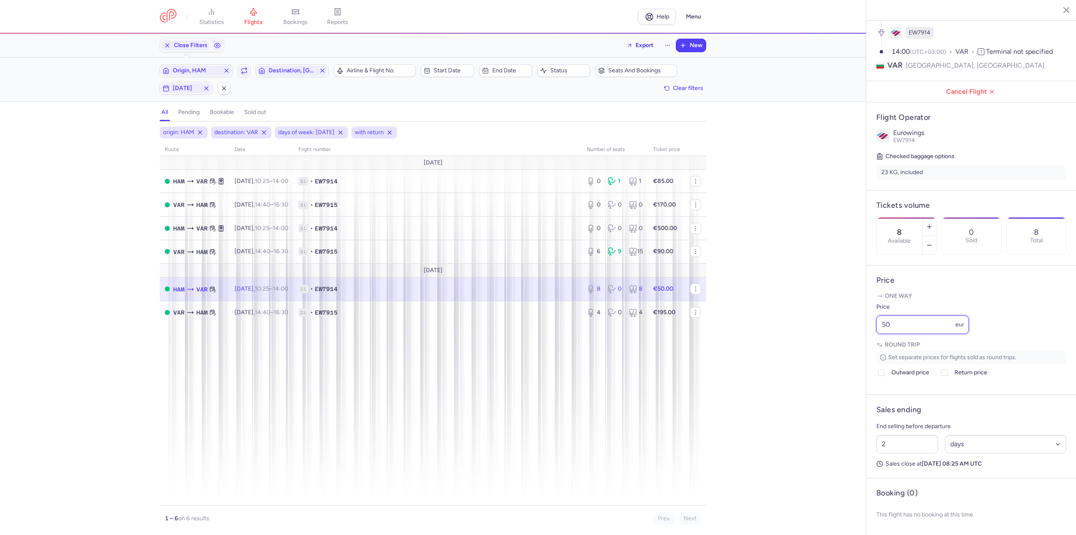
drag, startPoint x: 934, startPoint y: 319, endPoint x: 819, endPoint y: 329, distance: 115.5
click at [819, 329] on div "statistics flights bookings reports Help Menu Close Filters Export New Filters …" at bounding box center [538, 267] width 1076 height 535
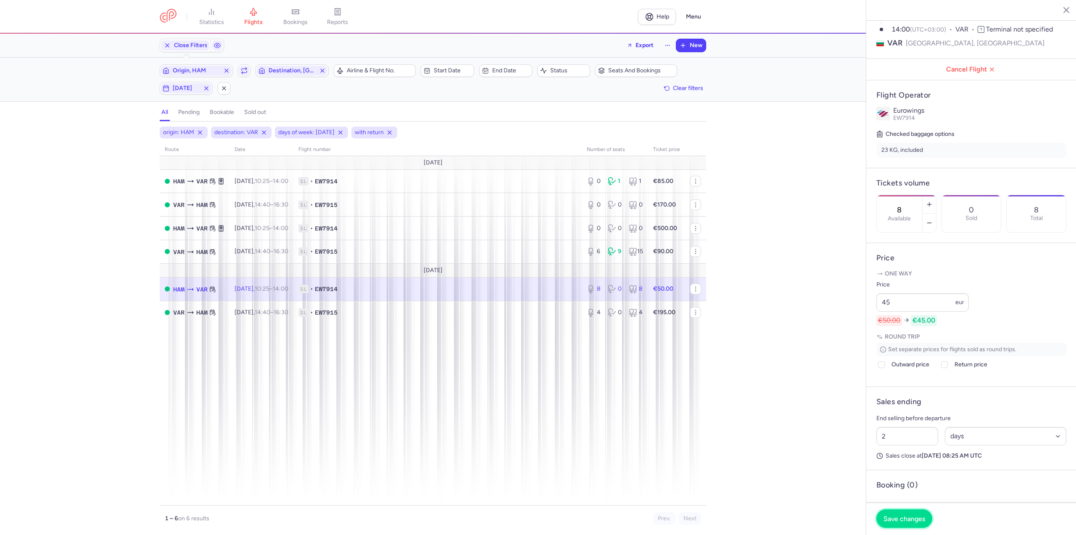
click at [908, 513] on button "Save changes" at bounding box center [904, 518] width 56 height 18
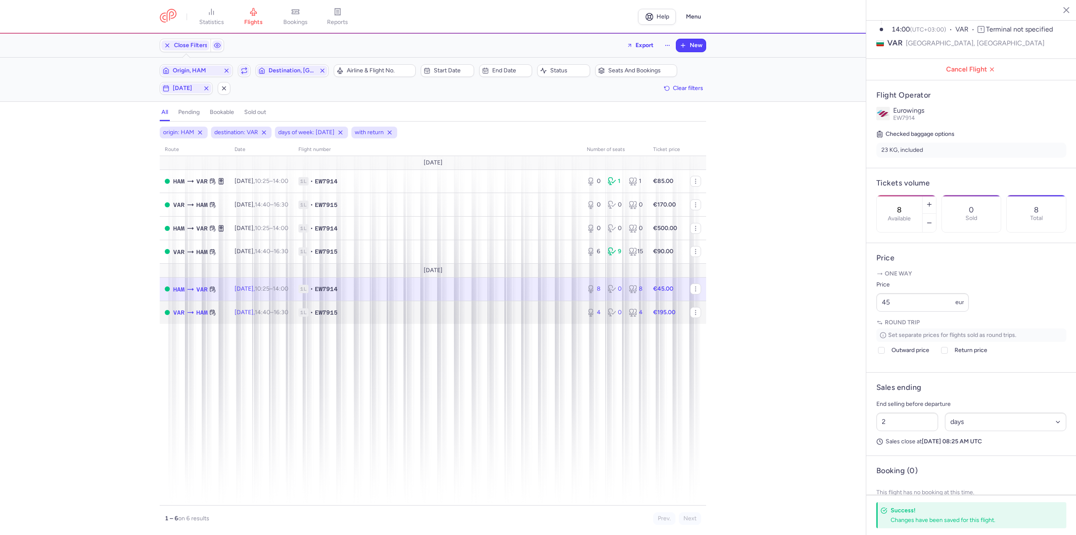
click at [221, 309] on td "VAR HAM" at bounding box center [195, 311] width 70 height 23
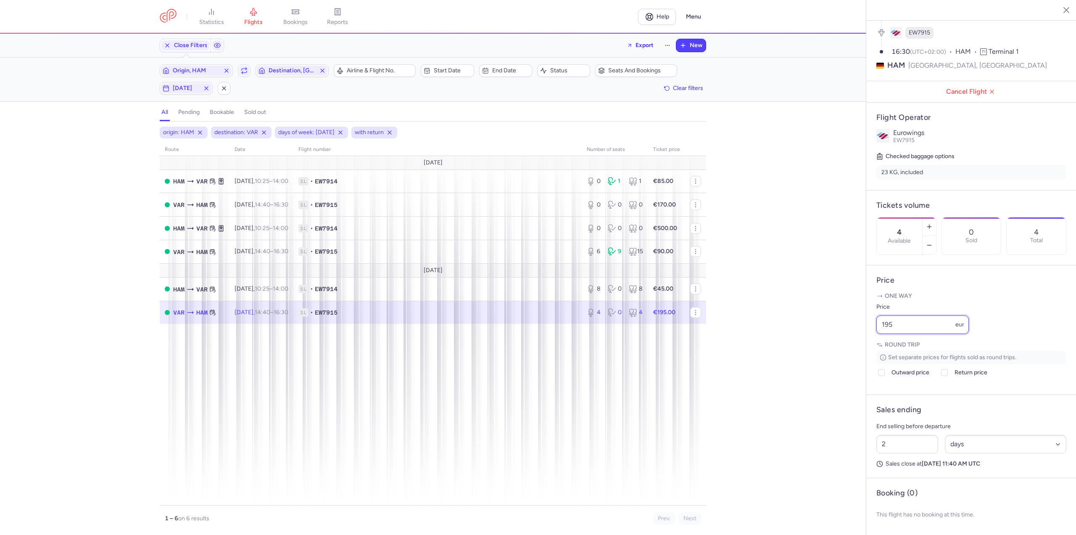
drag, startPoint x: 915, startPoint y: 331, endPoint x: 845, endPoint y: 326, distance: 69.9
click at [845, 326] on div "statistics flights bookings reports Help Menu Close Filters Export New Filters …" at bounding box center [538, 267] width 1076 height 535
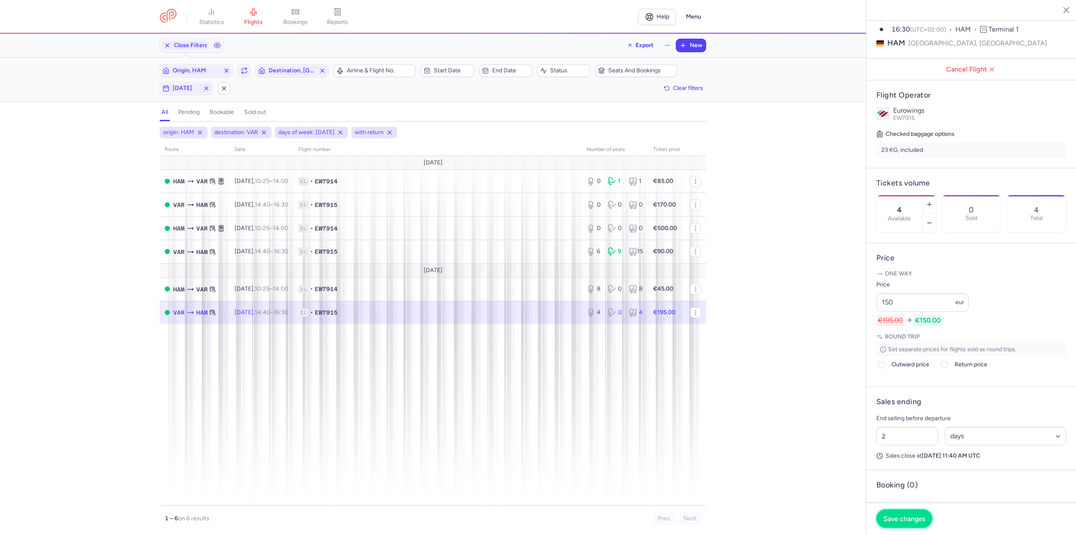
click at [912, 523] on button "Save changes" at bounding box center [904, 518] width 56 height 18
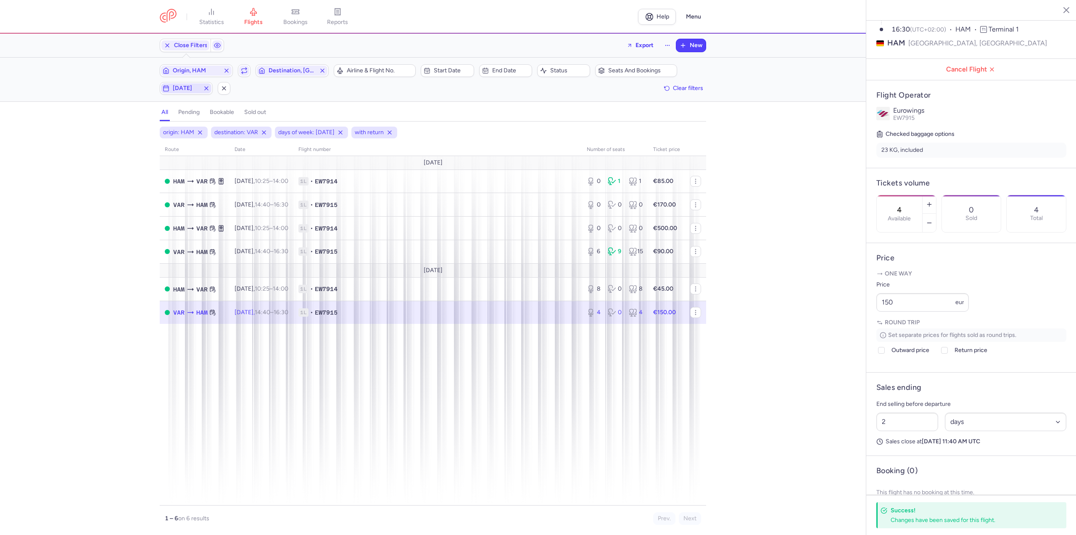
click at [194, 90] on span "[DATE]" at bounding box center [186, 88] width 27 height 7
click at [115, 126] on input "T" at bounding box center [119, 129] width 13 height 13
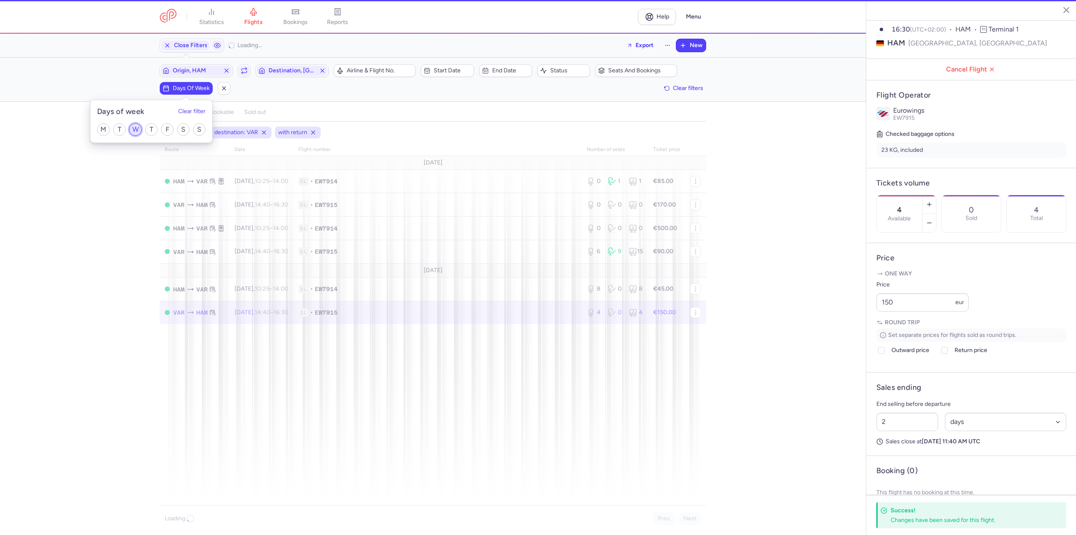
click at [135, 129] on input "W" at bounding box center [135, 129] width 13 height 13
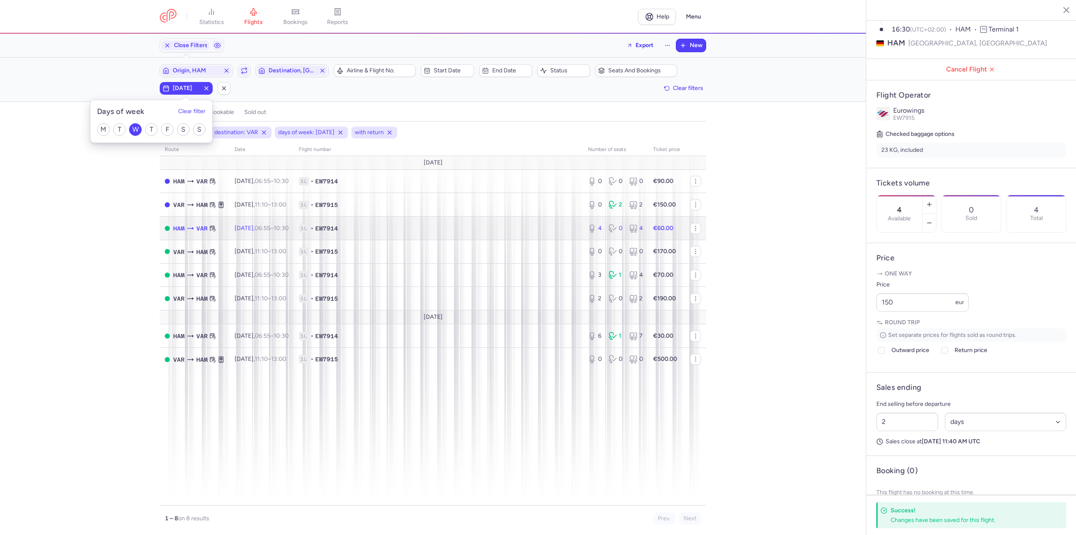
click at [237, 229] on span "[DATE] 06:55 – 10:30 +0" at bounding box center [261, 227] width 54 height 7
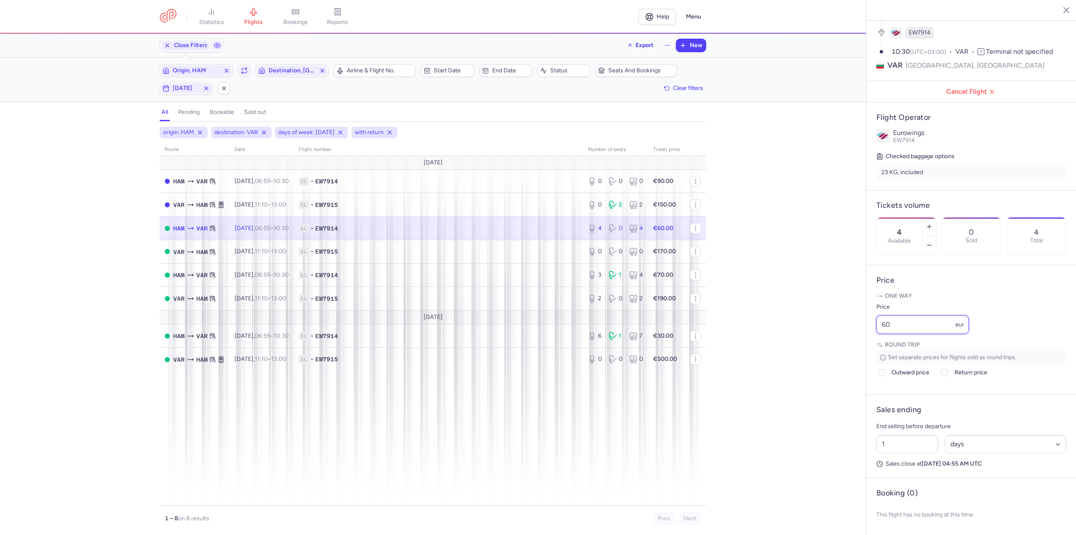
drag, startPoint x: 909, startPoint y: 323, endPoint x: 775, endPoint y: 314, distance: 134.4
click at [775, 314] on div "statistics flights bookings reports Help Menu Close Filters Export New Filters …" at bounding box center [538, 267] width 1076 height 535
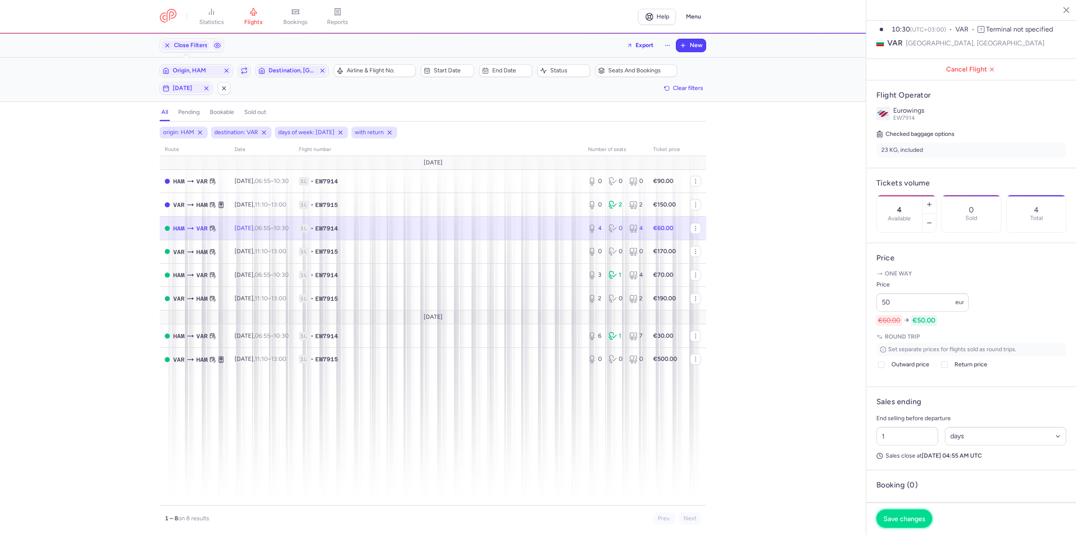
click at [920, 514] on button "Save changes" at bounding box center [904, 518] width 56 height 18
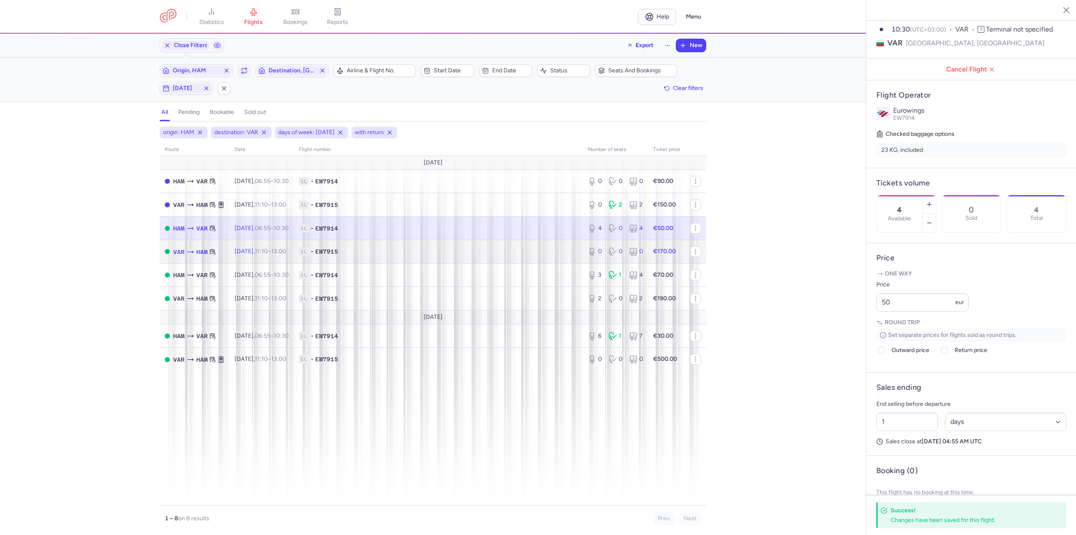
click at [240, 255] on td "[DATE] 11:10 – 13:00 +0" at bounding box center [261, 252] width 64 height 24
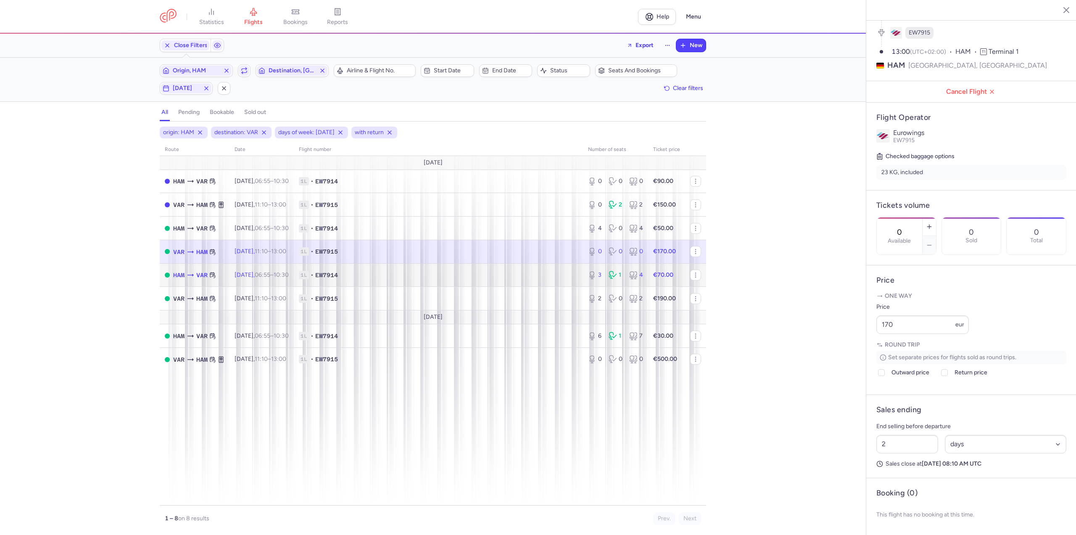
click at [263, 282] on td "[DATE] 06:55 – 10:30 +0" at bounding box center [261, 275] width 64 height 24
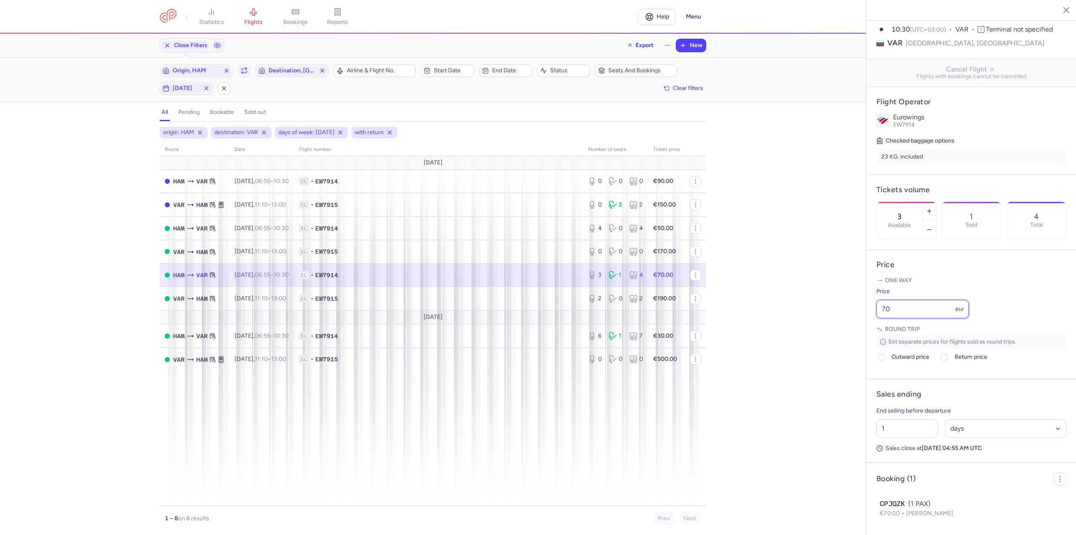
drag, startPoint x: 893, startPoint y: 332, endPoint x: 838, endPoint y: 335, distance: 56.0
click at [838, 335] on div "statistics flights bookings reports Help Menu Close Filters Export New Filters …" at bounding box center [538, 267] width 1076 height 535
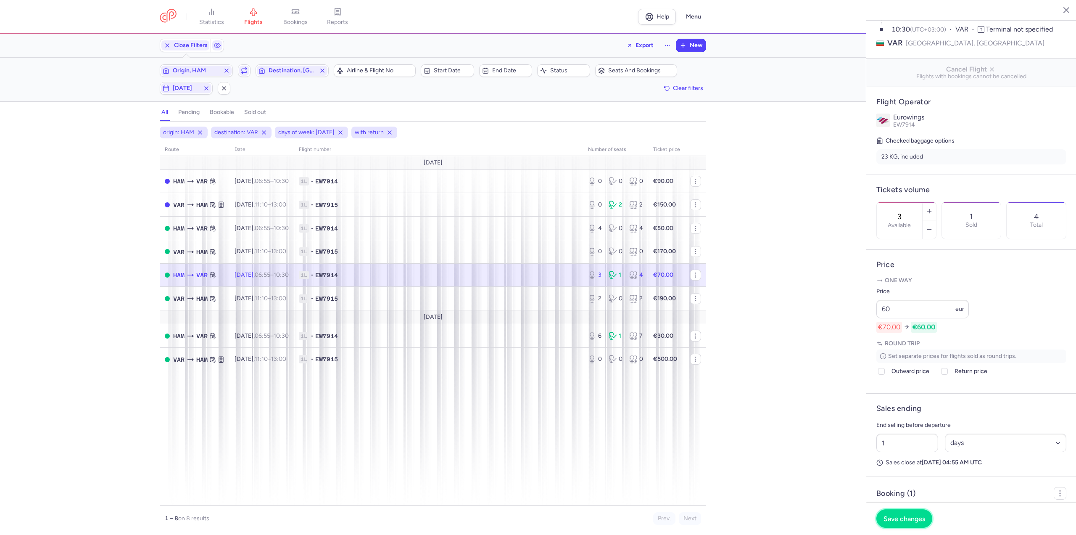
click at [905, 516] on span "Save changes" at bounding box center [904, 518] width 42 height 8
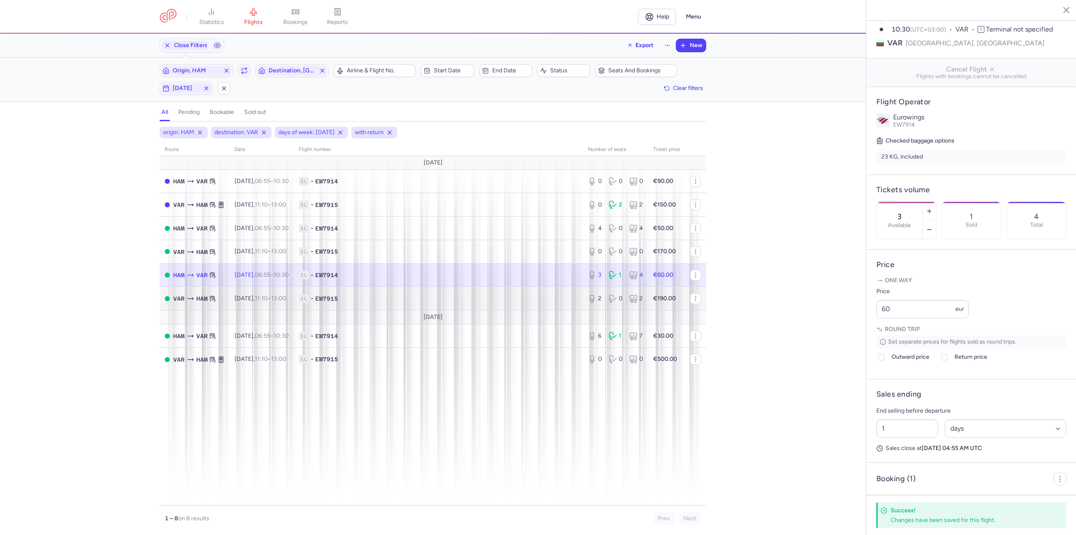
drag, startPoint x: 247, startPoint y: 312, endPoint x: 247, endPoint y: 302, distance: 10.1
click at [247, 312] on td "[DATE]" at bounding box center [433, 317] width 546 height 14
click at [247, 300] on span "[DATE] 11:10 – 13:00 +0" at bounding box center [260, 298] width 52 height 7
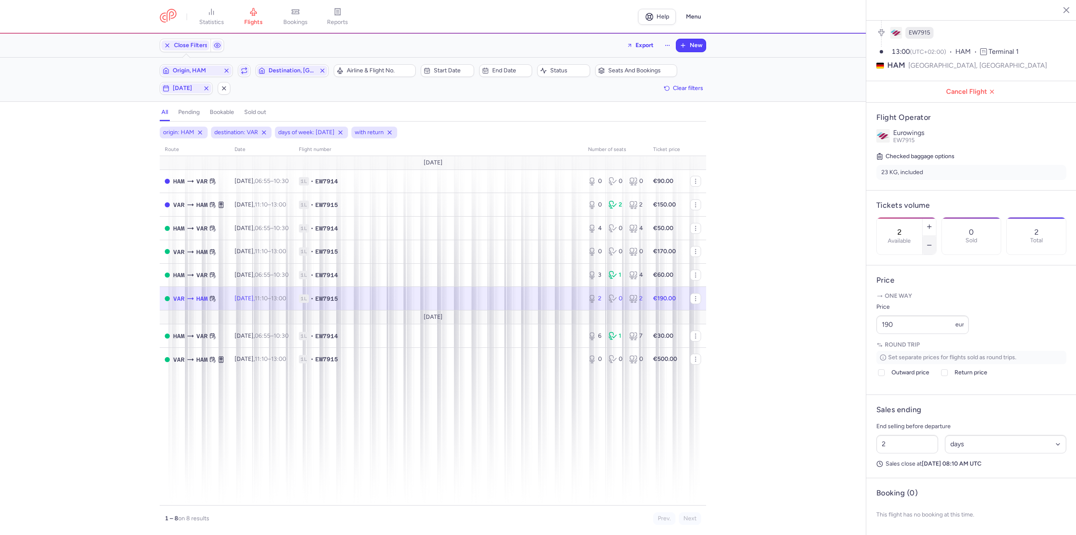
click at [936, 236] on button "button" at bounding box center [928, 245] width 13 height 18
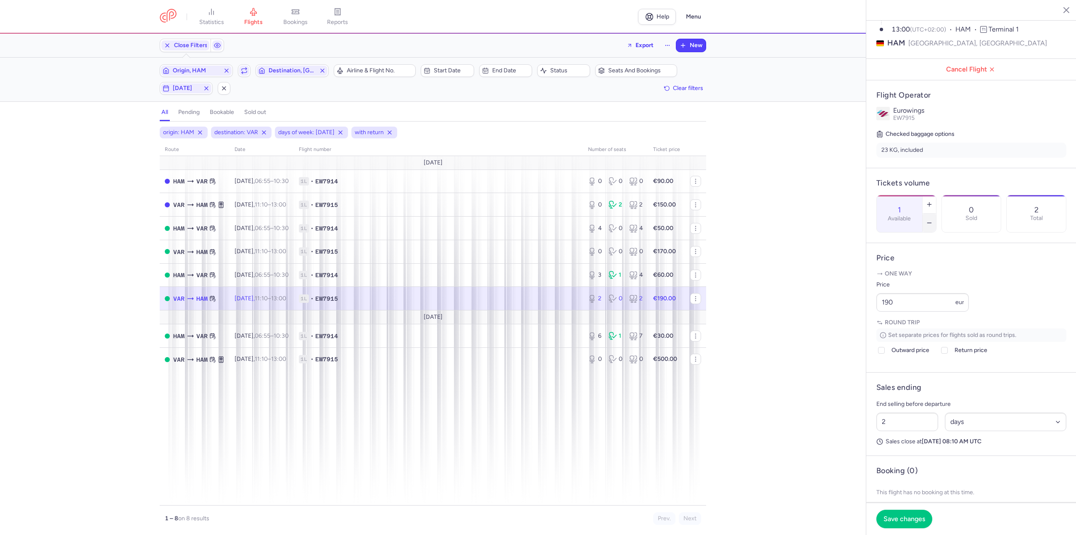
click at [936, 213] on button "button" at bounding box center [928, 222] width 13 height 18
click at [890, 521] on span "Save changes" at bounding box center [904, 518] width 42 height 8
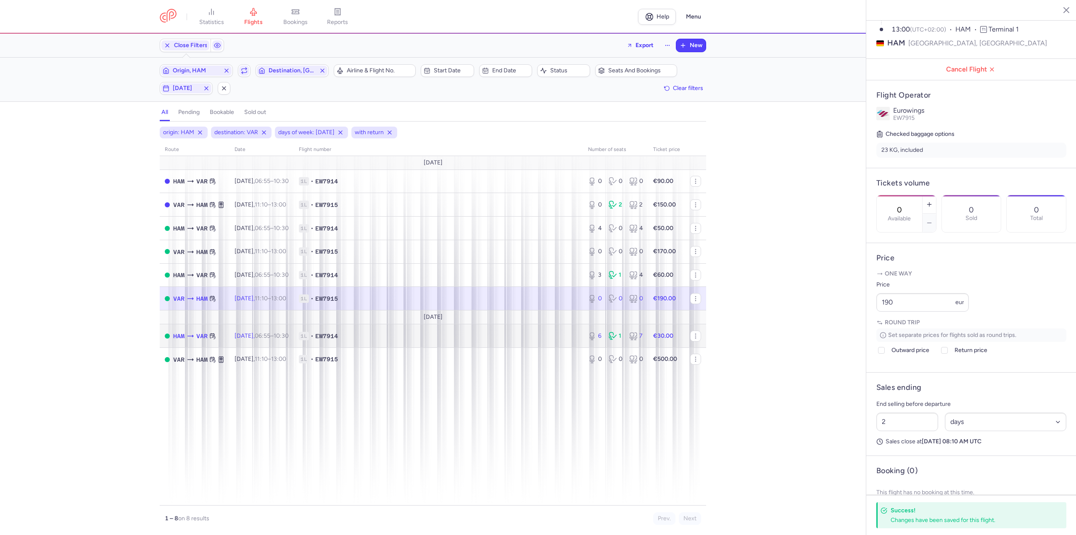
click at [270, 337] on time "06:55" at bounding box center [263, 335] width 16 height 7
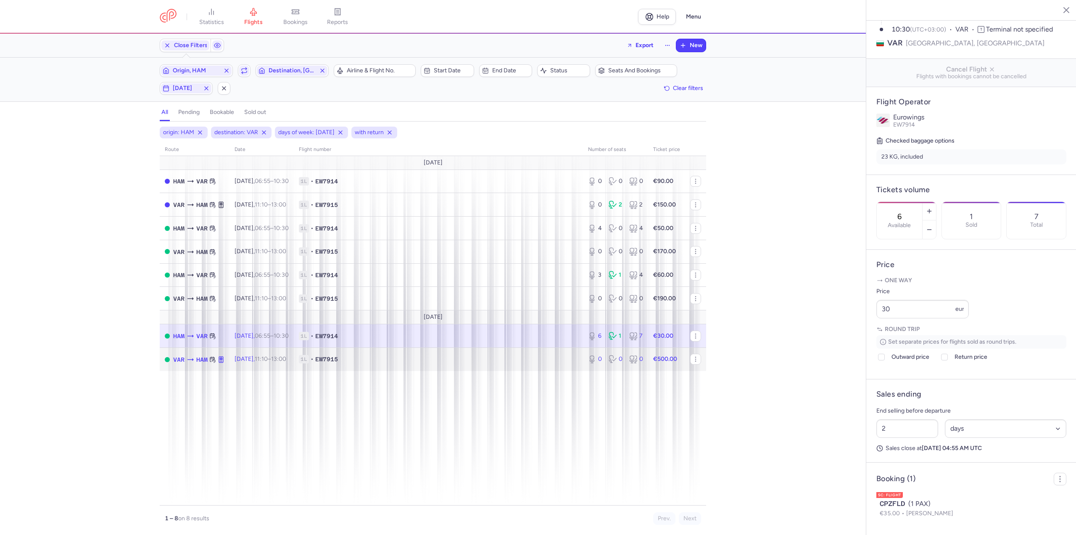
click at [281, 353] on td "[DATE] 11:10 – 13:00 +0" at bounding box center [261, 359] width 64 height 23
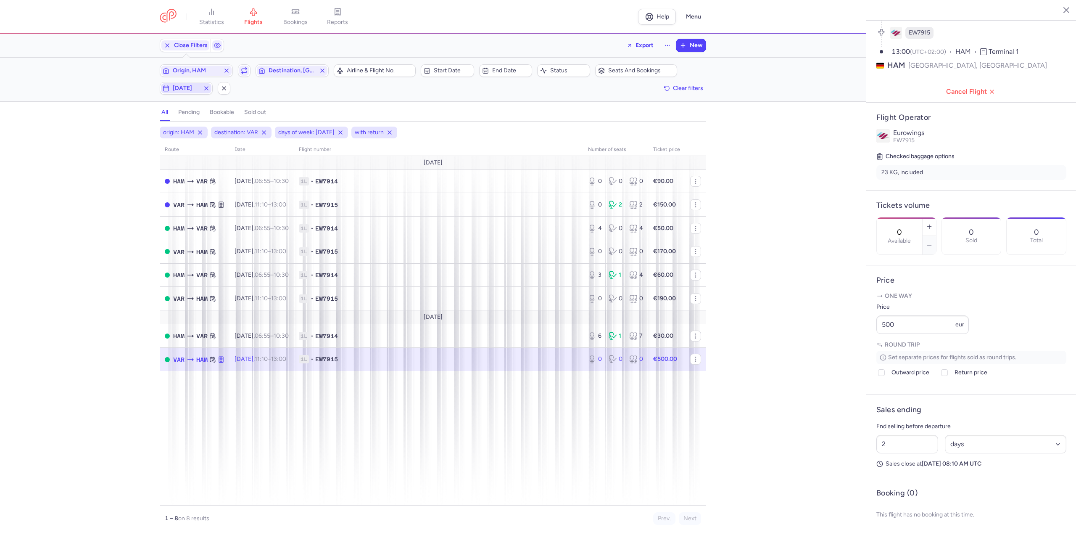
click at [177, 82] on button "[DATE]" at bounding box center [186, 88] width 53 height 13
click at [132, 131] on input "W" at bounding box center [135, 129] width 13 height 13
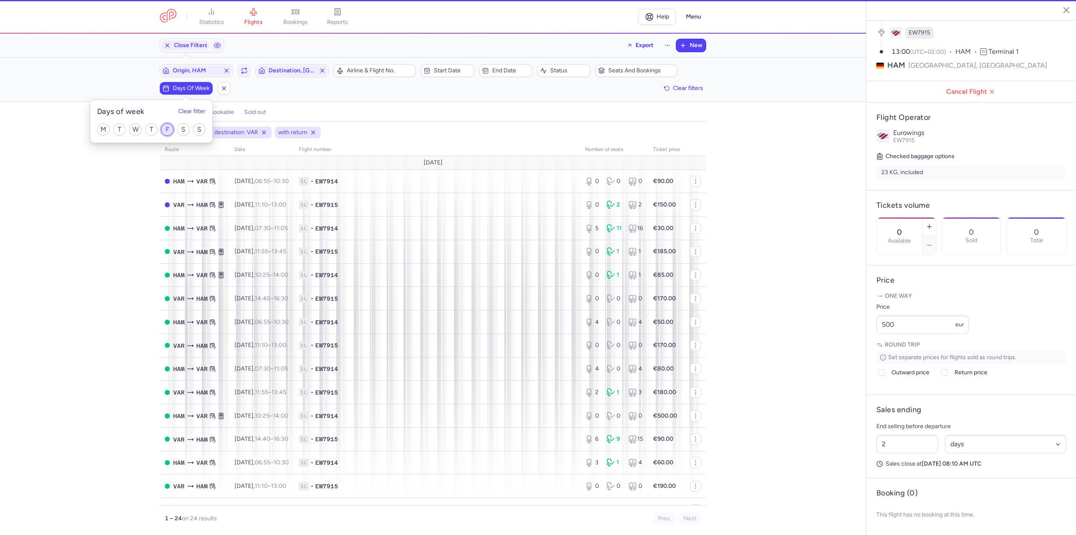
click at [168, 128] on input "F" at bounding box center [167, 129] width 13 height 13
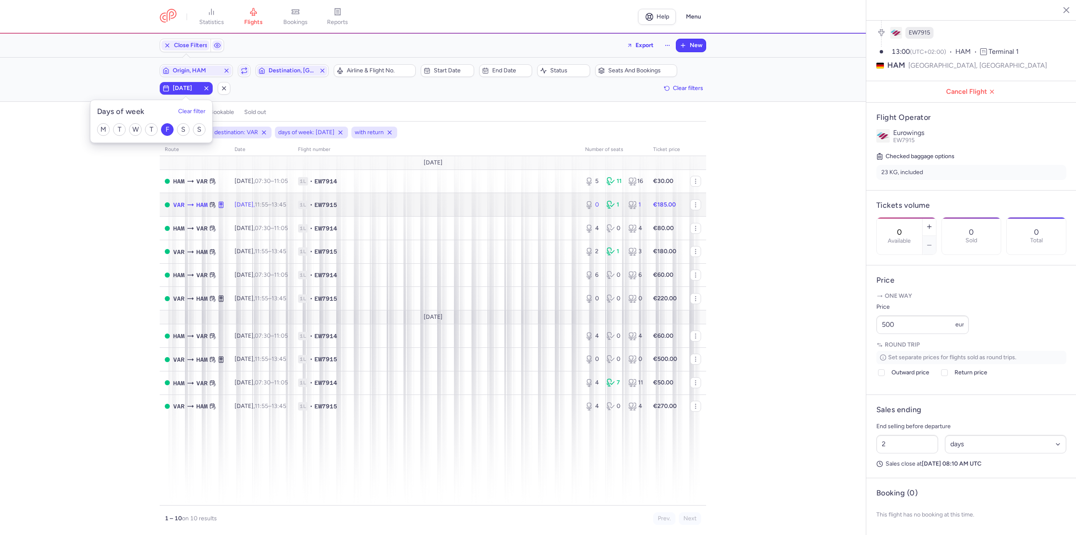
click at [282, 196] on td "[DATE] 11:55 – 13:45 +0" at bounding box center [260, 205] width 63 height 24
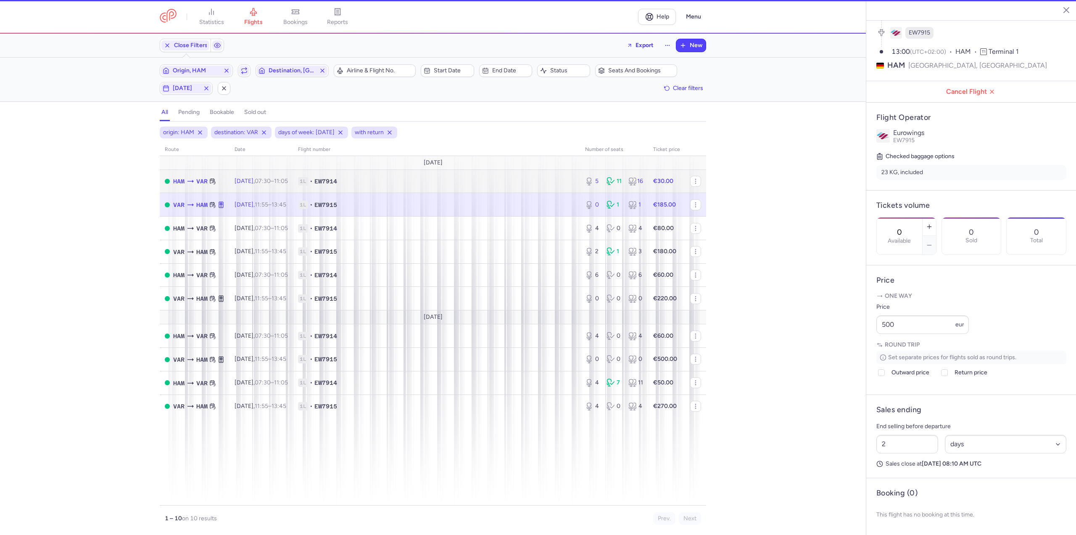
click at [281, 183] on span "07:30 – 11:05 +0" at bounding box center [271, 180] width 33 height 7
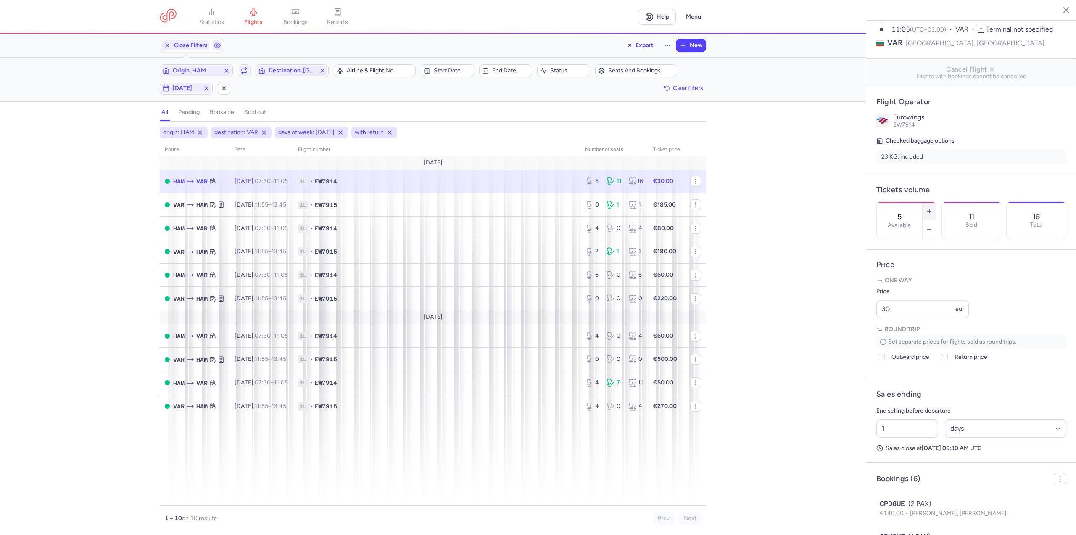
click at [936, 202] on button "button" at bounding box center [928, 211] width 13 height 18
click at [936, 220] on button "button" at bounding box center [928, 229] width 13 height 18
click at [902, 518] on span "Save changes" at bounding box center [904, 518] width 42 height 8
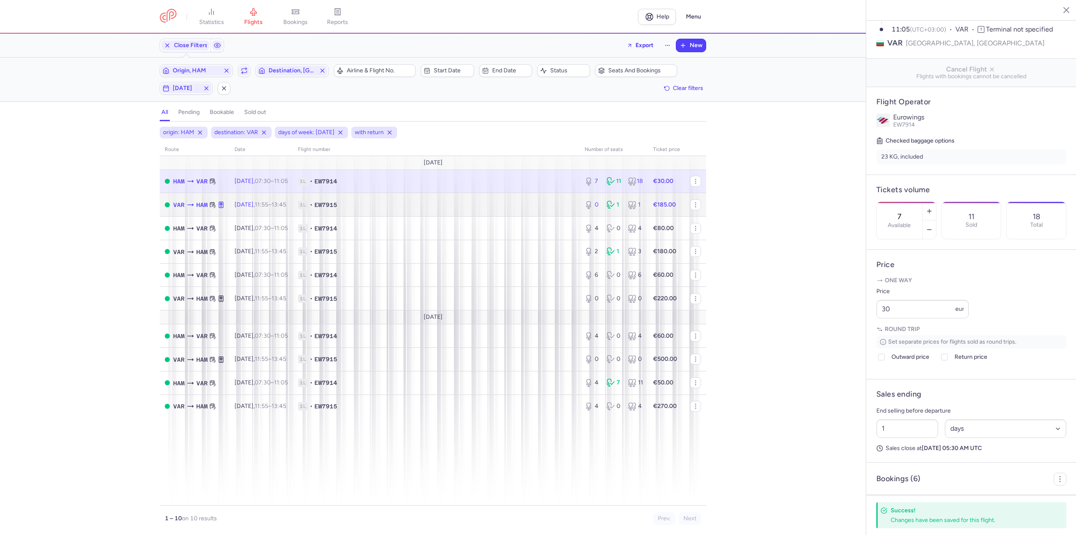
click at [244, 208] on td "[DATE] 11:55 – 13:45 +0" at bounding box center [260, 205] width 63 height 24
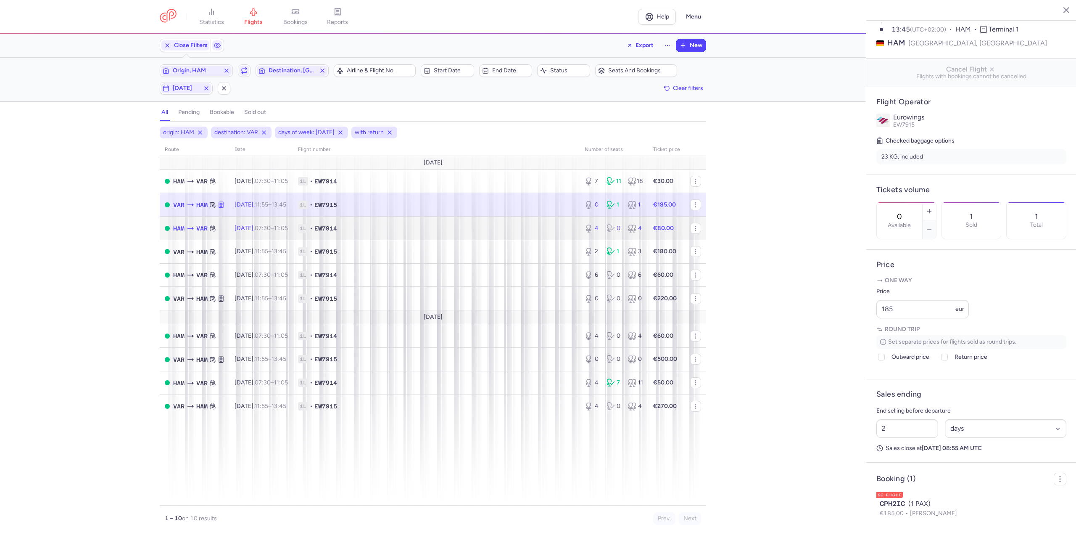
click at [279, 224] on td "[DATE] 07:30 – 11:05 +0" at bounding box center [260, 228] width 63 height 24
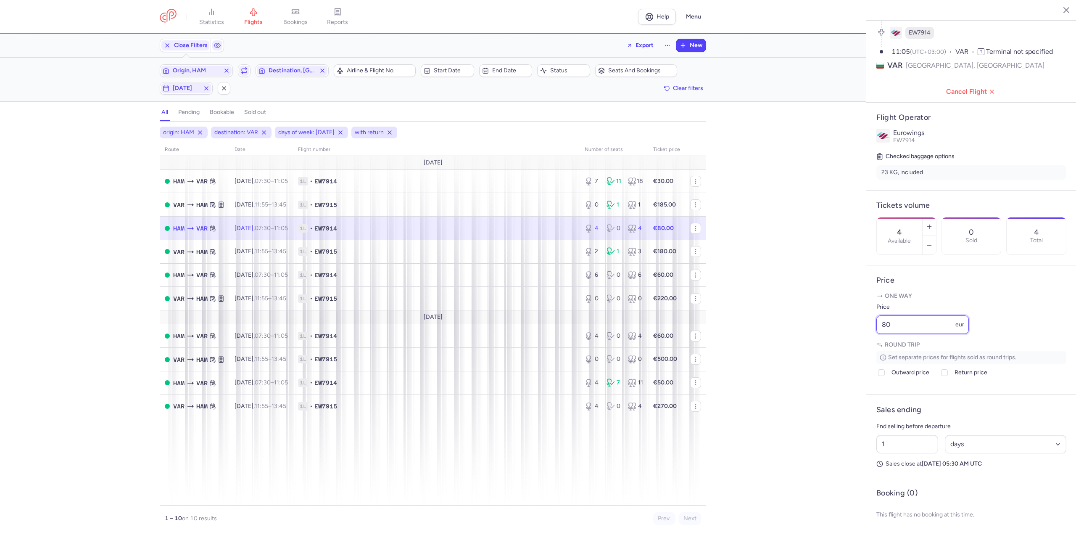
drag, startPoint x: 905, startPoint y: 318, endPoint x: 830, endPoint y: 320, distance: 74.8
click at [830, 320] on div "statistics flights bookings reports Help Menu Close Filters Export New Filters …" at bounding box center [538, 267] width 1076 height 535
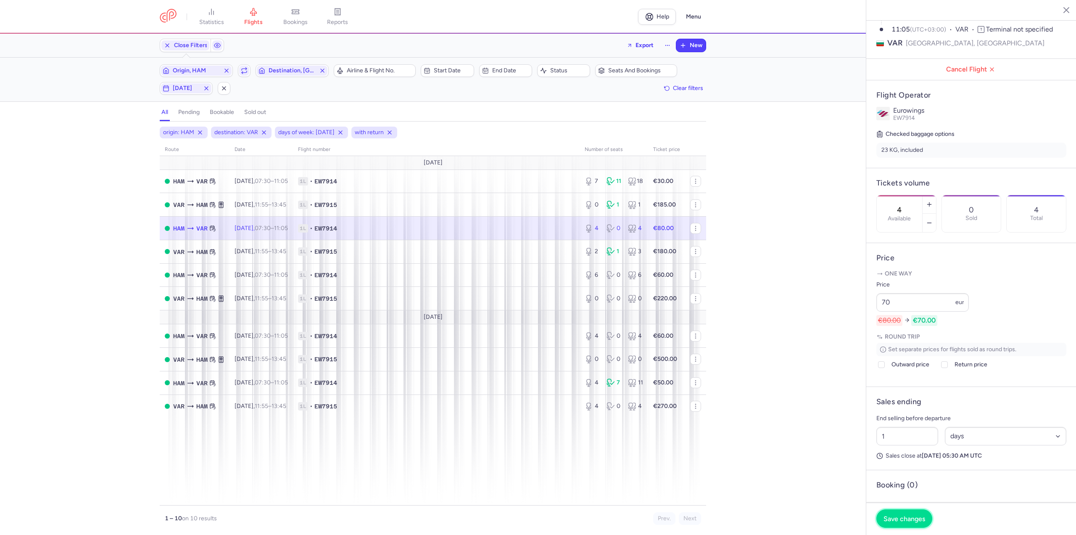
click at [922, 522] on button "Save changes" at bounding box center [904, 518] width 56 height 18
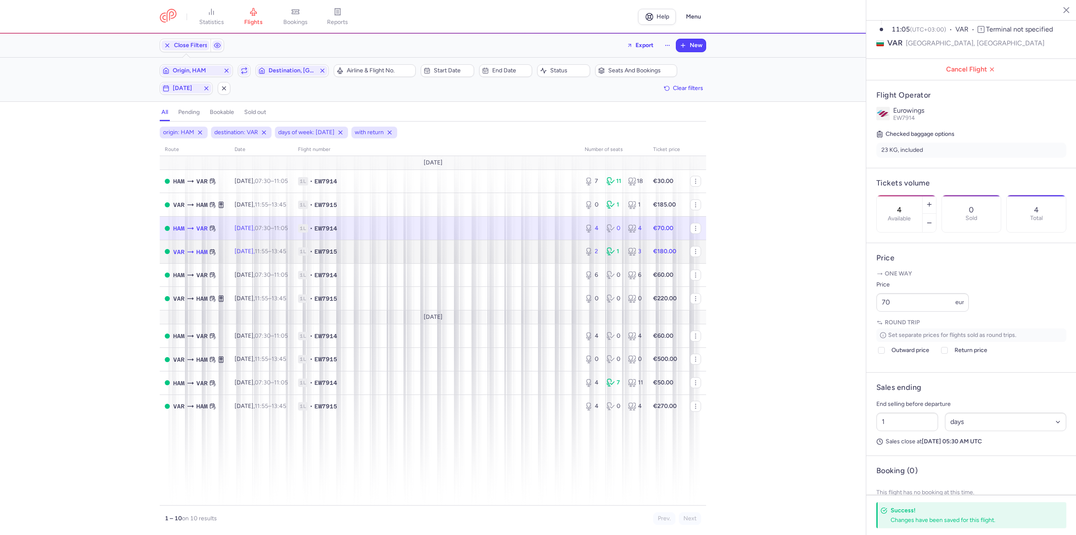
click at [245, 245] on td "[DATE] 11:55 – 13:45 +0" at bounding box center [260, 252] width 63 height 24
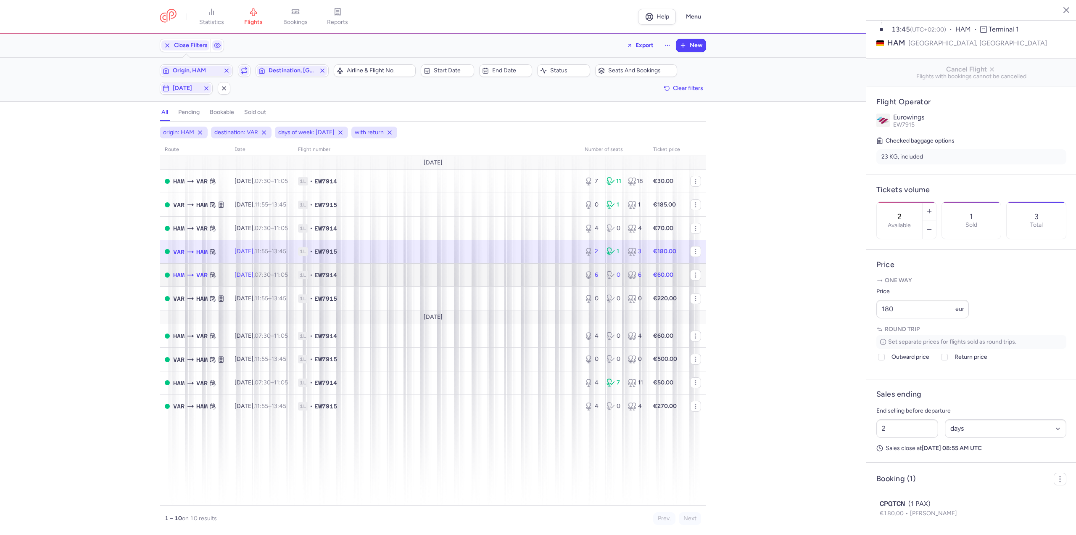
click at [285, 278] on span "07:30 – 11:05 +0" at bounding box center [271, 274] width 33 height 7
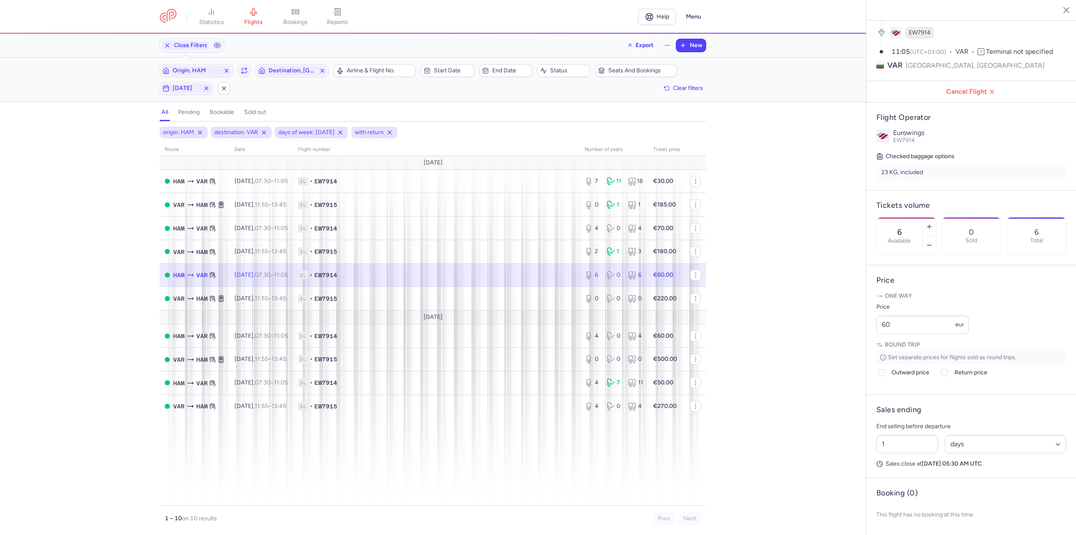
click at [288, 278] on time "11:05 +0" at bounding box center [281, 274] width 14 height 7
drag, startPoint x: 907, startPoint y: 326, endPoint x: 840, endPoint y: 321, distance: 67.8
click at [840, 321] on div "statistics flights bookings reports Help Menu Close Filters Export New Filters …" at bounding box center [538, 267] width 1076 height 535
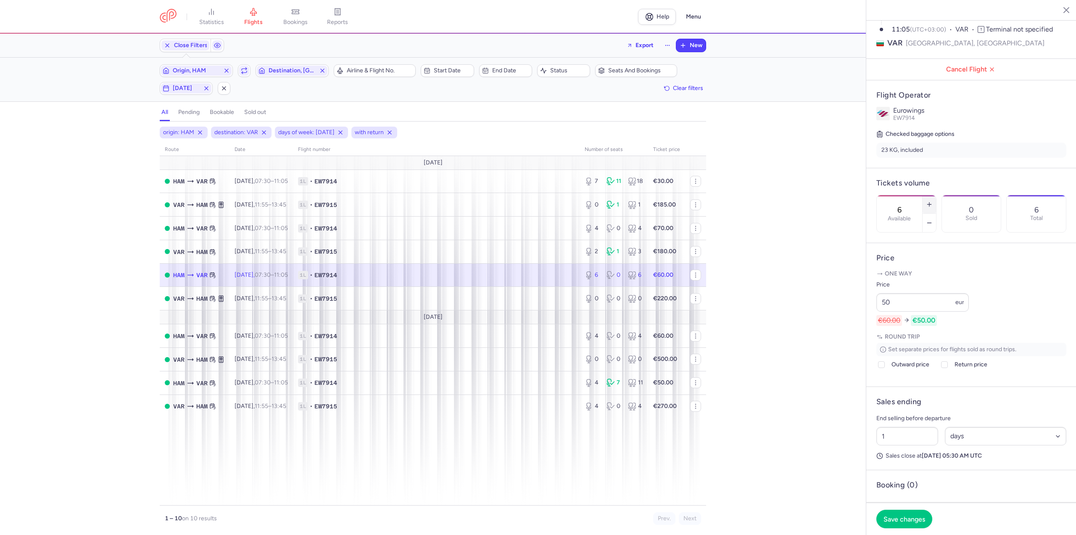
click at [936, 195] on button "button" at bounding box center [928, 204] width 13 height 18
click at [893, 516] on span "Save changes" at bounding box center [904, 518] width 42 height 8
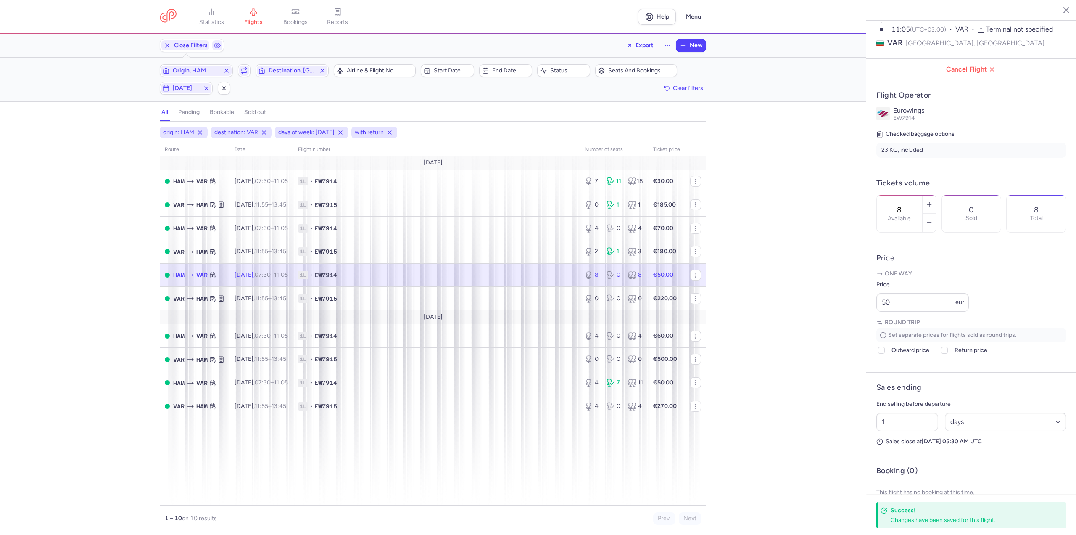
drag, startPoint x: 304, startPoint y: 321, endPoint x: 298, endPoint y: 325, distance: 7.5
click at [304, 321] on td "[DATE]" at bounding box center [433, 317] width 546 height 14
click at [293, 325] on td "[DATE] 07:30 – 11:05 +0" at bounding box center [260, 336] width 63 height 24
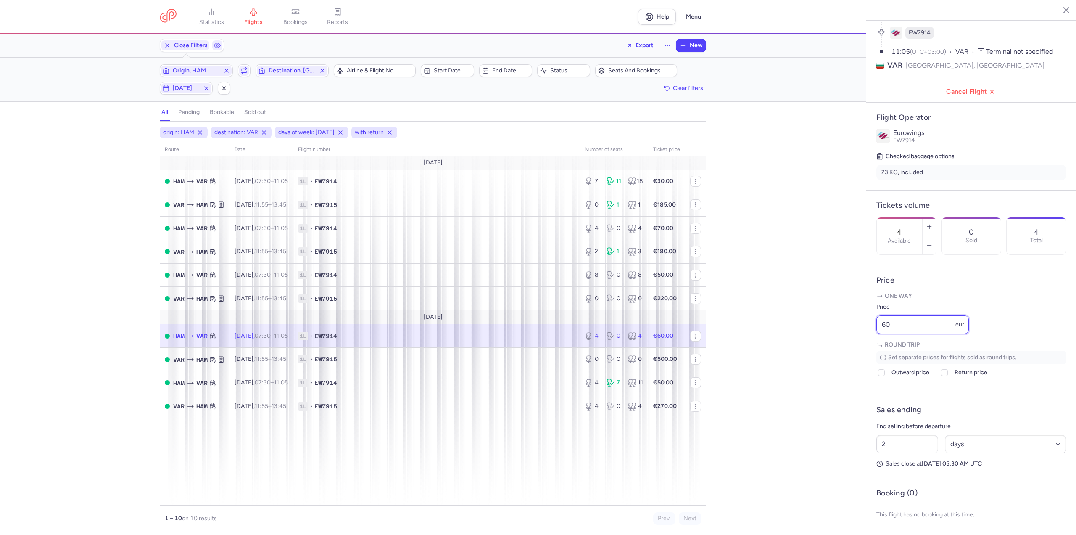
drag, startPoint x: 914, startPoint y: 326, endPoint x: 819, endPoint y: 333, distance: 95.2
click at [819, 333] on div "statistics flights bookings reports Help Menu Close Filters Export New Filters …" at bounding box center [538, 267] width 1076 height 535
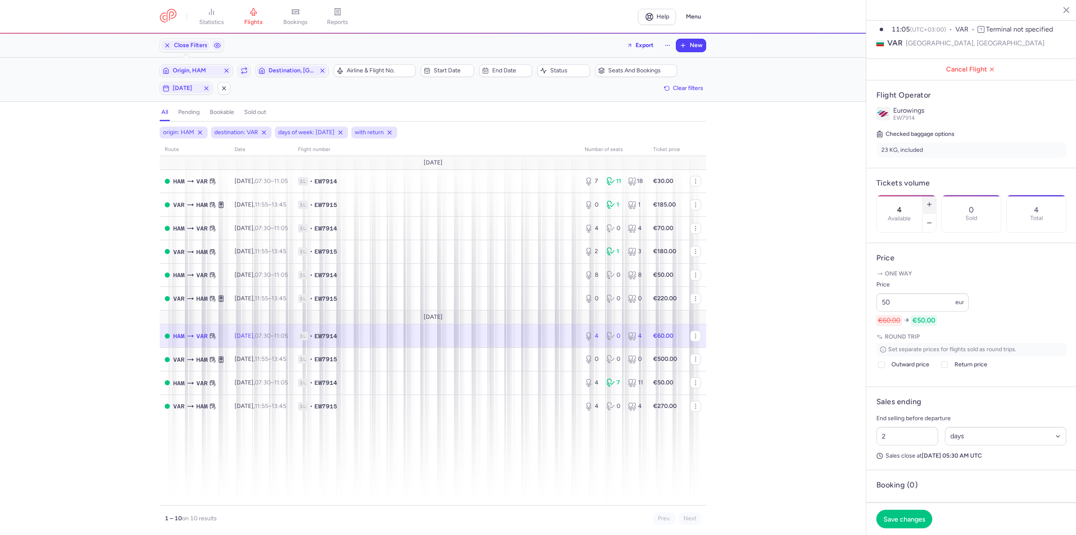
click at [936, 195] on button "button" at bounding box center [928, 204] width 13 height 18
click at [897, 520] on span "Save changes" at bounding box center [904, 518] width 42 height 8
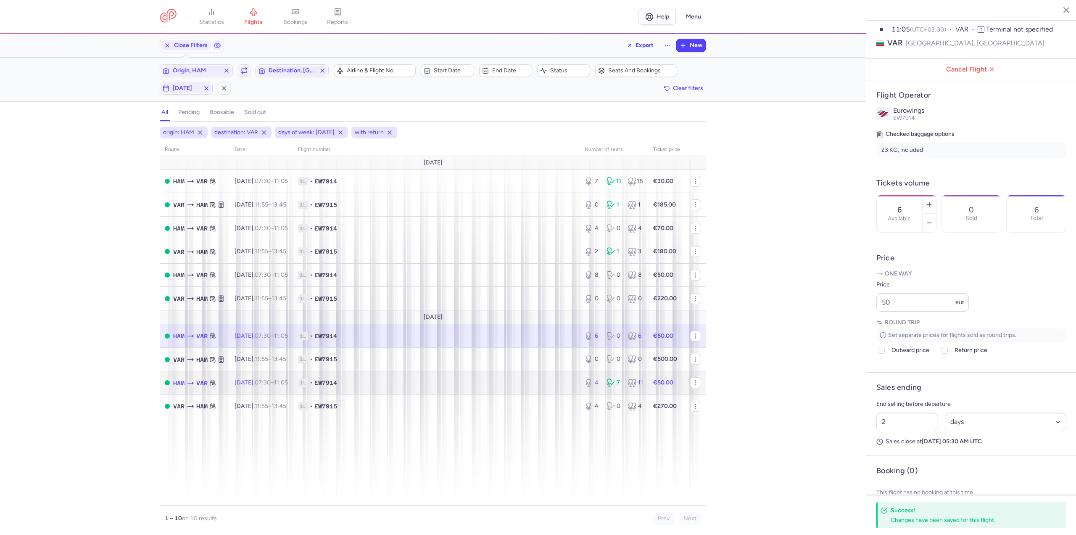
click at [271, 380] on time "07:30" at bounding box center [263, 382] width 16 height 7
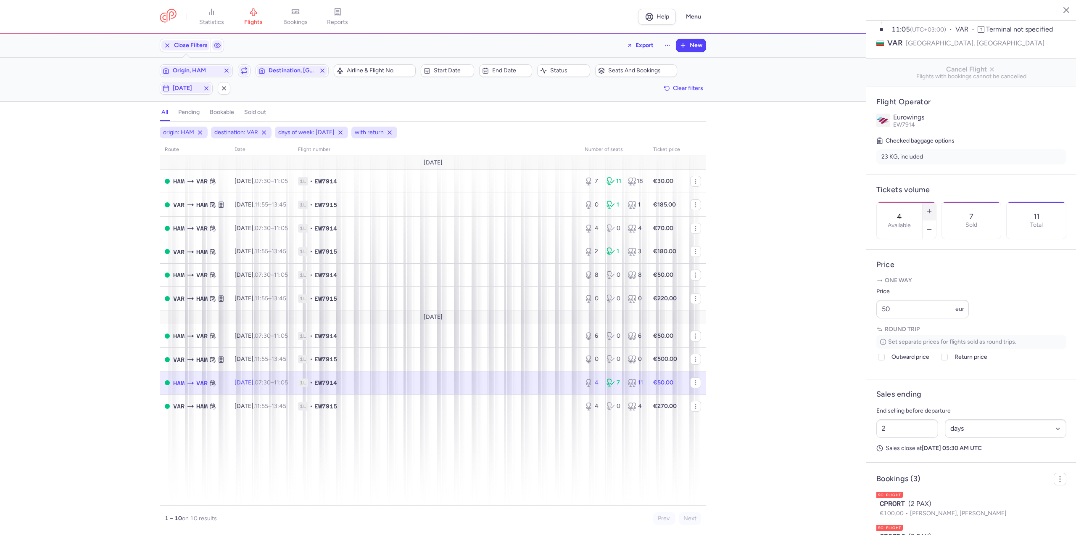
click at [933, 208] on icon "button" at bounding box center [929, 211] width 7 height 7
click at [889, 517] on span "Save changes" at bounding box center [904, 518] width 42 height 8
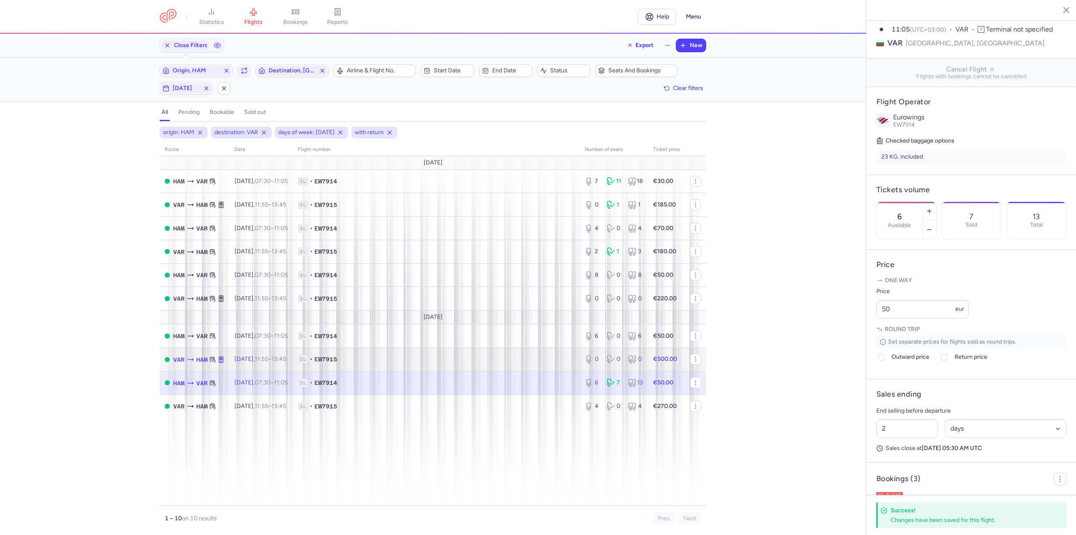
click at [337, 361] on span "EW7915" at bounding box center [325, 359] width 23 height 8
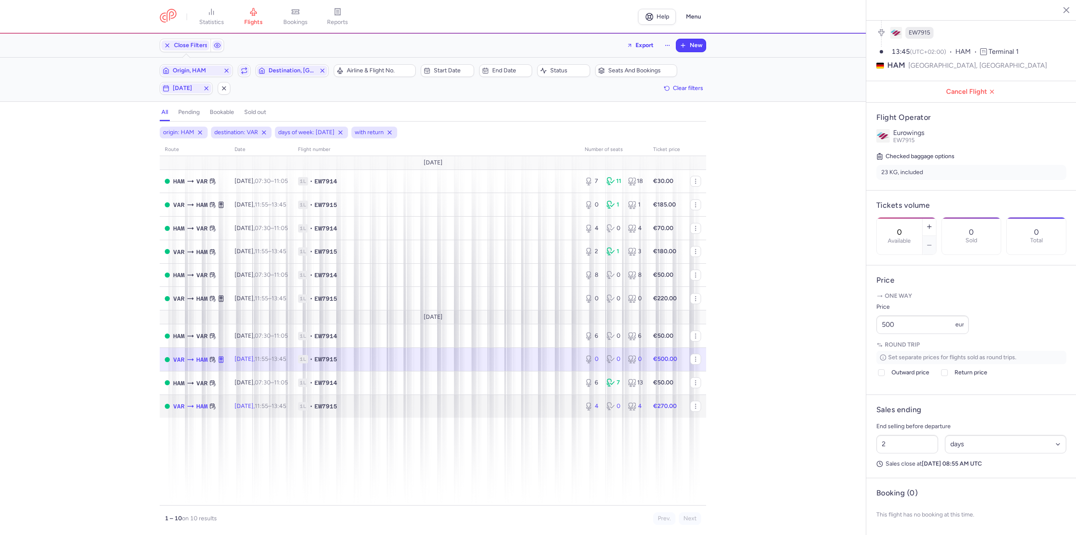
click at [293, 400] on td "[DATE] 11:55 – 13:45 +0" at bounding box center [260, 405] width 63 height 23
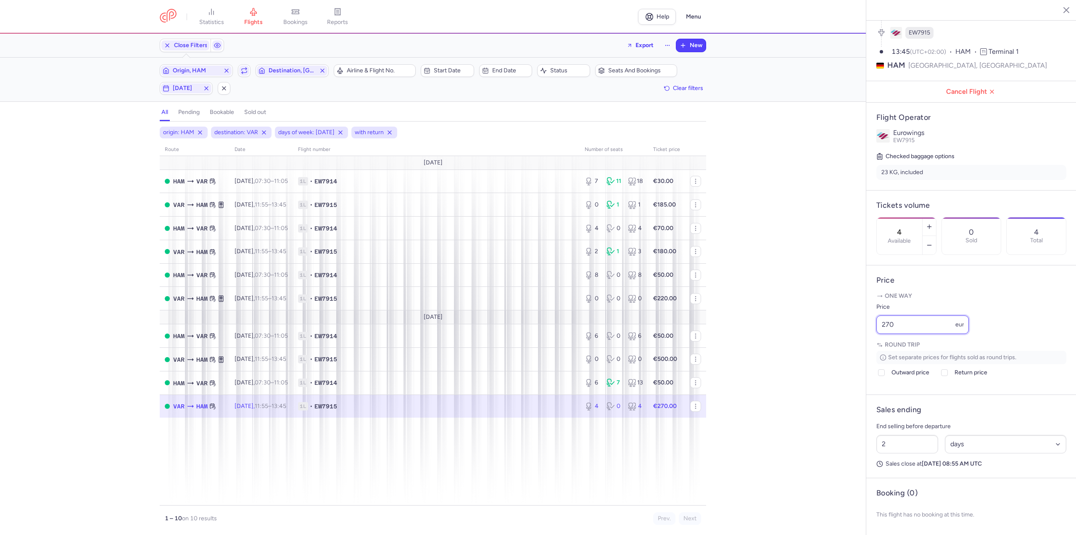
drag, startPoint x: 925, startPoint y: 318, endPoint x: 744, endPoint y: 321, distance: 181.2
click at [744, 321] on div "statistics flights bookings reports Help Menu Close Filters Export New Filters …" at bounding box center [538, 267] width 1076 height 535
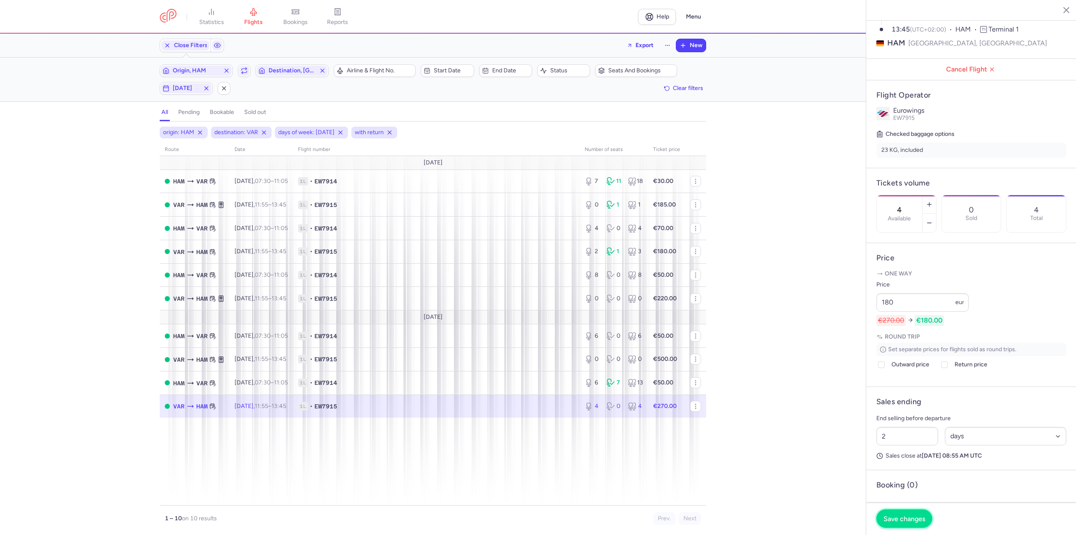
click at [891, 519] on span "Save changes" at bounding box center [904, 518] width 42 height 8
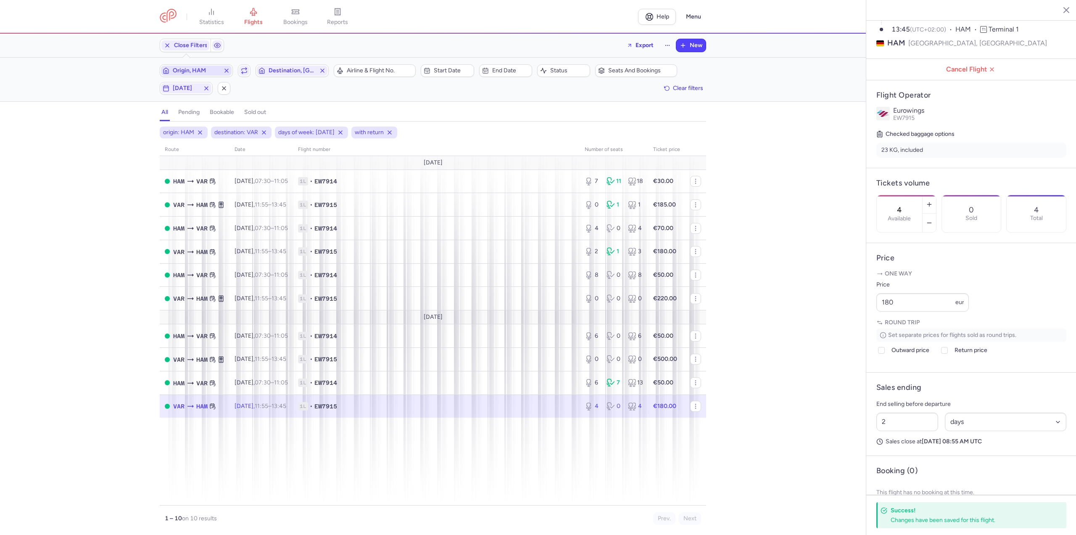
click at [203, 72] on span "Origin, HAM" at bounding box center [196, 70] width 47 height 7
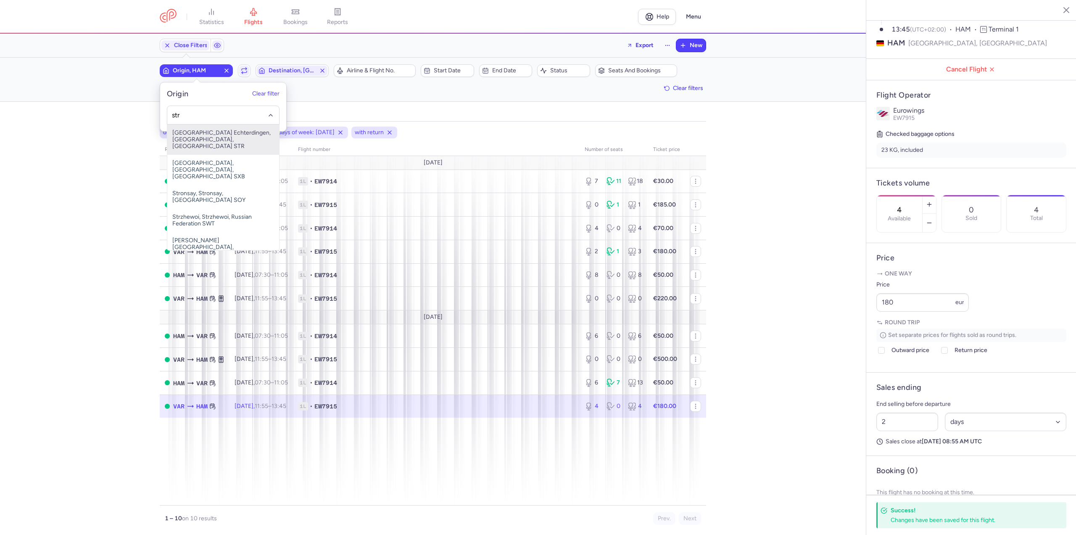
click at [209, 135] on span "[GEOGRAPHIC_DATA] Echterdingen, [GEOGRAPHIC_DATA], [GEOGRAPHIC_DATA] STR" at bounding box center [223, 139] width 112 height 30
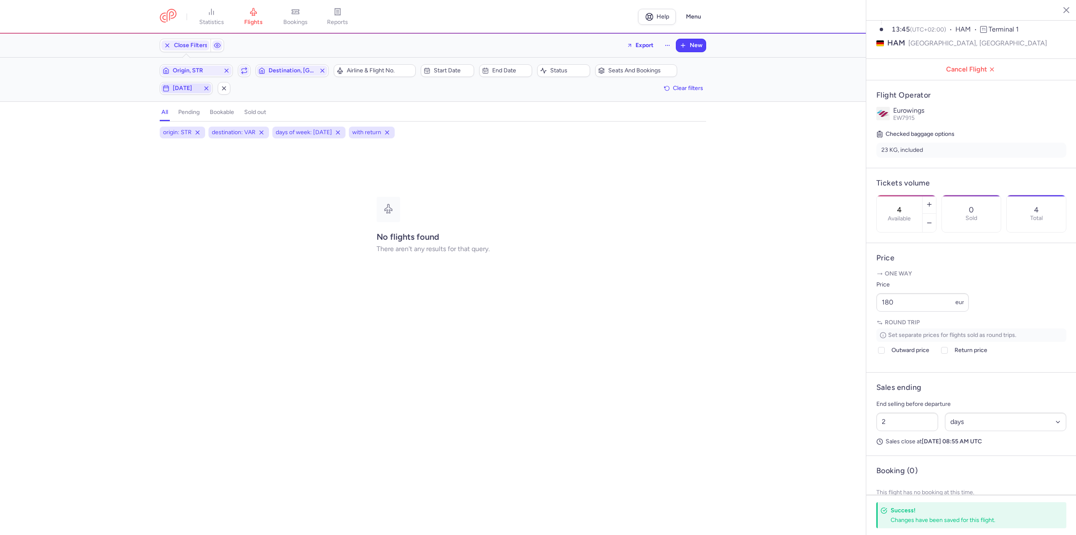
click at [190, 91] on span "[DATE]" at bounding box center [186, 88] width 27 height 7
click at [163, 129] on input "F" at bounding box center [167, 129] width 13 height 13
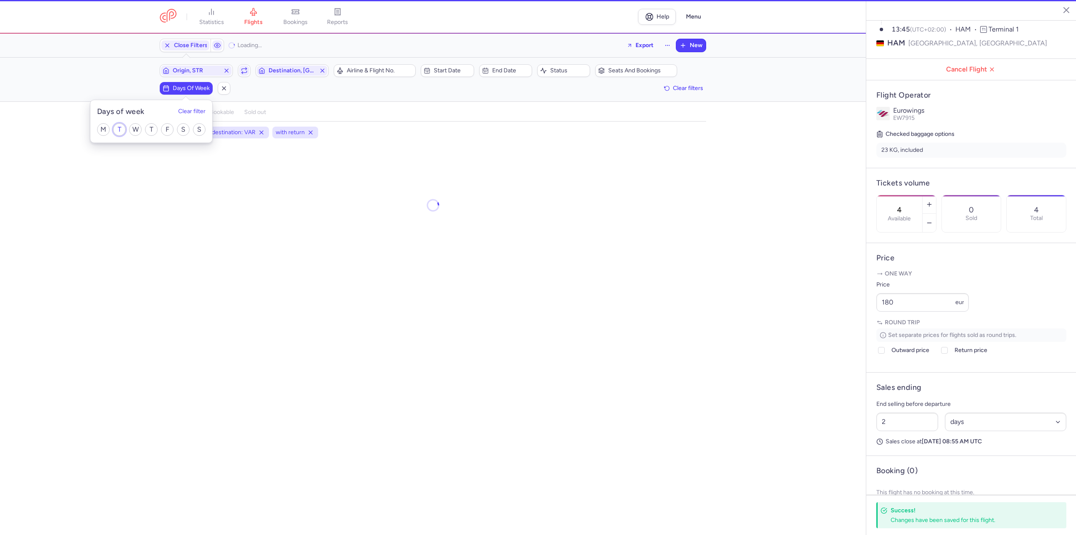
click at [121, 128] on input "T" at bounding box center [119, 129] width 13 height 13
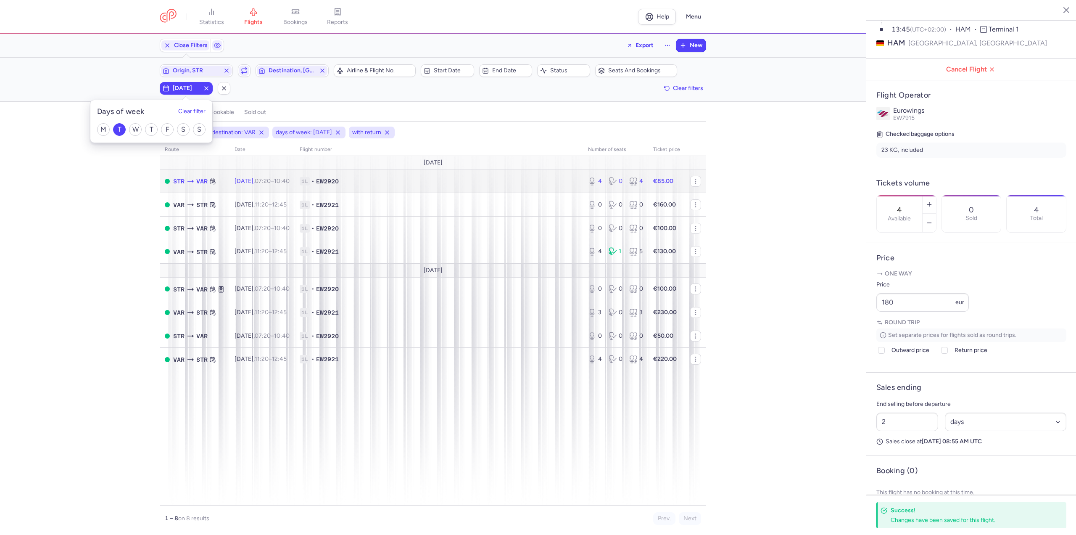
click at [235, 176] on td "[DATE] 07:20 – 10:40 +0" at bounding box center [261, 181] width 65 height 24
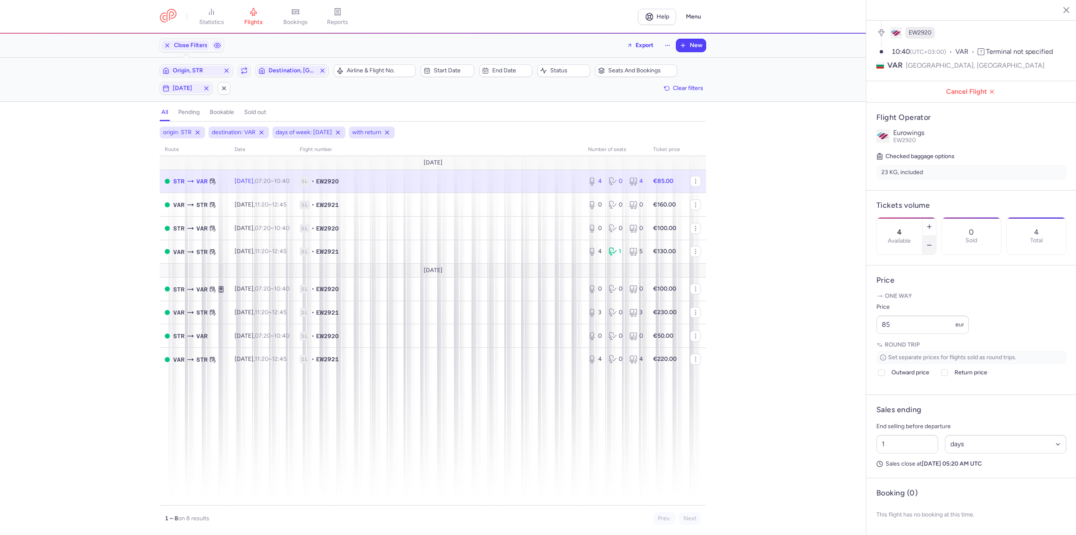
click at [933, 242] on icon "button" at bounding box center [929, 245] width 7 height 7
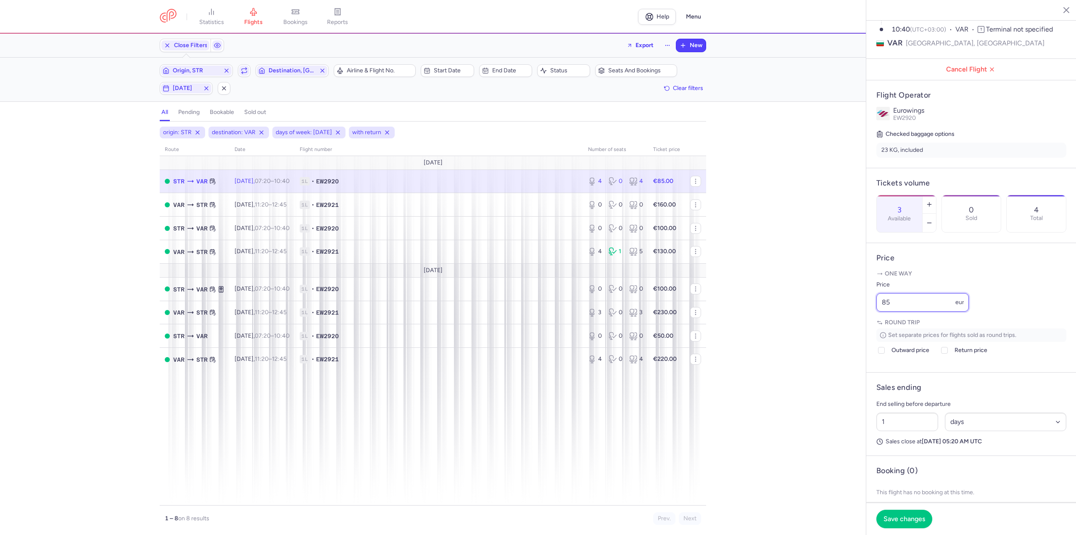
drag, startPoint x: 907, startPoint y: 318, endPoint x: 785, endPoint y: 327, distance: 122.6
click at [785, 327] on div "statistics flights bookings reports Help Menu Close Filters Export New Filters …" at bounding box center [538, 267] width 1076 height 535
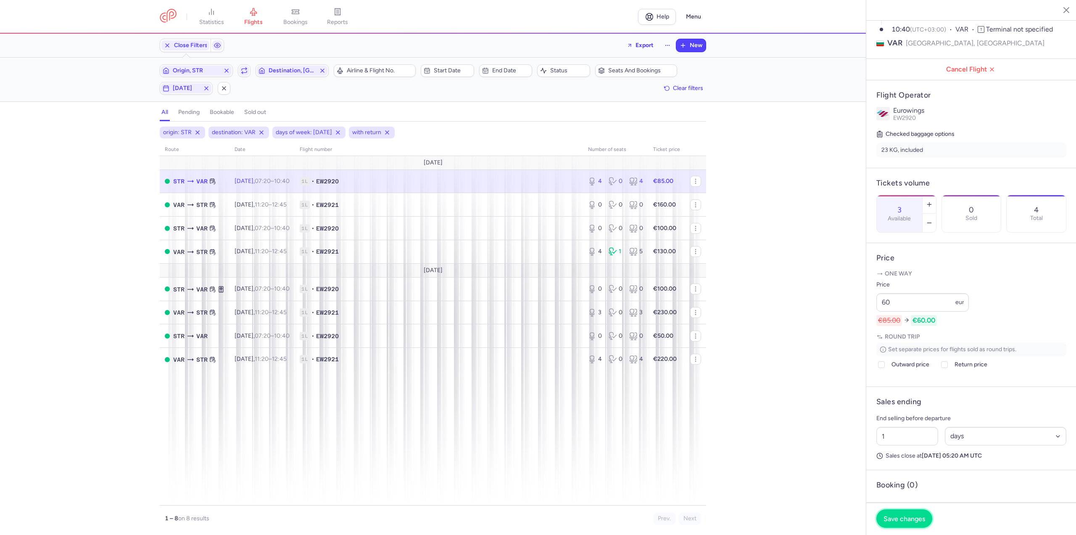
click at [900, 517] on span "Save changes" at bounding box center [904, 518] width 42 height 8
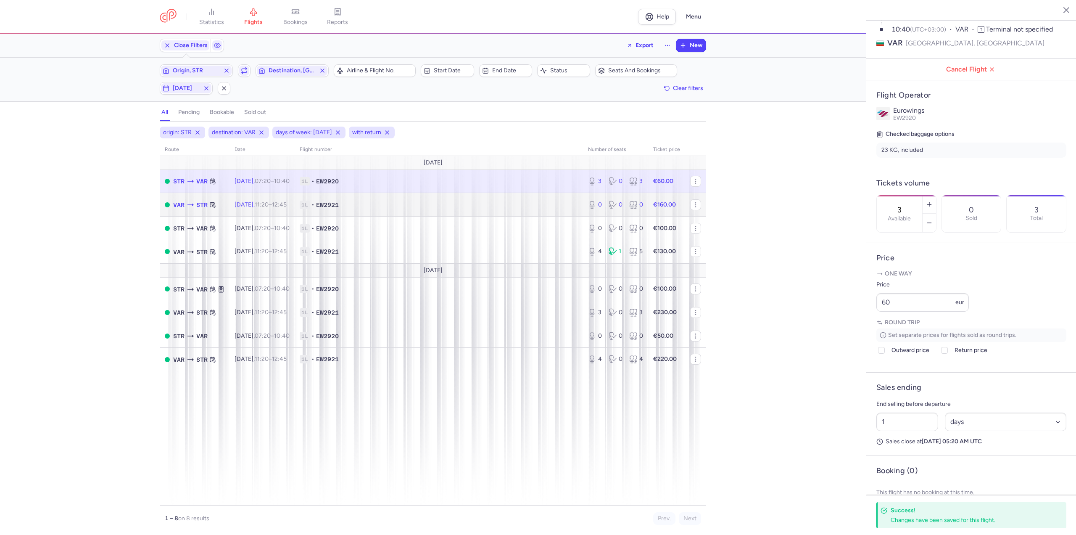
click at [269, 205] on time "11:20" at bounding box center [262, 204] width 14 height 7
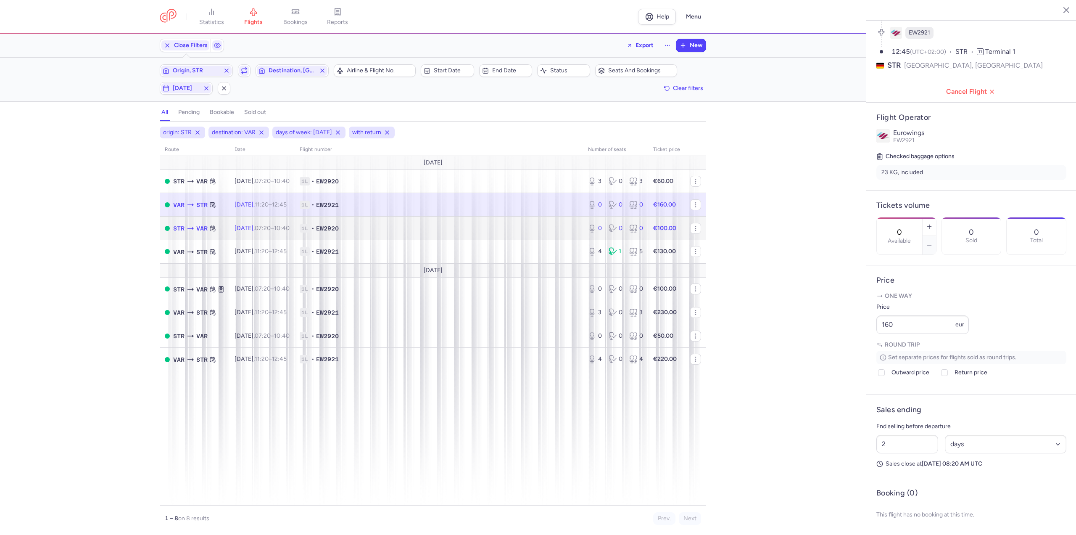
click at [257, 225] on span "[DATE] 07:20 – 10:40 +0" at bounding box center [261, 227] width 55 height 7
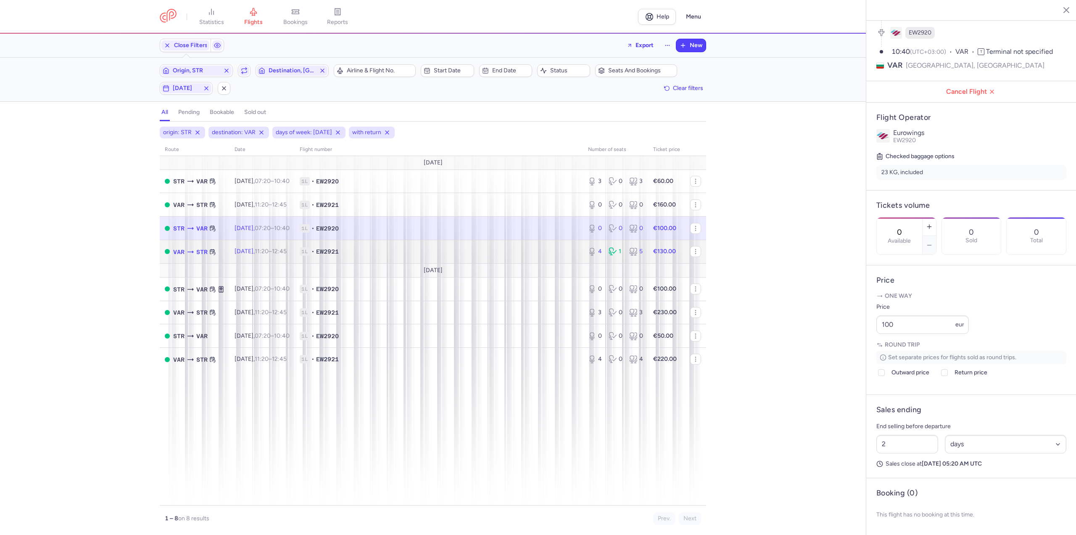
click at [272, 245] on td "[DATE] 11:20 – 12:45 +0" at bounding box center [261, 252] width 65 height 24
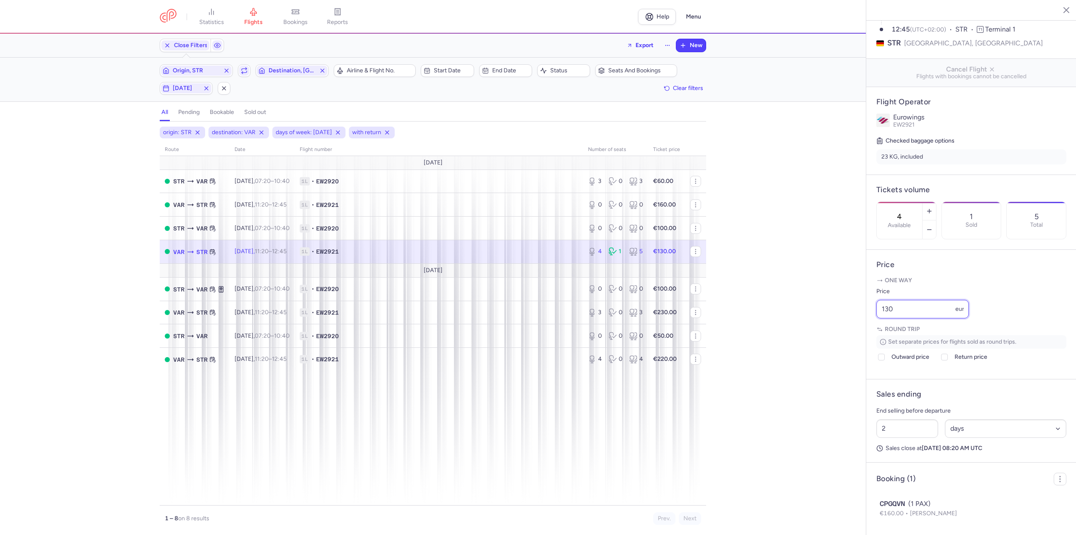
drag, startPoint x: 918, startPoint y: 332, endPoint x: 853, endPoint y: 326, distance: 65.5
click at [853, 326] on div "statistics flights bookings reports Help Menu Close Filters Export New Filters …" at bounding box center [538, 267] width 1076 height 535
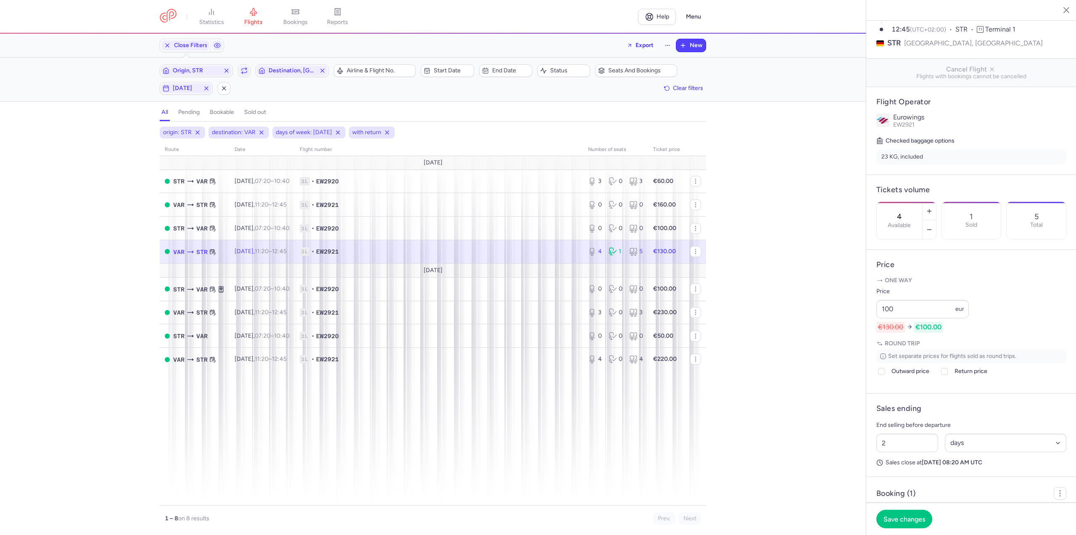
click at [888, 505] on footer "Save changes" at bounding box center [971, 518] width 210 height 32
click at [898, 513] on button "Save changes" at bounding box center [904, 518] width 56 height 18
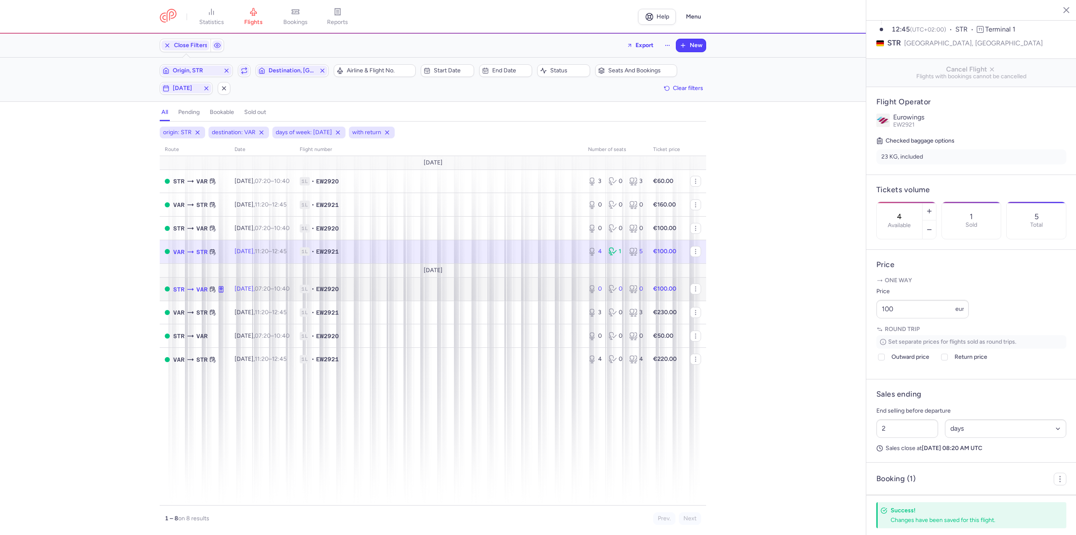
click at [241, 285] on span "[DATE] 07:20 – 10:40 +0" at bounding box center [261, 288] width 55 height 7
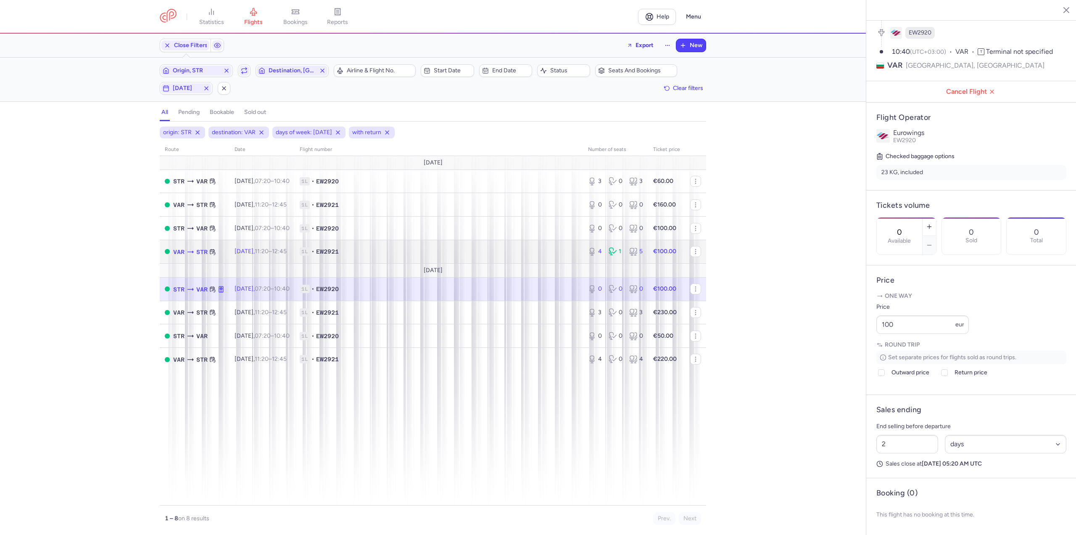
click at [248, 252] on span "[DATE] 11:20 – 12:45 +0" at bounding box center [260, 251] width 52 height 7
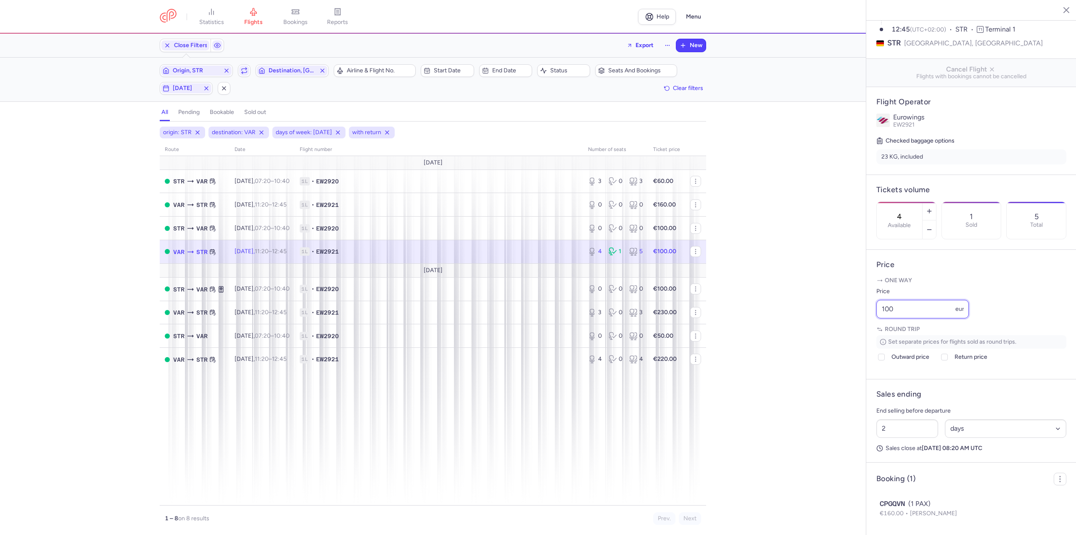
drag, startPoint x: 902, startPoint y: 327, endPoint x: 863, endPoint y: 329, distance: 38.7
click at [863, 329] on div "statistics flights bookings reports Help Menu Close Filters Export New Filters …" at bounding box center [538, 267] width 1076 height 535
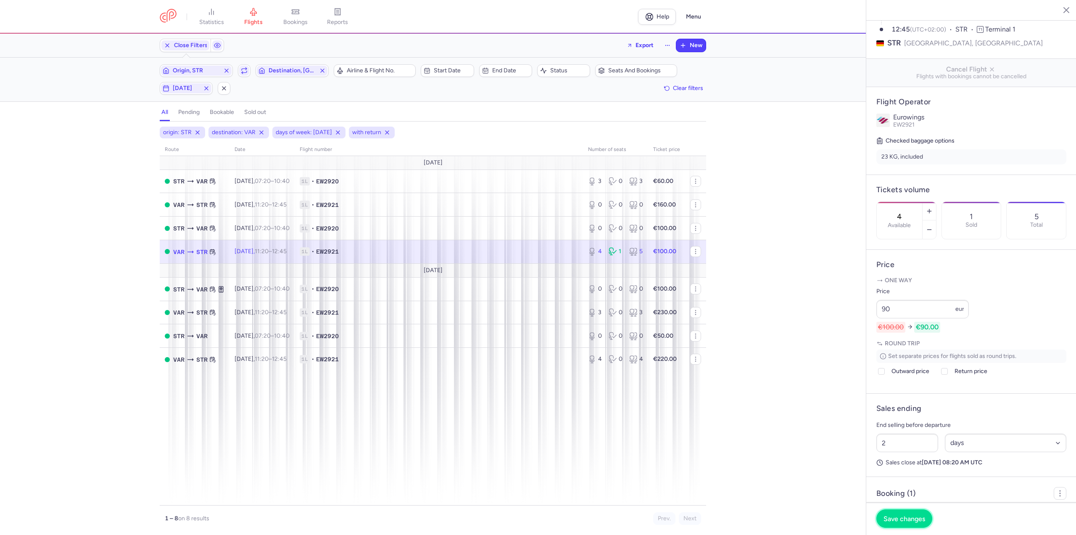
click at [902, 516] on span "Save changes" at bounding box center [904, 518] width 42 height 8
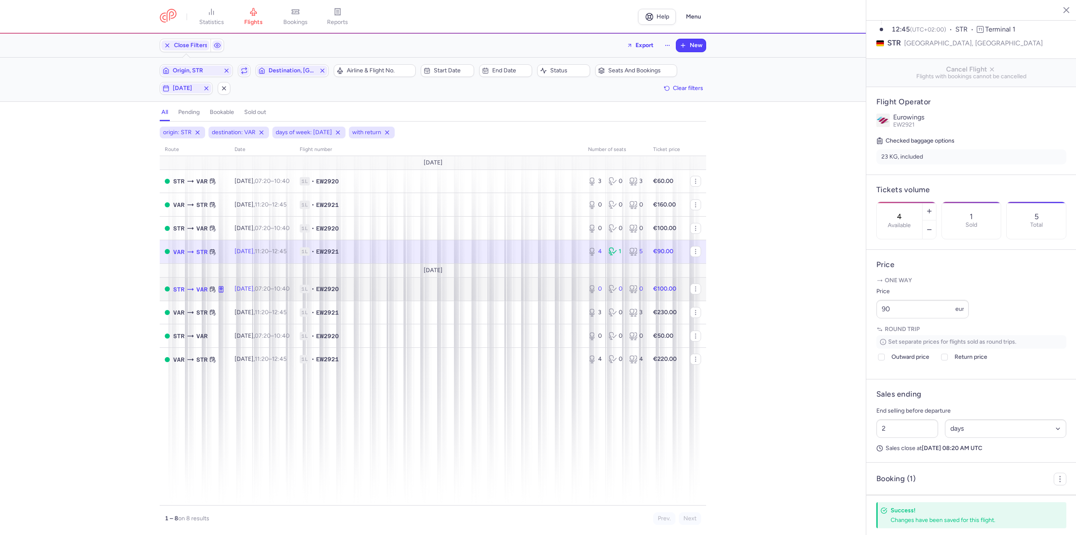
click at [248, 285] on span "[DATE] 07:20 – 10:40 +0" at bounding box center [261, 288] width 55 height 7
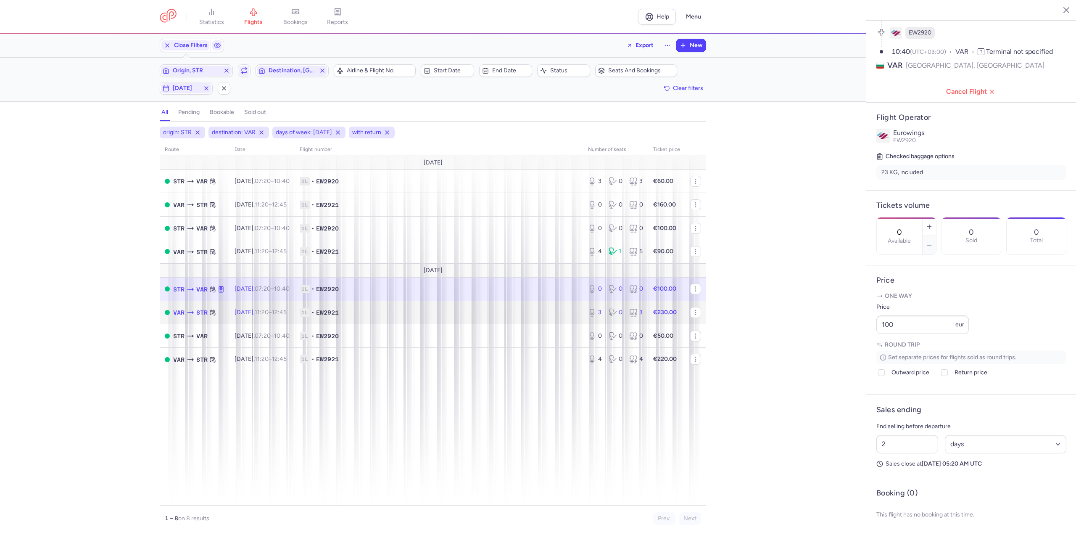
click at [240, 315] on span "[DATE] 11:20 – 12:45 +0" at bounding box center [260, 311] width 52 height 7
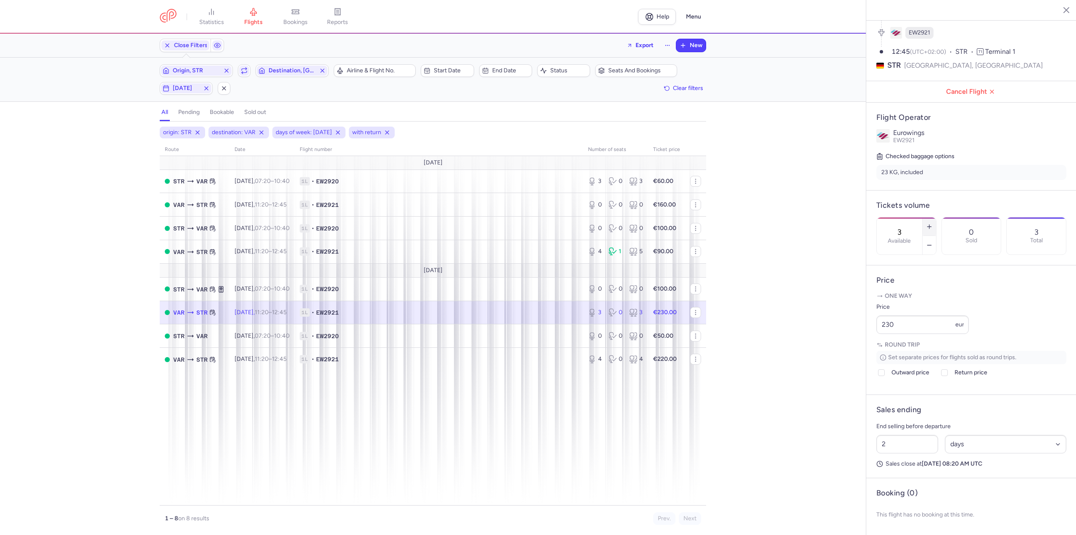
click at [936, 217] on button "button" at bounding box center [928, 226] width 13 height 18
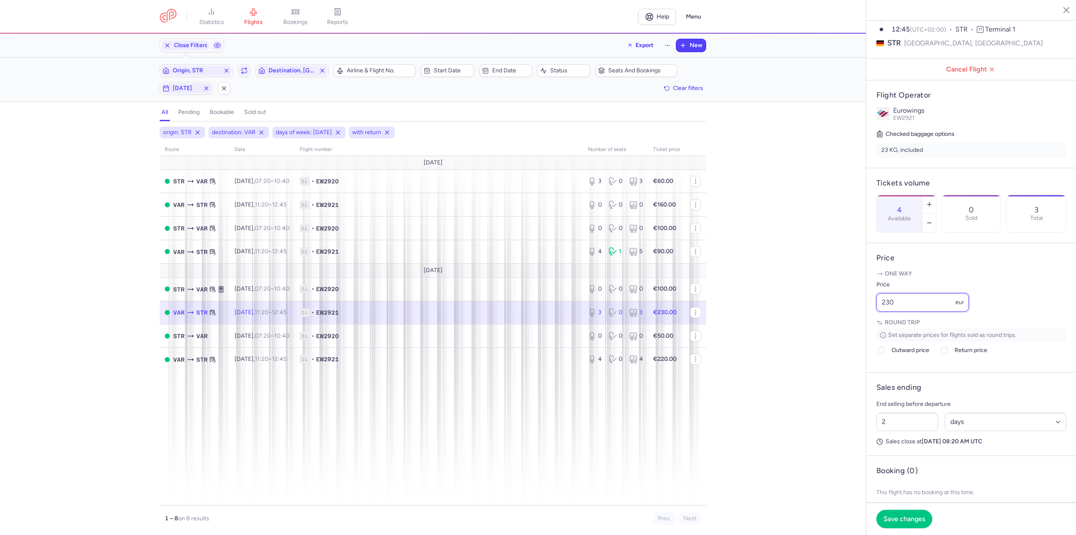
drag, startPoint x: 907, startPoint y: 325, endPoint x: 783, endPoint y: 327, distance: 124.0
click at [783, 327] on div "statistics flights bookings reports Help Menu Close Filters Export New Filters …" at bounding box center [538, 267] width 1076 height 535
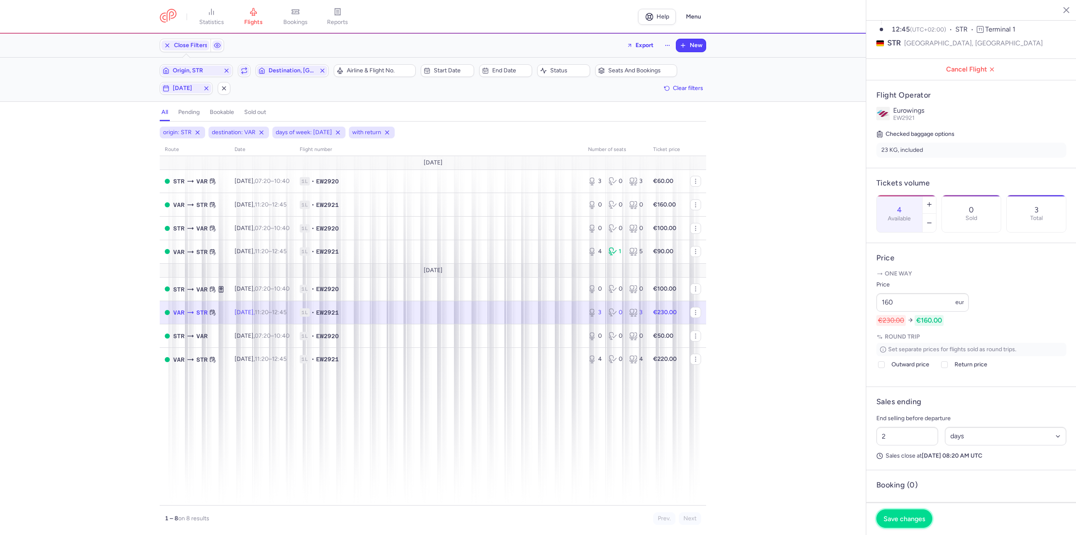
click at [906, 515] on span "Save changes" at bounding box center [904, 518] width 42 height 8
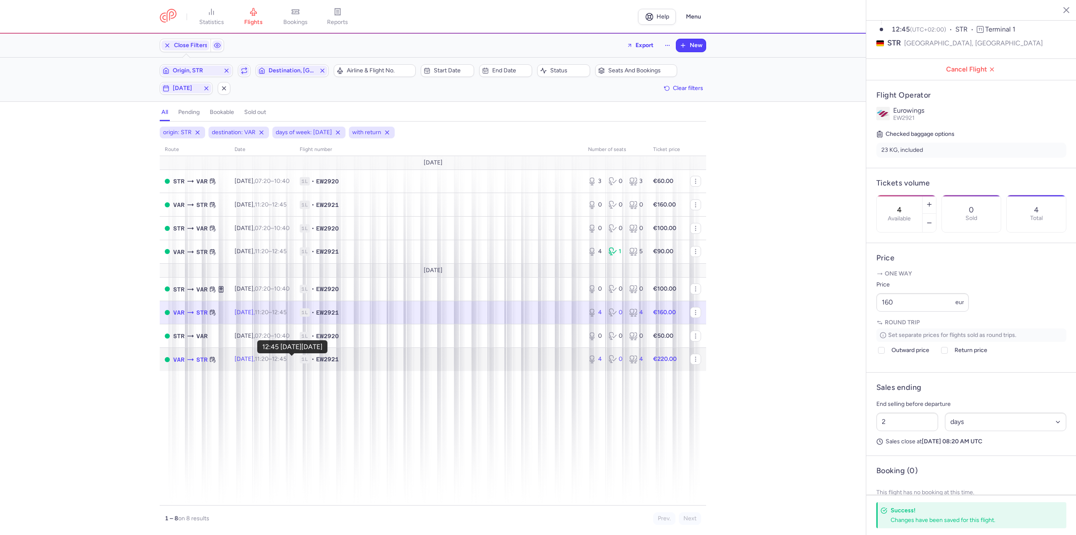
drag, startPoint x: 296, startPoint y: 362, endPoint x: 287, endPoint y: 351, distance: 14.0
click at [295, 363] on td "[DATE] 11:20 – 12:45 +0" at bounding box center [261, 359] width 65 height 23
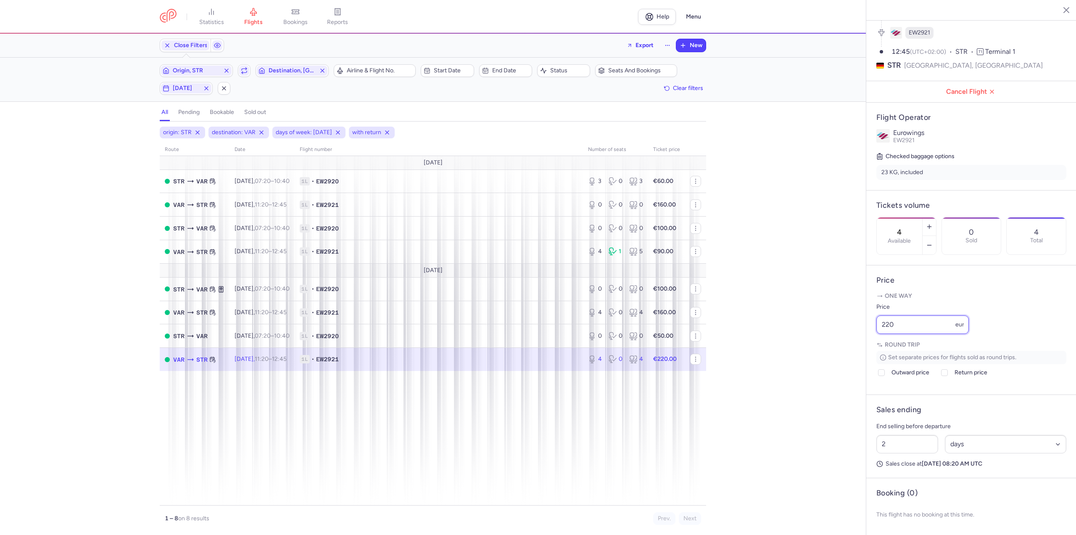
click at [918, 323] on input "220" at bounding box center [922, 324] width 92 height 18
drag, startPoint x: 918, startPoint y: 324, endPoint x: 758, endPoint y: 323, distance: 160.1
click at [758, 321] on div "statistics flights bookings reports Help Menu Close Filters Export New Filters …" at bounding box center [538, 267] width 1076 height 535
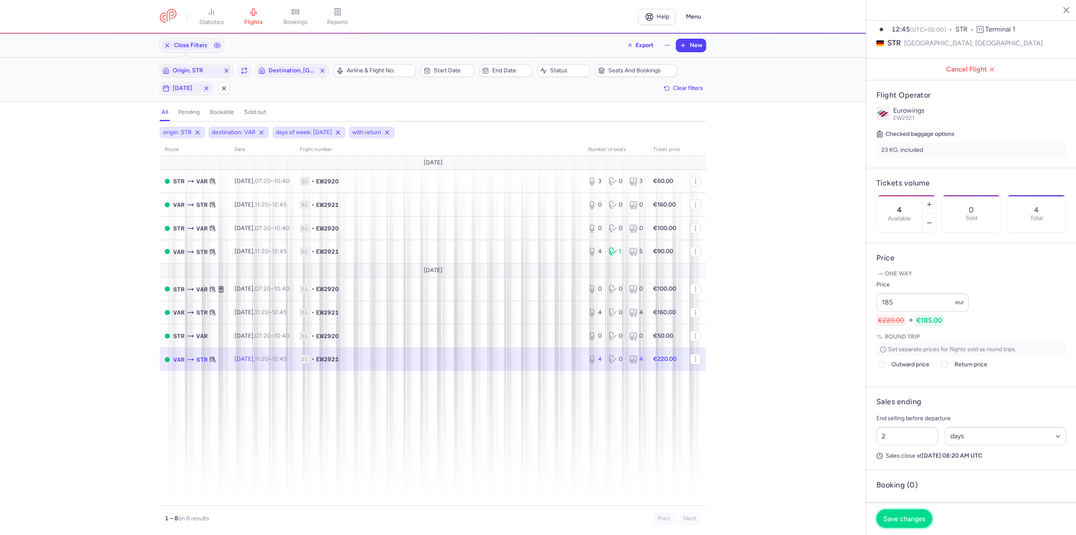
click at [883, 512] on button "Save changes" at bounding box center [904, 518] width 56 height 18
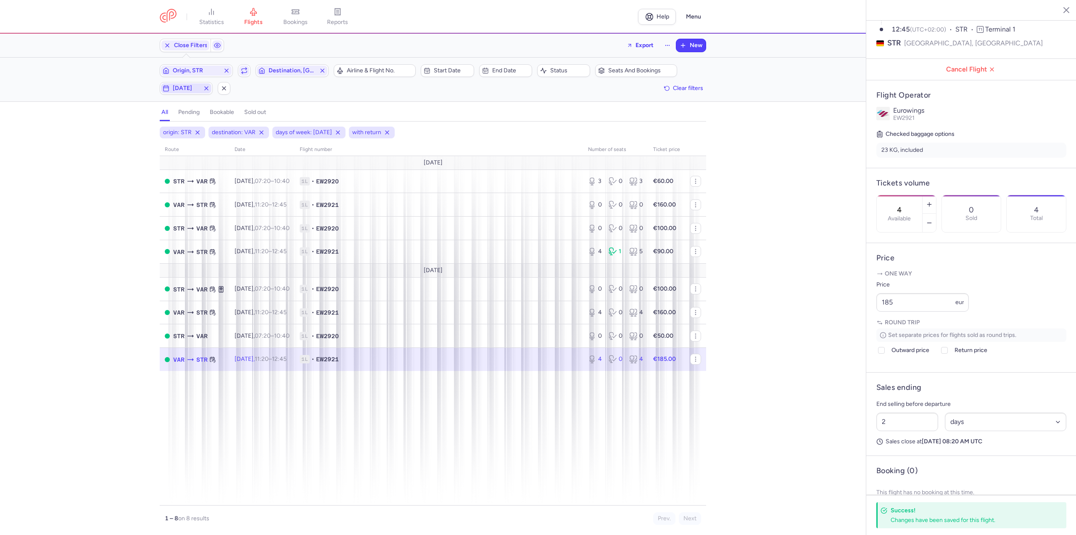
drag, startPoint x: 188, startPoint y: 85, endPoint x: 187, endPoint y: 90, distance: 4.4
click at [188, 85] on span "[DATE]" at bounding box center [186, 88] width 27 height 7
click at [115, 131] on input "T" at bounding box center [119, 129] width 13 height 13
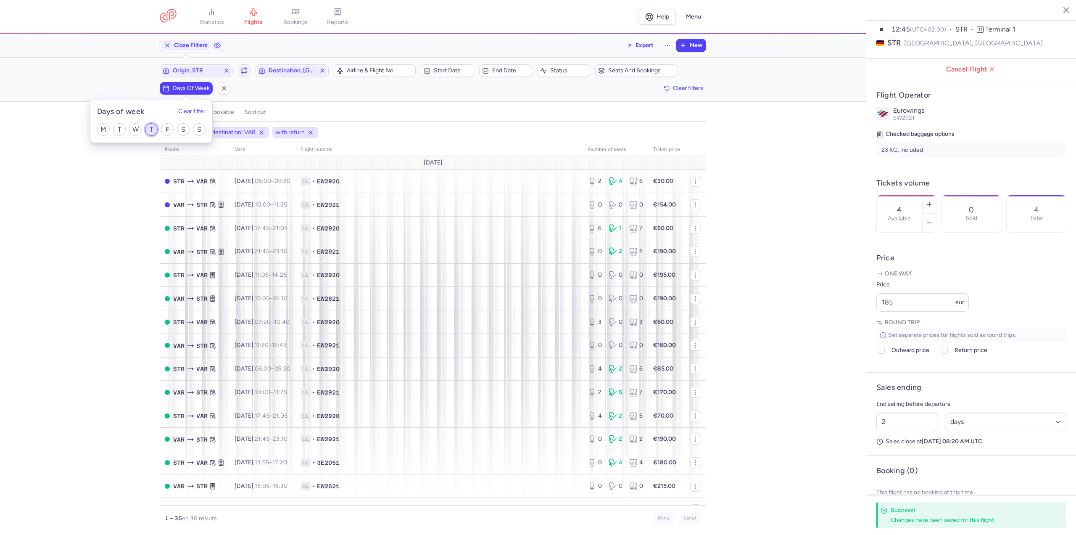
click at [154, 132] on input "T" at bounding box center [151, 129] width 13 height 13
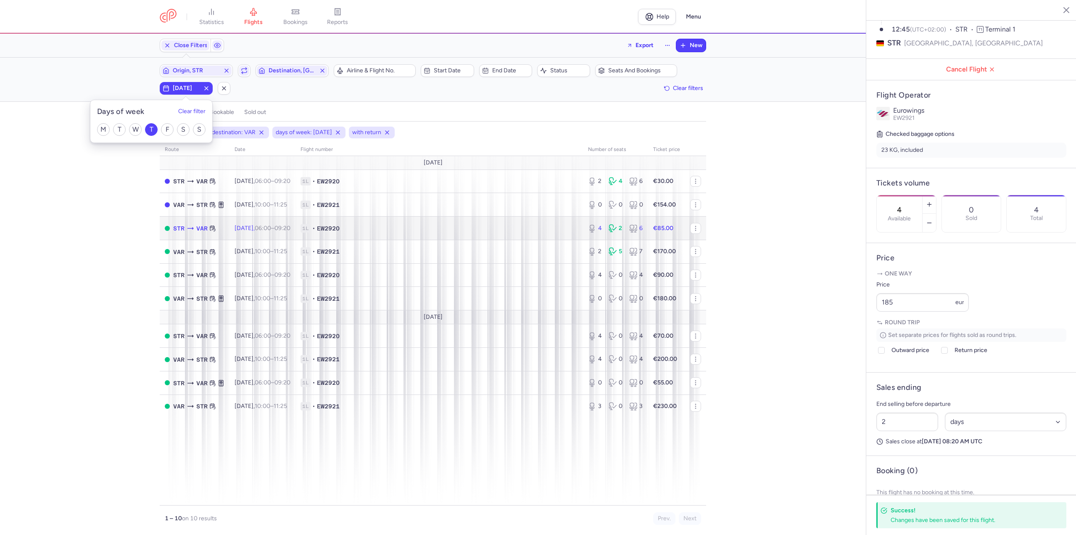
click at [295, 222] on td "[DATE] 06:00 – 09:20 +0" at bounding box center [262, 228] width 66 height 24
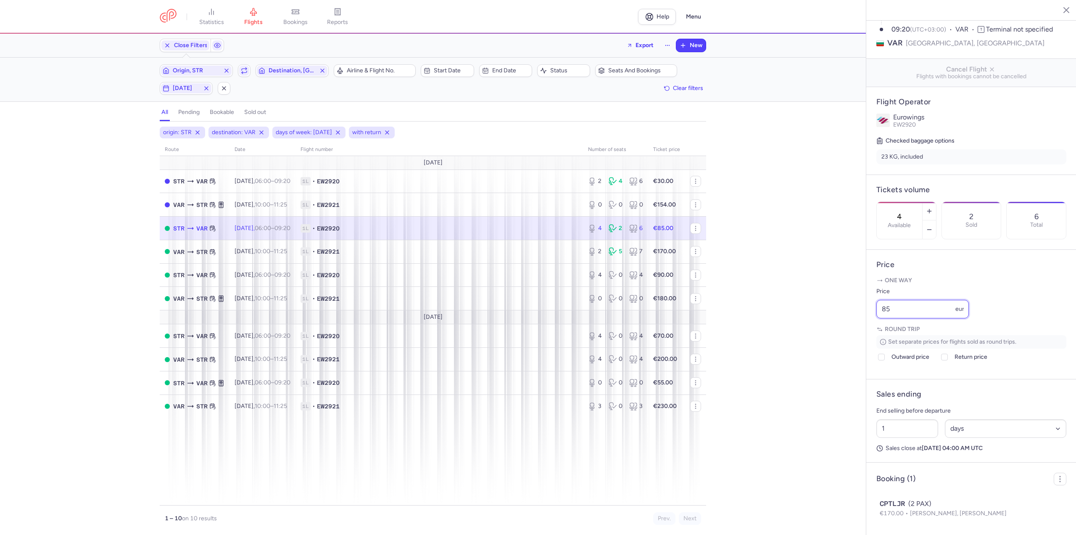
drag, startPoint x: 901, startPoint y: 334, endPoint x: 819, endPoint y: 343, distance: 82.0
click at [819, 342] on div "statistics flights bookings reports Help Menu Close Filters Export New Filters …" at bounding box center [538, 267] width 1076 height 535
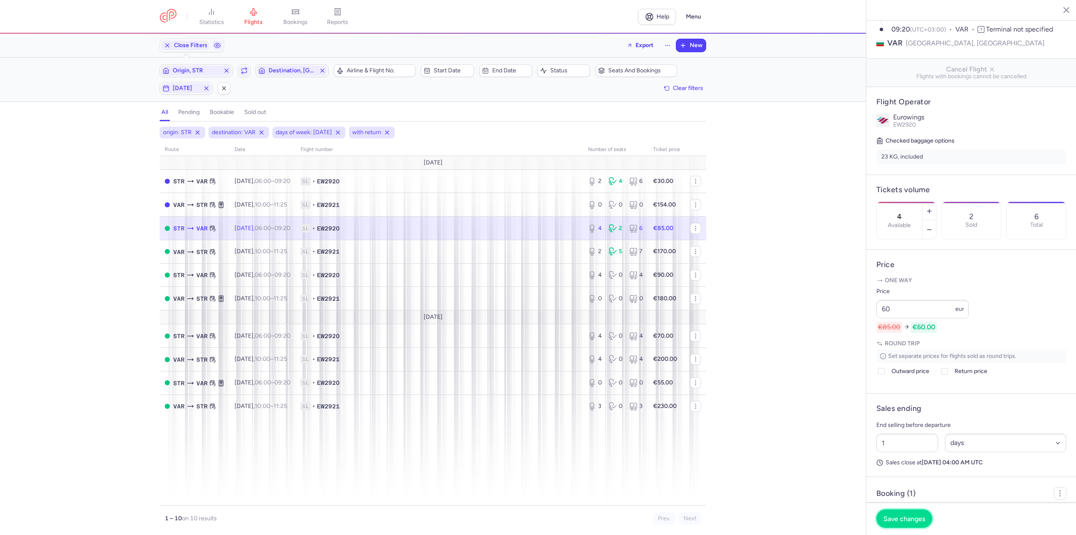
click at [896, 513] on button "Save changes" at bounding box center [904, 518] width 56 height 18
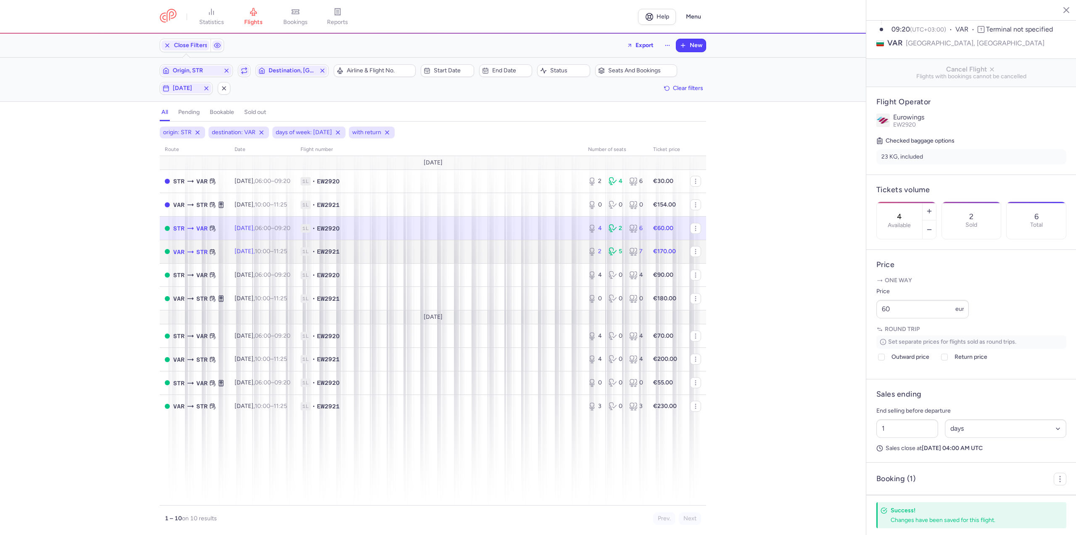
click at [286, 250] on span "10:00 – 11:25 +0" at bounding box center [271, 251] width 32 height 7
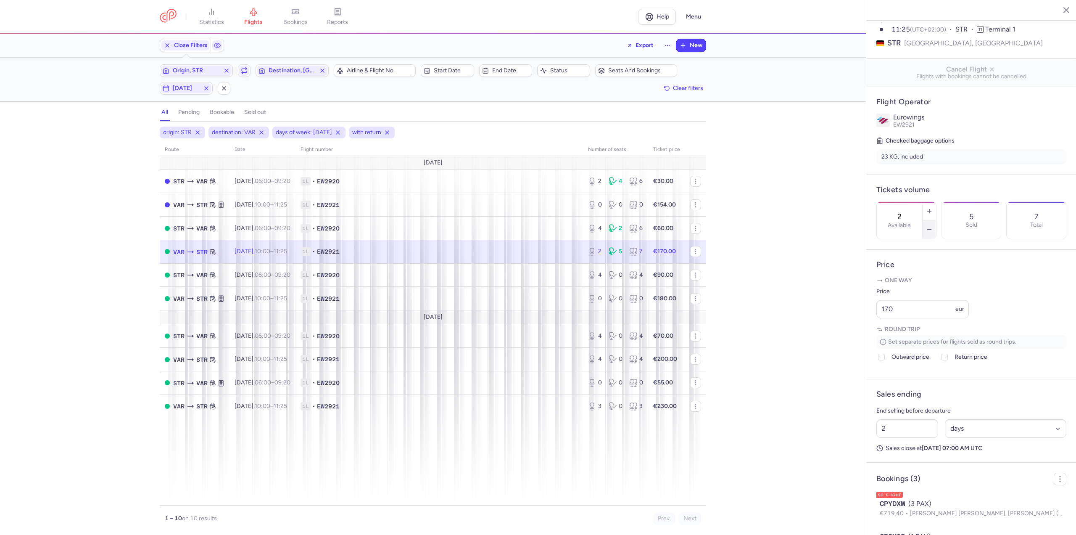
click at [933, 226] on icon "button" at bounding box center [929, 229] width 7 height 7
click at [892, 517] on span "Save changes" at bounding box center [904, 518] width 42 height 8
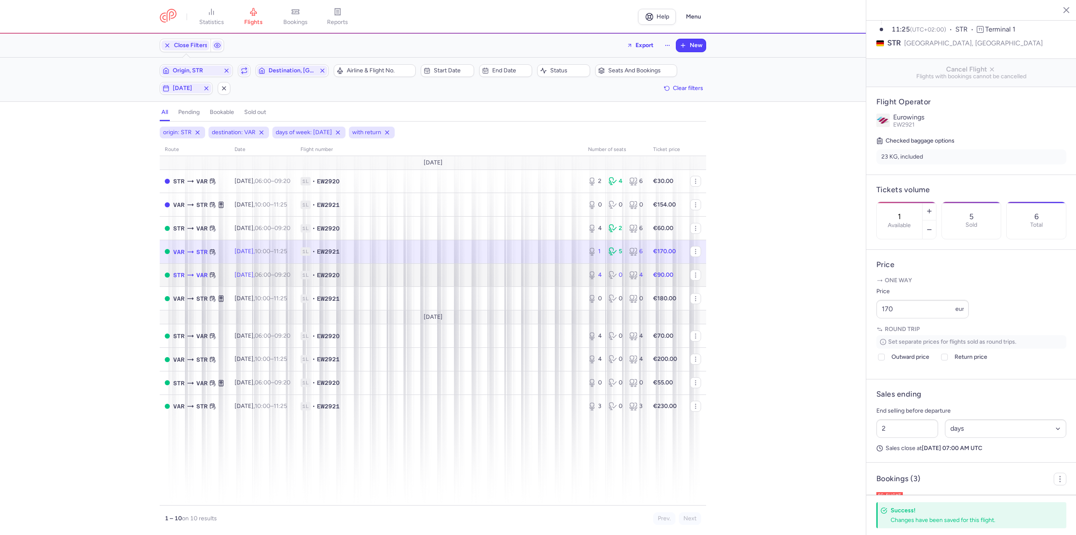
click at [263, 271] on span "[DATE] 06:00 – 09:20 +0" at bounding box center [262, 274] width 56 height 7
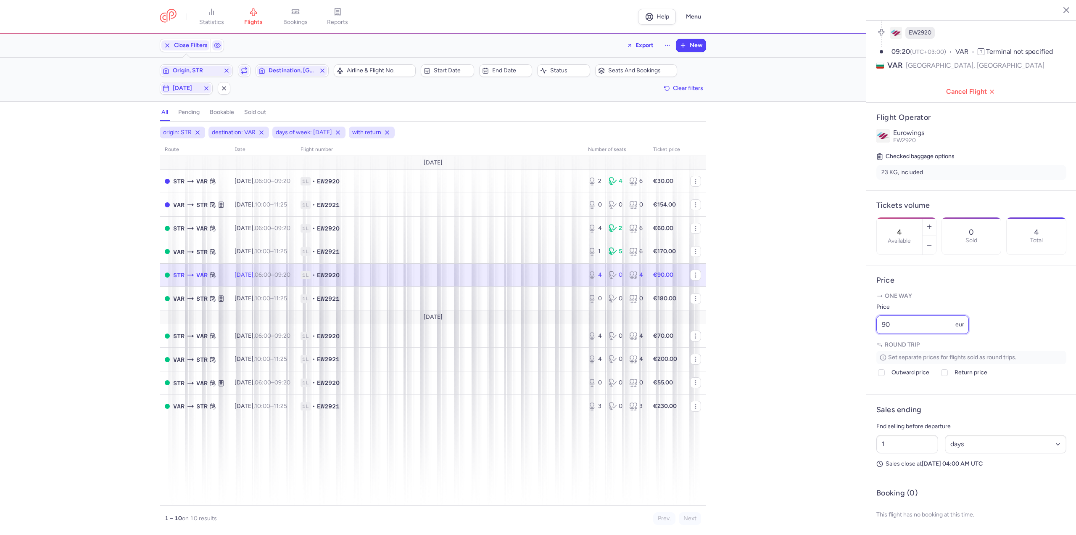
drag, startPoint x: 904, startPoint y: 321, endPoint x: 853, endPoint y: 328, distance: 51.8
click at [853, 328] on div "statistics flights bookings reports Help Menu Close Filters Export New Filters …" at bounding box center [538, 267] width 1076 height 535
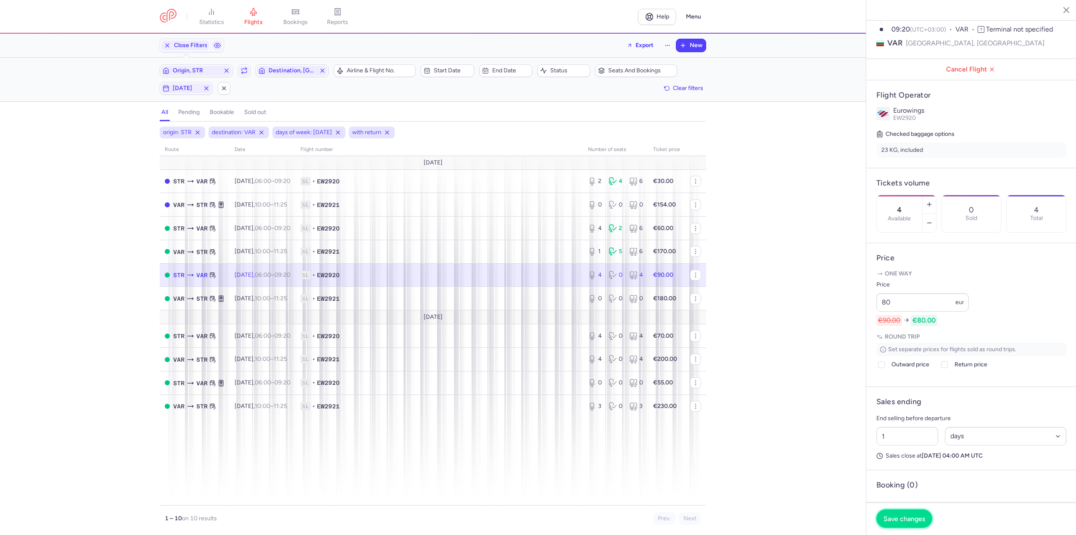
click at [898, 513] on button "Save changes" at bounding box center [904, 518] width 56 height 18
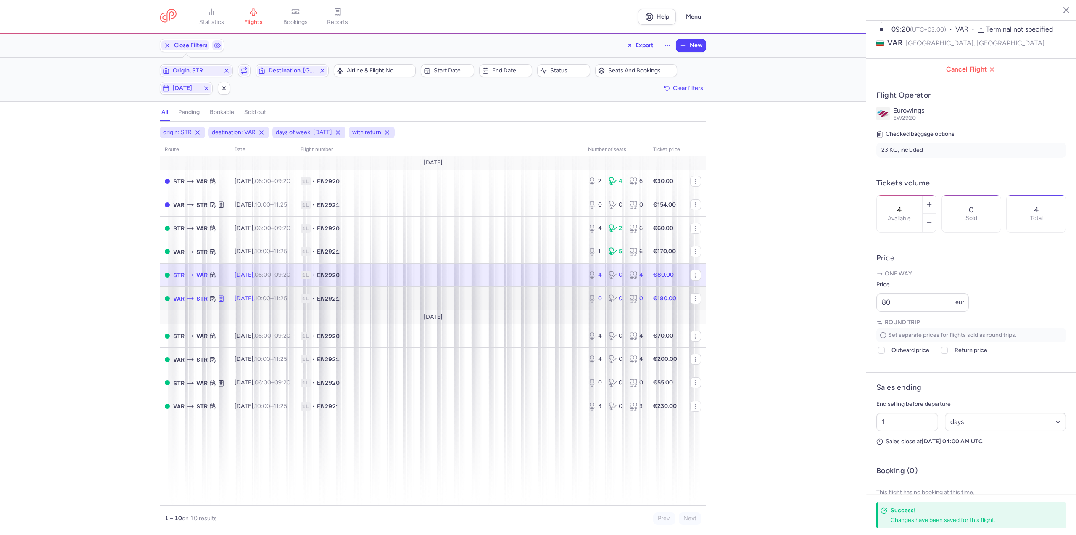
click at [227, 294] on td "VAR STR" at bounding box center [195, 299] width 70 height 24
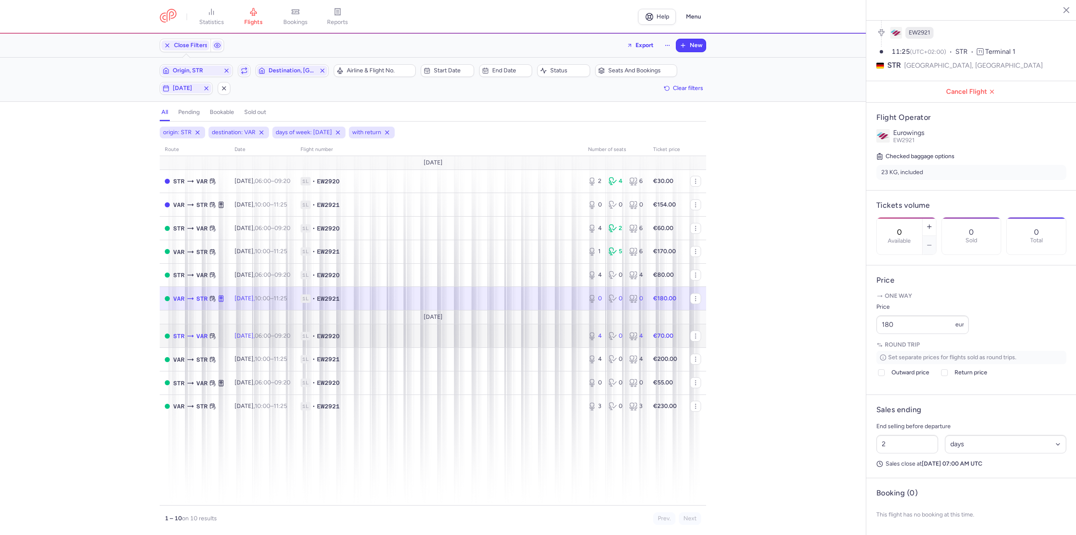
click at [253, 342] on td "[DATE] 06:00 – 09:20 +0" at bounding box center [262, 336] width 66 height 24
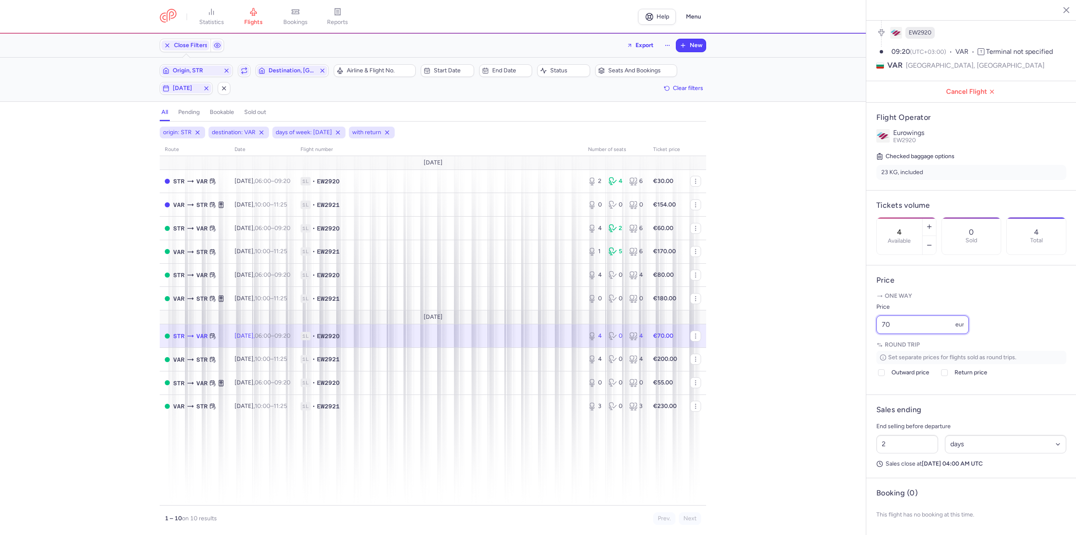
drag, startPoint x: 880, startPoint y: 326, endPoint x: 895, endPoint y: 324, distance: 14.4
click at [890, 326] on input "70" at bounding box center [922, 324] width 92 height 18
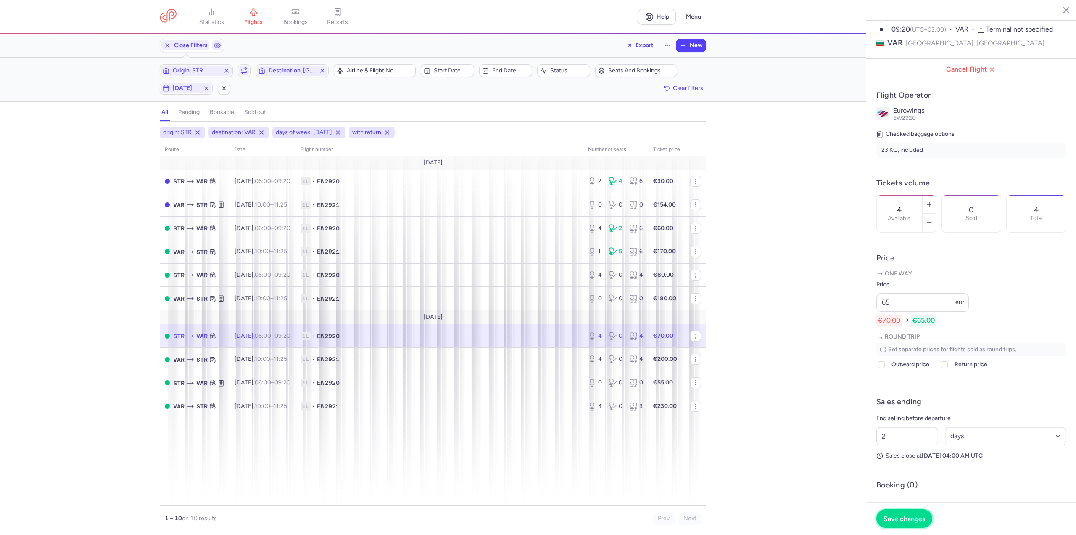
click at [897, 519] on span "Save changes" at bounding box center [904, 518] width 42 height 8
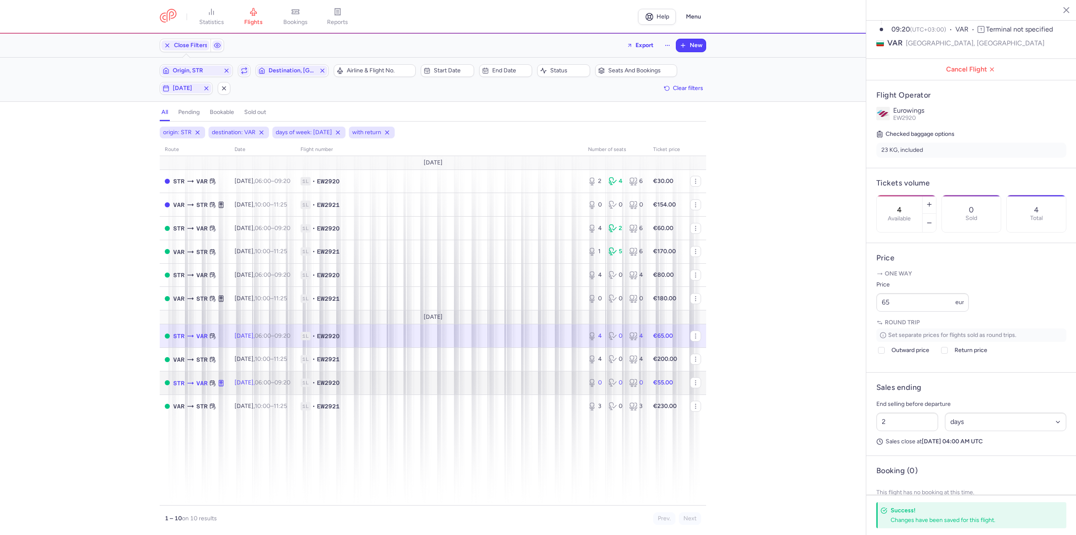
click at [289, 379] on time "09:20 +0" at bounding box center [282, 382] width 16 height 7
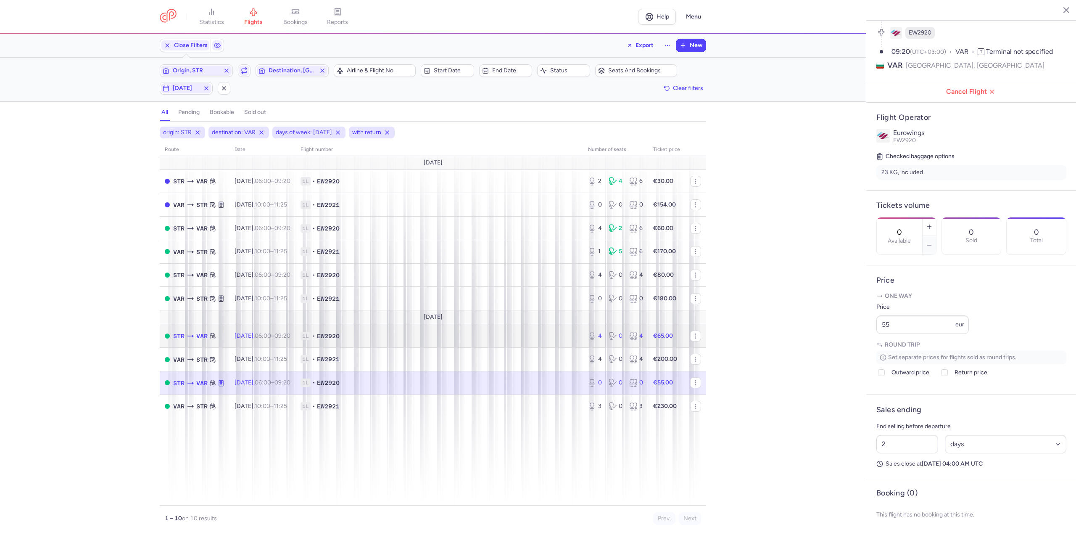
click at [253, 340] on td "[DATE] 06:00 – 09:20 +0" at bounding box center [262, 336] width 66 height 24
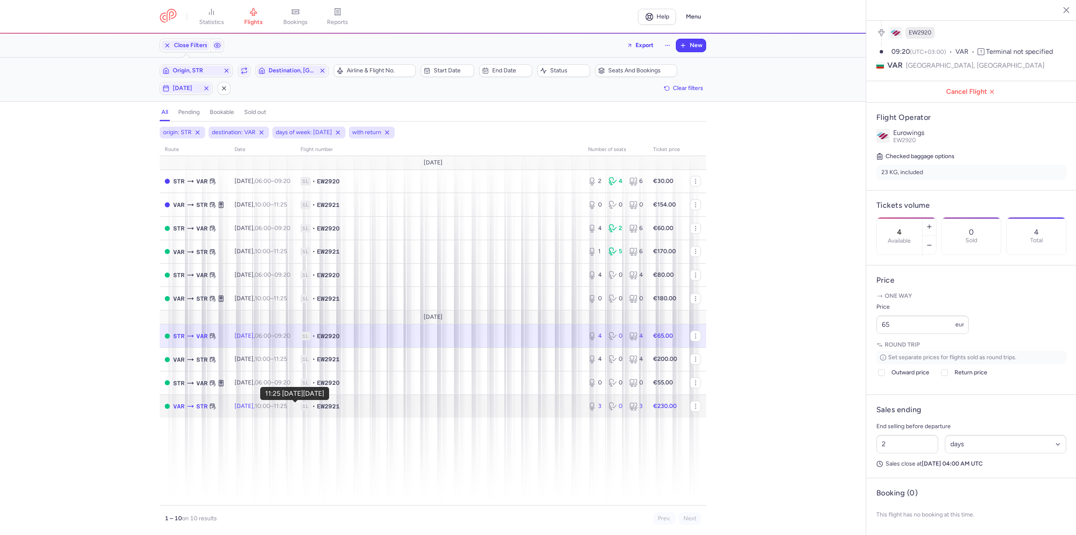
click at [287, 403] on time "11:25 +0" at bounding box center [280, 405] width 13 height 7
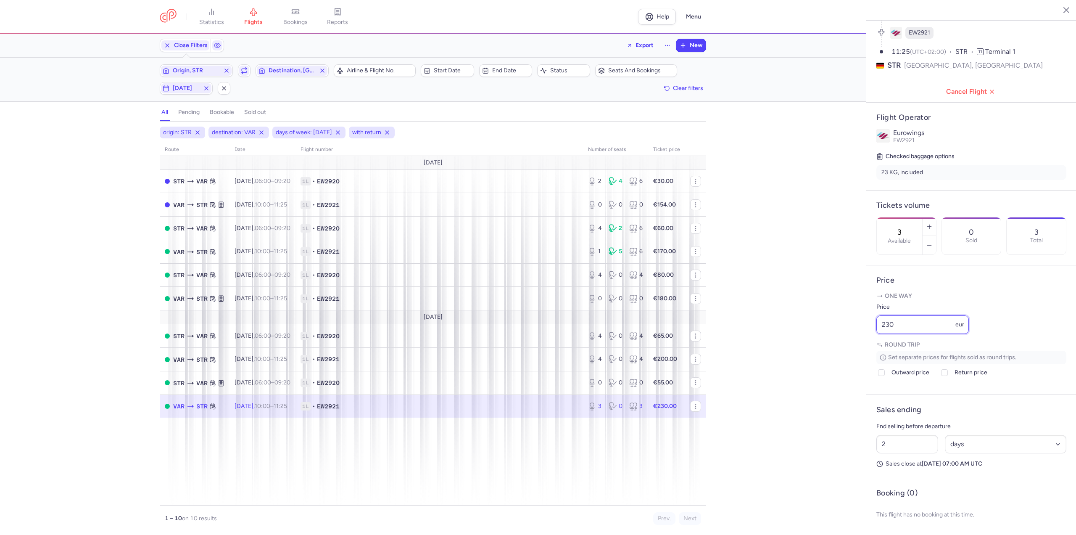
drag, startPoint x: 935, startPoint y: 321, endPoint x: 739, endPoint y: 337, distance: 196.0
click at [740, 336] on div "statistics flights bookings reports Help Menu Close Filters Export New Filters …" at bounding box center [538, 267] width 1076 height 535
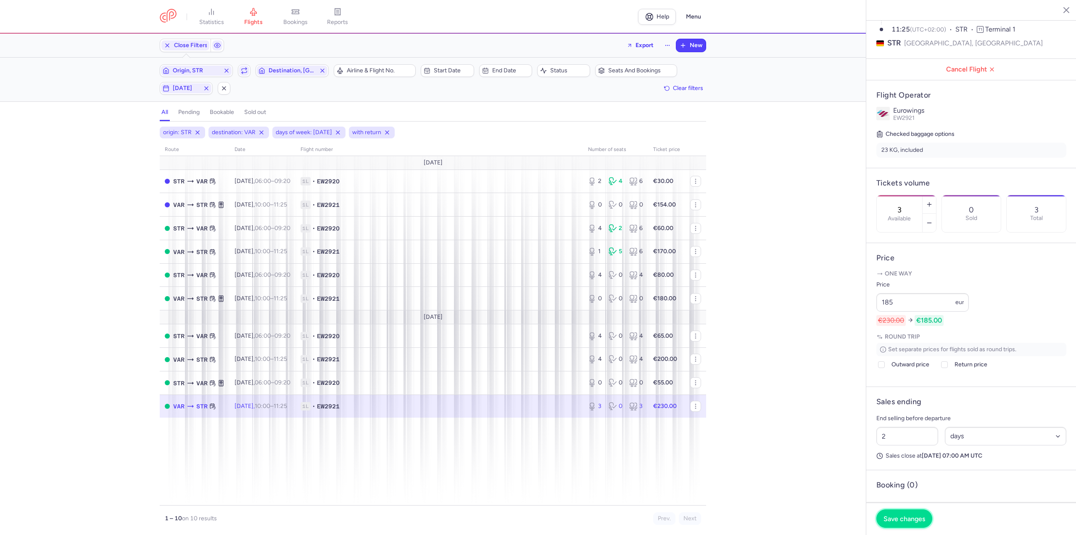
click at [913, 513] on button "Save changes" at bounding box center [904, 518] width 56 height 18
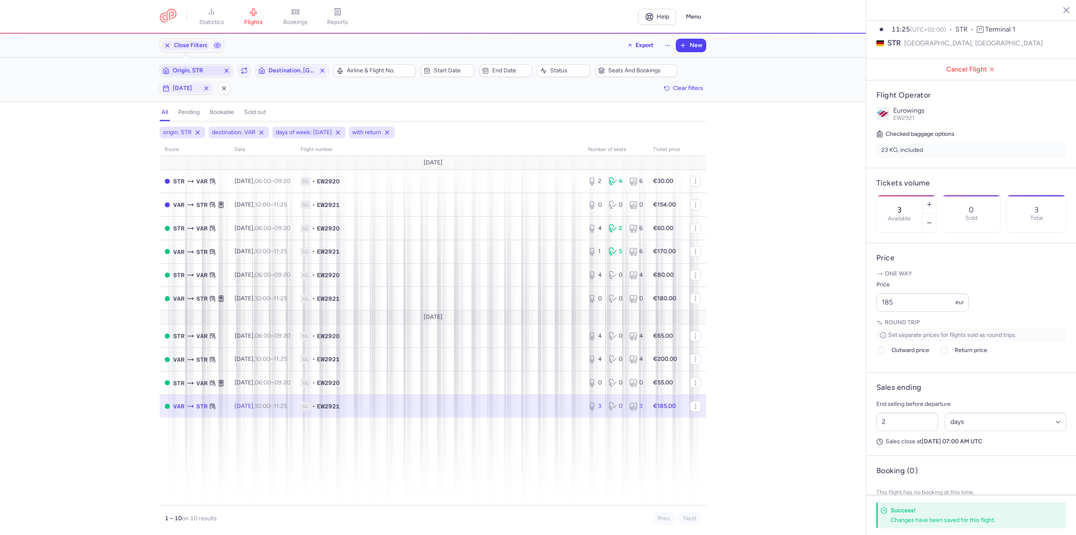
click at [210, 69] on span "Origin, STR" at bounding box center [196, 70] width 47 height 7
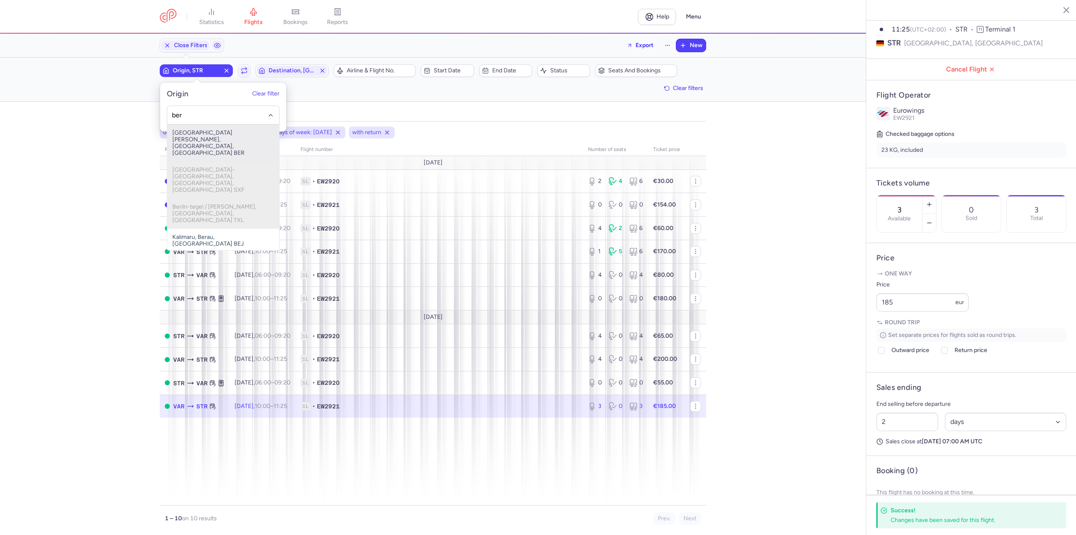
click at [190, 126] on span "[GEOGRAPHIC_DATA][PERSON_NAME], [GEOGRAPHIC_DATA], [GEOGRAPHIC_DATA] BER" at bounding box center [223, 142] width 112 height 37
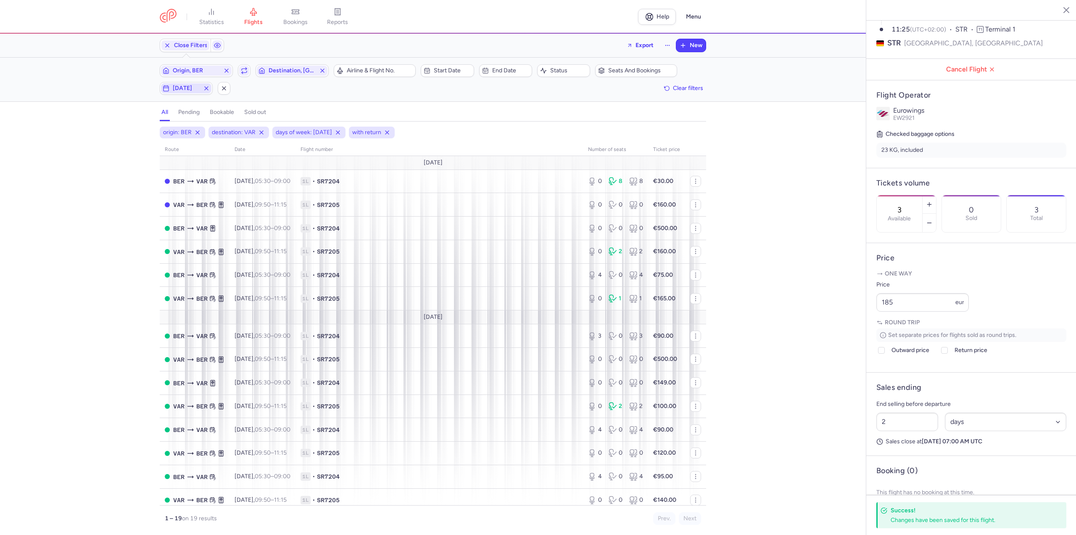
click at [195, 88] on span "[DATE]" at bounding box center [186, 88] width 27 height 7
click at [153, 127] on input "T" at bounding box center [151, 129] width 13 height 13
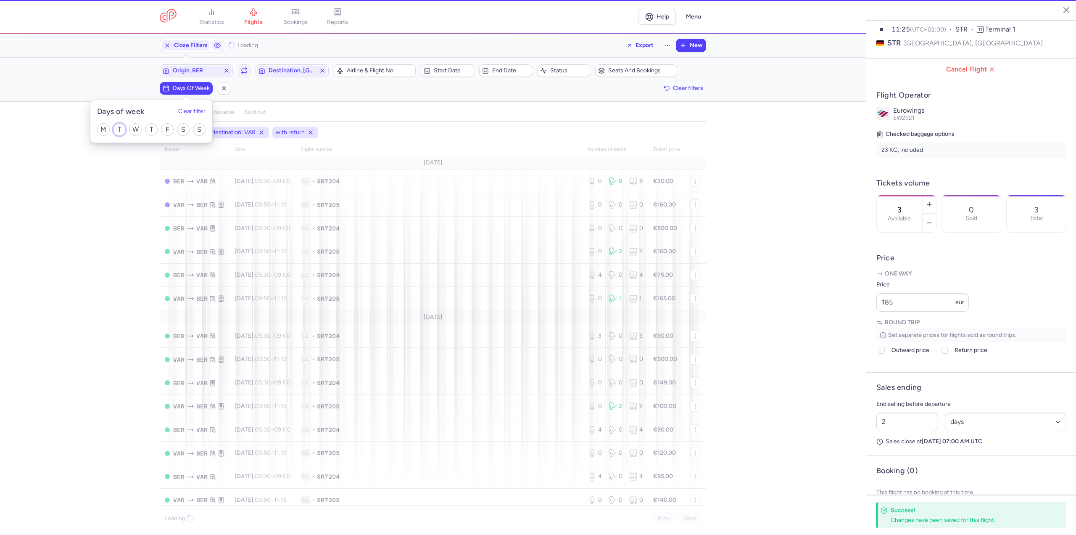
click at [119, 129] on input "T" at bounding box center [119, 129] width 13 height 13
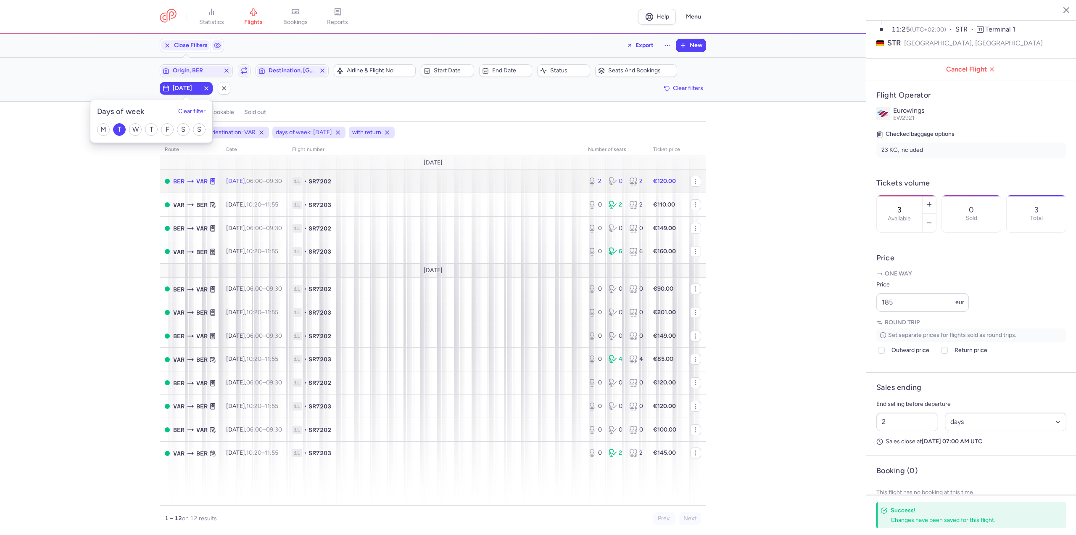
click at [213, 172] on td "BER VAR" at bounding box center [190, 181] width 61 height 24
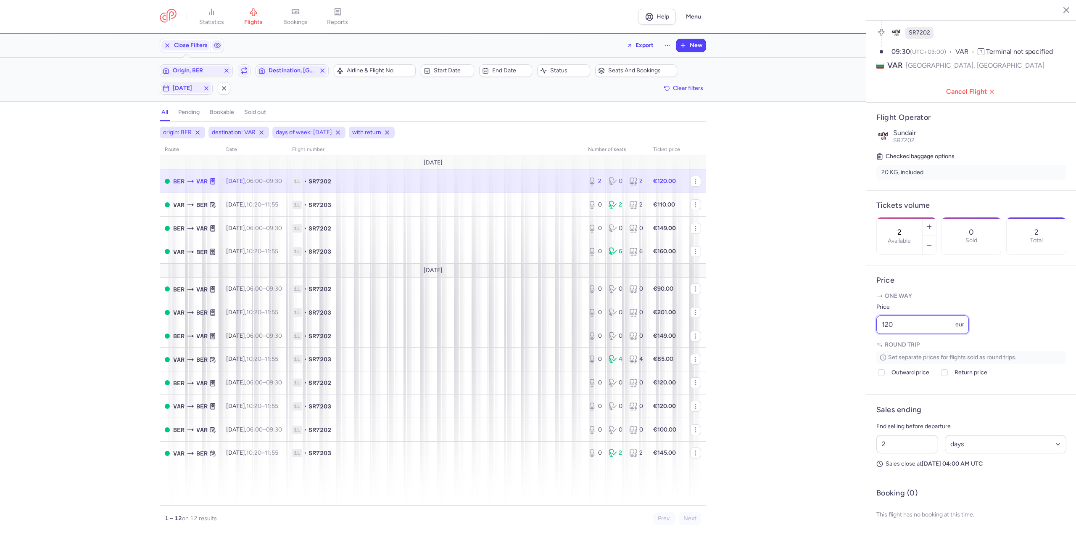
drag, startPoint x: 918, startPoint y: 331, endPoint x: 848, endPoint y: 332, distance: 69.8
click at [848, 332] on div "statistics flights bookings reports Help Menu Close Filters Export New Filters …" at bounding box center [538, 267] width 1076 height 535
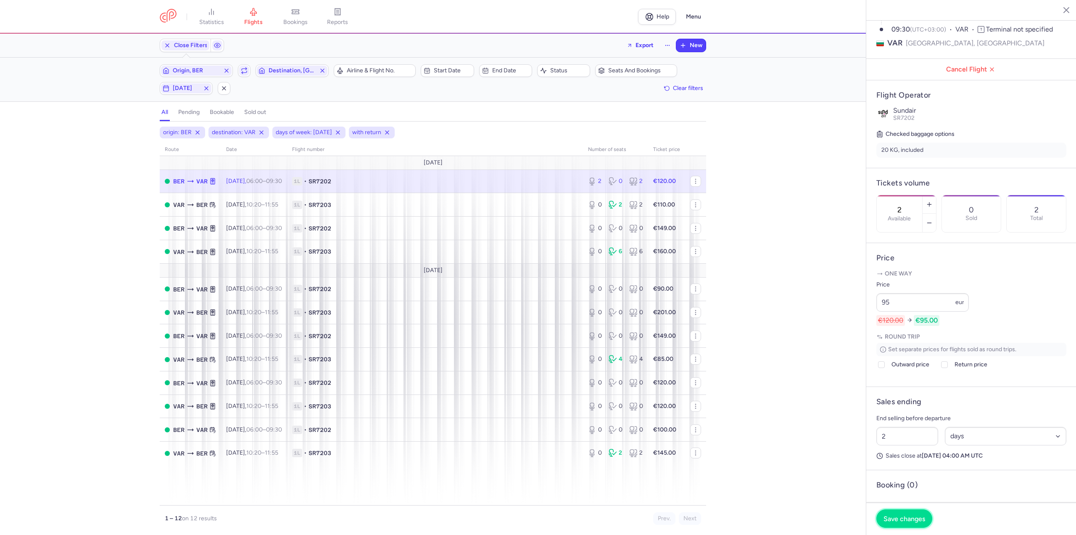
drag, startPoint x: 921, startPoint y: 524, endPoint x: 446, endPoint y: 486, distance: 476.0
click at [920, 524] on button "Save changes" at bounding box center [904, 518] width 56 height 18
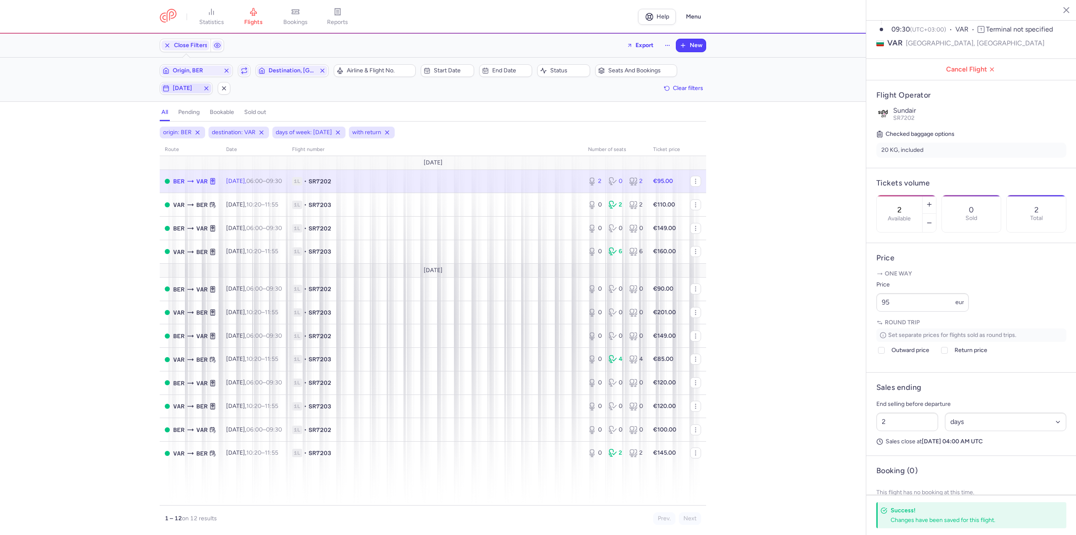
drag, startPoint x: 186, startPoint y: 88, endPoint x: 187, endPoint y: 98, distance: 9.7
click at [186, 88] on span "[DATE]" at bounding box center [186, 88] width 27 height 7
click at [116, 133] on input "T" at bounding box center [119, 129] width 13 height 13
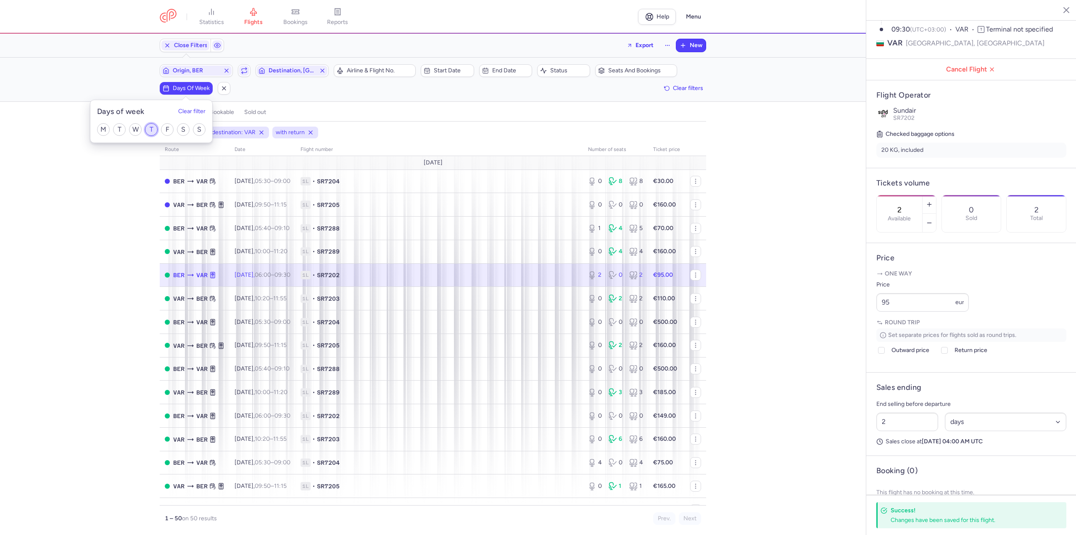
click at [150, 132] on input "T" at bounding box center [151, 129] width 13 height 13
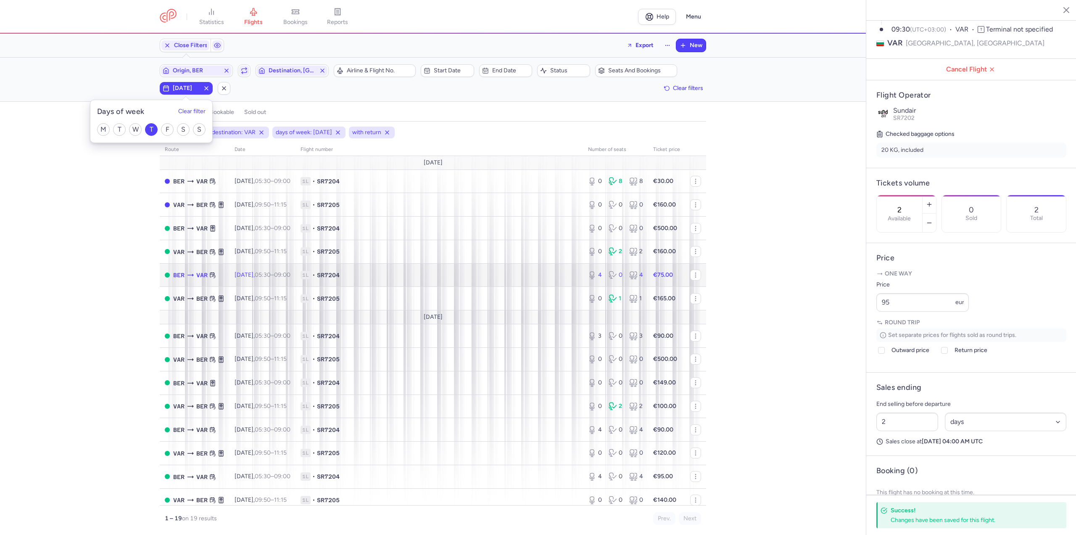
click at [290, 273] on span "05:30 – 09:00 +0" at bounding box center [273, 274] width 36 height 7
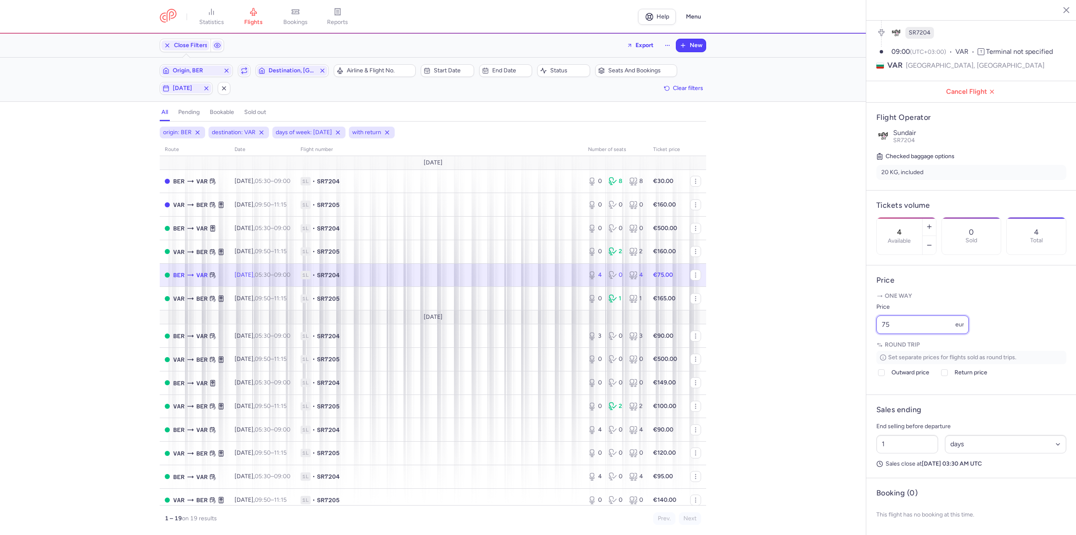
drag, startPoint x: 881, startPoint y: 329, endPoint x: 842, endPoint y: 331, distance: 39.1
click at [842, 331] on div "statistics flights bookings reports Help Menu Close Filters Export New Filters …" at bounding box center [538, 267] width 1076 height 535
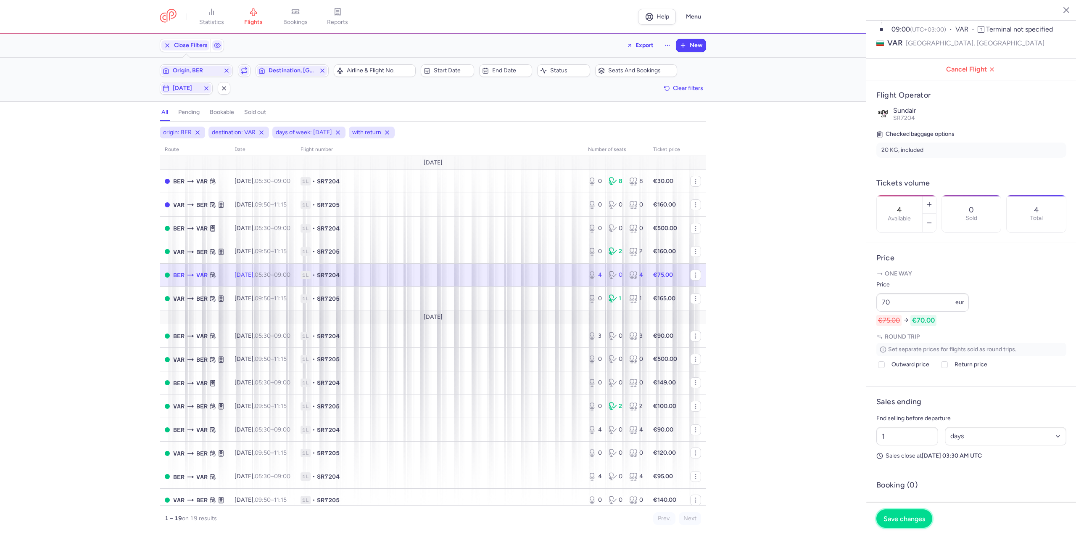
click at [885, 515] on span "Save changes" at bounding box center [904, 518] width 42 height 8
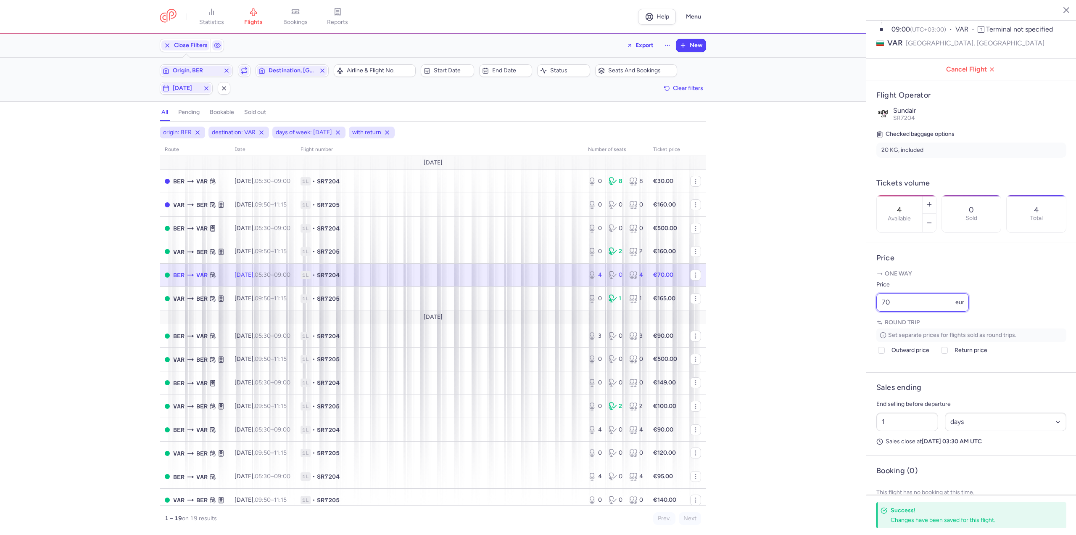
drag, startPoint x: 921, startPoint y: 324, endPoint x: 830, endPoint y: 321, distance: 91.2
click at [830, 321] on div "statistics flights bookings reports Help Menu Close Filters Export New Filters …" at bounding box center [538, 267] width 1076 height 535
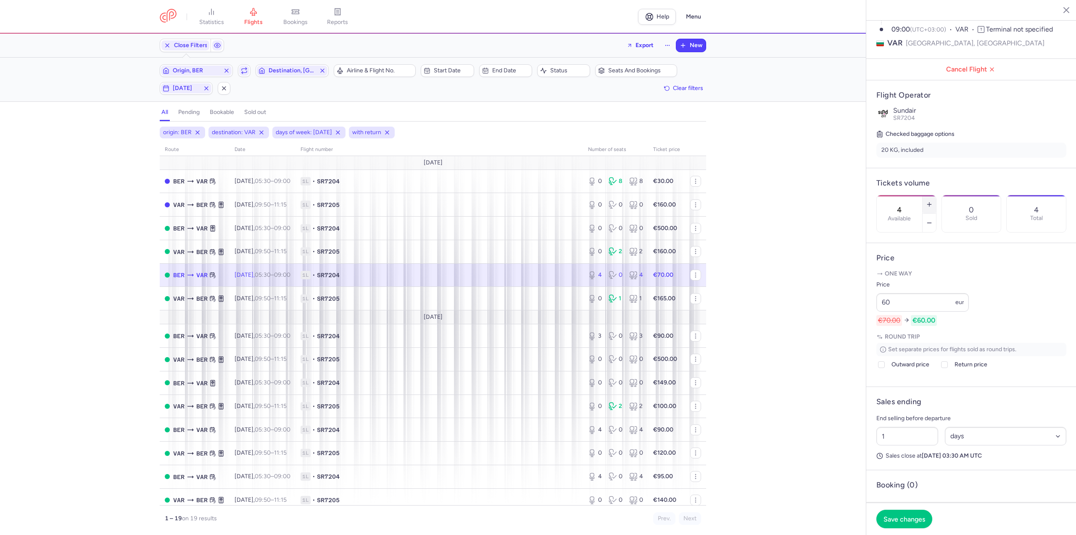
click at [933, 201] on icon "button" at bounding box center [929, 204] width 7 height 7
click at [913, 523] on button "Save changes" at bounding box center [904, 518] width 56 height 18
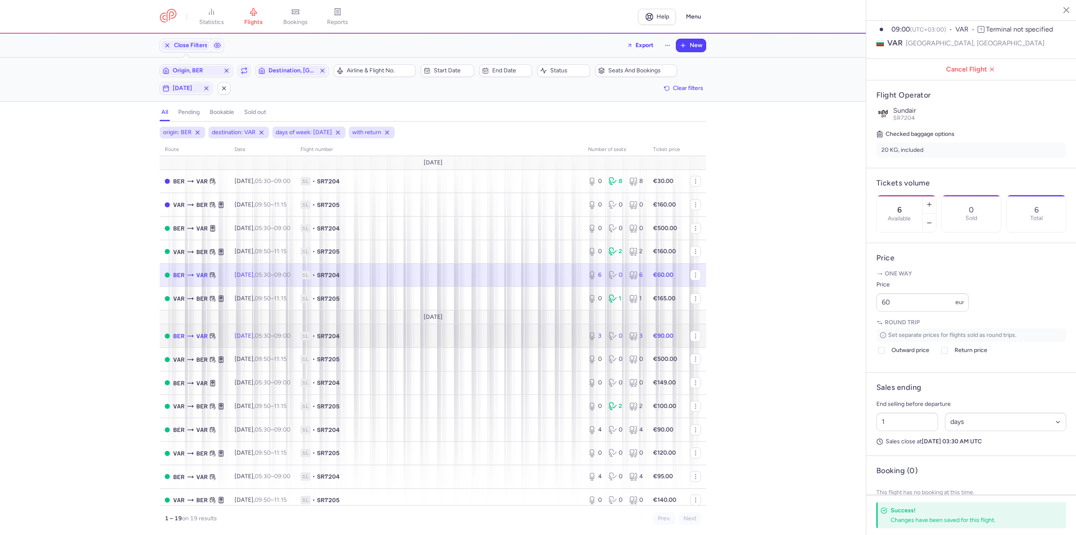
click at [267, 332] on time "05:30" at bounding box center [263, 335] width 16 height 7
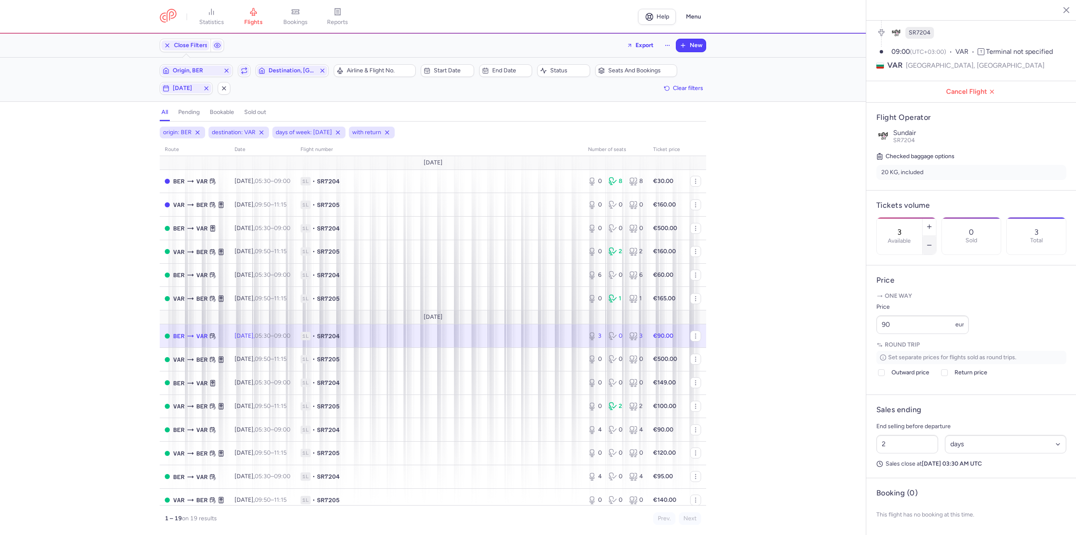
click at [936, 236] on button "button" at bounding box center [928, 245] width 13 height 18
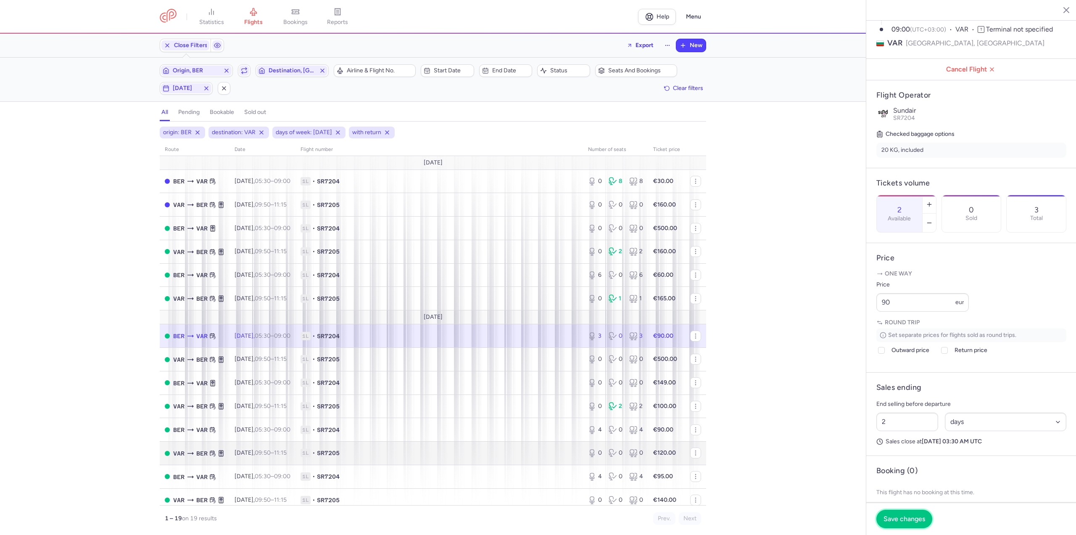
drag, startPoint x: 918, startPoint y: 517, endPoint x: 524, endPoint y: 456, distance: 398.5
click at [917, 517] on span "Save changes" at bounding box center [904, 519] width 42 height 8
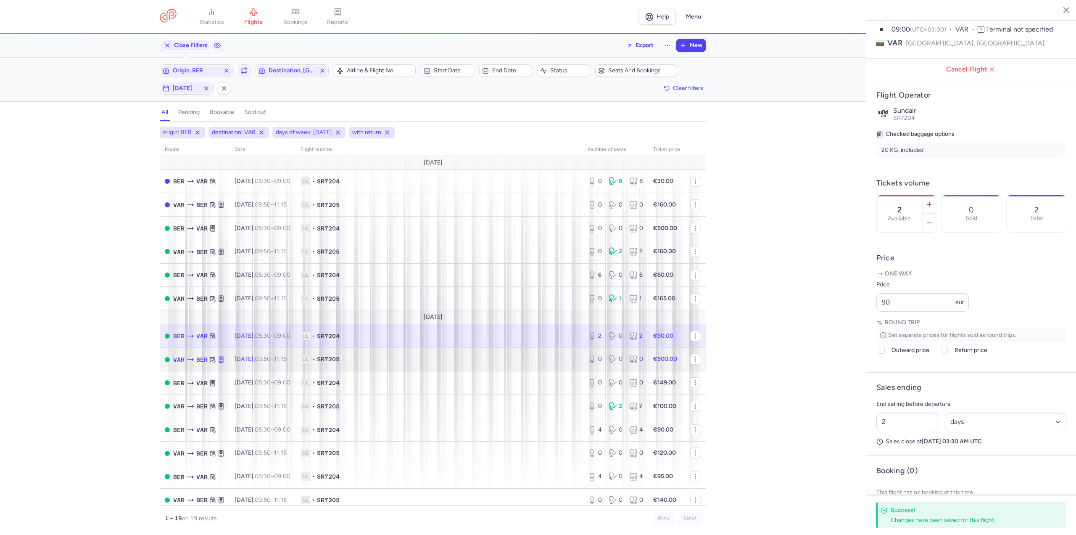
click at [269, 367] on td "[DATE] 09:50 – 11:15 +0" at bounding box center [262, 360] width 66 height 24
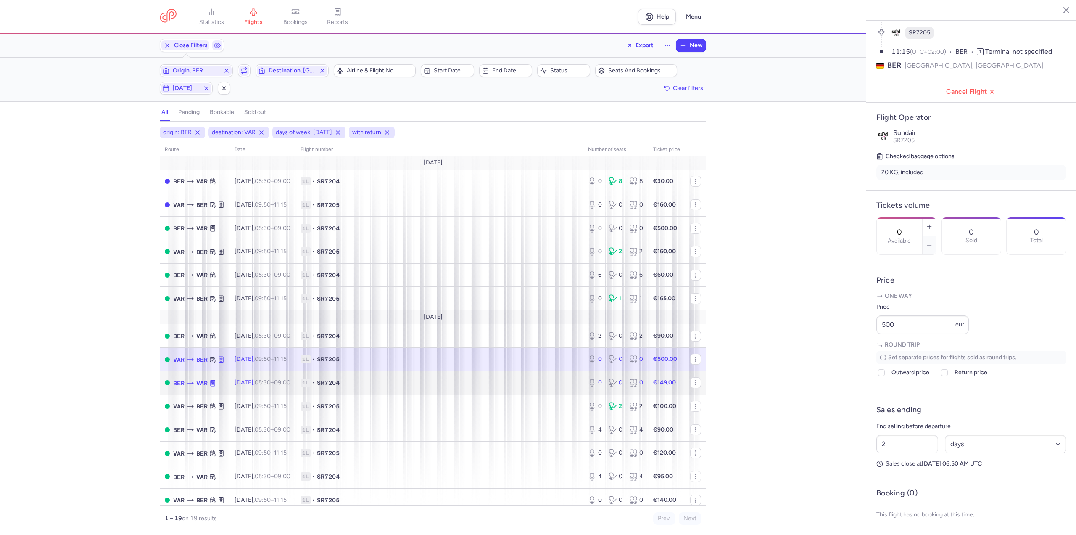
click at [267, 381] on time "05:30" at bounding box center [263, 382] width 16 height 7
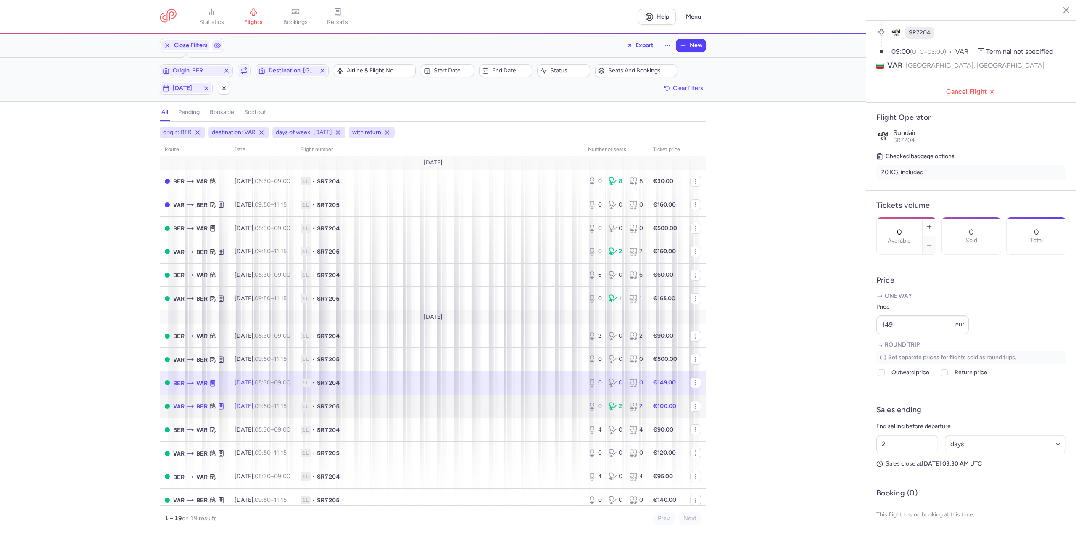
click at [267, 406] on time "09:50" at bounding box center [263, 405] width 16 height 7
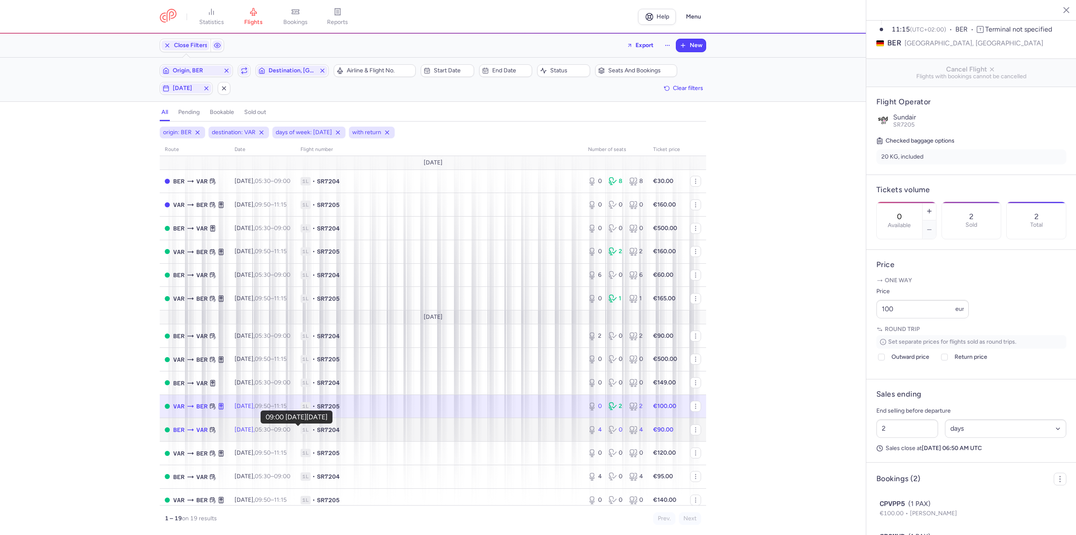
click at [290, 430] on time "09:00 +0" at bounding box center [282, 429] width 16 height 7
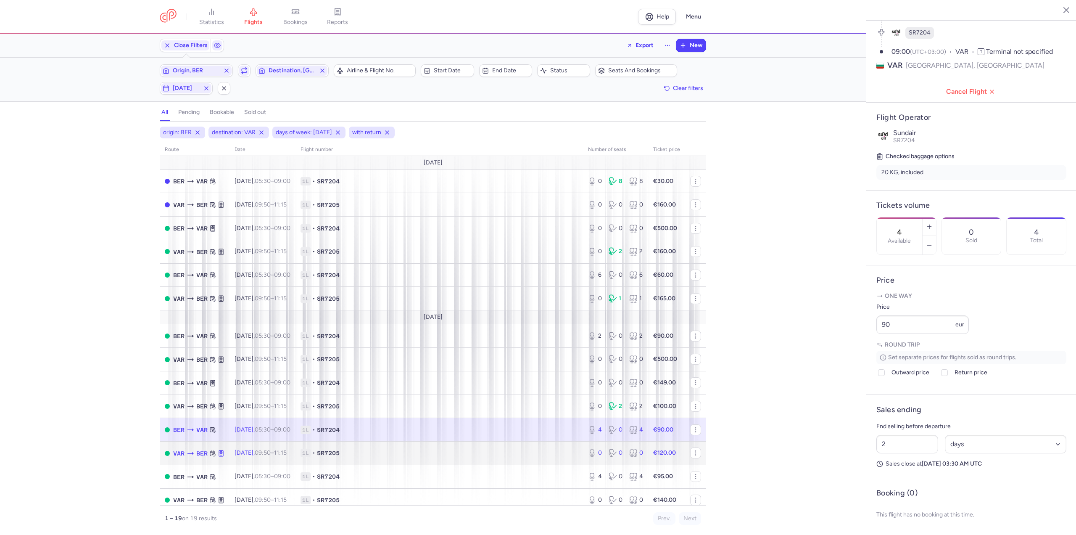
click at [295, 459] on td "[DATE] 09:50 – 11:15 +0" at bounding box center [262, 453] width 66 height 24
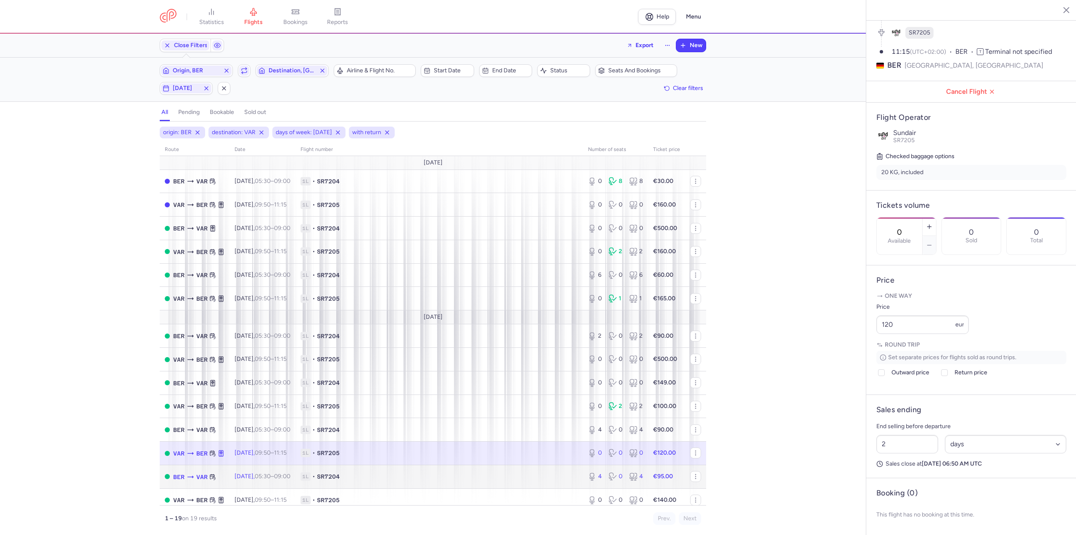
click at [285, 474] on span "05:30 – 09:00 +0" at bounding box center [273, 475] width 36 height 7
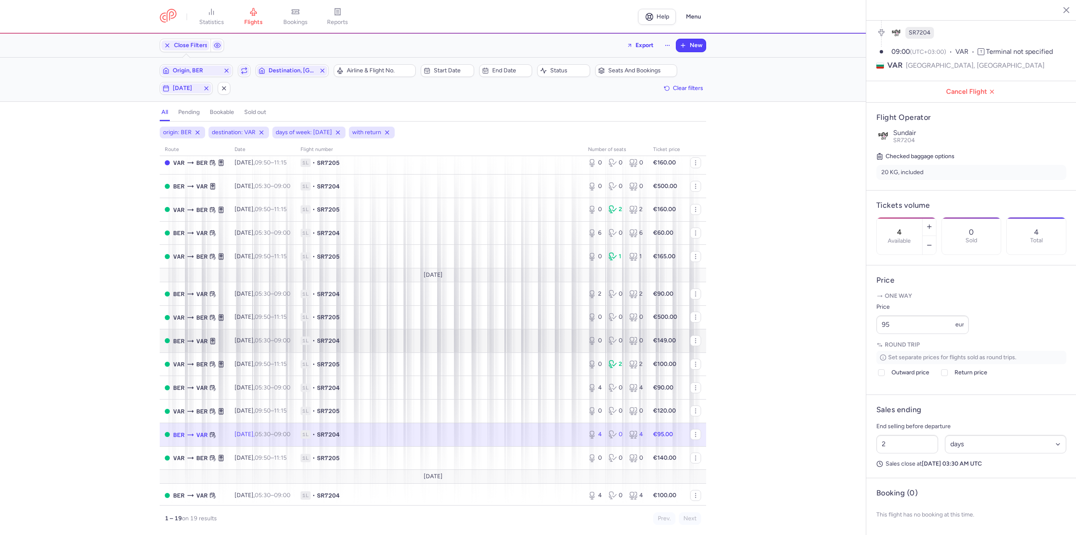
scroll to position [137, 0]
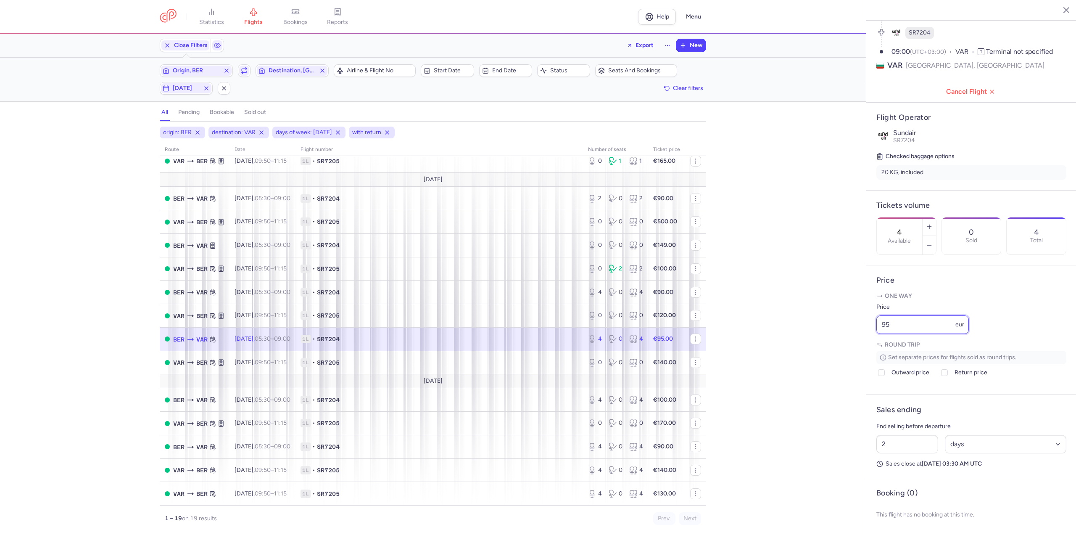
drag, startPoint x: 900, startPoint y: 324, endPoint x: 781, endPoint y: 331, distance: 119.2
click at [781, 331] on div "statistics flights bookings reports Help Menu Close Filters Export New Filters …" at bounding box center [538, 267] width 1076 height 535
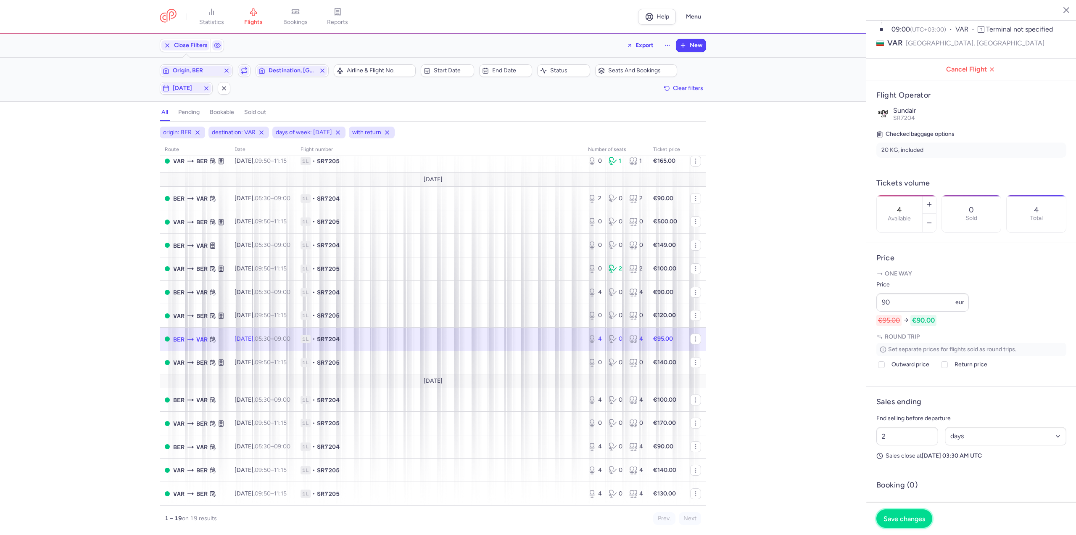
click at [888, 511] on button "Save changes" at bounding box center [904, 518] width 56 height 18
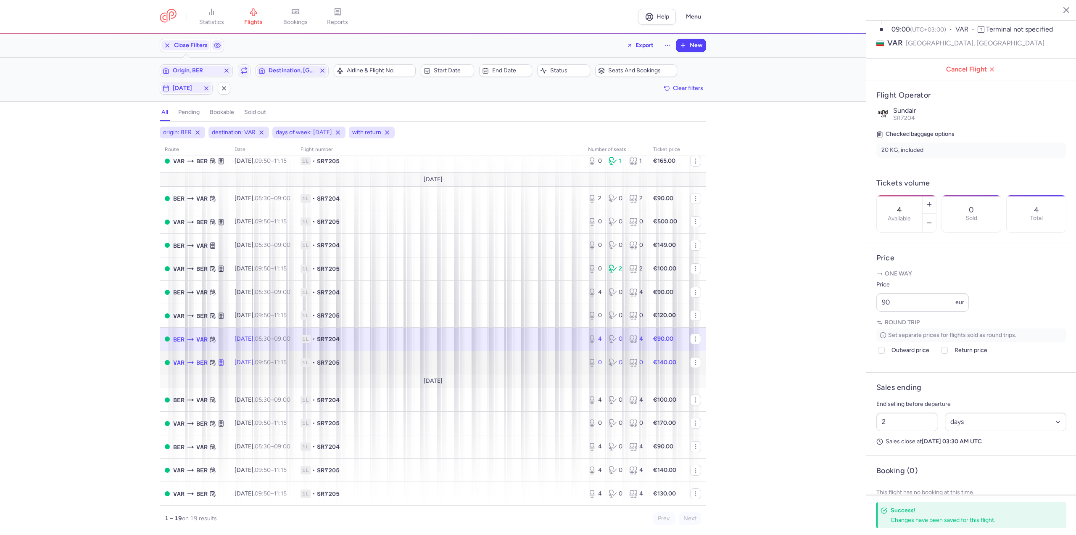
click at [258, 358] on span "[DATE] 09:50 – 11:15 +0" at bounding box center [260, 361] width 52 height 7
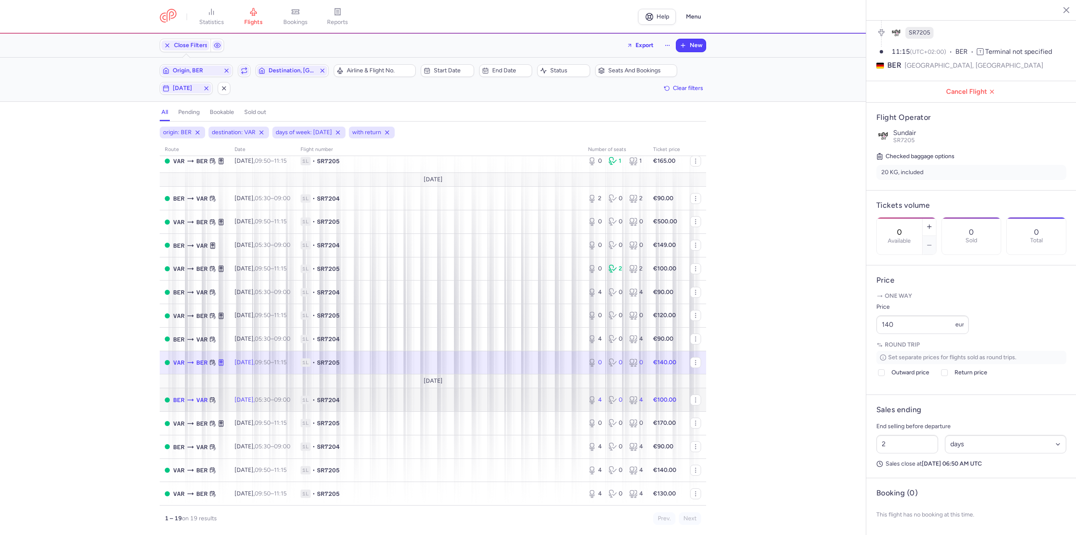
click at [271, 400] on time "05:30" at bounding box center [263, 399] width 16 height 7
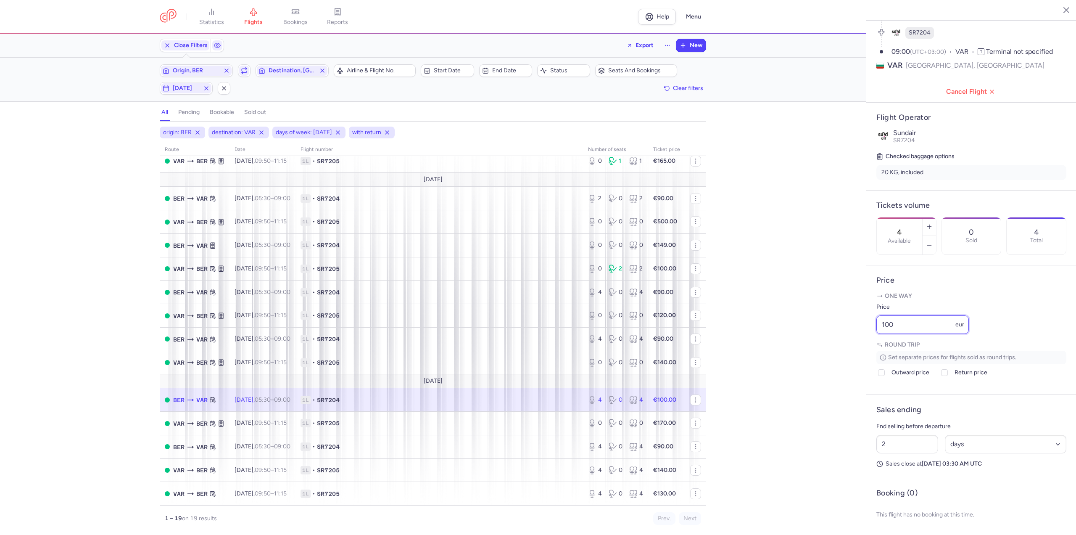
drag, startPoint x: 908, startPoint y: 328, endPoint x: 878, endPoint y: 327, distance: 29.9
click at [878, 327] on input "100" at bounding box center [922, 324] width 92 height 18
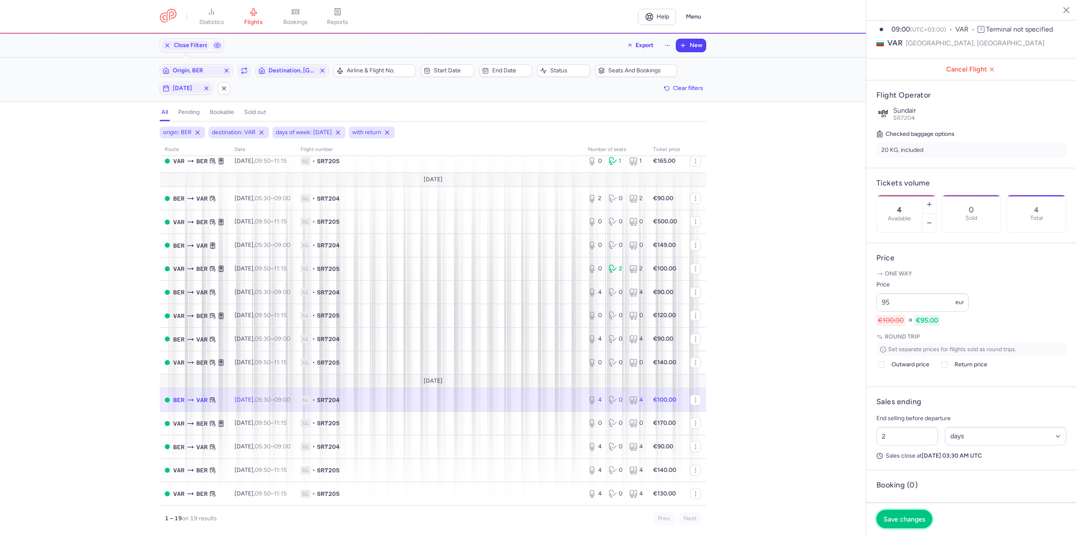
drag, startPoint x: 881, startPoint y: 514, endPoint x: 728, endPoint y: 520, distance: 153.1
click at [881, 516] on button "Save changes" at bounding box center [904, 518] width 56 height 18
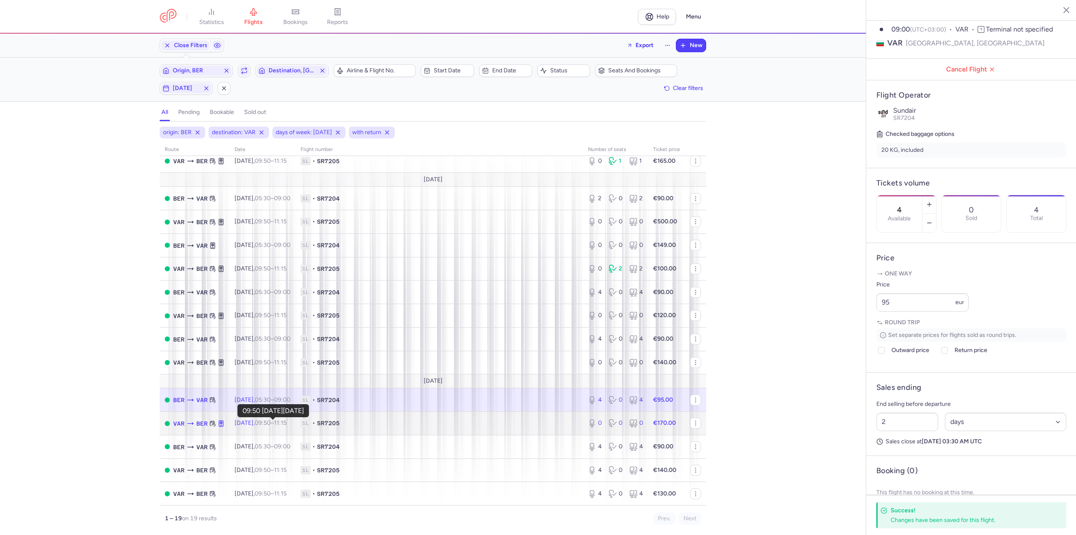
click at [271, 423] on time "09:50" at bounding box center [263, 422] width 16 height 7
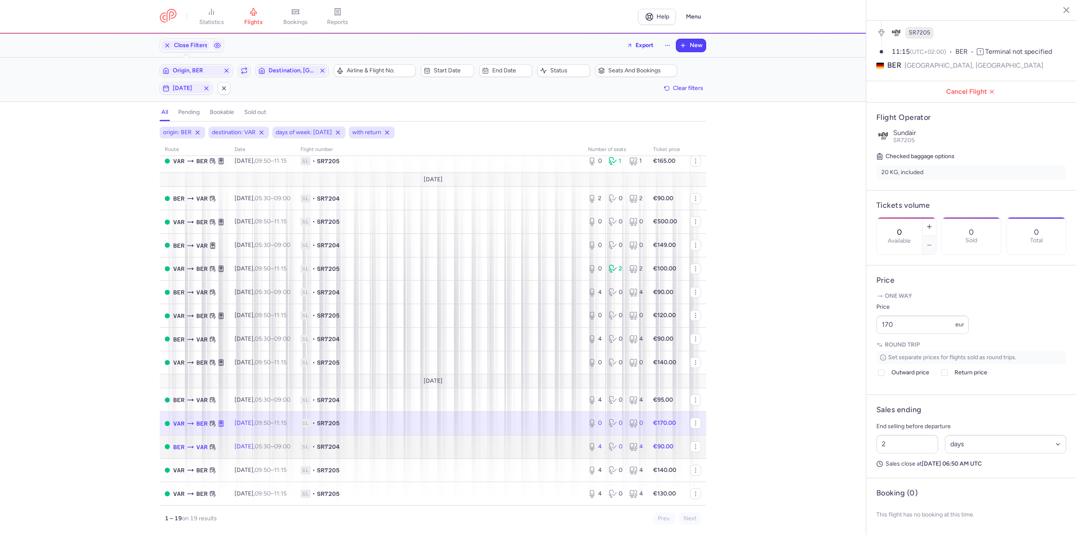
click at [270, 443] on time "05:30" at bounding box center [263, 446] width 16 height 7
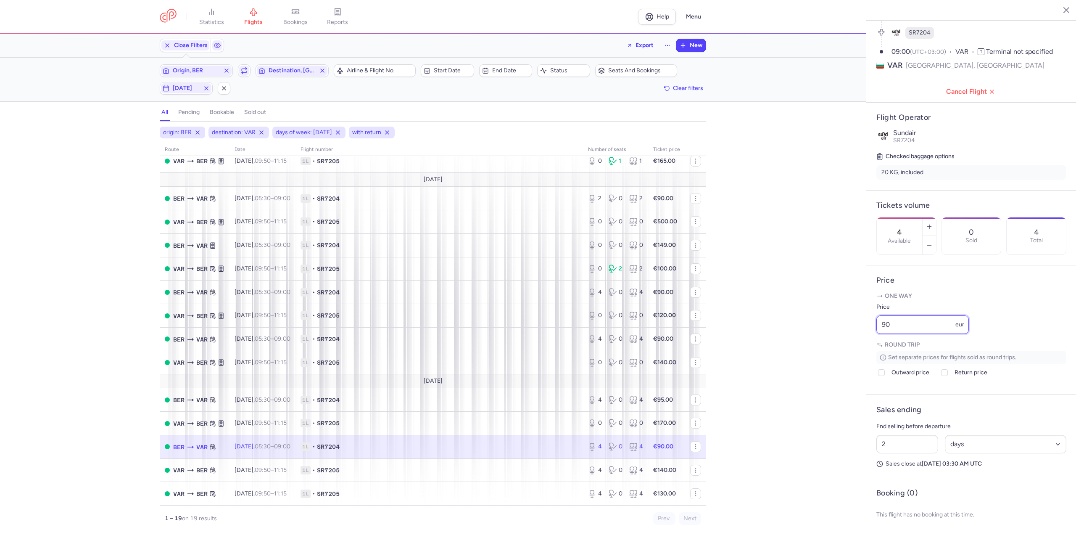
drag, startPoint x: 895, startPoint y: 321, endPoint x: 821, endPoint y: 335, distance: 75.7
click at [822, 334] on div "statistics flights bookings reports Help Menu Close Filters Export New Filters …" at bounding box center [538, 267] width 1076 height 535
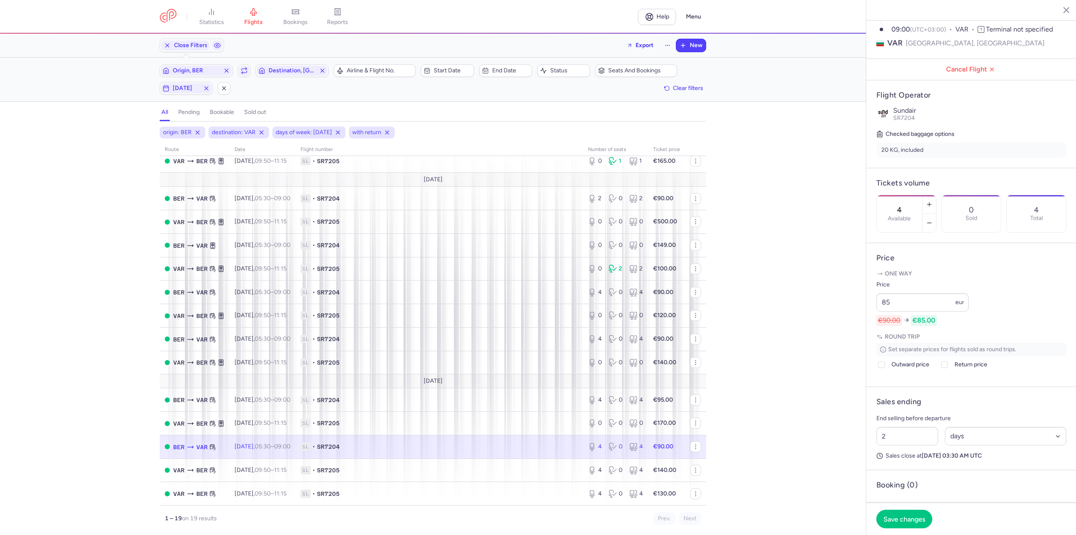
drag, startPoint x: 826, startPoint y: 488, endPoint x: 842, endPoint y: 521, distance: 36.3
click at [841, 521] on div "origin: BER destination: VAR days of week: [DATE] with return route date Flight…" at bounding box center [433, 330] width 866 height 408
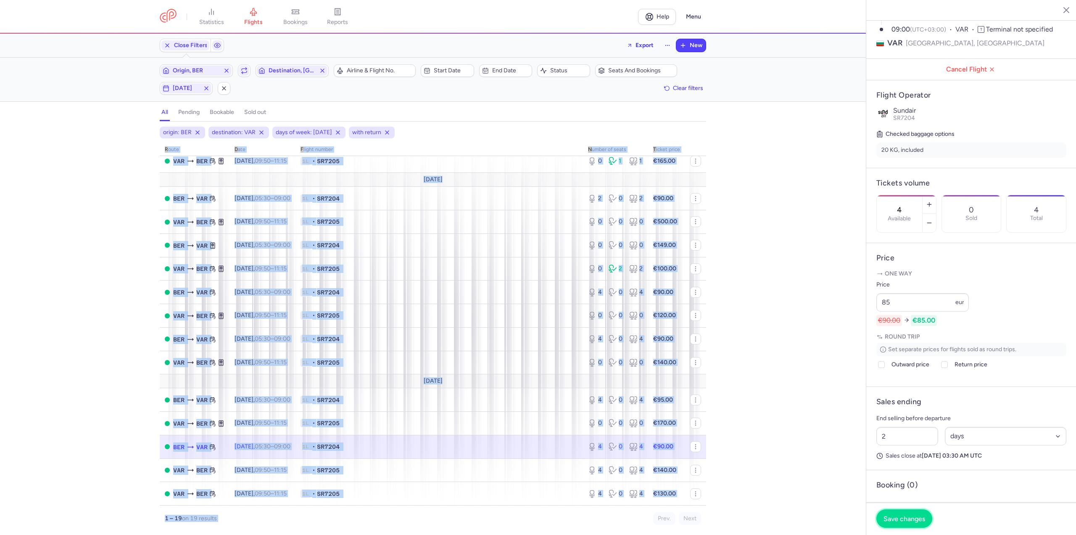
click at [882, 516] on button "Save changes" at bounding box center [904, 518] width 56 height 18
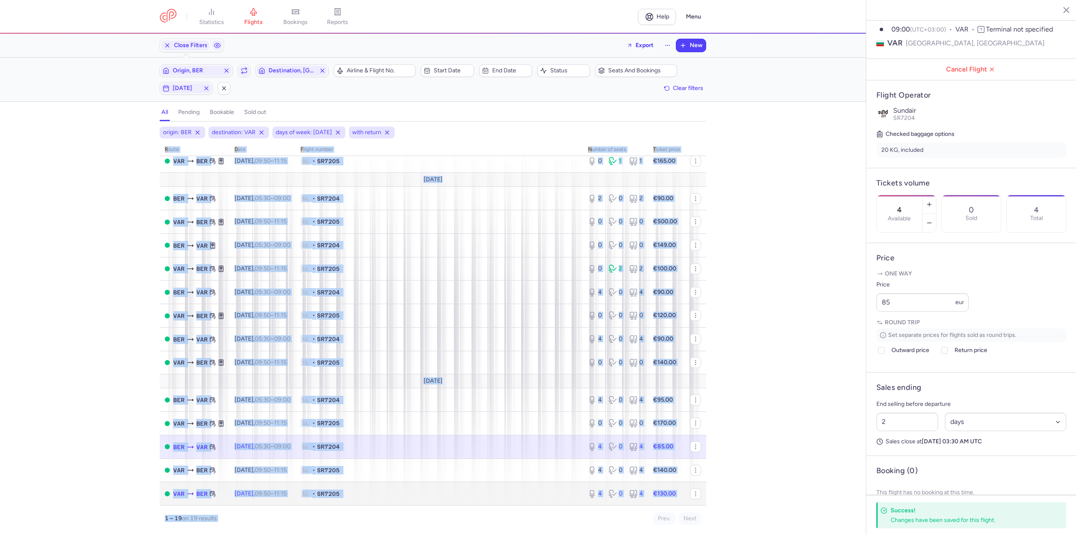
click at [271, 488] on td "[DATE] 09:50 – 11:15 +0" at bounding box center [262, 493] width 66 height 23
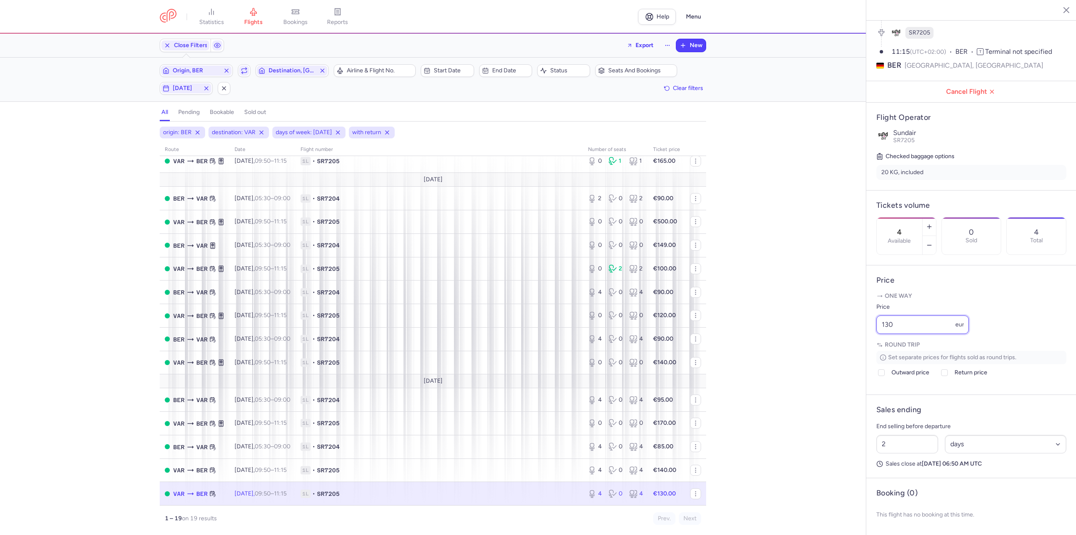
drag, startPoint x: 904, startPoint y: 325, endPoint x: 796, endPoint y: 339, distance: 108.5
click at [796, 339] on div "statistics flights bookings reports Help Menu Close Filters Export New Filters …" at bounding box center [538, 267] width 1076 height 535
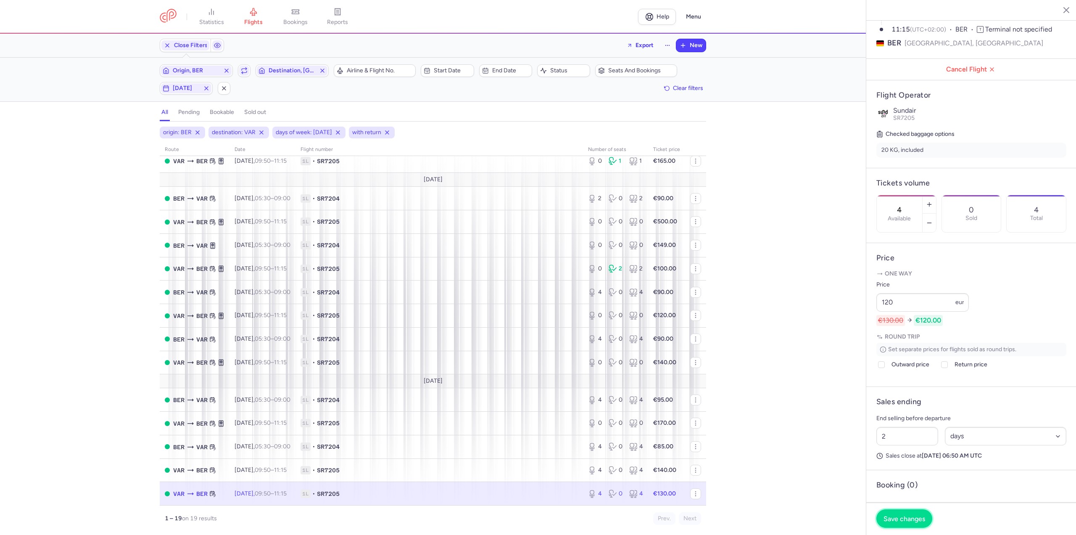
click at [905, 514] on span "Save changes" at bounding box center [904, 518] width 42 height 8
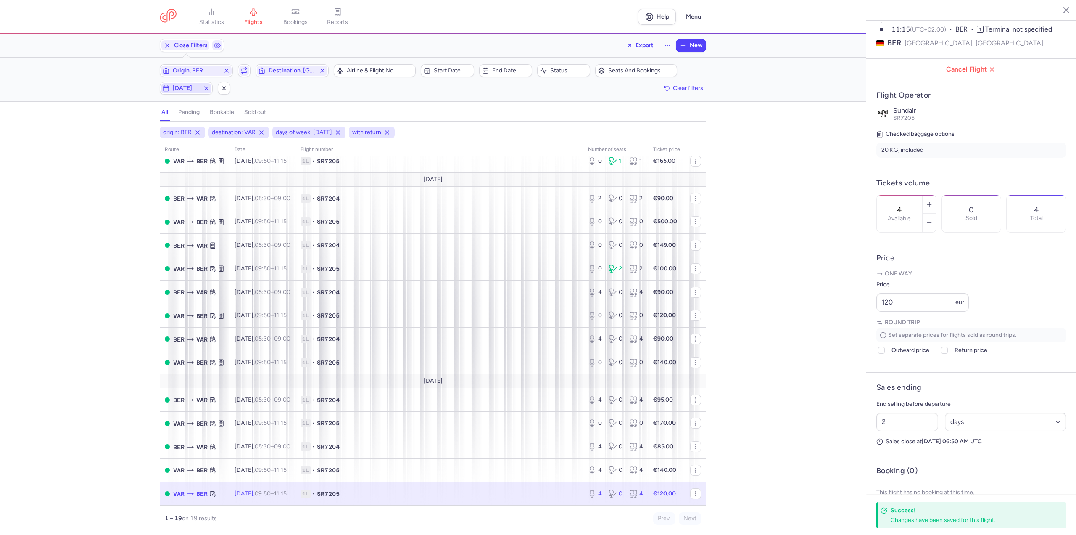
click at [192, 89] on span "[DATE]" at bounding box center [186, 88] width 27 height 7
click at [158, 127] on div "M T W T F S S" at bounding box center [151, 129] width 122 height 26
click at [151, 134] on input "T" at bounding box center [151, 129] width 13 height 13
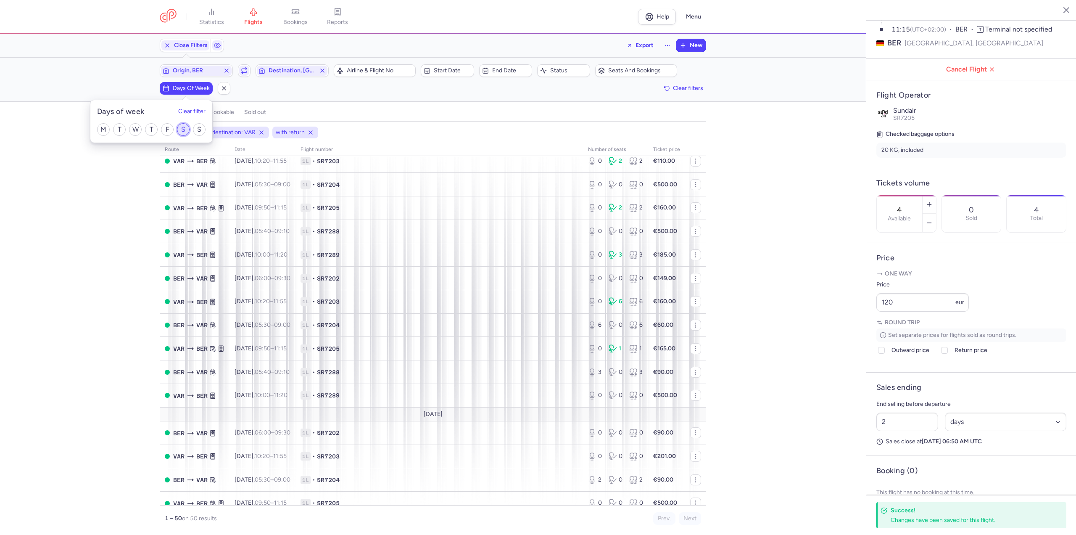
click at [180, 129] on input "S" at bounding box center [183, 129] width 13 height 13
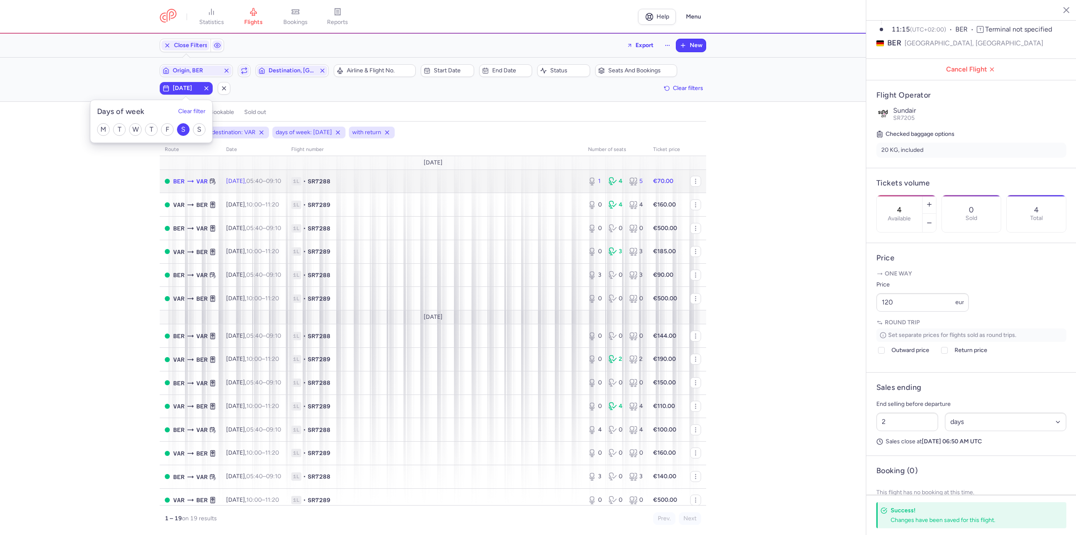
click at [263, 178] on time "05:40" at bounding box center [254, 180] width 16 height 7
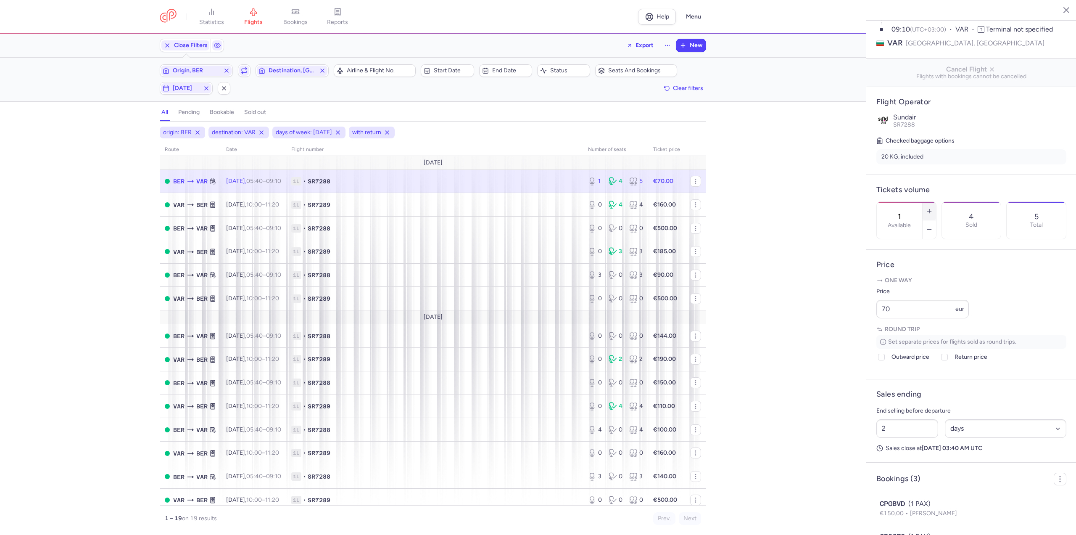
click at [929, 209] on line "button" at bounding box center [929, 211] width 0 height 4
drag, startPoint x: 908, startPoint y: 325, endPoint x: 795, endPoint y: 327, distance: 113.1
click at [795, 327] on div "statistics flights bookings reports Help Menu Close Filters Export New Filters …" at bounding box center [538, 267] width 1076 height 535
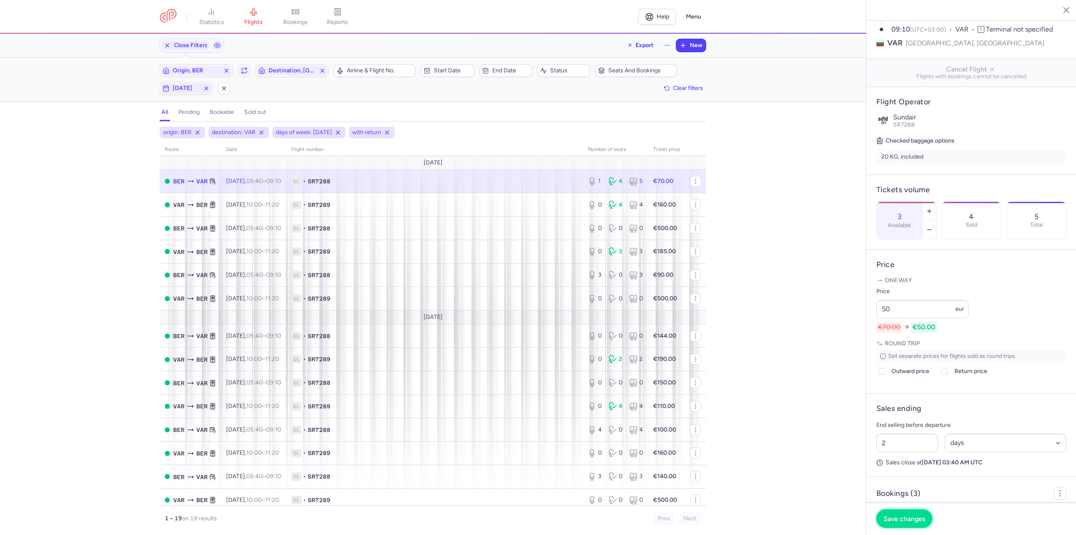
click at [909, 523] on button "Save changes" at bounding box center [904, 518] width 56 height 18
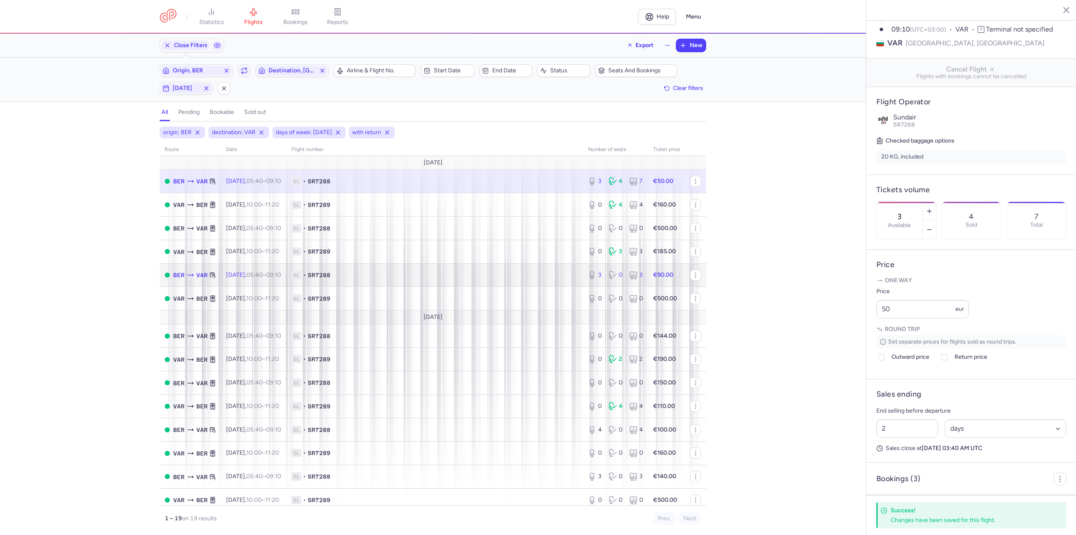
click at [242, 274] on span "[DATE] 05:40 – 09:10 +0" at bounding box center [253, 274] width 55 height 7
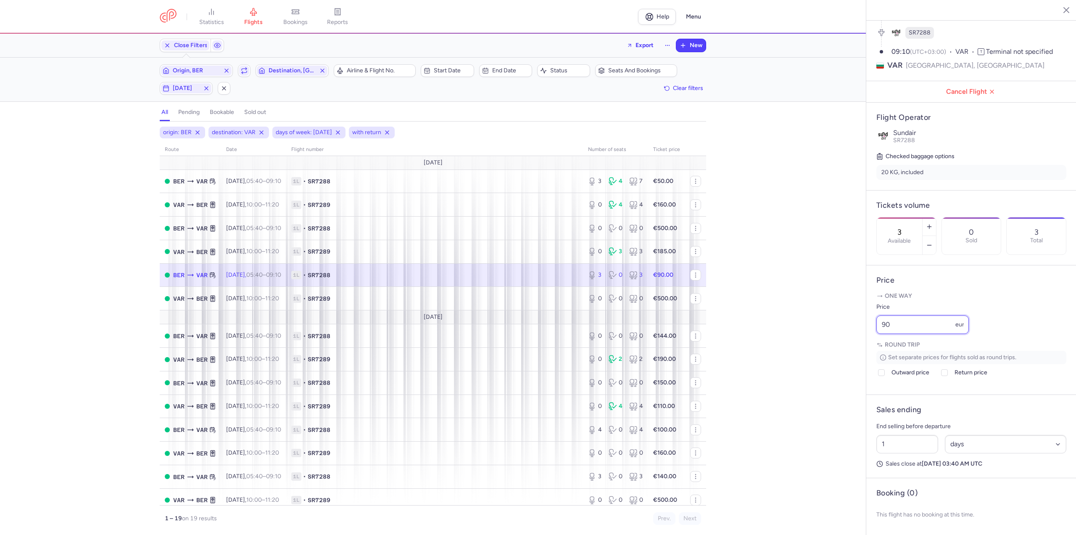
drag, startPoint x: 902, startPoint y: 319, endPoint x: 843, endPoint y: 321, distance: 58.8
click at [843, 321] on div "statistics flights bookings reports Help Menu Close Filters Export New Filters …" at bounding box center [538, 267] width 1076 height 535
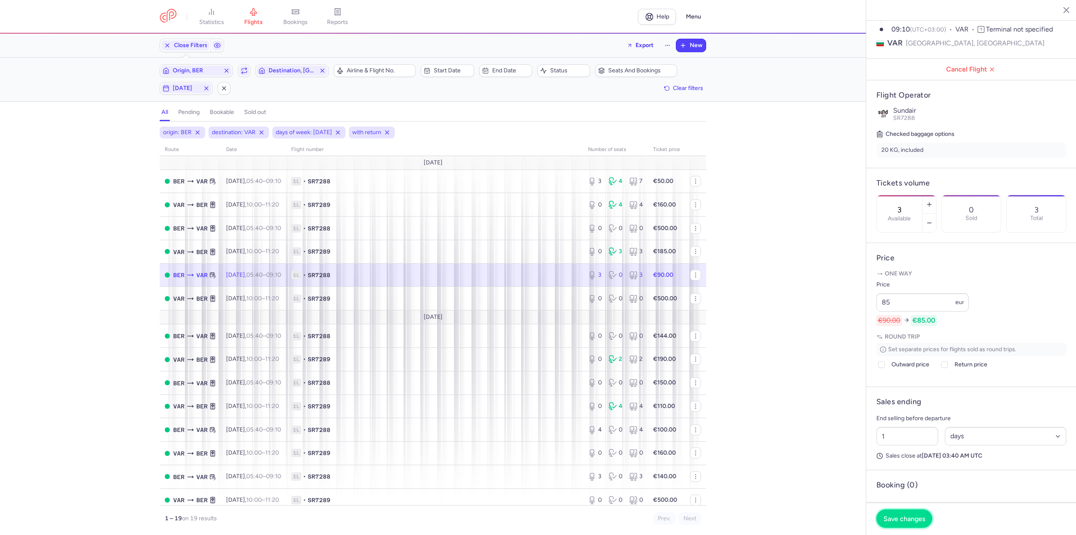
click at [902, 522] on button "Save changes" at bounding box center [904, 518] width 56 height 18
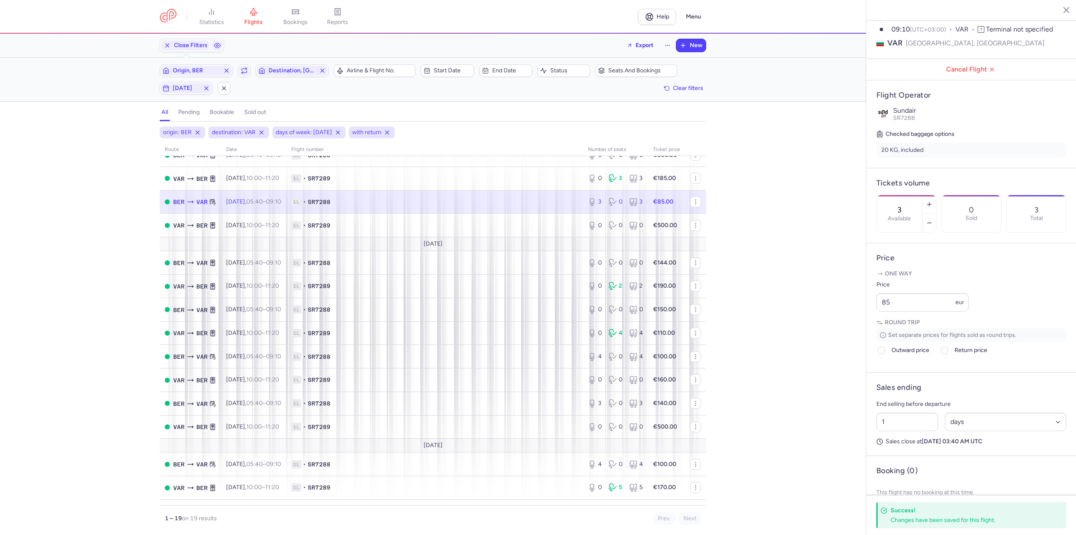
scroll to position [137, 0]
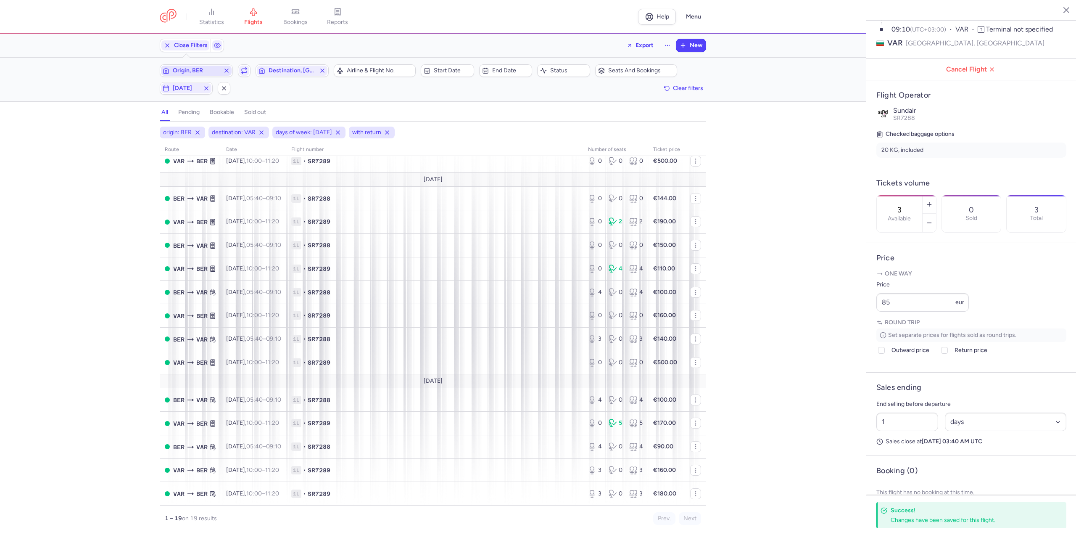
click at [194, 67] on span "Origin, BER" at bounding box center [196, 70] width 47 height 7
click at [193, 134] on span "[GEOGRAPHIC_DATA], [GEOGRAPHIC_DATA], [GEOGRAPHIC_DATA] DRS" at bounding box center [223, 139] width 112 height 30
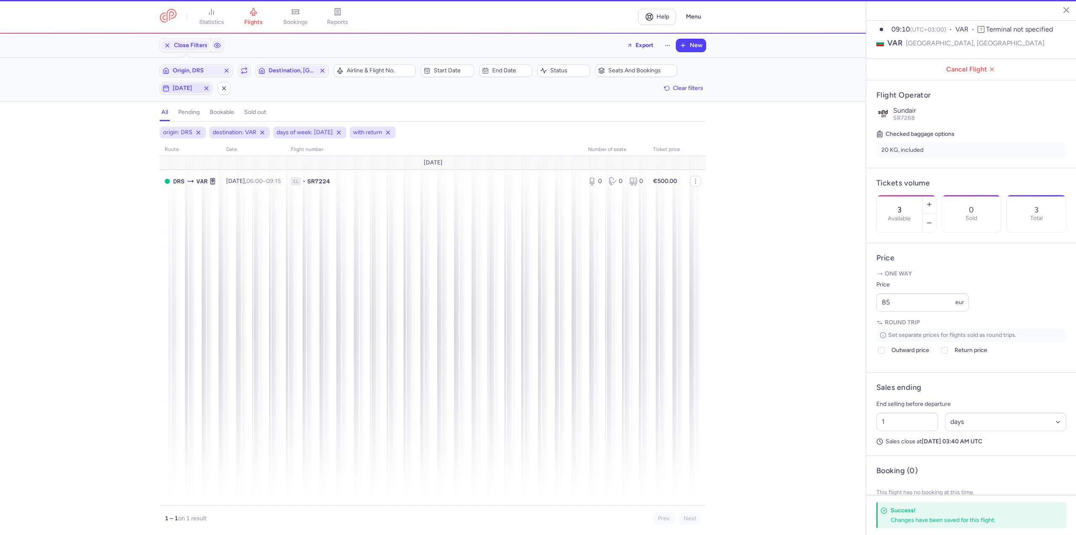
click at [198, 86] on span "[DATE]" at bounding box center [186, 88] width 27 height 7
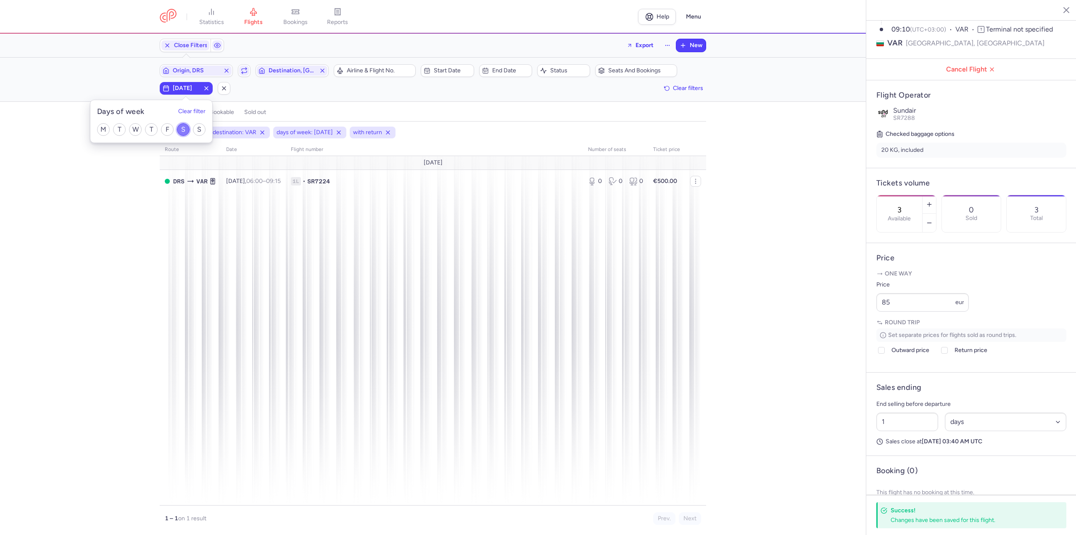
click at [183, 129] on input "S" at bounding box center [183, 129] width 13 height 13
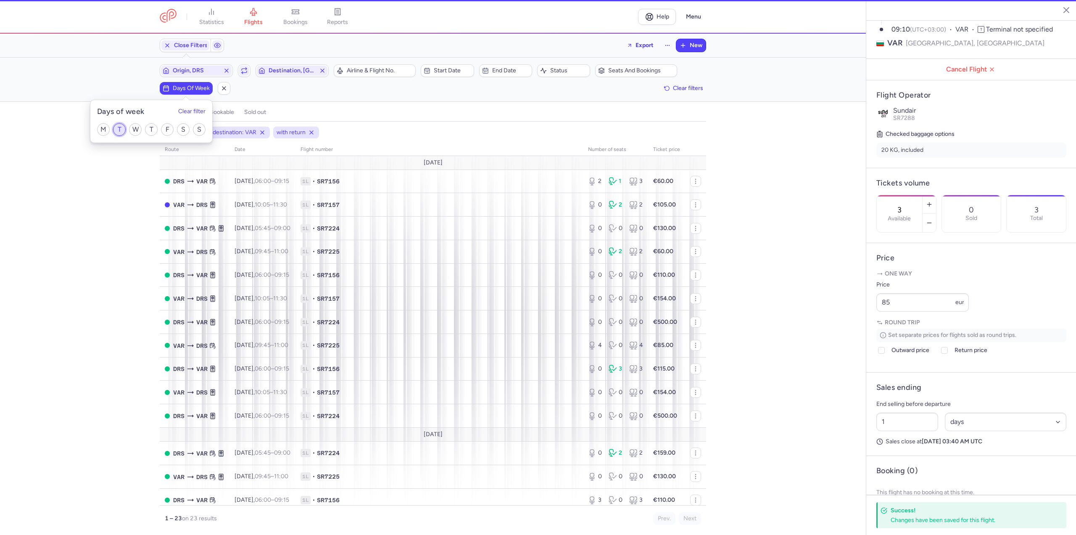
click at [121, 131] on input "T" at bounding box center [119, 129] width 13 height 13
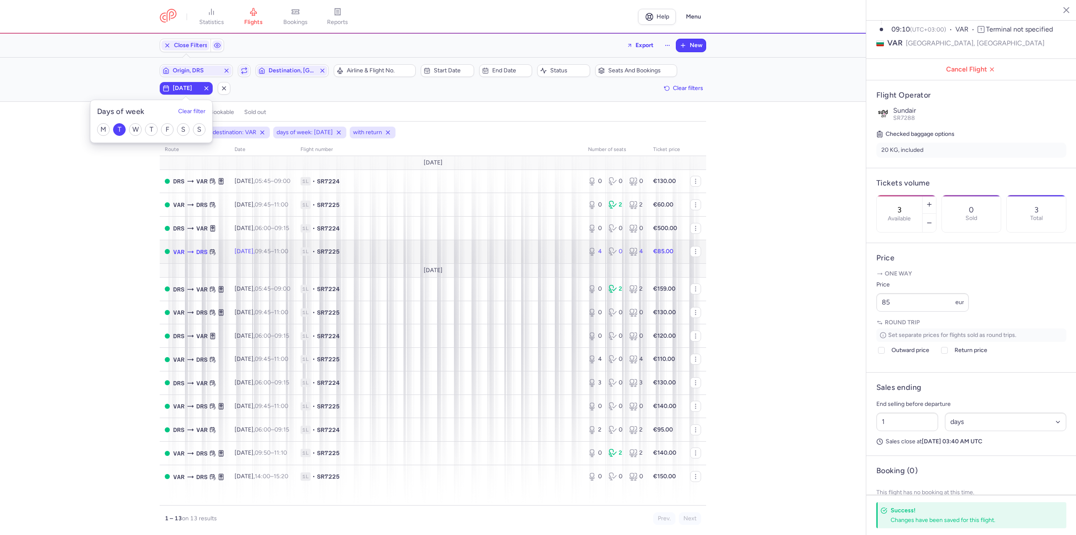
click at [258, 250] on span "[DATE] 09:45 – 11:00 +0" at bounding box center [261, 251] width 54 height 7
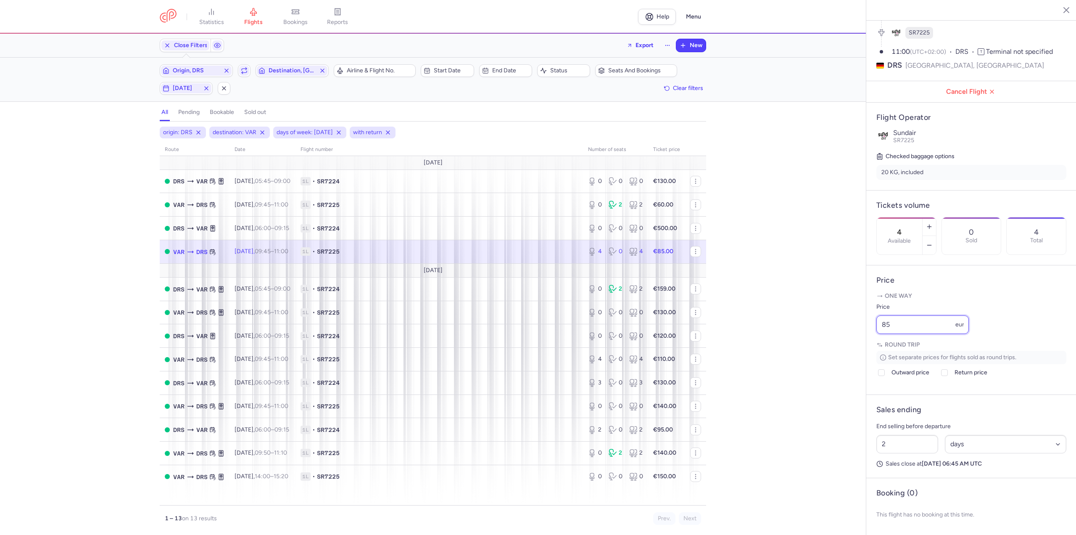
drag, startPoint x: 930, startPoint y: 324, endPoint x: 840, endPoint y: 326, distance: 90.0
click at [840, 326] on div "statistics flights bookings reports Help Menu Close Filters Export New Filters …" at bounding box center [538, 267] width 1076 height 535
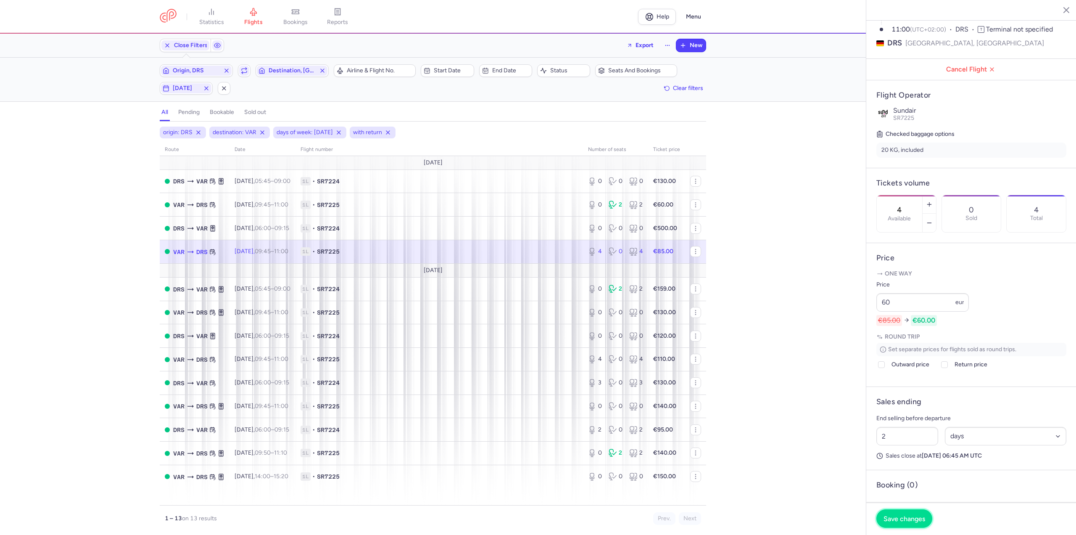
click at [910, 514] on button "Save changes" at bounding box center [904, 518] width 56 height 18
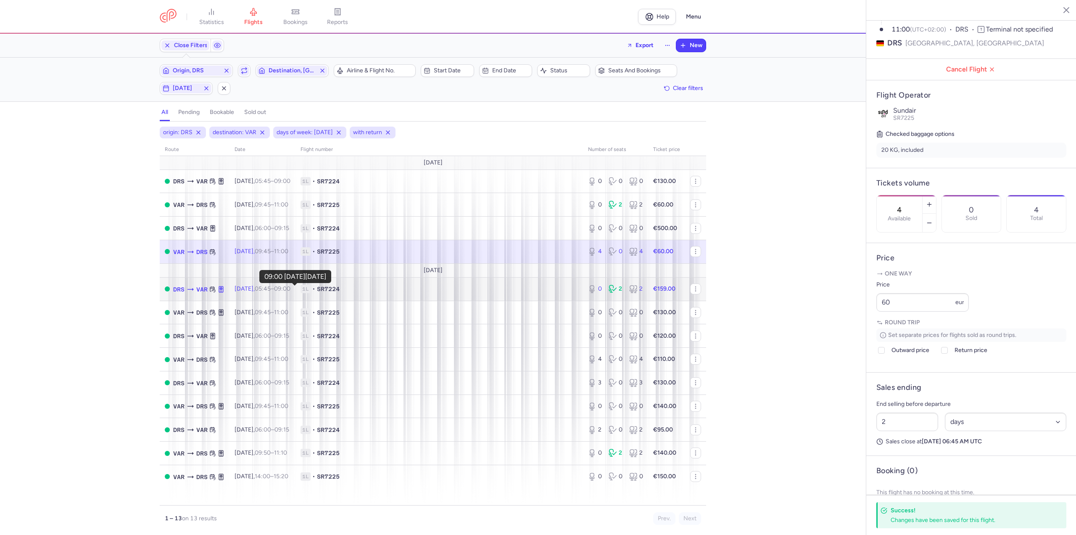
click at [290, 287] on time "09:00 +0" at bounding box center [282, 288] width 16 height 7
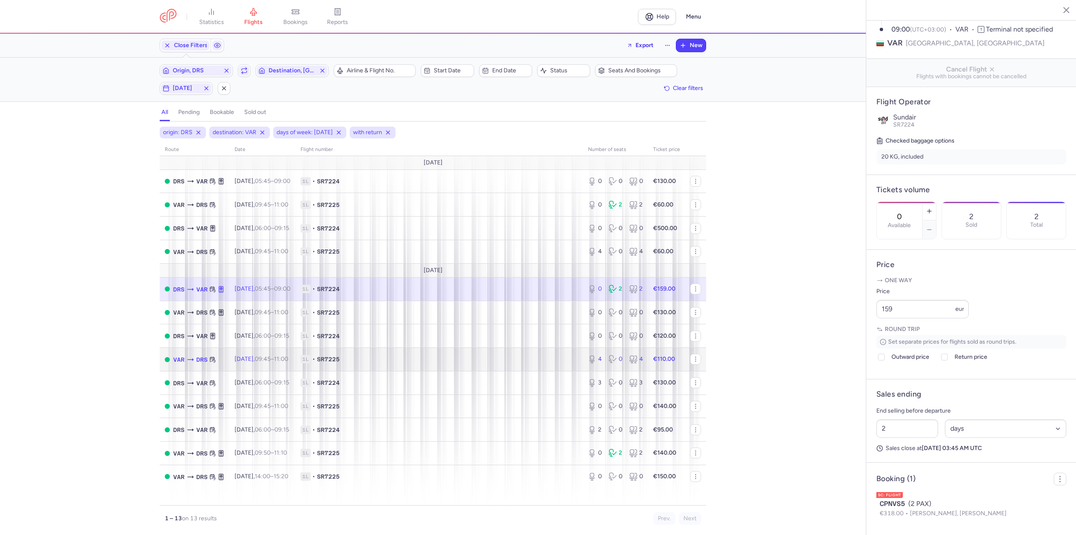
click at [279, 363] on td "[DATE] 09:45 – 11:00 +0" at bounding box center [262, 360] width 66 height 24
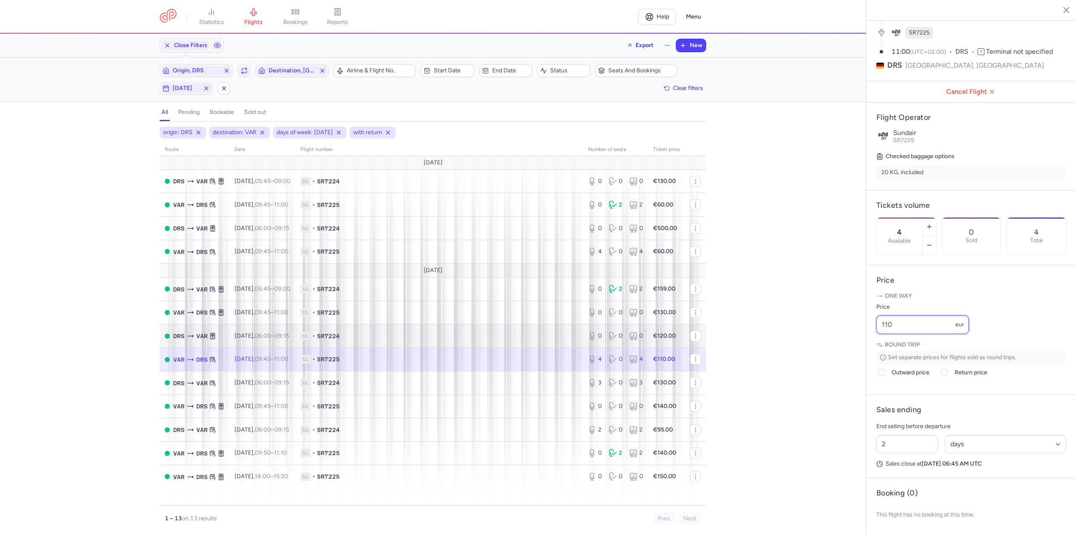
drag, startPoint x: 917, startPoint y: 325, endPoint x: 706, endPoint y: 325, distance: 211.0
click at [706, 325] on div "statistics flights bookings reports Help Menu Close Filters Export New Filters …" at bounding box center [538, 267] width 1076 height 535
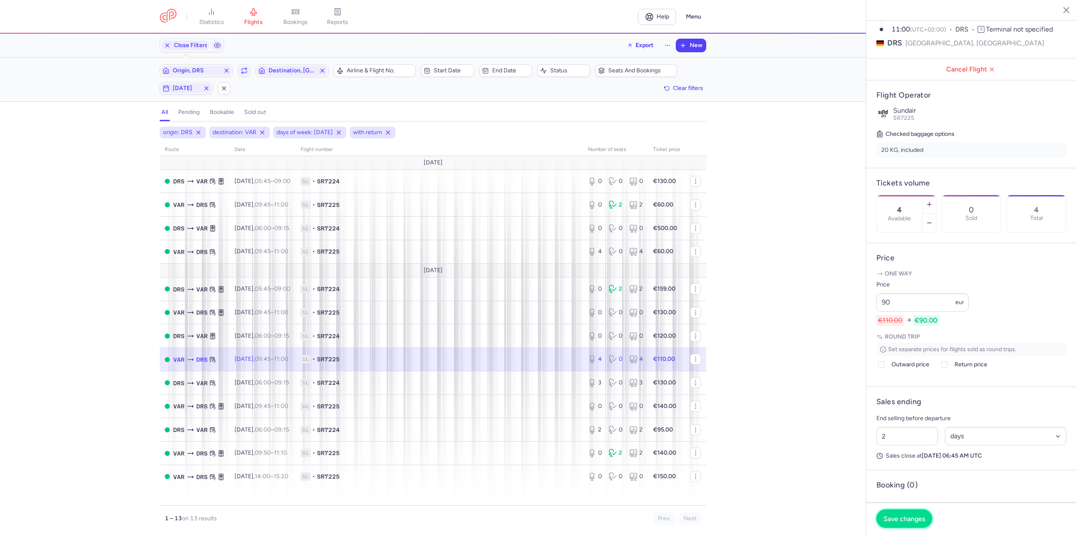
click at [906, 514] on button "Save changes" at bounding box center [904, 518] width 56 height 18
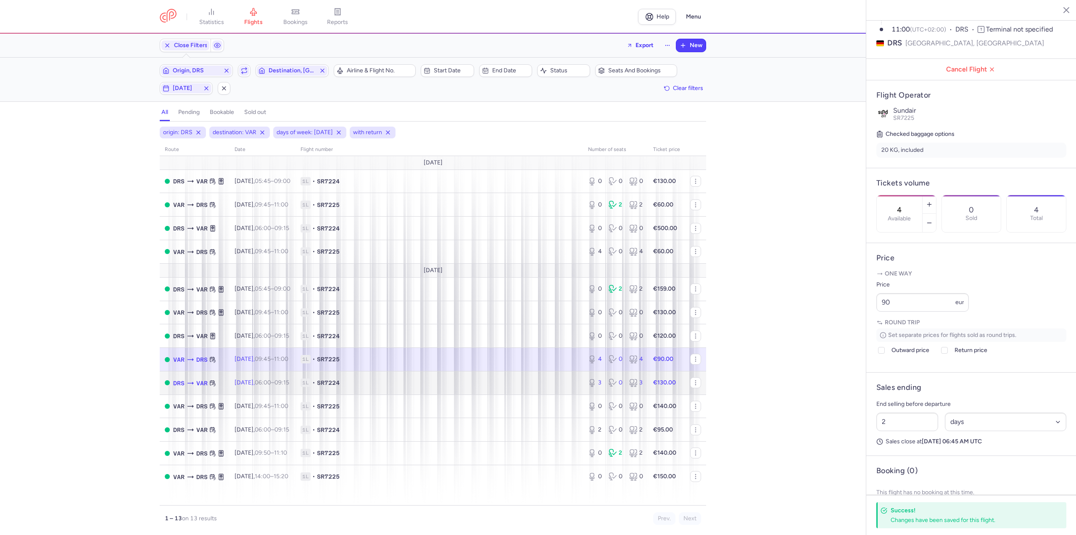
click at [295, 389] on td "[DATE] 06:00 – 09:15 +0" at bounding box center [262, 383] width 66 height 24
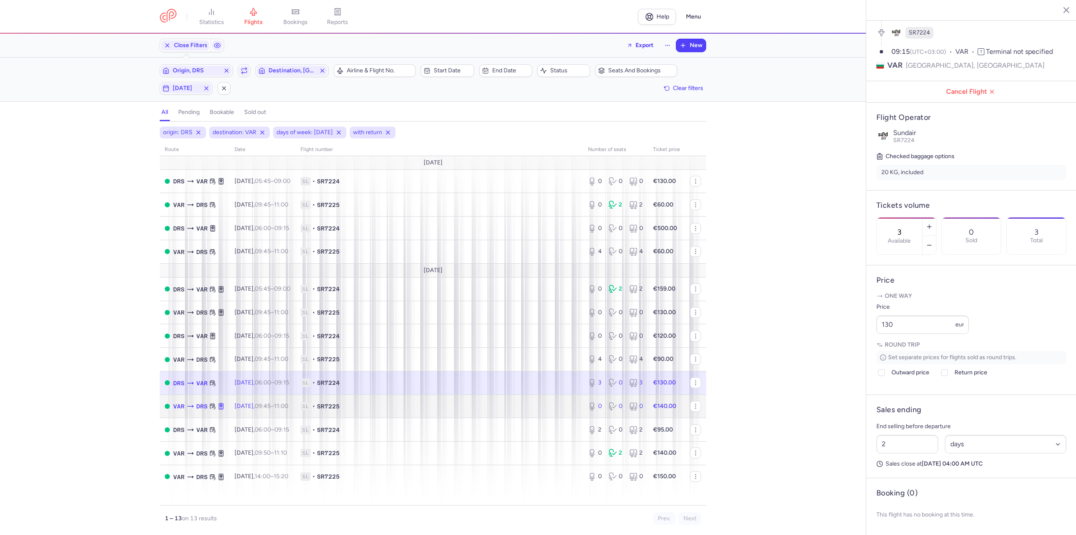
click at [295, 412] on td "[DATE] 09:45 – 11:00 +0" at bounding box center [262, 406] width 66 height 24
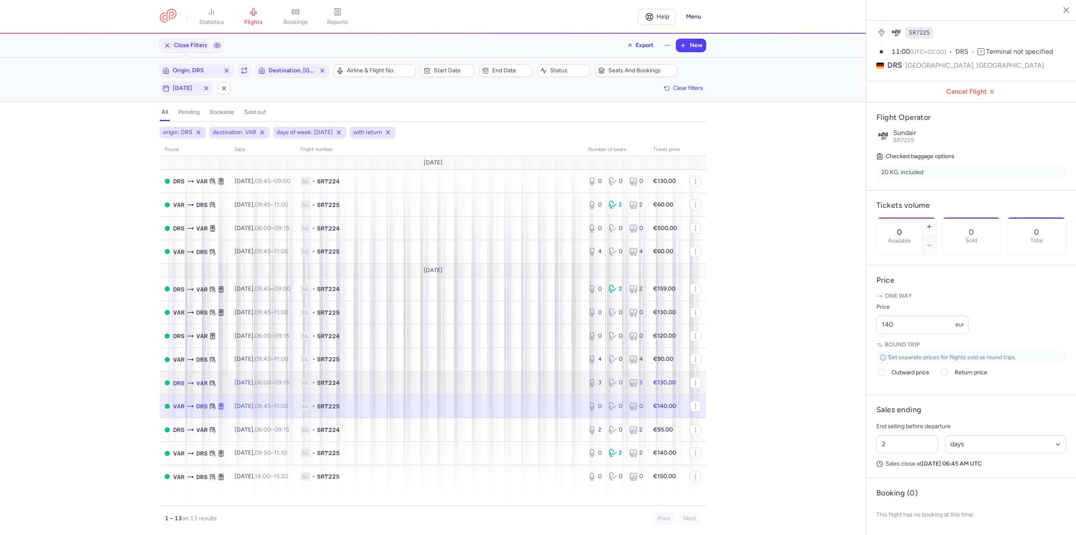
click at [331, 385] on span "1L • SR7224" at bounding box center [438, 382] width 277 height 8
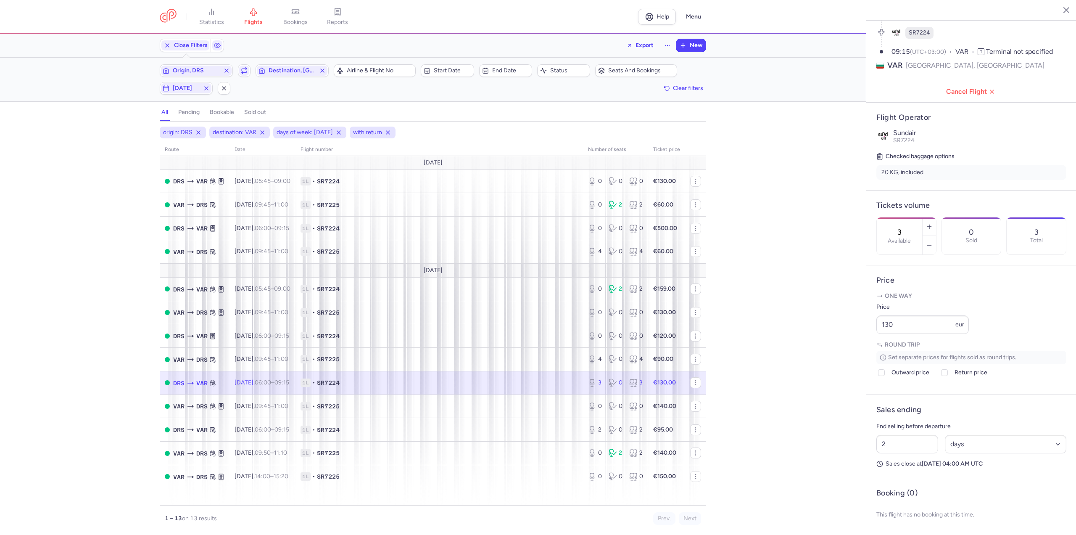
click at [583, 390] on td "[DATE] 06:00 – 09:15 +0" at bounding box center [615, 383] width 65 height 24
click at [271, 402] on time "09:45" at bounding box center [263, 405] width 16 height 7
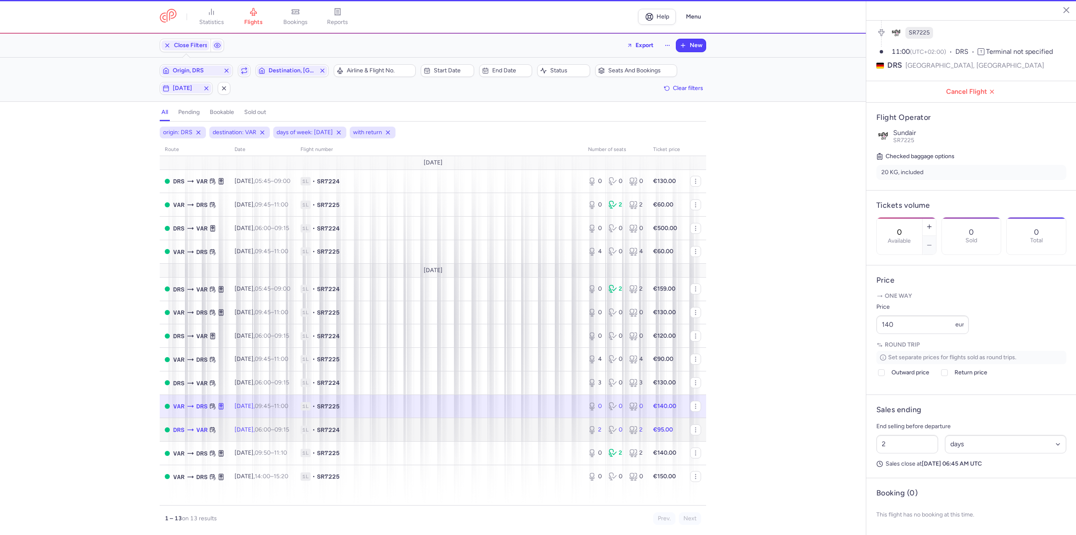
click at [277, 436] on td "[DATE] 06:00 – 09:15 +0" at bounding box center [262, 430] width 66 height 24
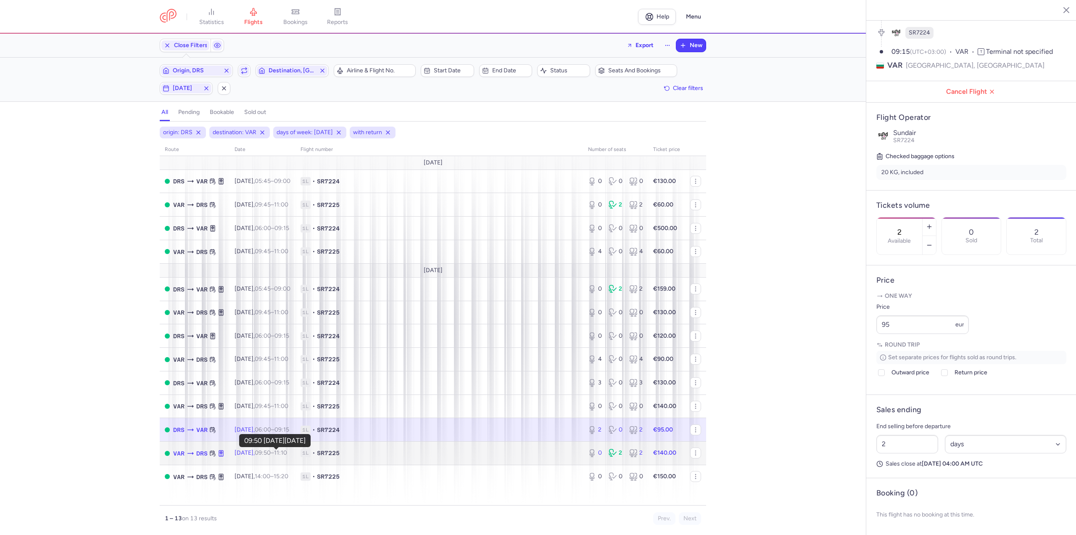
click at [271, 456] on time "09:50" at bounding box center [263, 452] width 16 height 7
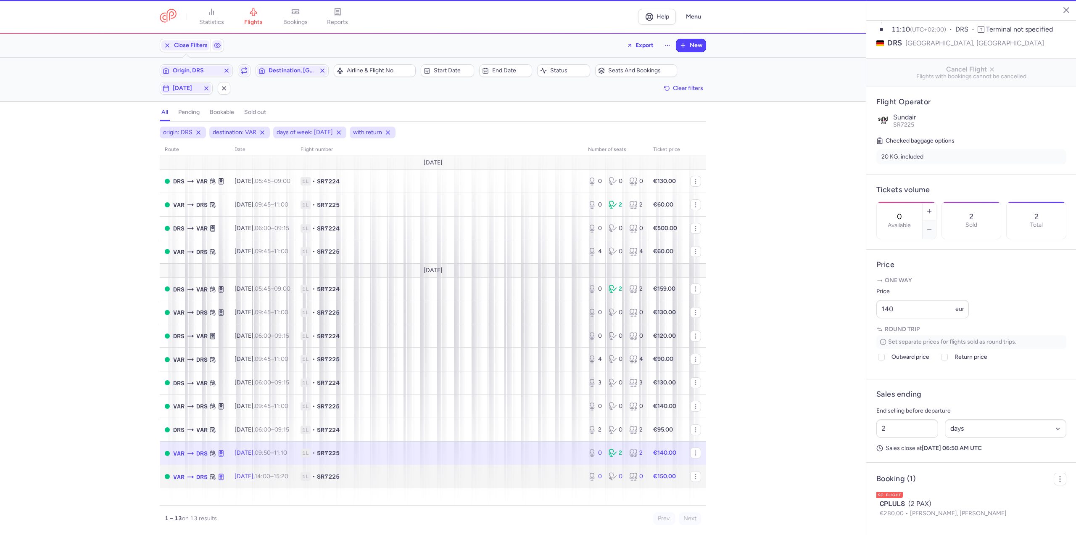
click at [276, 469] on td "[DATE] 14:00 – 15:20 +0" at bounding box center [262, 475] width 66 height 23
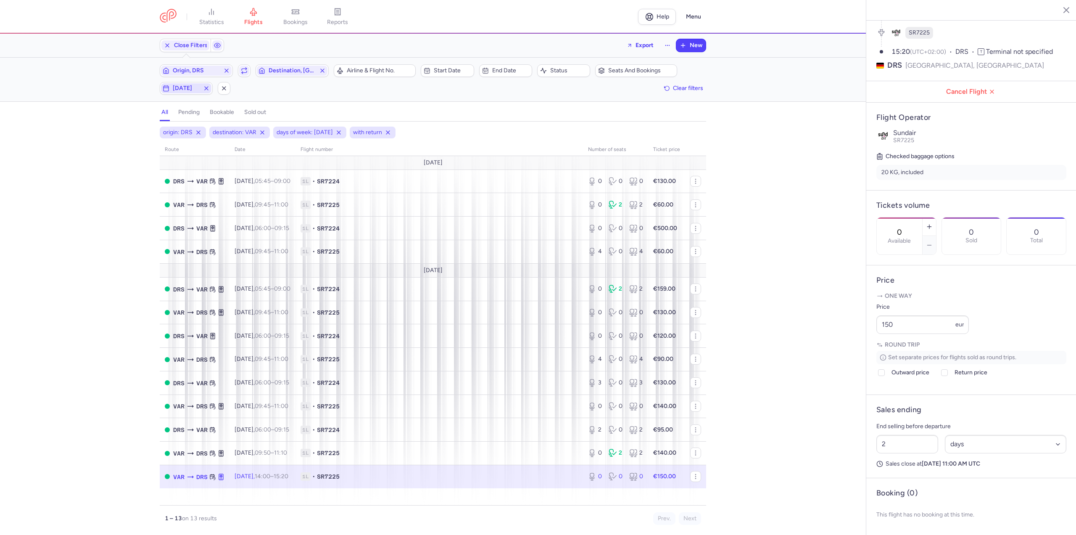
drag, startPoint x: 187, startPoint y: 90, endPoint x: 187, endPoint y: 97, distance: 7.6
click at [187, 91] on span "[DATE]" at bounding box center [186, 88] width 27 height 7
click at [123, 132] on input "T" at bounding box center [119, 129] width 13 height 13
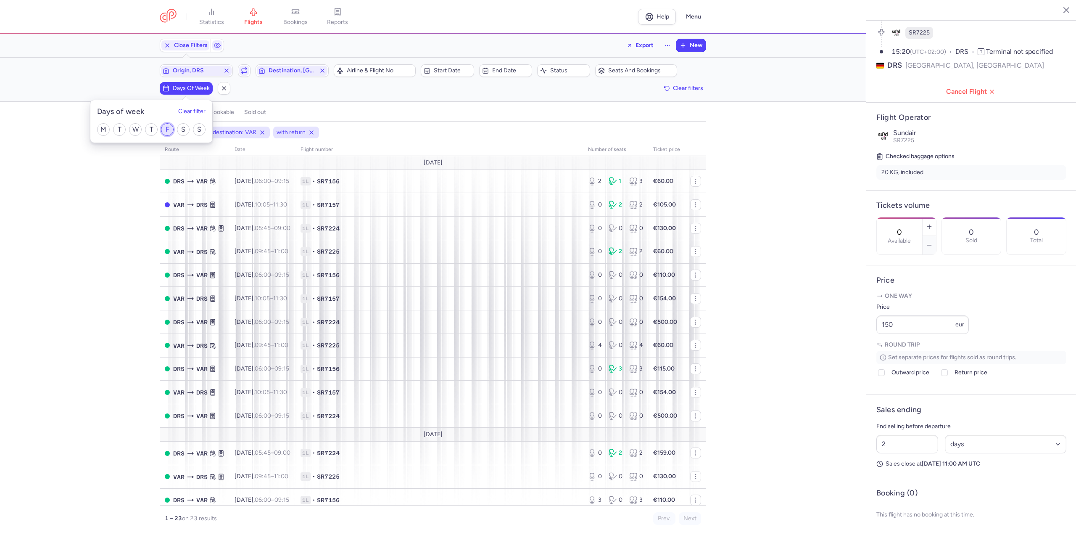
click at [169, 128] on input "F" at bounding box center [167, 129] width 13 height 13
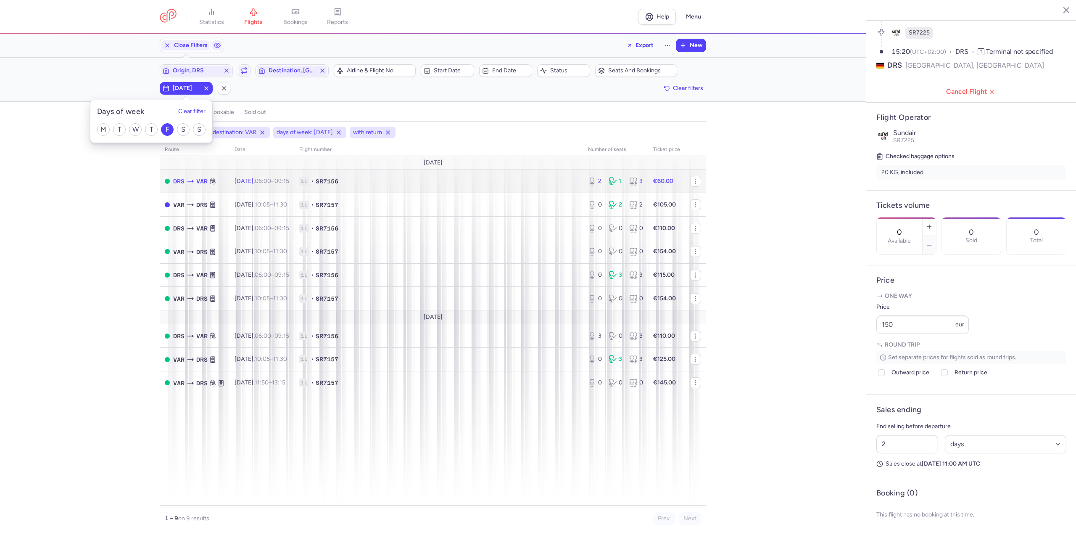
click at [355, 180] on span "1L • SR7156" at bounding box center [438, 181] width 279 height 8
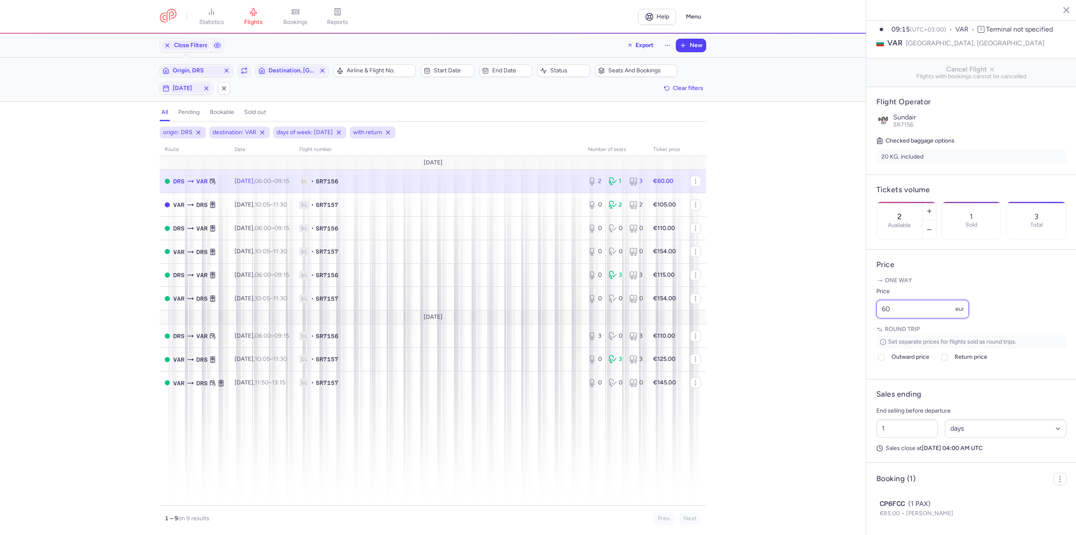
drag, startPoint x: 918, startPoint y: 332, endPoint x: 811, endPoint y: 338, distance: 107.3
click at [811, 338] on div "statistics flights bookings reports Help Menu Close Filters Export New Filters …" at bounding box center [538, 267] width 1076 height 535
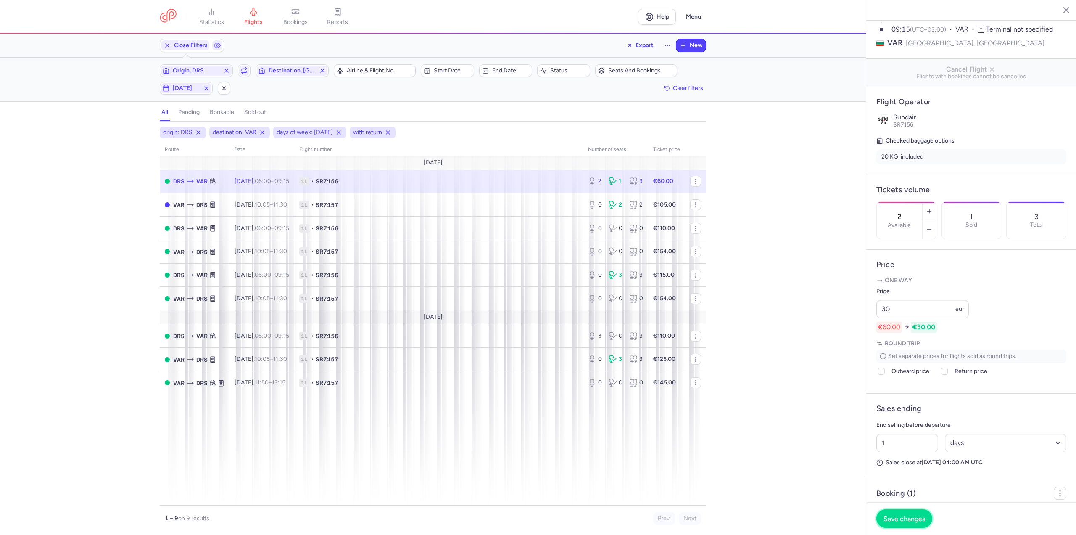
click at [887, 517] on span "Save changes" at bounding box center [904, 518] width 42 height 8
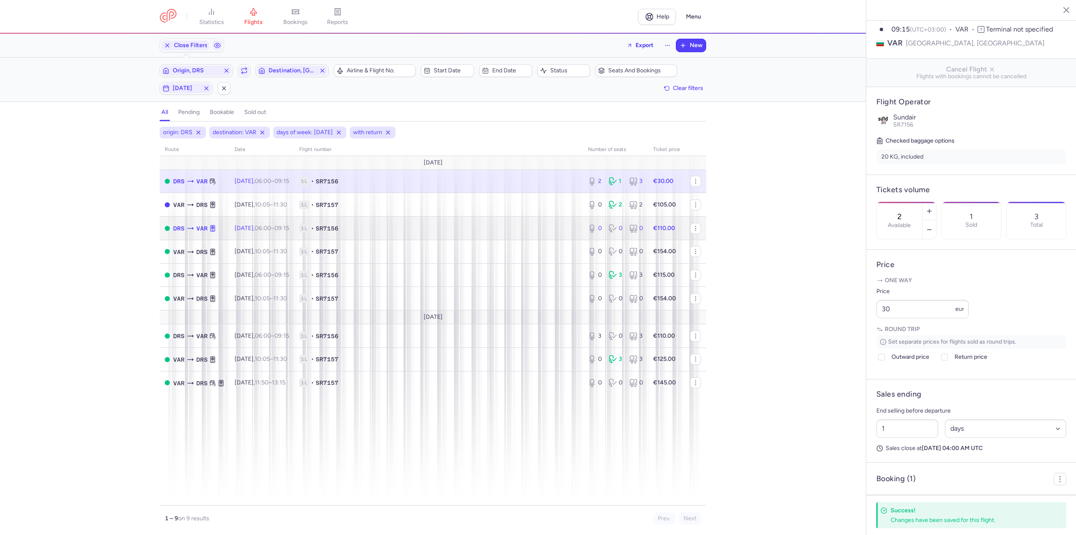
click at [253, 228] on span "[DATE] 06:00 – 09:15 +0" at bounding box center [261, 227] width 55 height 7
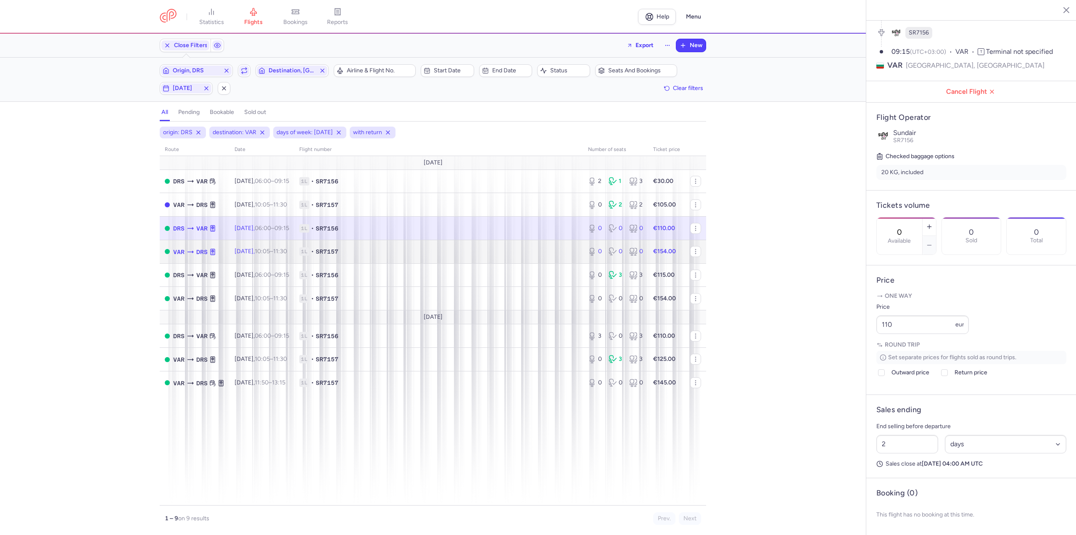
click at [274, 258] on td "[DATE] 10:05 – 11:30 +0" at bounding box center [261, 252] width 65 height 24
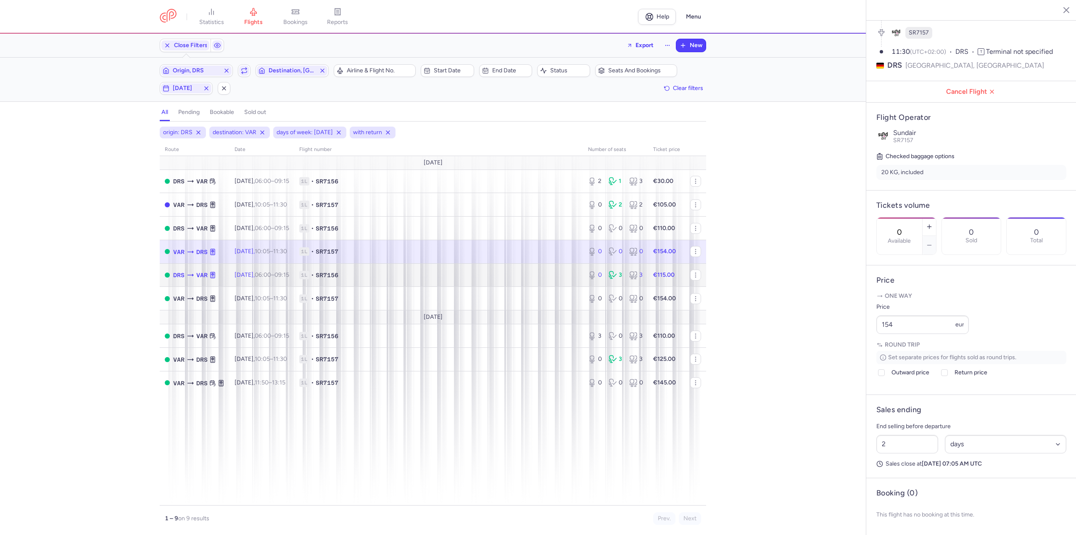
click at [283, 269] on td "[DATE] 06:00 – 09:15 +0" at bounding box center [261, 275] width 65 height 24
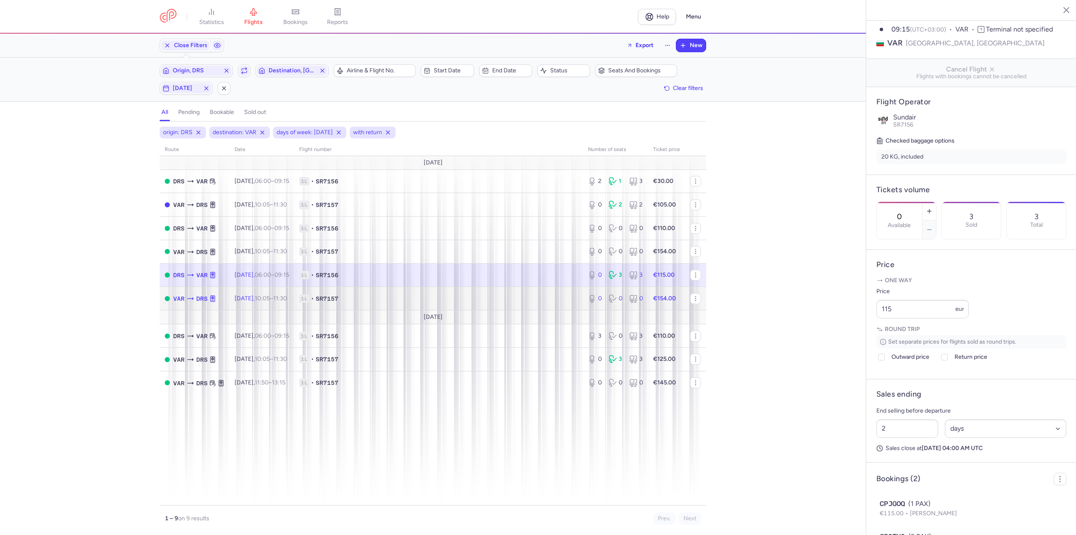
click at [277, 289] on td "[DATE] 10:05 – 11:30 +0" at bounding box center [261, 299] width 65 height 24
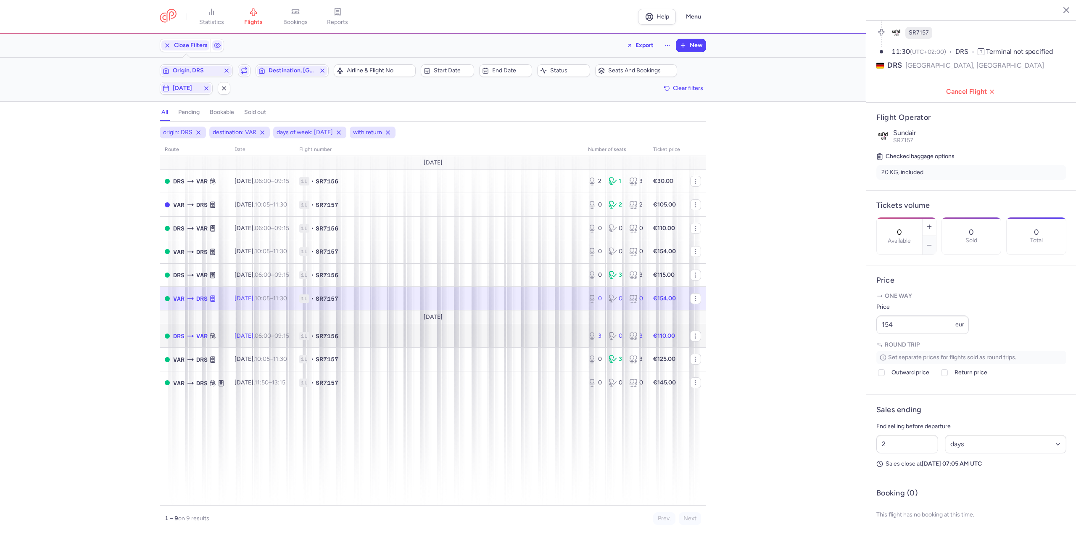
click at [269, 327] on td "[DATE] 06:00 – 09:15 +0" at bounding box center [261, 336] width 65 height 24
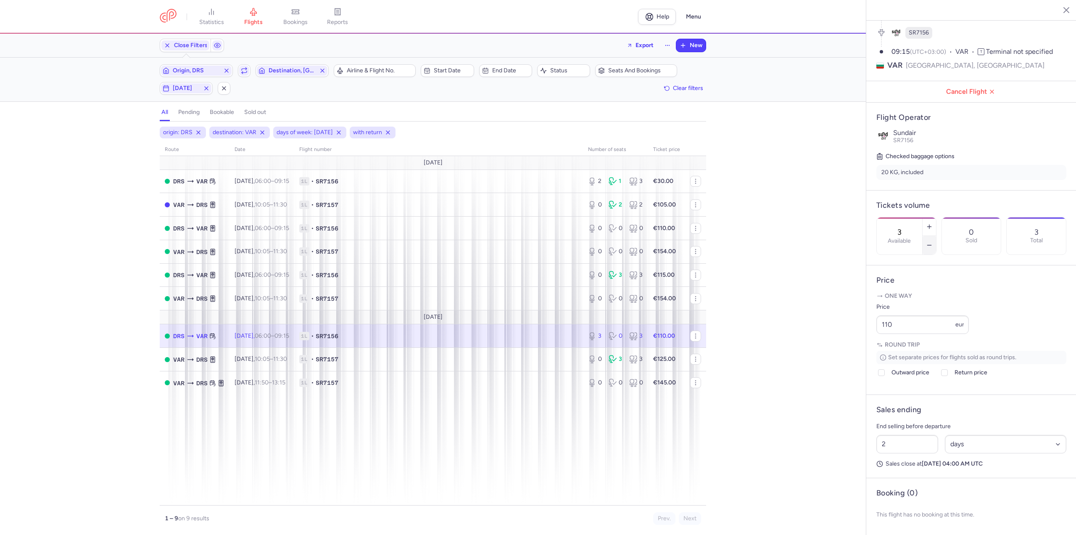
click at [936, 236] on button "button" at bounding box center [928, 245] width 13 height 18
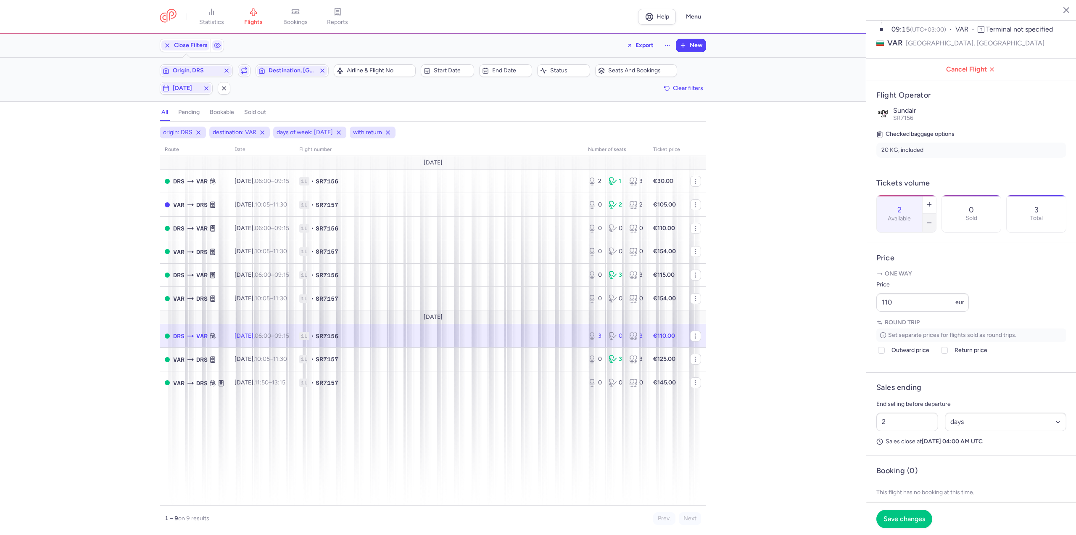
click at [936, 213] on button "button" at bounding box center [928, 222] width 13 height 18
click at [902, 508] on footer "Save changes" at bounding box center [971, 518] width 210 height 32
click at [900, 522] on button "Save changes" at bounding box center [904, 518] width 56 height 18
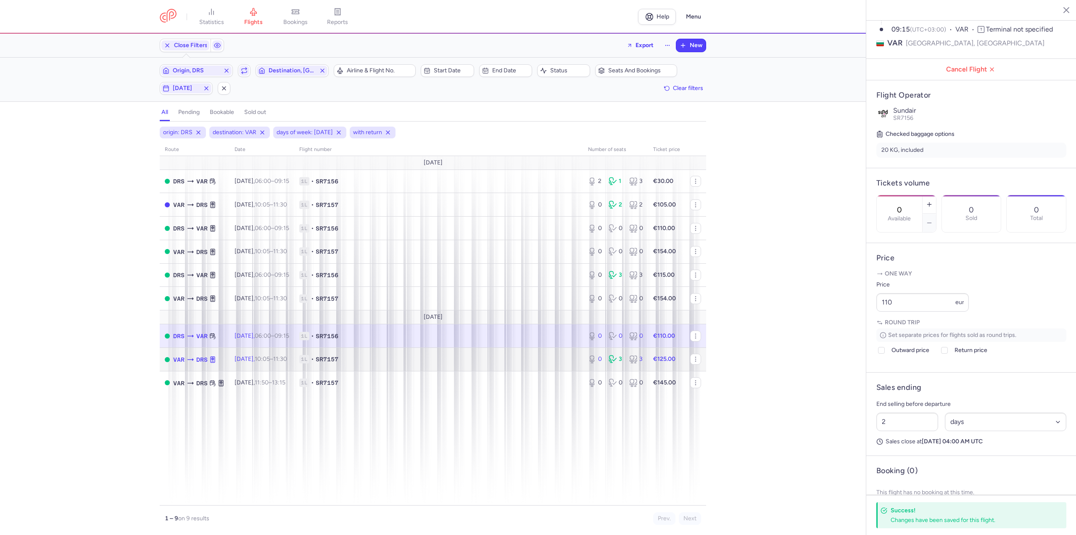
click at [339, 366] on td "1L • SR7157" at bounding box center [438, 360] width 289 height 24
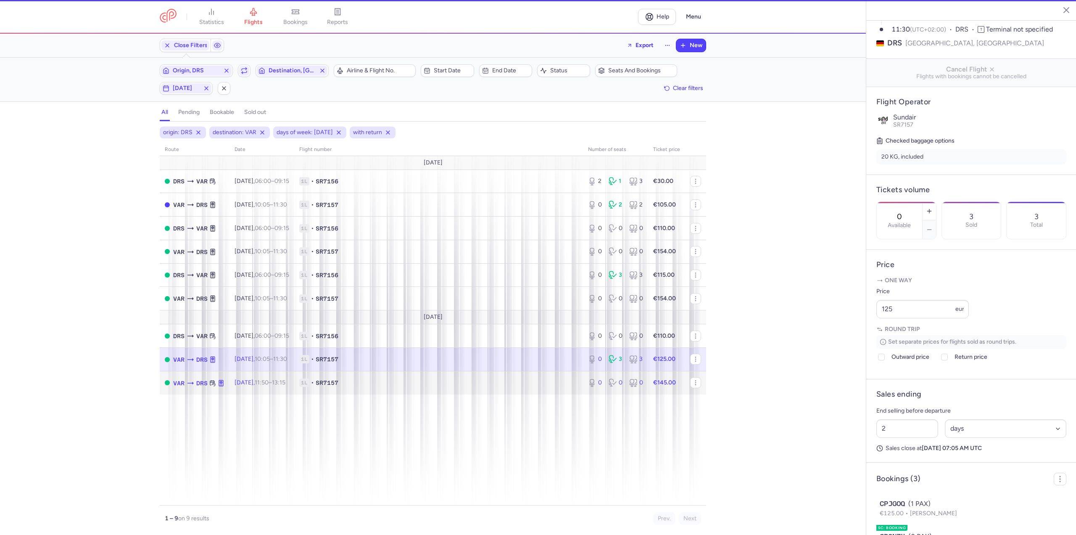
click at [288, 388] on td "[DATE] 11:50 – 13:15 +0" at bounding box center [261, 382] width 65 height 23
